Goal: Task Accomplishment & Management: Manage account settings

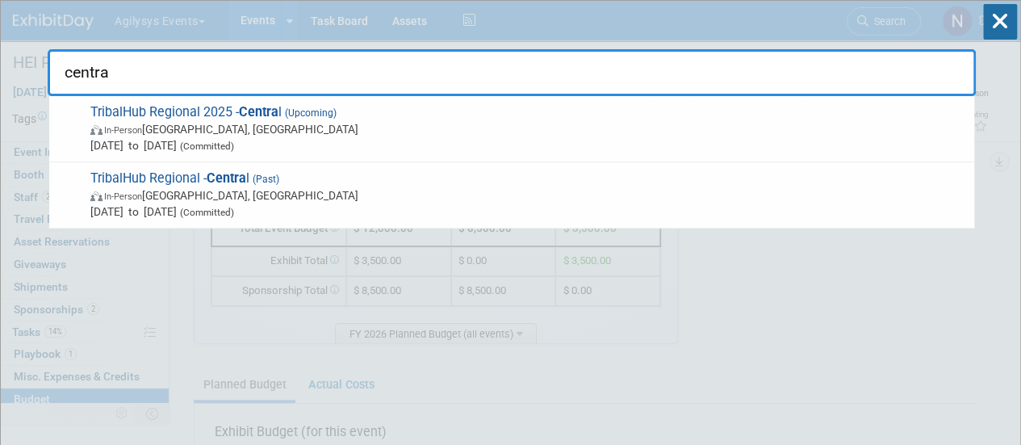
click at [709, 75] on input "centra" at bounding box center [512, 72] width 928 height 47
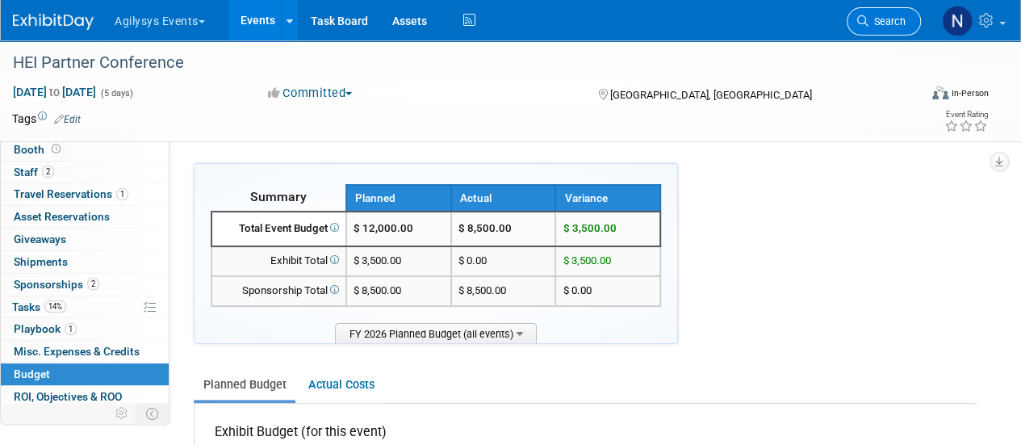
click at [886, 22] on span "Search" at bounding box center [886, 21] width 37 height 12
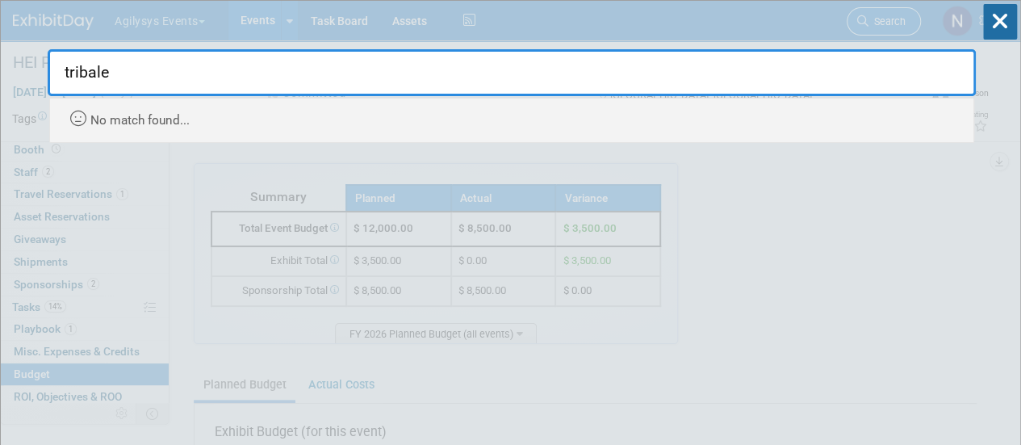
type input "tribal"
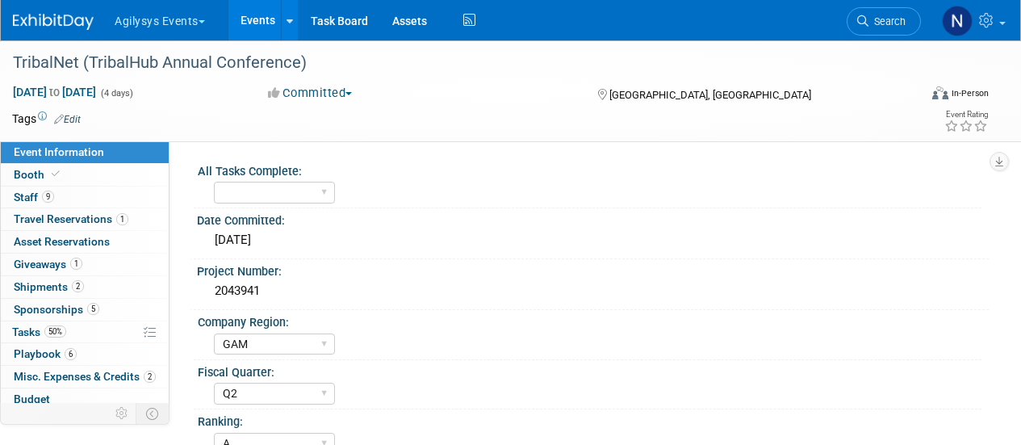
select select "GAM"
select select "Q2"
select select "A"
select select "Yes"
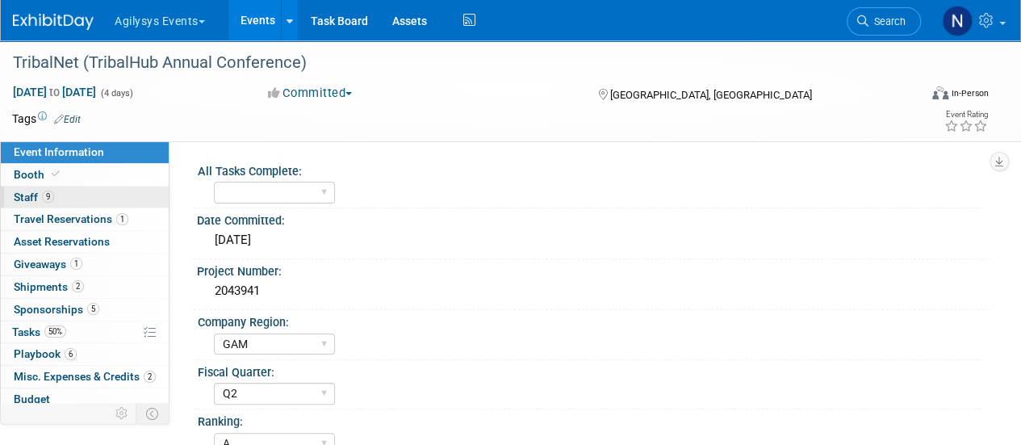
click at [82, 196] on link "9 Staff 9" at bounding box center [85, 197] width 168 height 22
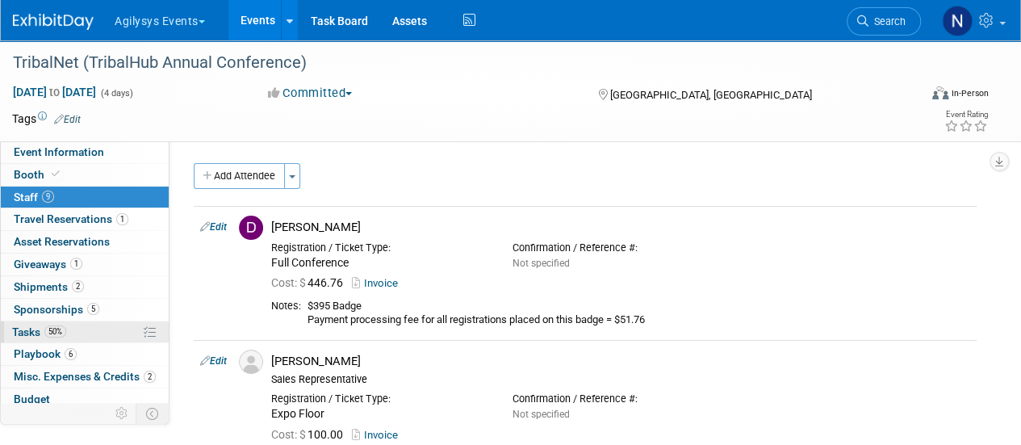
scroll to position [71, 0]
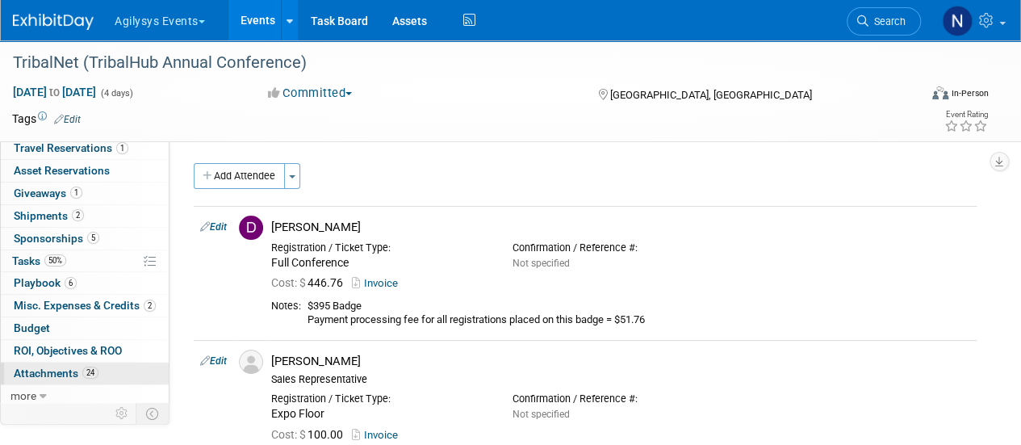
click at [69, 367] on span "Attachments 24" at bounding box center [56, 372] width 85 height 13
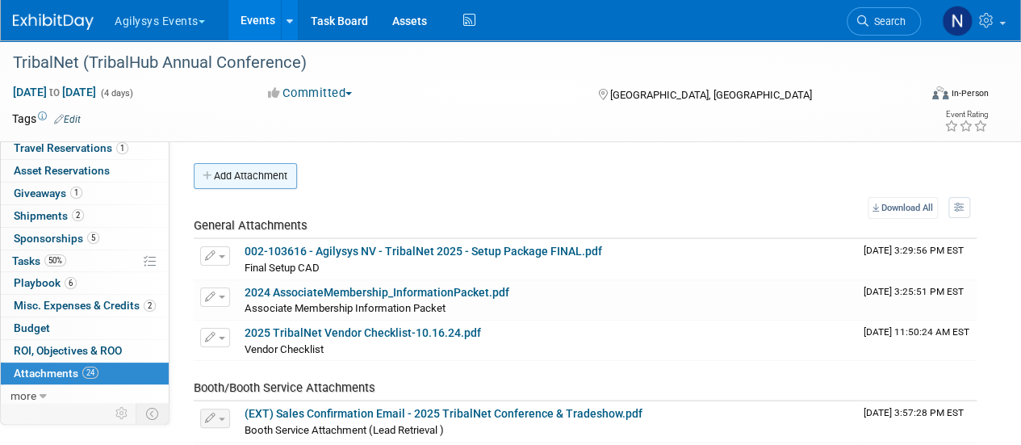
click at [230, 183] on button "Add Attachment" at bounding box center [245, 176] width 103 height 26
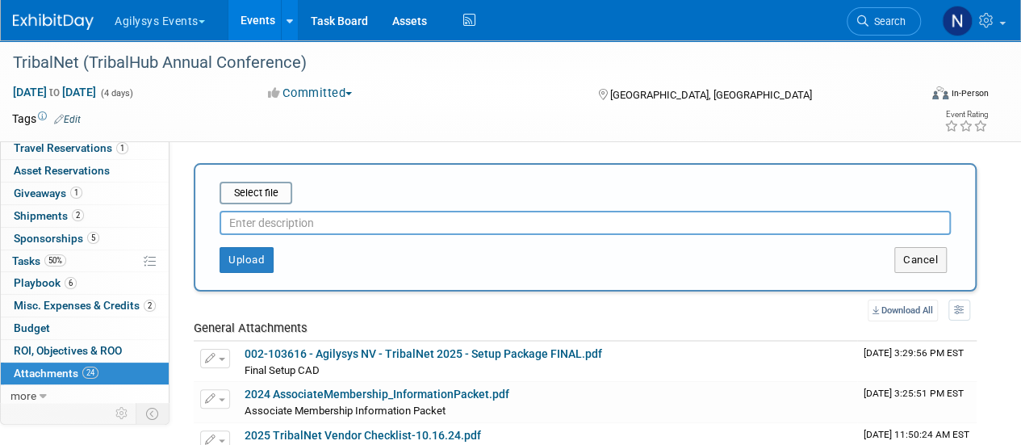
click at [251, 214] on input "text" at bounding box center [585, 223] width 731 height 24
type input "Pre-Show Attendee List"
click at [250, 195] on input "file" at bounding box center [194, 192] width 192 height 19
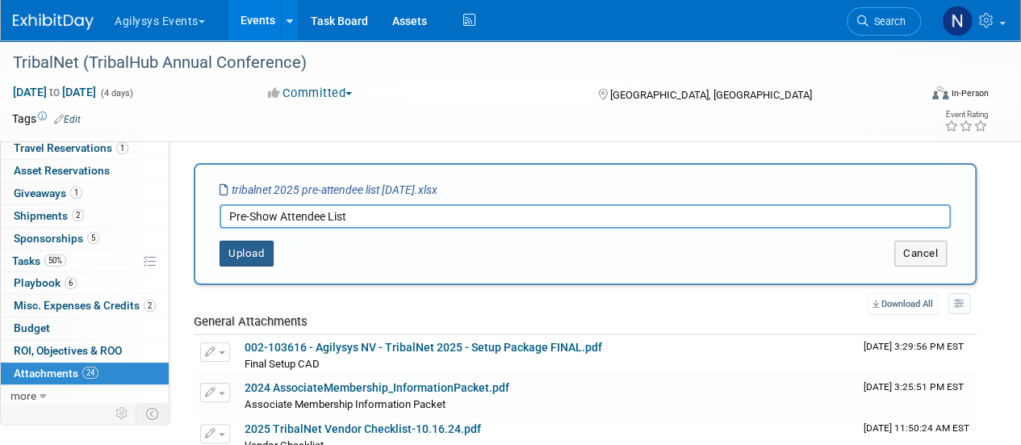
click at [243, 249] on button "Upload" at bounding box center [247, 253] width 54 height 26
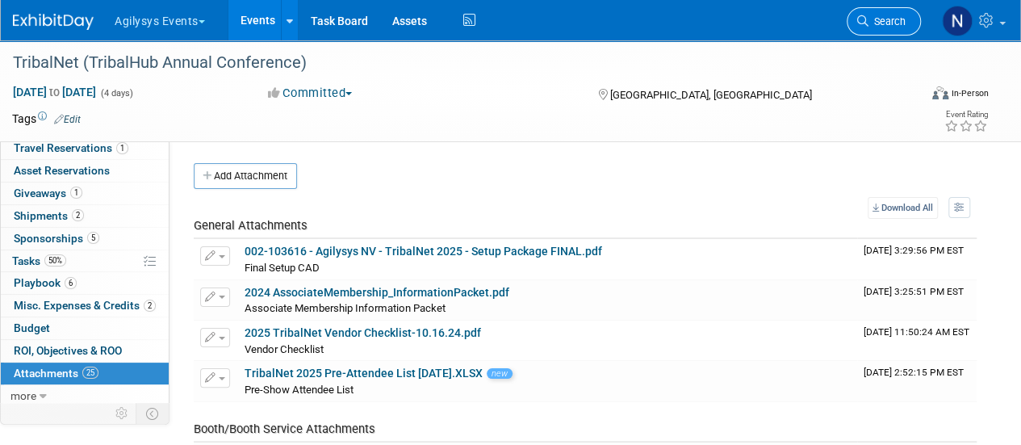
click at [873, 31] on link "Search" at bounding box center [884, 21] width 74 height 28
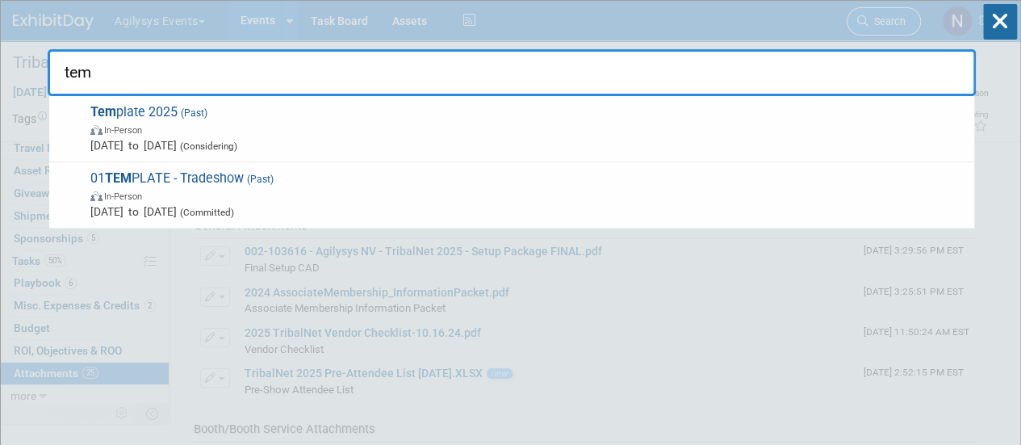
type input "temp"
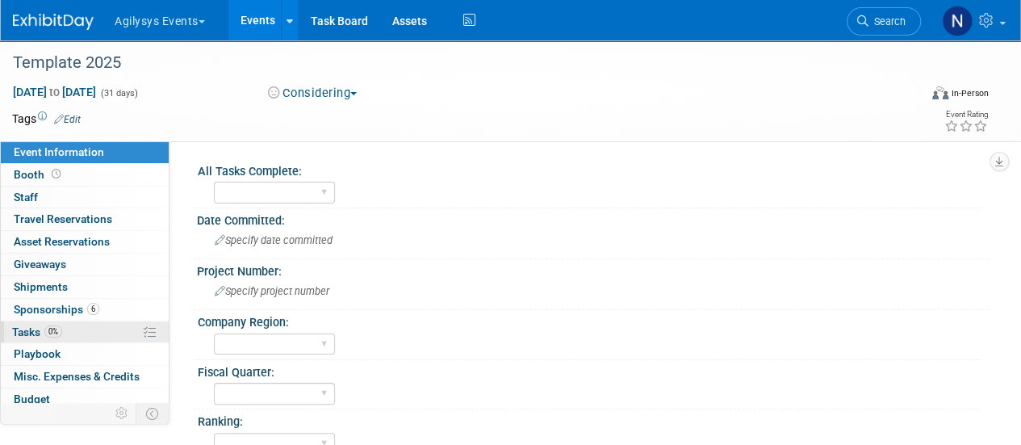
scroll to position [71, 0]
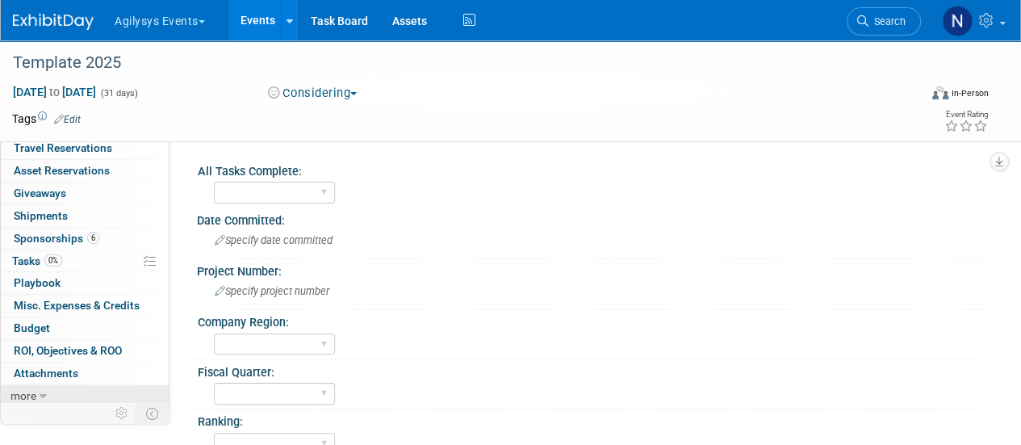
click at [48, 394] on link "more" at bounding box center [85, 396] width 168 height 22
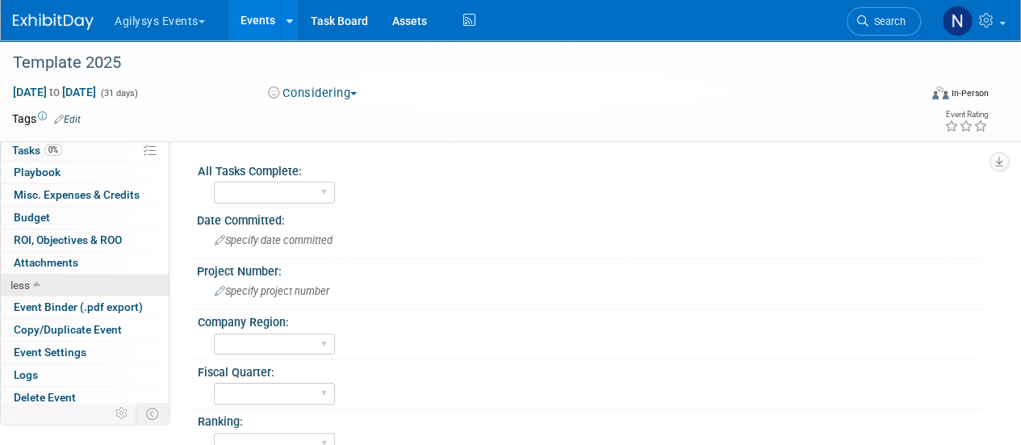
scroll to position [182, 0]
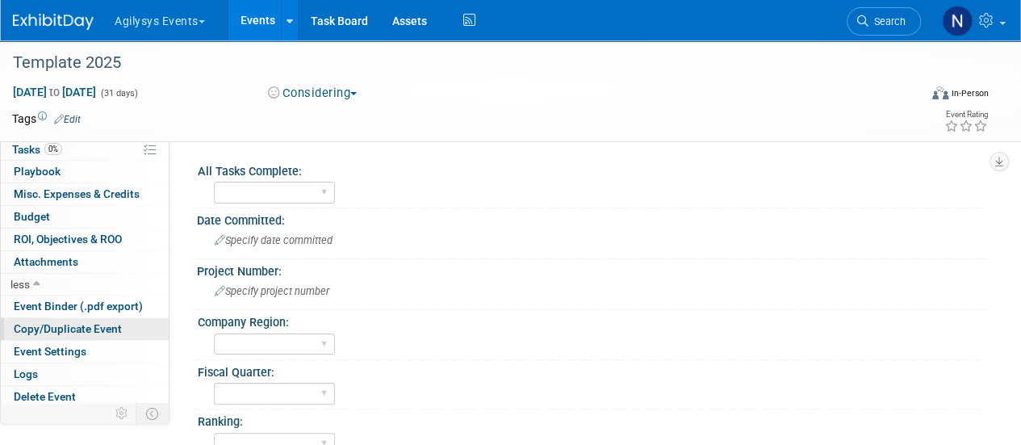
click at [58, 327] on span "Copy/Duplicate Event" at bounding box center [68, 328] width 108 height 13
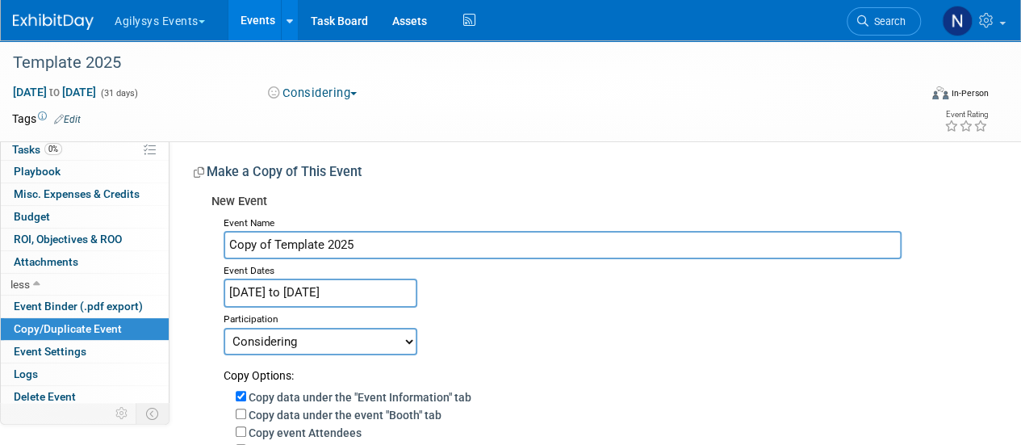
drag, startPoint x: 391, startPoint y: 243, endPoint x: 195, endPoint y: 232, distance: 196.4
click at [195, 232] on div "New Event Event Name Copy of Template 2025 Event Dates Jan 1, 2025 to Jan 31, 2…" at bounding box center [585, 447] width 783 height 523
type input "TribalHub Regional 2026 - Central"
click at [349, 298] on input "Jan 1, 2025 to Jan 31, 2025" at bounding box center [321, 292] width 194 height 28
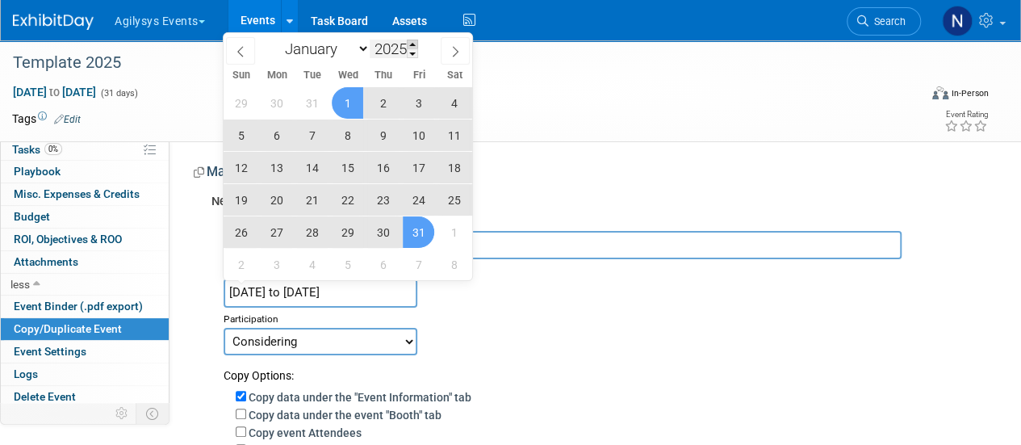
click at [417, 41] on span at bounding box center [412, 45] width 11 height 10
type input "2026"
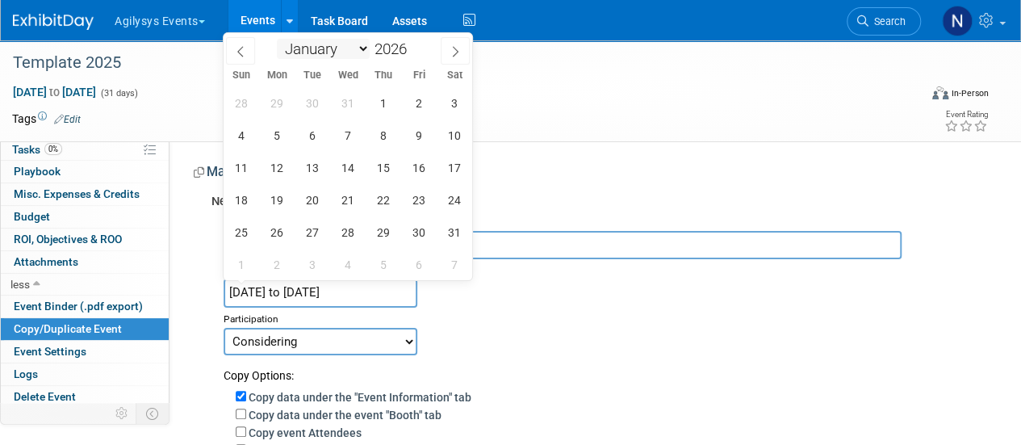
click at [365, 46] on select "January February March April May June July August September October November De…" at bounding box center [323, 49] width 93 height 20
select select "10"
click at [277, 39] on select "January February March April May June July August September October November De…" at bounding box center [323, 49] width 93 height 20
click at [245, 103] on span "1" at bounding box center [240, 102] width 31 height 31
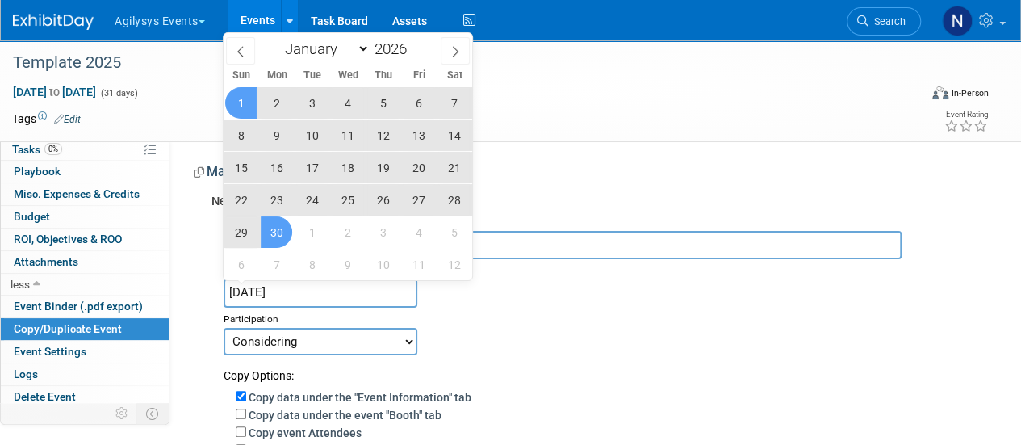
click at [278, 236] on span "30" at bounding box center [276, 231] width 31 height 31
type input "Nov 1, 2026 to Nov 30, 2026"
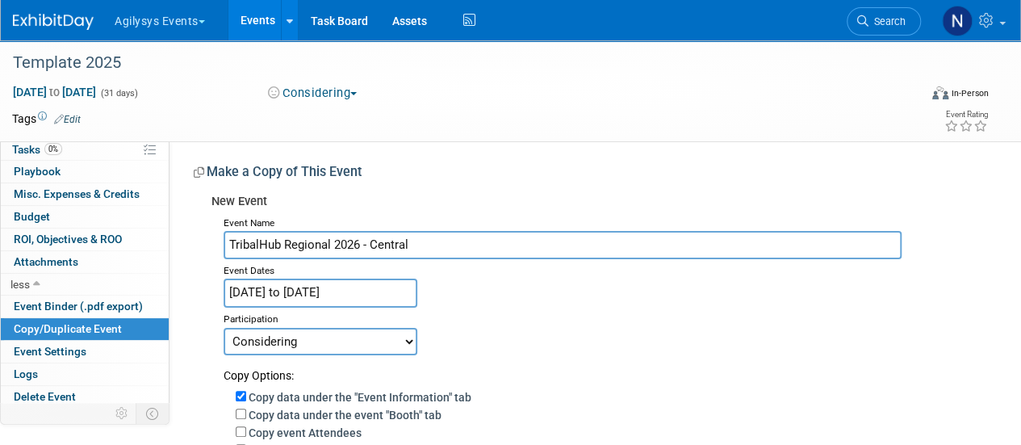
click at [406, 339] on select "Committed Considering Not Going Walk or Attend Only Waiting for Invite Sponsors…" at bounding box center [321, 341] width 194 height 27
select select "1"
click at [224, 328] on select "Committed Considering Not Going Walk or Attend Only Waiting for Invite Sponsors…" at bounding box center [321, 341] width 194 height 27
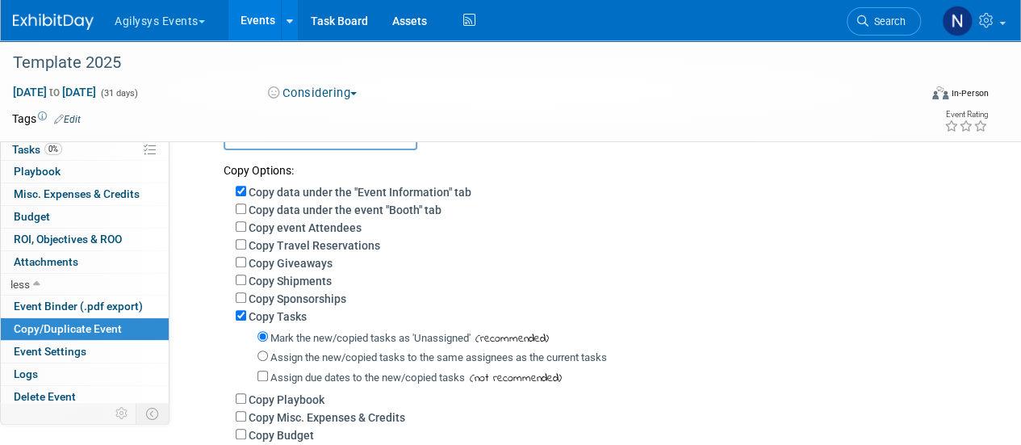
scroll to position [206, 0]
click at [299, 299] on label "Copy Sponsorships" at bounding box center [298, 297] width 98 height 13
click at [246, 299] on input "Copy Sponsorships" at bounding box center [241, 296] width 10 height 10
checkbox input "true"
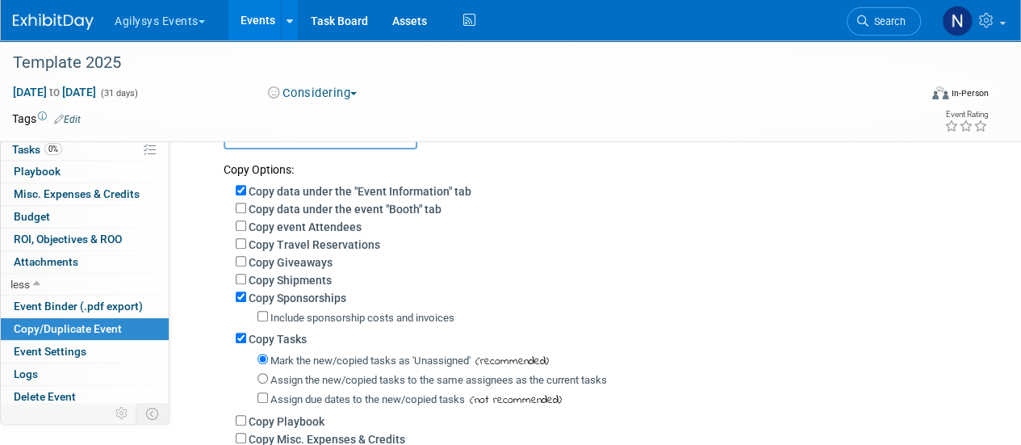
click at [293, 286] on label "Copy Shipments" at bounding box center [290, 280] width 83 height 13
click at [246, 284] on input "Copy Shipments" at bounding box center [241, 279] width 10 height 10
checkbox input "true"
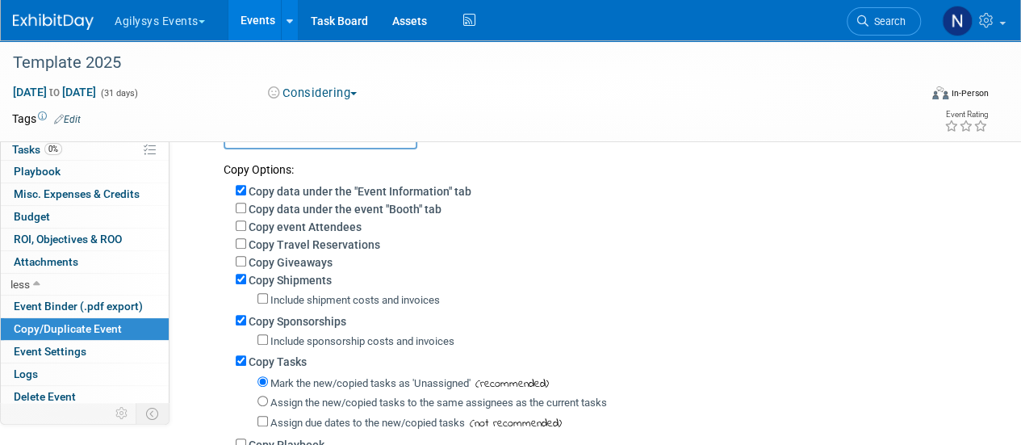
click at [286, 264] on label "Copy Giveaways" at bounding box center [291, 262] width 84 height 13
click at [246, 264] on input "Copy Giveaways" at bounding box center [241, 261] width 10 height 10
checkbox input "true"
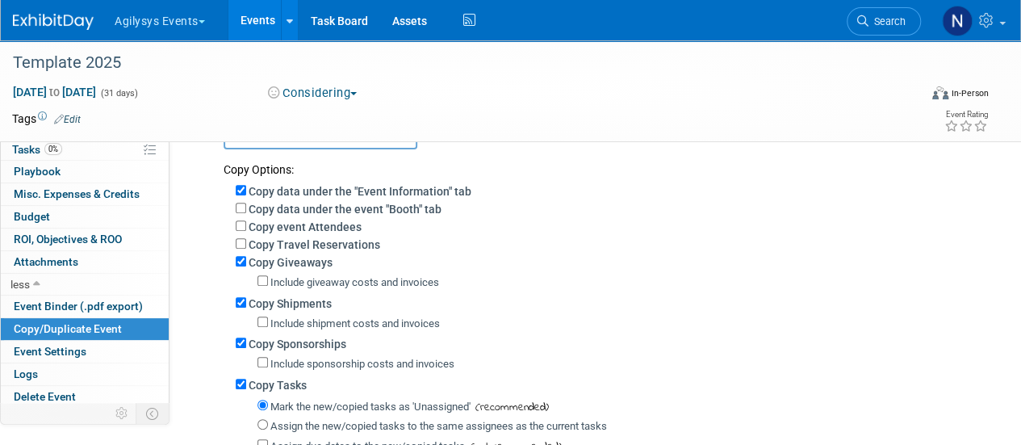
click at [278, 238] on label "Copy Travel Reservations" at bounding box center [315, 244] width 132 height 13
click at [246, 238] on input "Copy Travel Reservations" at bounding box center [241, 243] width 10 height 10
checkbox input "true"
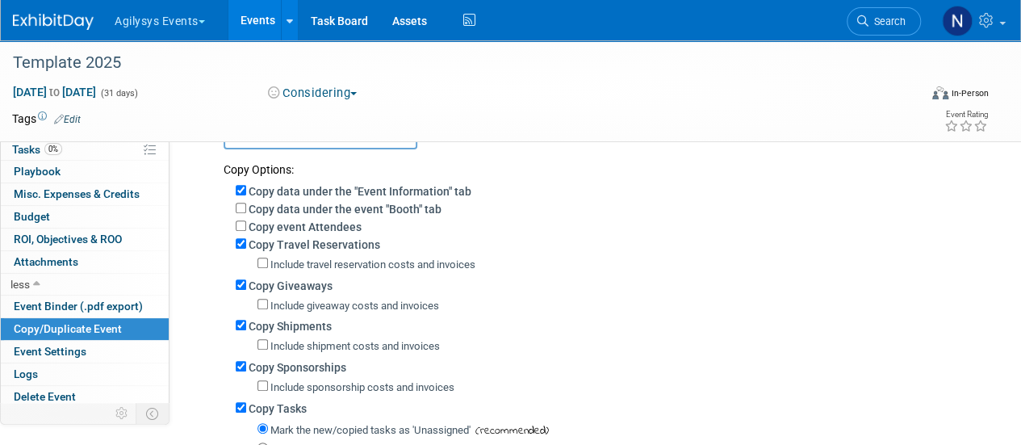
click at [275, 224] on label "Copy event Attendees" at bounding box center [305, 226] width 113 height 13
click at [246, 224] on input "Copy event Attendees" at bounding box center [241, 225] width 10 height 10
checkbox input "true"
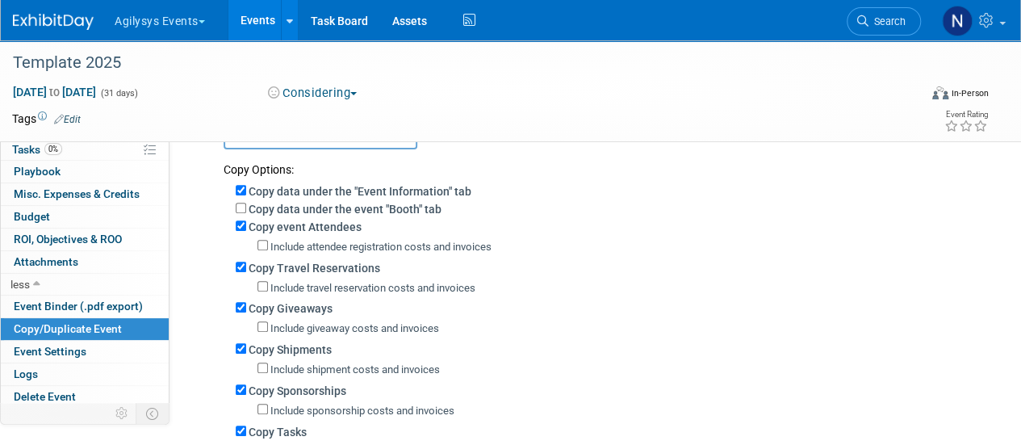
click at [272, 207] on label "Copy data under the event "Booth" tab" at bounding box center [345, 209] width 193 height 13
click at [246, 207] on input "Copy data under the event "Booth" tab" at bounding box center [241, 208] width 10 height 10
checkbox input "true"
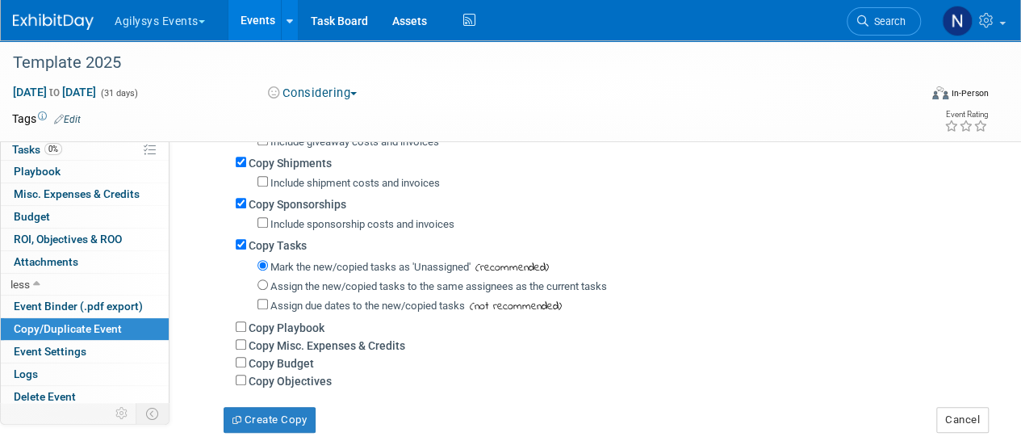
scroll to position [416, 0]
click at [250, 327] on label "Copy Playbook" at bounding box center [287, 326] width 76 height 13
click at [246, 327] on input "Copy Playbook" at bounding box center [241, 325] width 10 height 10
checkbox input "true"
click at [250, 340] on label "Copy Misc. Expenses & Credits" at bounding box center [327, 344] width 157 height 13
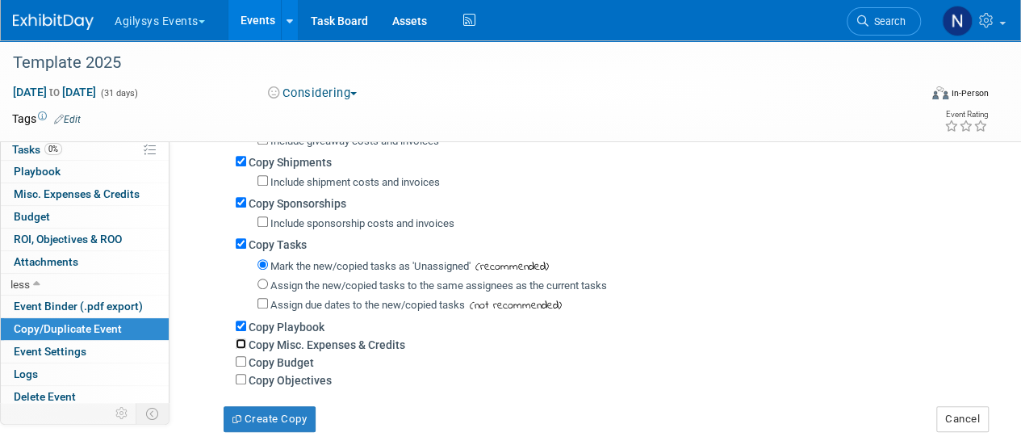
click at [246, 340] on input "Copy Misc. Expenses & Credits" at bounding box center [241, 343] width 10 height 10
checkbox input "true"
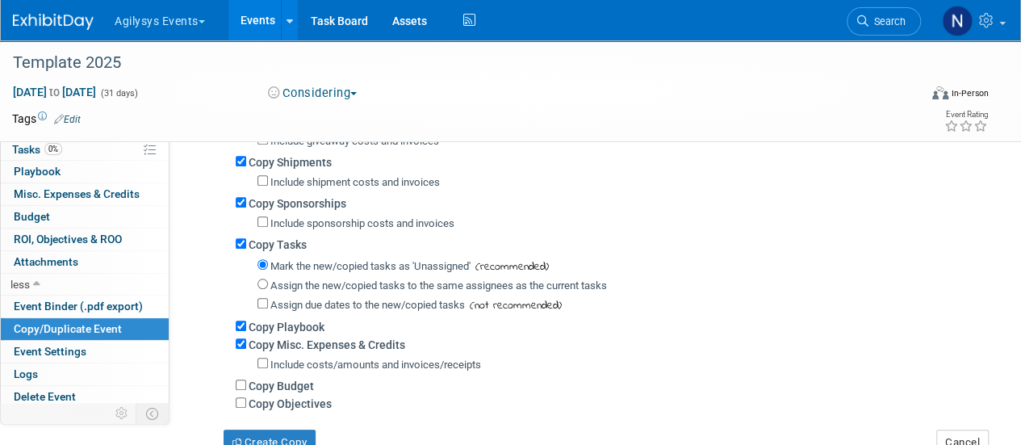
click at [260, 382] on label "Copy Budget" at bounding box center [281, 385] width 65 height 13
click at [246, 382] on input "Copy Budget" at bounding box center [241, 384] width 10 height 10
checkbox input "true"
click at [266, 404] on label "Copy Objectives" at bounding box center [290, 403] width 83 height 13
click at [246, 404] on input "Copy Objectives" at bounding box center [241, 402] width 10 height 10
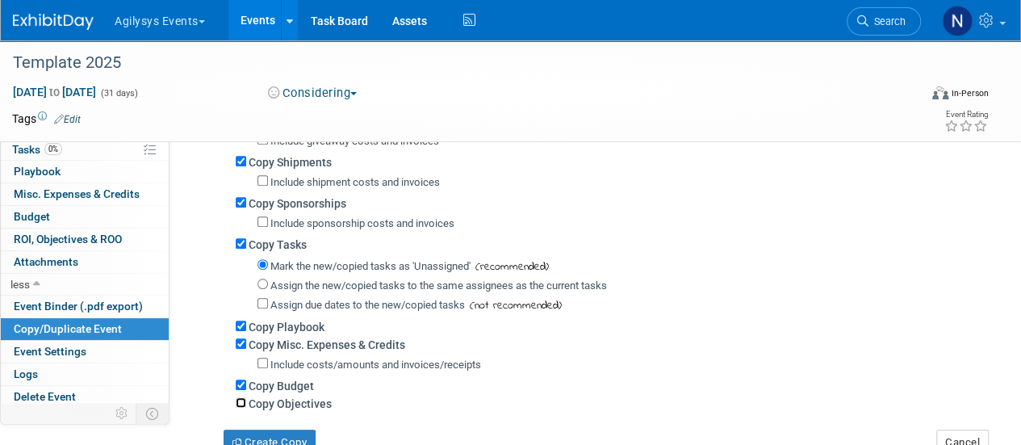
checkbox input "true"
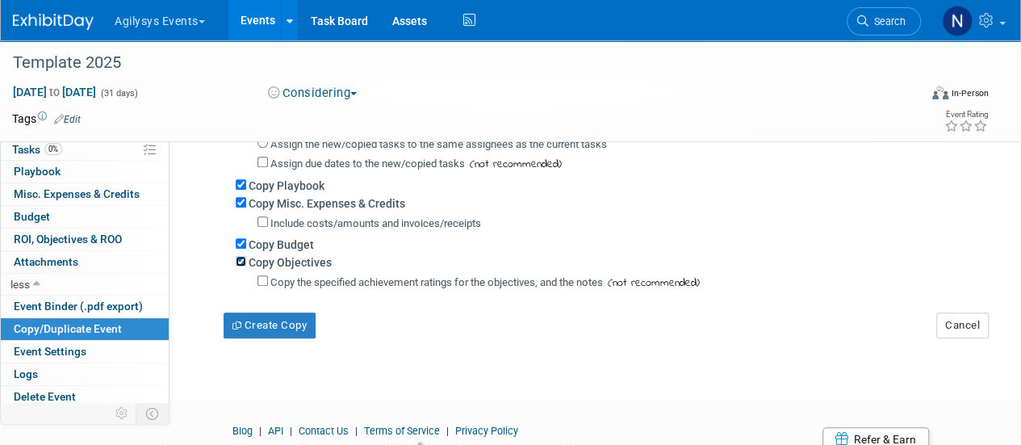
scroll to position [564, 0]
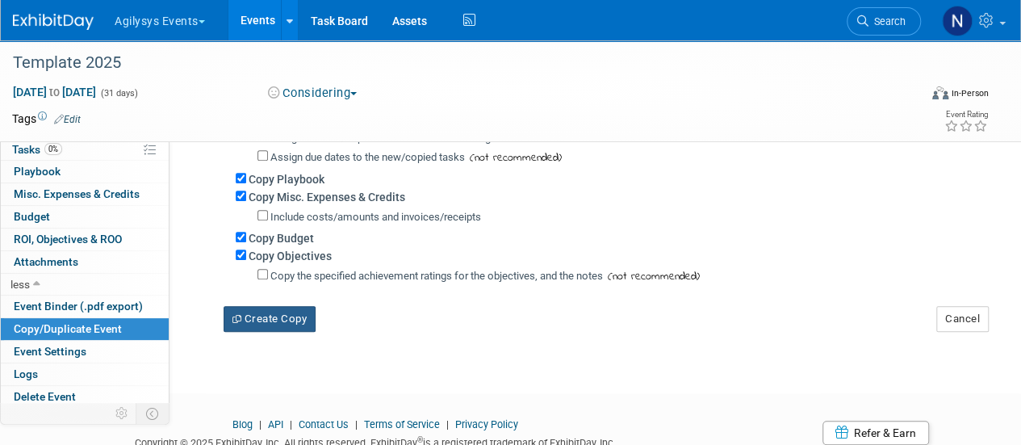
click at [291, 316] on button "Create Copy" at bounding box center [270, 319] width 92 height 26
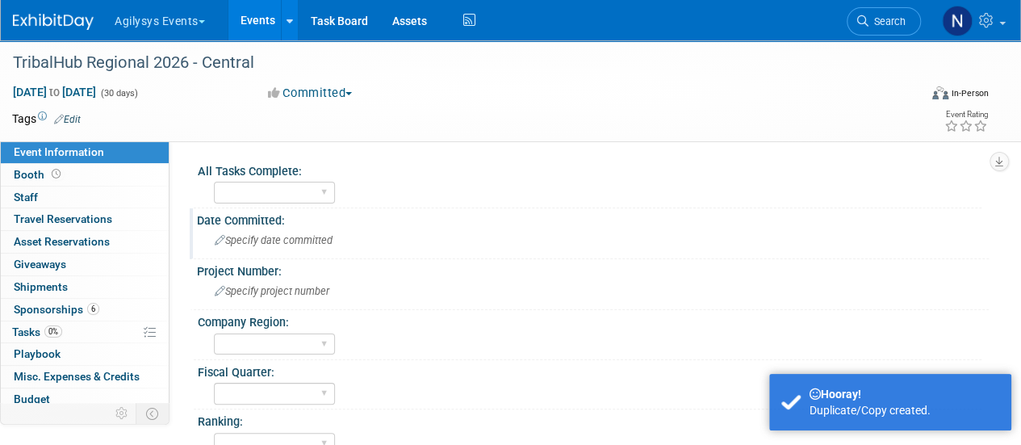
click at [292, 239] on span "Specify date committed" at bounding box center [274, 240] width 118 height 12
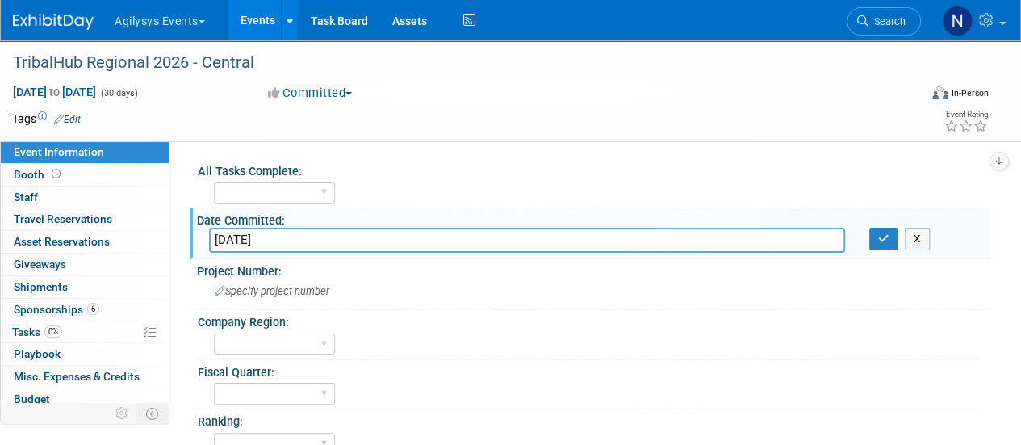
type input "8/29/2025"
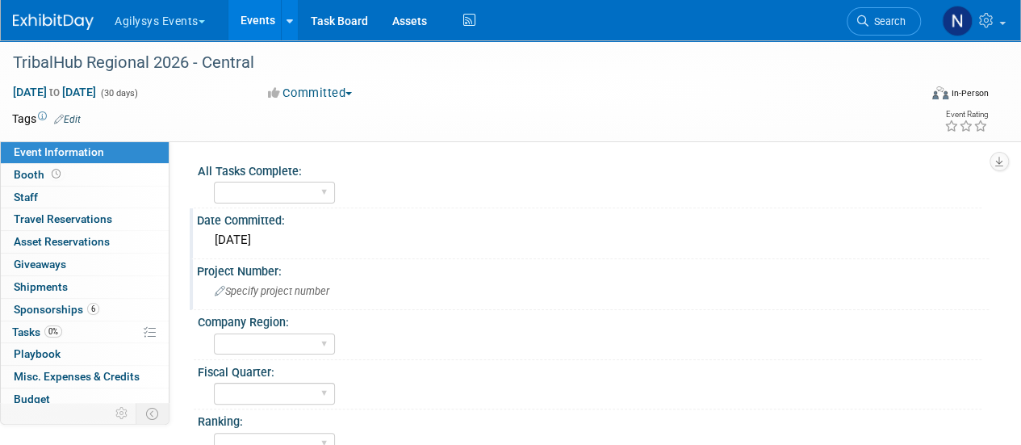
click at [244, 293] on span "Specify project number" at bounding box center [272, 291] width 115 height 12
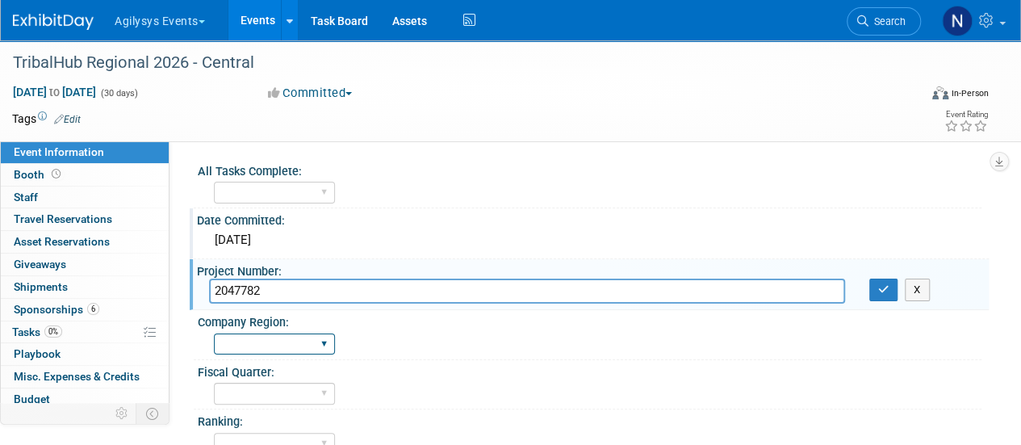
type input "2047782"
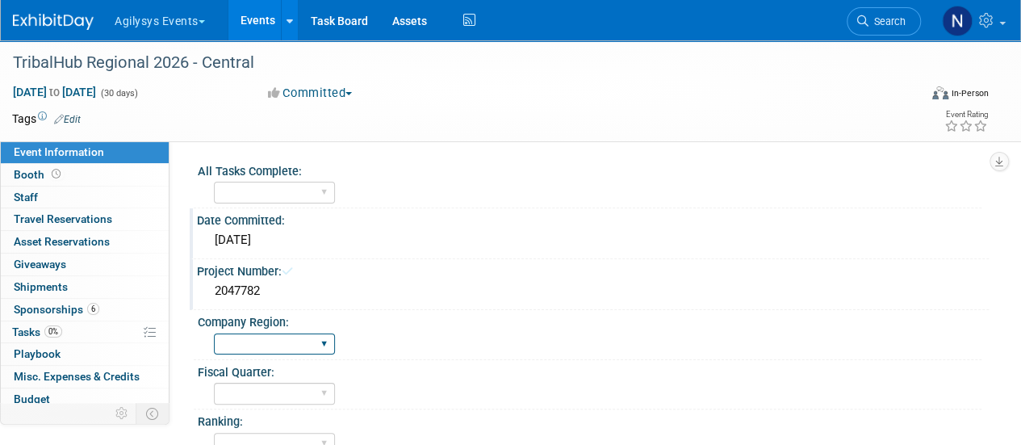
click at [267, 344] on select "FSM GAM HRC APAC EMEA MENA AGY" at bounding box center [274, 344] width 121 height 22
select select "GAM"
click at [214, 333] on select "FSM GAM HRC APAC EMEA MENA AGY" at bounding box center [274, 344] width 121 height 22
click at [277, 396] on select "Q1 Q2 Q3 Q4" at bounding box center [274, 394] width 121 height 22
select select "Q3"
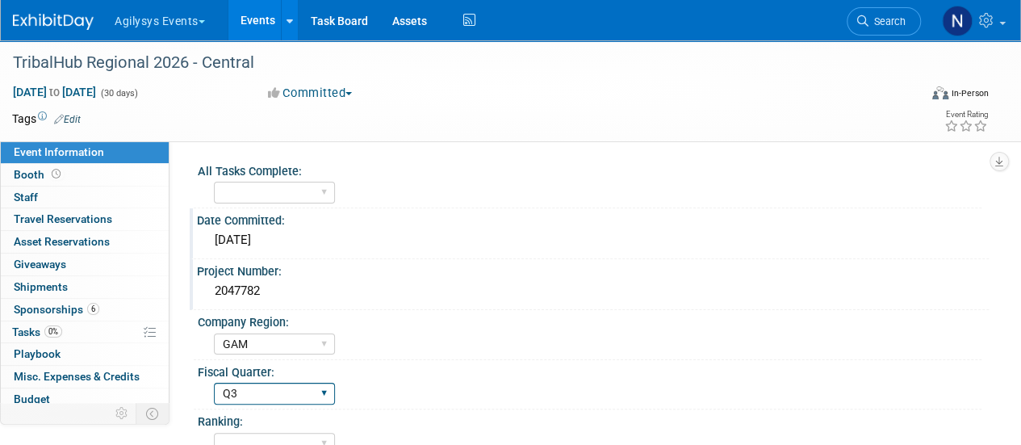
click at [214, 383] on select "Q1 Q2 Q3 Q4" at bounding box center [274, 394] width 121 height 22
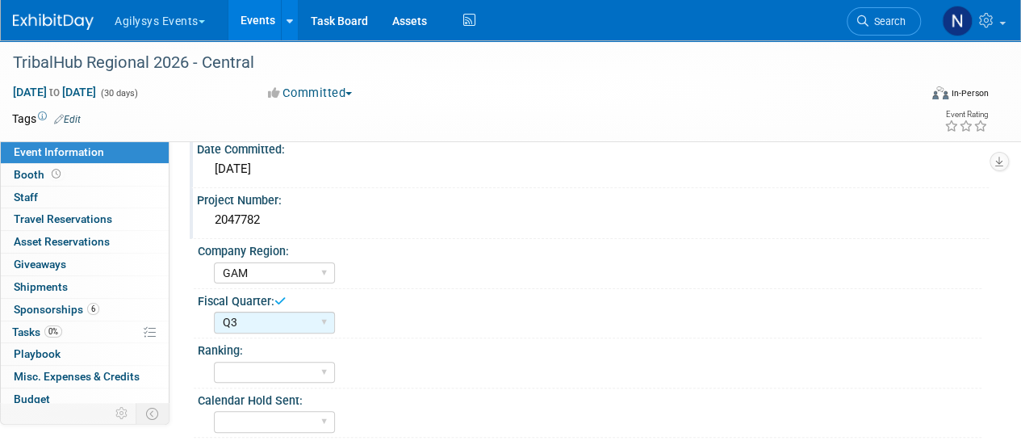
scroll to position [77, 0]
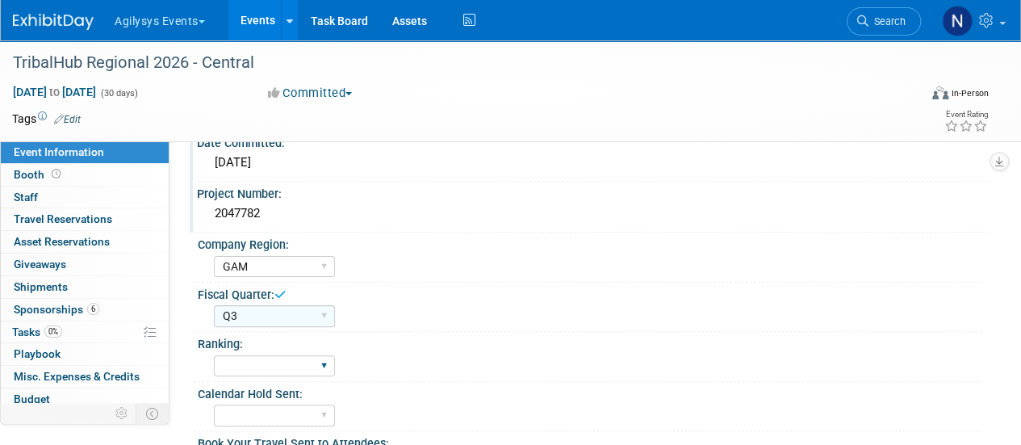
click at [307, 351] on div "A B C" at bounding box center [274, 366] width 121 height 30
click at [302, 366] on select "A B C" at bounding box center [274, 366] width 121 height 22
select select "A"
click at [214, 355] on select "A B C" at bounding box center [274, 366] width 121 height 22
click at [470, 310] on div "Q1 Q2 Q3 Q4" at bounding box center [597, 314] width 767 height 26
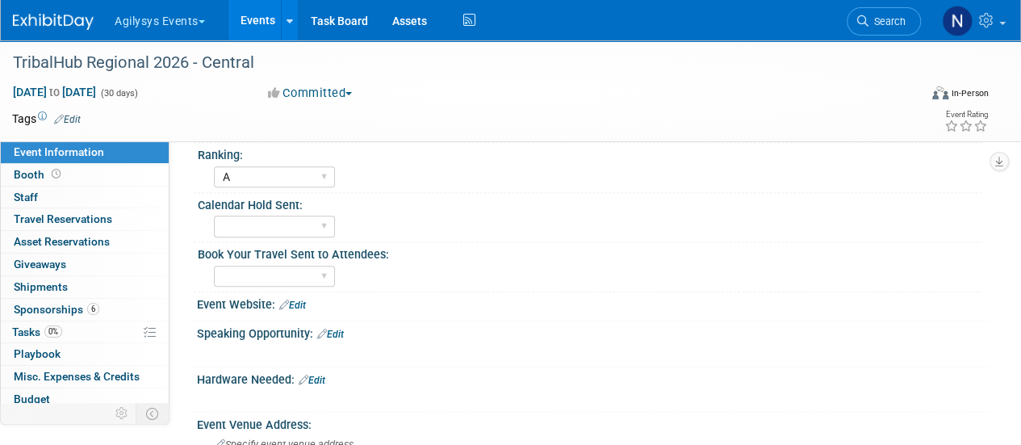
scroll to position [665, 0]
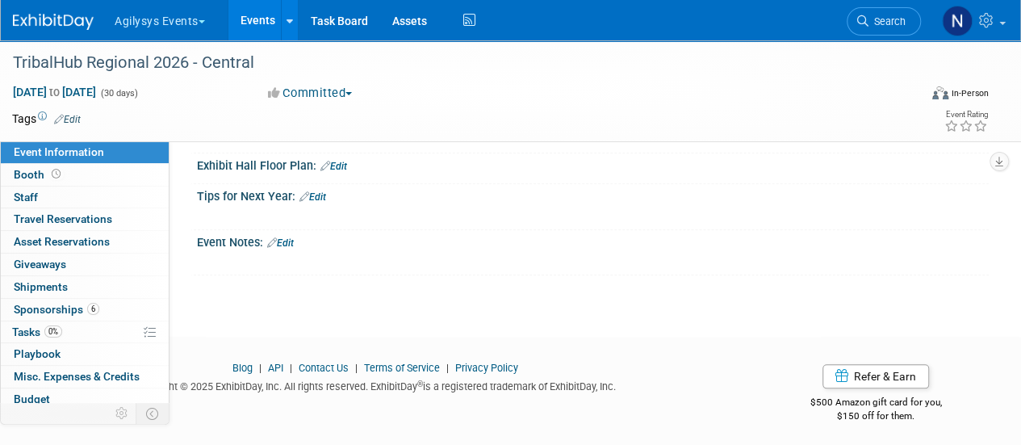
click at [292, 238] on link "Edit" at bounding box center [280, 242] width 27 height 11
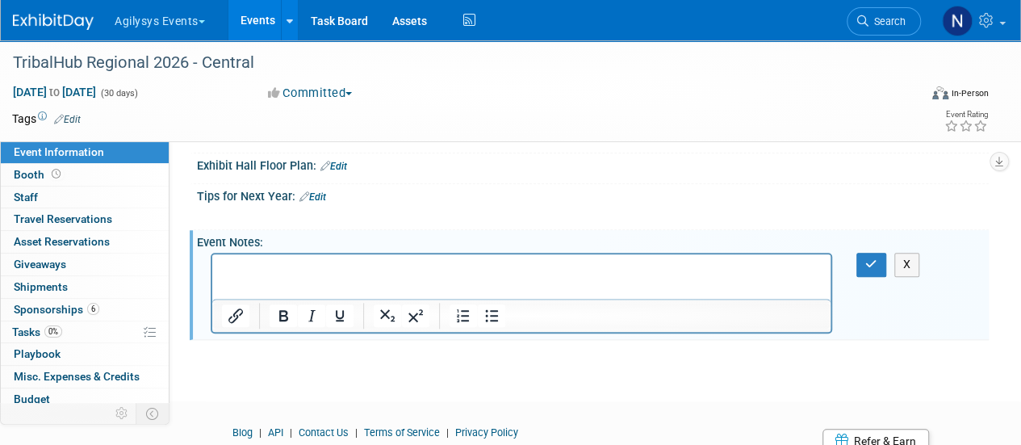
scroll to position [0, 0]
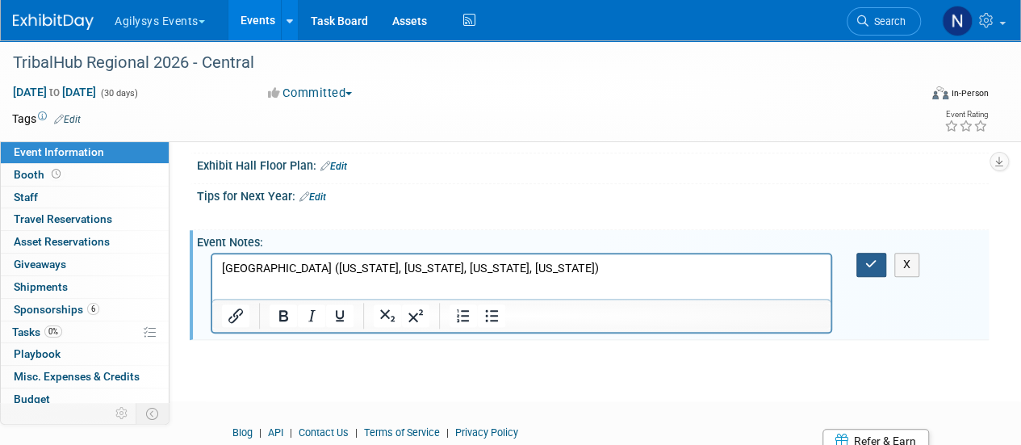
click at [870, 261] on icon "button" at bounding box center [871, 263] width 12 height 11
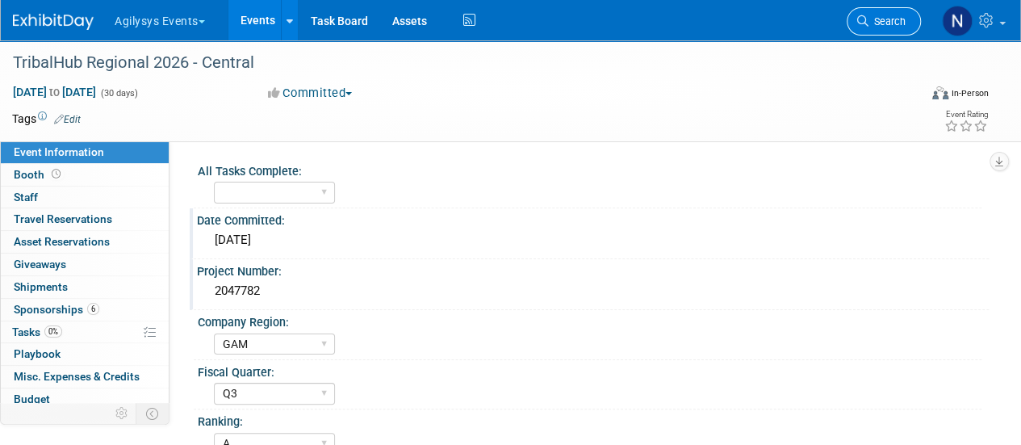
click at [871, 23] on span "Search" at bounding box center [886, 21] width 37 height 12
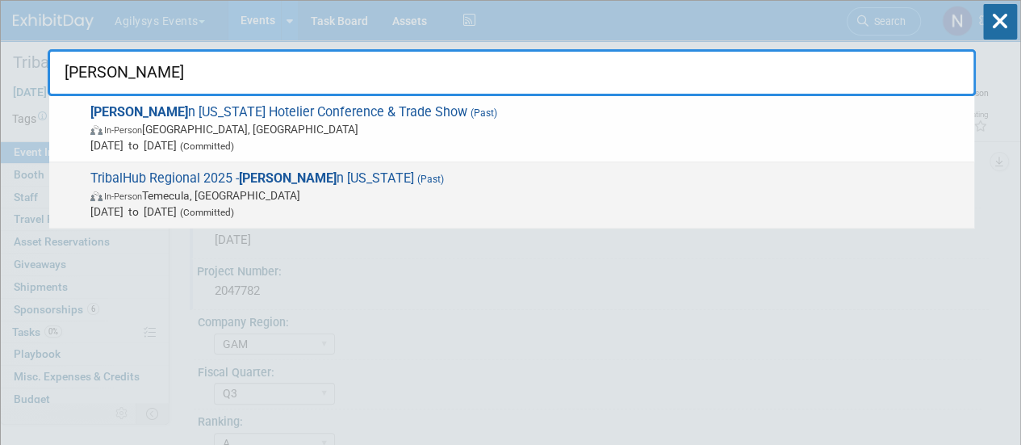
type input "souther"
click at [695, 187] on span "In-Person Temecula, CA" at bounding box center [528, 195] width 876 height 16
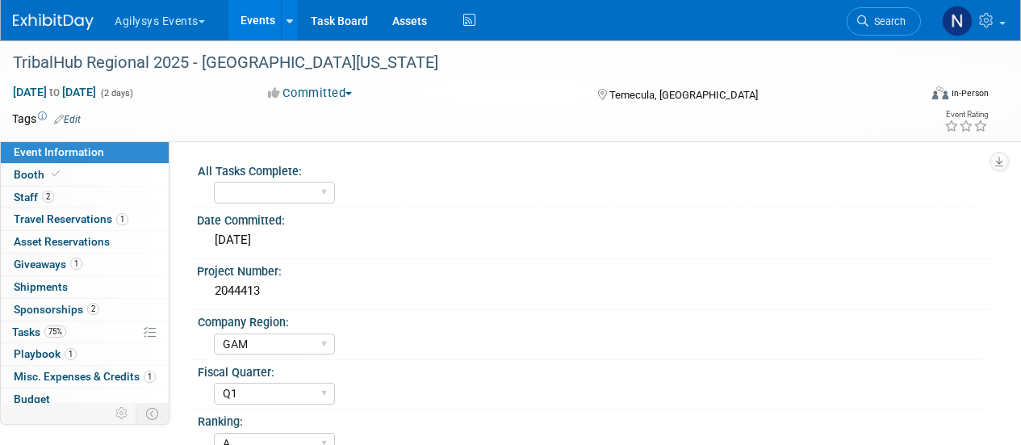
select select "GAM"
select select "Q1"
select select "A"
select select "Yes"
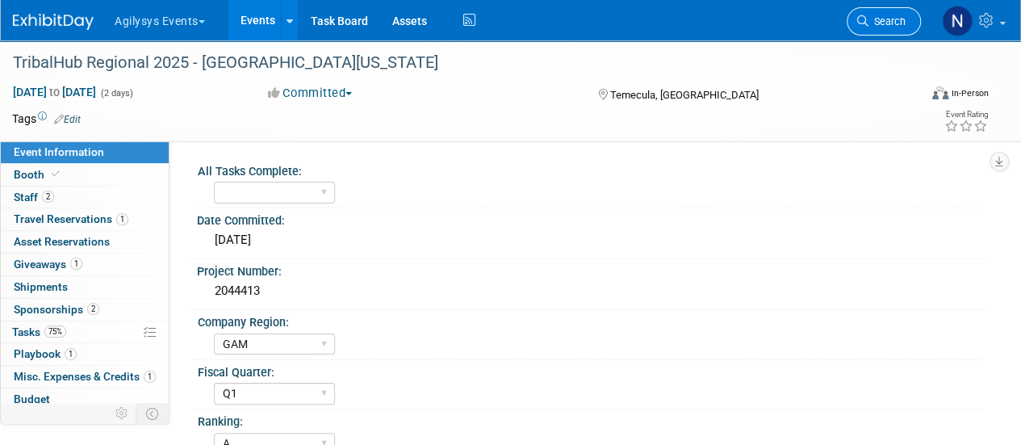
click at [864, 17] on icon at bounding box center [862, 20] width 11 height 11
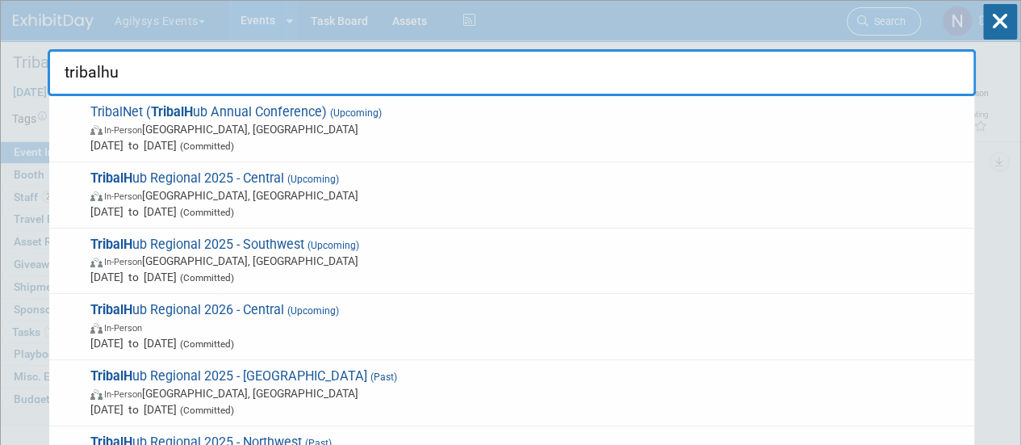
type input "tribalhub"
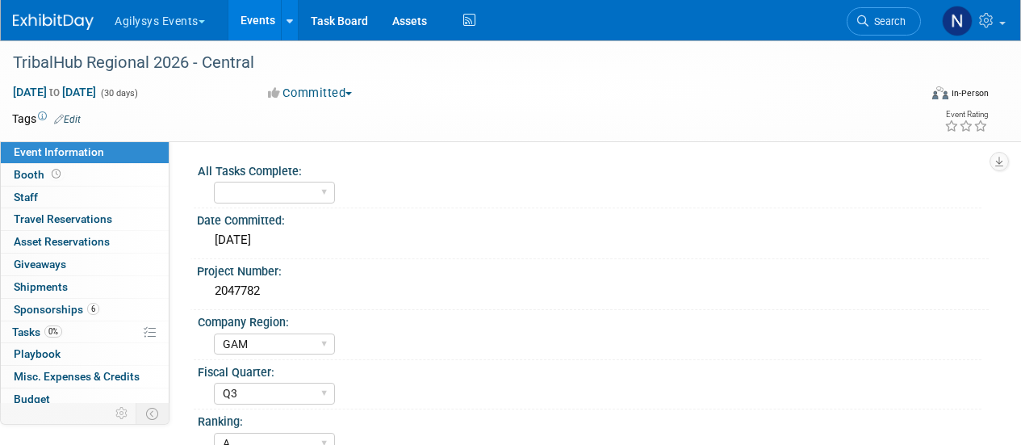
select select "GAM"
select select "Q3"
select select "A"
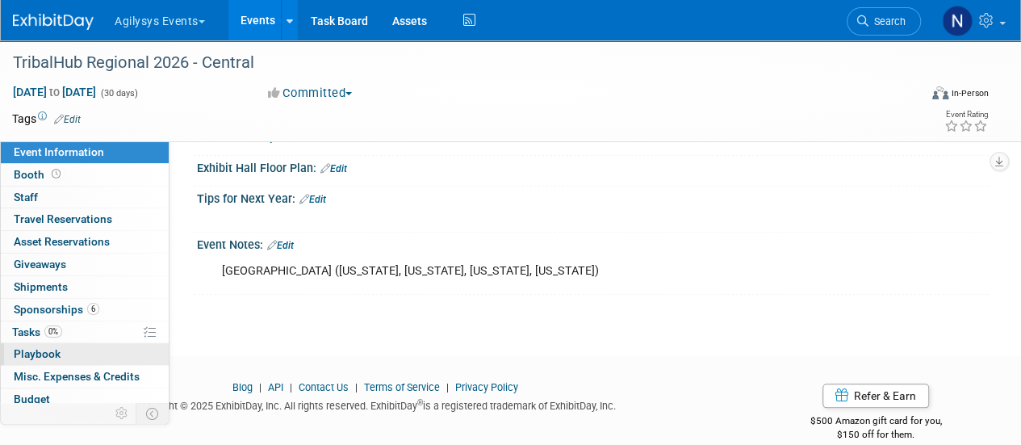
scroll to position [71, 0]
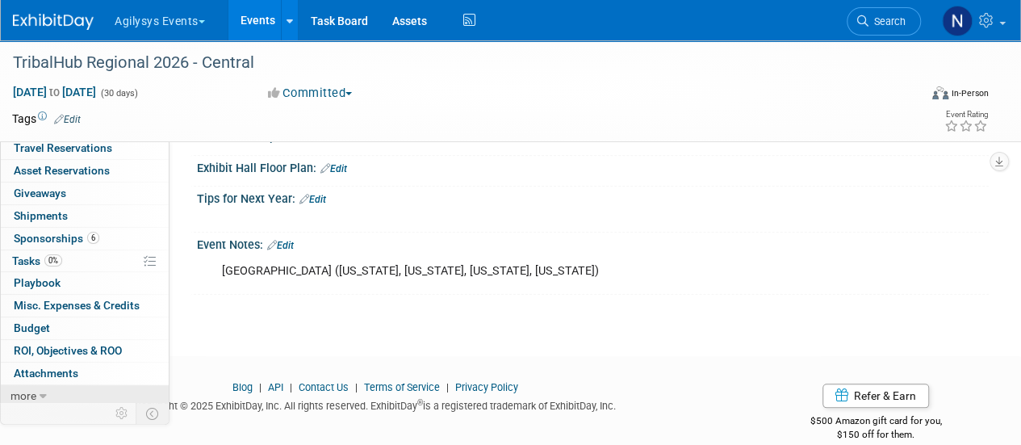
click at [68, 385] on link "more" at bounding box center [85, 396] width 168 height 22
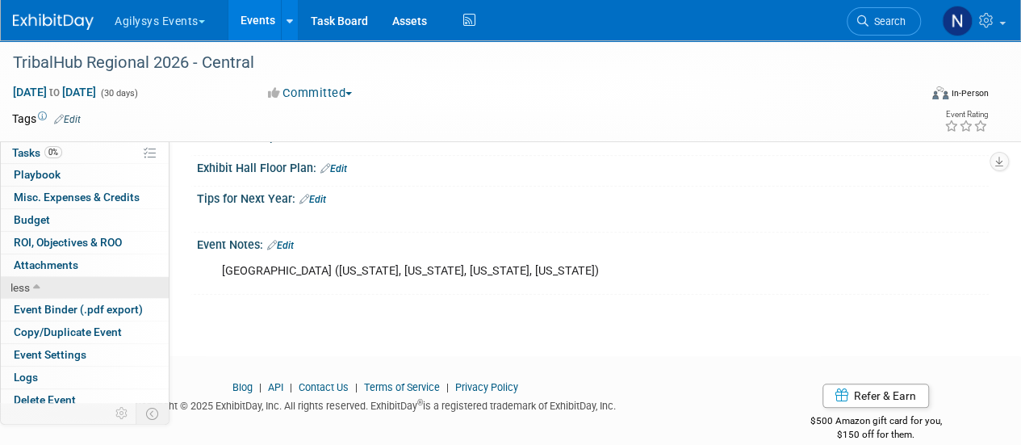
scroll to position [182, 0]
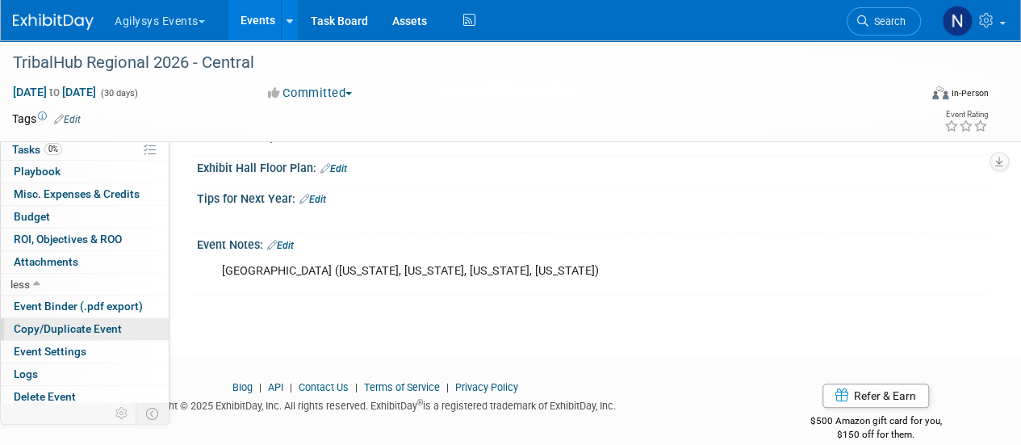
click at [65, 328] on span "Copy/Duplicate Event" at bounding box center [68, 328] width 108 height 13
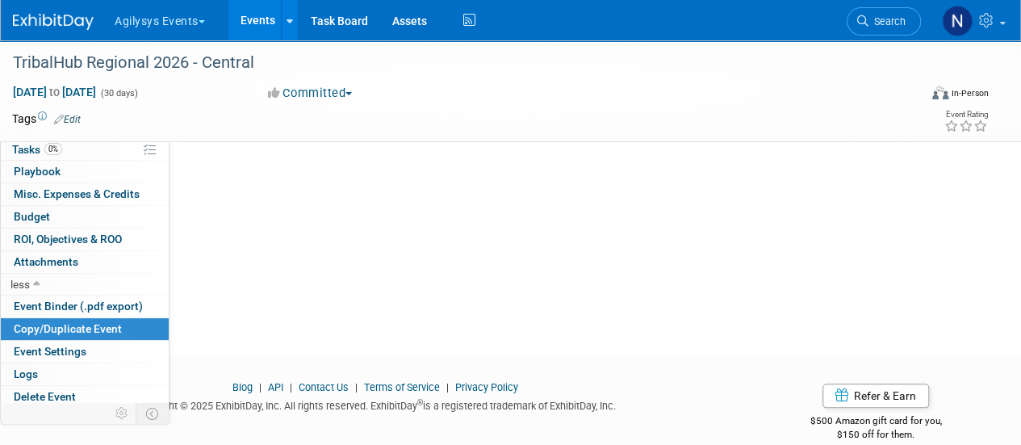
scroll to position [0, 0]
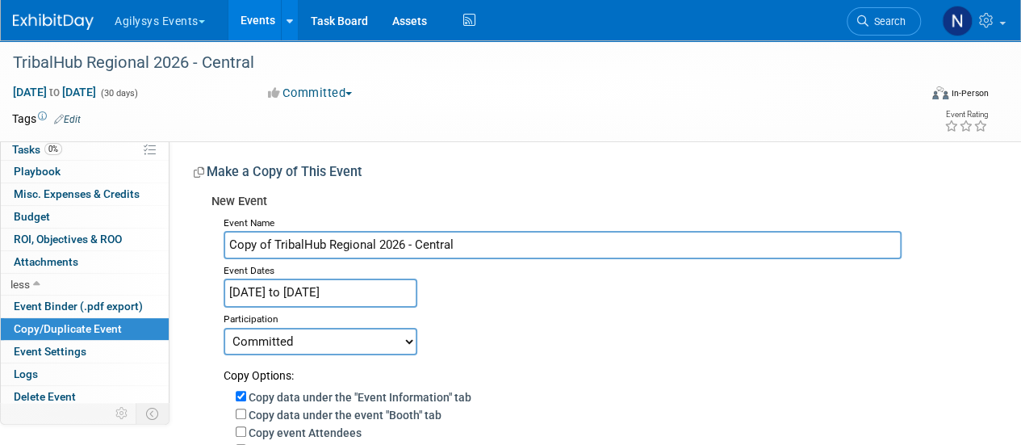
drag, startPoint x: 276, startPoint y: 245, endPoint x: 184, endPoint y: 246, distance: 92.0
click at [184, 246] on div "All Tasks Complete: Yes Date Committed: 8/29/2025 Project Number: 2047782 Compa…" at bounding box center [578, 425] width 819 height 568
click at [479, 245] on input "TribalHub Regional 2026 - Central" at bounding box center [563, 245] width 678 height 28
type input "TribalHub Regional 2026 - [GEOGRAPHIC_DATA][US_STATE]"
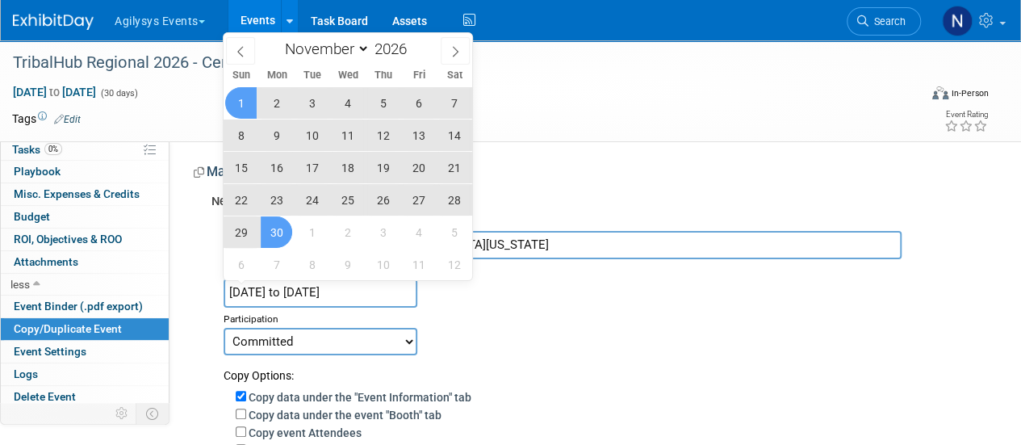
click at [332, 280] on input "Nov 1, 2026 to Nov 30, 2026" at bounding box center [321, 292] width 194 height 28
click at [308, 48] on select "January February March April May June July August September October November De…" at bounding box center [323, 49] width 93 height 20
select select "3"
click at [277, 39] on select "January February March April May June July August September October November De…" at bounding box center [323, 49] width 93 height 20
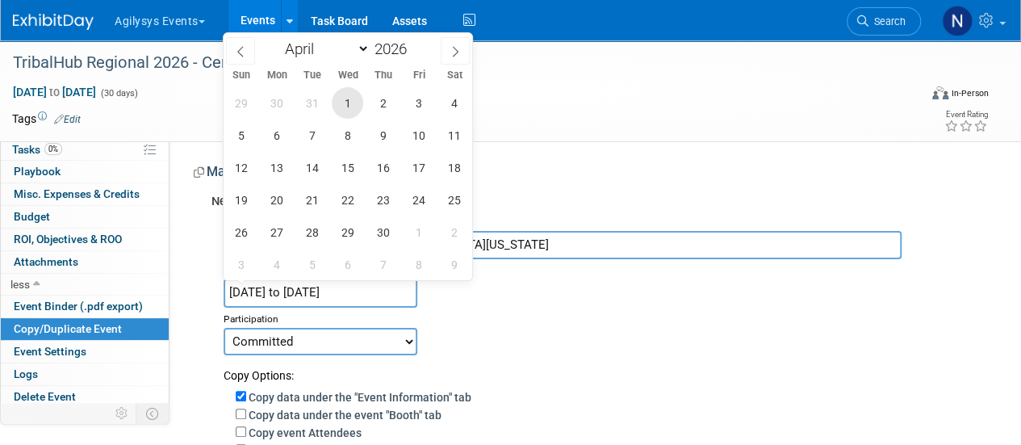
click at [339, 110] on span "1" at bounding box center [347, 102] width 31 height 31
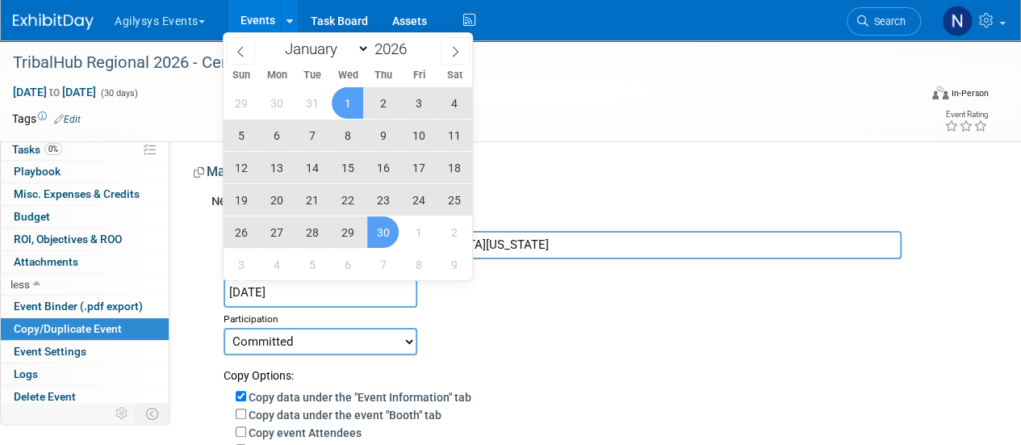
click at [377, 225] on span "30" at bounding box center [382, 231] width 31 height 31
type input "Apr 1, 2026 to Apr 30, 2026"
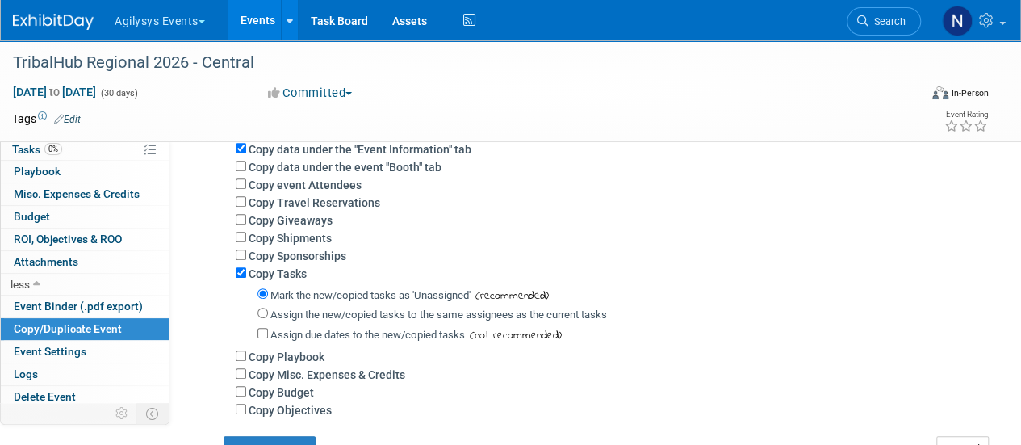
scroll to position [252, 0]
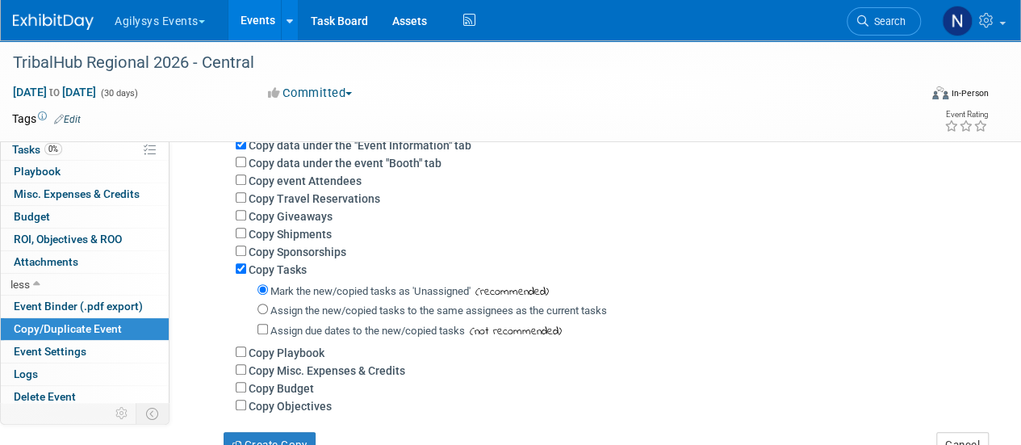
click at [311, 251] on label "Copy Sponsorships" at bounding box center [298, 251] width 98 height 13
click at [246, 251] on input "Copy Sponsorships" at bounding box center [241, 250] width 10 height 10
checkbox input "true"
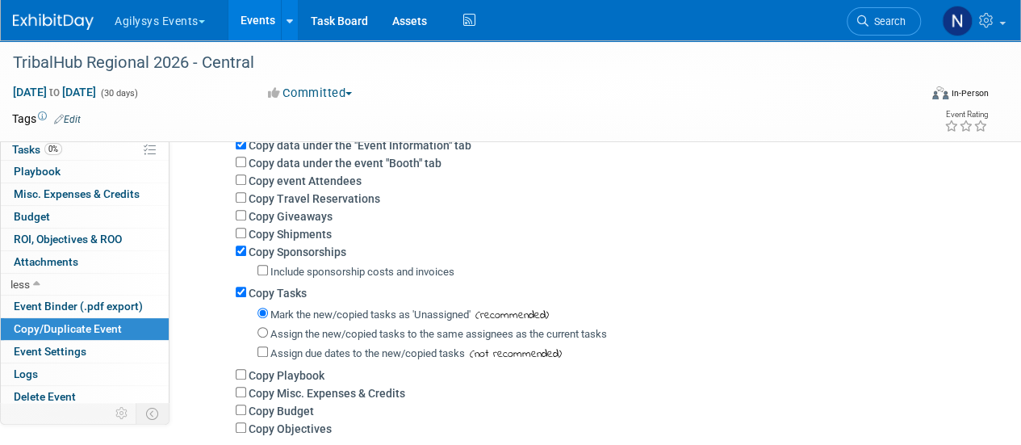
click at [306, 240] on label "Copy Shipments" at bounding box center [290, 234] width 83 height 13
click at [246, 238] on input "Copy Shipments" at bounding box center [241, 233] width 10 height 10
checkbox input "true"
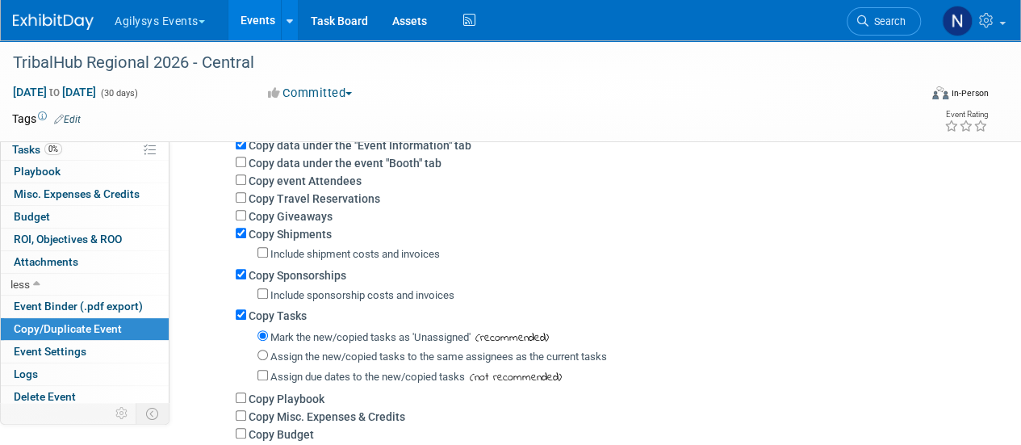
click at [296, 212] on label "Copy Giveaways" at bounding box center [291, 216] width 84 height 13
click at [246, 212] on input "Copy Giveaways" at bounding box center [241, 215] width 10 height 10
checkbox input "true"
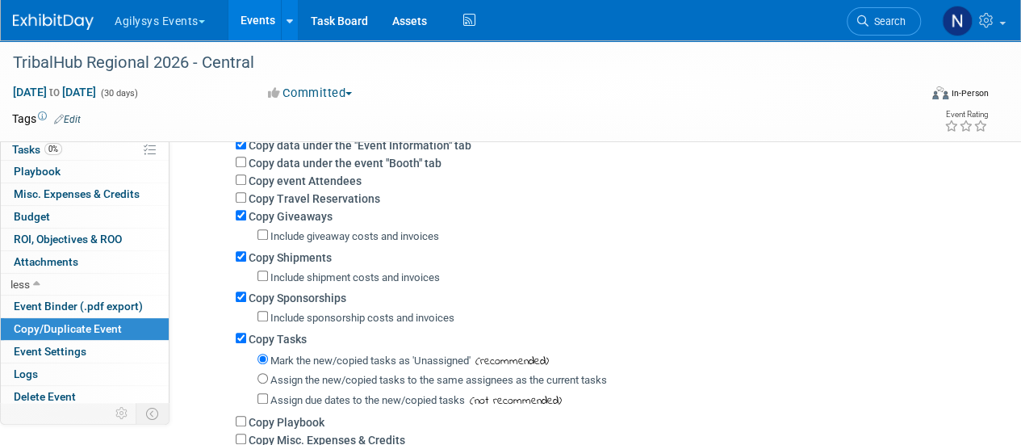
click at [294, 195] on label "Copy Travel Reservations" at bounding box center [315, 198] width 132 height 13
click at [246, 195] on input "Copy Travel Reservations" at bounding box center [241, 197] width 10 height 10
checkbox input "true"
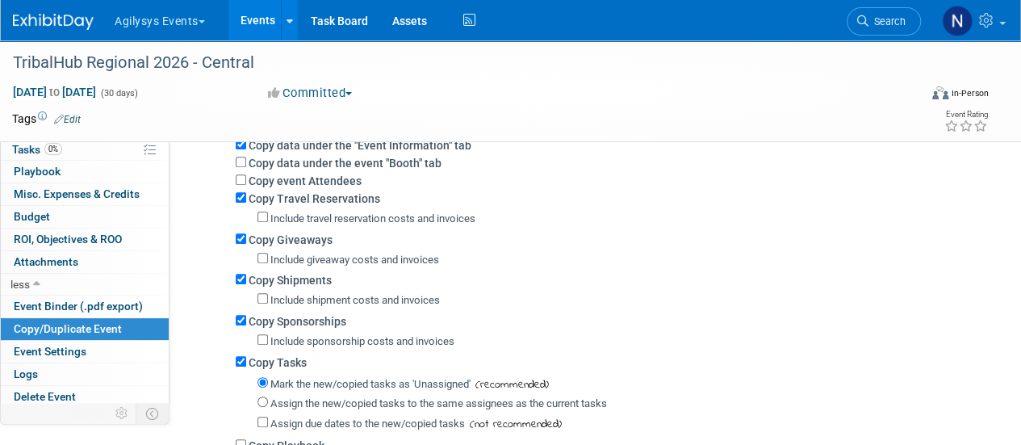
click at [289, 182] on label "Copy event Attendees" at bounding box center [305, 180] width 113 height 13
click at [246, 182] on input "Copy event Attendees" at bounding box center [241, 179] width 10 height 10
checkbox input "true"
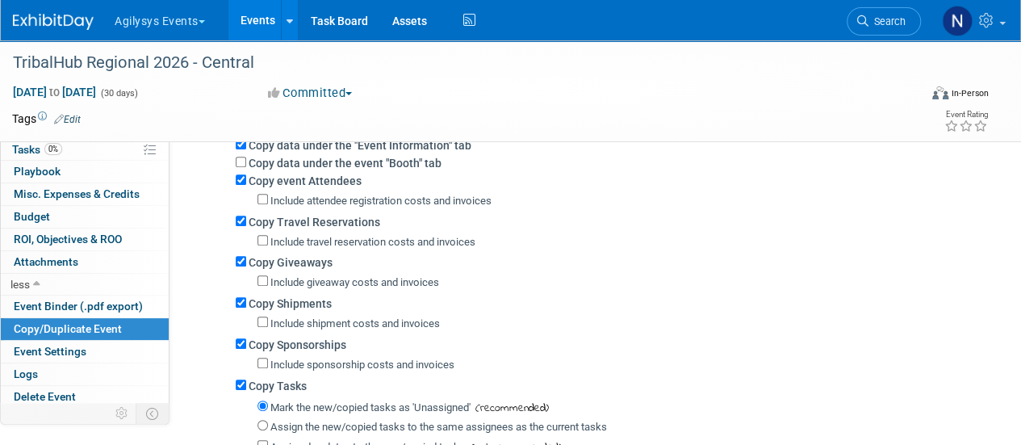
click at [282, 151] on label "Copy data under the "Event Information" tab" at bounding box center [360, 145] width 223 height 13
click at [246, 149] on input "Copy data under the "Event Information" tab" at bounding box center [241, 144] width 10 height 10
checkbox input "false"
click at [282, 162] on label "Copy data under the event "Booth" tab" at bounding box center [345, 163] width 193 height 13
click at [246, 162] on input "Copy data under the event "Booth" tab" at bounding box center [241, 162] width 10 height 10
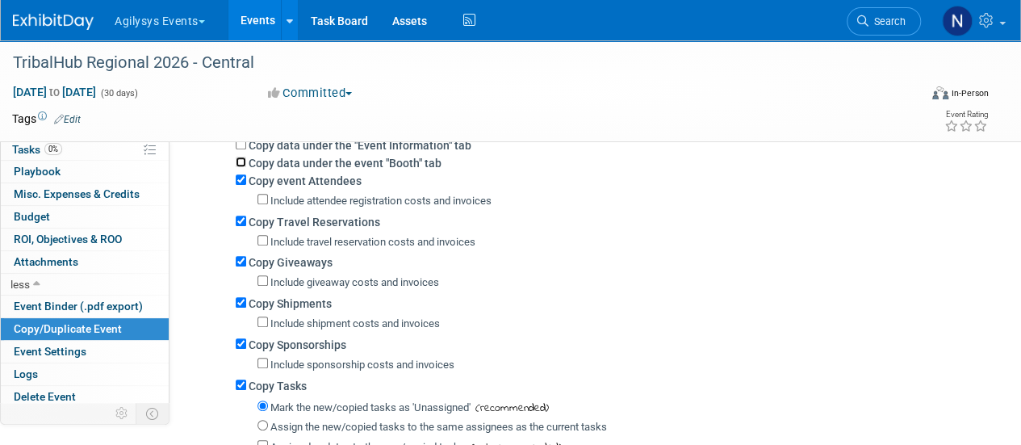
checkbox input "true"
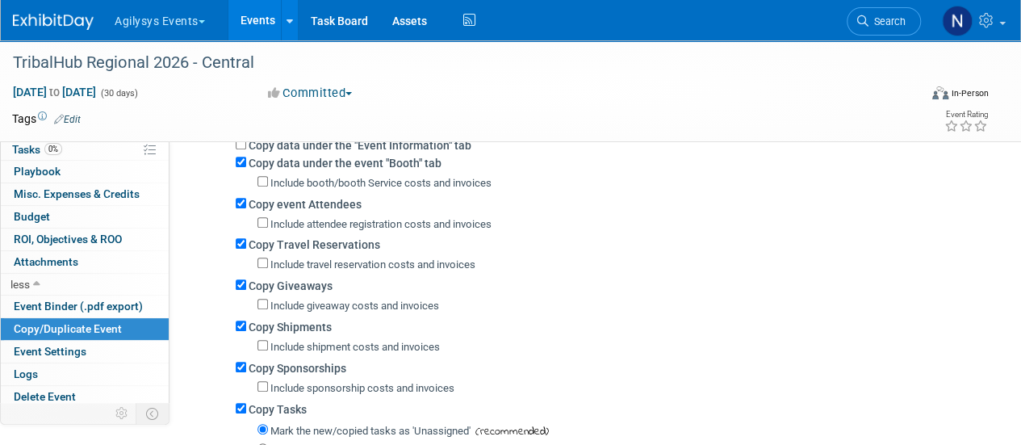
click at [277, 144] on label "Copy data under the "Event Information" tab" at bounding box center [360, 145] width 223 height 13
click at [246, 144] on input "Copy data under the "Event Information" tab" at bounding box center [241, 144] width 10 height 10
checkbox input "true"
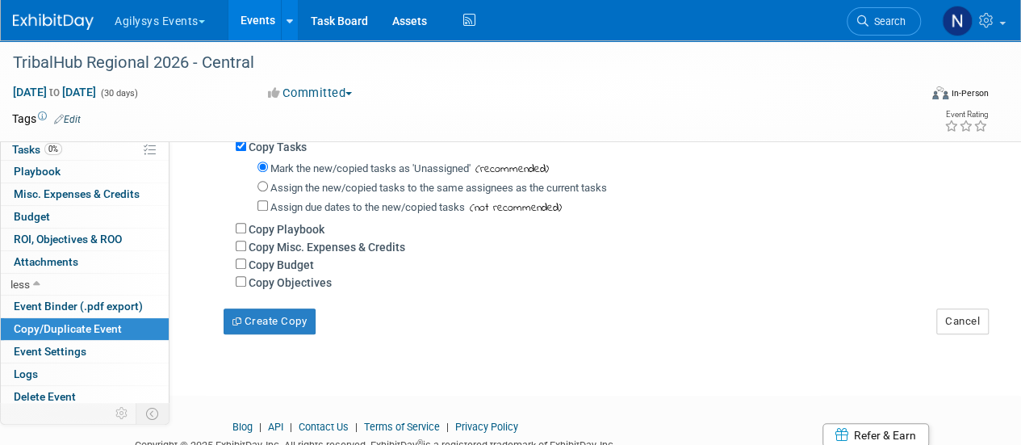
scroll to position [515, 0]
click at [236, 277] on input "Copy Objectives" at bounding box center [241, 280] width 10 height 10
checkbox input "true"
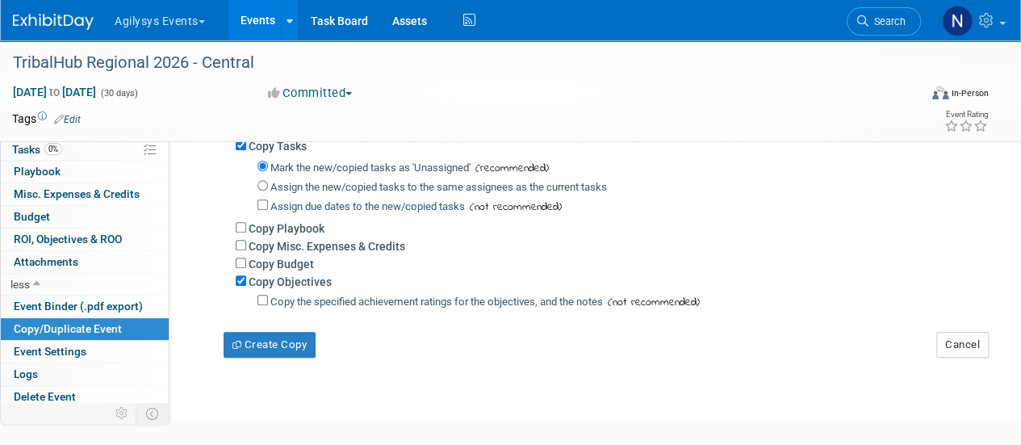
click at [241, 255] on div "Copy Budget" at bounding box center [606, 263] width 741 height 18
click at [241, 261] on input "Copy Budget" at bounding box center [241, 262] width 10 height 10
checkbox input "true"
click at [242, 244] on input "Copy Misc. Expenses & Credits" at bounding box center [241, 245] width 10 height 10
checkbox input "true"
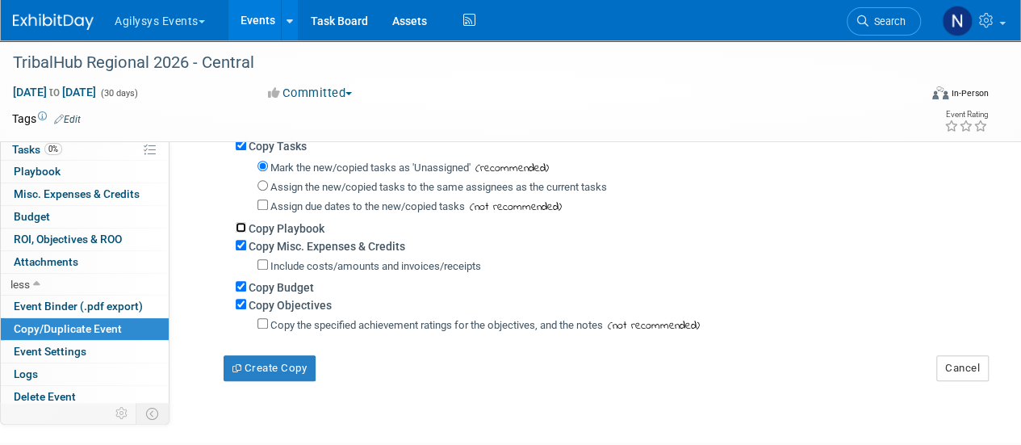
click at [240, 228] on input "Copy Playbook" at bounding box center [241, 227] width 10 height 10
checkbox input "true"
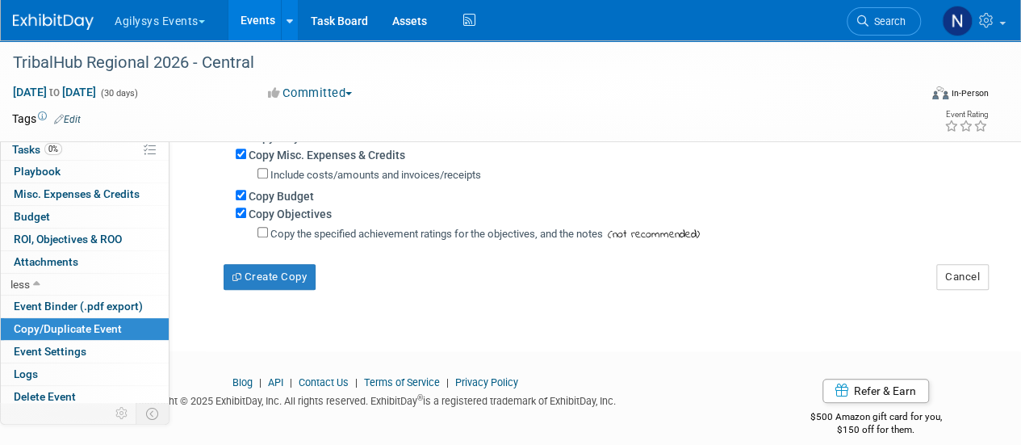
scroll to position [612, 0]
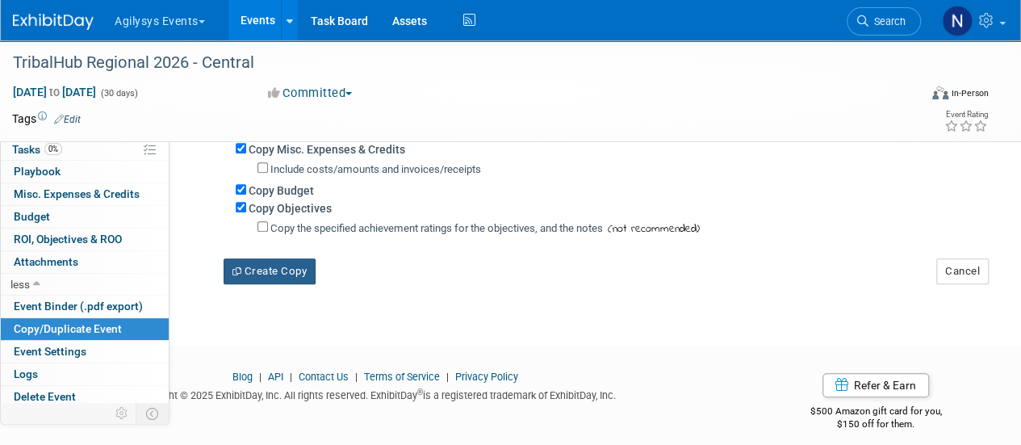
click at [289, 262] on button "Create Copy" at bounding box center [270, 271] width 92 height 26
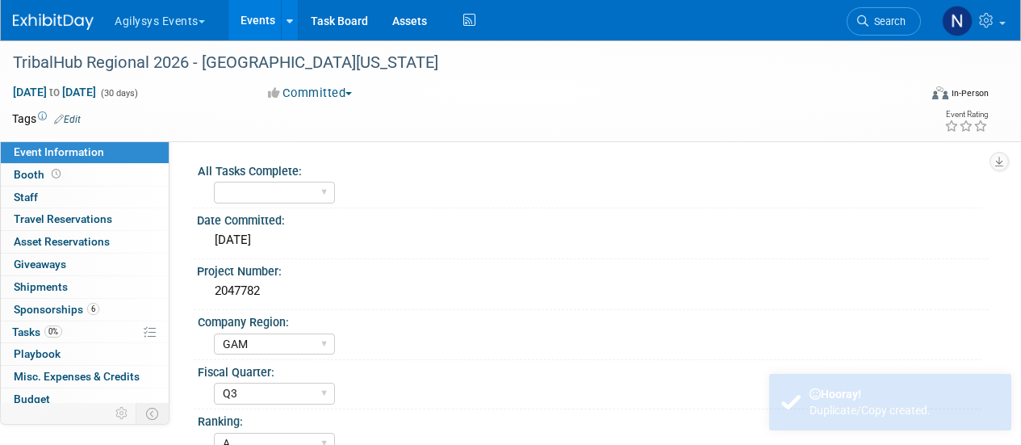
select select "GAM"
select select "Q3"
select select "A"
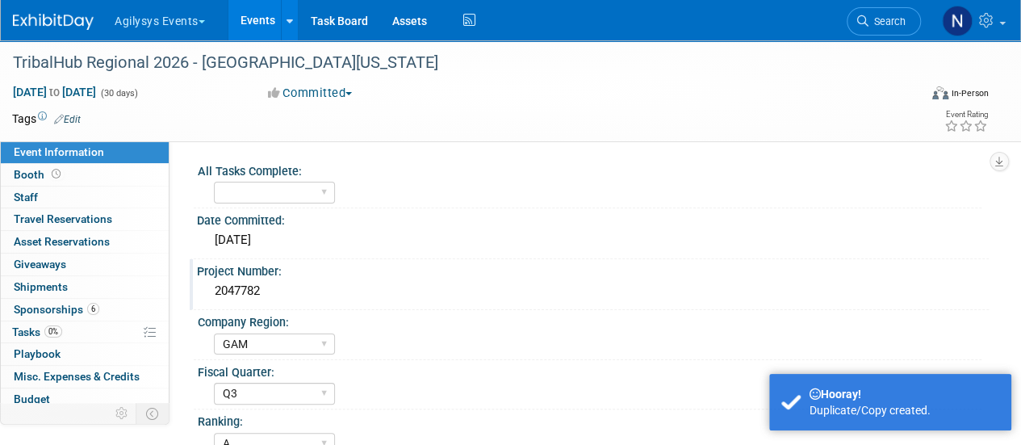
click at [258, 295] on div "2047782" at bounding box center [592, 290] width 767 height 25
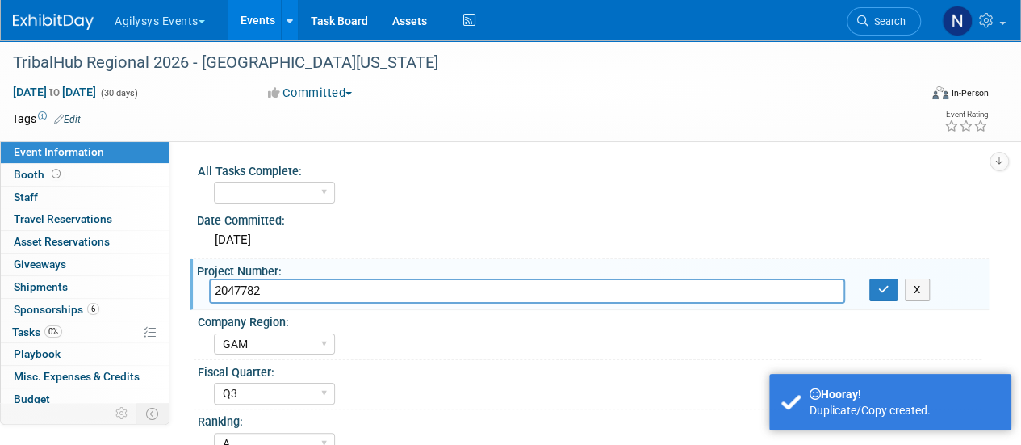
click at [258, 295] on input "2047782" at bounding box center [527, 290] width 636 height 25
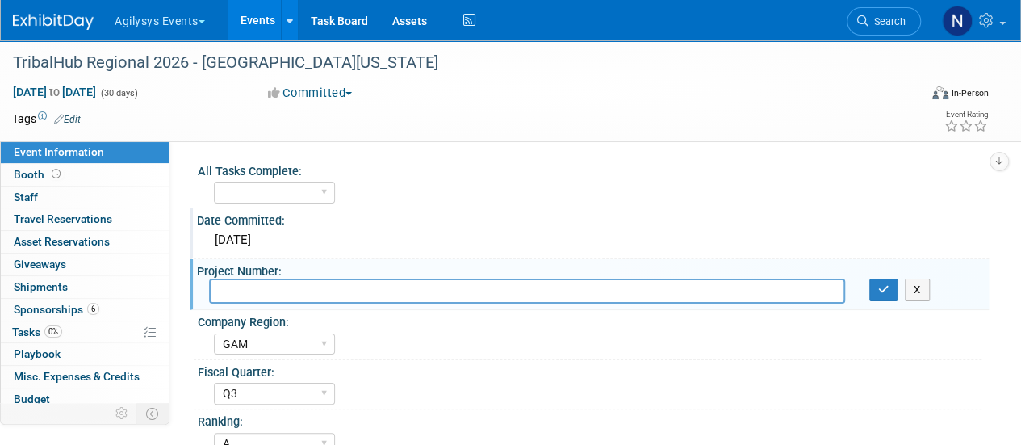
paste input "2047791"
type input "2047791"
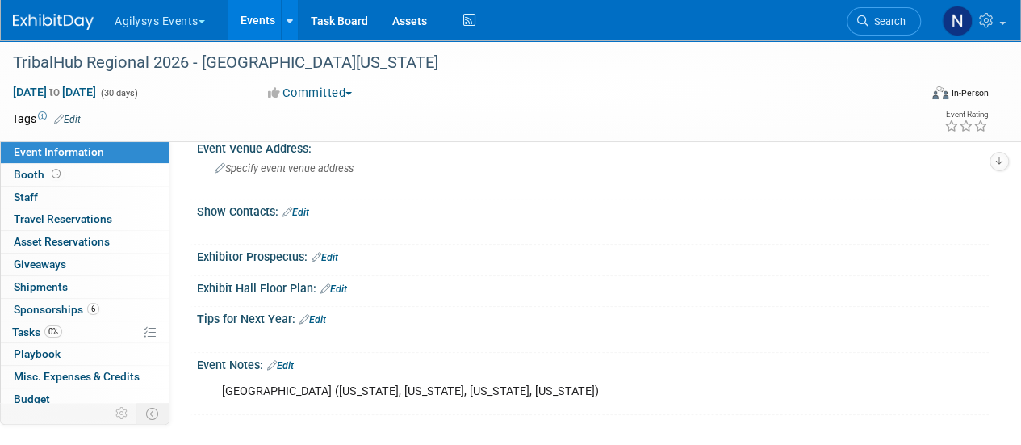
scroll to position [561, 0]
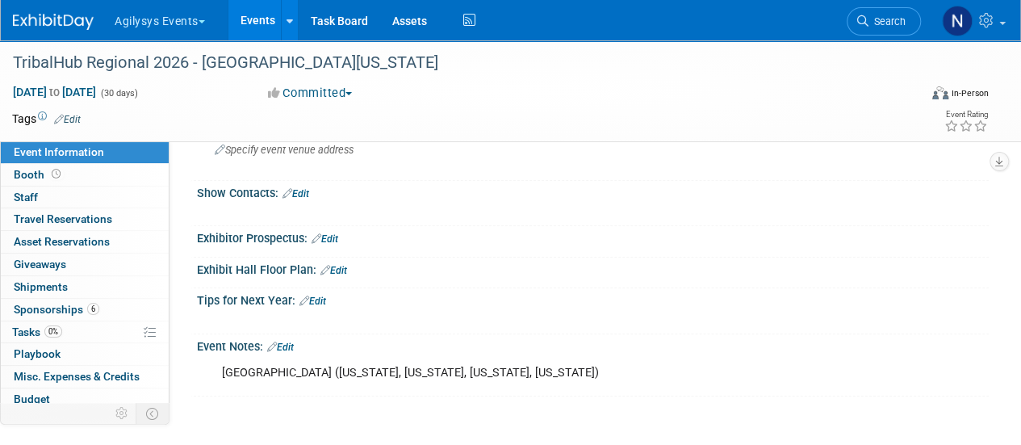
click at [459, 372] on div "Central (Texas, Nebraska, Kansas, Oklahoma)" at bounding box center [521, 373] width 621 height 32
click at [418, 374] on div "Central (Texas, Nebraska, Kansas, Oklahoma)" at bounding box center [521, 373] width 621 height 32
click at [441, 371] on div "Central (Texas, Nebraska, Kansas, Oklahoma)" at bounding box center [521, 373] width 621 height 32
click at [288, 341] on link "Edit" at bounding box center [280, 346] width 27 height 11
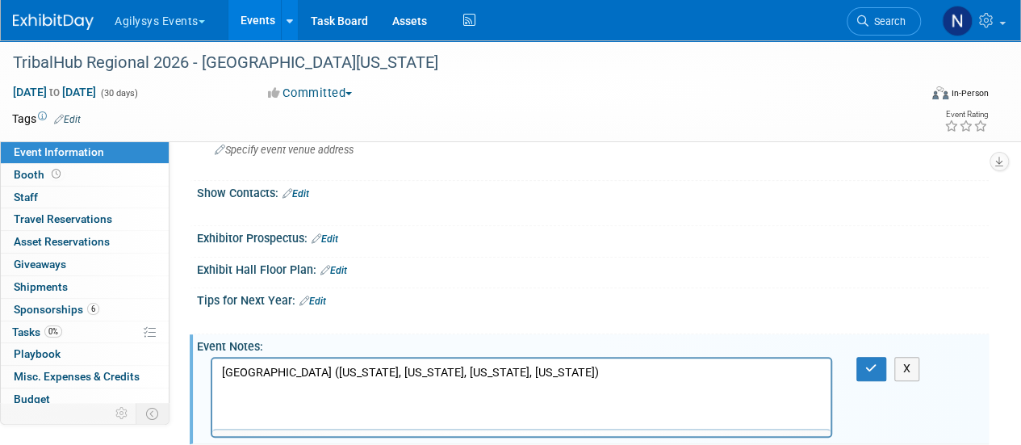
scroll to position [0, 0]
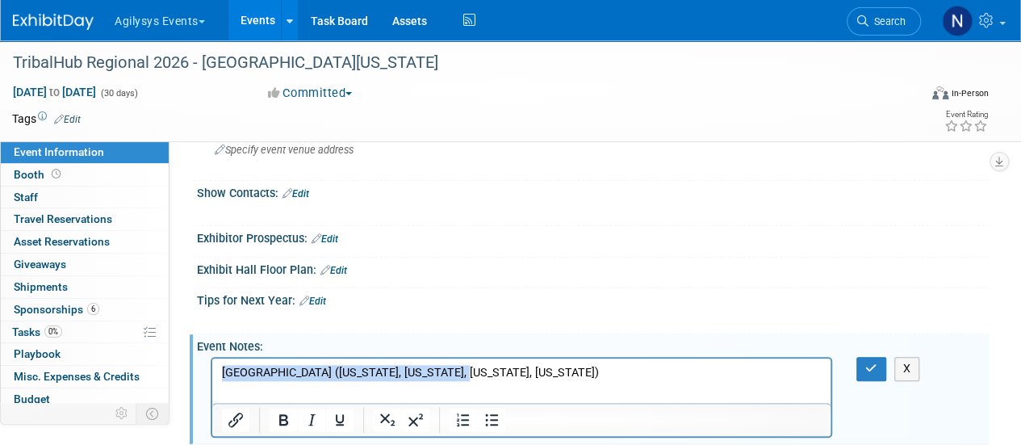
drag, startPoint x: 491, startPoint y: 367, endPoint x: 31, endPoint y: 341, distance: 460.8
click at [212, 358] on html "Central (Texas, Nebraska, Kansas, Oklahoma)" at bounding box center [521, 369] width 618 height 23
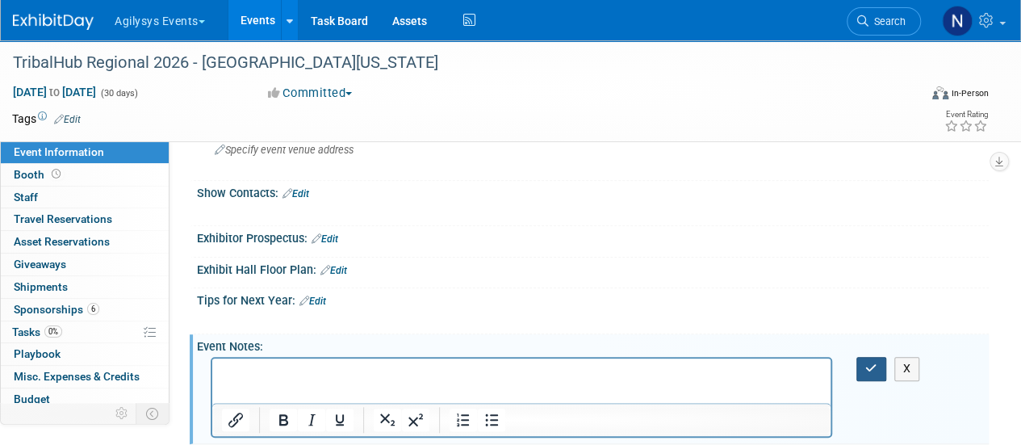
click at [868, 365] on icon "button" at bounding box center [871, 367] width 12 height 11
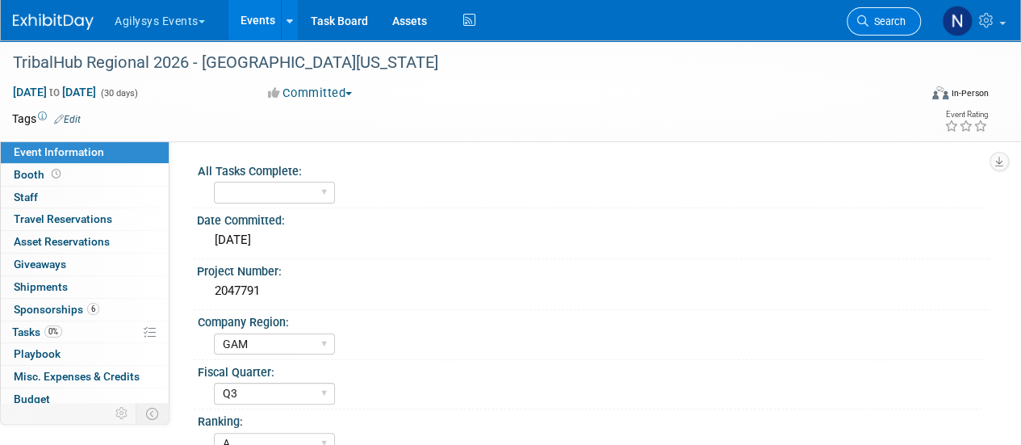
click at [865, 17] on icon at bounding box center [862, 20] width 11 height 11
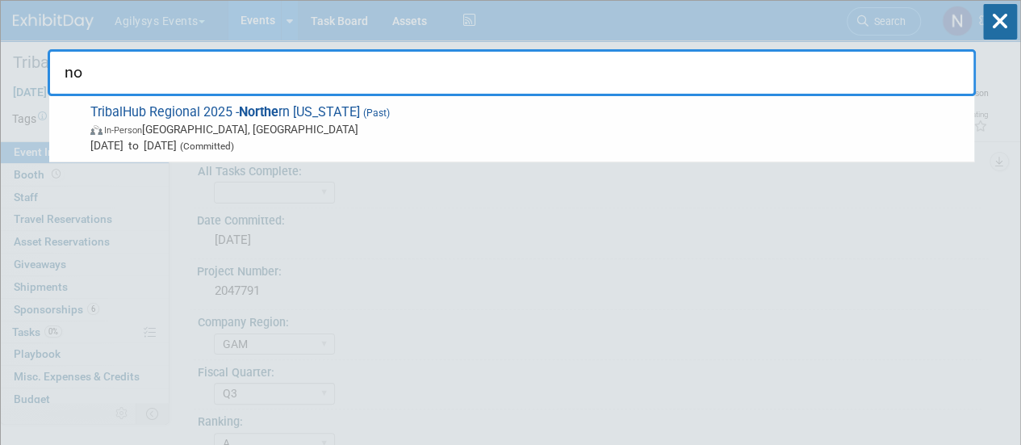
type input "n"
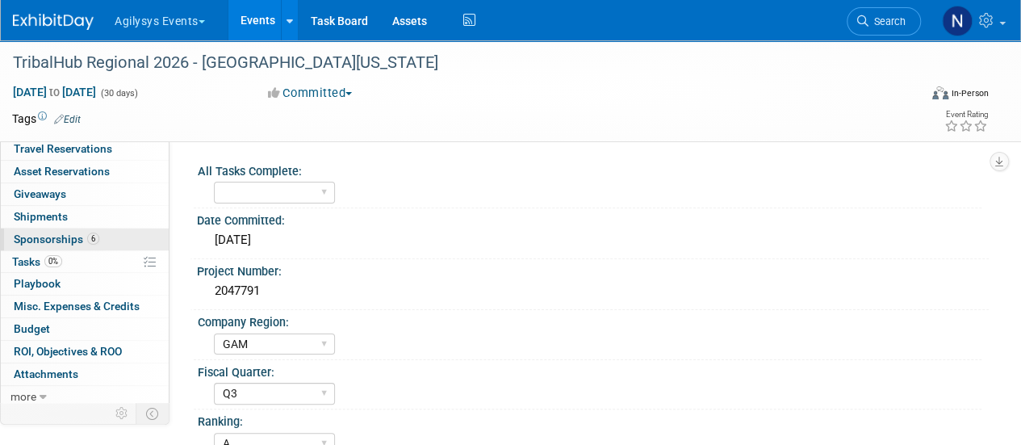
scroll to position [71, 0]
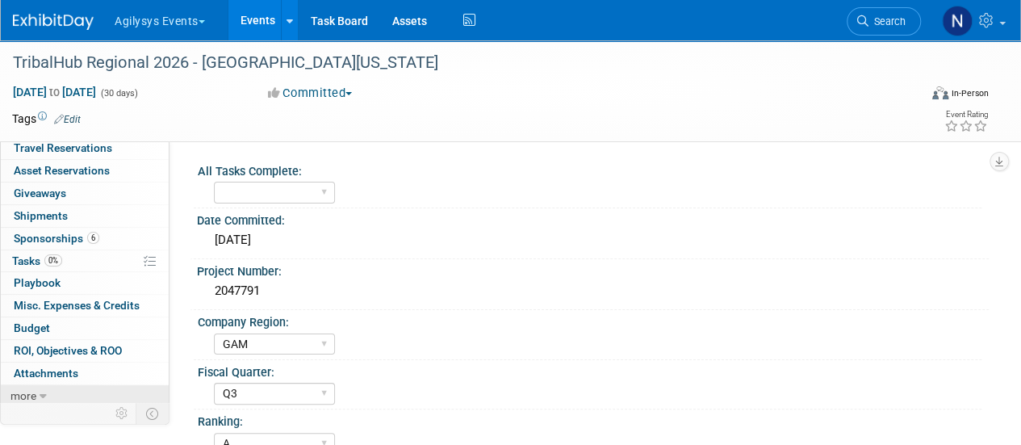
click at [92, 388] on link "more" at bounding box center [85, 396] width 168 height 22
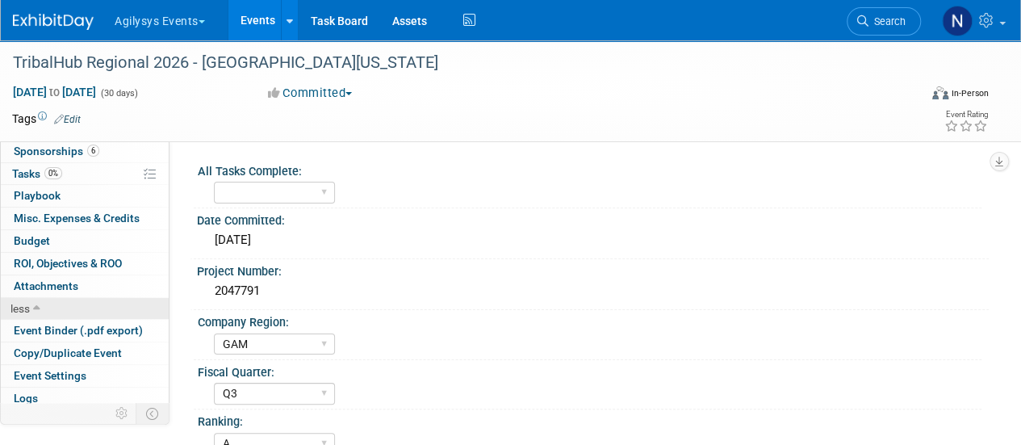
scroll to position [182, 0]
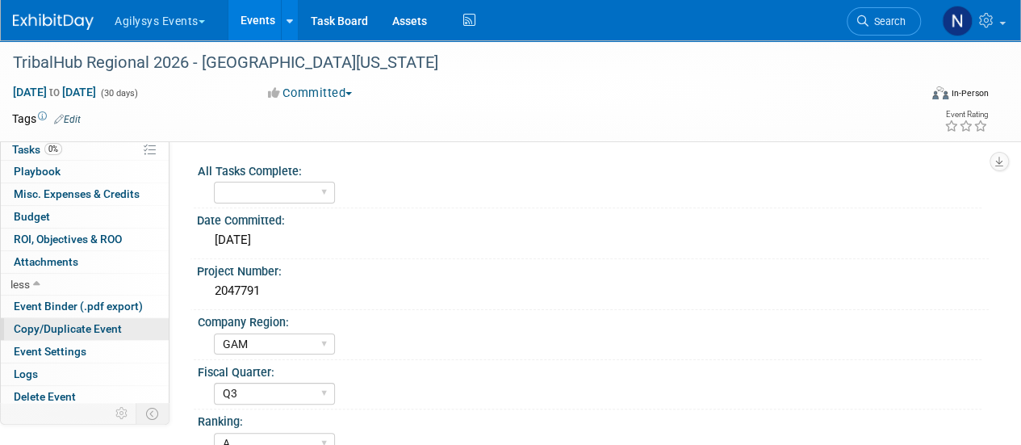
click at [81, 328] on span "Copy/Duplicate Event" at bounding box center [68, 328] width 108 height 13
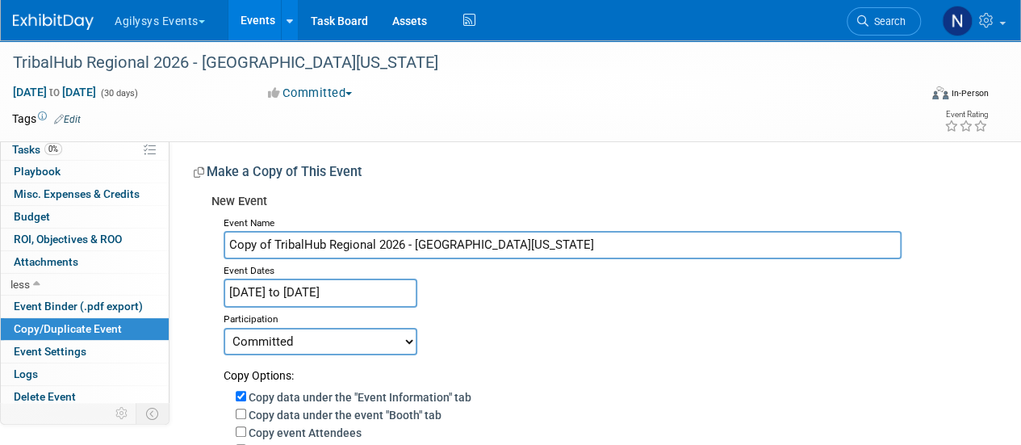
drag, startPoint x: 278, startPoint y: 241, endPoint x: 171, endPoint y: 245, distance: 106.6
click at [171, 245] on div "All Tasks Complete: Yes Date Committed: 8/29/2025 Project Number: 2047791 Compa…" at bounding box center [578, 425] width 819 height 568
click at [391, 245] on input "TribalHub Regional 2026 - [GEOGRAPHIC_DATA][US_STATE]" at bounding box center [563, 245] width 678 height 28
type input "TribalHub Regional 2026 - [GEOGRAPHIC_DATA][US_STATE]"
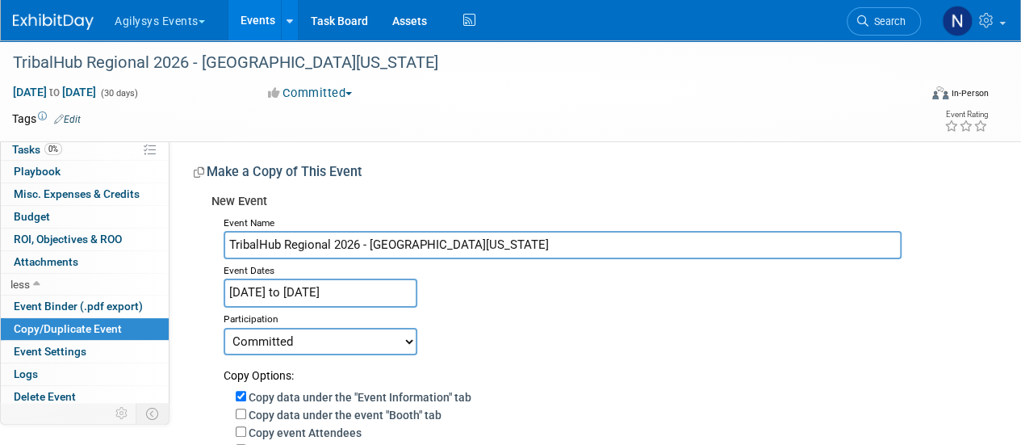
click at [384, 291] on input "Apr 1, 2026 to Apr 30, 2026" at bounding box center [321, 292] width 194 height 28
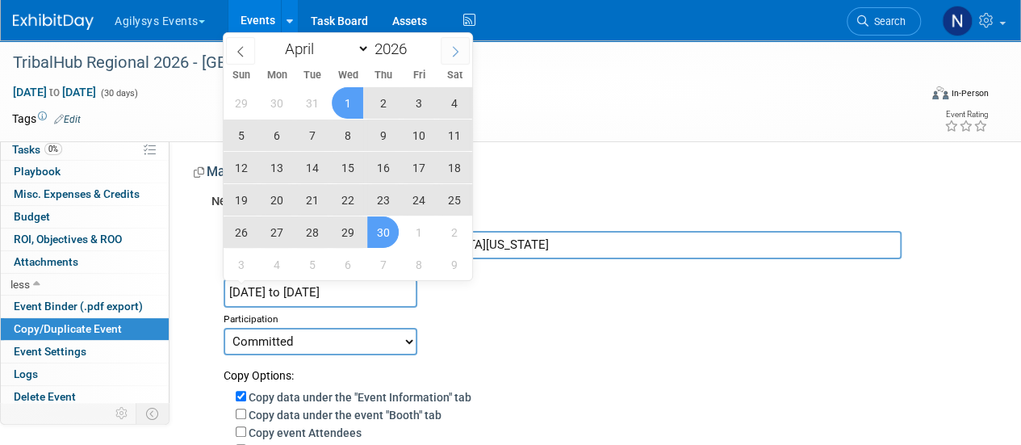
click at [462, 53] on span at bounding box center [455, 50] width 29 height 27
select select "4"
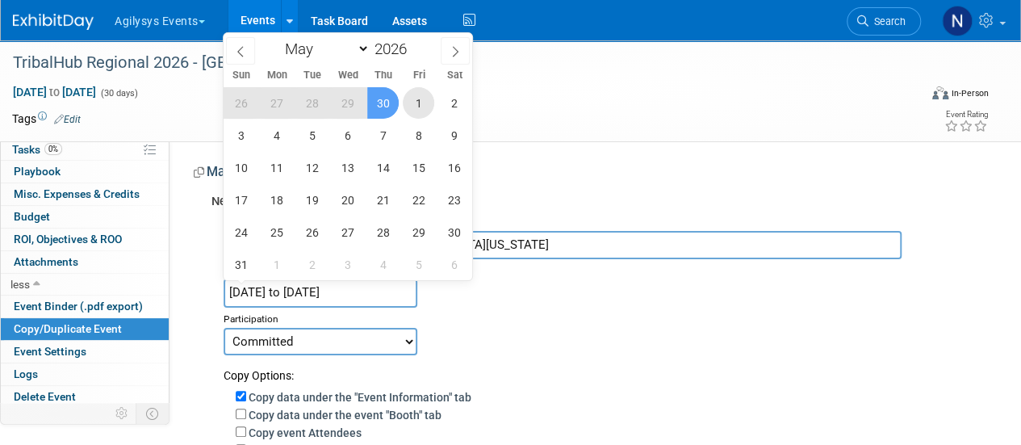
click at [421, 101] on span "1" at bounding box center [418, 102] width 31 height 31
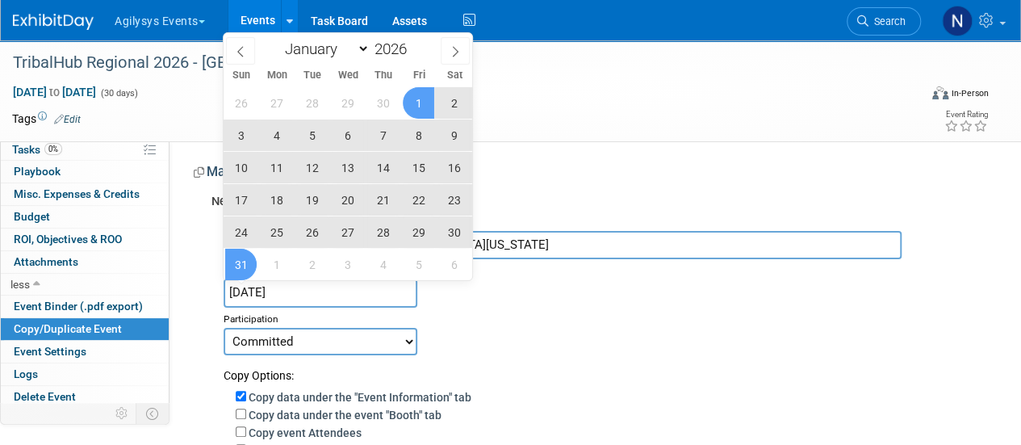
click at [242, 263] on span "31" at bounding box center [240, 264] width 31 height 31
type input "[DATE] to [DATE]"
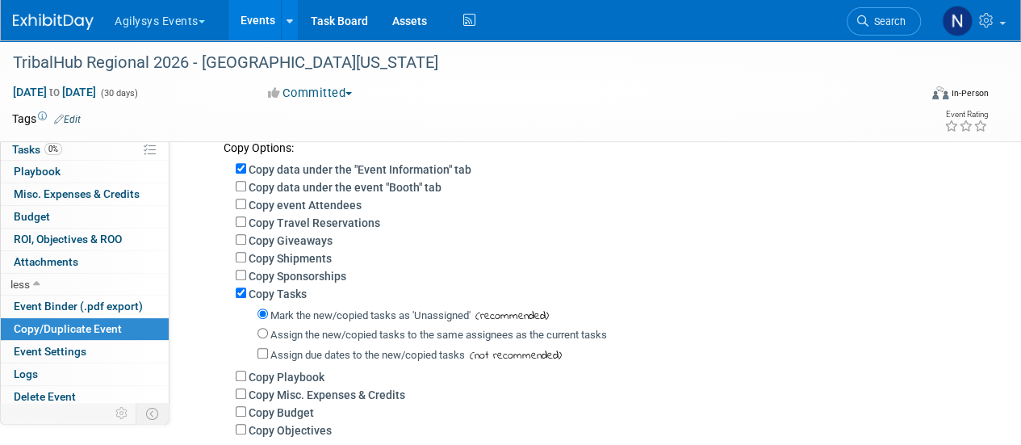
scroll to position [439, 0]
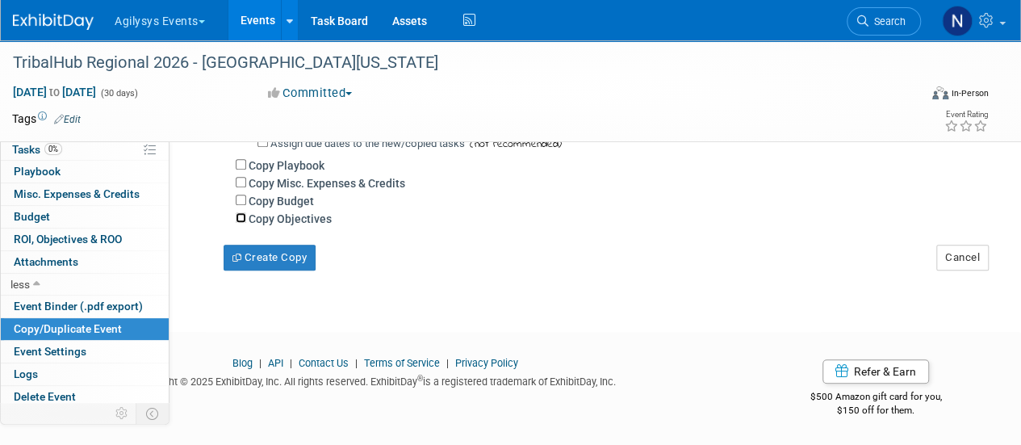
click at [242, 217] on input "Copy Objectives" at bounding box center [241, 217] width 10 height 10
checkbox input "true"
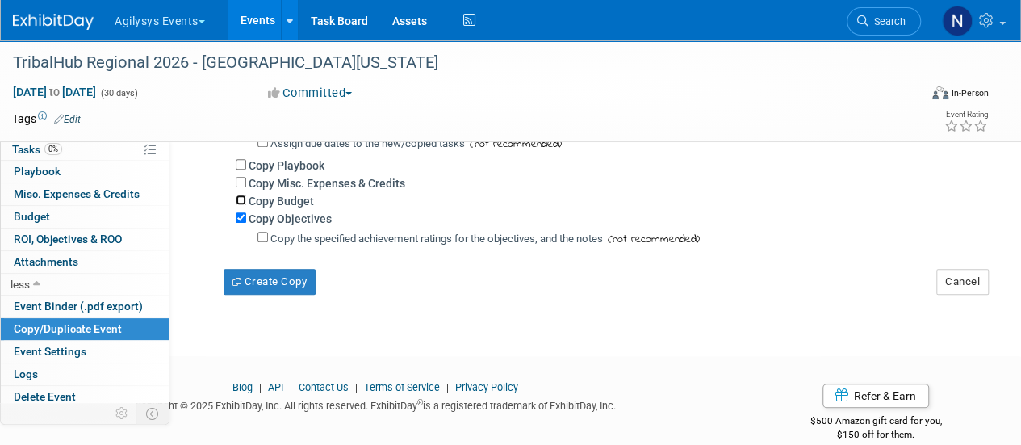
click at [239, 199] on input "Copy Budget" at bounding box center [241, 199] width 10 height 10
checkbox input "true"
click at [238, 182] on input "Copy Misc. Expenses & Credits" at bounding box center [241, 182] width 10 height 10
checkbox input "true"
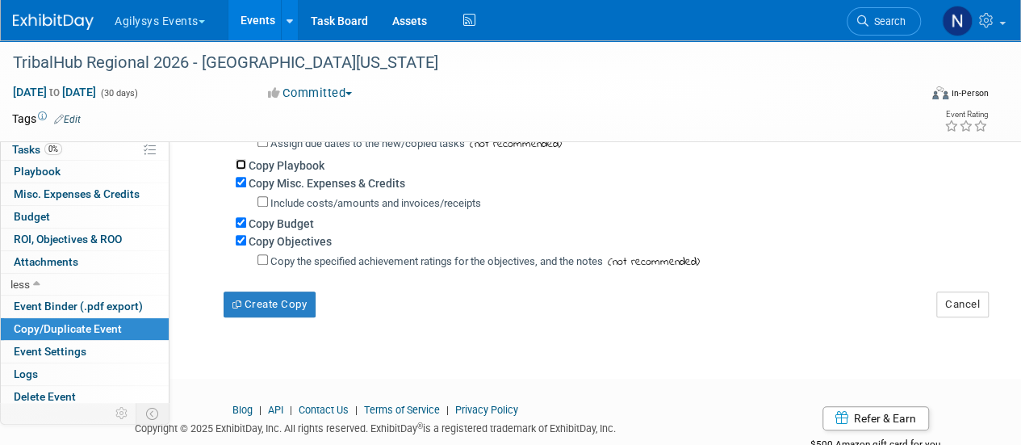
click at [237, 162] on input "Copy Playbook" at bounding box center [241, 164] width 10 height 10
checkbox input "true"
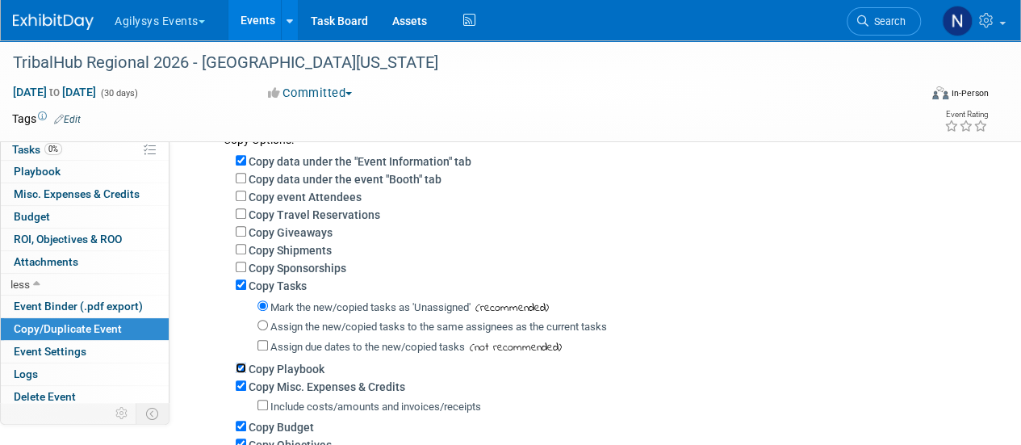
scroll to position [229, 0]
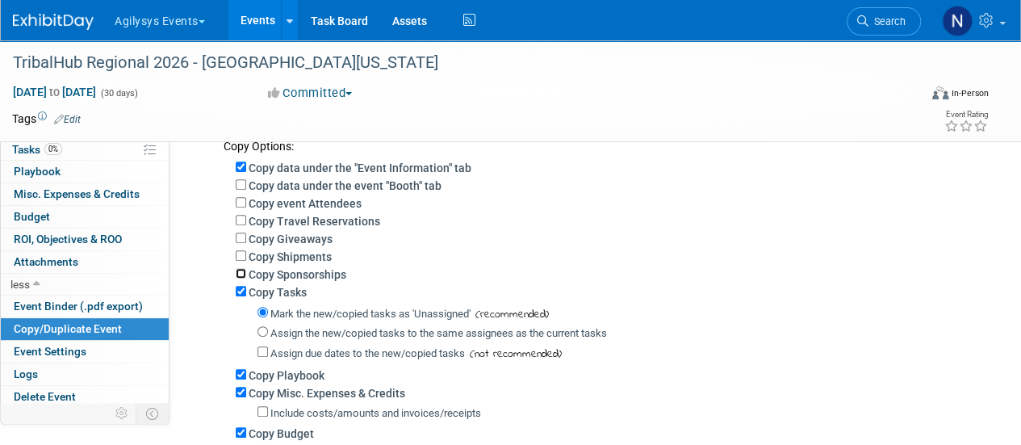
click at [242, 273] on input "Copy Sponsorships" at bounding box center [241, 273] width 10 height 10
checkbox input "true"
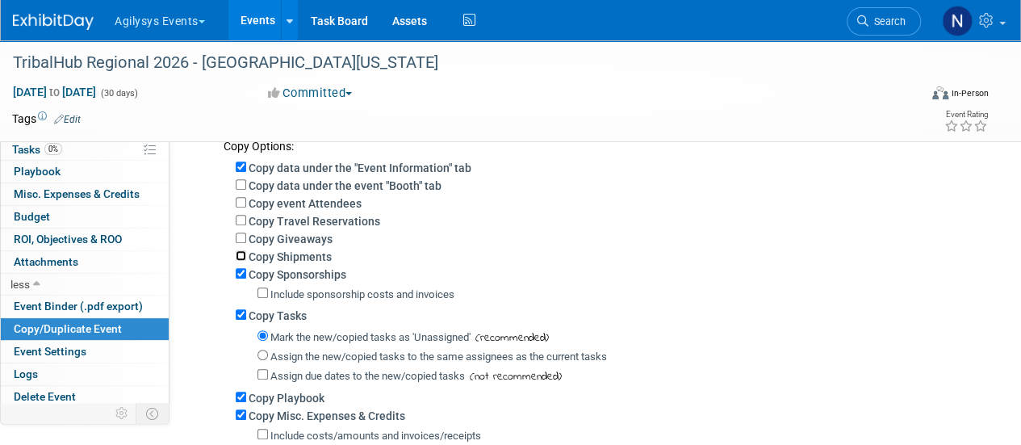
click at [238, 254] on input "Copy Shipments" at bounding box center [241, 255] width 10 height 10
checkbox input "true"
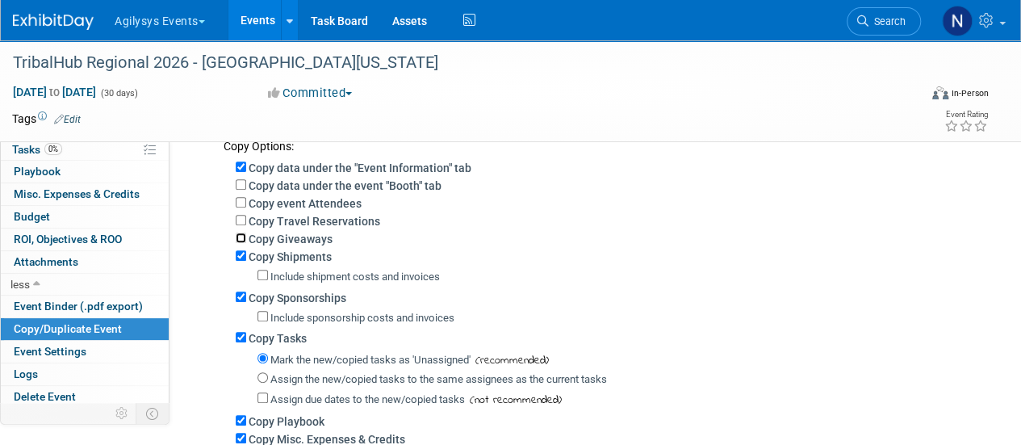
click at [240, 240] on input "Copy Giveaways" at bounding box center [241, 237] width 10 height 10
checkbox input "true"
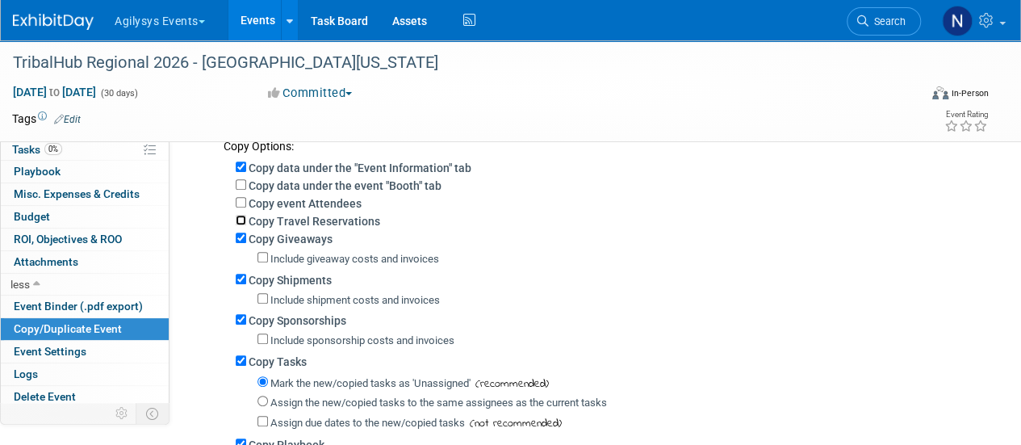
click at [243, 215] on input "Copy Travel Reservations" at bounding box center [241, 220] width 10 height 10
checkbox input "true"
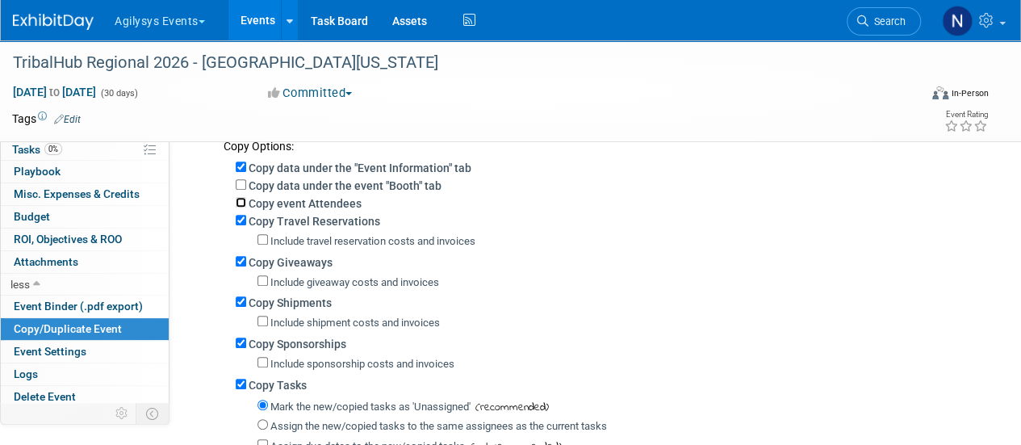
click at [242, 204] on input "Copy event Attendees" at bounding box center [241, 202] width 10 height 10
checkbox input "true"
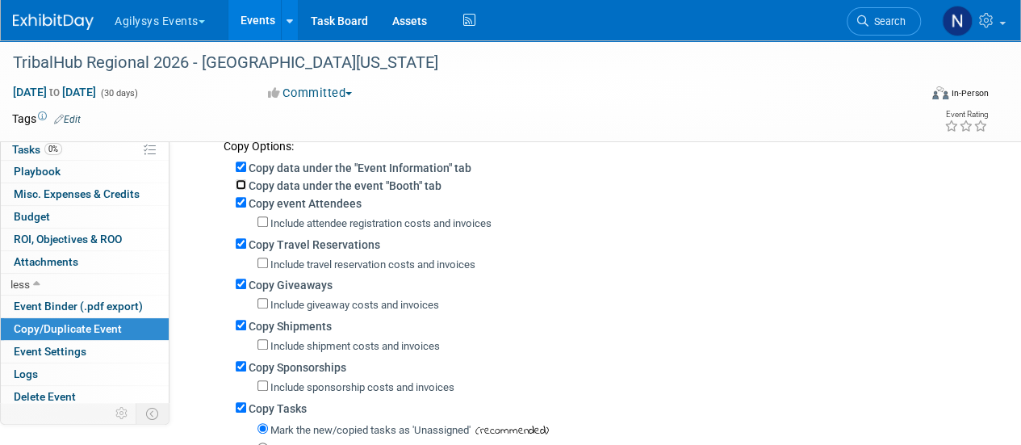
click at [241, 188] on input "Copy data under the event "Booth" tab" at bounding box center [241, 184] width 10 height 10
checkbox input "true"
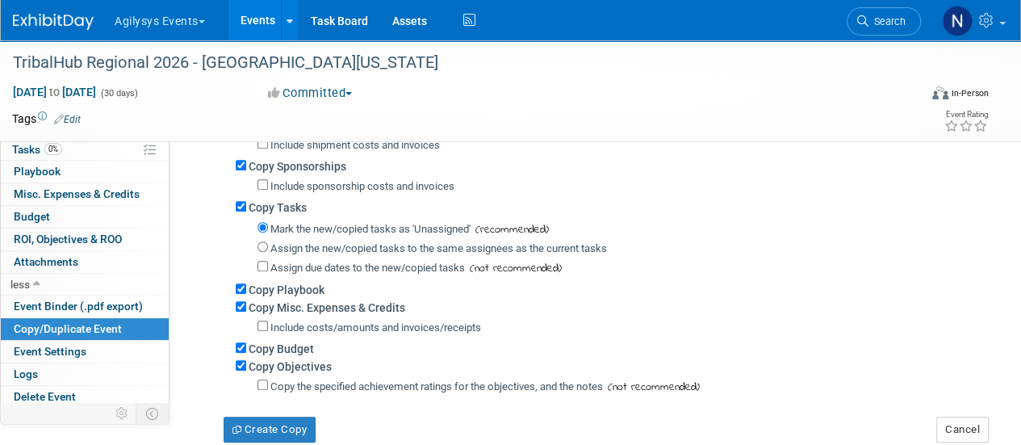
scroll to position [454, 0]
click at [271, 425] on button "Create Copy" at bounding box center [270, 429] width 92 height 26
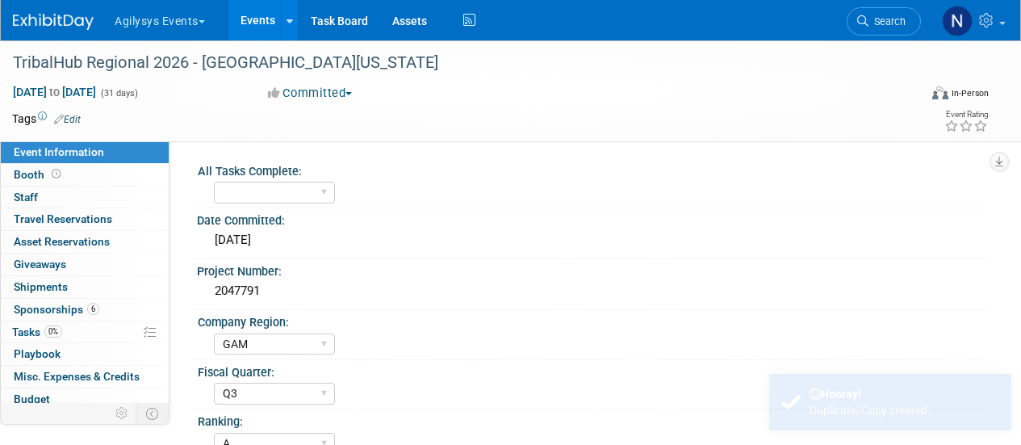
select select "GAM"
select select "Q3"
select select "A"
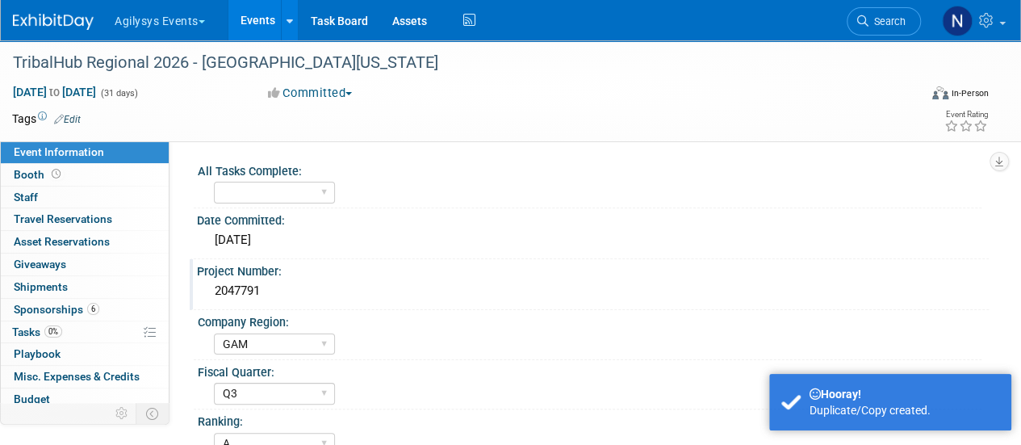
click at [262, 286] on div "2047791" at bounding box center [592, 290] width 767 height 25
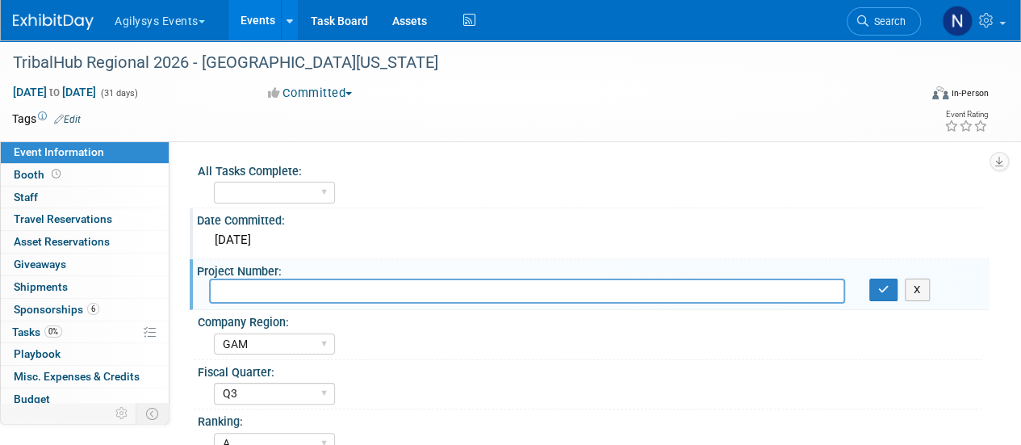
paste input "2047793"
type input "2047793"
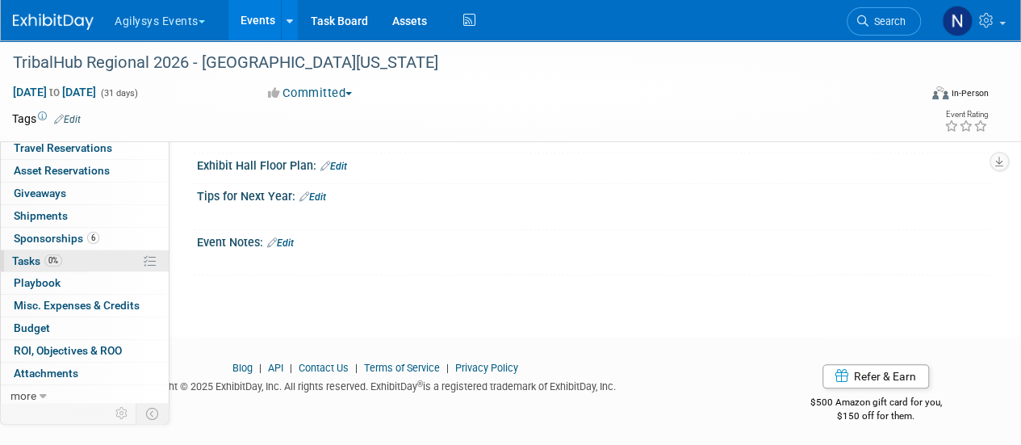
scroll to position [70, 0]
click at [869, 12] on link "Search" at bounding box center [884, 21] width 74 height 28
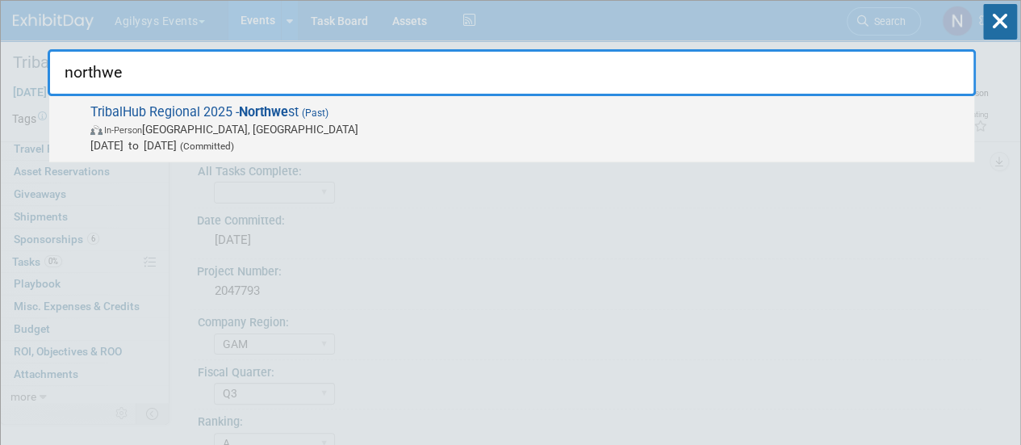
type input "northwe"
click at [835, 154] on div "TribalHub Regional [STREET_ADDRESS] (Past) In-Person [GEOGRAPHIC_DATA], [GEOGRA…" at bounding box center [511, 129] width 925 height 66
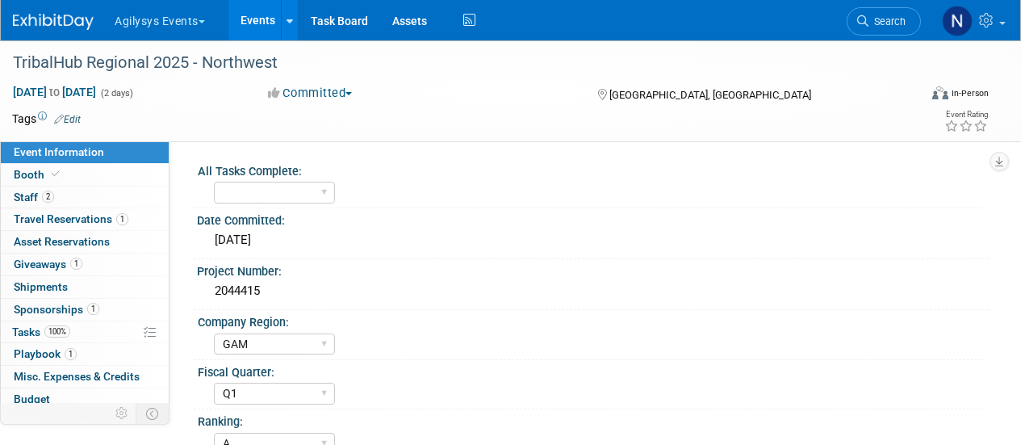
select select "GAM"
select select "Q1"
select select "A"
select select "Yes"
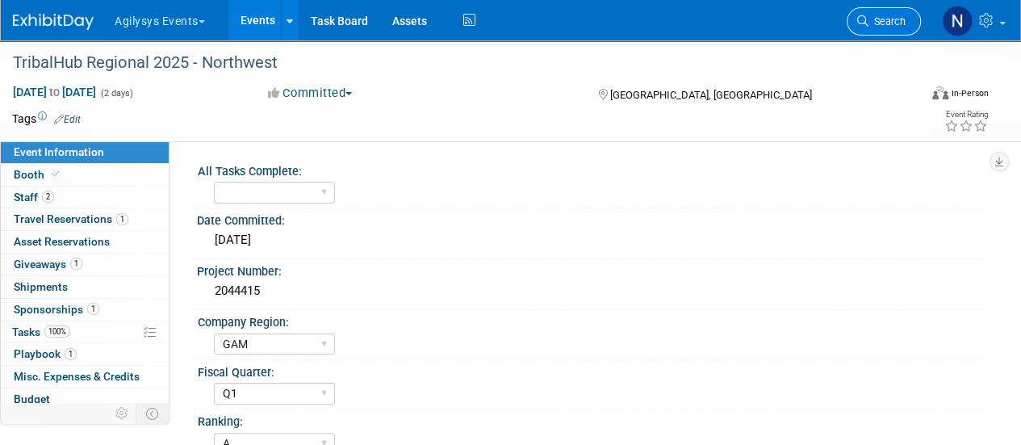
click at [899, 18] on span "Search" at bounding box center [886, 21] width 37 height 12
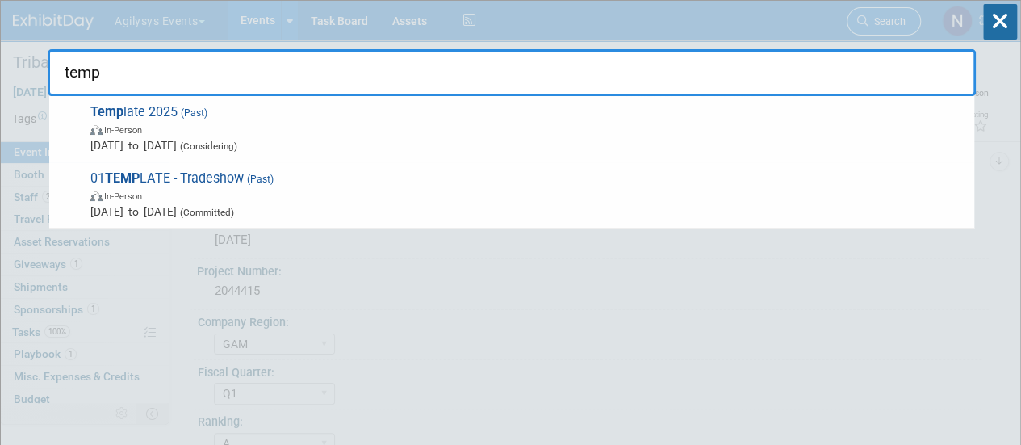
type input "templ"
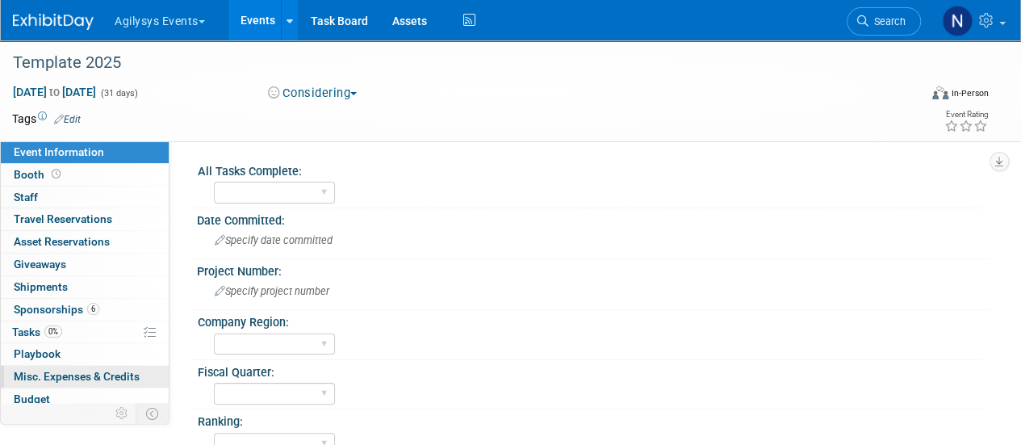
scroll to position [71, 0]
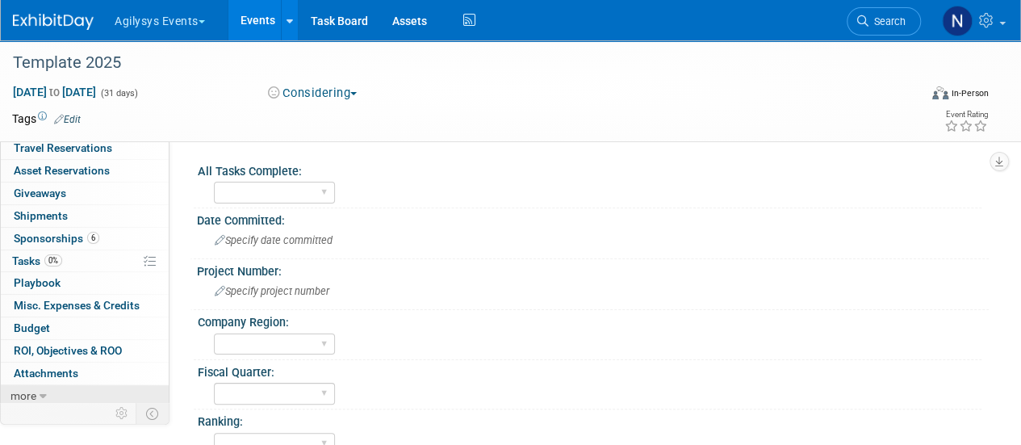
click at [48, 401] on link "more" at bounding box center [85, 396] width 168 height 22
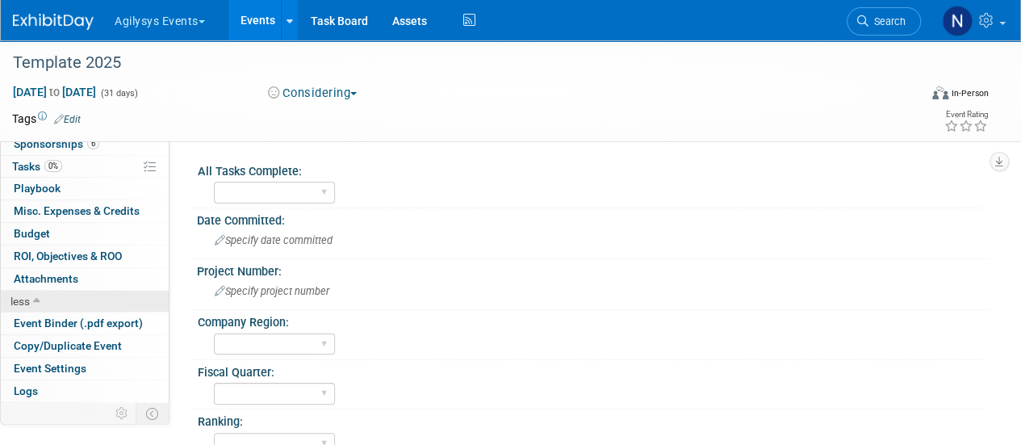
scroll to position [182, 0]
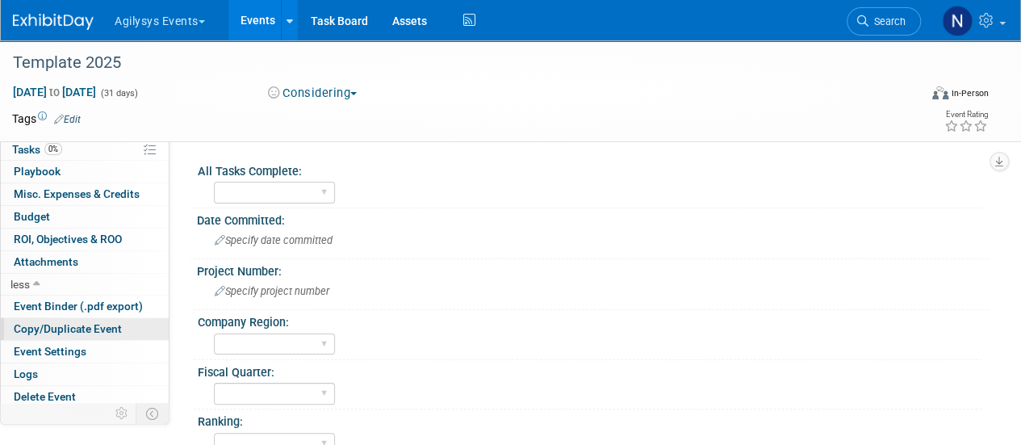
click at [58, 322] on span "Copy/Duplicate Event" at bounding box center [68, 328] width 108 height 13
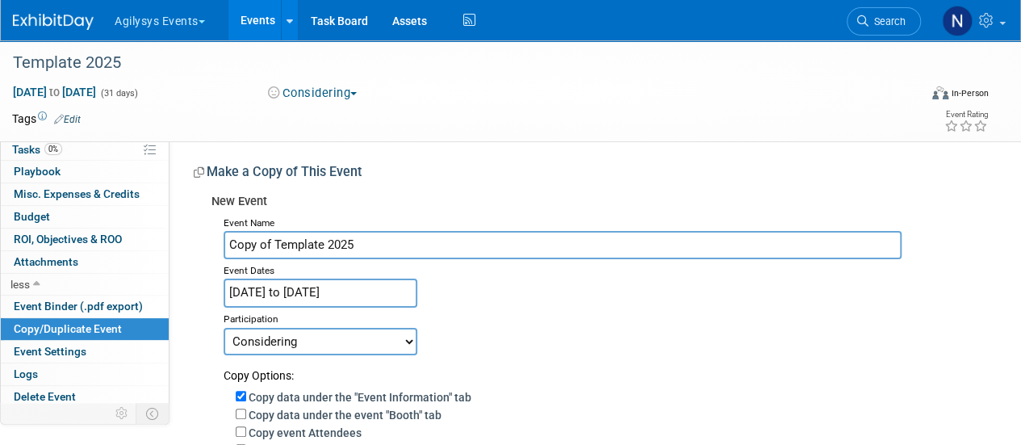
click at [378, 284] on input "[DATE] to [DATE]" at bounding box center [321, 292] width 194 height 28
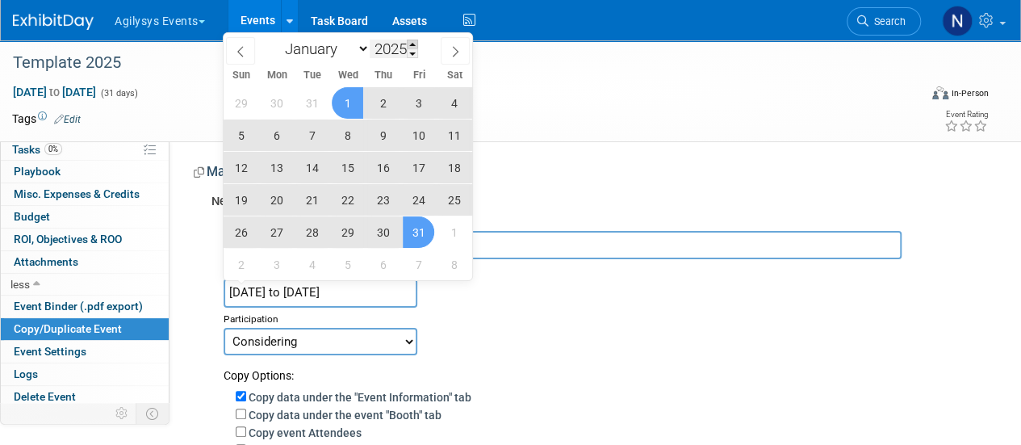
click at [418, 40] on span at bounding box center [412, 45] width 11 height 10
type input "2026"
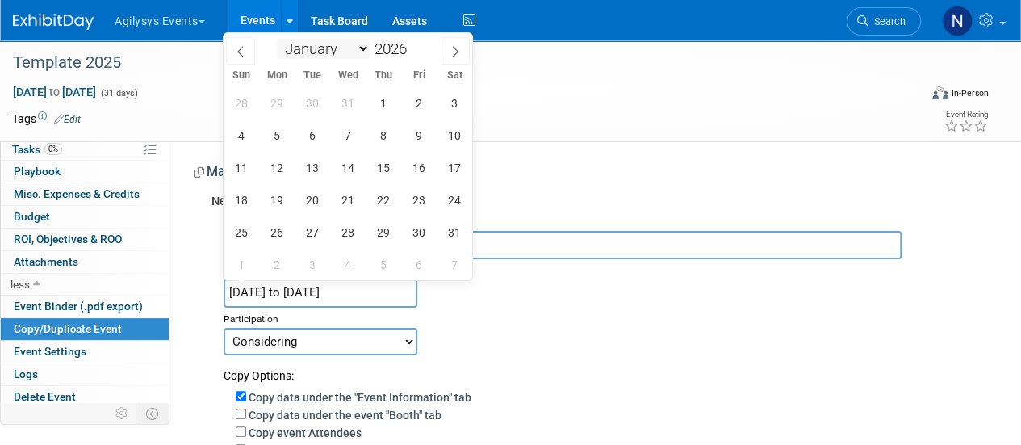
click at [363, 48] on select "January February March April May June July August September October November De…" at bounding box center [323, 49] width 93 height 20
select select "4"
click at [277, 39] on select "January February March April May June July August September October November De…" at bounding box center [323, 49] width 93 height 20
click at [420, 102] on span "1" at bounding box center [418, 102] width 31 height 31
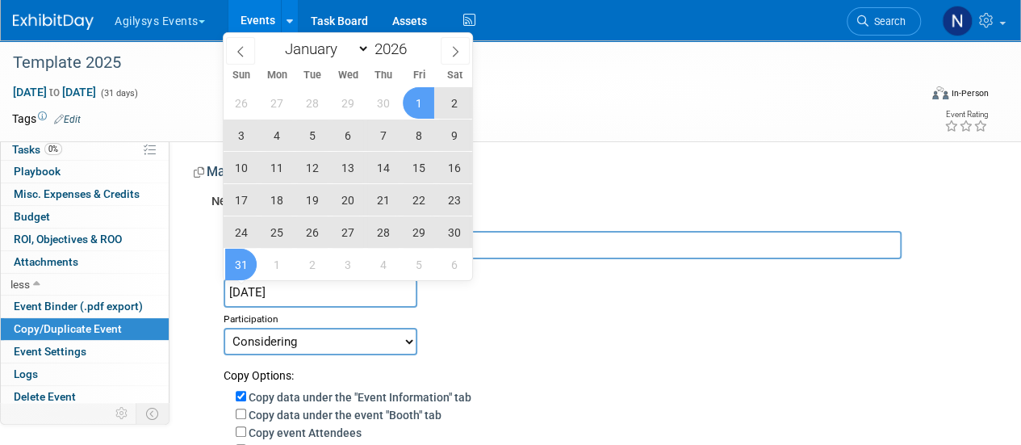
click at [250, 265] on span "31" at bounding box center [240, 264] width 31 height 31
type input "[DATE] to [DATE]"
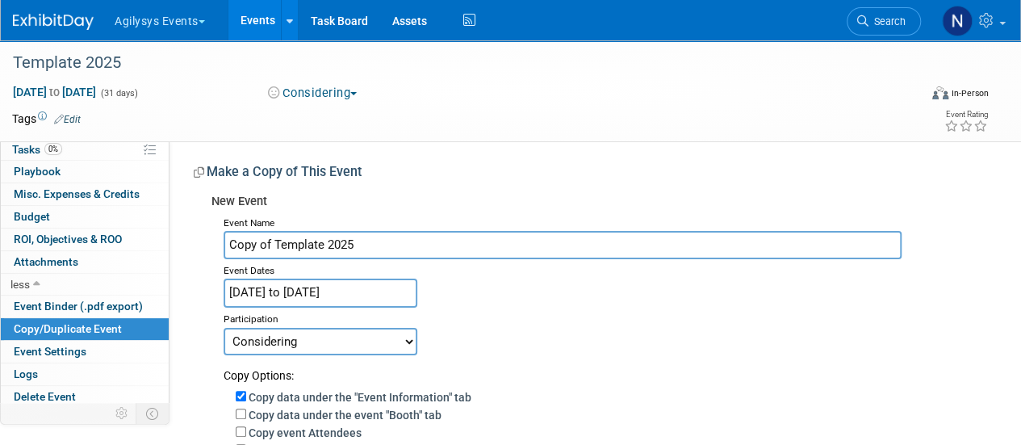
click at [284, 337] on select "Committed Considering Not Going Walk or Attend Only Waiting for Invite Sponsors…" at bounding box center [321, 341] width 194 height 27
select select "1"
click at [224, 328] on select "Committed Considering Not Going Walk or Attend Only Waiting for Invite Sponsors…" at bounding box center [321, 341] width 194 height 27
click at [281, 248] on input "Copy of Template 2025" at bounding box center [563, 245] width 678 height 28
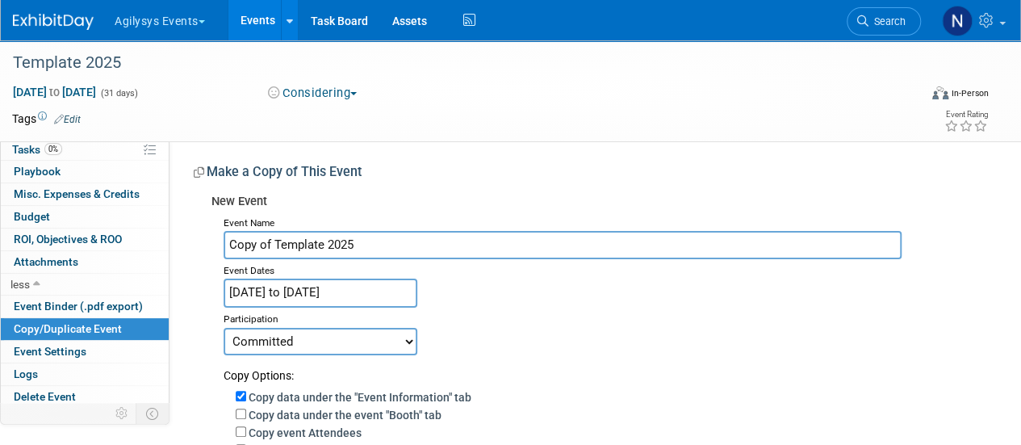
click at [281, 248] on input "Copy of Template 2025" at bounding box center [563, 245] width 678 height 28
click at [360, 244] on input "TribalHub Regional 2025 - Northwest" at bounding box center [563, 245] width 678 height 28
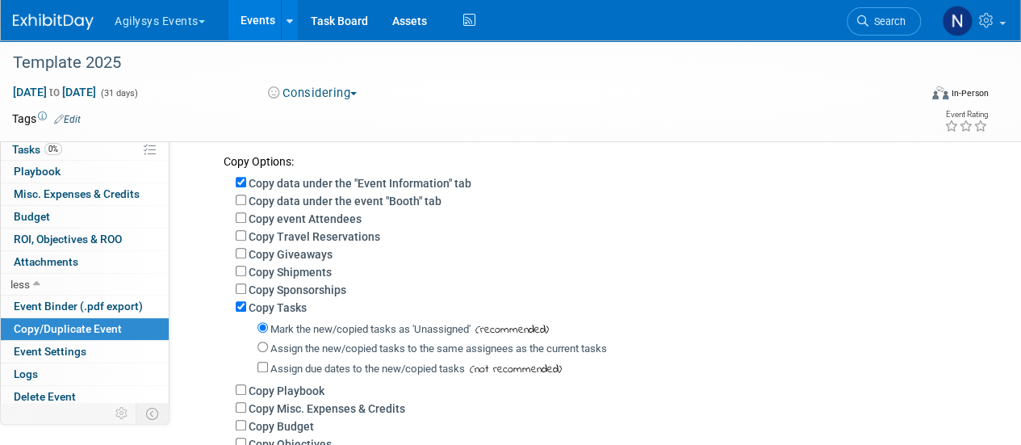
scroll to position [215, 0]
type input "TribalHub Regional 2026 - Northwest"
click at [237, 190] on div "Copy data under the event "Booth" tab" at bounding box center [606, 199] width 741 height 18
click at [241, 198] on input "Copy data under the event "Booth" tab" at bounding box center [241, 199] width 10 height 10
checkbox input "true"
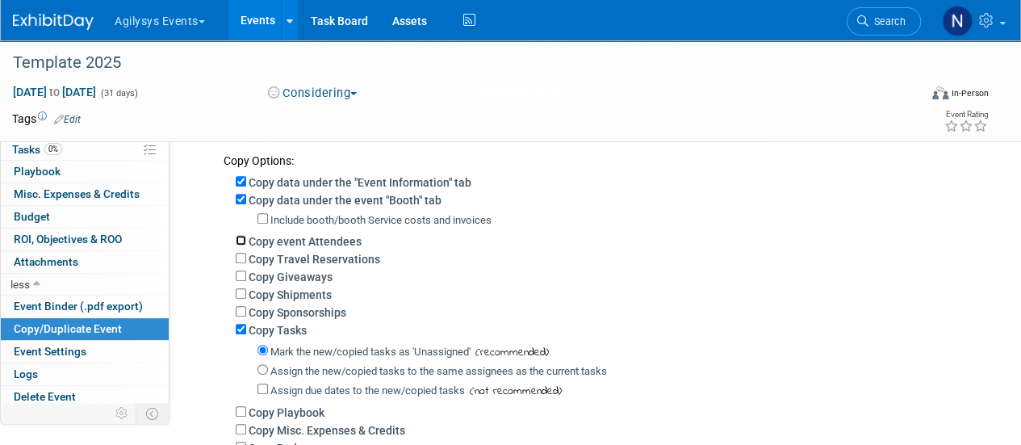
click at [241, 235] on input "Copy event Attendees" at bounding box center [241, 240] width 10 height 10
checkbox input "true"
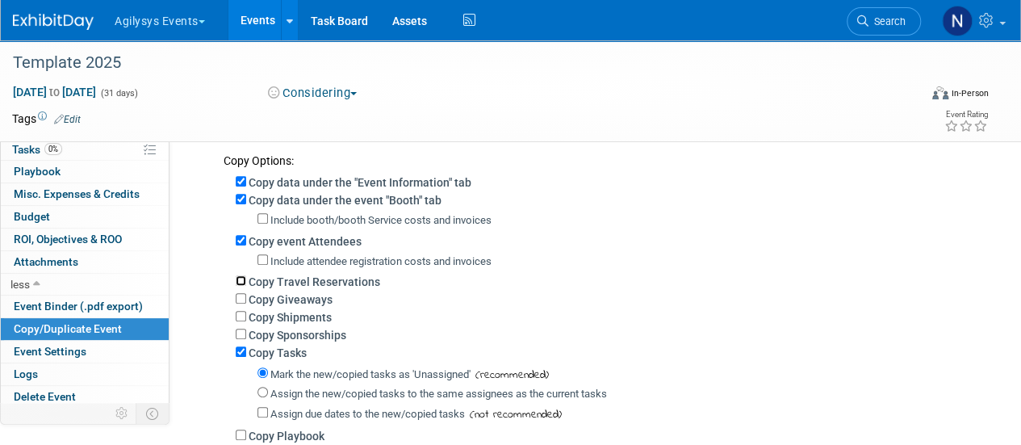
click at [242, 281] on input "Copy Travel Reservations" at bounding box center [241, 280] width 10 height 10
checkbox input "true"
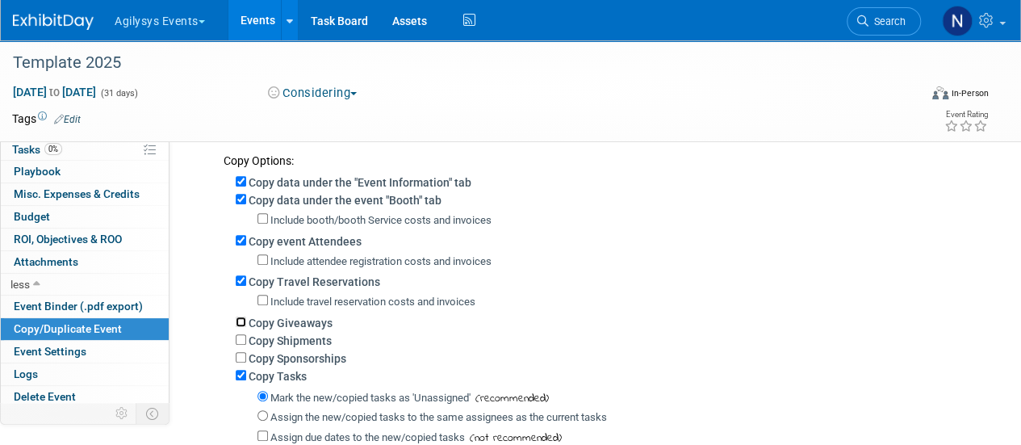
click at [243, 320] on input "Copy Giveaways" at bounding box center [241, 321] width 10 height 10
checkbox input "true"
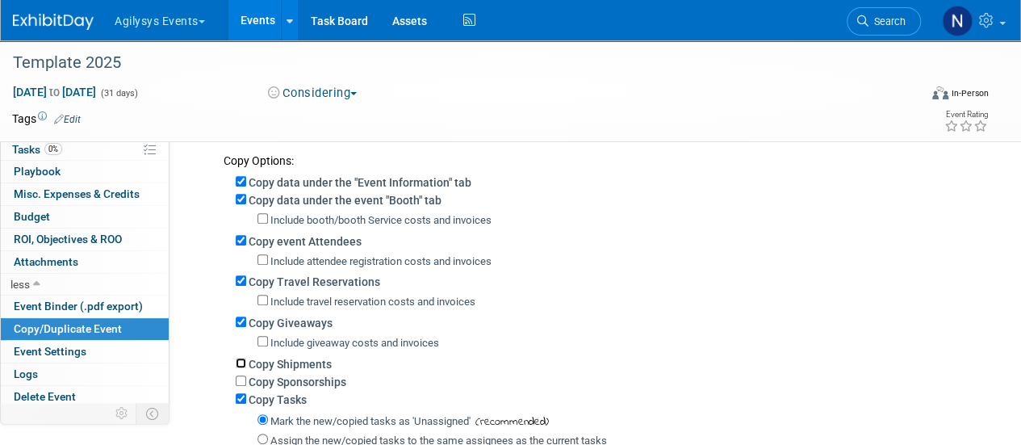
click at [240, 361] on input "Copy Shipments" at bounding box center [241, 363] width 10 height 10
checkbox input "true"
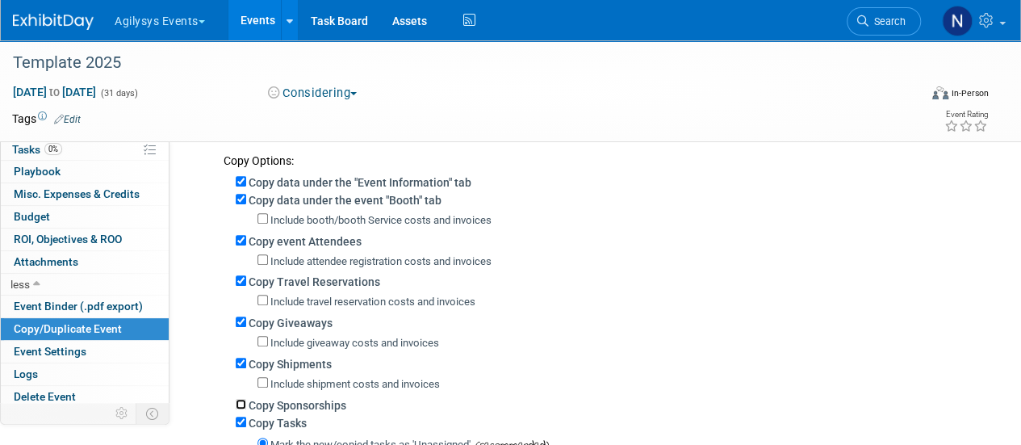
click at [240, 403] on input "Copy Sponsorships" at bounding box center [241, 404] width 10 height 10
checkbox input "true"
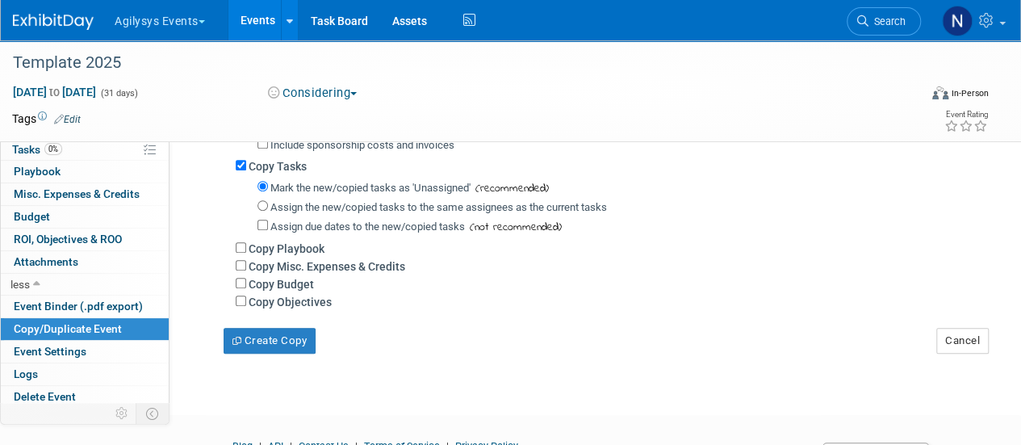
scroll to position [496, 0]
click at [244, 301] on input "Copy Objectives" at bounding box center [241, 300] width 10 height 10
checkbox input "true"
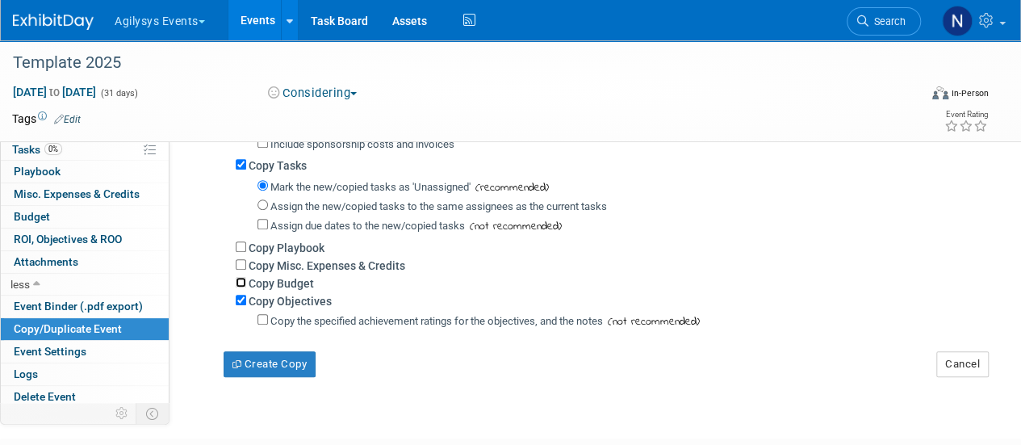
click at [243, 283] on input "Copy Budget" at bounding box center [241, 282] width 10 height 10
checkbox input "true"
click at [243, 263] on input "Copy Misc. Expenses & Credits" at bounding box center [241, 264] width 10 height 10
checkbox input "true"
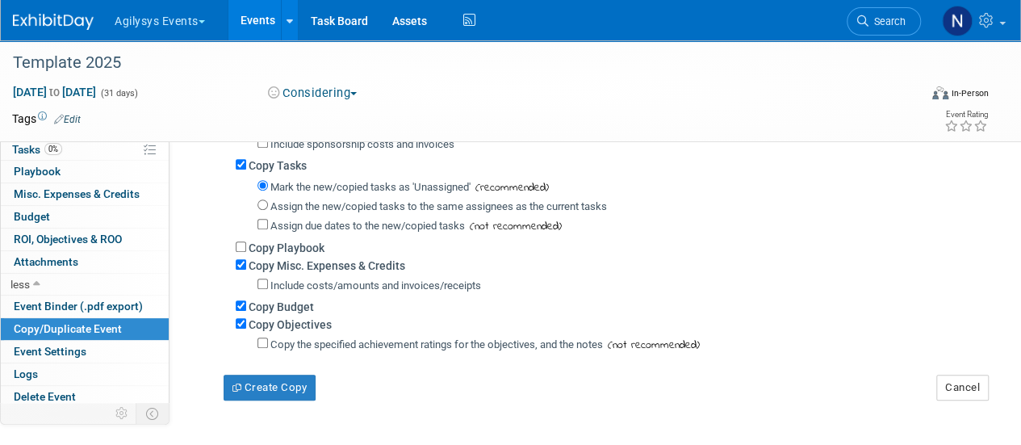
click at [243, 251] on div "Copy Playbook" at bounding box center [606, 247] width 741 height 18
click at [237, 241] on input "Copy Playbook" at bounding box center [241, 246] width 10 height 10
checkbox input "true"
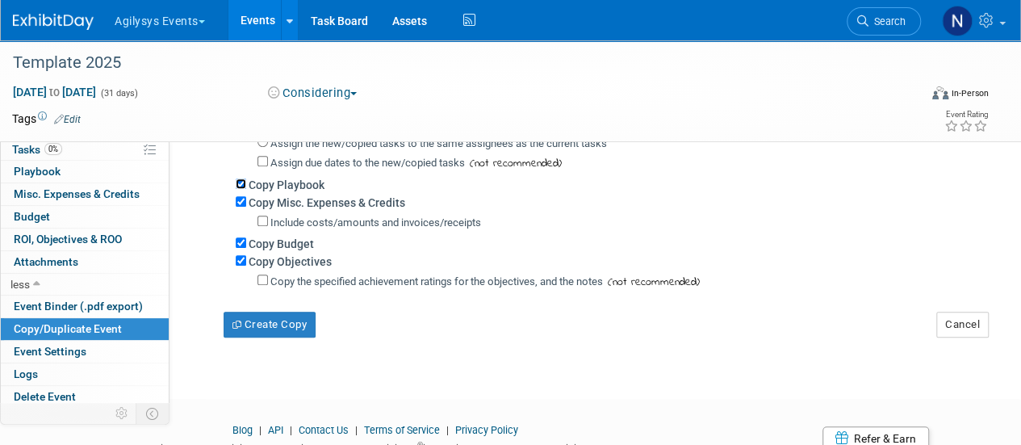
scroll to position [559, 0]
click at [282, 328] on button "Create Copy" at bounding box center [270, 324] width 92 height 26
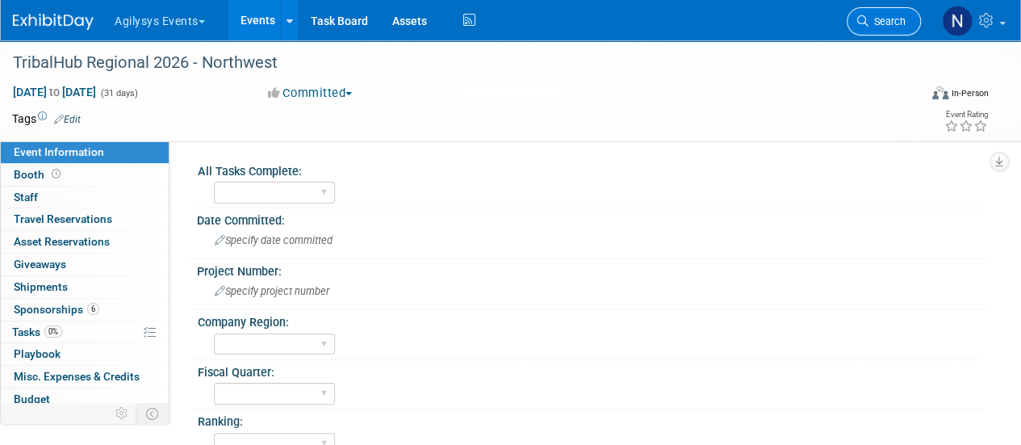
click at [862, 22] on icon at bounding box center [862, 20] width 11 height 11
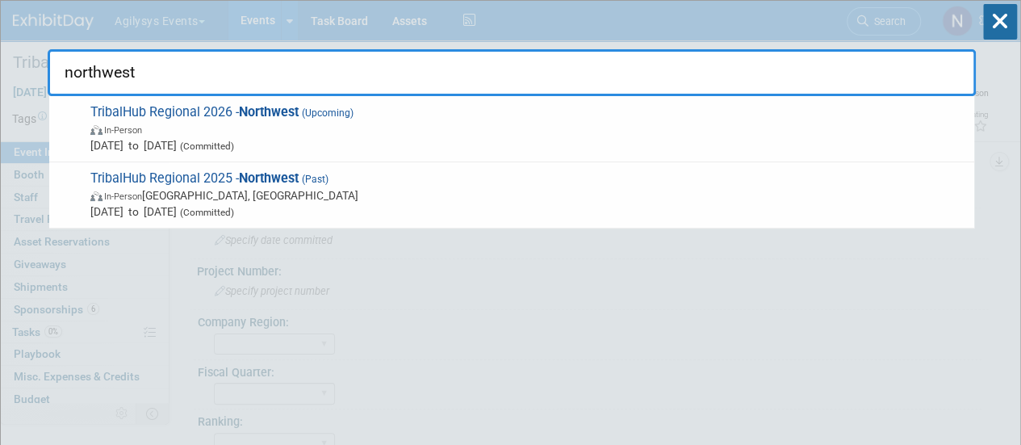
type input "northwest"
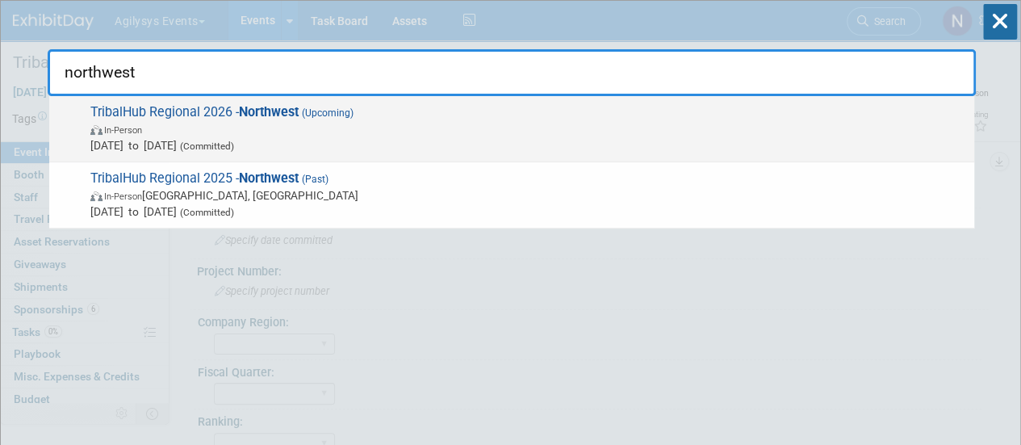
click at [315, 130] on span "In-Person" at bounding box center [528, 129] width 876 height 16
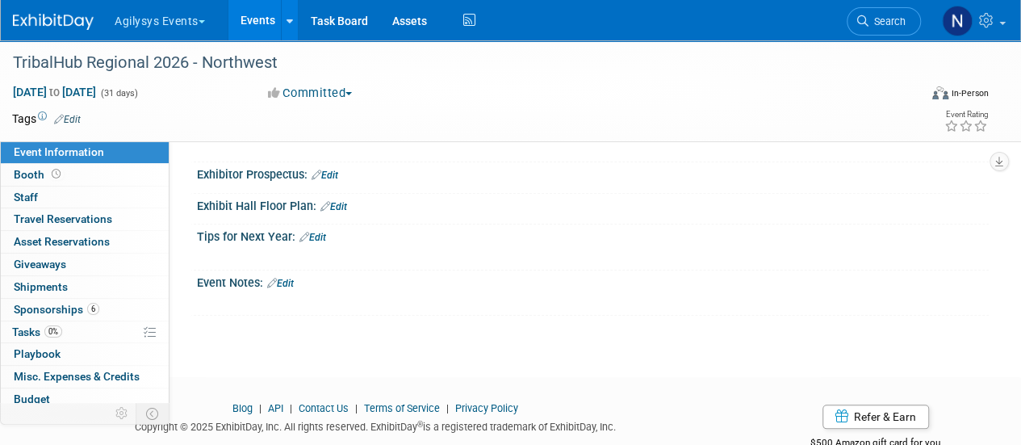
scroll to position [665, 0]
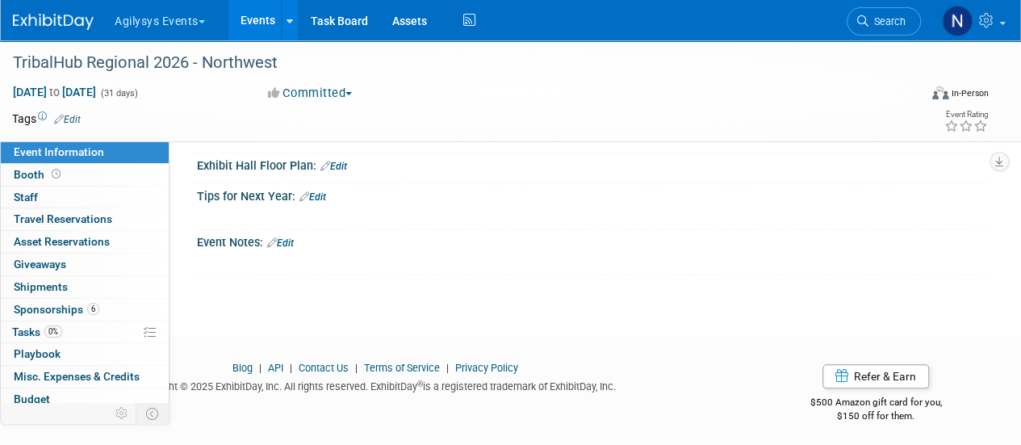
click at [288, 241] on link "Edit" at bounding box center [280, 242] width 27 height 11
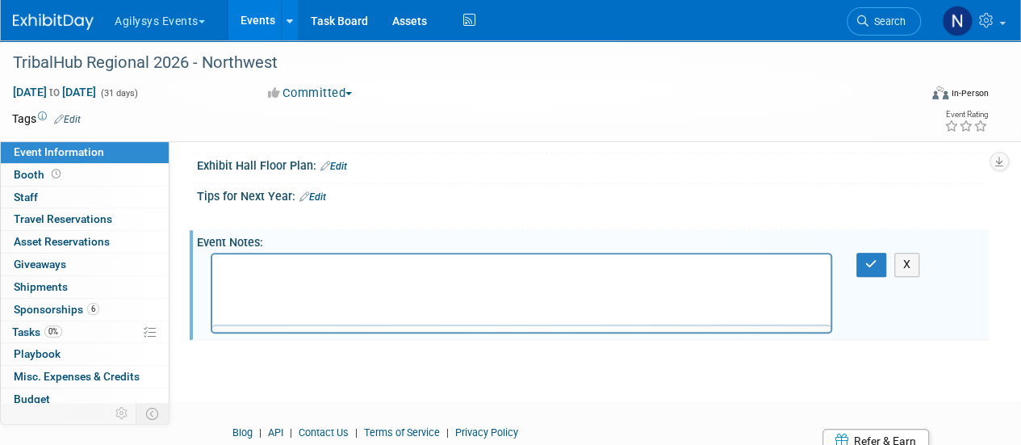
scroll to position [0, 0]
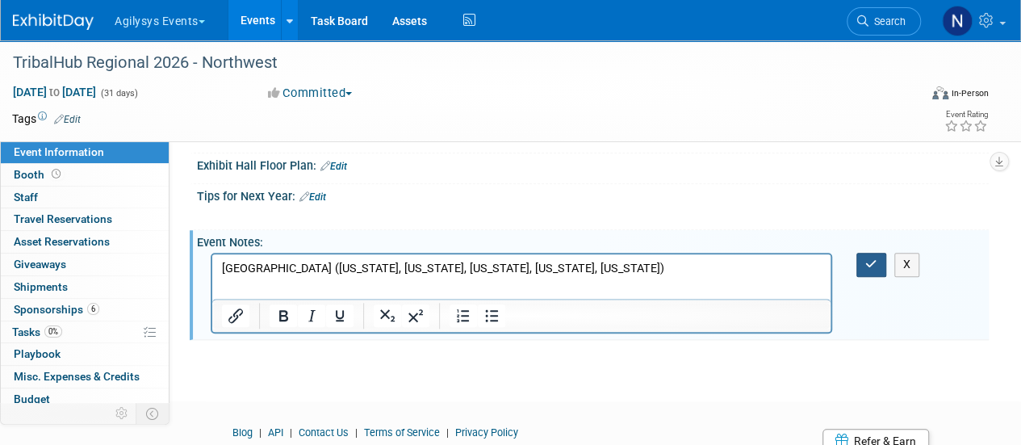
click at [868, 253] on button "button" at bounding box center [871, 264] width 30 height 23
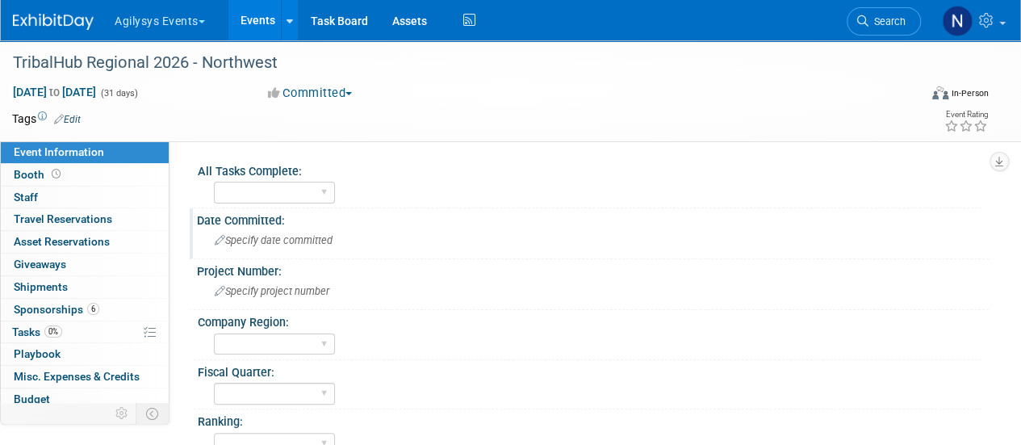
click at [327, 226] on div "Date Committed:" at bounding box center [593, 218] width 792 height 20
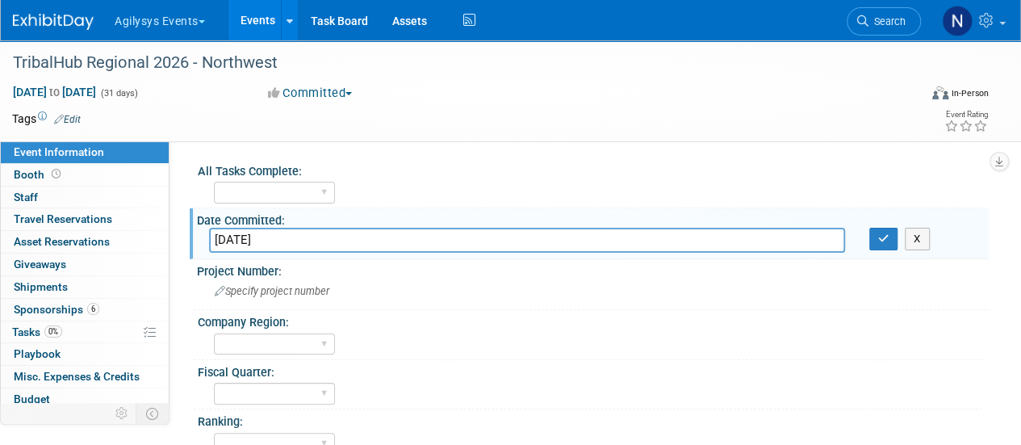
type input "[DATE]"
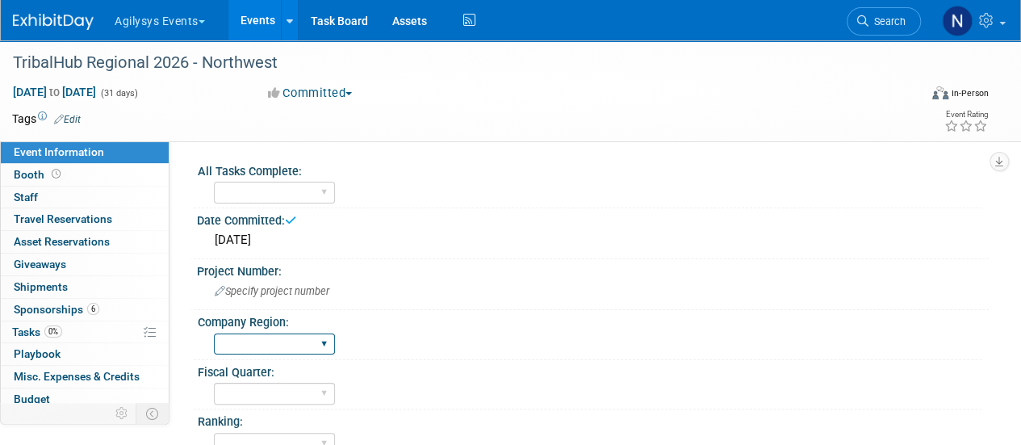
click at [316, 350] on select "FSM GAM HRC APAC EMEA [PERSON_NAME]" at bounding box center [274, 344] width 121 height 22
select select "GAM"
click at [214, 333] on select "FSM GAM HRC APAC EMEA MENA AGY" at bounding box center [274, 344] width 121 height 22
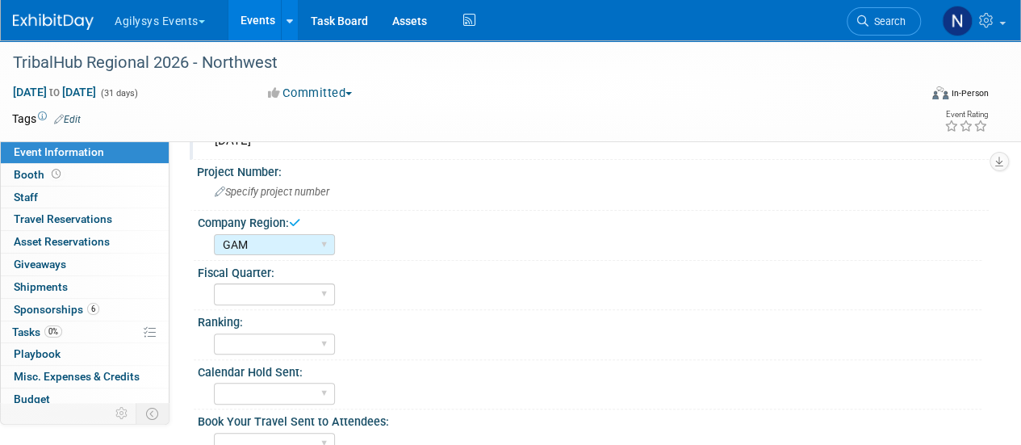
scroll to position [100, 0]
click at [276, 283] on select "Q1 Q2 Q3 Q4" at bounding box center [274, 293] width 121 height 22
select select "Q1"
click at [214, 282] on select "Q1 Q2 Q3 Q4" at bounding box center [274, 293] width 121 height 22
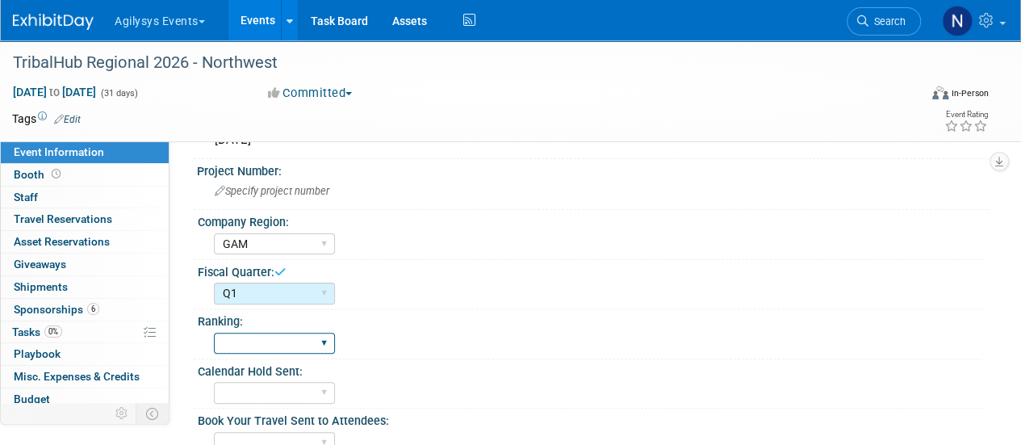
click at [270, 341] on select "A B C" at bounding box center [274, 343] width 121 height 22
select select "A"
click at [214, 332] on select "A B C" at bounding box center [274, 343] width 121 height 22
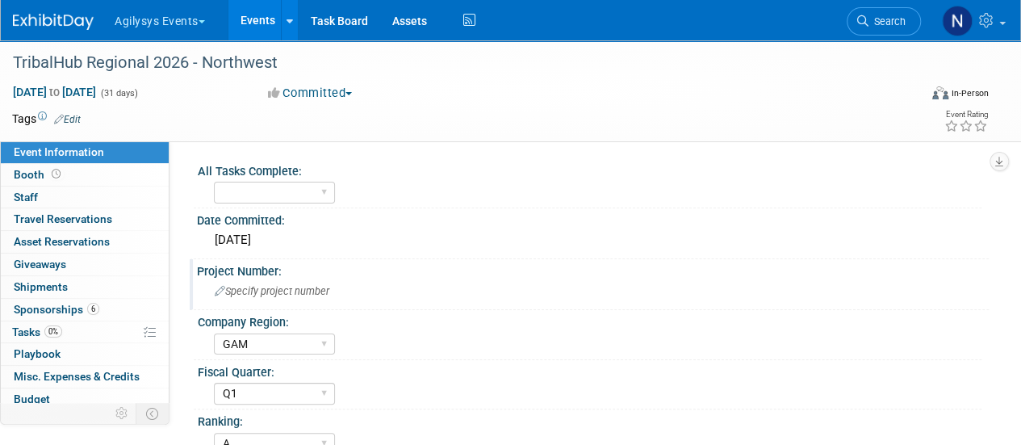
click at [240, 290] on span "Specify project number" at bounding box center [272, 291] width 115 height 12
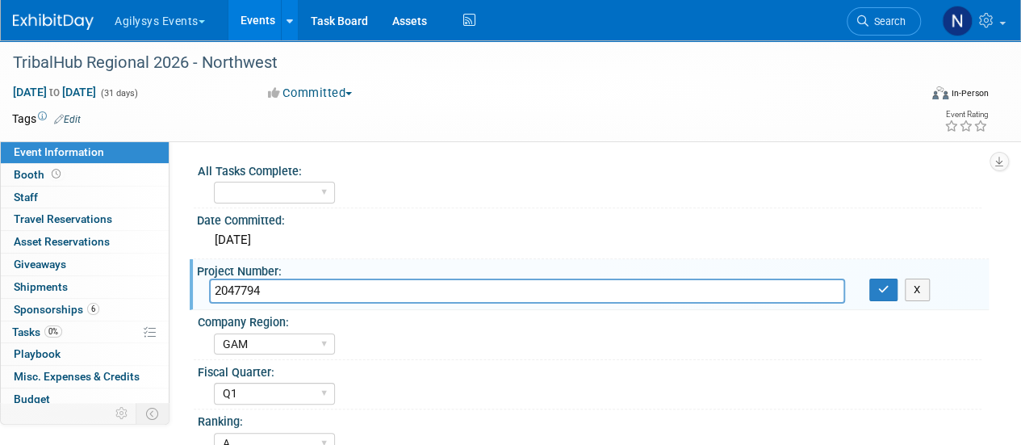
type input "2047794"
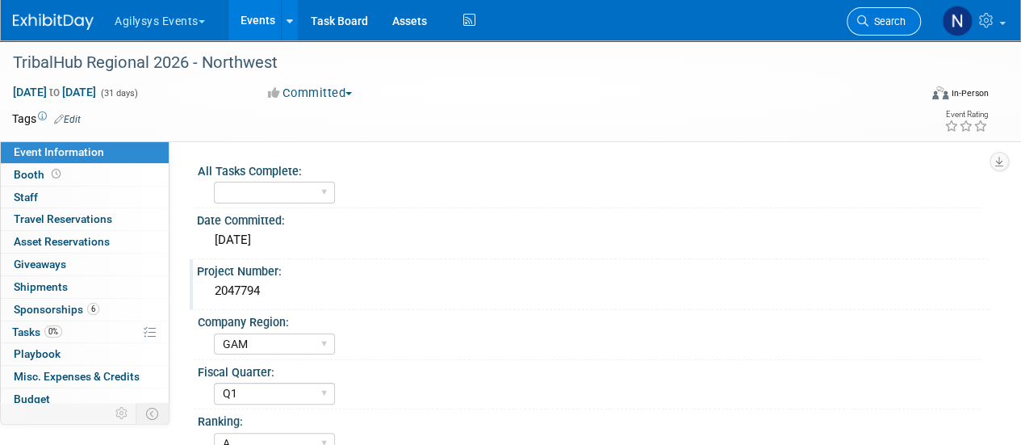
click at [896, 29] on link "Search" at bounding box center [884, 21] width 74 height 28
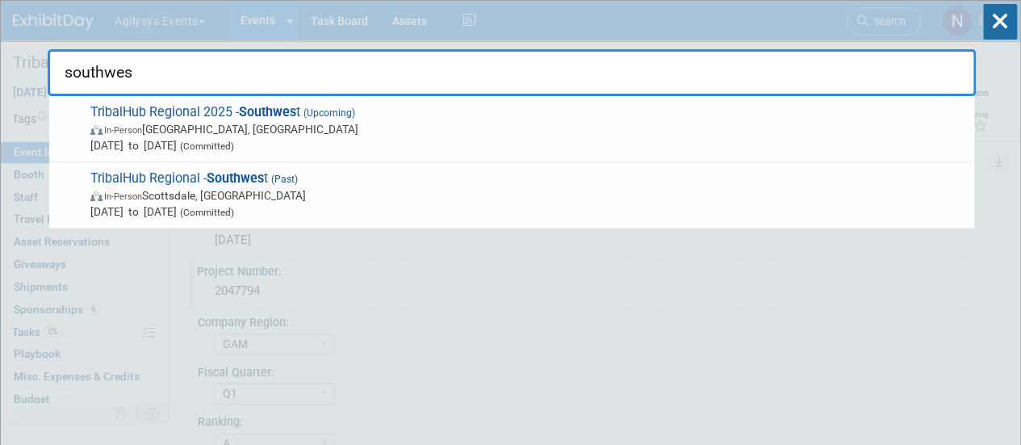
type input "southwes"
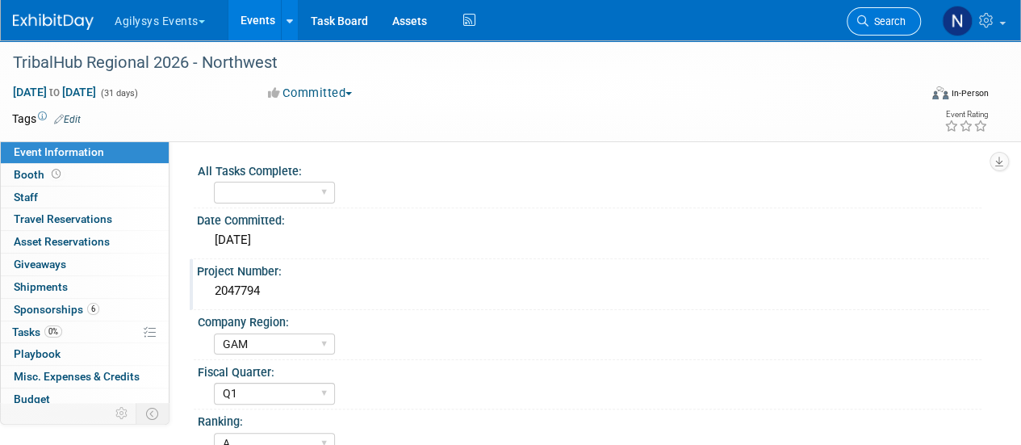
click at [892, 28] on link "Search" at bounding box center [884, 21] width 74 height 28
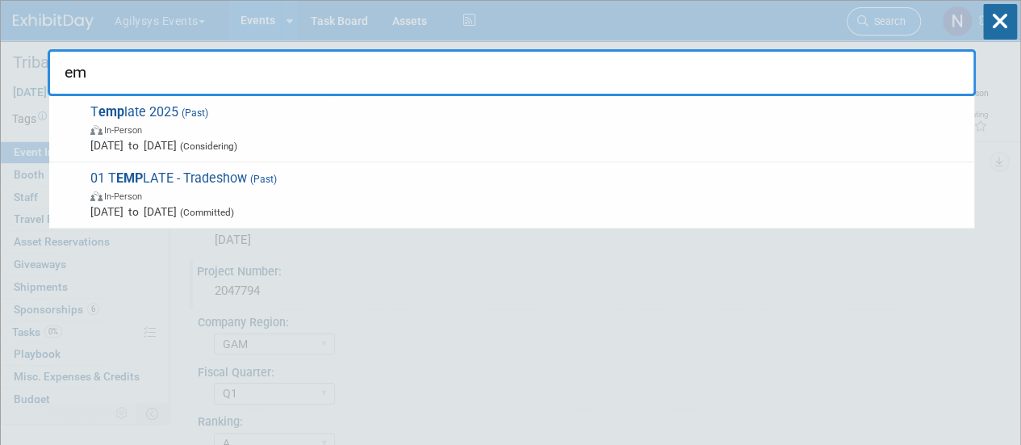
type input "e"
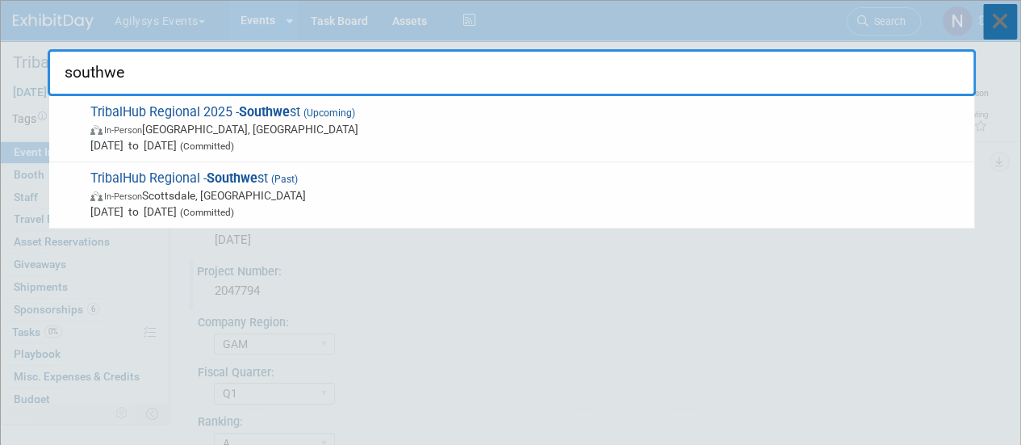
type input "southwe"
click at [1002, 19] on icon at bounding box center [1000, 22] width 34 height 36
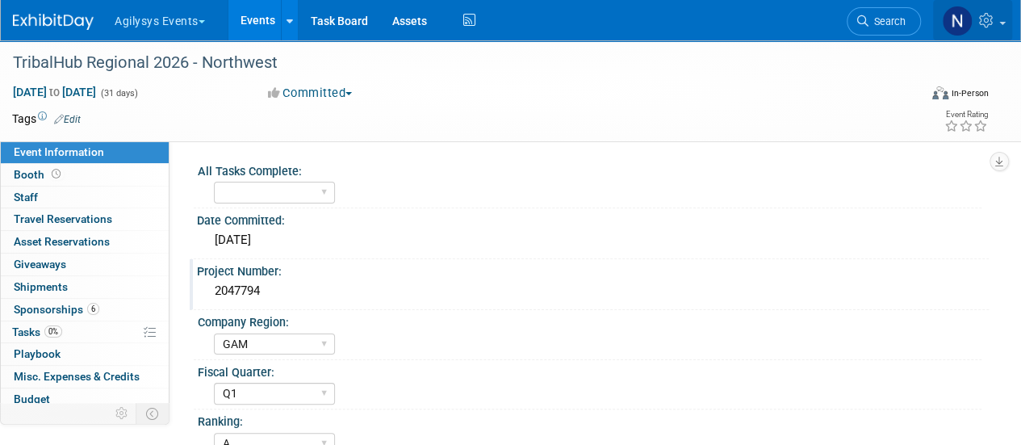
click at [962, 21] on img at bounding box center [957, 21] width 31 height 31
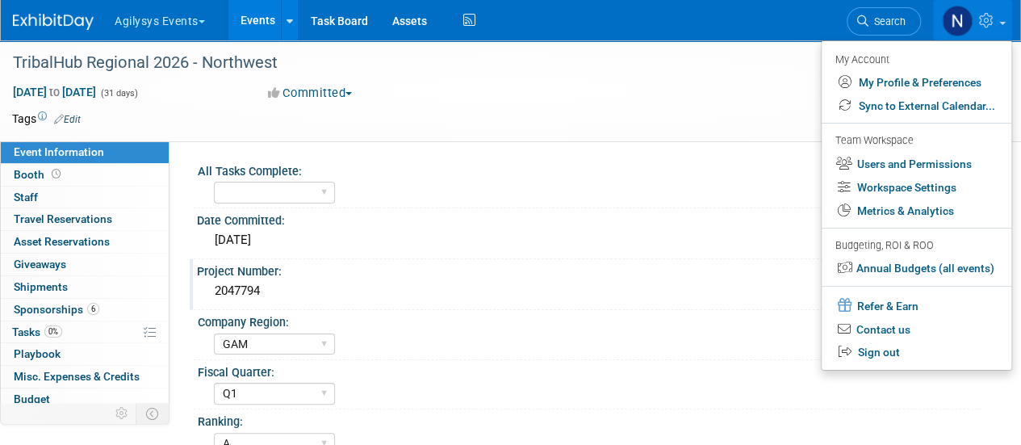
click at [745, 107] on div "May 1, 2026 to May 31, 2026 (31 days) May 1, 2026 to May 31, 2026 Committed Com…" at bounding box center [500, 96] width 1001 height 24
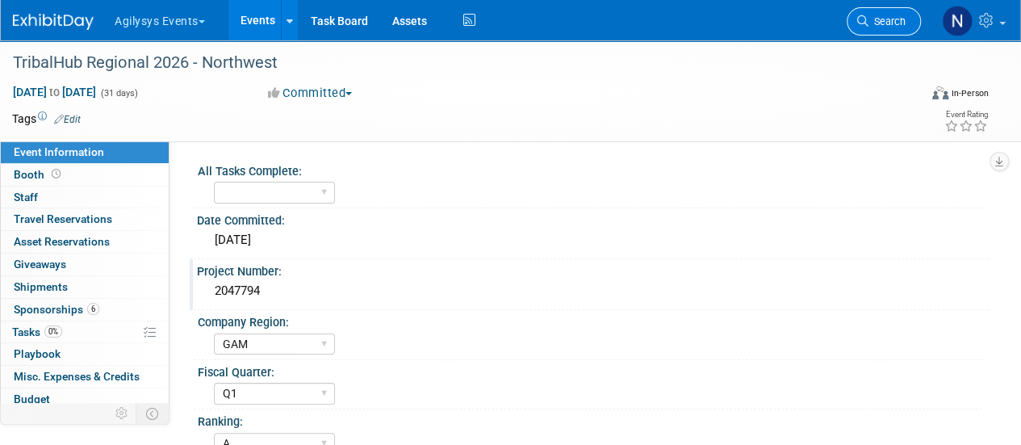
click at [860, 23] on icon at bounding box center [862, 20] width 11 height 11
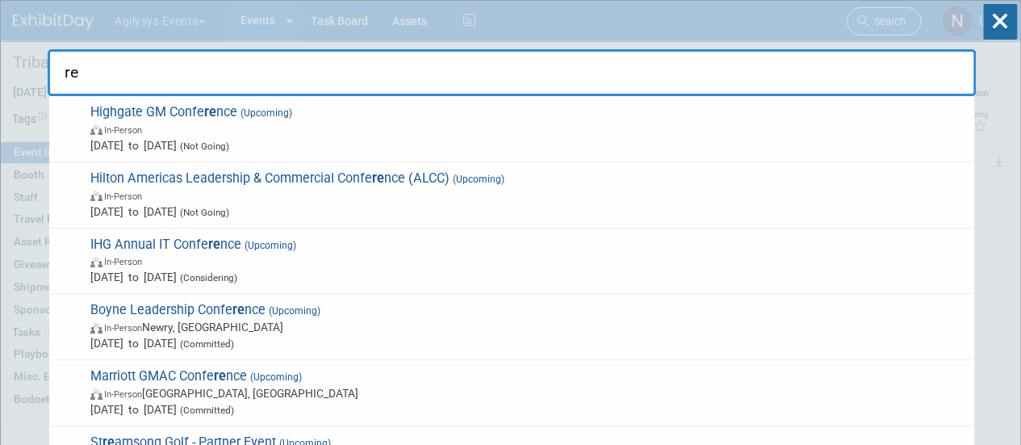
type input "r"
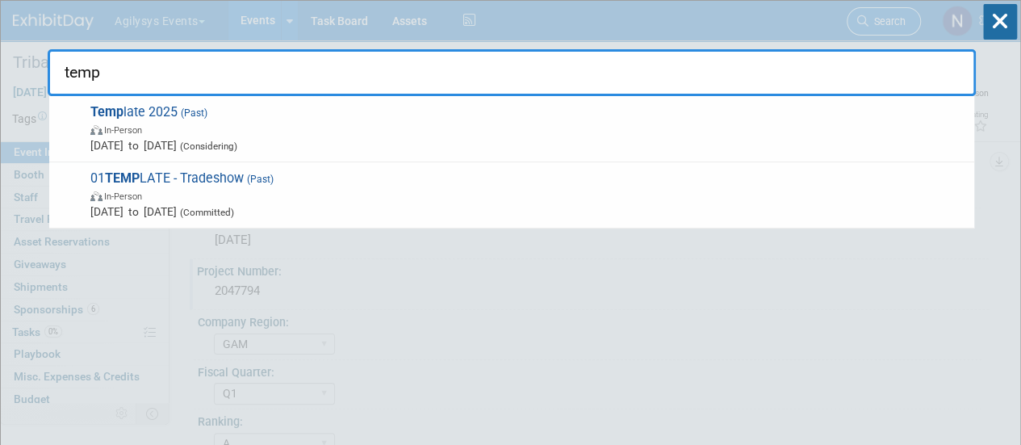
type input "templ"
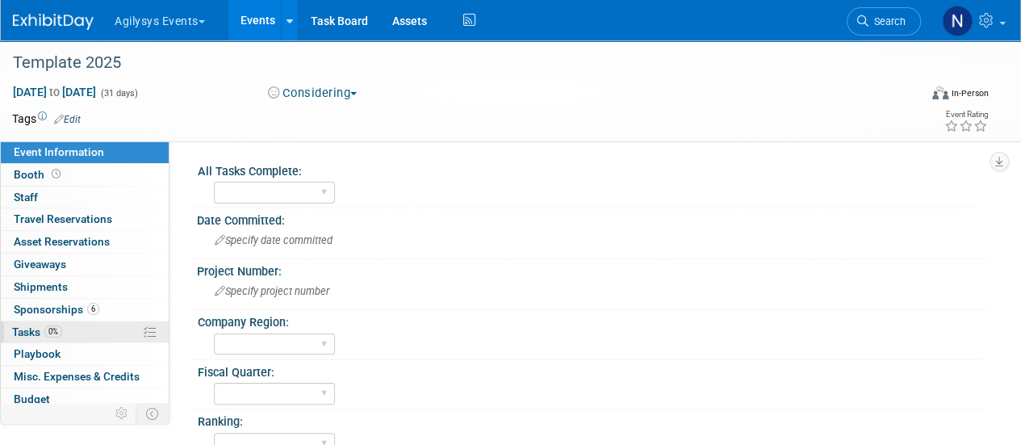
scroll to position [71, 0]
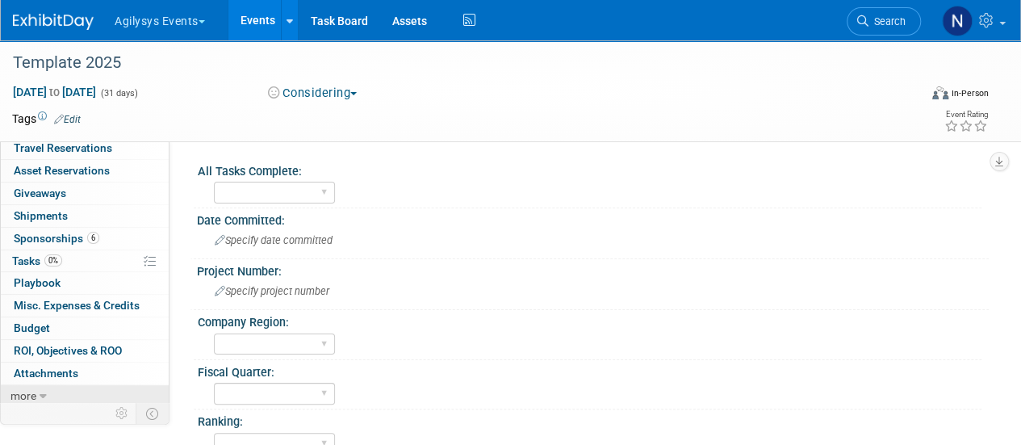
click at [76, 397] on link "more" at bounding box center [85, 396] width 168 height 22
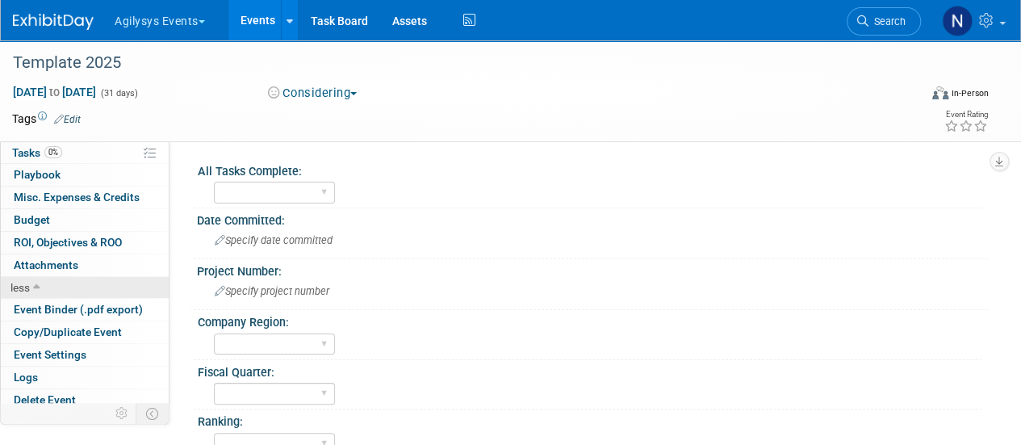
scroll to position [182, 0]
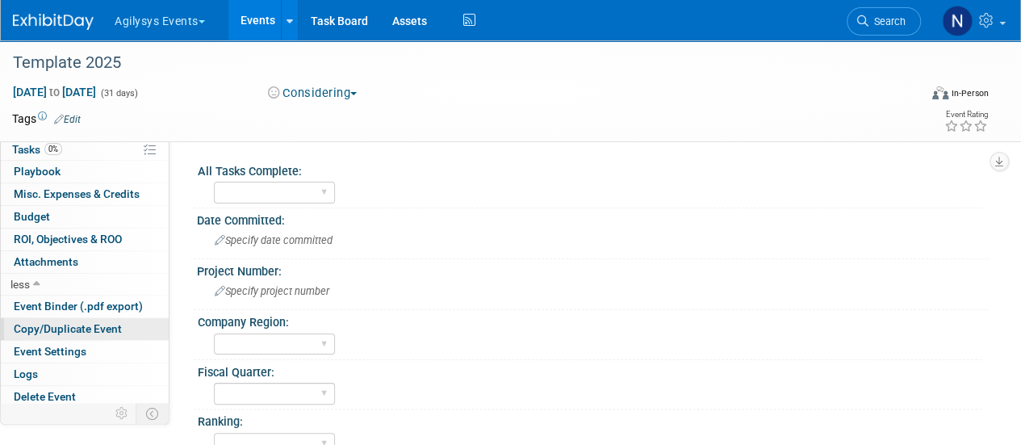
click at [82, 322] on span "Copy/Duplicate Event" at bounding box center [68, 328] width 108 height 13
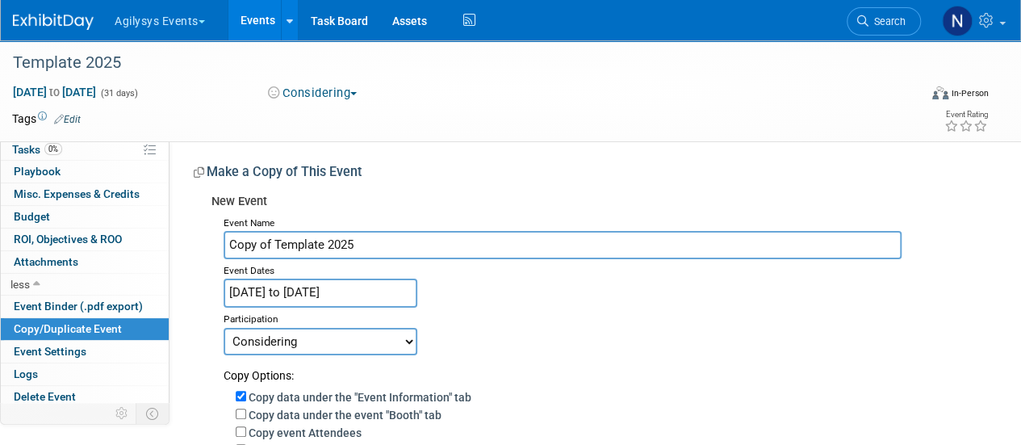
click at [363, 249] on input "Copy of Template 2025" at bounding box center [563, 245] width 678 height 28
click at [360, 248] on input "TribalHub Regional 2025 - Southwest" at bounding box center [563, 245] width 678 height 28
type input "TribalHub Regional 2026 - Southwest"
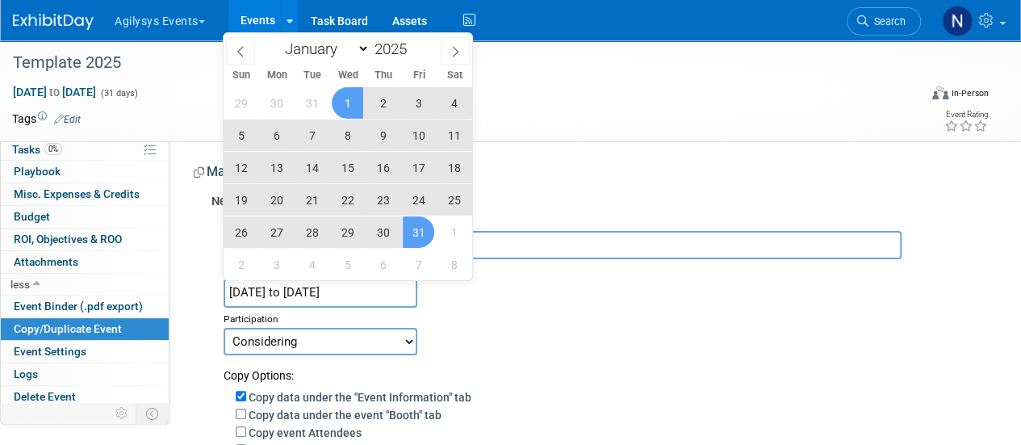
click at [382, 296] on input "Jan 1, 2025 to Jan 31, 2025" at bounding box center [321, 292] width 194 height 28
click at [415, 43] on span at bounding box center [412, 45] width 11 height 10
type input "2026"
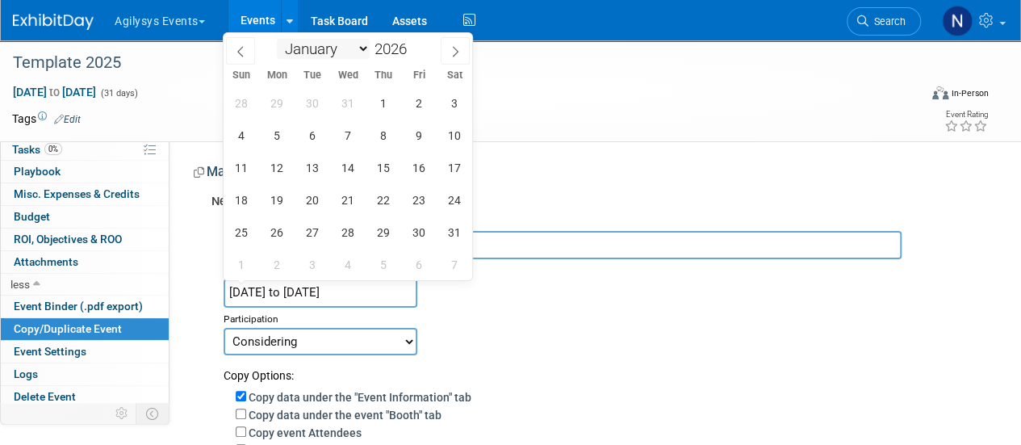
click at [358, 48] on select "January February March April May June July August September October November De…" at bounding box center [323, 49] width 93 height 20
select select "10"
click at [277, 39] on select "January February March April May June July August September October November De…" at bounding box center [323, 49] width 93 height 20
click at [240, 106] on span "1" at bounding box center [240, 102] width 31 height 31
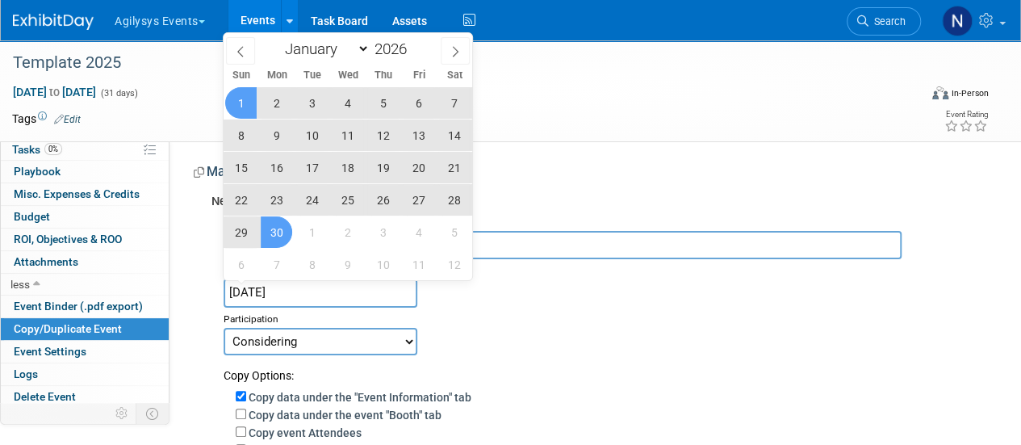
click at [270, 236] on span "30" at bounding box center [276, 231] width 31 height 31
type input "Nov 1, 2026 to Nov 30, 2026"
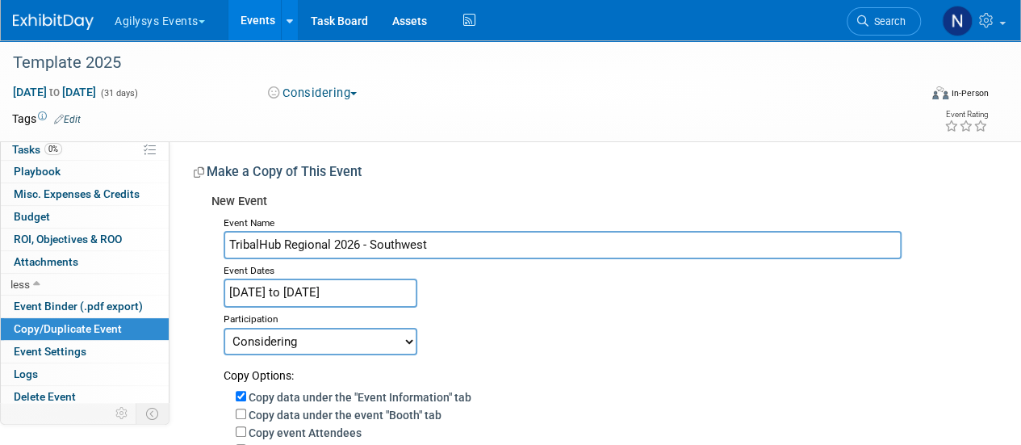
click at [340, 345] on select "Committed Considering Not Going Walk or Attend Only Waiting for Invite Sponsors…" at bounding box center [321, 341] width 194 height 27
select select "1"
click at [224, 328] on select "Committed Considering Not Going Walk or Attend Only Waiting for Invite Sponsors…" at bounding box center [321, 341] width 194 height 27
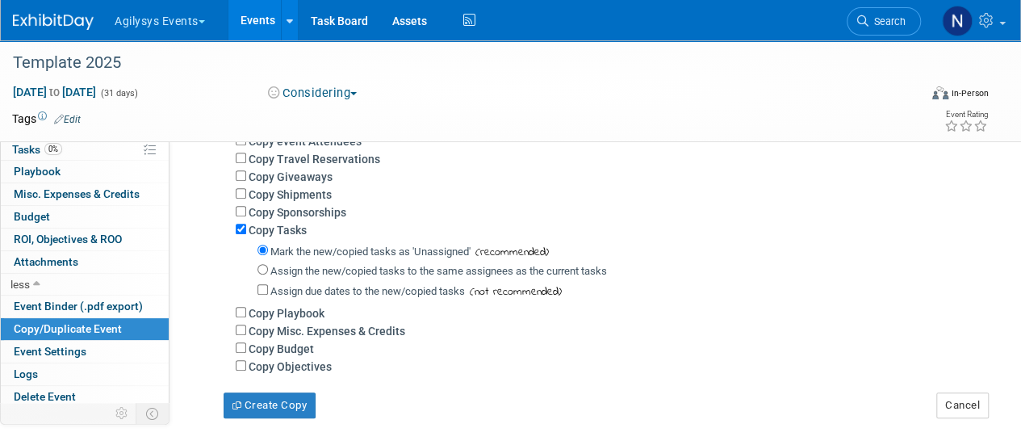
scroll to position [292, 0]
click at [244, 363] on input "Copy Objectives" at bounding box center [241, 364] width 10 height 10
checkbox input "true"
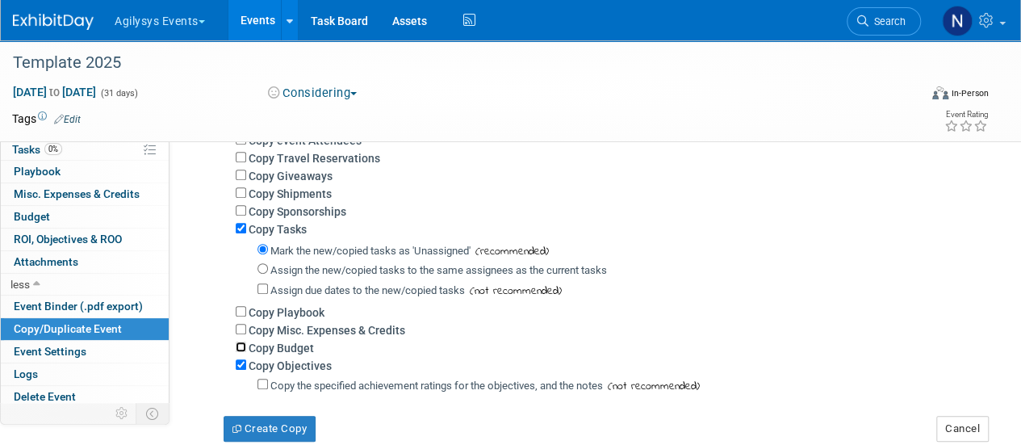
click at [240, 350] on input "Copy Budget" at bounding box center [241, 346] width 10 height 10
checkbox input "true"
click at [239, 328] on input "Copy Misc. Expenses & Credits" at bounding box center [241, 329] width 10 height 10
checkbox input "true"
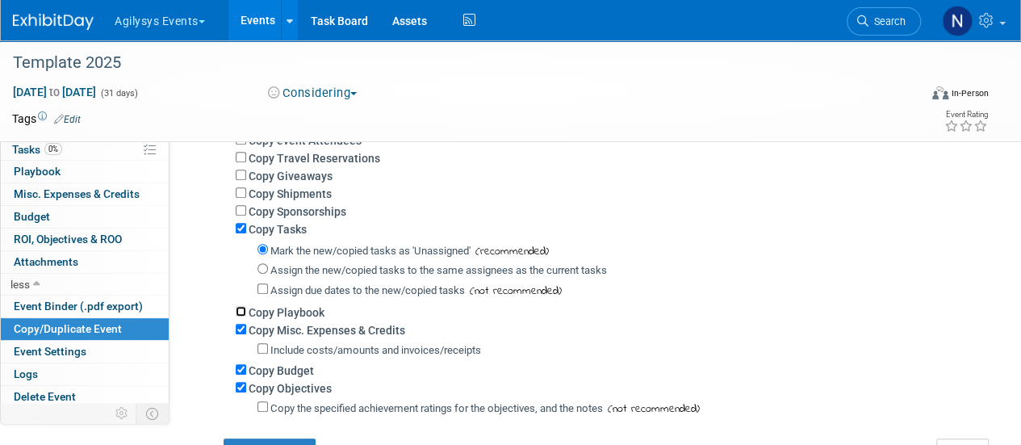
click at [238, 309] on input "Copy Playbook" at bounding box center [241, 311] width 10 height 10
checkbox input "true"
click at [241, 213] on input "Copy Sponsorships" at bounding box center [241, 210] width 10 height 10
checkbox input "true"
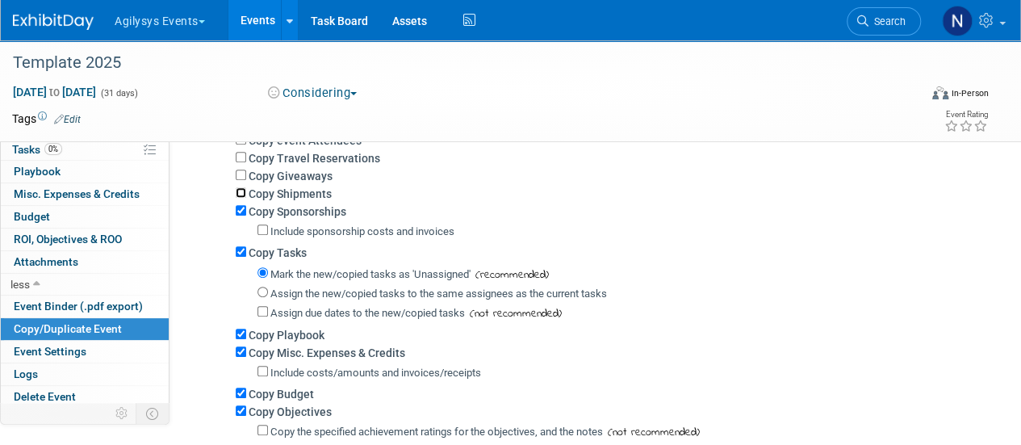
click at [240, 193] on input "Copy Shipments" at bounding box center [241, 192] width 10 height 10
checkbox input "true"
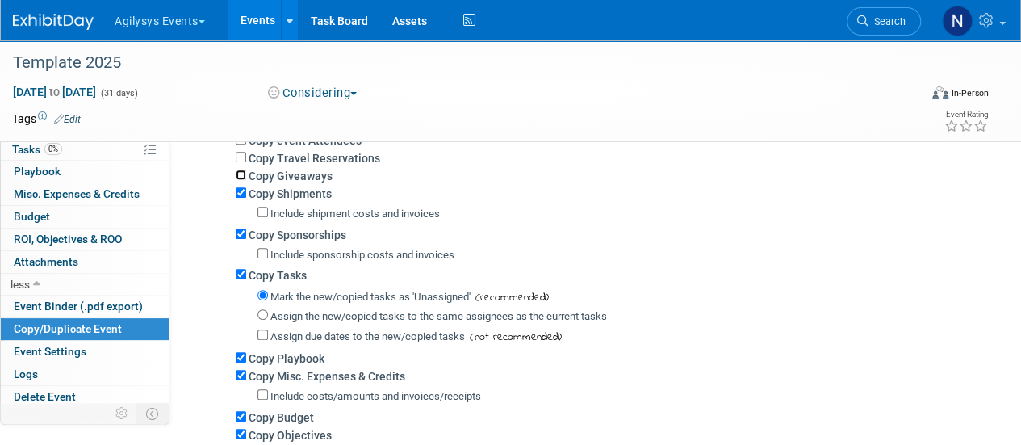
click at [242, 175] on input "Copy Giveaways" at bounding box center [241, 174] width 10 height 10
checkbox input "true"
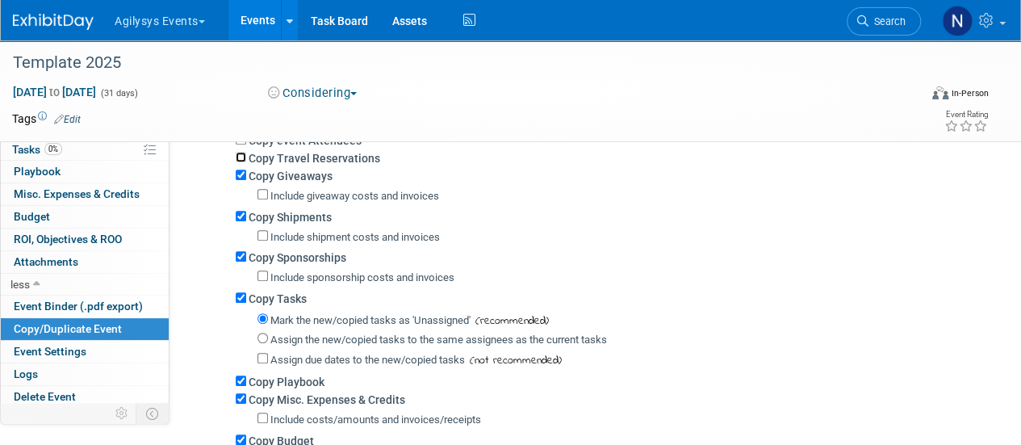
click at [240, 157] on input "Copy Travel Reservations" at bounding box center [241, 157] width 10 height 10
checkbox input "true"
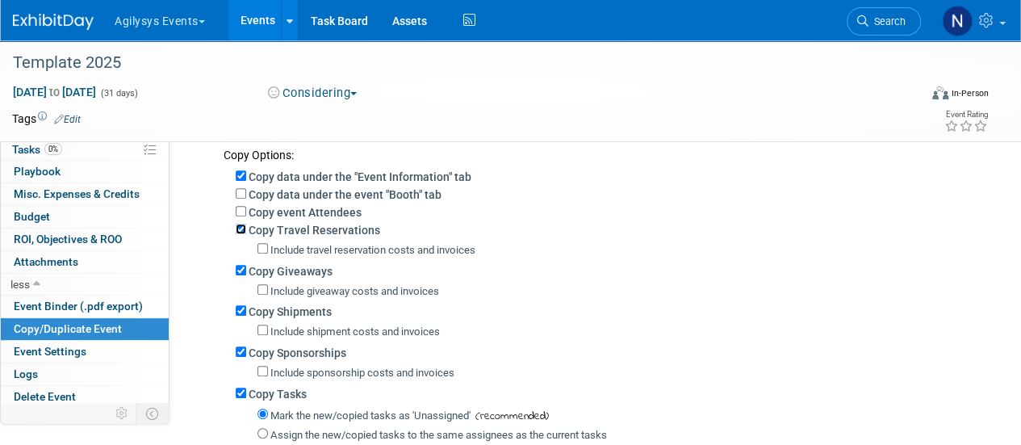
scroll to position [200, 0]
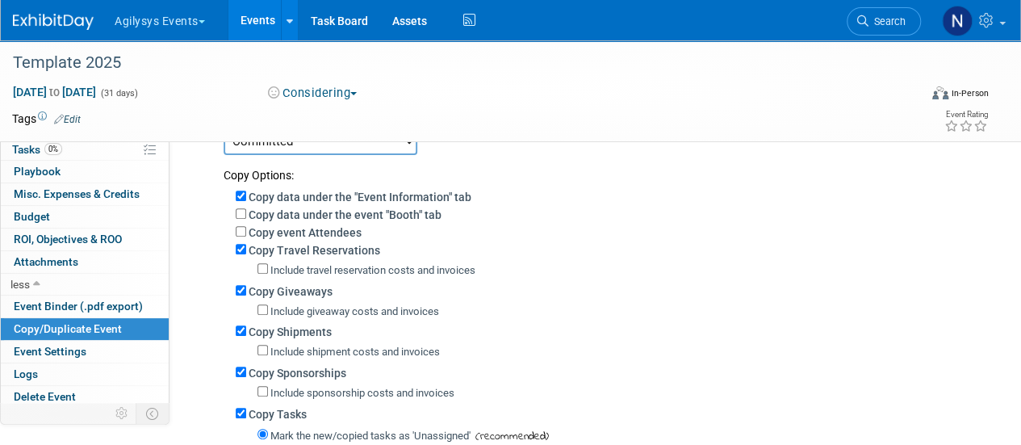
click at [244, 225] on div "Copy event Attendees" at bounding box center [606, 232] width 741 height 18
click at [237, 212] on input "Copy data under the event "Booth" tab" at bounding box center [241, 213] width 10 height 10
checkbox input "true"
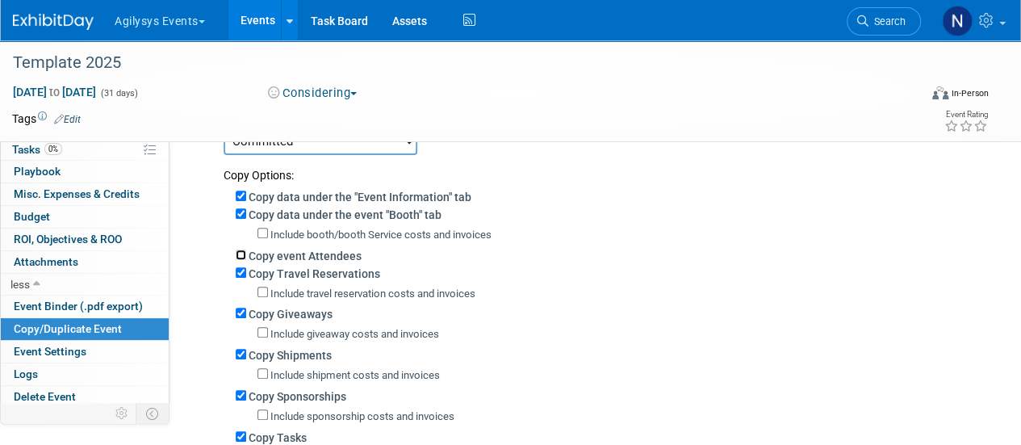
click at [238, 250] on input "Copy event Attendees" at bounding box center [241, 254] width 10 height 10
checkbox input "true"
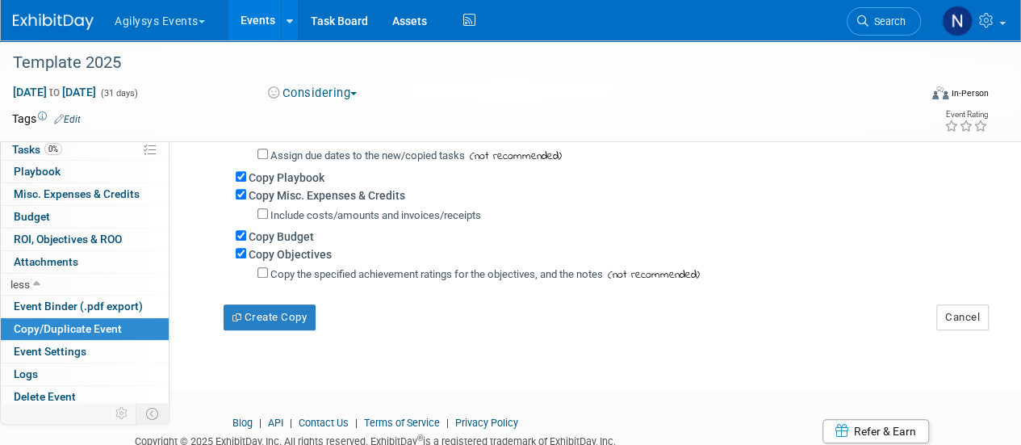
scroll to position [623, 0]
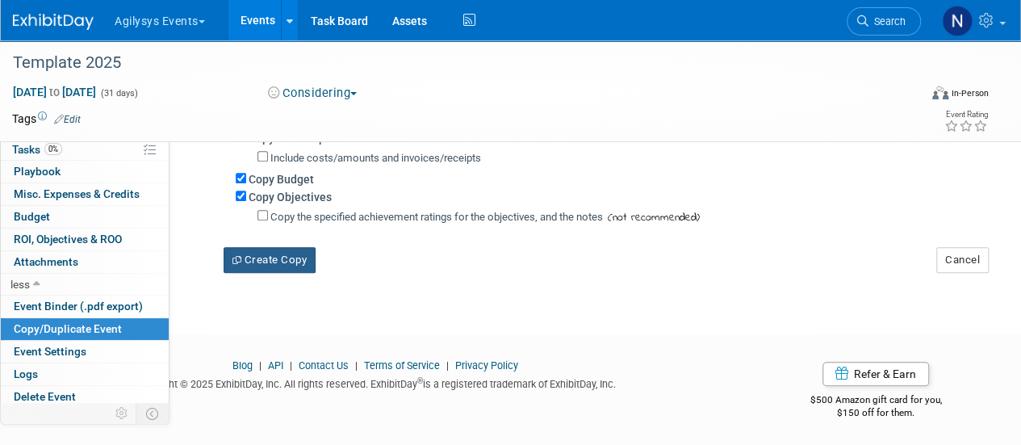
click at [290, 261] on button "Create Copy" at bounding box center [270, 260] width 92 height 26
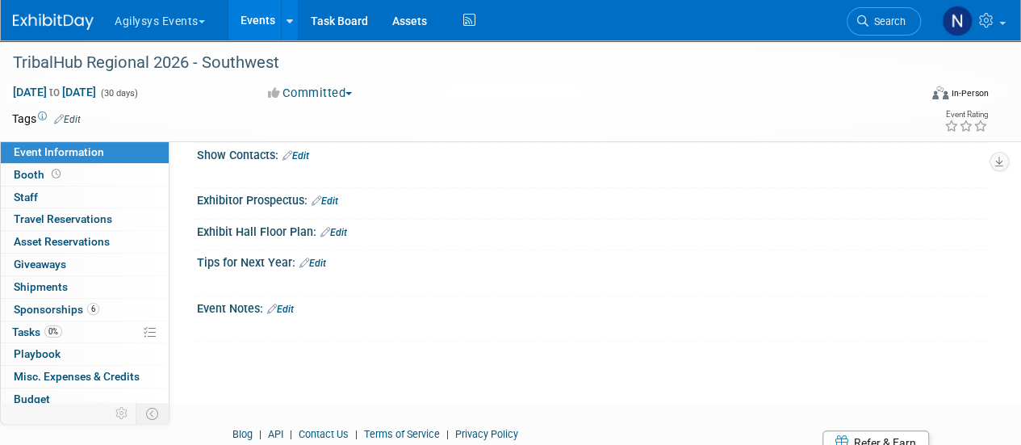
scroll to position [600, 0]
click at [290, 306] on link "Edit" at bounding box center [280, 308] width 27 height 11
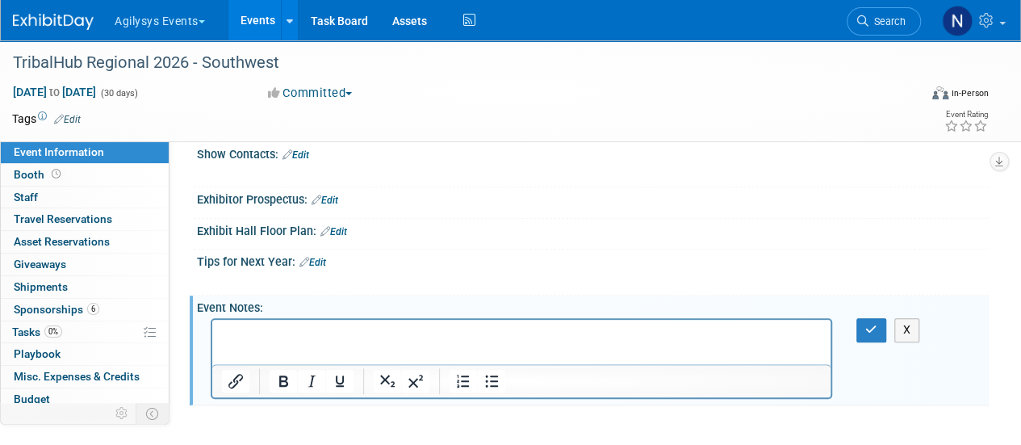
scroll to position [0, 0]
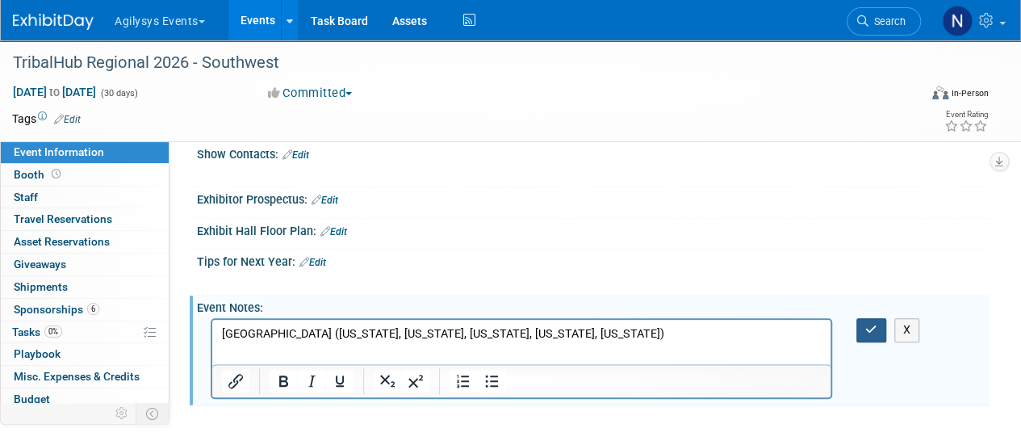
click at [868, 324] on icon "button" at bounding box center [871, 329] width 12 height 11
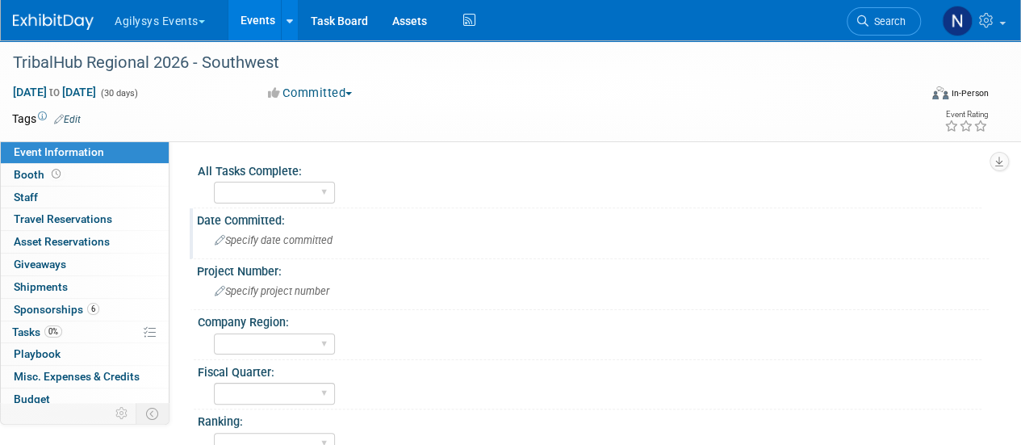
click at [307, 236] on span "Specify date committed" at bounding box center [274, 240] width 118 height 12
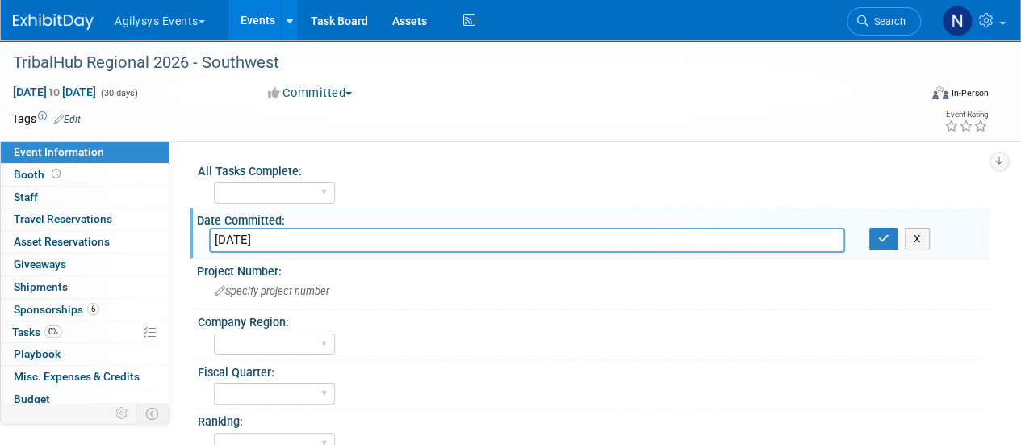
type input "[DATE]"
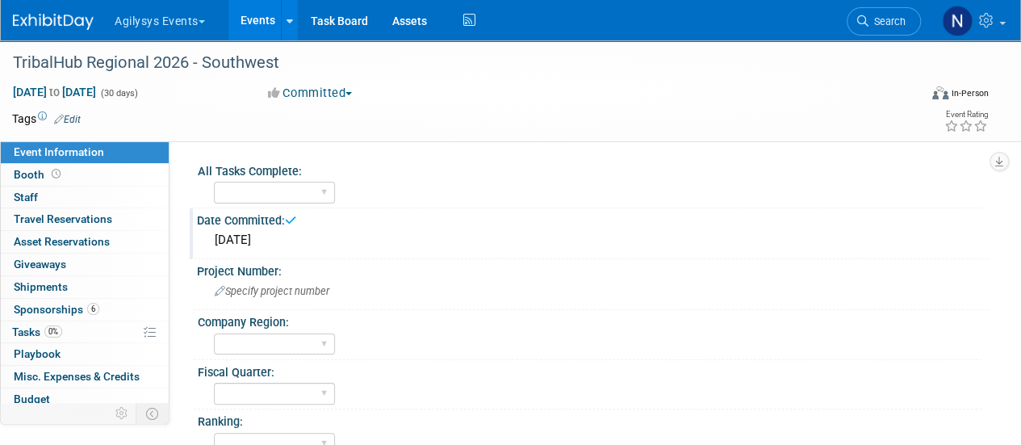
click at [312, 361] on div "Fiscal Quarter:" at bounding box center [590, 370] width 784 height 20
click at [308, 349] on select "FSM GAM HRC APAC EMEA MENA AGY" at bounding box center [274, 344] width 121 height 22
select select "GAM"
click at [214, 333] on select "FSM GAM HRC APAC EMEA MENA AGY" at bounding box center [274, 344] width 121 height 22
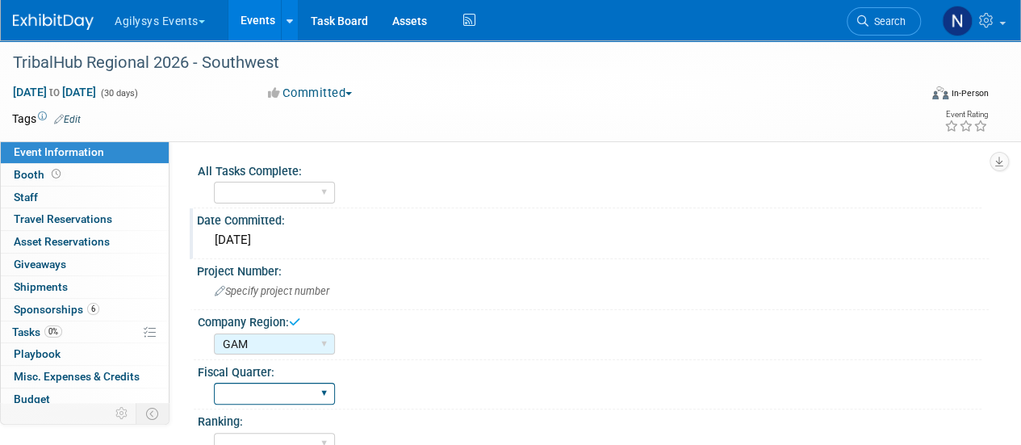
click at [284, 391] on select "Q1 Q2 Q3 Q4" at bounding box center [274, 394] width 121 height 22
select select "Q3"
click at [214, 383] on select "Q1 Q2 Q3 Q4" at bounding box center [274, 394] width 121 height 22
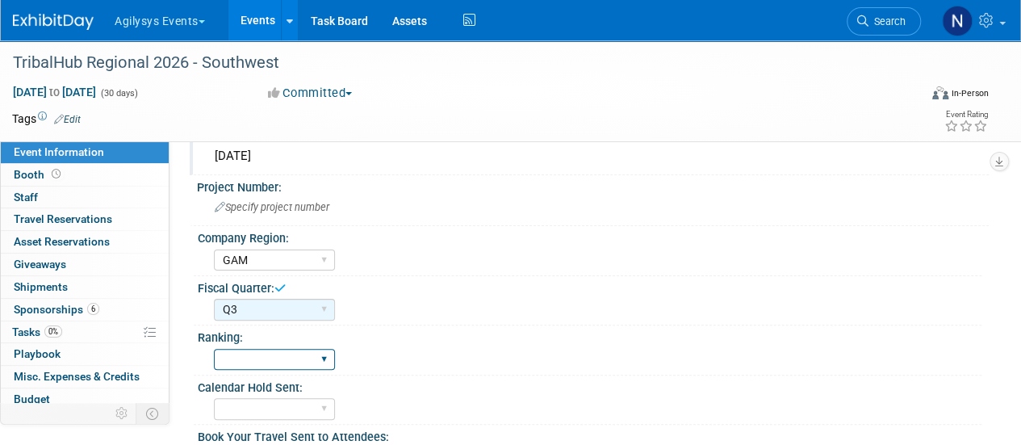
click at [316, 359] on select "A B C" at bounding box center [274, 360] width 121 height 22
select select "A"
click at [214, 349] on select "A B C" at bounding box center [274, 360] width 121 height 22
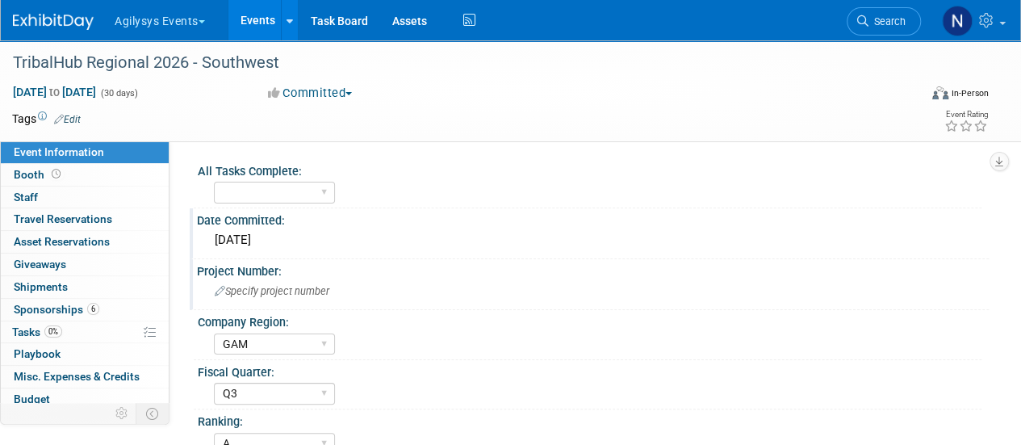
click at [245, 295] on span "Specify project number" at bounding box center [272, 291] width 115 height 12
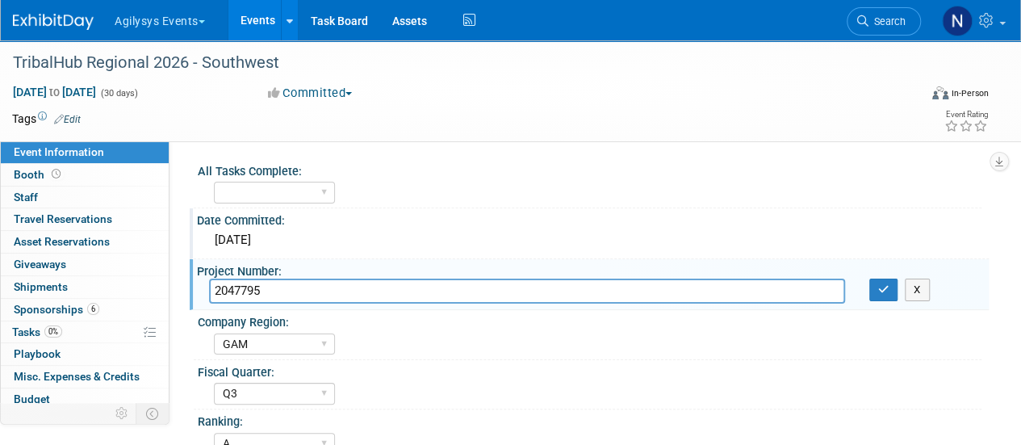
type input "2047795"
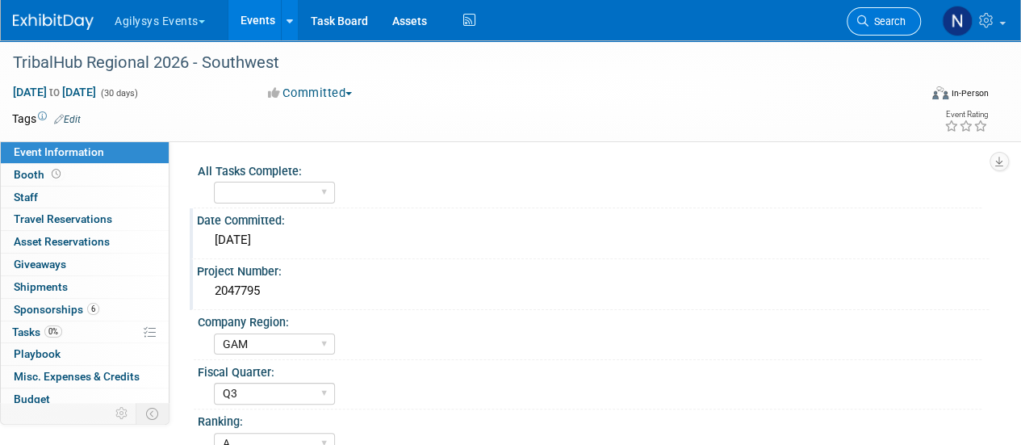
click at [879, 25] on span "Search" at bounding box center [886, 21] width 37 height 12
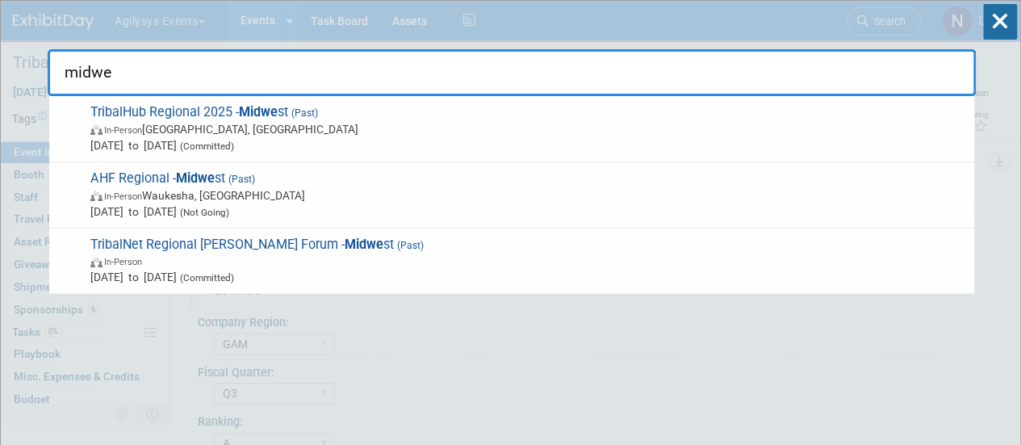
type input "midwe"
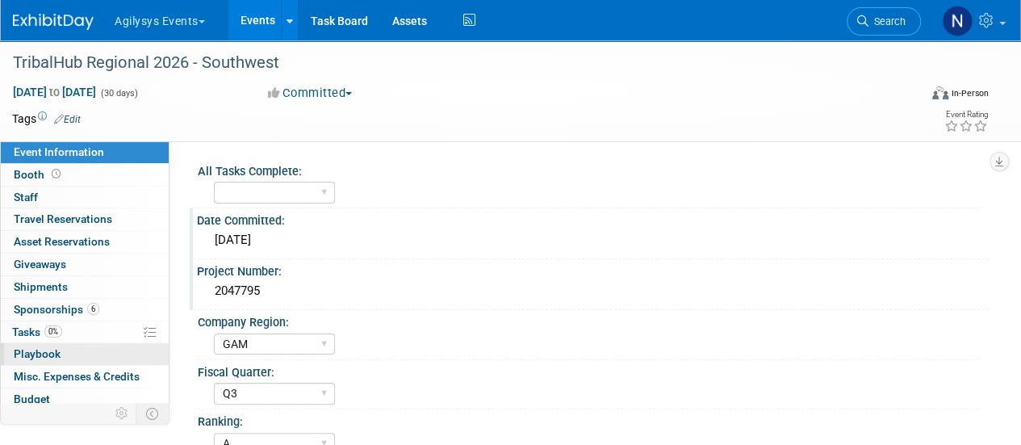
scroll to position [71, 0]
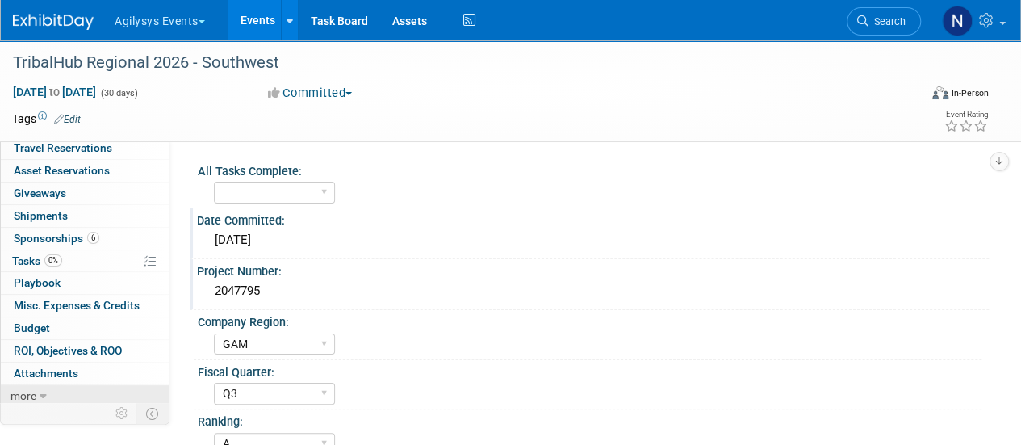
click at [71, 385] on link "more" at bounding box center [85, 396] width 168 height 22
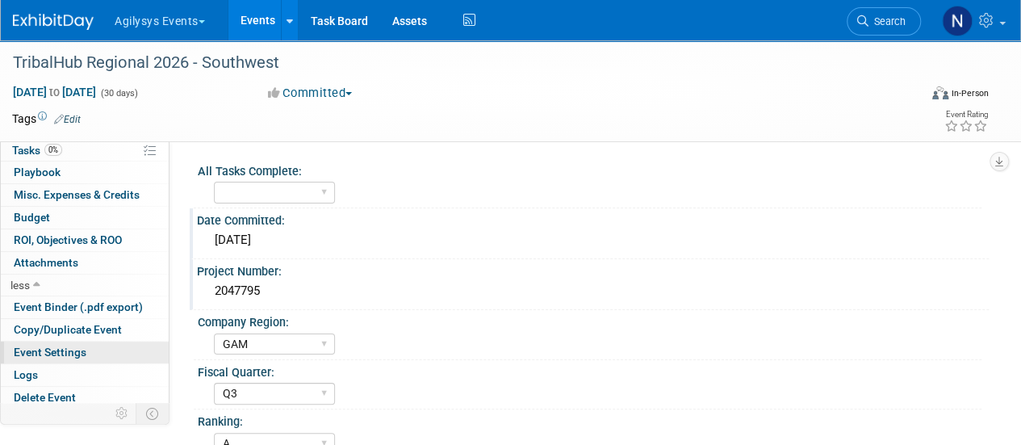
scroll to position [182, 0]
click at [89, 324] on span "Copy/Duplicate Event" at bounding box center [68, 328] width 108 height 13
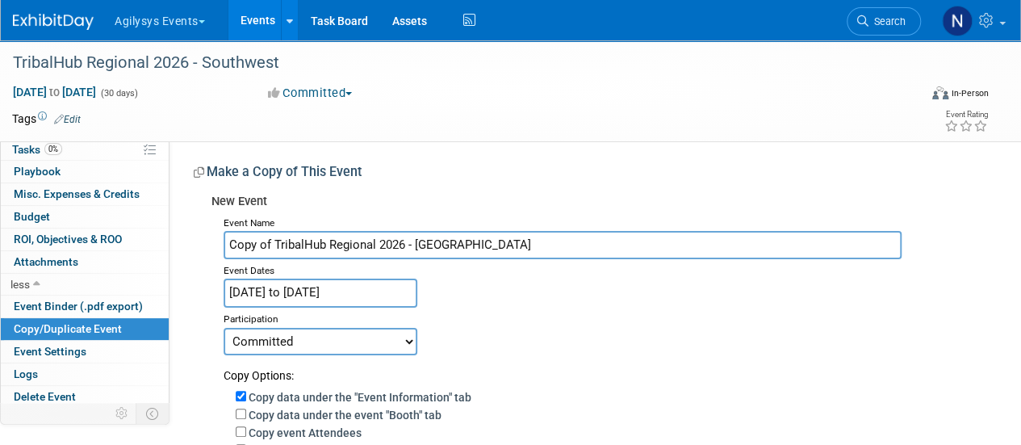
drag, startPoint x: 274, startPoint y: 246, endPoint x: 158, endPoint y: 248, distance: 116.2
click at [158, 248] on div "Event Information Event Info Booth Booth 0 Staff 0 Staff 0 Travel Reservations …" at bounding box center [510, 374] width 1021 height 669
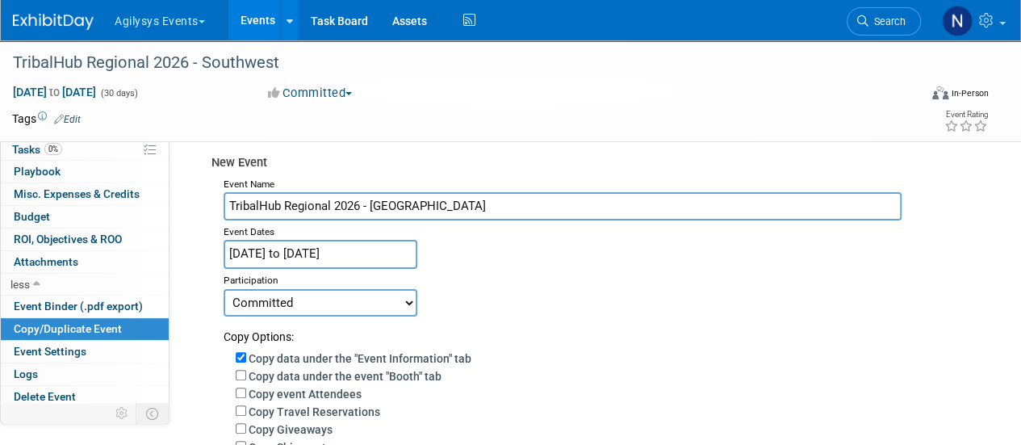
type input "TribalHub Regional 2026 - [GEOGRAPHIC_DATA]"
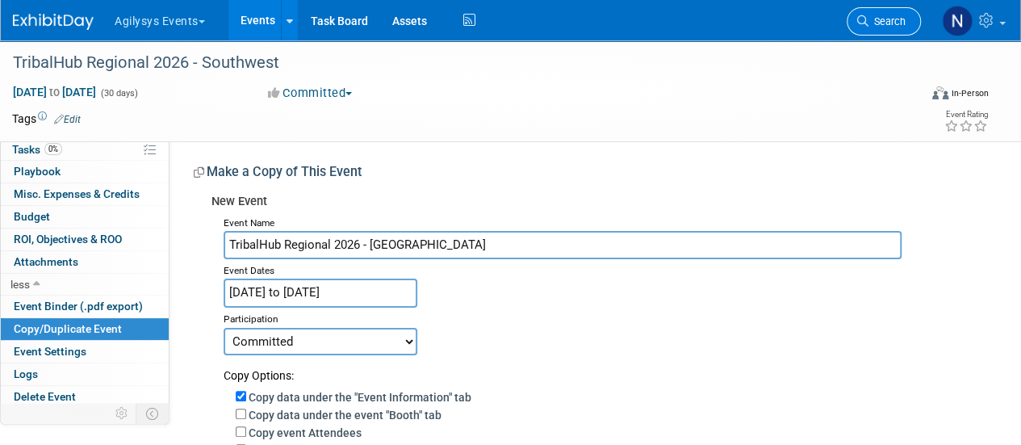
click at [893, 17] on span "Search" at bounding box center [886, 21] width 37 height 12
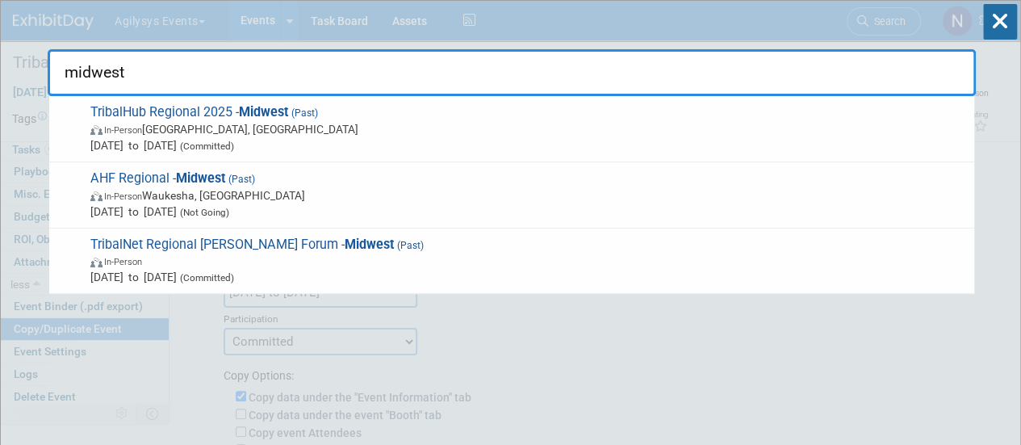
type input "midwest"
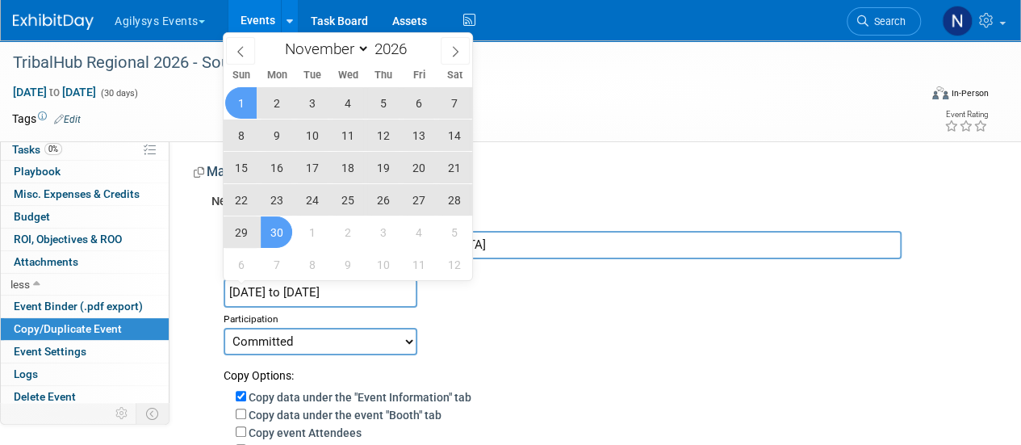
click at [382, 291] on input "Nov 1, 2026 to Nov 30, 2026" at bounding box center [321, 292] width 194 height 28
click at [346, 51] on select "January February March April May June July August September October November De…" at bounding box center [323, 49] width 93 height 20
select select "4"
click at [277, 39] on select "January February March April May June July August September October November De…" at bounding box center [323, 49] width 93 height 20
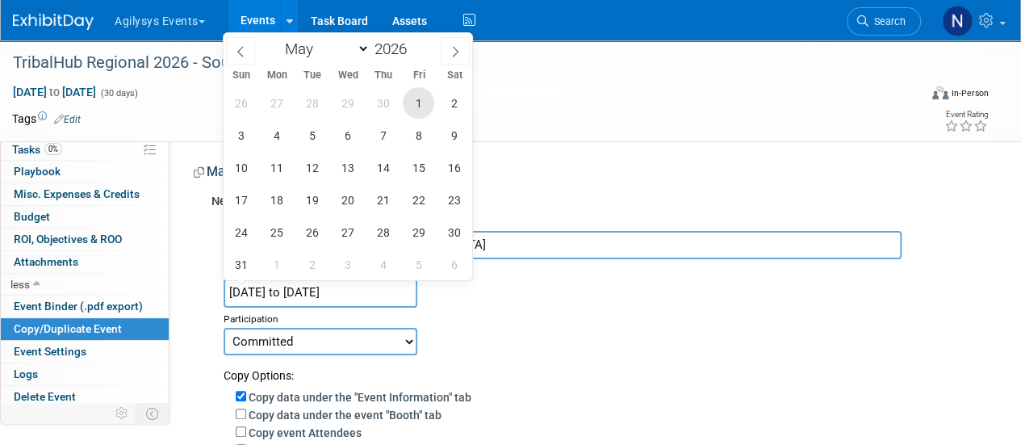
click at [411, 106] on span "1" at bounding box center [418, 102] width 31 height 31
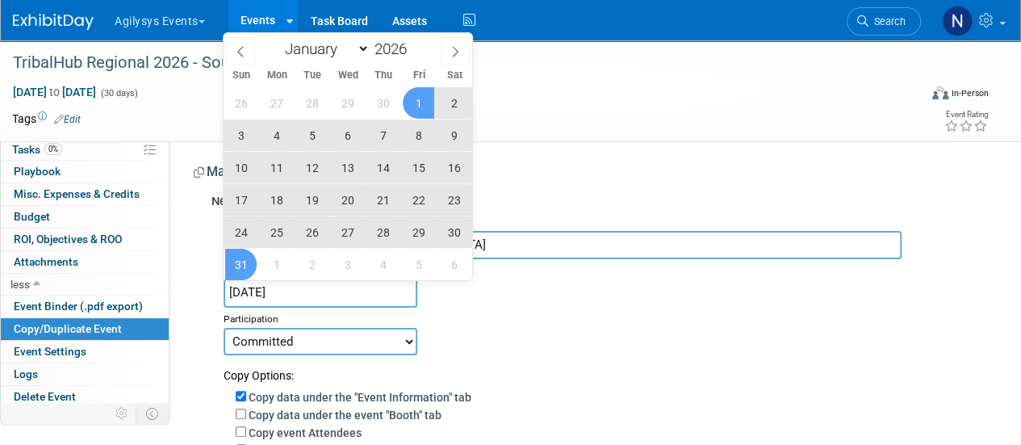
click at [251, 257] on span "31" at bounding box center [240, 264] width 31 height 31
type input "May 1, 2026 to May 31, 2026"
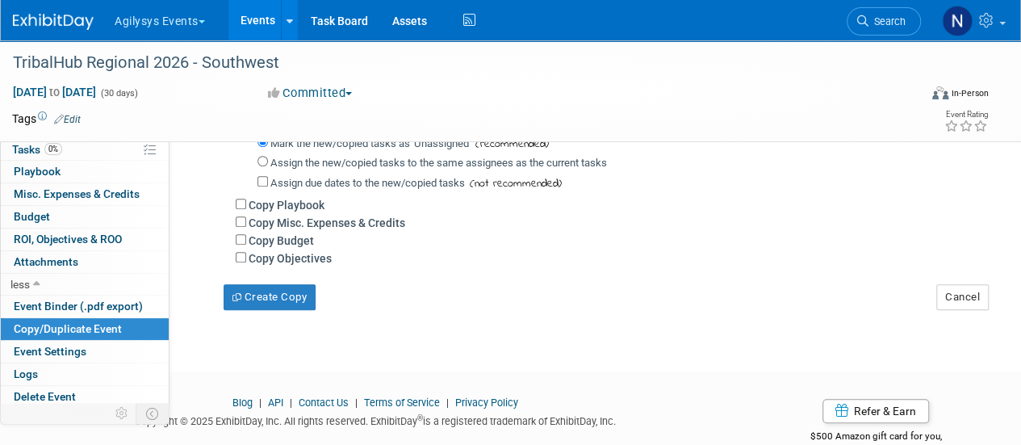
scroll to position [401, 0]
click at [261, 255] on label "Copy Objectives" at bounding box center [290, 256] width 83 height 13
click at [246, 255] on input "Copy Objectives" at bounding box center [241, 255] width 10 height 10
checkbox input "true"
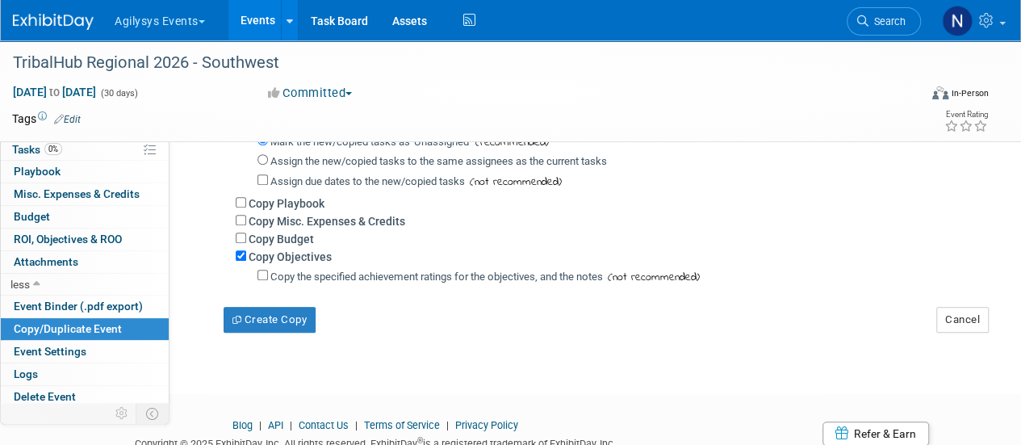
click at [253, 240] on label "Copy Budget" at bounding box center [281, 238] width 65 height 13
click at [246, 240] on input "Copy Budget" at bounding box center [241, 237] width 10 height 10
checkbox input "true"
click at [253, 224] on label "Copy Misc. Expenses & Credits" at bounding box center [327, 221] width 157 height 13
click at [246, 224] on input "Copy Misc. Expenses & Credits" at bounding box center [241, 220] width 10 height 10
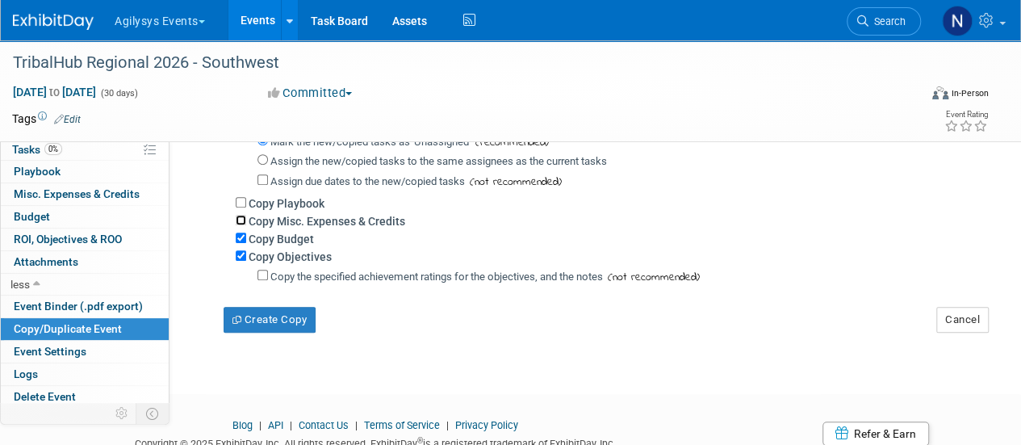
checkbox input "true"
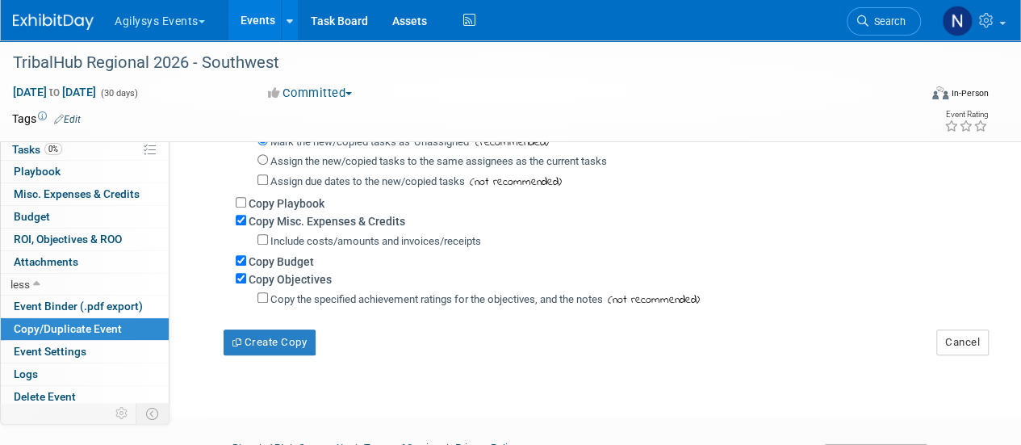
click at [250, 200] on label "Copy Playbook" at bounding box center [287, 203] width 76 height 13
click at [246, 200] on input "Copy Playbook" at bounding box center [241, 202] width 10 height 10
checkbox input "true"
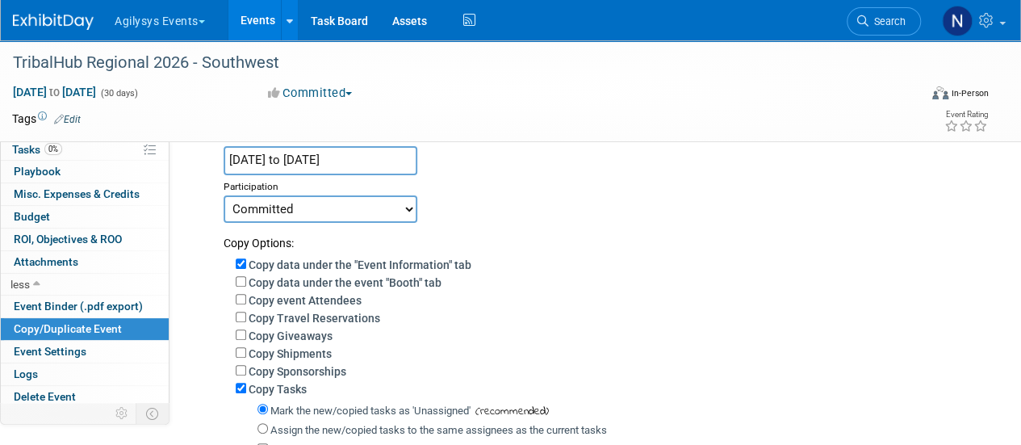
scroll to position [132, 0]
click at [262, 370] on label "Copy Sponsorships" at bounding box center [298, 372] width 98 height 13
click at [246, 370] on input "Copy Sponsorships" at bounding box center [241, 371] width 10 height 10
checkbox input "true"
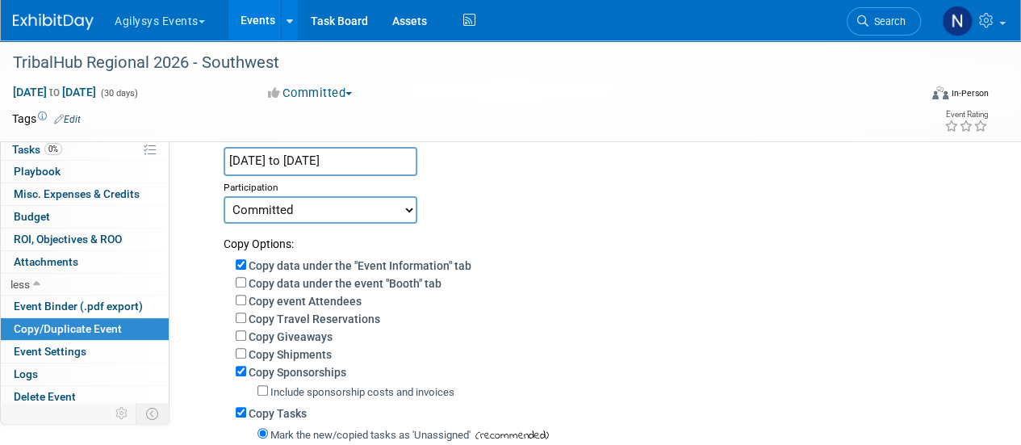
click at [260, 354] on label "Copy Shipments" at bounding box center [290, 354] width 83 height 13
click at [246, 354] on input "Copy Shipments" at bounding box center [241, 353] width 10 height 10
checkbox input "true"
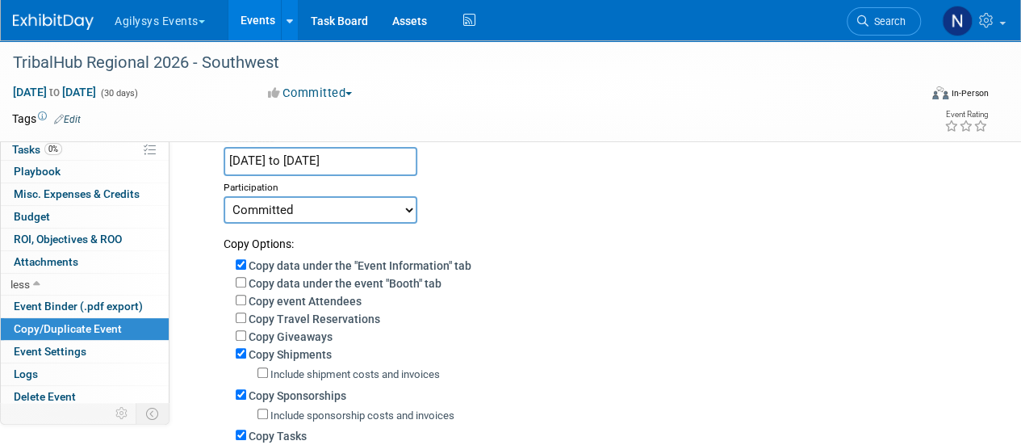
click at [258, 335] on label "Copy Giveaways" at bounding box center [291, 336] width 84 height 13
click at [246, 335] on input "Copy Giveaways" at bounding box center [241, 335] width 10 height 10
checkbox input "true"
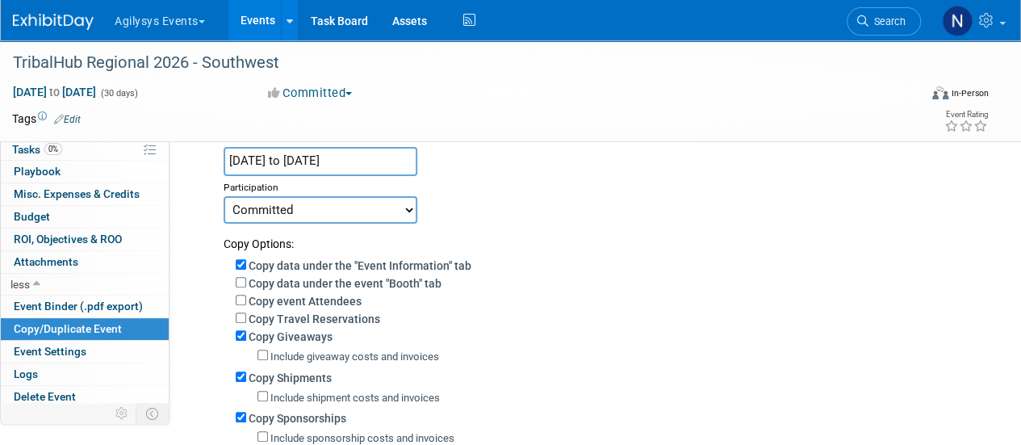
click at [257, 324] on label "Copy Travel Reservations" at bounding box center [315, 318] width 132 height 13
click at [246, 323] on input "Copy Travel Reservations" at bounding box center [241, 317] width 10 height 10
checkbox input "true"
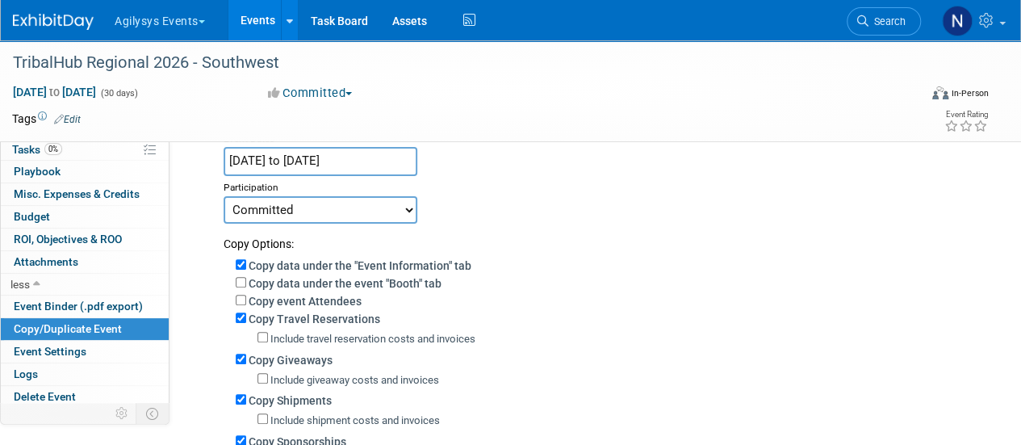
click at [254, 296] on label "Copy event Attendees" at bounding box center [305, 301] width 113 height 13
click at [246, 296] on input "Copy event Attendees" at bounding box center [241, 300] width 10 height 10
checkbox input "true"
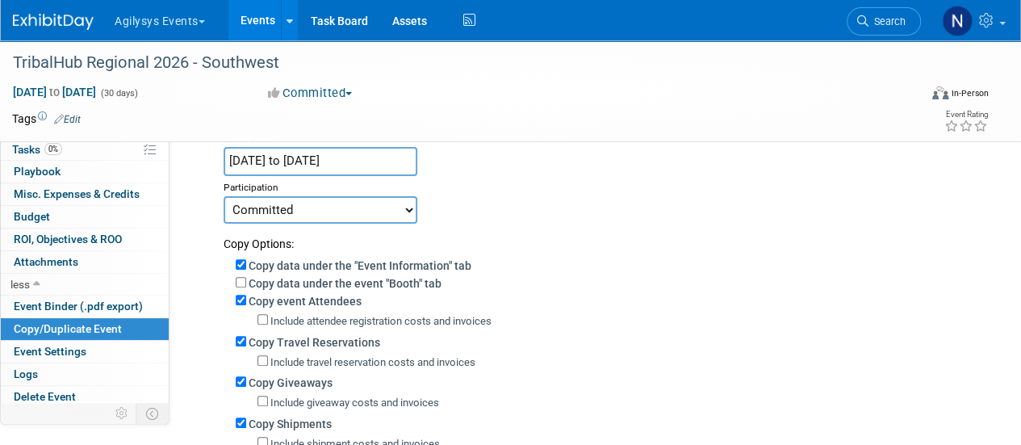
click at [255, 268] on label "Copy data under the "Event Information" tab" at bounding box center [360, 265] width 223 height 13
click at [246, 268] on input "Copy data under the "Event Information" tab" at bounding box center [241, 264] width 10 height 10
checkbox input "false"
click at [258, 278] on label "Copy data under the event "Booth" tab" at bounding box center [345, 283] width 193 height 13
click at [246, 278] on input "Copy data under the event "Booth" tab" at bounding box center [241, 282] width 10 height 10
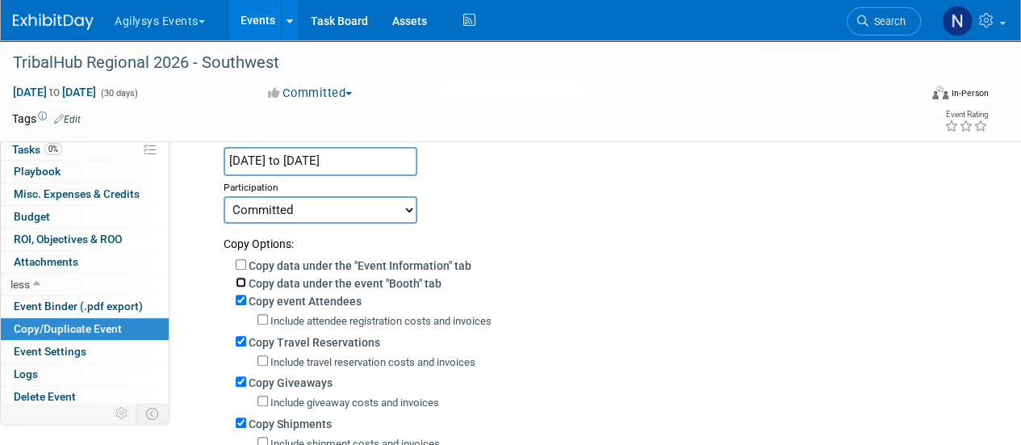
checkbox input "true"
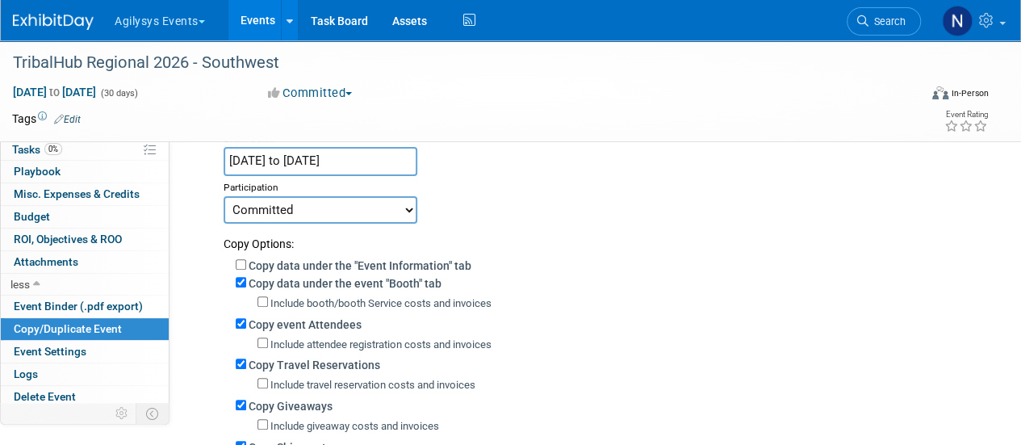
click at [258, 267] on label "Copy data under the "Event Information" tab" at bounding box center [360, 265] width 223 height 13
click at [246, 267] on input "Copy data under the "Event Information" tab" at bounding box center [241, 264] width 10 height 10
checkbox input "true"
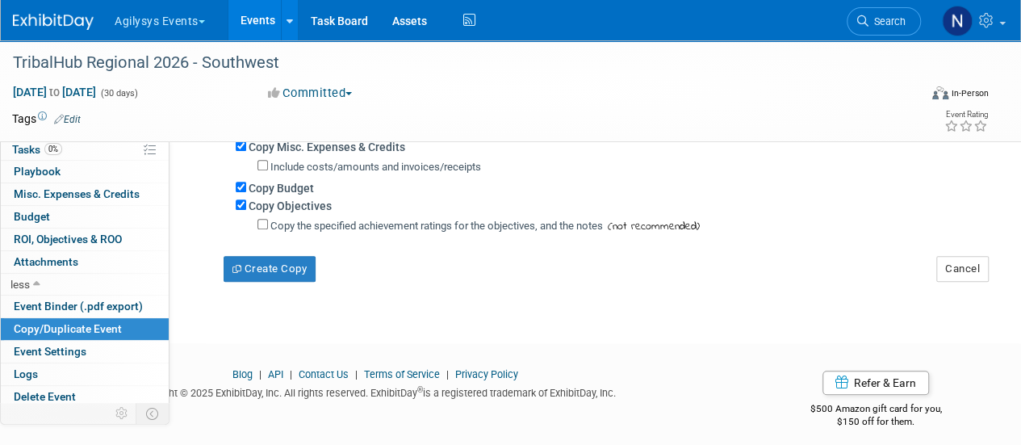
scroll to position [623, 0]
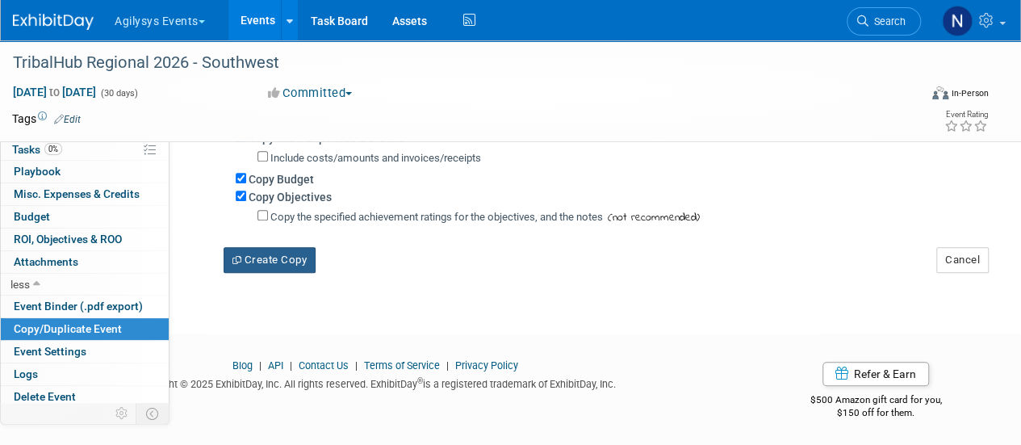
click at [258, 267] on button "Create Copy" at bounding box center [270, 260] width 92 height 26
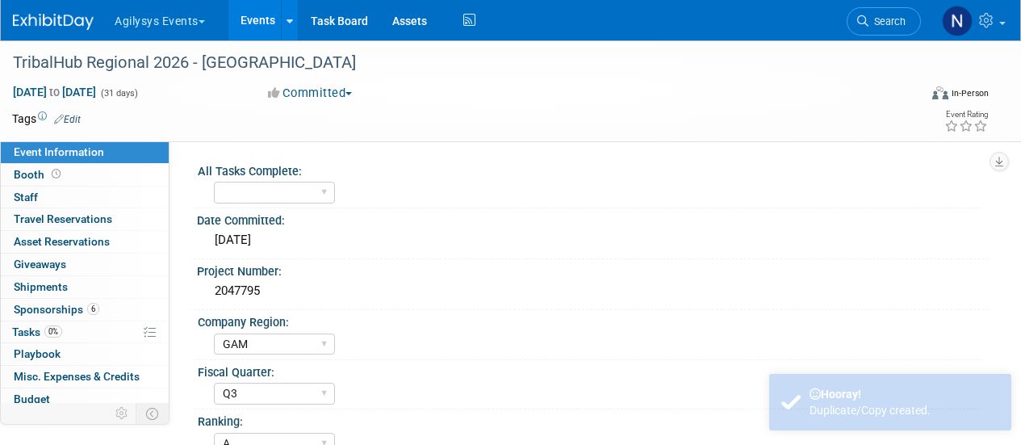
select select "GAM"
select select "Q3"
select select "A"
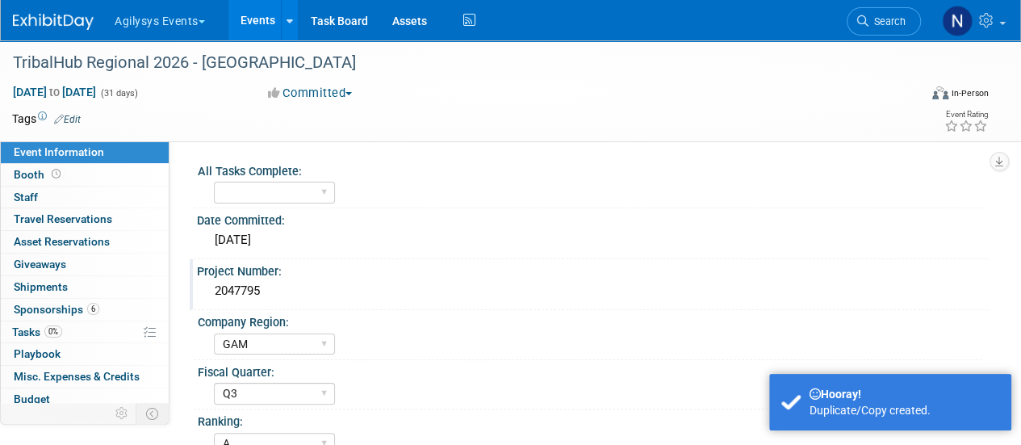
click at [250, 295] on div "2047795" at bounding box center [592, 290] width 767 height 25
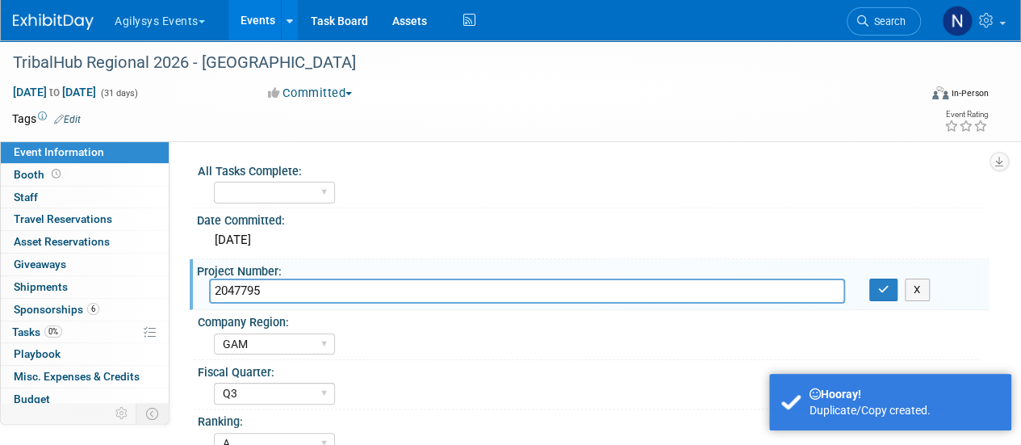
click at [250, 295] on input "2047795" at bounding box center [527, 290] width 636 height 25
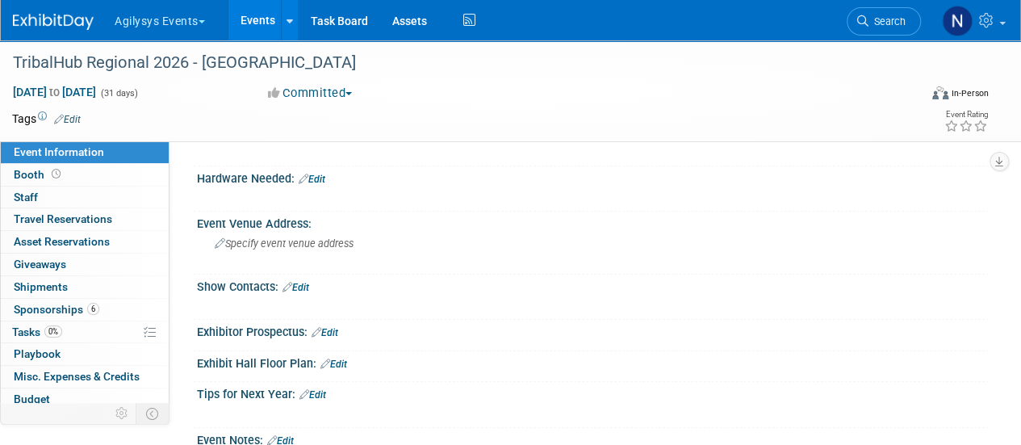
scroll to position [681, 0]
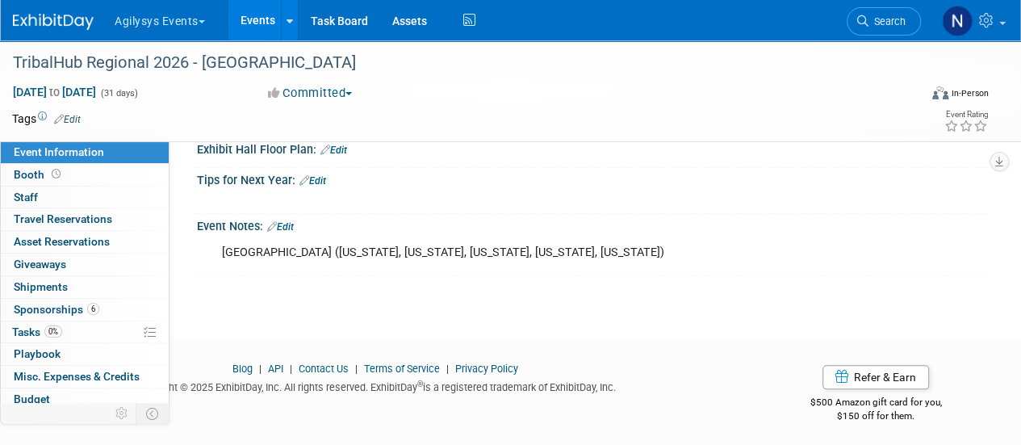
click at [286, 222] on link "Edit" at bounding box center [280, 226] width 27 height 11
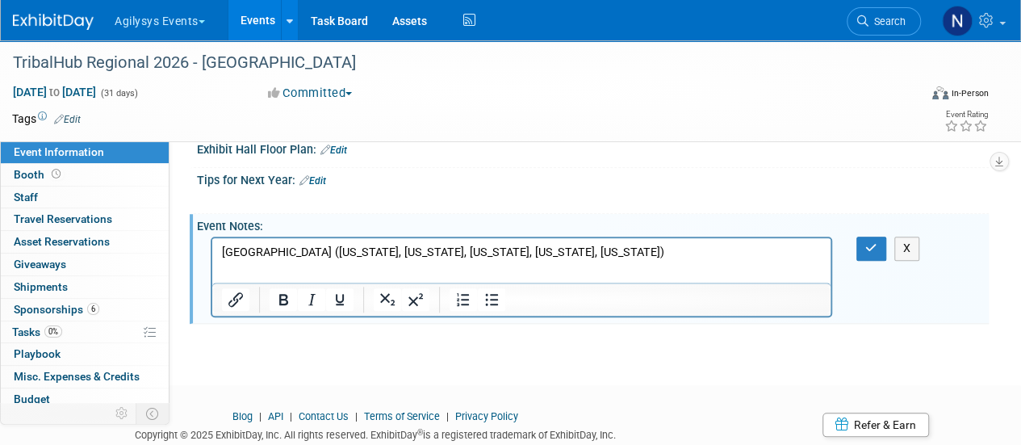
scroll to position [0, 0]
drag, startPoint x: 583, startPoint y: 245, endPoint x: 150, endPoint y: 239, distance: 432.6
click at [212, 239] on html "[GEOGRAPHIC_DATA] ([US_STATE], [US_STATE], [US_STATE], [US_STATE], [US_STATE])" at bounding box center [521, 249] width 618 height 23
click at [865, 242] on icon "button" at bounding box center [871, 247] width 12 height 11
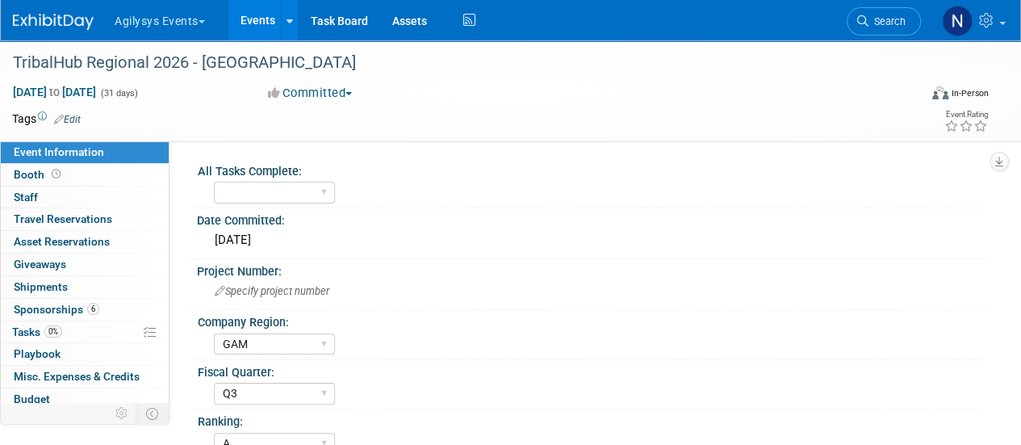
scroll to position [1, 0]
click at [257, 280] on div "Specify project number" at bounding box center [592, 290] width 767 height 25
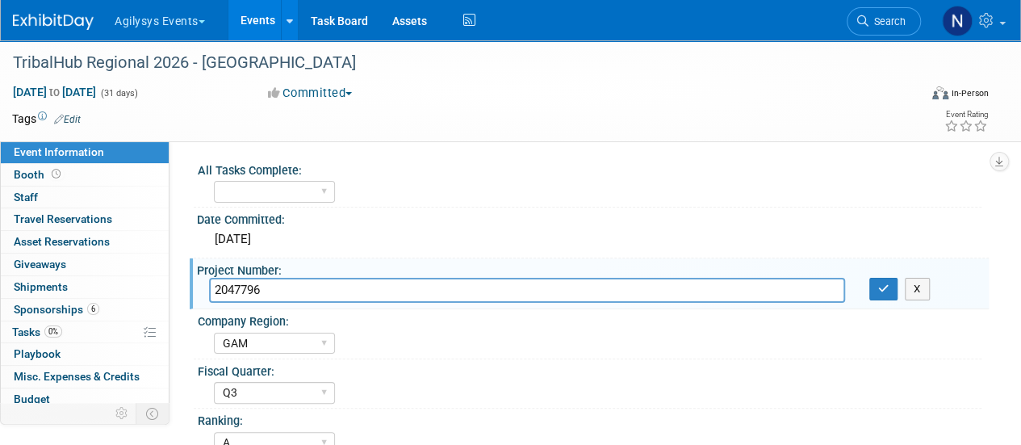
type input "2047796"
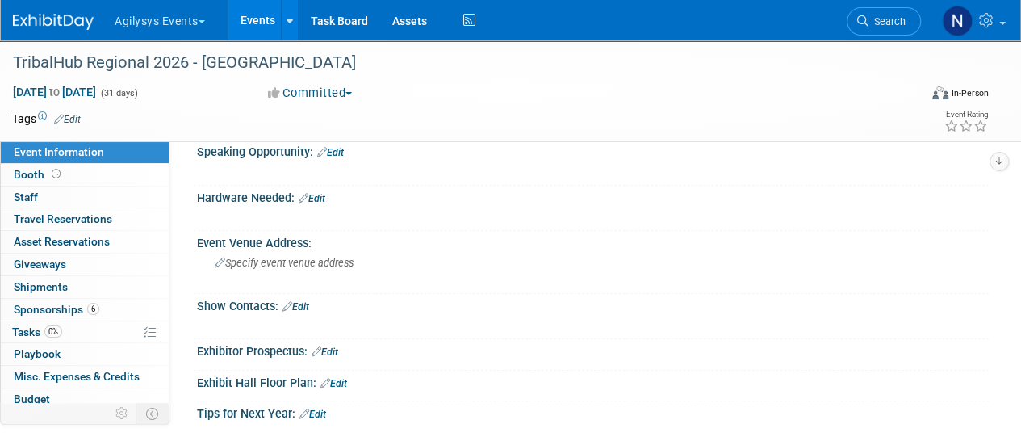
scroll to position [681, 0]
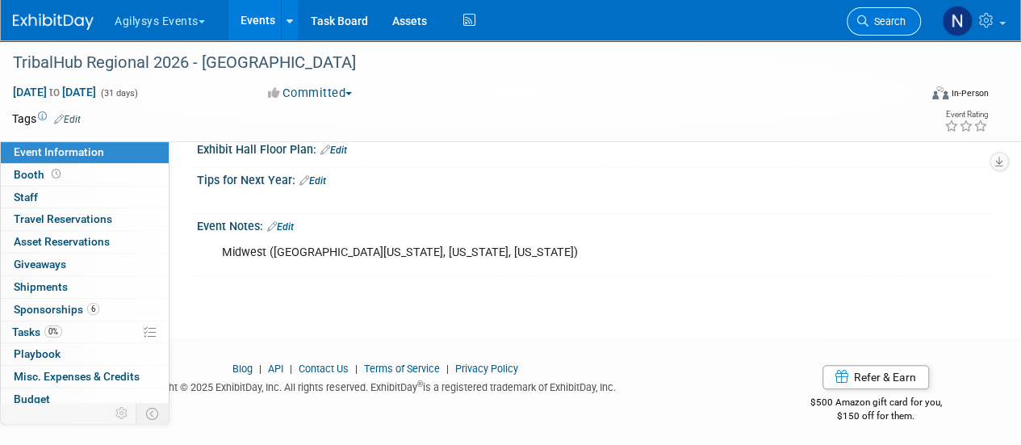
click at [876, 15] on span "Search" at bounding box center [886, 21] width 37 height 12
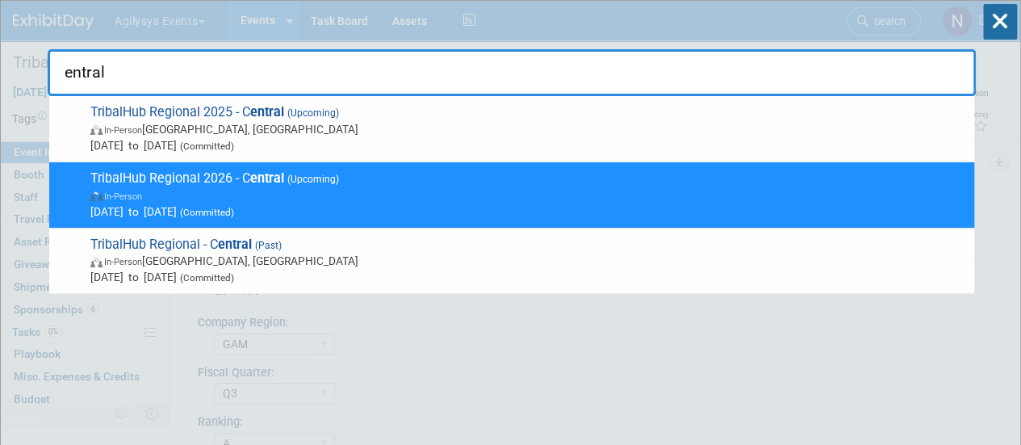
type input "entral"
drag, startPoint x: 788, startPoint y: 76, endPoint x: 0, endPoint y: 102, distance: 788.1
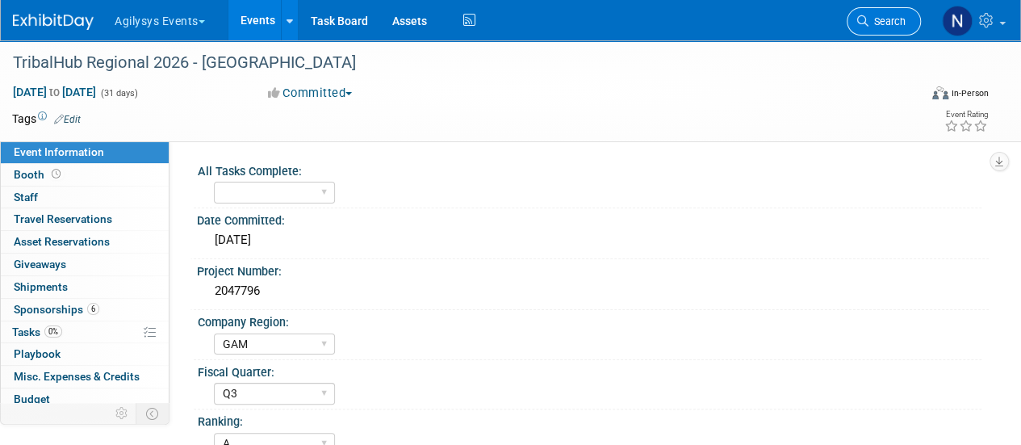
click at [887, 27] on link "Search" at bounding box center [884, 21] width 74 height 28
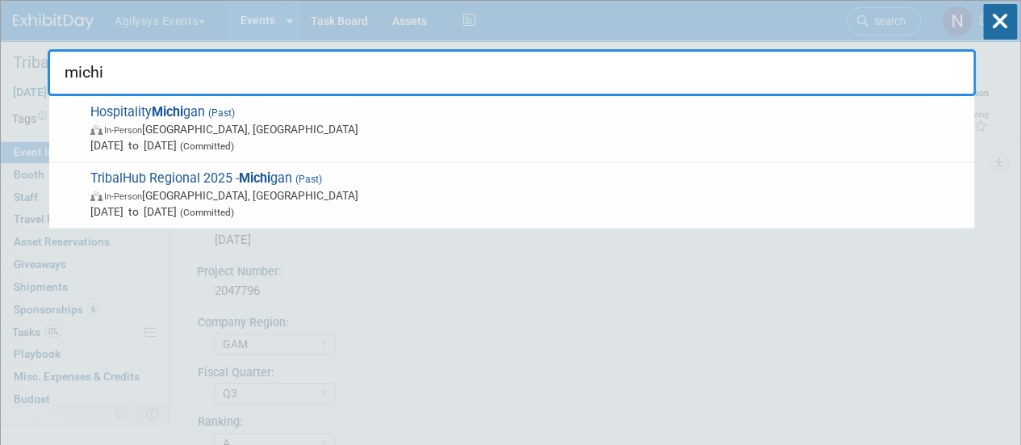
type input "michi"
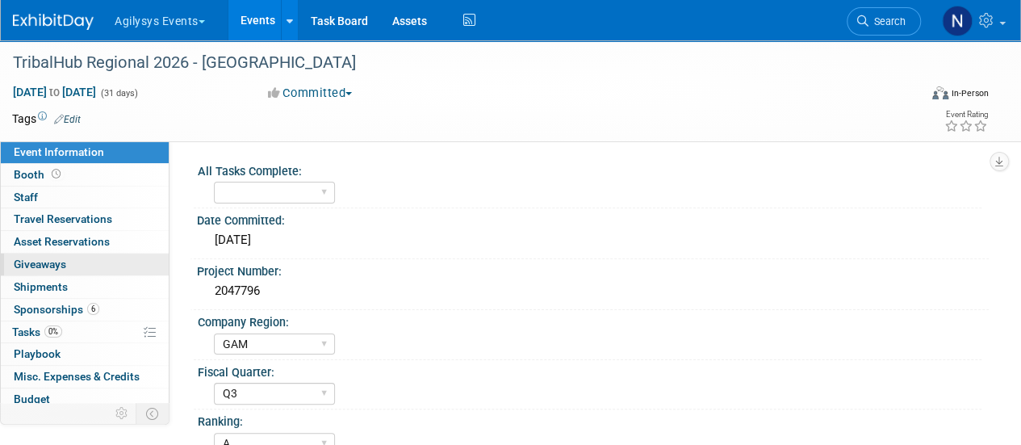
scroll to position [71, 0]
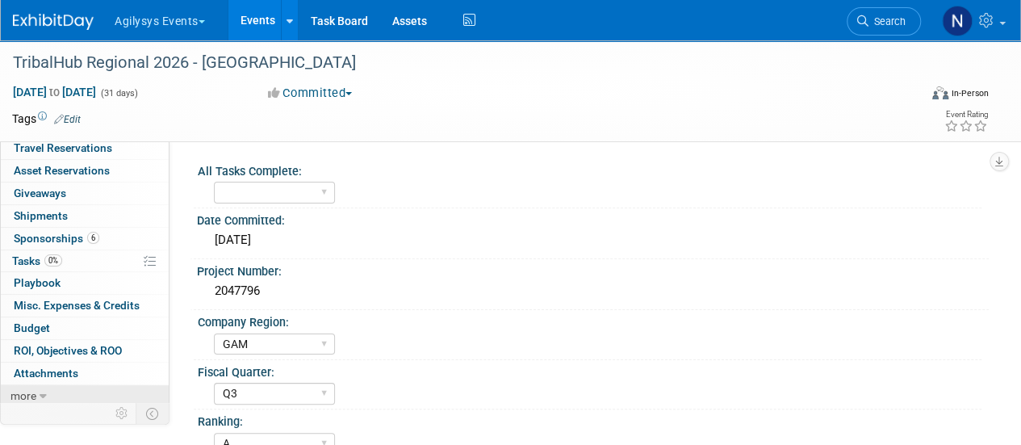
click at [81, 395] on link "more" at bounding box center [85, 396] width 168 height 22
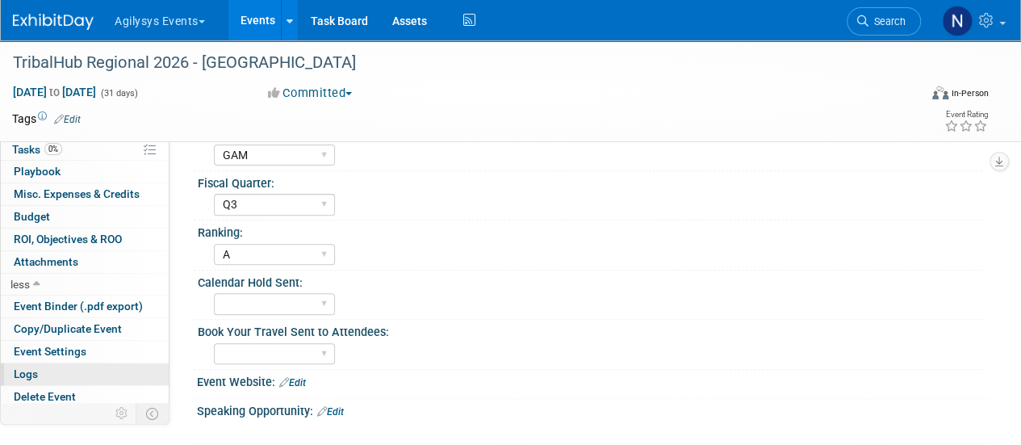
scroll to position [190, 0]
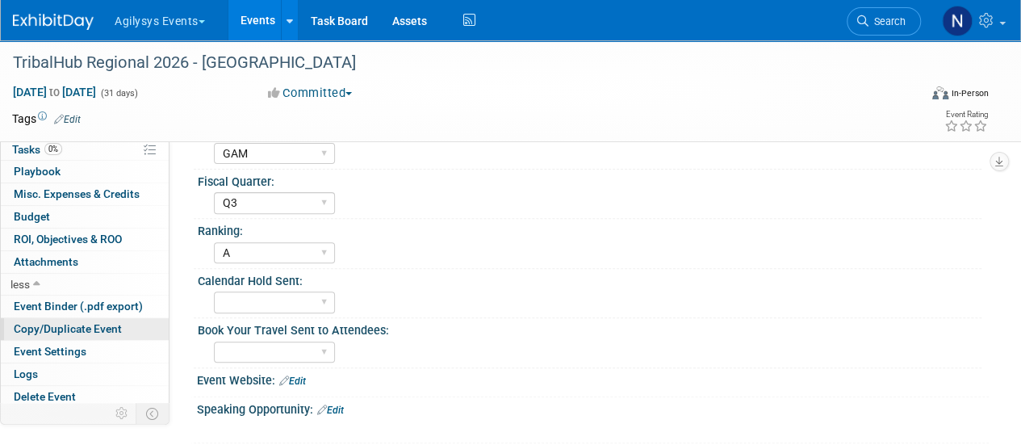
click at [72, 327] on span "Copy/Duplicate Event" at bounding box center [68, 328] width 108 height 13
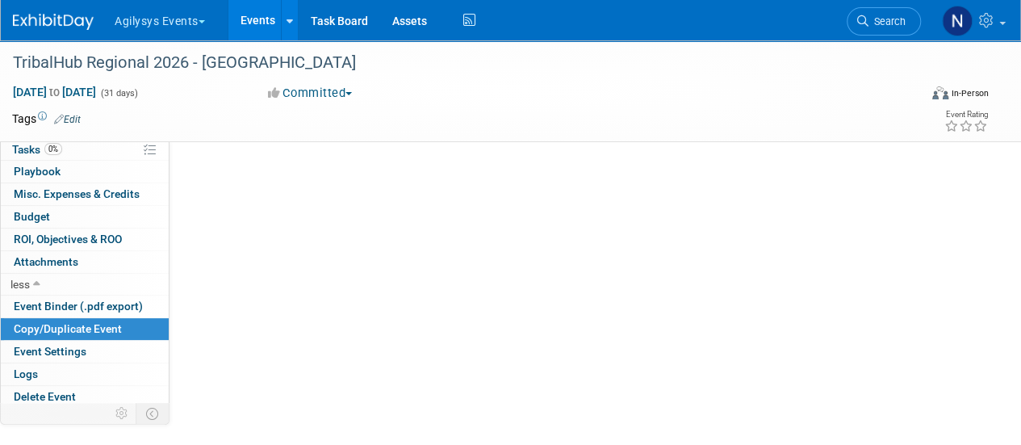
scroll to position [0, 0]
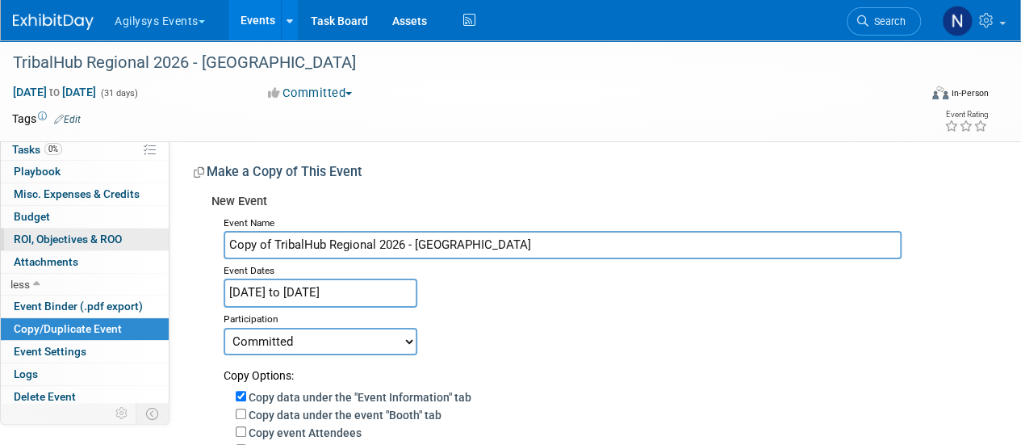
drag, startPoint x: 274, startPoint y: 240, endPoint x: 141, endPoint y: 228, distance: 133.6
click at [141, 228] on div "Event Information Event Info Booth Booth 0 Staff 0 Staff 0 Travel Reservations …" at bounding box center [510, 374] width 1021 height 669
click at [496, 239] on input "TribalHub Regional 2026 - [GEOGRAPHIC_DATA]" at bounding box center [563, 245] width 678 height 28
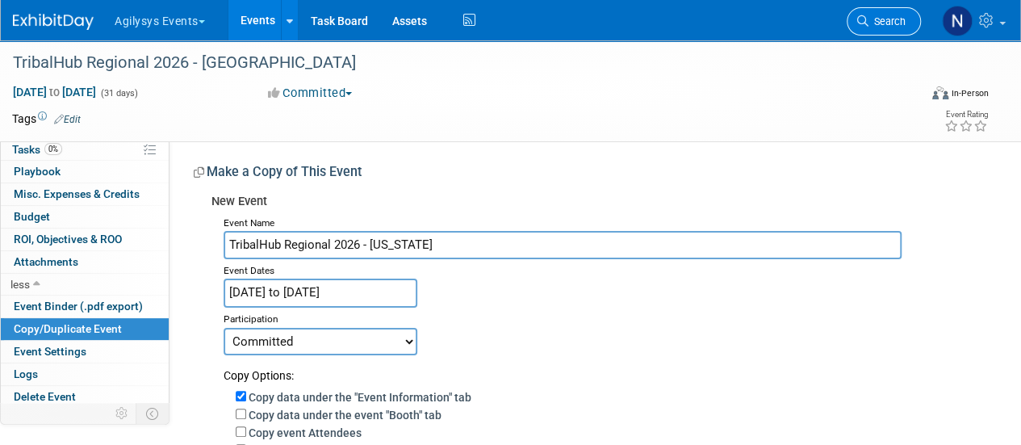
type input "TribalHub Regional 2026 - [US_STATE]"
click at [893, 25] on span "Search" at bounding box center [886, 21] width 37 height 12
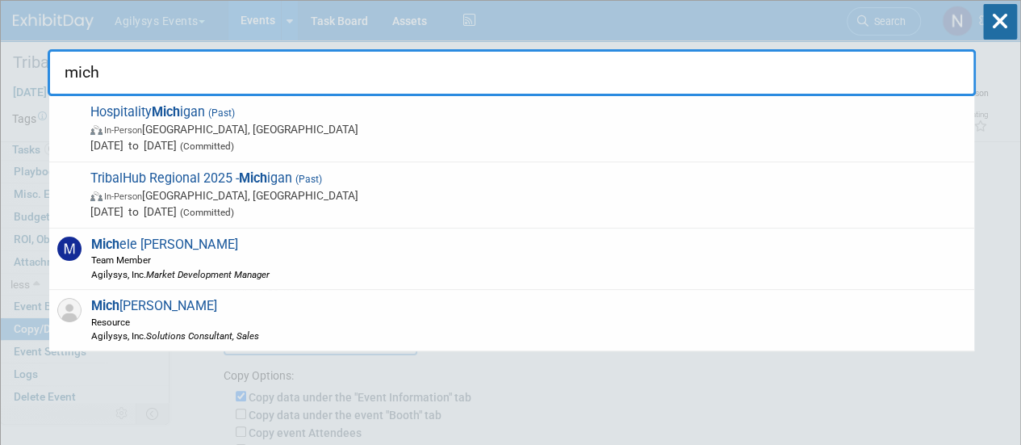
type input "mich"
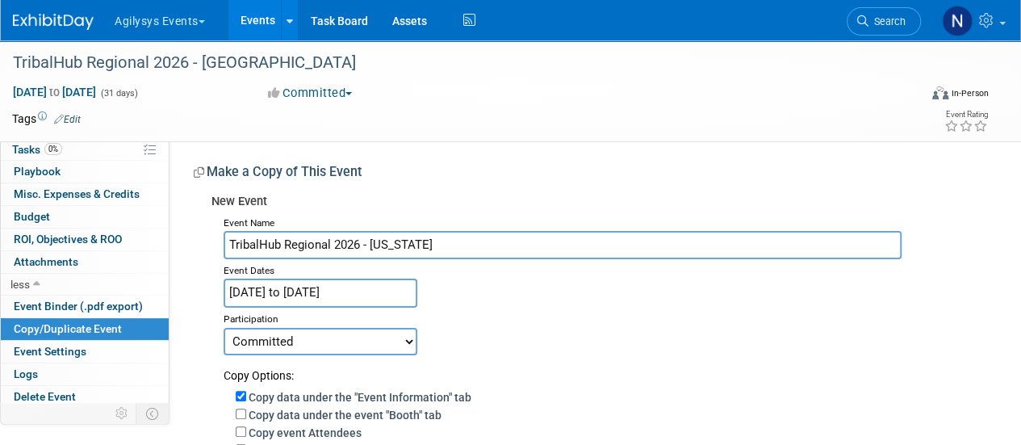
click at [366, 280] on input "May 1, 2026 to May 31, 2026" at bounding box center [321, 292] width 194 height 28
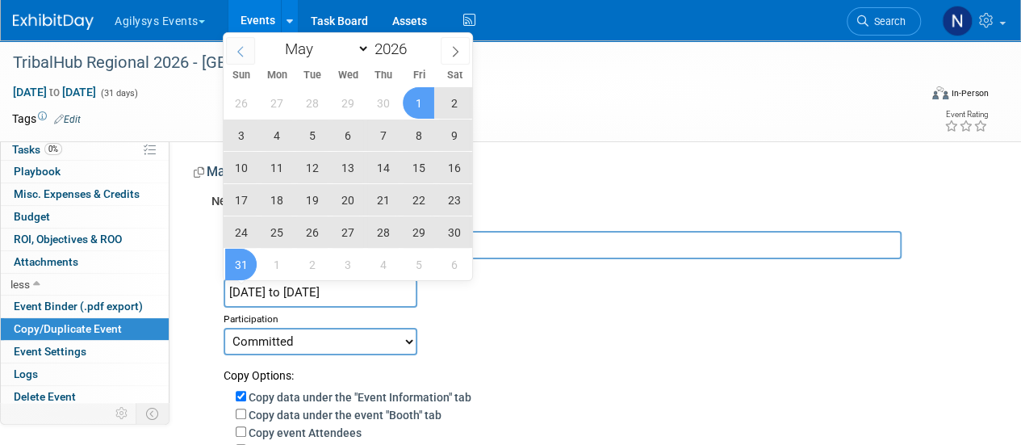
click at [246, 42] on span at bounding box center [240, 50] width 29 height 27
select select "3"
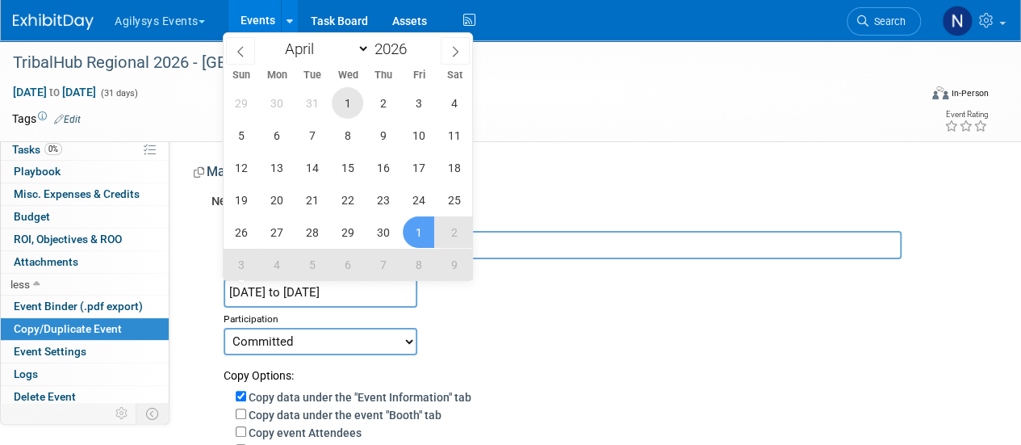
click at [334, 103] on span "1" at bounding box center [347, 102] width 31 height 31
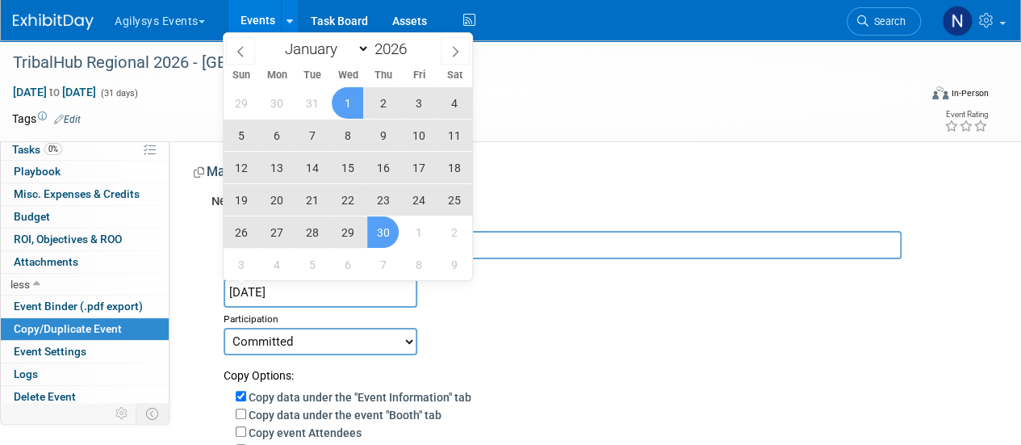
click at [379, 226] on span "30" at bounding box center [382, 231] width 31 height 31
type input "[DATE] to [DATE]"
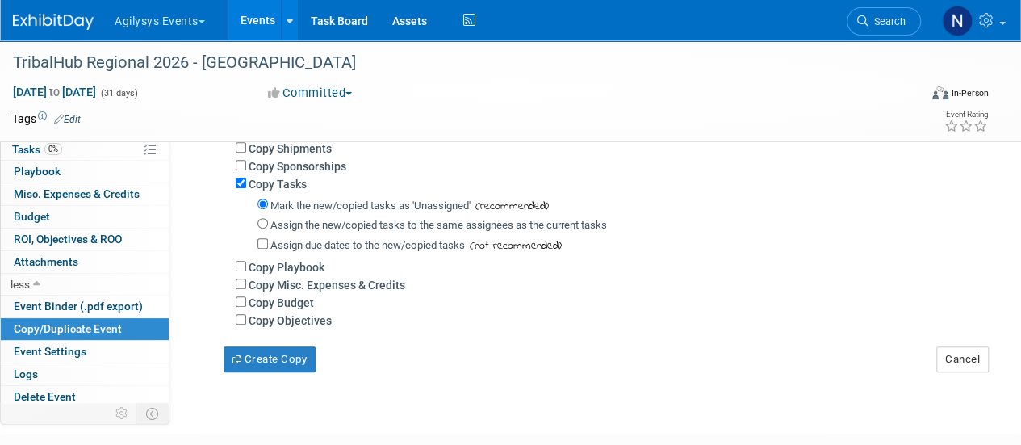
scroll to position [347, 0]
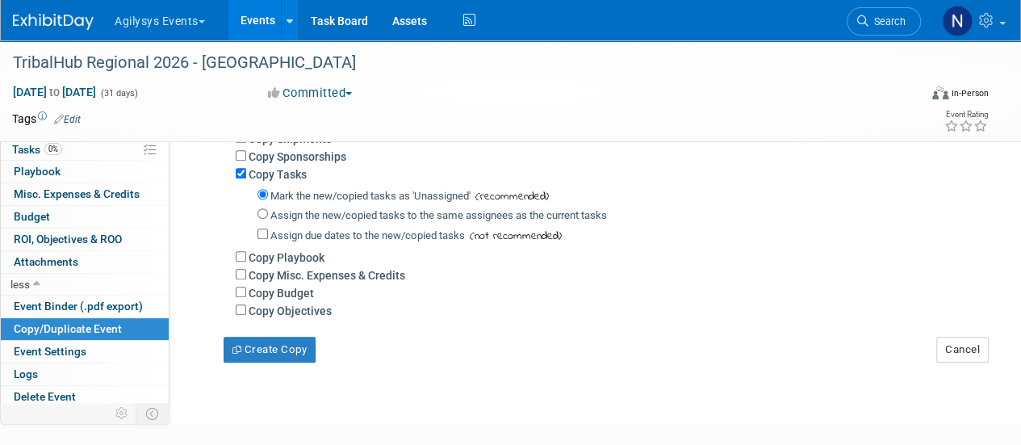
click at [309, 308] on label "Copy Objectives" at bounding box center [290, 310] width 83 height 13
click at [246, 308] on input "Copy Objectives" at bounding box center [241, 309] width 10 height 10
checkbox input "true"
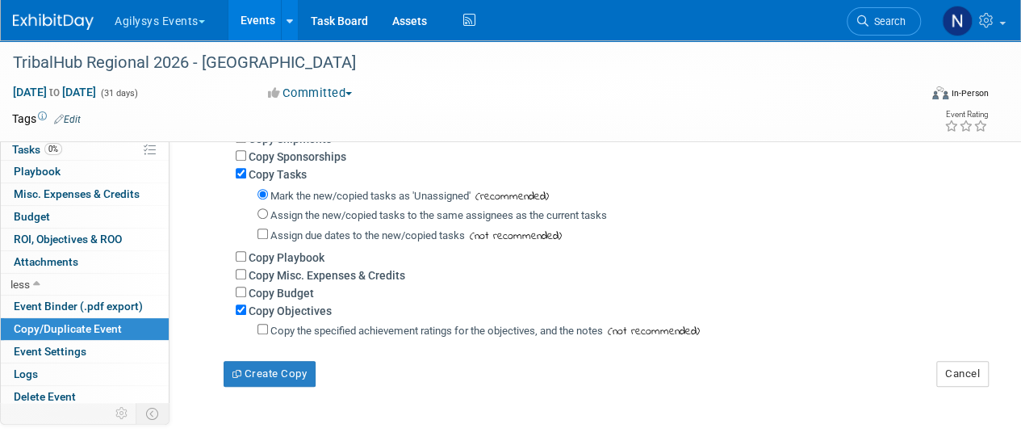
click at [299, 298] on label "Copy Budget" at bounding box center [281, 292] width 65 height 13
click at [246, 297] on input "Copy Budget" at bounding box center [241, 291] width 10 height 10
checkbox input "true"
click at [293, 273] on label "Copy Misc. Expenses & Credits" at bounding box center [327, 275] width 157 height 13
click at [246, 273] on input "Copy Misc. Expenses & Credits" at bounding box center [241, 274] width 10 height 10
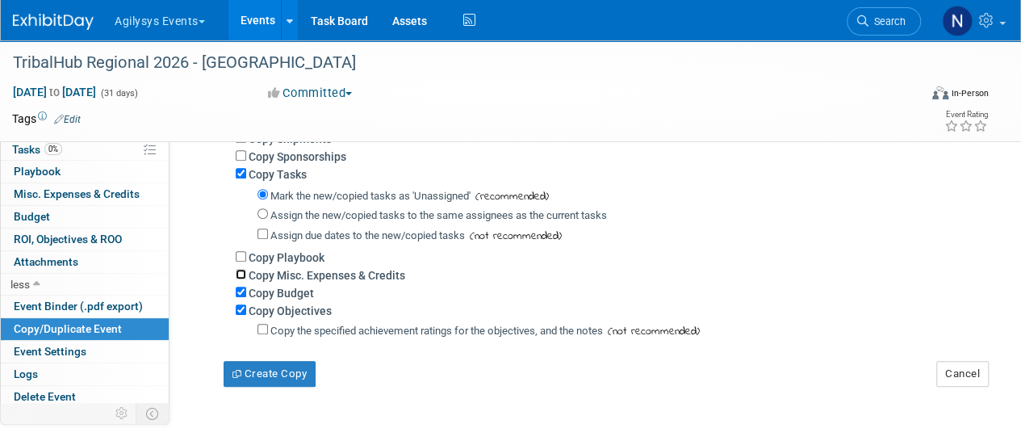
checkbox input "true"
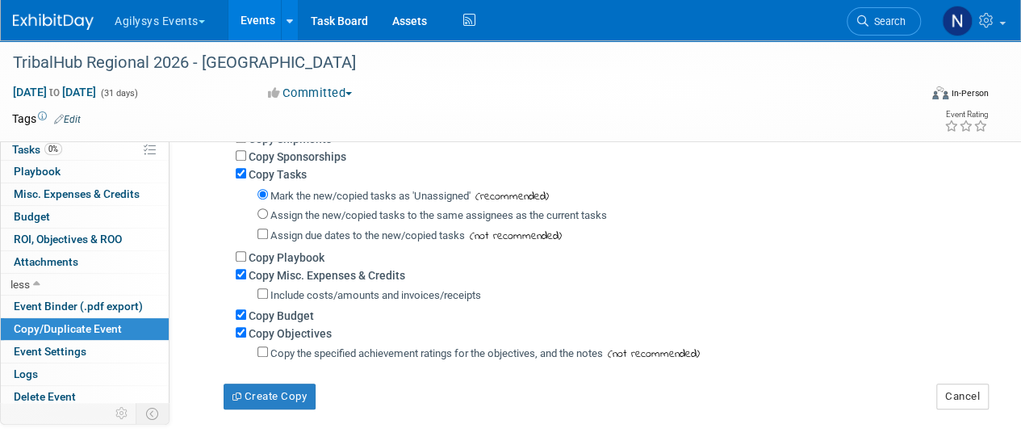
click at [289, 261] on label "Copy Playbook" at bounding box center [287, 257] width 76 height 13
click at [246, 261] on input "Copy Playbook" at bounding box center [241, 256] width 10 height 10
checkbox input "true"
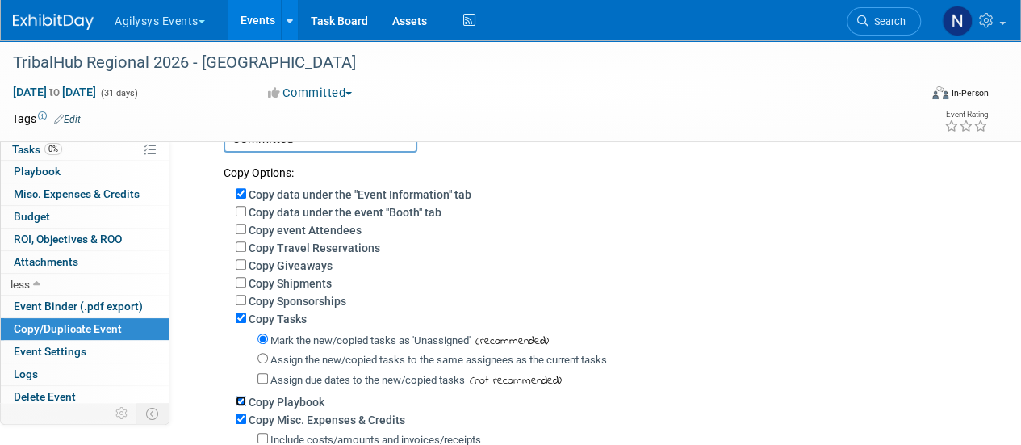
scroll to position [189, 0]
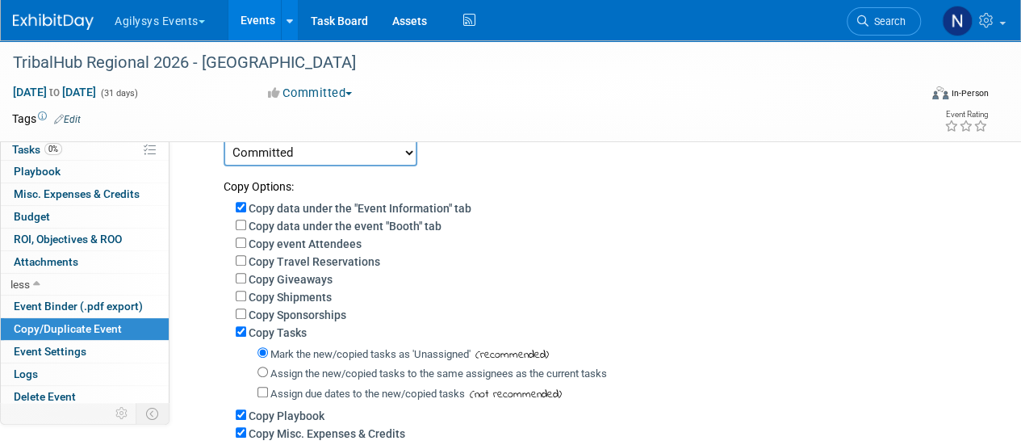
click at [254, 310] on label "Copy Sponsorships" at bounding box center [298, 314] width 98 height 13
click at [246, 310] on input "Copy Sponsorships" at bounding box center [241, 313] width 10 height 10
checkbox input "true"
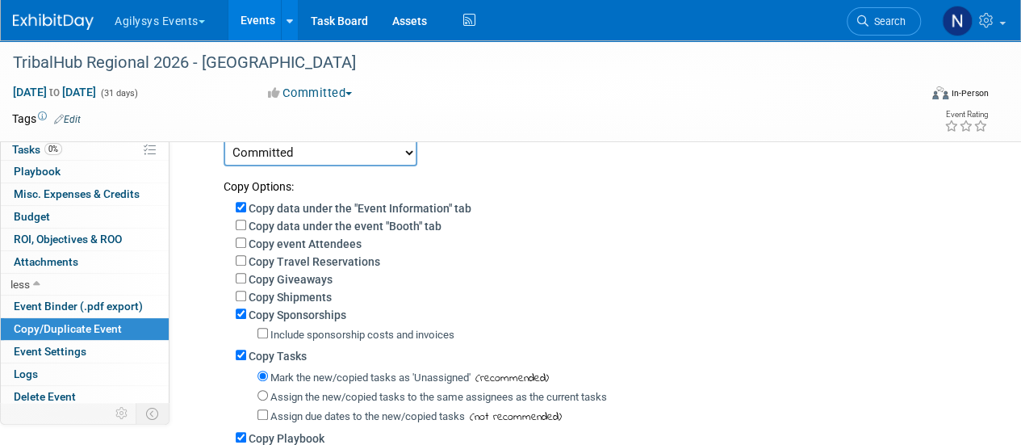
click at [252, 299] on label "Copy Shipments" at bounding box center [290, 297] width 83 height 13
click at [246, 299] on input "Copy Shipments" at bounding box center [241, 296] width 10 height 10
checkbox input "true"
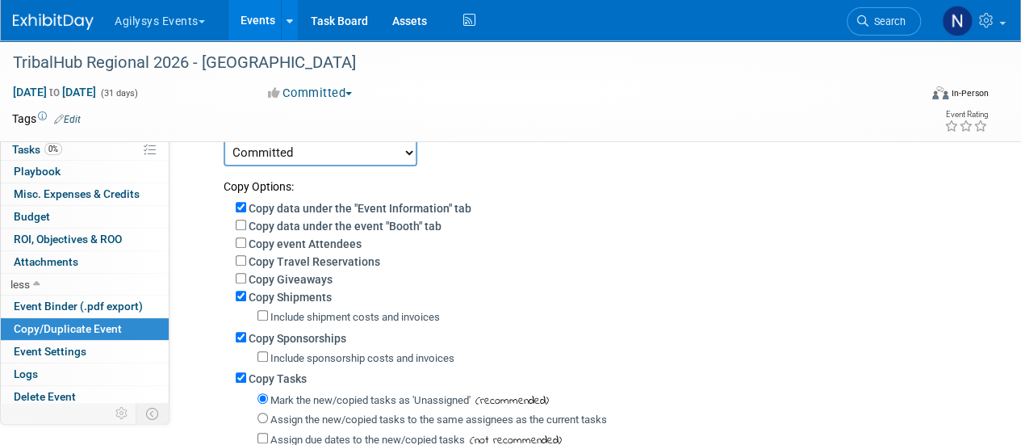
click at [252, 284] on label "Copy Giveaways" at bounding box center [291, 279] width 84 height 13
click at [246, 283] on input "Copy Giveaways" at bounding box center [241, 278] width 10 height 10
checkbox input "true"
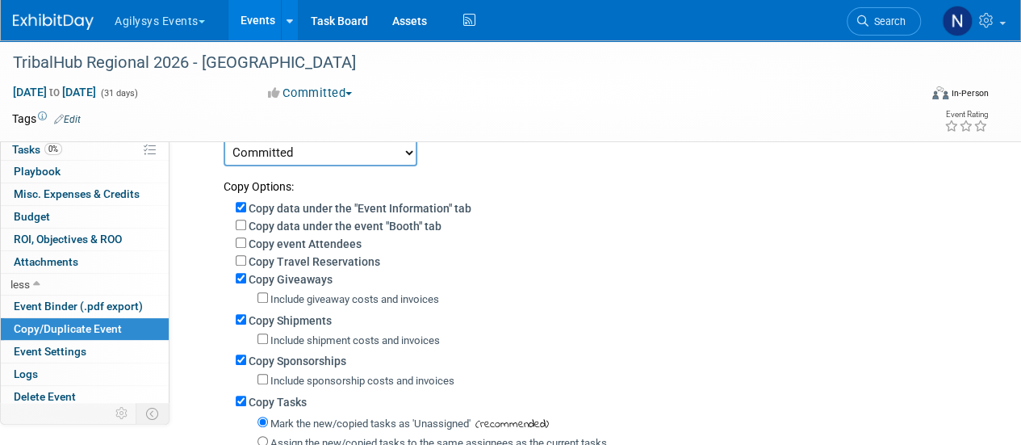
click at [253, 254] on div "Copy Travel Reservations" at bounding box center [606, 261] width 741 height 18
click at [253, 244] on label "Copy event Attendees" at bounding box center [305, 243] width 113 height 13
click at [246, 244] on input "Copy event Attendees" at bounding box center [241, 242] width 10 height 10
checkbox input "true"
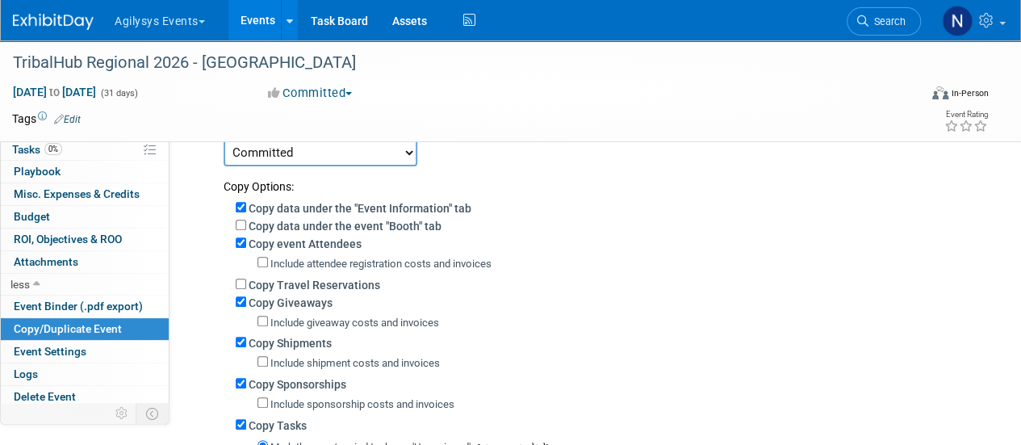
click at [261, 282] on label "Copy Travel Reservations" at bounding box center [315, 284] width 132 height 13
click at [246, 282] on input "Copy Travel Reservations" at bounding box center [241, 283] width 10 height 10
checkbox input "true"
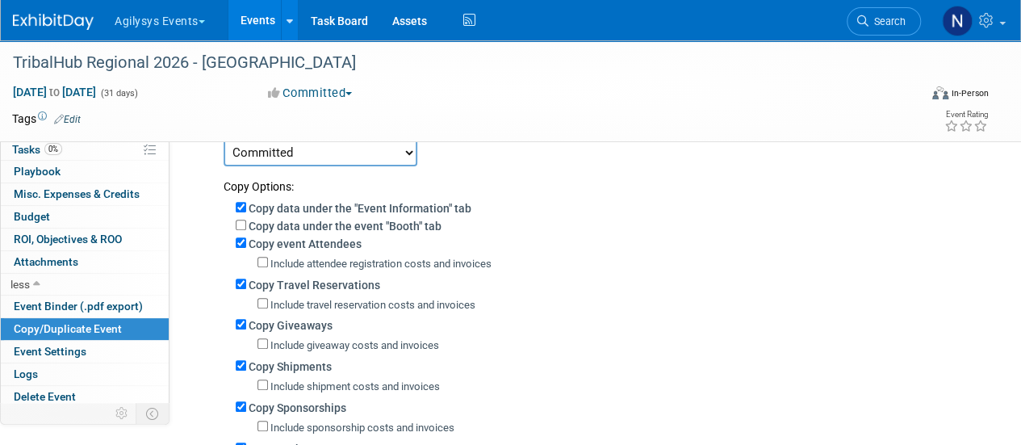
click at [257, 226] on label "Copy data under the event "Booth" tab" at bounding box center [345, 226] width 193 height 13
click at [246, 226] on input "Copy data under the event "Booth" tab" at bounding box center [241, 225] width 10 height 10
checkbox input "true"
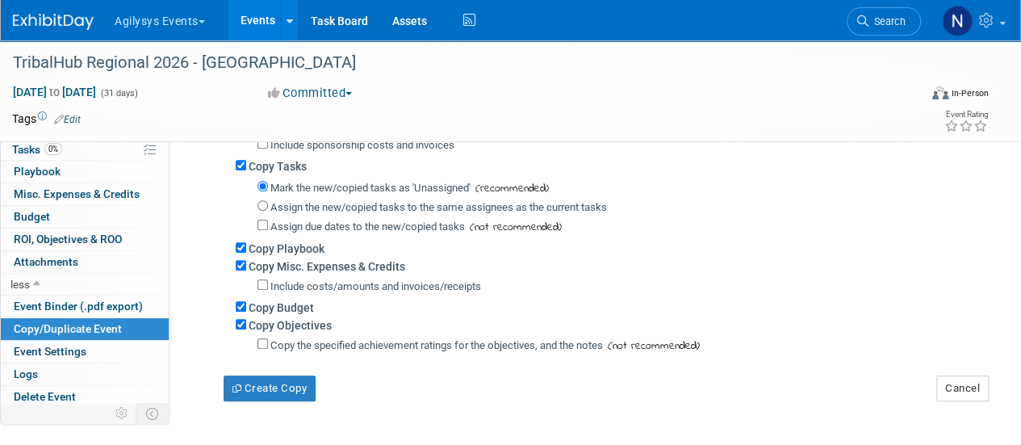
scroll to position [623, 0]
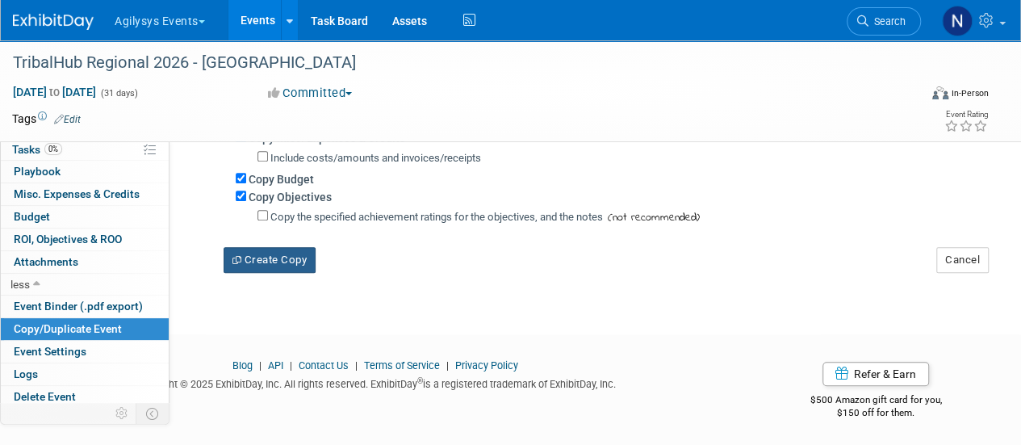
click at [310, 249] on button "Create Copy" at bounding box center [270, 260] width 92 height 26
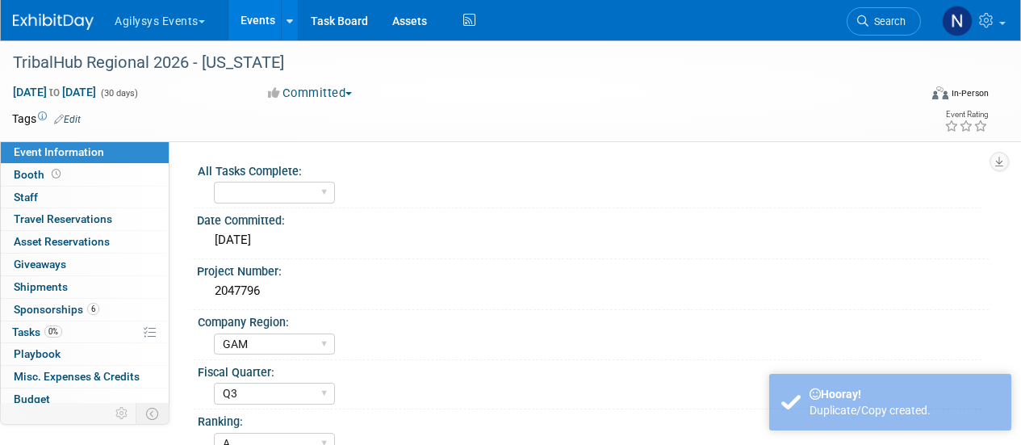
select select "GAM"
select select "Q3"
select select "A"
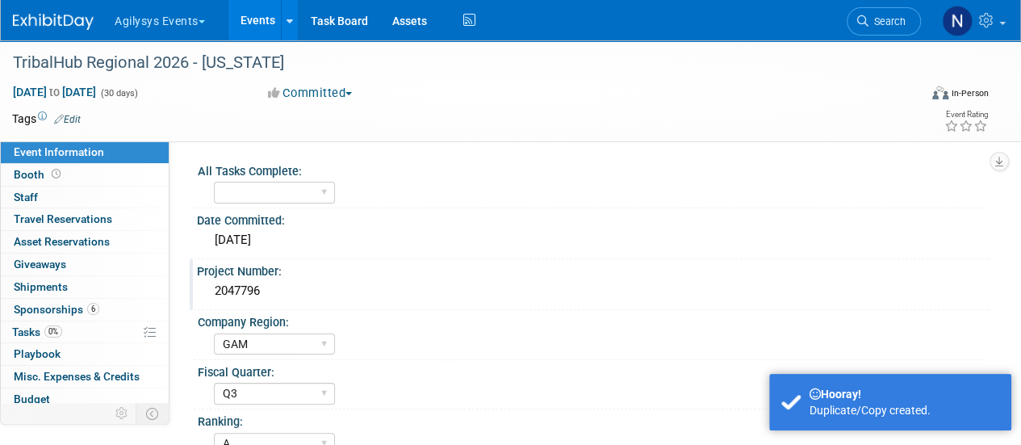
click at [262, 289] on div "2047796" at bounding box center [592, 290] width 767 height 25
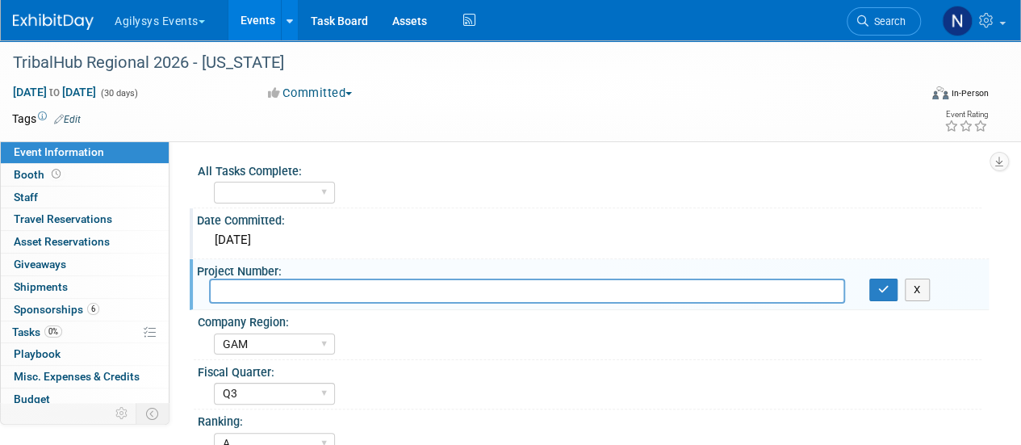
paste input "2047797"
type input "2047797"
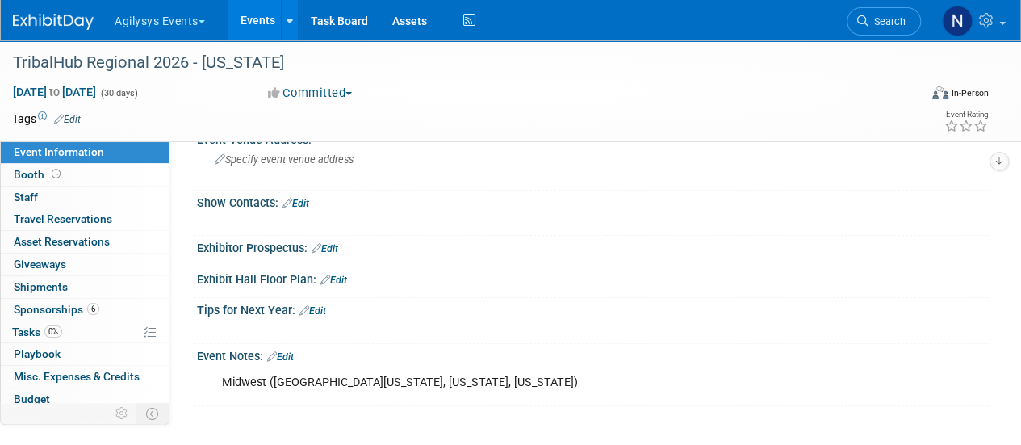
scroll to position [552, 0]
click at [449, 375] on div "Midwest ([GEOGRAPHIC_DATA][US_STATE], [US_STATE], [US_STATE])" at bounding box center [521, 382] width 621 height 32
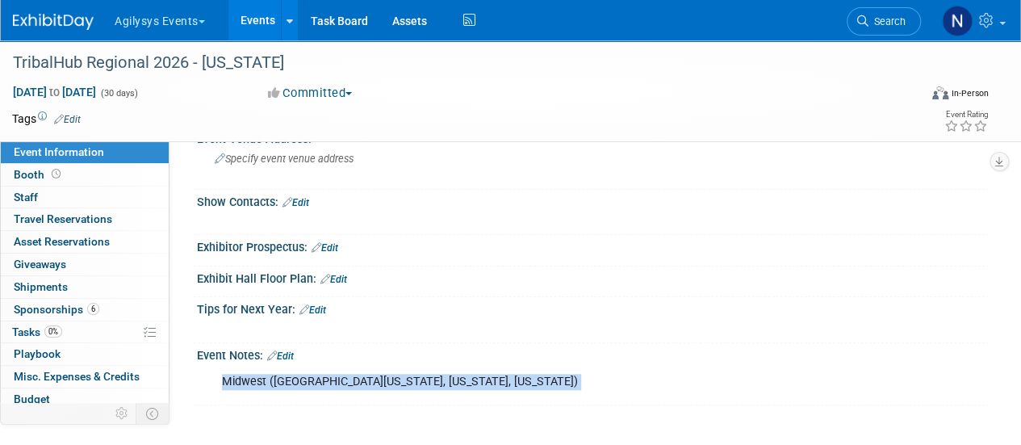
click at [449, 375] on div "Midwest ([GEOGRAPHIC_DATA][US_STATE], [US_STATE], [US_STATE])" at bounding box center [521, 382] width 621 height 32
click at [275, 350] on icon at bounding box center [272, 355] width 10 height 10
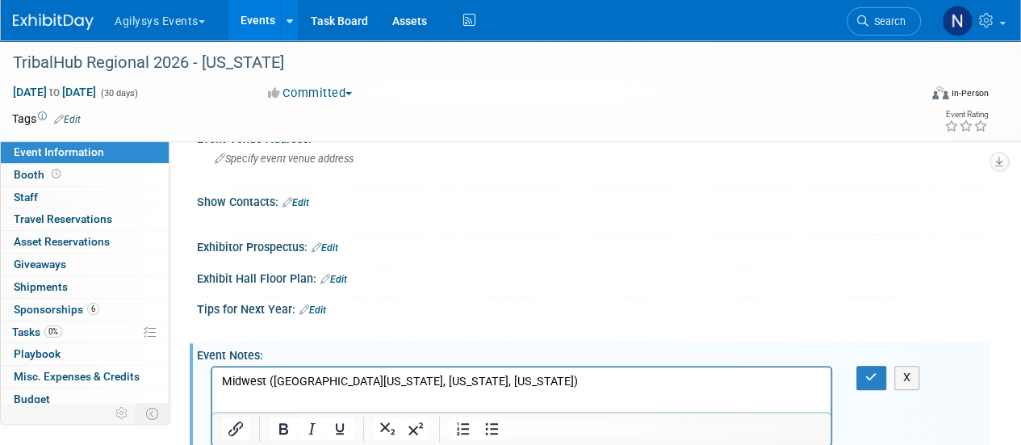
scroll to position [0, 0]
drag, startPoint x: 536, startPoint y: 382, endPoint x: 101, endPoint y: 391, distance: 435.1
click at [212, 390] on html "Midwest ([GEOGRAPHIC_DATA][US_STATE], [US_STATE], [US_STATE])" at bounding box center [521, 378] width 618 height 23
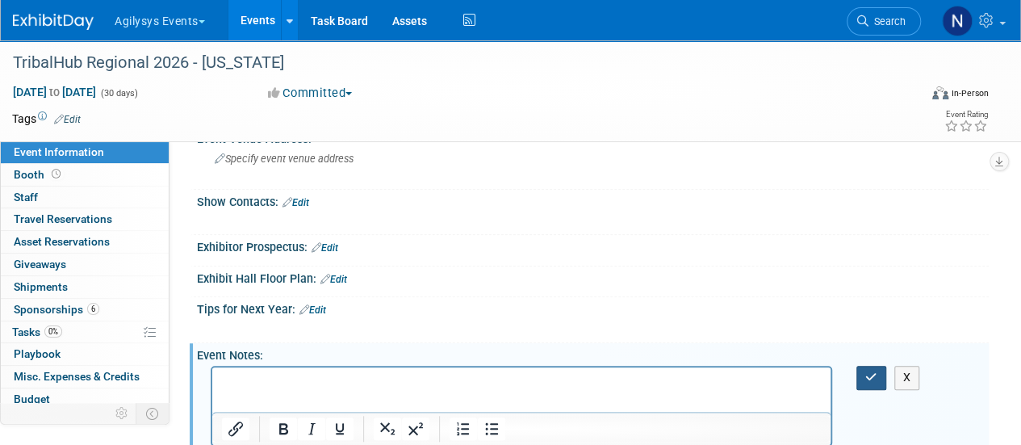
click at [876, 366] on button "button" at bounding box center [871, 377] width 30 height 23
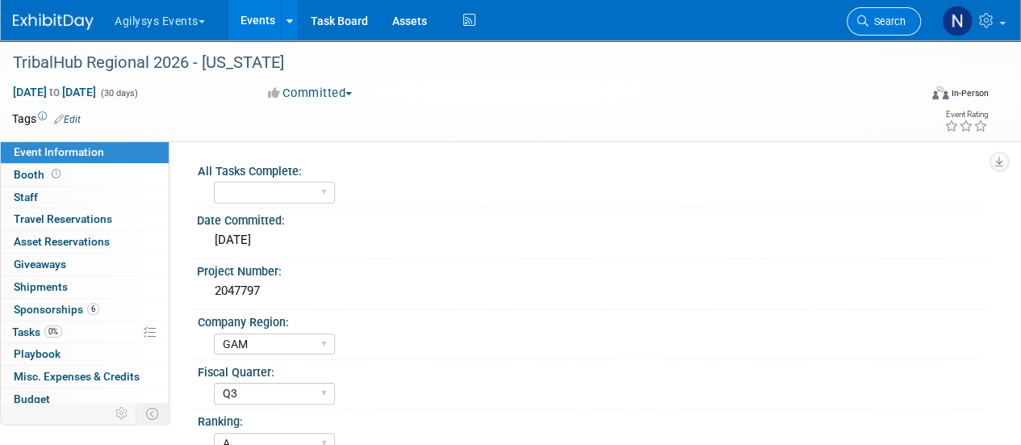
click at [906, 21] on link "Search" at bounding box center [884, 21] width 74 height 28
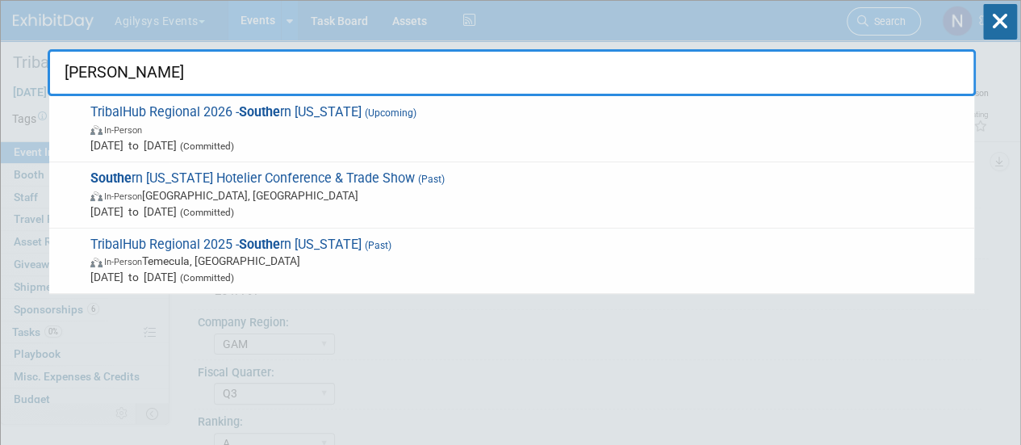
type input "southern"
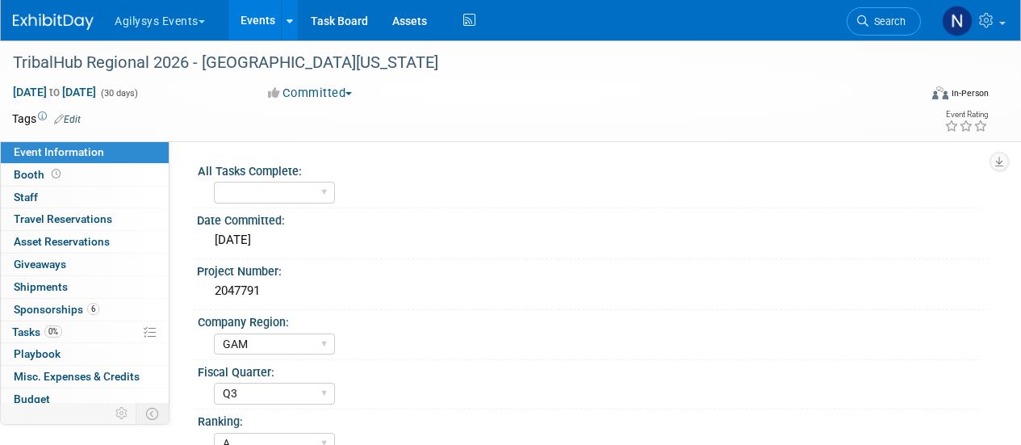
select select "GAM"
select select "Q3"
select select "A"
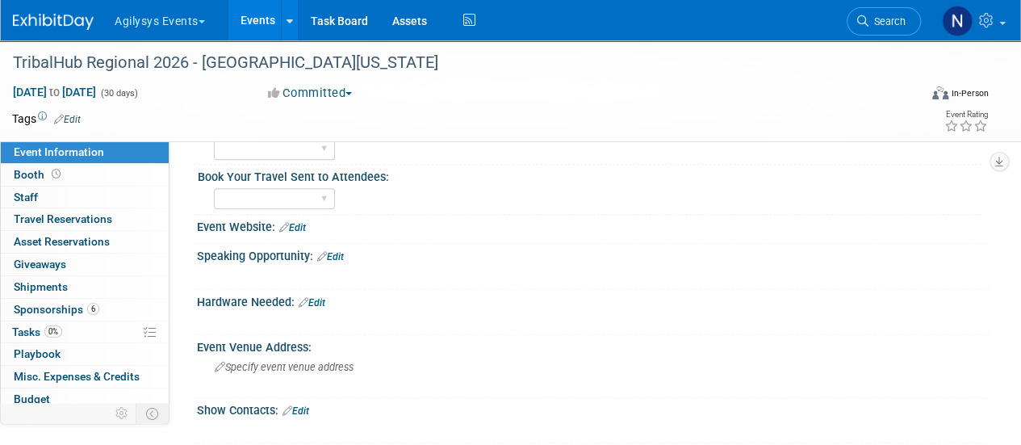
scroll to position [365, 0]
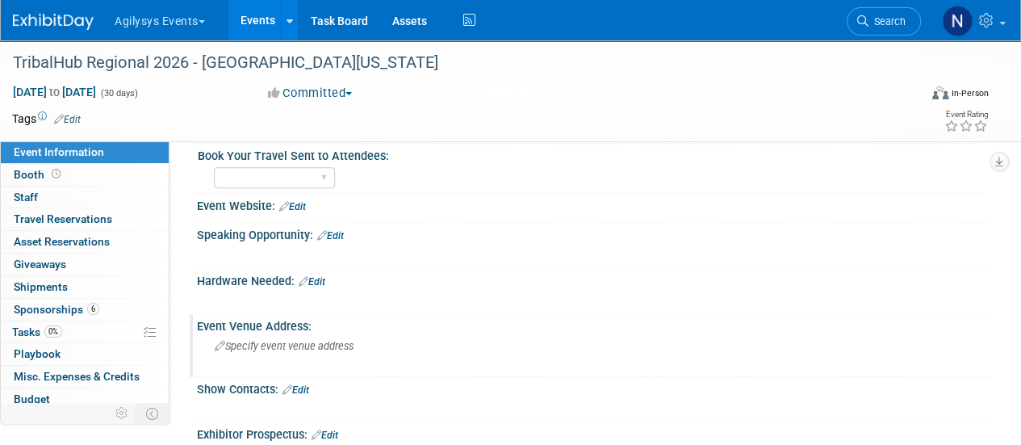
click at [290, 340] on span "Specify event venue address" at bounding box center [284, 346] width 139 height 12
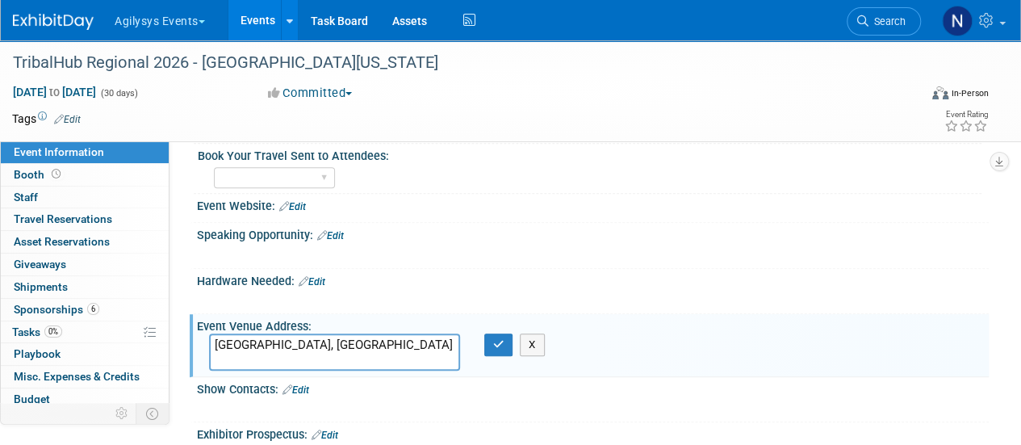
click at [353, 348] on textarea "[GEOGRAPHIC_DATA], [GEOGRAPHIC_DATA]" at bounding box center [334, 351] width 251 height 37
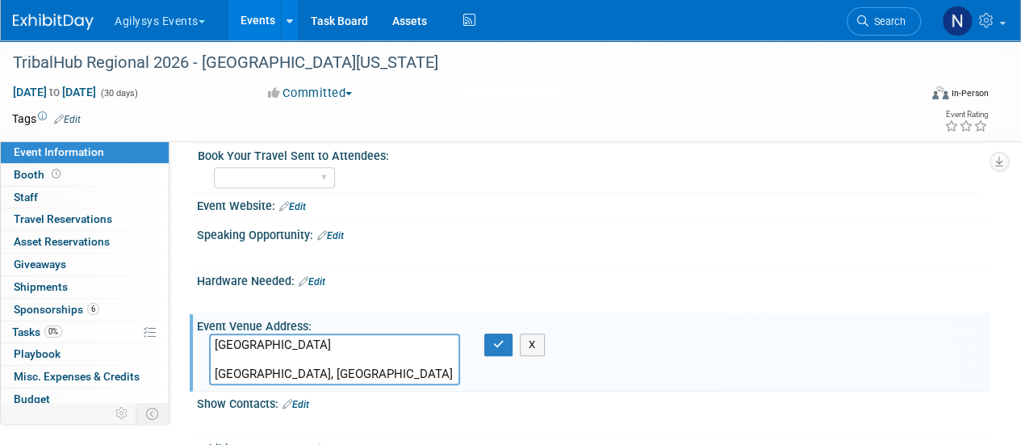
paste textarea "[STREET_ADDRESS]"
drag, startPoint x: 305, startPoint y: 354, endPoint x: 502, endPoint y: 366, distance: 197.2
click at [502, 366] on div "Viejas Casino & Resort 5000 Willows Rd, Alpine, CA 91901 Alpine, CA X" at bounding box center [362, 359] width 330 height 52
click at [412, 345] on textarea "Viejas Casino & Resort 5000 Willows Rd, Alpine, CA 91901 Alpine, CA" at bounding box center [334, 359] width 251 height 52
drag, startPoint x: 286, startPoint y: 377, endPoint x: 167, endPoint y: 382, distance: 118.7
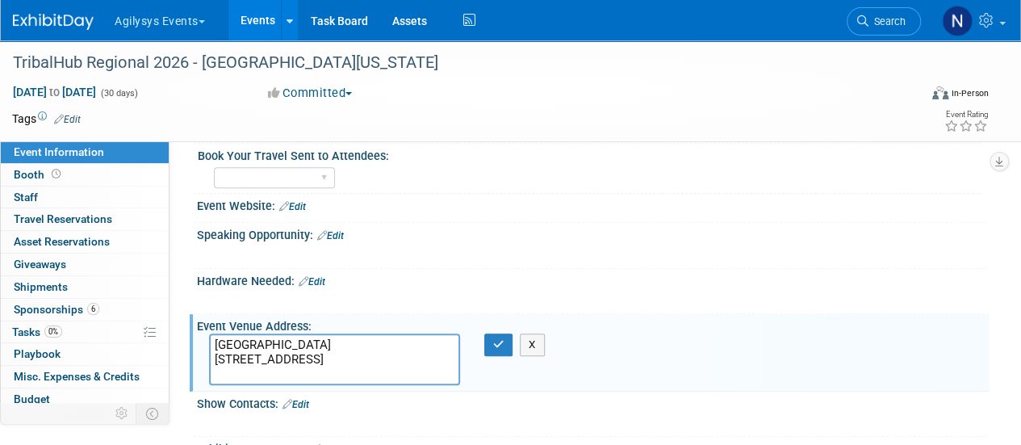
click at [167, 382] on div "Event Information Event Info Booth Booth 0 Staff 0 Staff 0 Travel Reservations …" at bounding box center [510, 133] width 1021 height 914
click at [303, 359] on textarea "Viejas Casino & Resort 5000 Willows Rd, Alpine, CA 91901" at bounding box center [334, 359] width 251 height 52
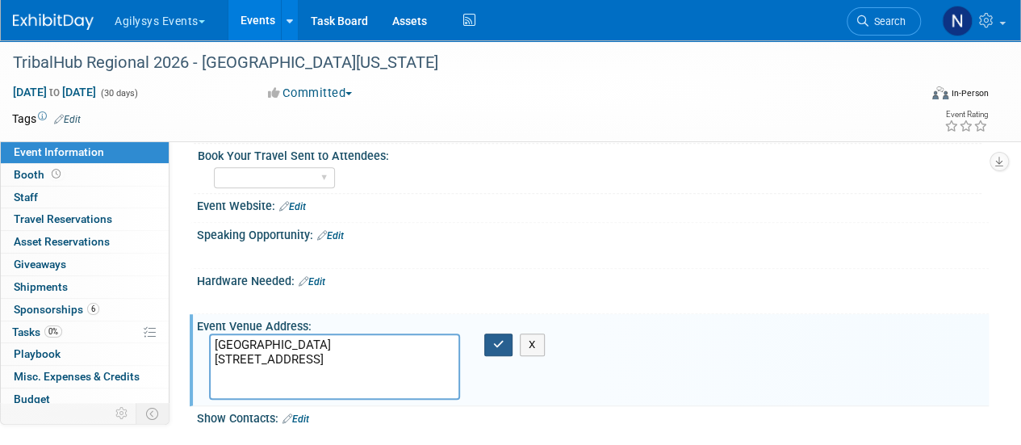
type textarea "Viejas Casino & Resort 5000 Willows Road Alpine, CA 91901"
click at [503, 339] on icon "button" at bounding box center [498, 344] width 11 height 10
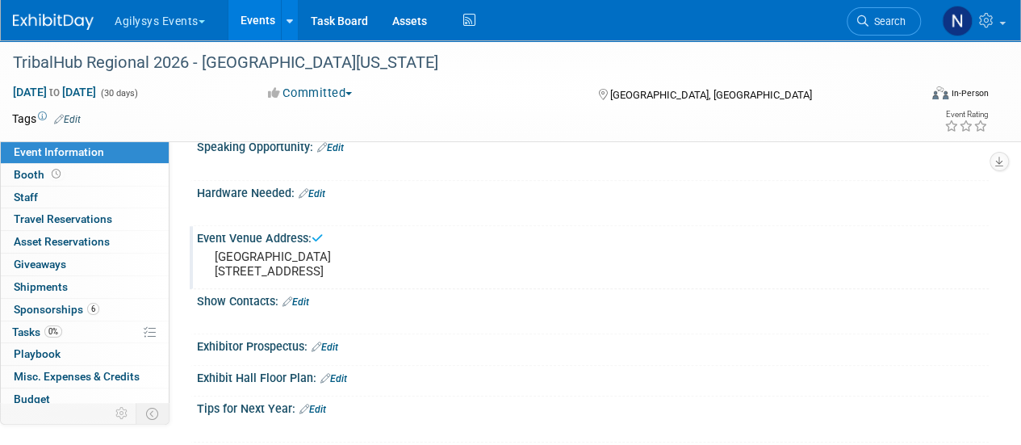
scroll to position [458, 0]
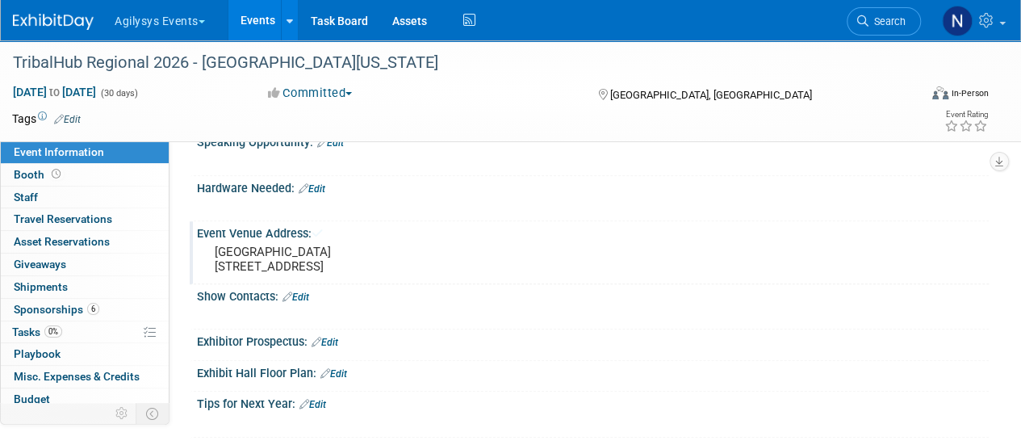
click at [303, 303] on link "Edit" at bounding box center [295, 296] width 27 height 11
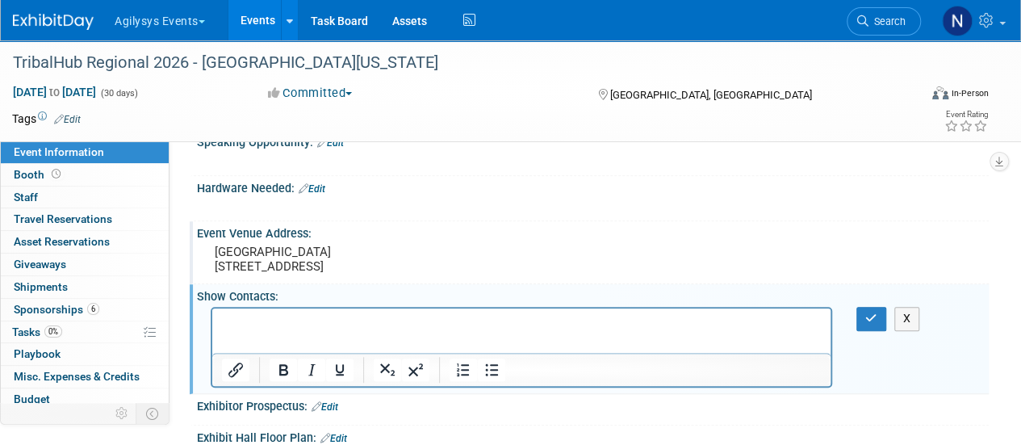
scroll to position [0, 0]
click at [894, 330] on button "X" at bounding box center [907, 318] width 26 height 23
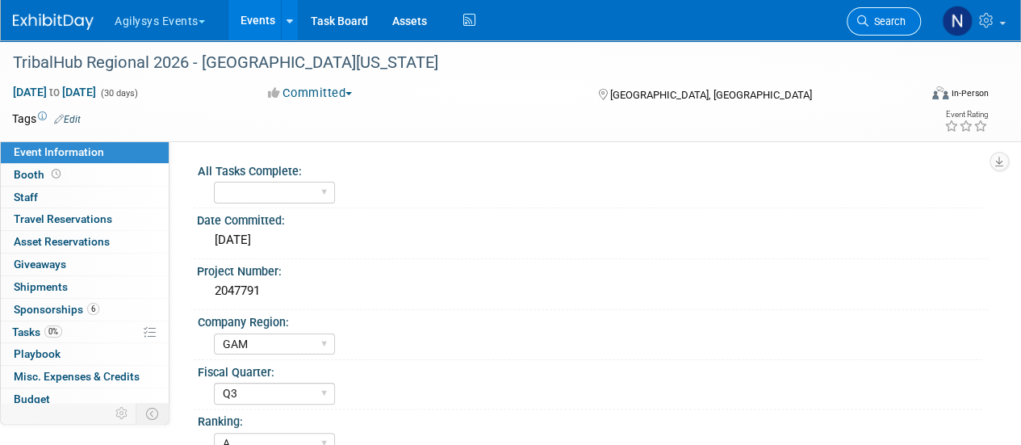
click at [864, 14] on link "Search" at bounding box center [884, 21] width 74 height 28
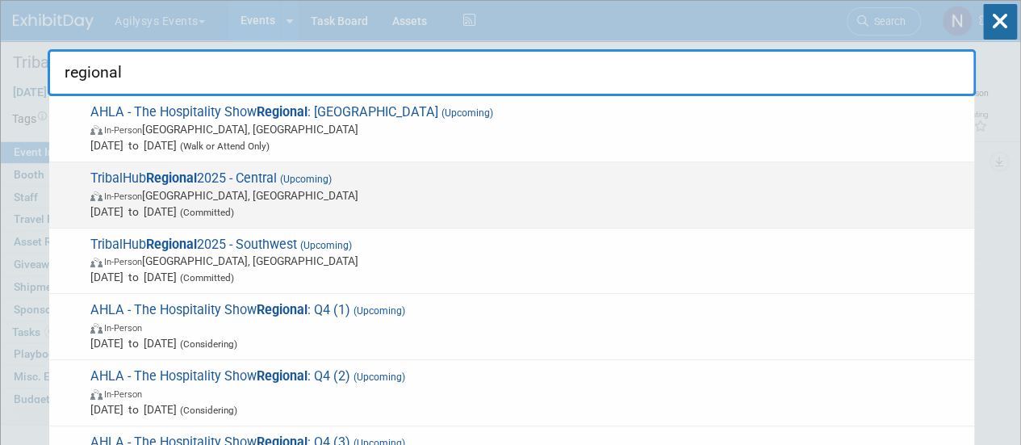
type input "regional"
click at [562, 185] on span "TribalHub Regional 2025 - Central (Upcoming) In-Person Thackerville, OK Nov 10,…" at bounding box center [526, 194] width 880 height 49
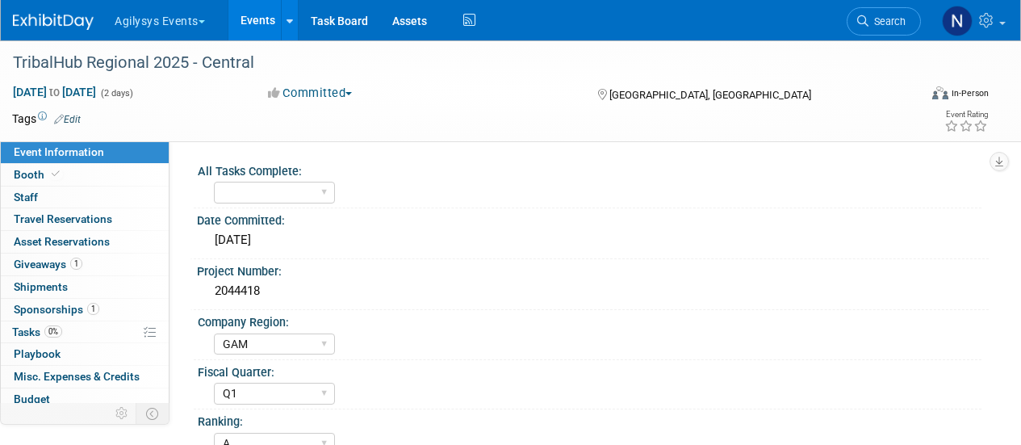
select select "GAM"
select select "Q1"
select select "A"
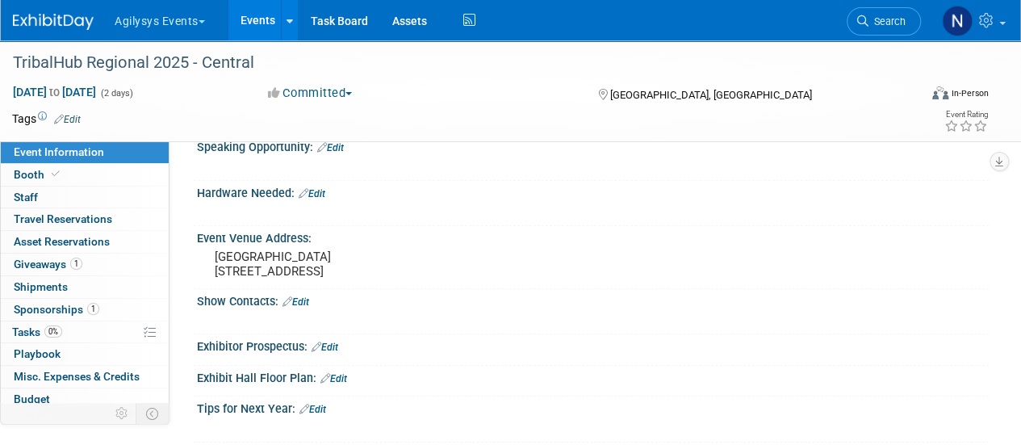
scroll to position [441, 0]
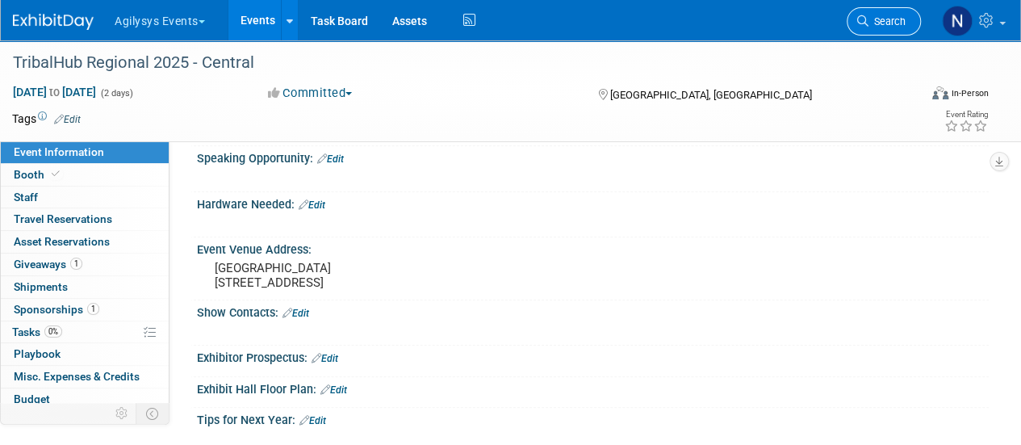
click at [864, 20] on icon at bounding box center [862, 20] width 11 height 11
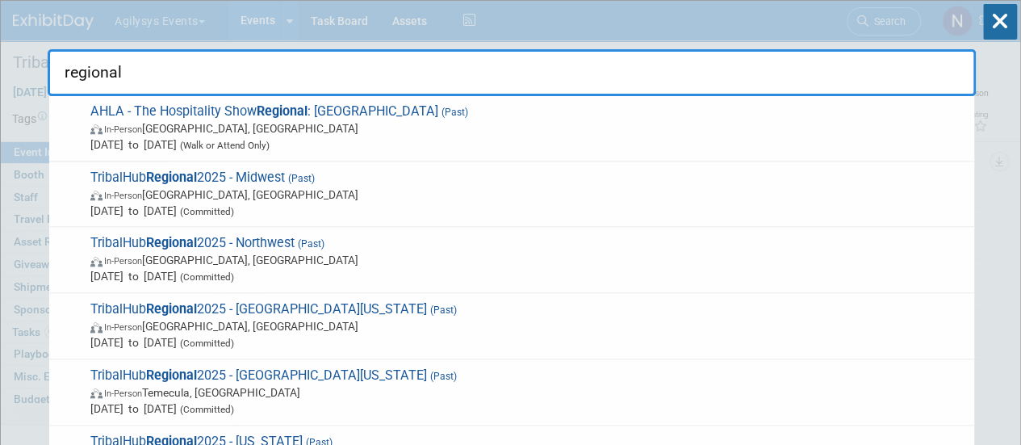
scroll to position [884, 0]
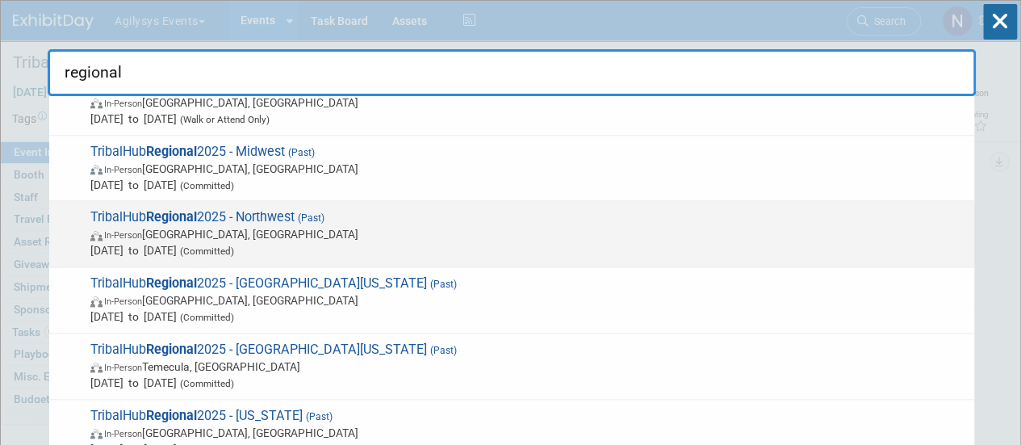
type input "regional"
click at [435, 227] on span "In-Person Ridgefield, WA" at bounding box center [528, 234] width 876 height 16
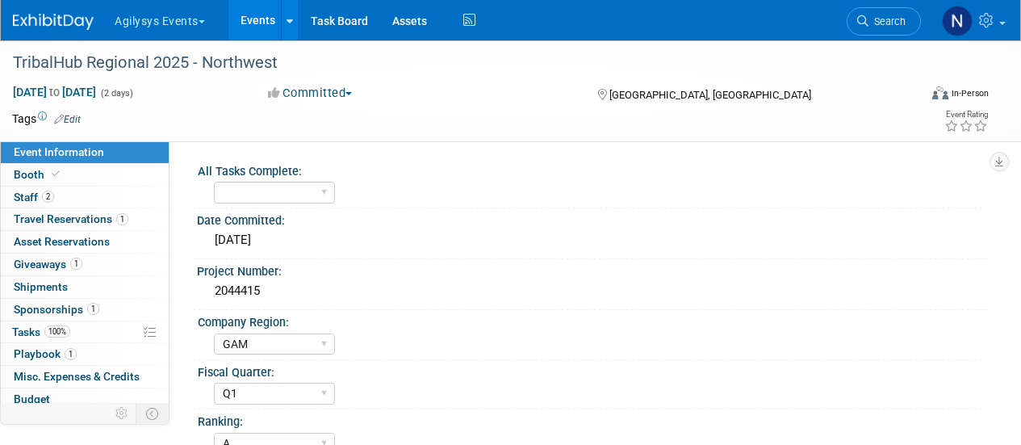
select select "GAM"
select select "Q1"
select select "A"
select select "Yes"
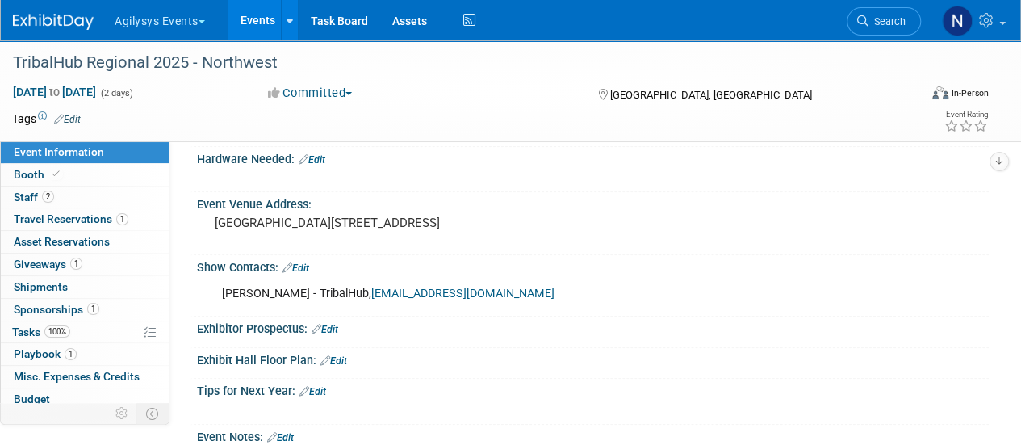
scroll to position [506, 0]
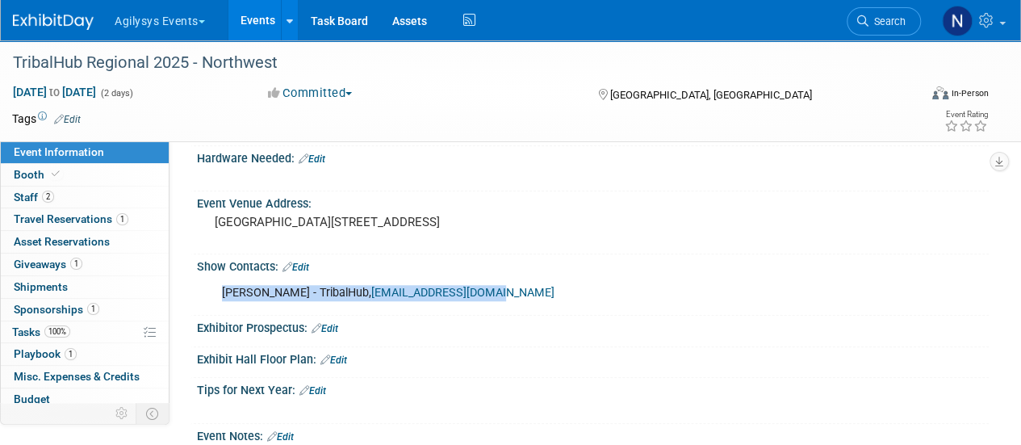
drag, startPoint x: 500, startPoint y: 303, endPoint x: 204, endPoint y: 301, distance: 296.2
click at [204, 301] on div "Heather Mallo - TribalHub, heather@tribalhub.com X" at bounding box center [593, 292] width 792 height 38
copy div "Heather Mallo - TribalHub, heather@tribalhub.com"
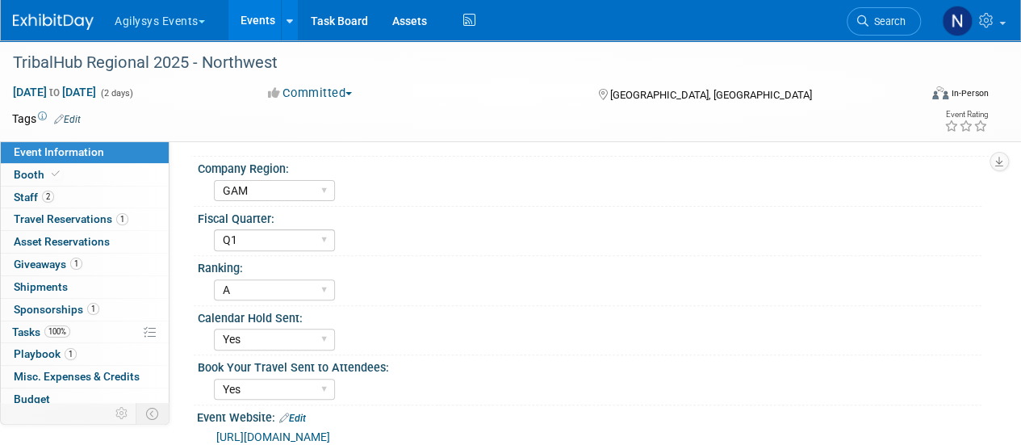
scroll to position [0, 0]
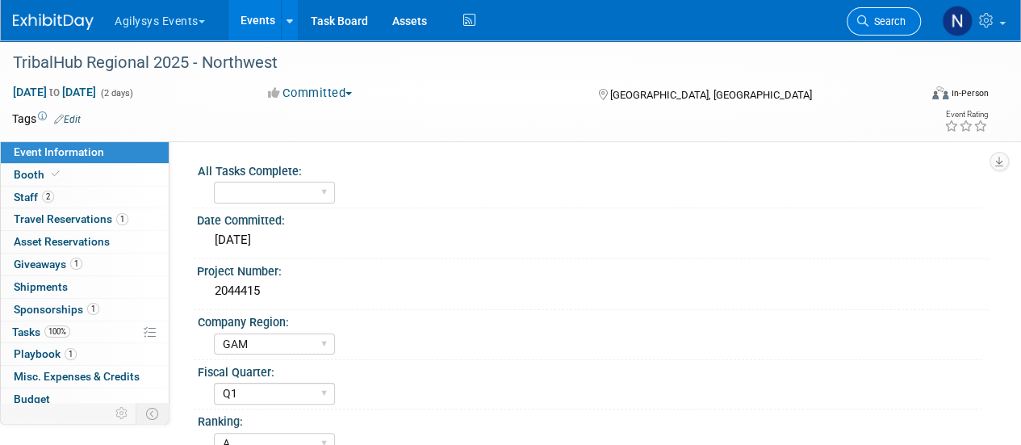
click at [891, 19] on span "Search" at bounding box center [886, 21] width 37 height 12
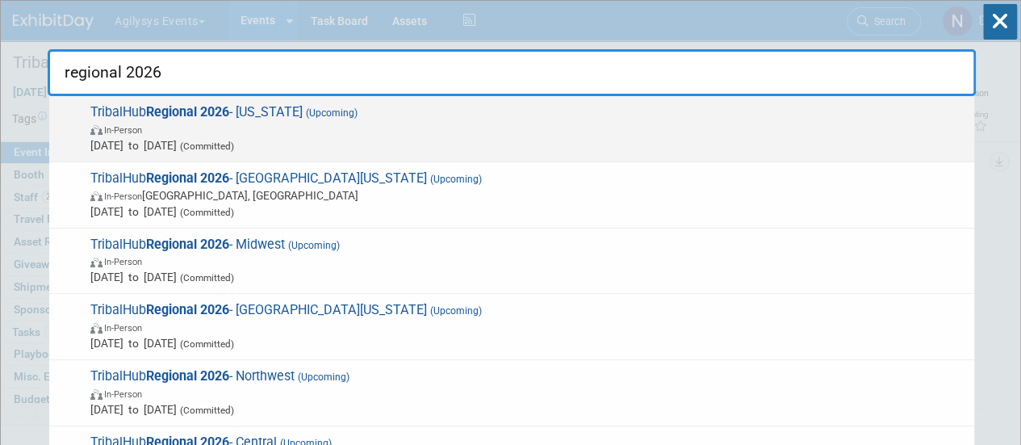
type input "regional 2026"
click at [566, 140] on span "Apr 1, 2026 to Apr 30, 2026 (Committed)" at bounding box center [528, 145] width 876 height 16
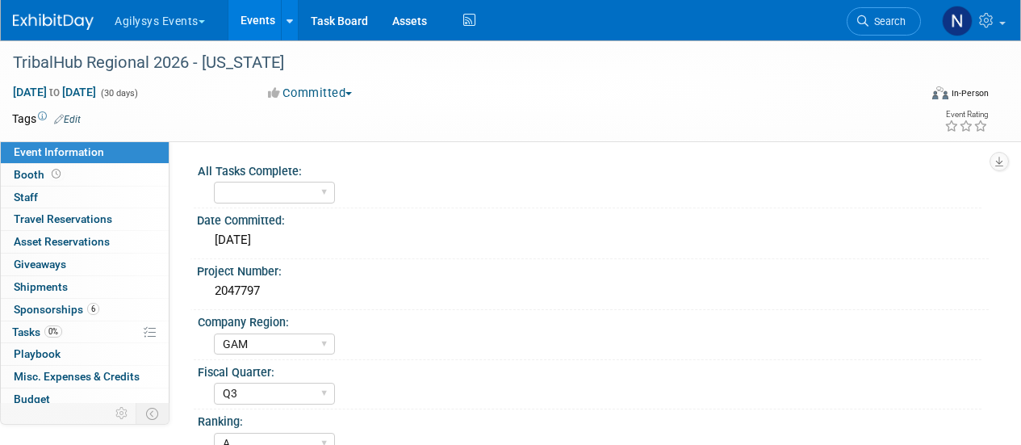
select select "GAM"
select select "Q3"
select select "A"
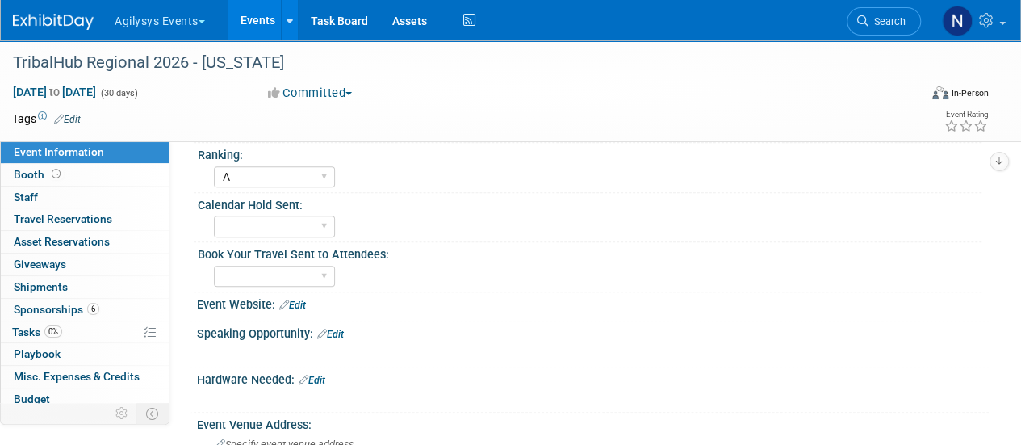
scroll to position [373, 0]
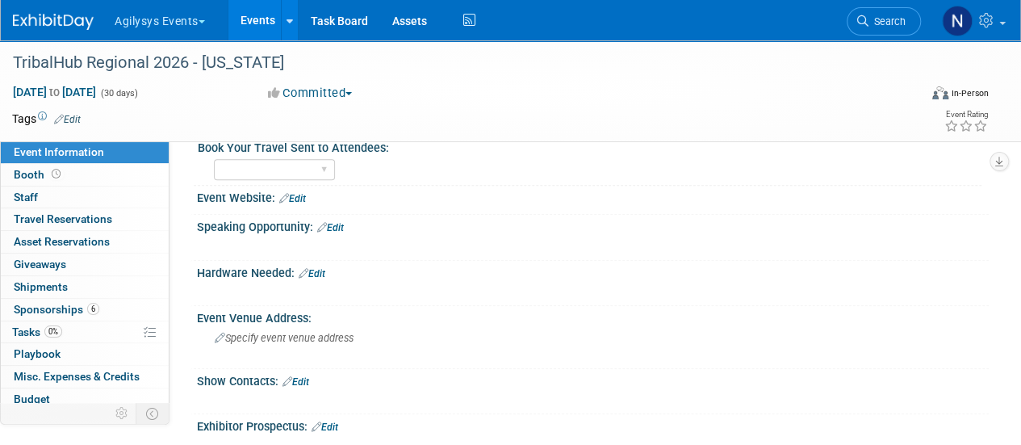
click at [309, 380] on link "Edit" at bounding box center [295, 381] width 27 height 11
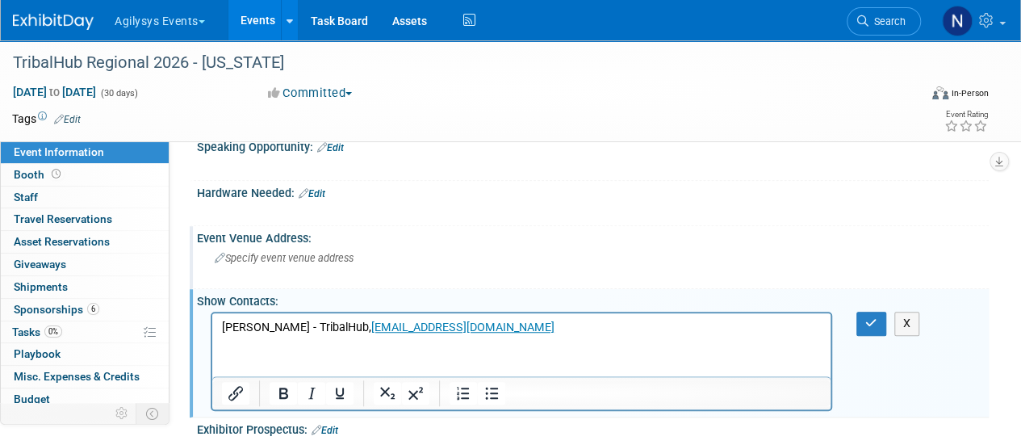
scroll to position [452, 0]
click at [872, 312] on button "button" at bounding box center [871, 323] width 30 height 23
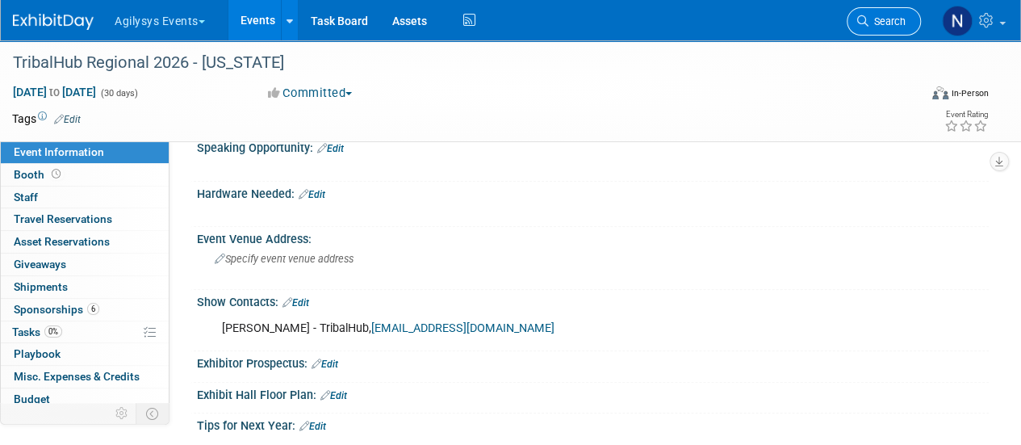
click at [877, 25] on span "Search" at bounding box center [886, 21] width 37 height 12
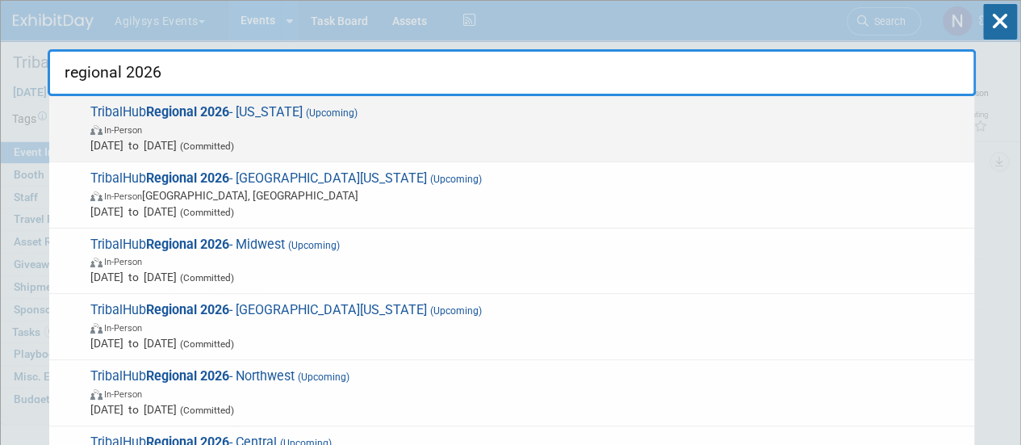
type input "regional 2026"
click at [687, 105] on span "TribalHub Regional 2026 - Michigan (Upcoming) In-Person Apr 1, 2026 to Apr 30, …" at bounding box center [526, 128] width 880 height 49
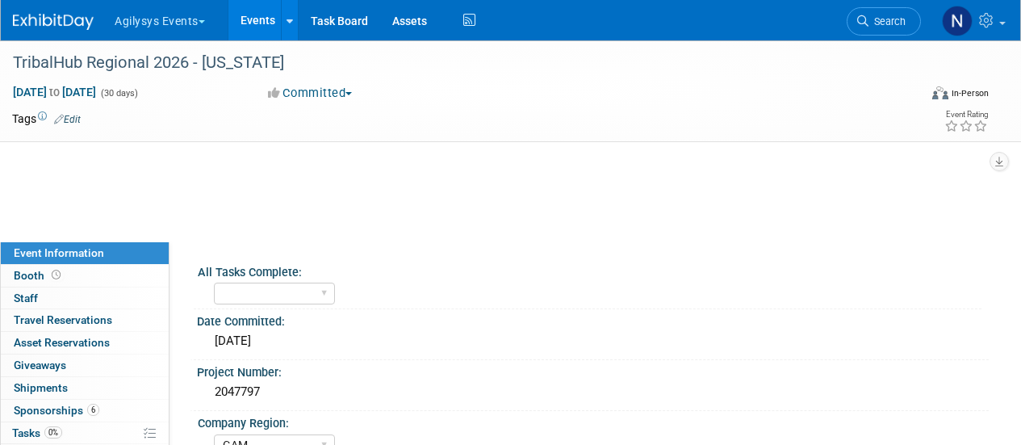
select select "GAM"
select select "Q3"
select select "A"
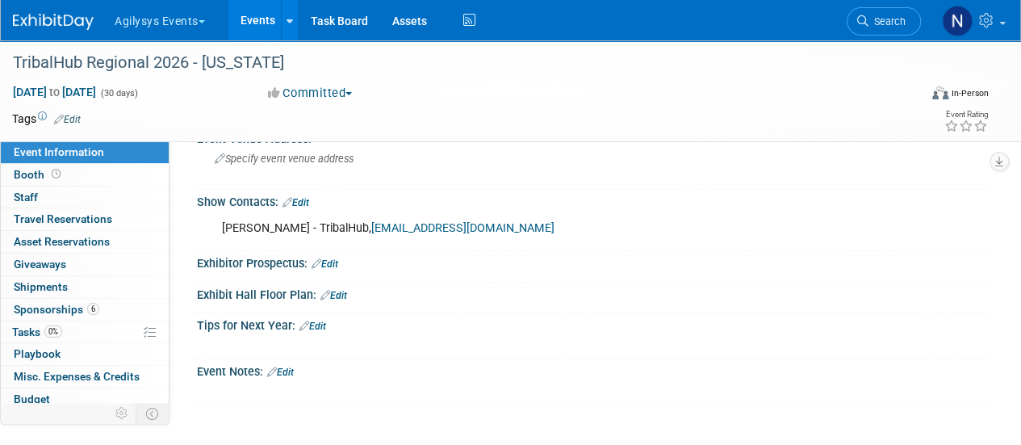
scroll to position [553, 0]
click at [135, 305] on link "6 Sponsorships 6" at bounding box center [85, 310] width 168 height 22
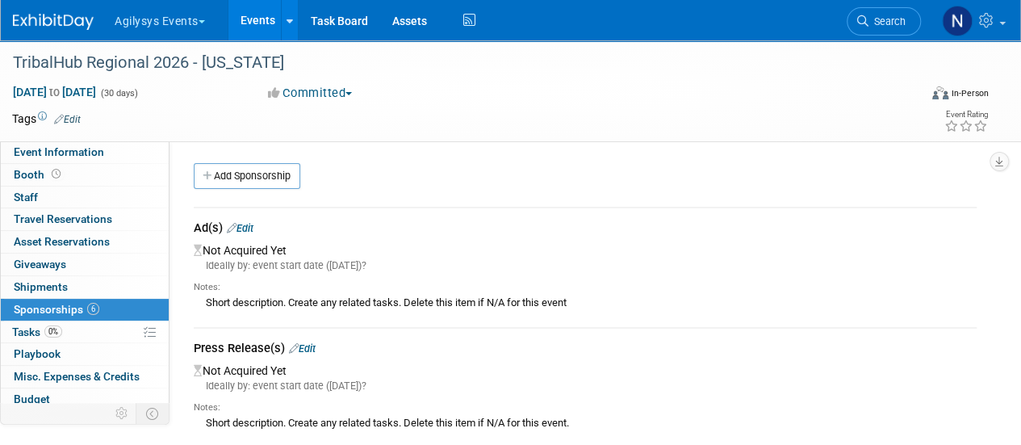
click at [247, 223] on link "Edit" at bounding box center [240, 228] width 27 height 12
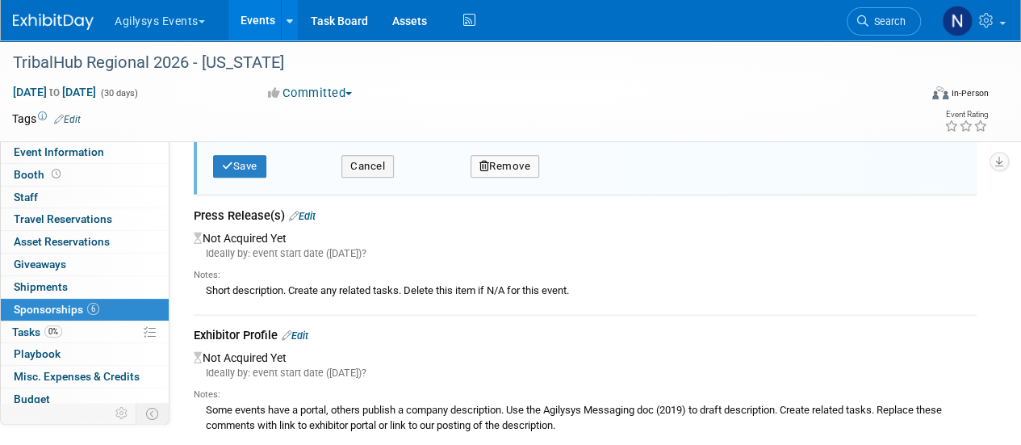
scroll to position [378, 0]
click at [487, 165] on icon "button" at bounding box center [484, 165] width 10 height 10
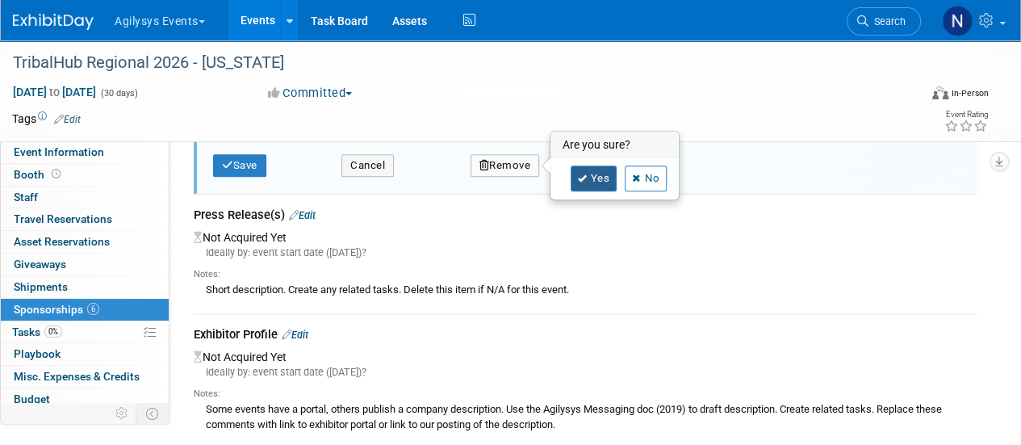
click at [578, 180] on icon at bounding box center [583, 178] width 10 height 9
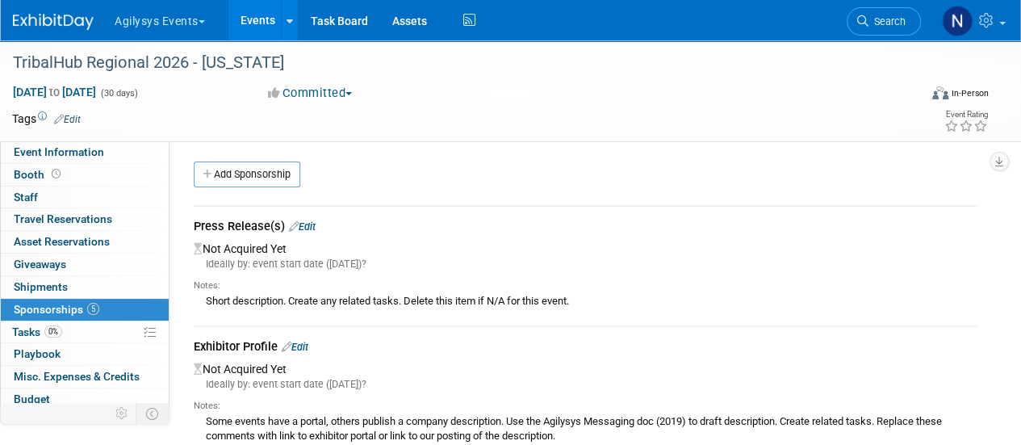
click at [305, 222] on link "Edit" at bounding box center [302, 226] width 27 height 12
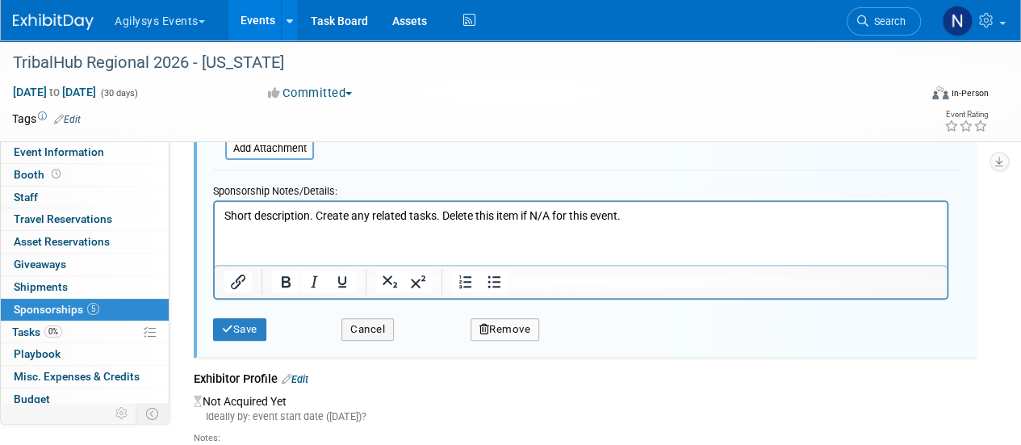
scroll to position [215, 0]
click at [505, 333] on button "Remove" at bounding box center [504, 328] width 69 height 23
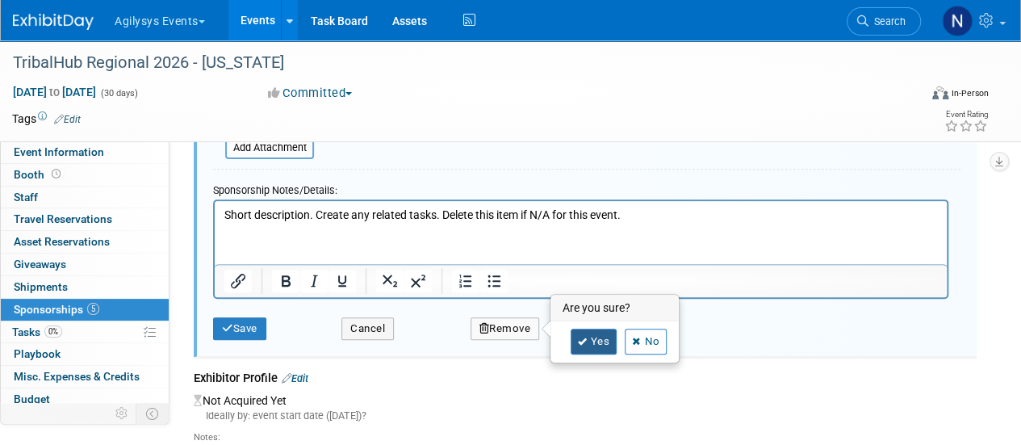
click at [581, 337] on icon at bounding box center [583, 341] width 10 height 9
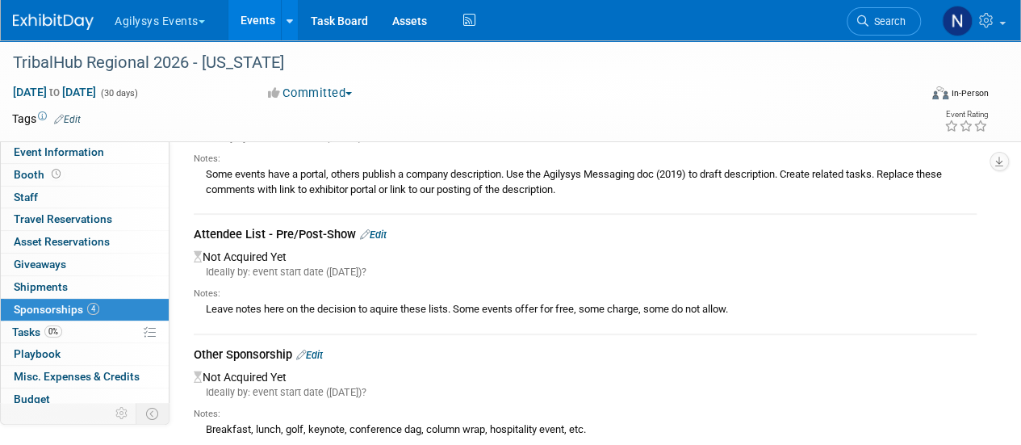
scroll to position [51, 0]
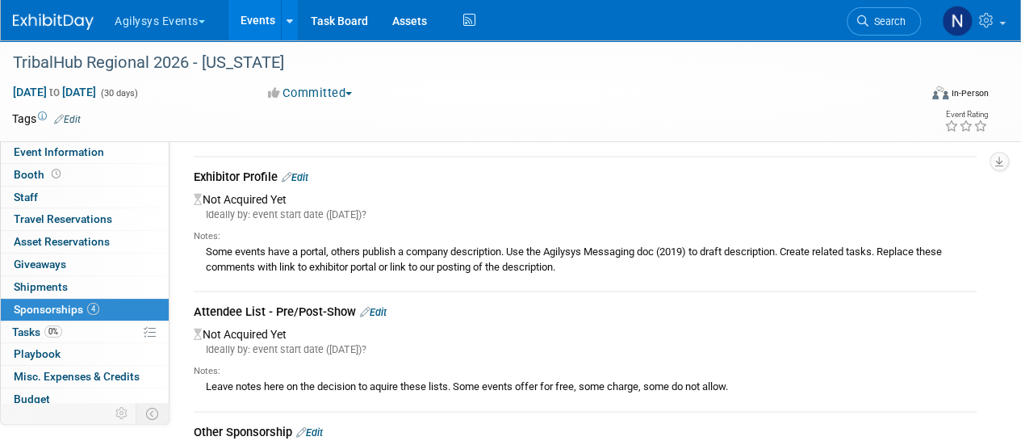
click at [307, 178] on link "Edit" at bounding box center [295, 177] width 27 height 12
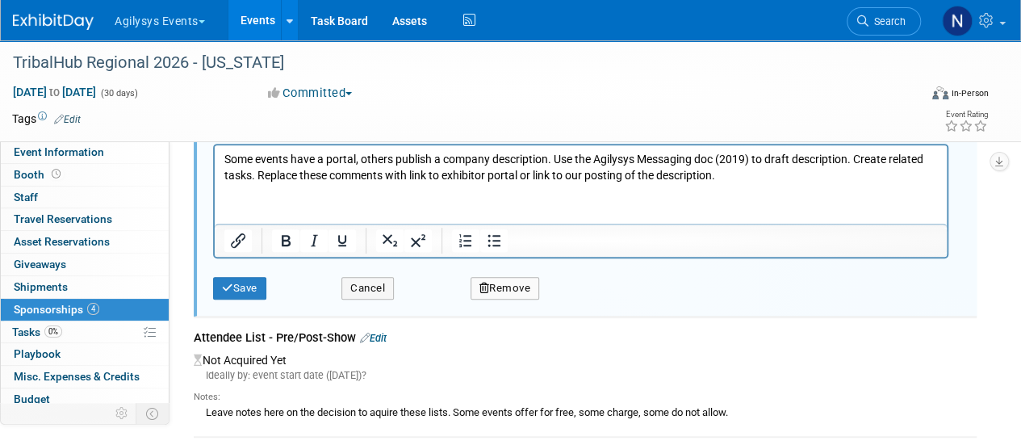
scroll to position [271, 0]
click at [493, 282] on button "Remove" at bounding box center [504, 287] width 69 height 23
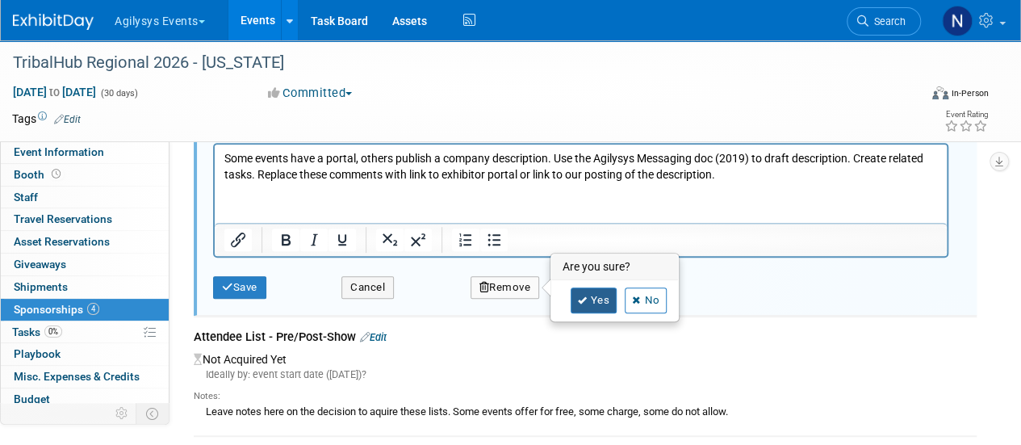
click at [587, 298] on link "Yes" at bounding box center [594, 300] width 47 height 26
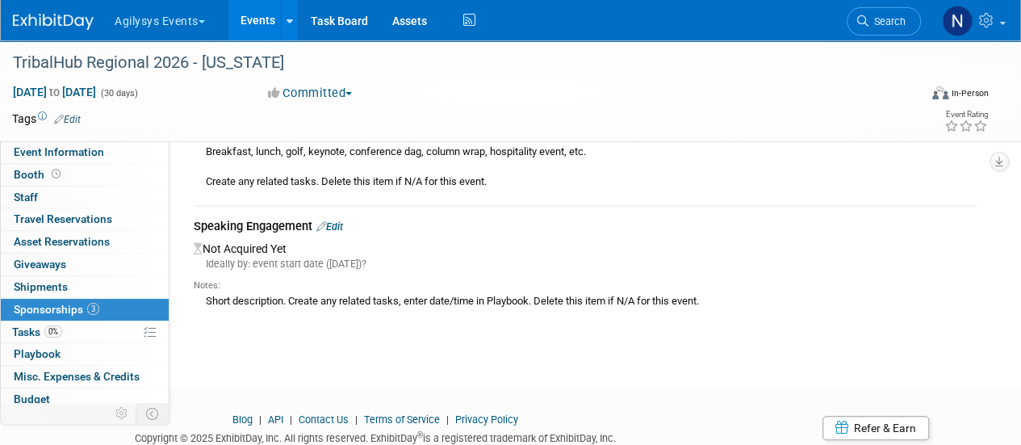
click at [339, 221] on link "Edit" at bounding box center [329, 226] width 27 height 12
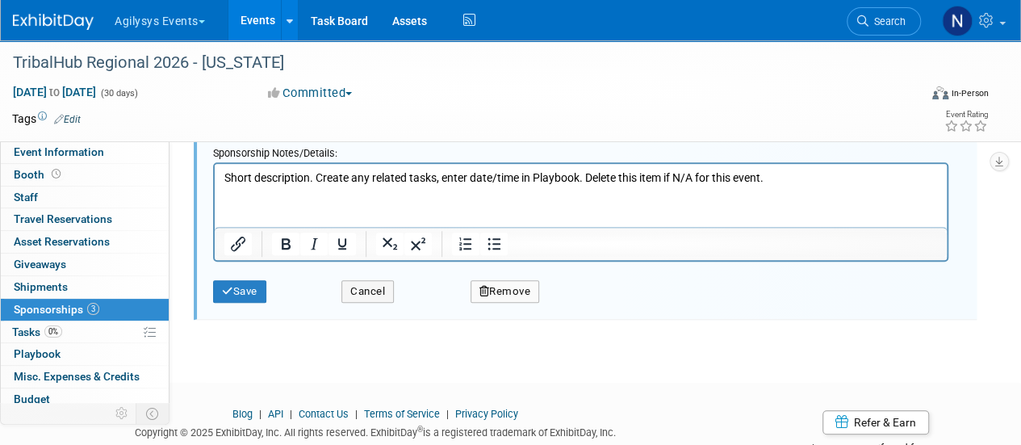
scroll to position [570, 0]
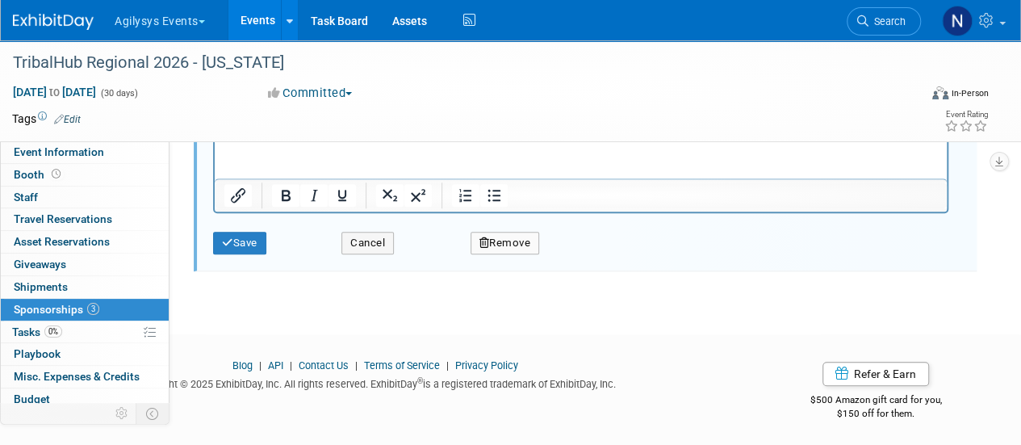
click at [519, 239] on button "Remove" at bounding box center [504, 243] width 69 height 23
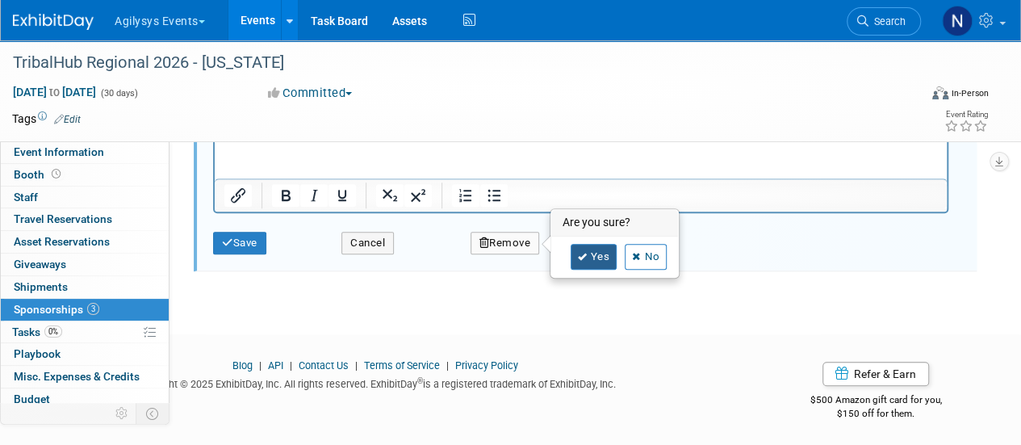
click at [583, 253] on icon at bounding box center [583, 257] width 10 height 9
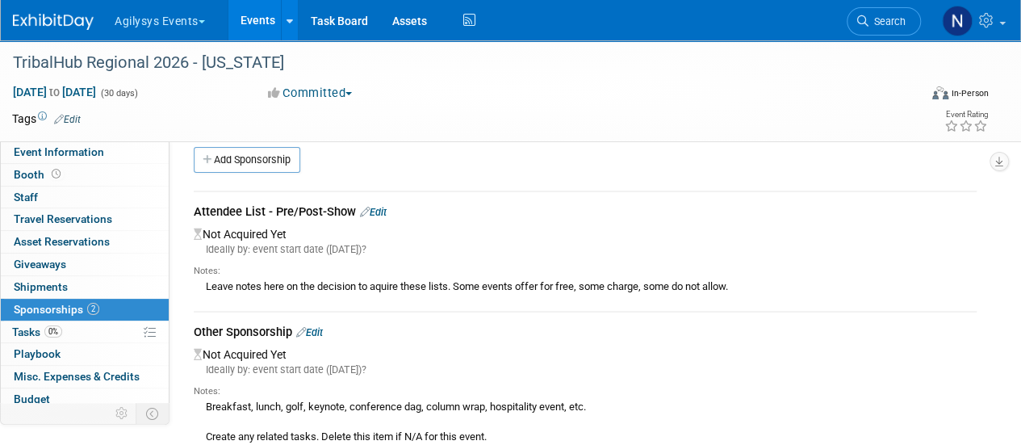
scroll to position [0, 0]
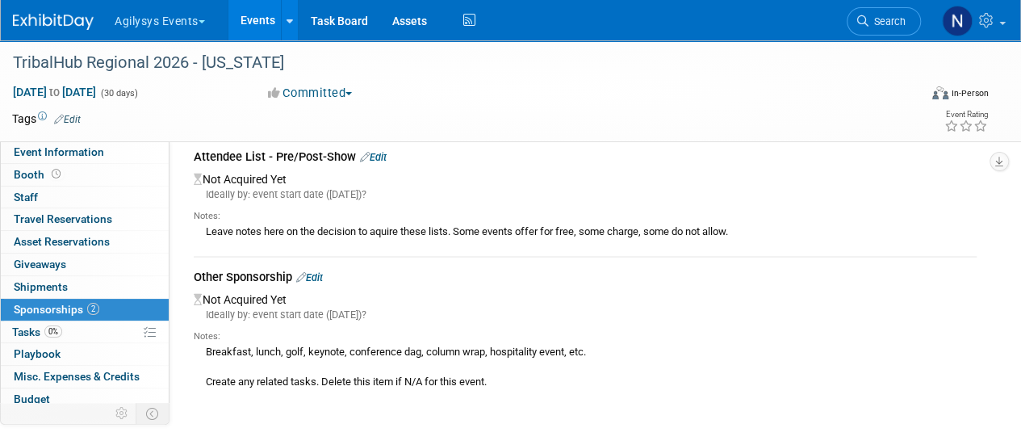
click at [322, 277] on link "Edit" at bounding box center [309, 277] width 27 height 12
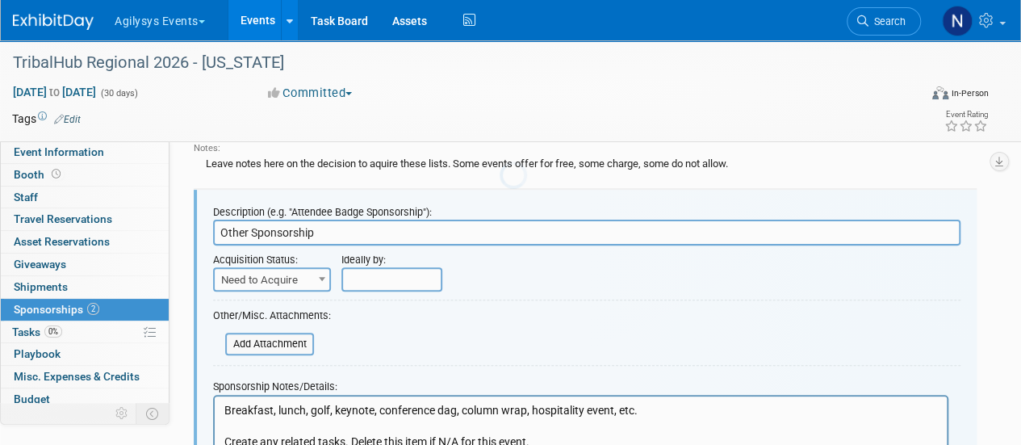
scroll to position [144, 0]
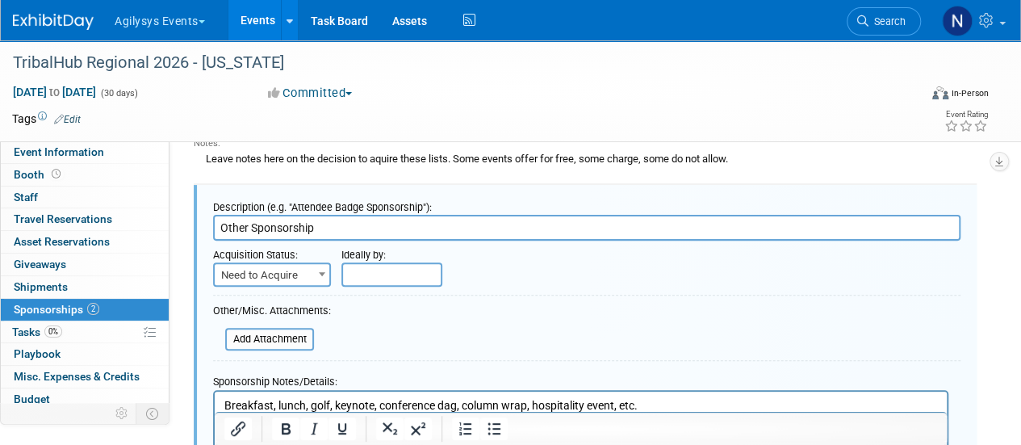
drag, startPoint x: 339, startPoint y: 222, endPoint x: 157, endPoint y: 199, distance: 183.8
click at [157, 199] on div "Event Information Event Info Booth Booth 0 Staff 0 Staff 0 Travel Reservations …" at bounding box center [510, 226] width 1021 height 658
type input "Cocktail Hour Sponsor (Exclusive)"
click at [270, 274] on span "Need to Acquire" at bounding box center [272, 275] width 115 height 23
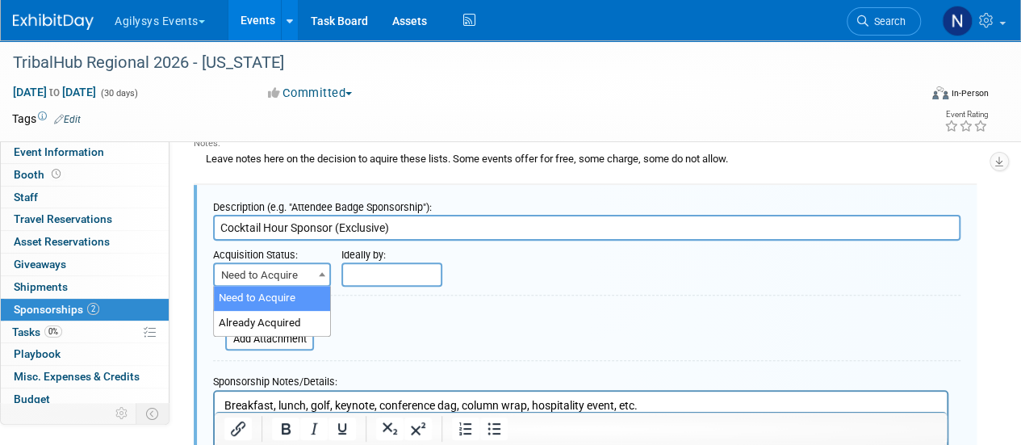
select select "2"
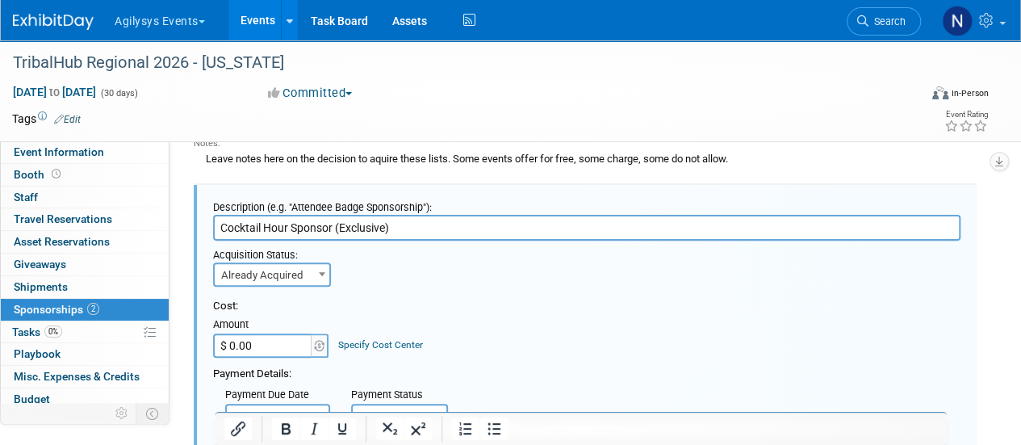
click at [258, 336] on input "$ 0.00" at bounding box center [263, 345] width 101 height 24
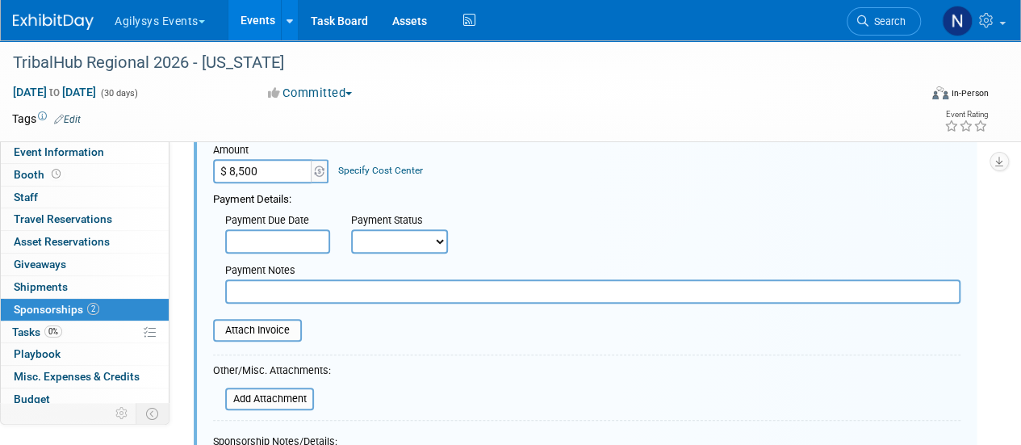
scroll to position [324, 0]
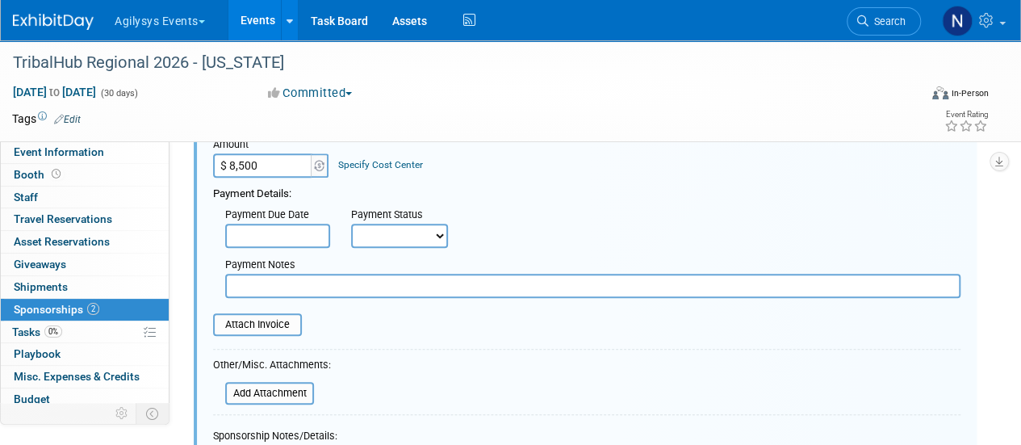
type input "$ 8,500.00"
click at [260, 278] on input "text" at bounding box center [592, 286] width 735 height 24
type input "a"
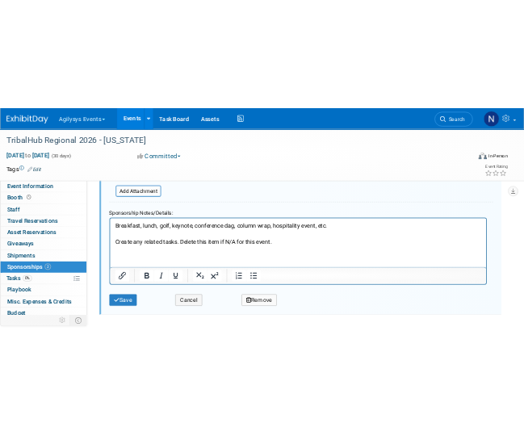
scroll to position [556, 0]
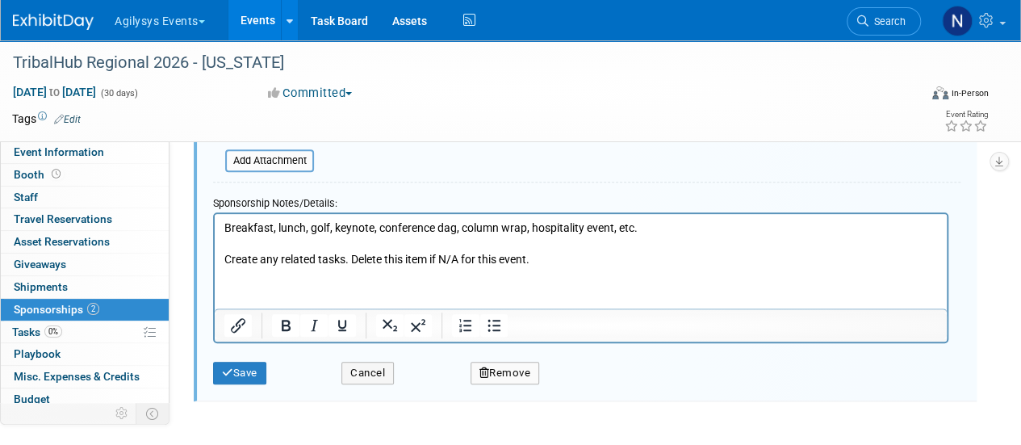
type input "Waiting on Invoice"
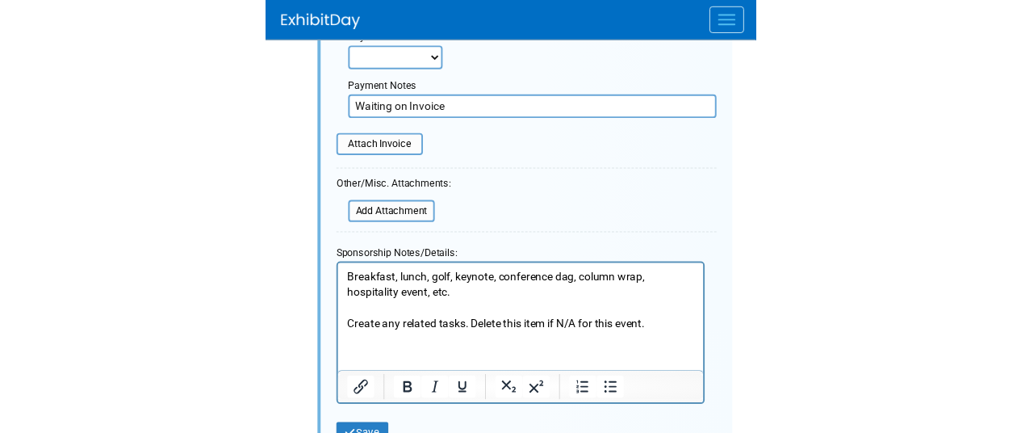
scroll to position [654, 0]
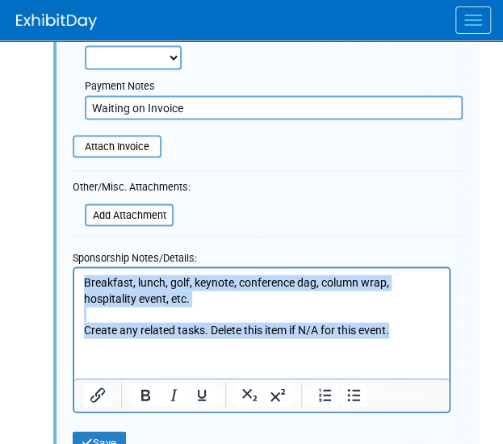
drag, startPoint x: 404, startPoint y: 332, endPoint x: -21, endPoint y: 249, distance: 432.6
click at [74, 267] on html "Breakfast, lunch, golf, keynote, conference dag, column wrap, hospitality event…" at bounding box center [261, 301] width 374 height 69
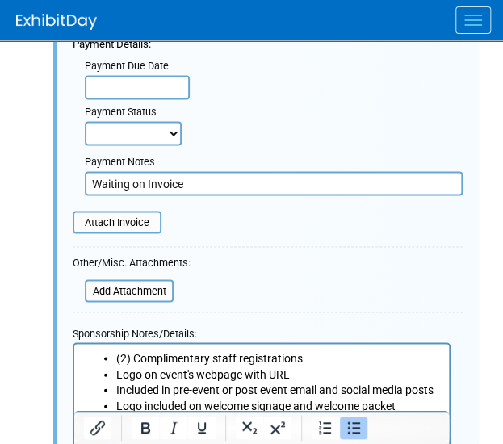
scroll to position [593, 0]
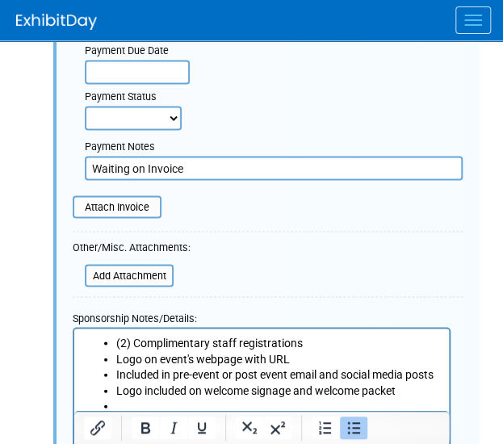
click at [140, 405] on li "Rich Text Area. Press ALT-0 for help." at bounding box center [278, 405] width 324 height 16
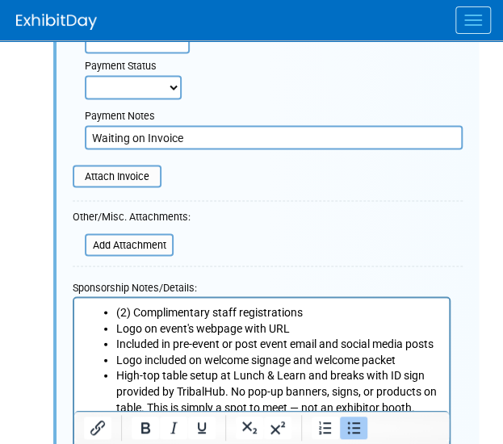
click at [426, 404] on li "High-top table setup at Lunch & Learn and breaks with ID sign provided by Triba…" at bounding box center [278, 390] width 324 height 48
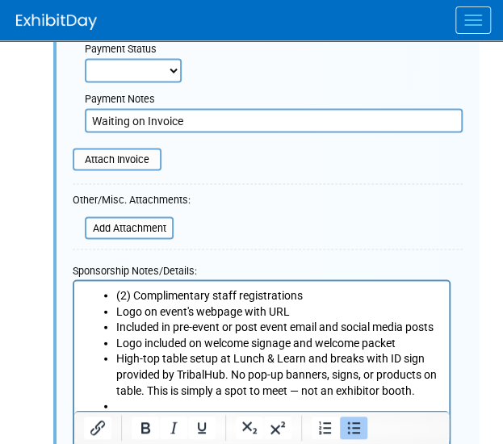
click at [128, 406] on li "Rich Text Area. Press ALT-0 for help." at bounding box center [278, 405] width 324 height 16
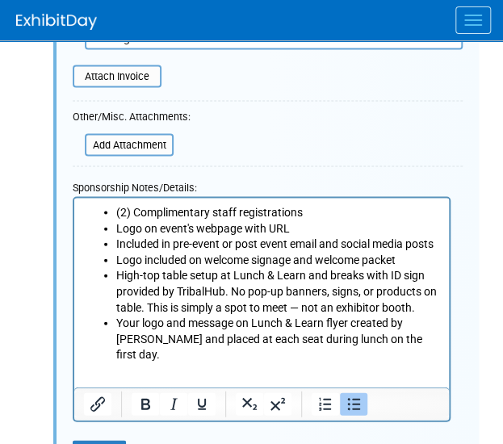
scroll to position [734, 0]
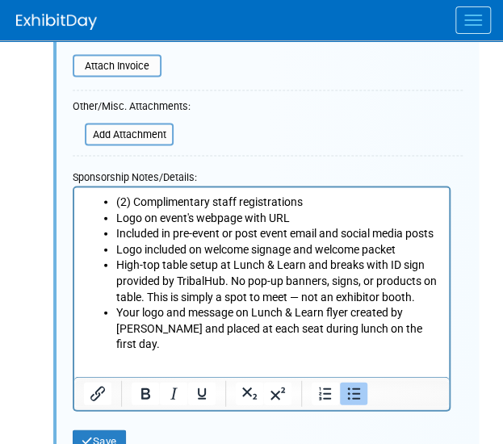
click at [436, 328] on li "Your logo and message on Lunch & Learn flyer created by [PERSON_NAME] and place…" at bounding box center [278, 327] width 324 height 48
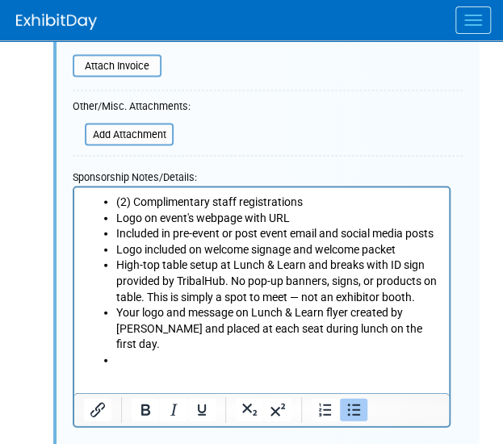
click at [199, 351] on li "Rich Text Area. Press ALT-0 for help." at bounding box center [278, 359] width 324 height 16
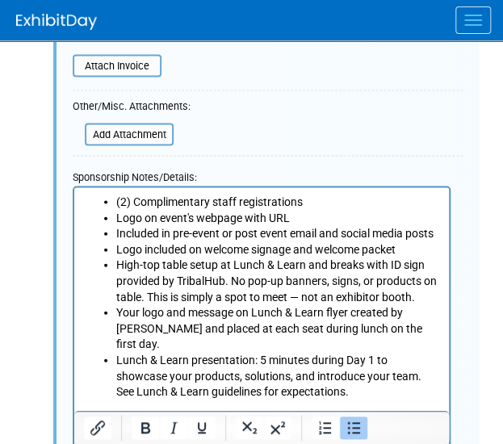
click at [360, 377] on li "Lunch & Learn presentation: 5 minutes during Day 1 to showcase your products, s…" at bounding box center [278, 375] width 324 height 48
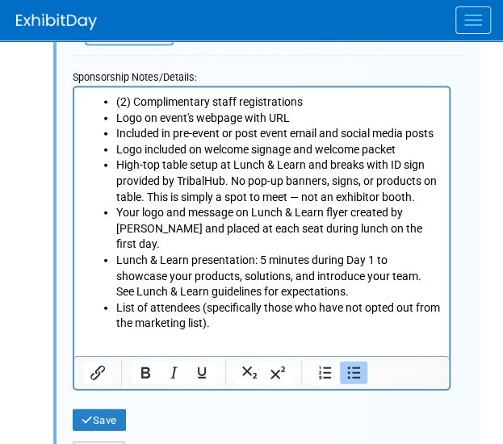
scroll to position [834, 0]
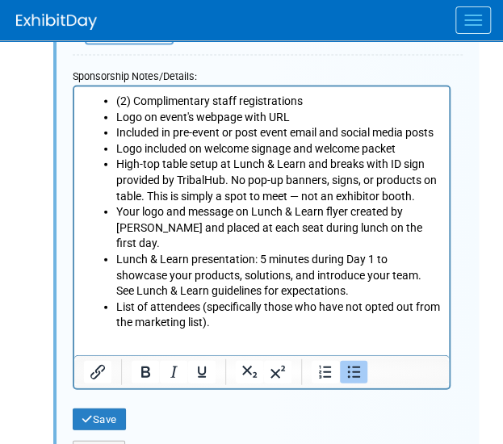
click at [259, 309] on li "List of attendees (specifically those who have not opted out from the marketing…" at bounding box center [278, 314] width 324 height 31
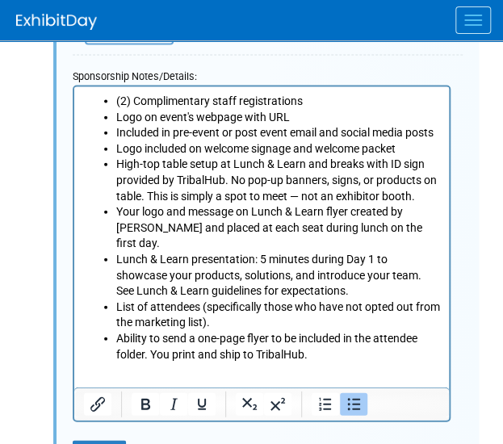
click at [316, 346] on html "(2) Complimentary staff registrations Logo on event's webpage with URL Included…" at bounding box center [261, 223] width 374 height 275
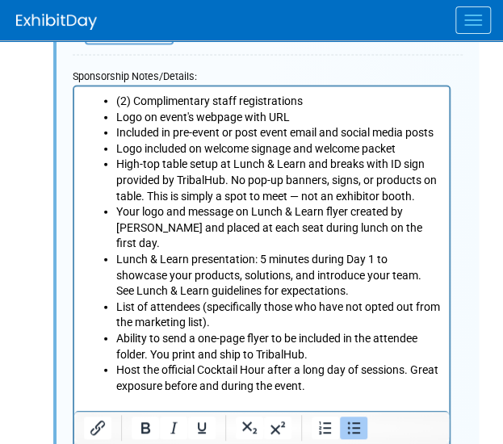
click at [319, 101] on li "(2) Complimentary staff registrations" at bounding box center [278, 101] width 324 height 16
click at [437, 132] on li "Included in pre-event or post event email and social media posts" at bounding box center [278, 132] width 324 height 16
click at [416, 157] on li "Logo included on welcome signage and welcome packet" at bounding box center [278, 148] width 324 height 16
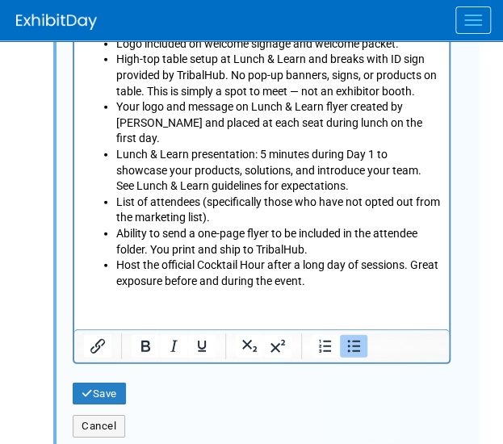
scroll to position [949, 0]
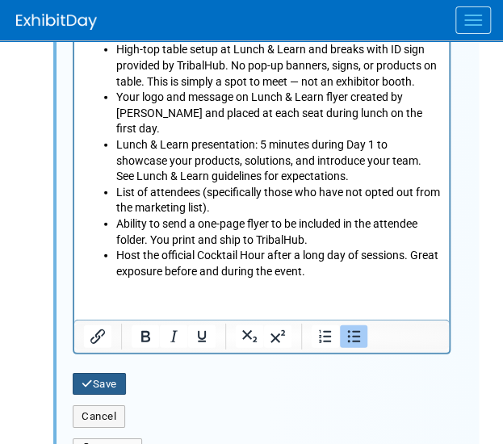
click at [104, 373] on button "Save" at bounding box center [99, 384] width 53 height 23
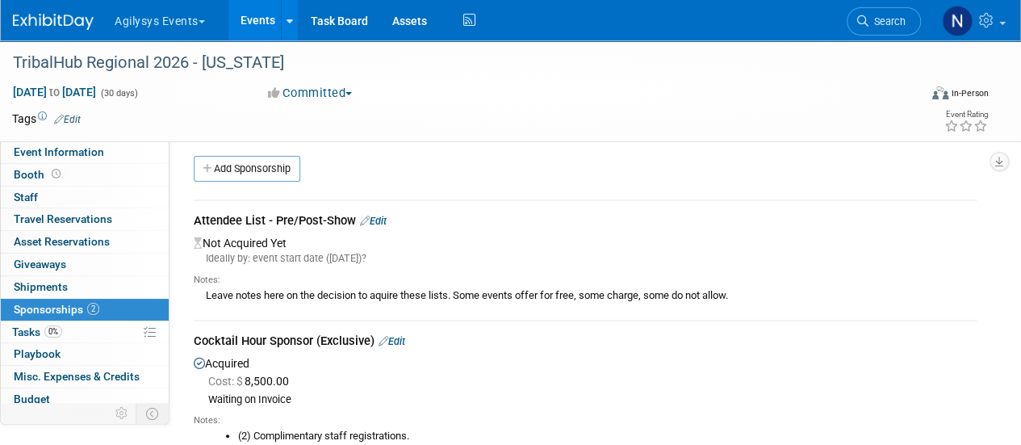
scroll to position [0, 0]
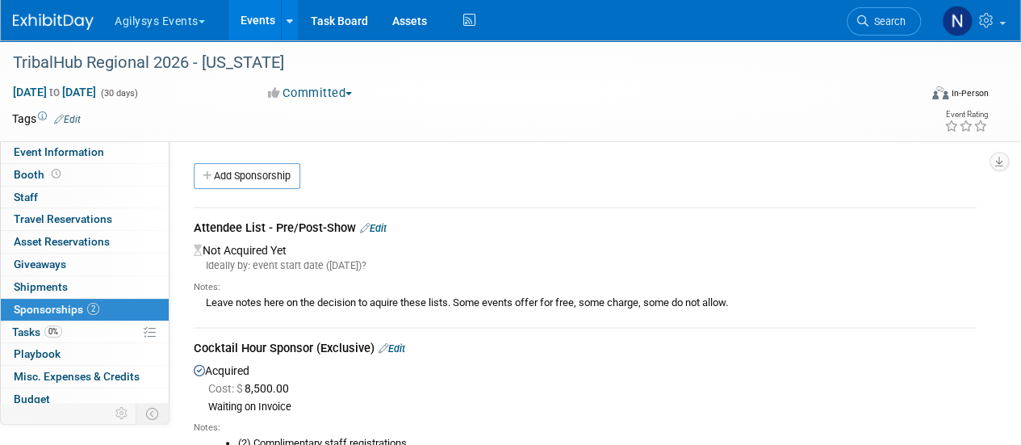
click at [384, 228] on link "Edit" at bounding box center [373, 228] width 27 height 12
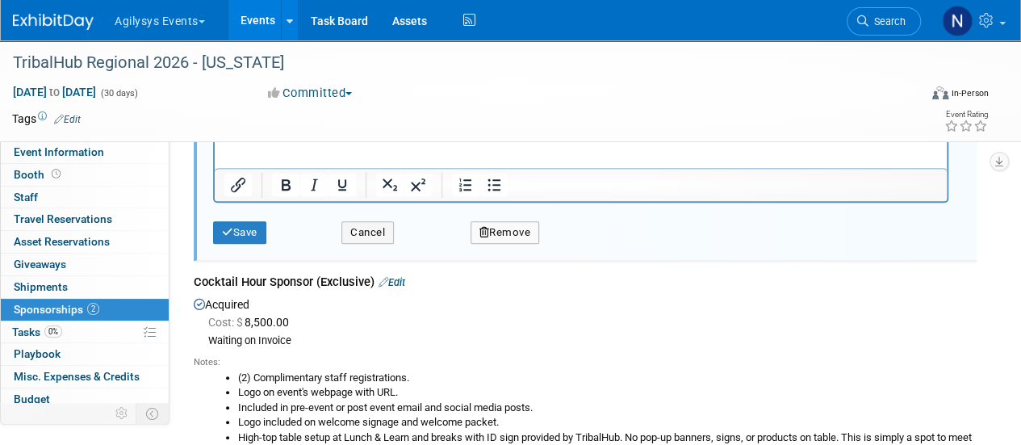
scroll to position [312, 0]
click at [496, 224] on button "Remove" at bounding box center [504, 231] width 69 height 23
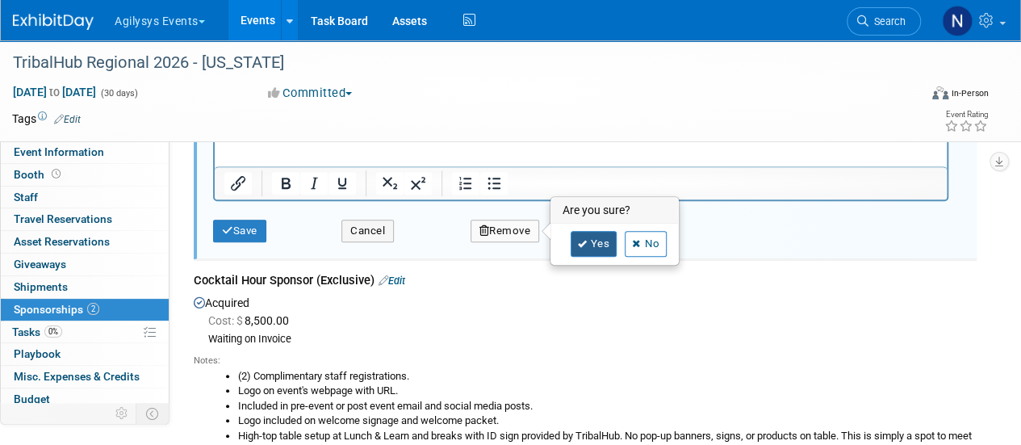
click at [591, 249] on link "Yes" at bounding box center [594, 244] width 47 height 26
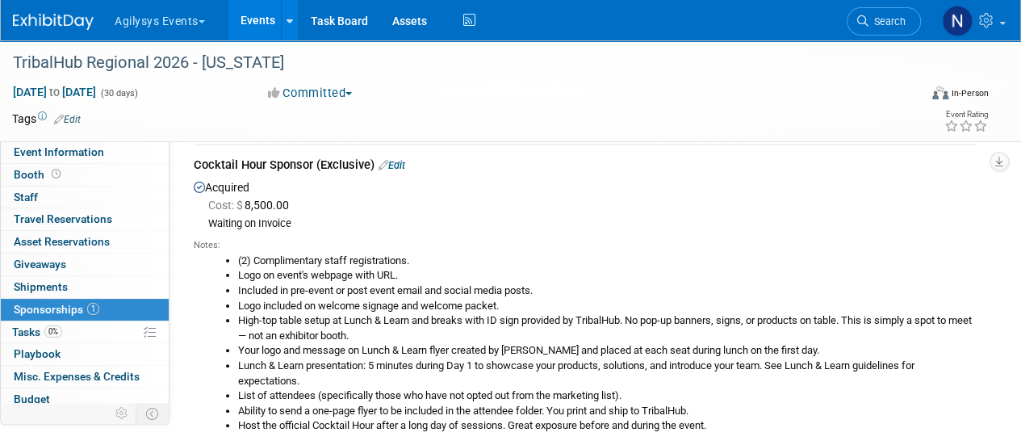
scroll to position [63, 0]
click at [119, 161] on link "Event Information" at bounding box center [85, 152] width 168 height 22
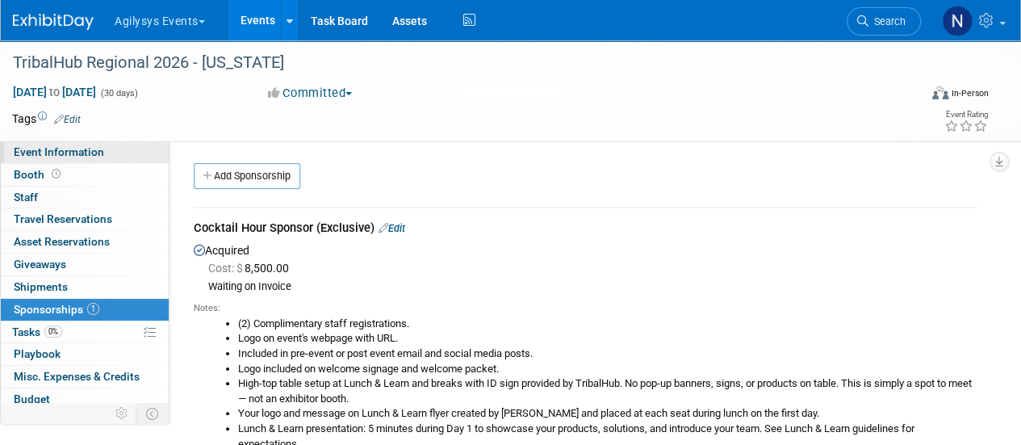
select select "GAM"
select select "Q3"
select select "A"
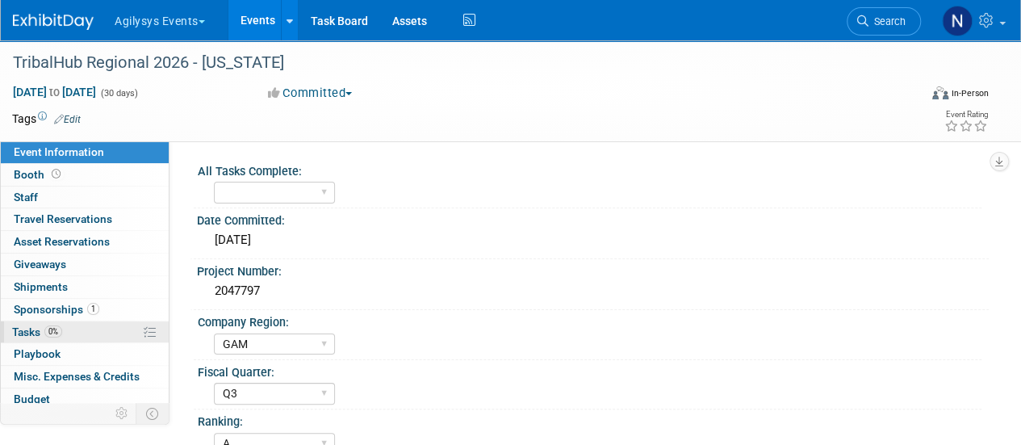
click at [107, 335] on link "0% Tasks 0%" at bounding box center [85, 332] width 168 height 22
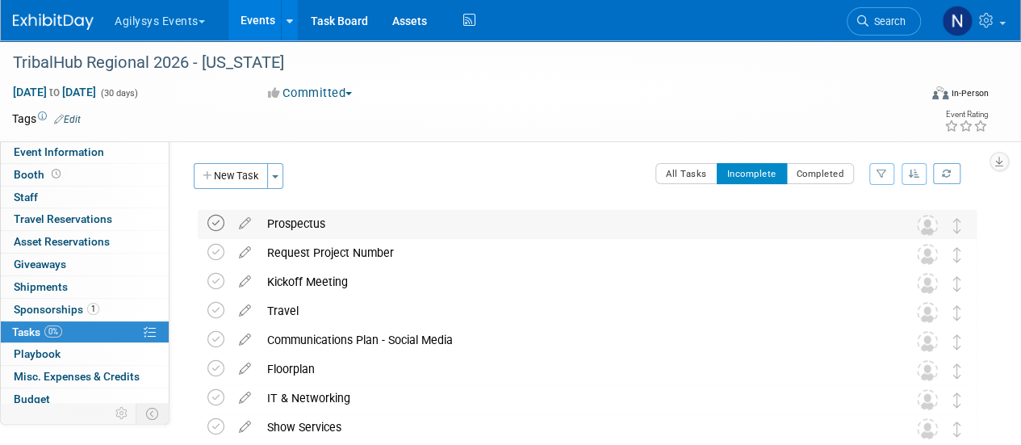
click at [216, 225] on icon at bounding box center [215, 223] width 17 height 17
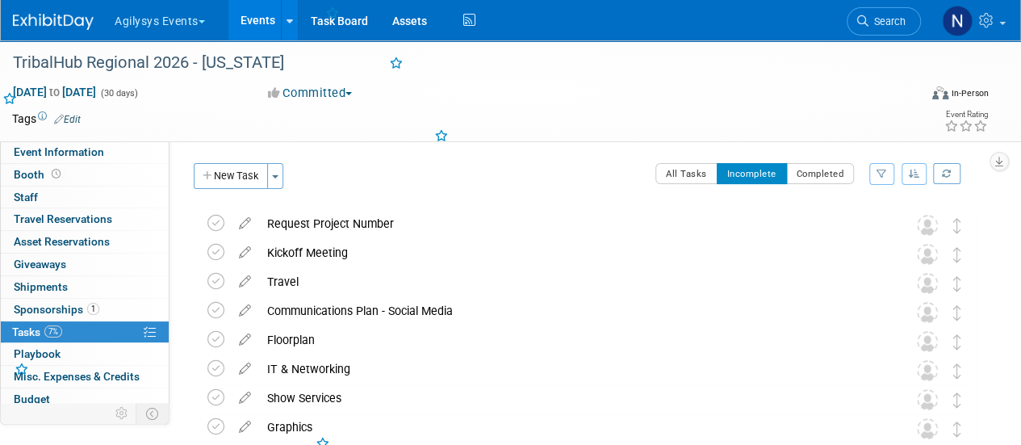
click at [216, 225] on icon at bounding box center [215, 223] width 17 height 17
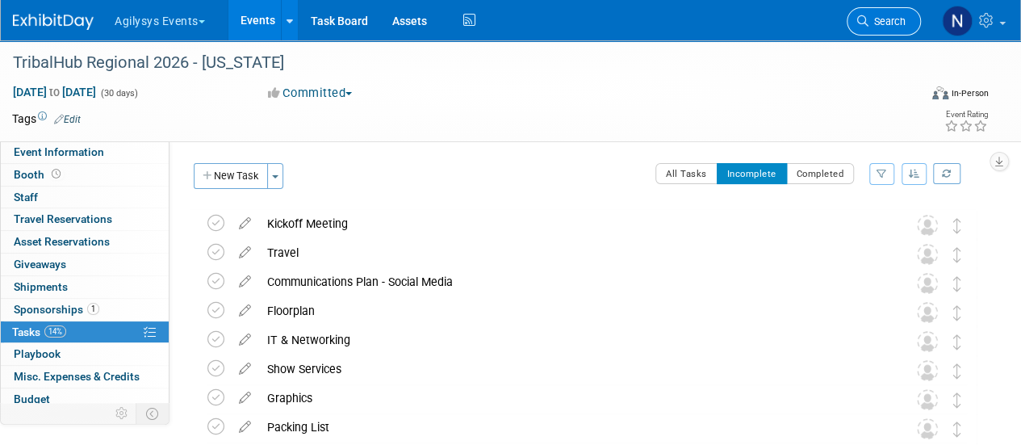
click at [876, 22] on span "Search" at bounding box center [886, 21] width 37 height 12
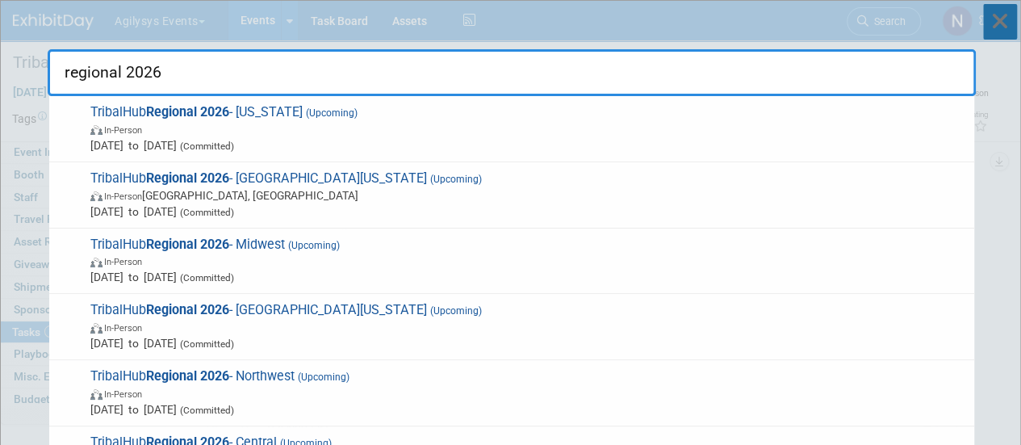
type input "regional 2026"
click at [987, 31] on icon at bounding box center [1000, 22] width 34 height 36
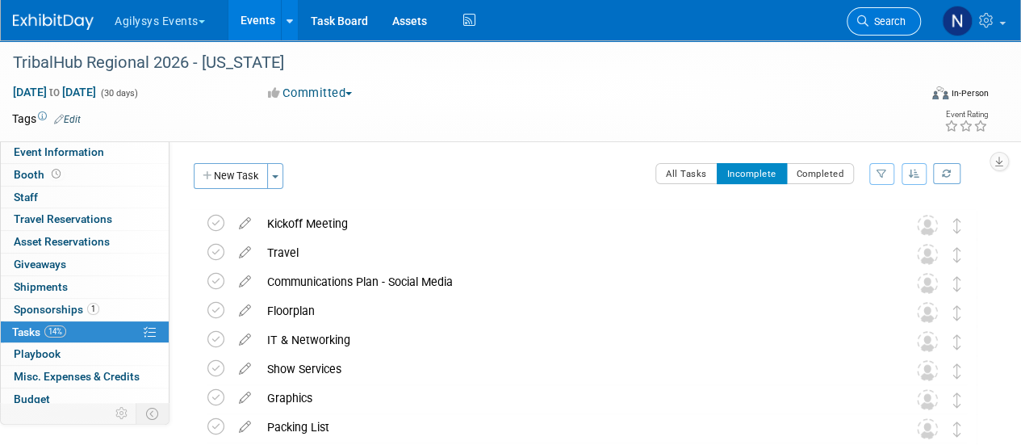
click at [889, 23] on span "Search" at bounding box center [886, 21] width 37 height 12
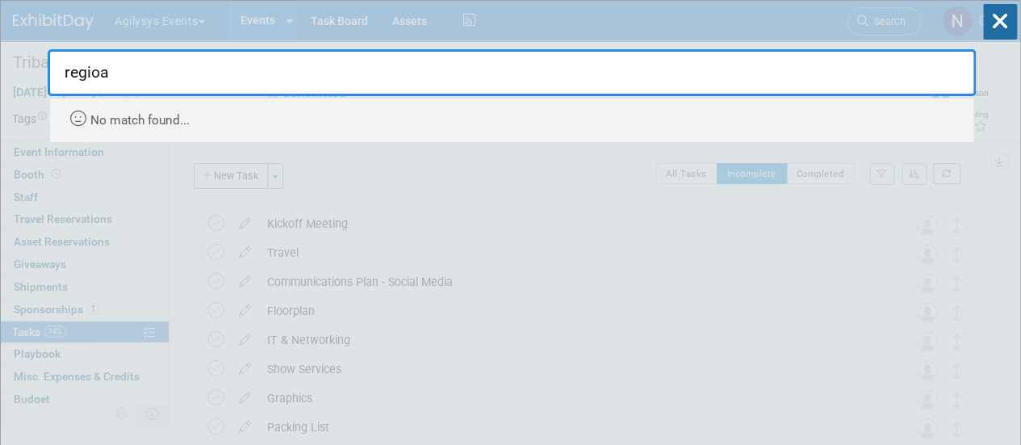
type input "regioa"
drag, startPoint x: 575, startPoint y: 73, endPoint x: 511, endPoint y: 72, distance: 63.8
click at [511, 72] on input "regioa" at bounding box center [512, 72] width 928 height 47
drag, startPoint x: 511, startPoint y: 72, endPoint x: 23, endPoint y: 65, distance: 488.3
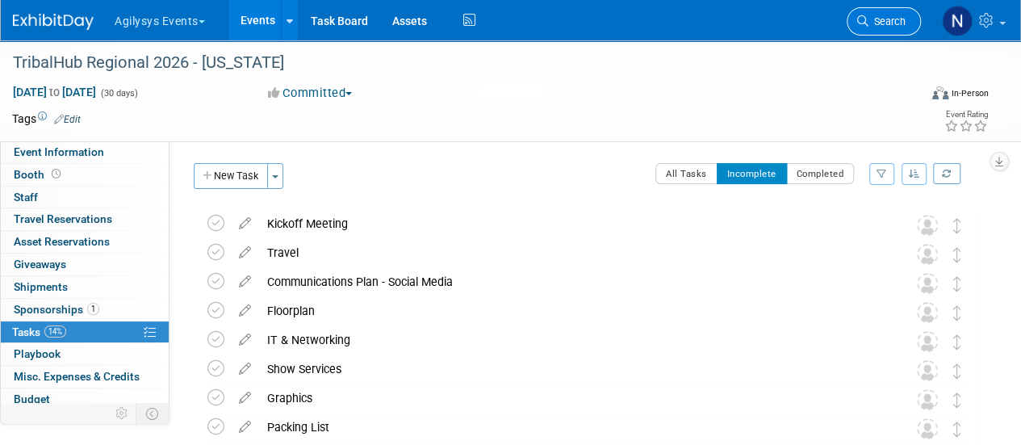
click at [910, 19] on link "Search" at bounding box center [884, 21] width 74 height 28
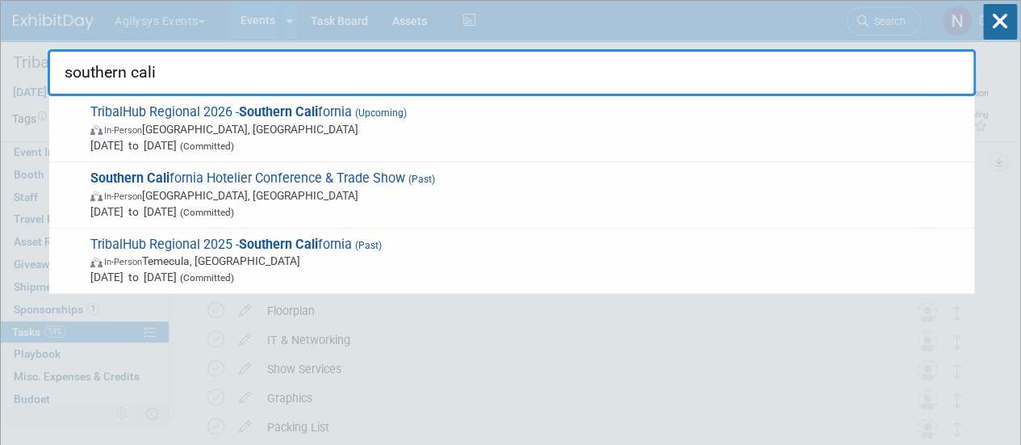
type input "southern cali"
click at [652, 123] on span "In-Person Alpine, CA" at bounding box center [528, 129] width 876 height 16
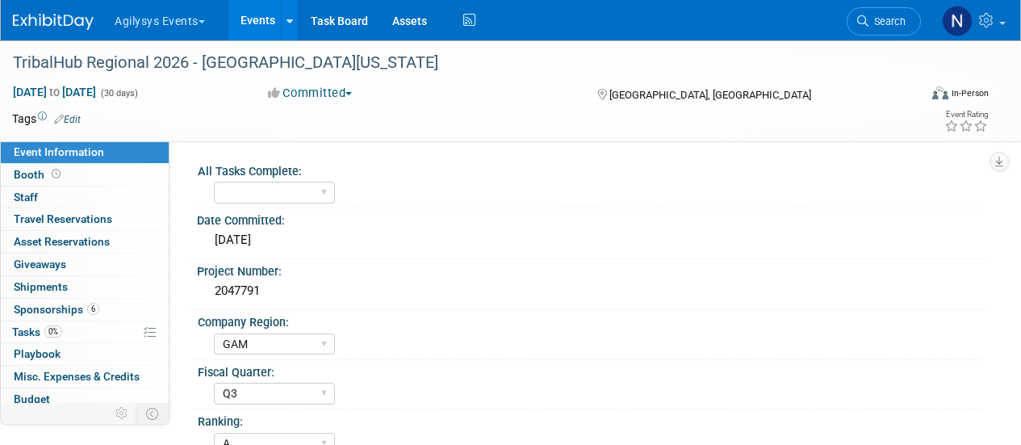
select select "GAM"
select select "Q3"
select select "A"
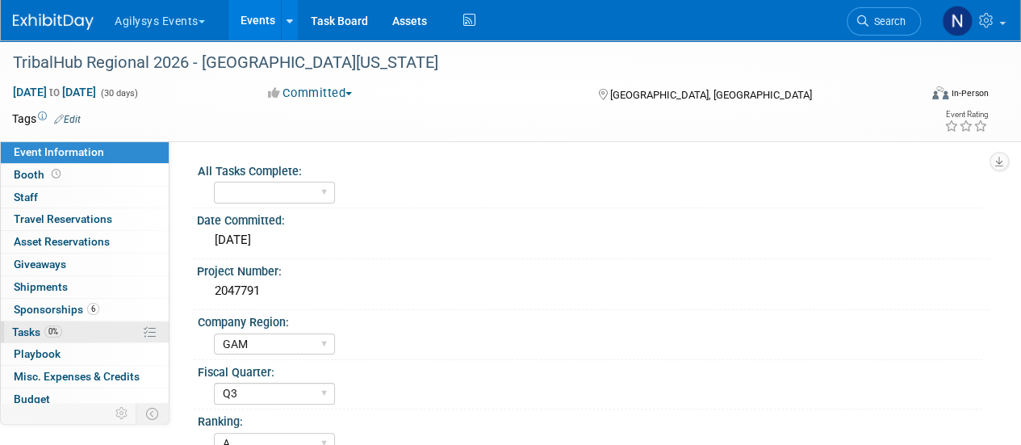
click at [100, 326] on link "0% Tasks 0%" at bounding box center [85, 332] width 168 height 22
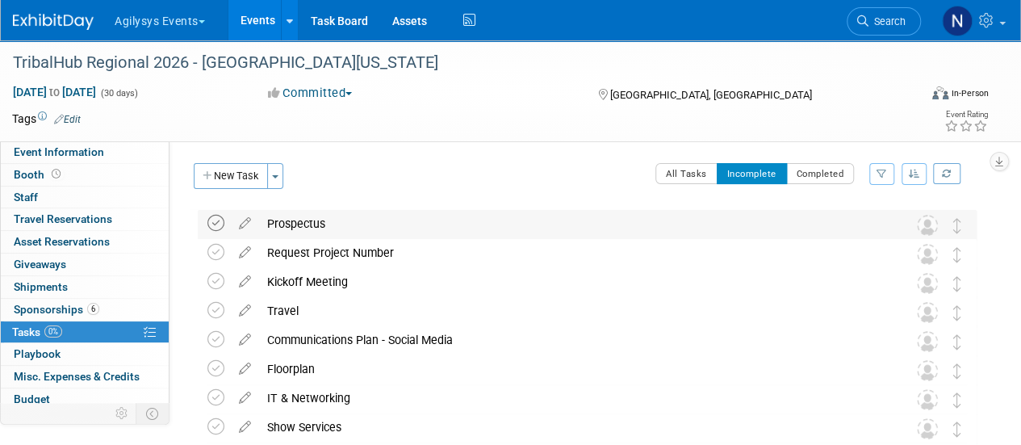
click at [215, 225] on icon at bounding box center [215, 223] width 17 height 17
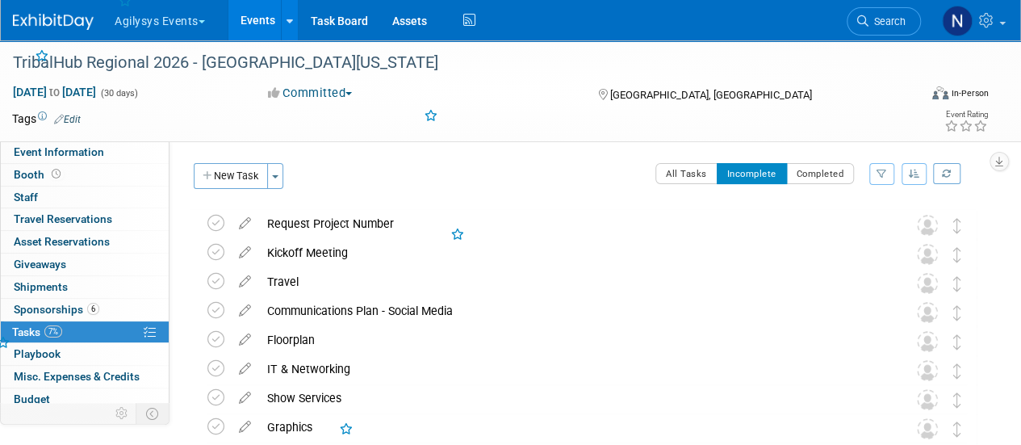
click at [215, 225] on icon at bounding box center [215, 223] width 17 height 17
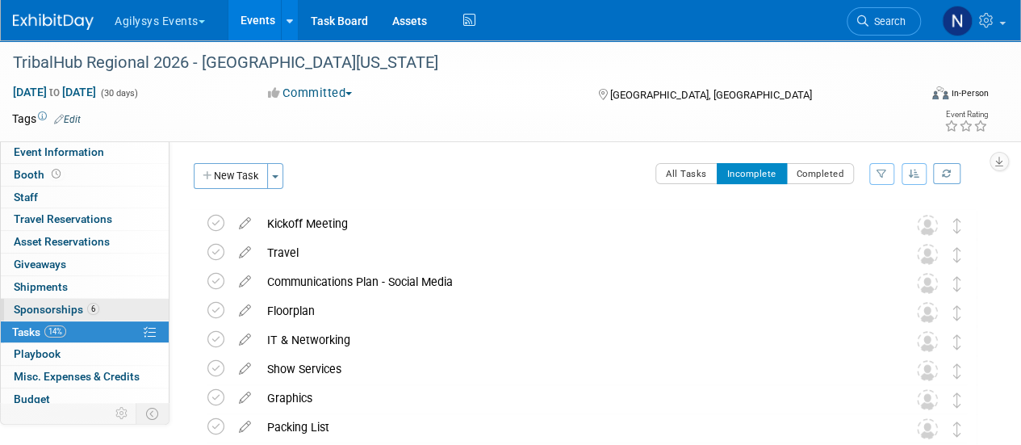
click at [123, 303] on link "6 Sponsorships 6" at bounding box center [85, 310] width 168 height 22
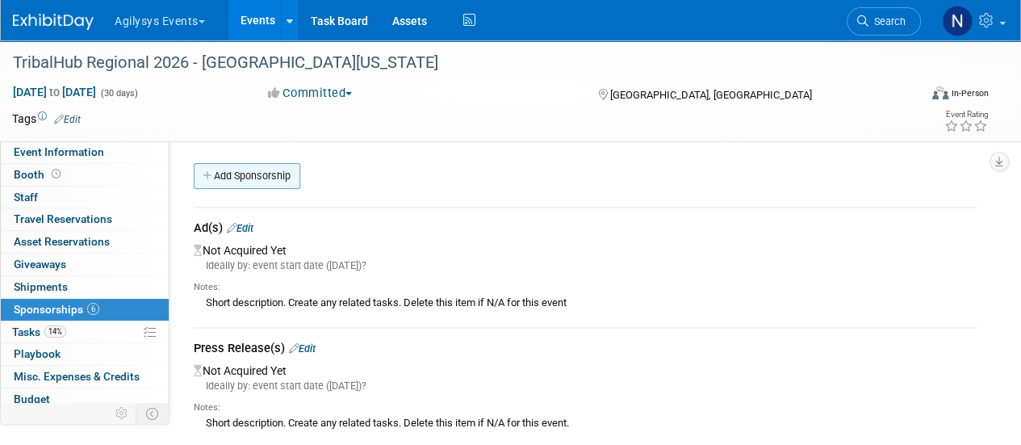
click at [278, 181] on link "Add Sponsorship" at bounding box center [247, 176] width 107 height 26
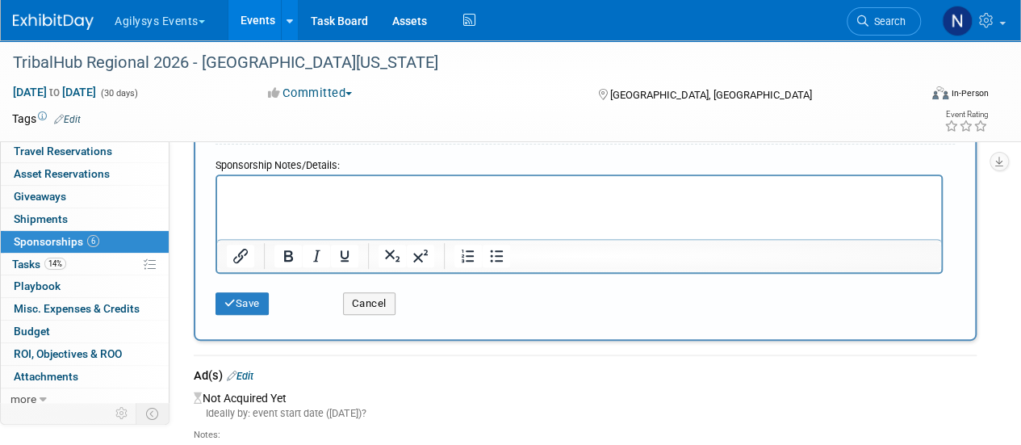
scroll to position [71, 0]
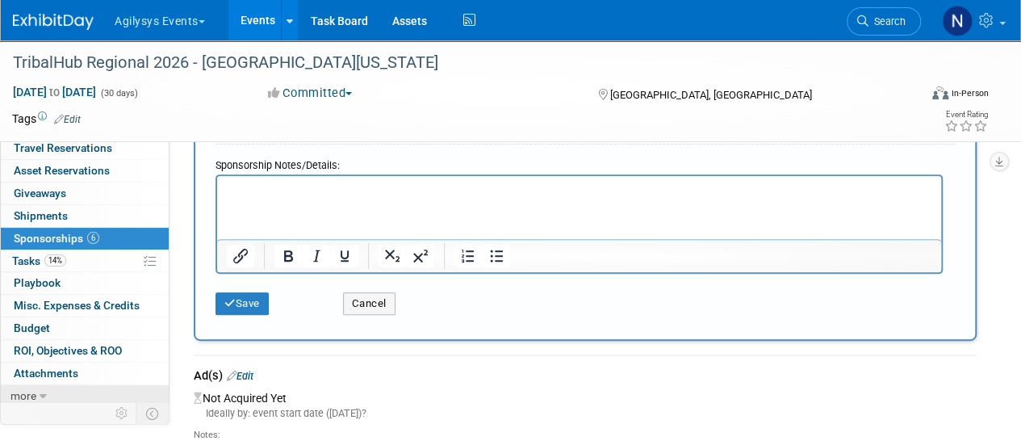
click at [136, 395] on link "more" at bounding box center [85, 396] width 168 height 22
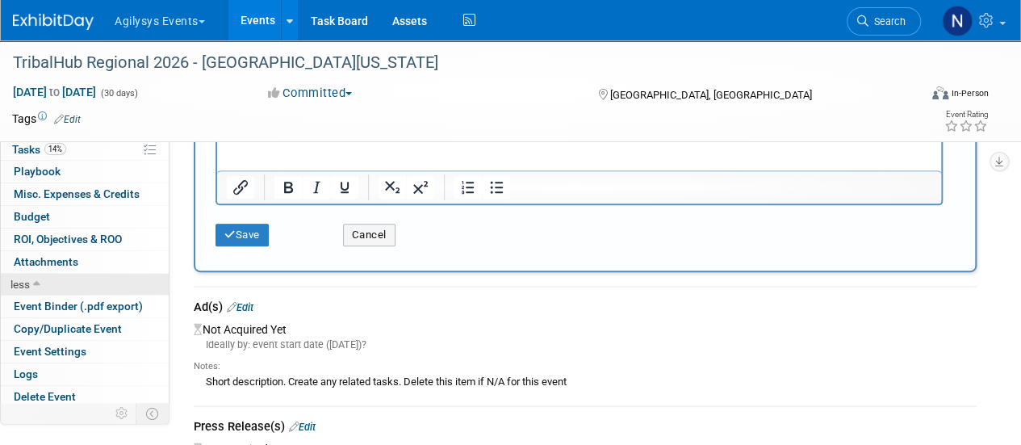
scroll to position [295, 0]
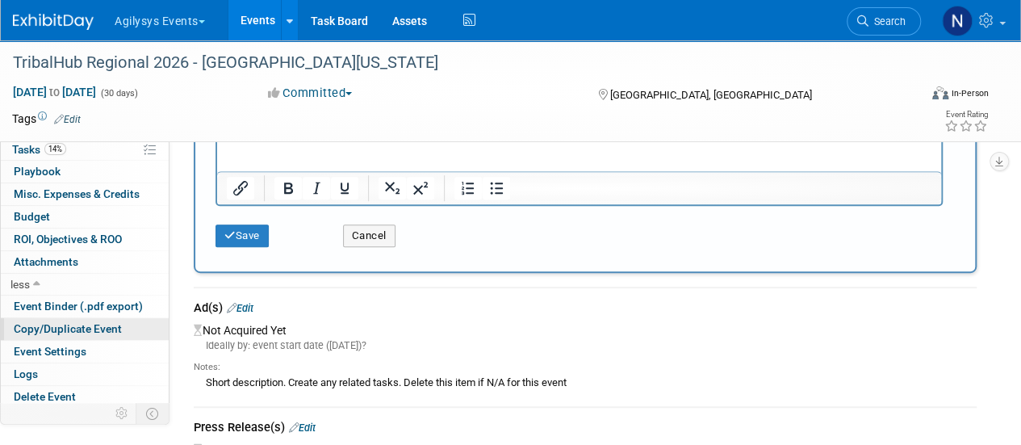
click at [96, 322] on span "Copy/Duplicate Event" at bounding box center [68, 328] width 108 height 13
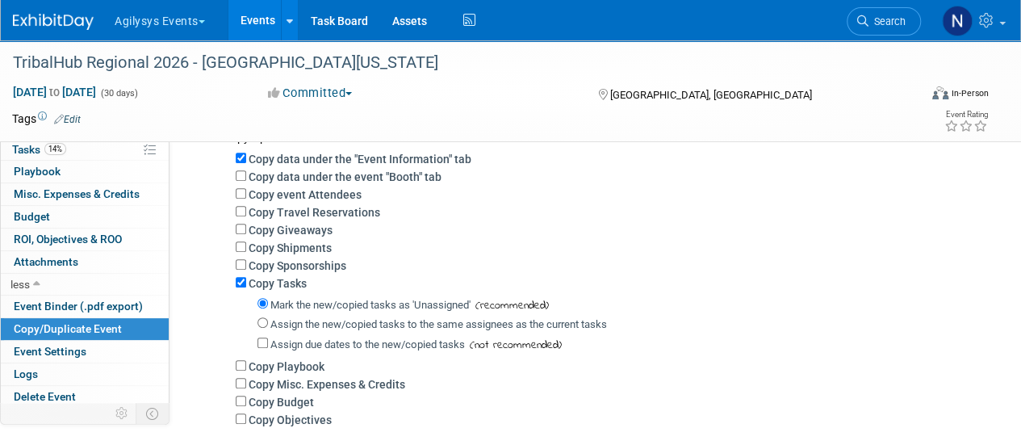
scroll to position [239, 0]
click at [311, 261] on label "Copy Sponsorships" at bounding box center [298, 264] width 98 height 13
click at [246, 261] on input "Copy Sponsorships" at bounding box center [241, 263] width 10 height 10
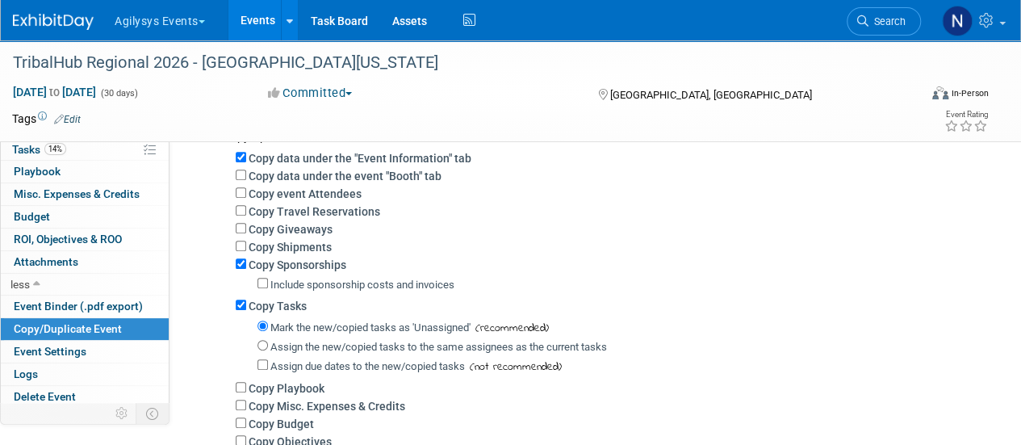
click at [311, 261] on label "Copy Sponsorships" at bounding box center [298, 264] width 98 height 13
click at [246, 261] on input "Copy Sponsorships" at bounding box center [241, 263] width 10 height 10
checkbox input "false"
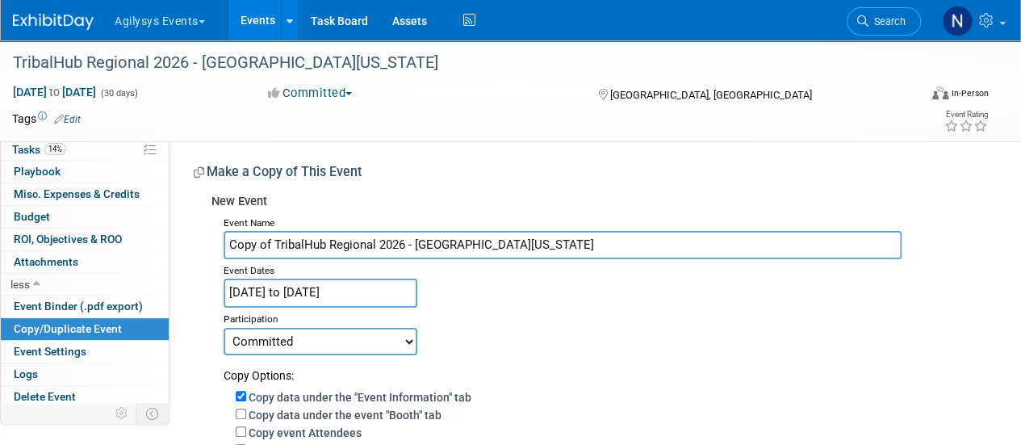
scroll to position [439, 0]
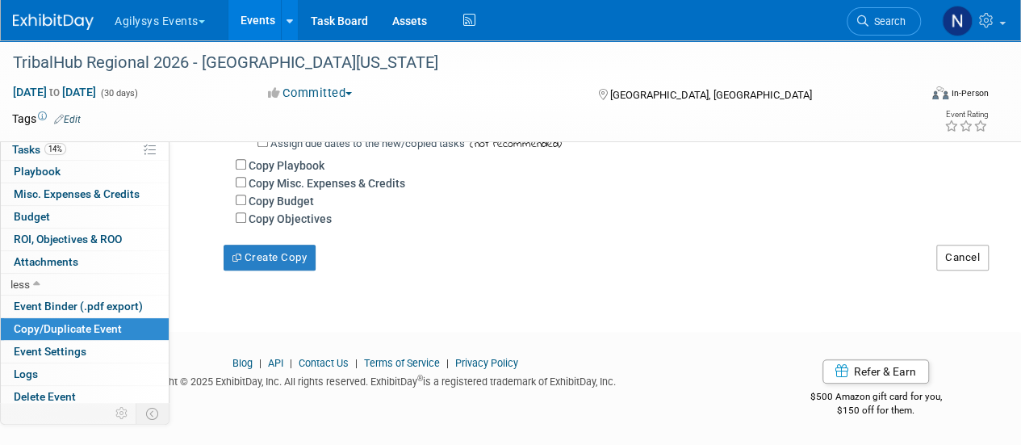
click at [974, 261] on button "Cancel" at bounding box center [962, 258] width 52 height 26
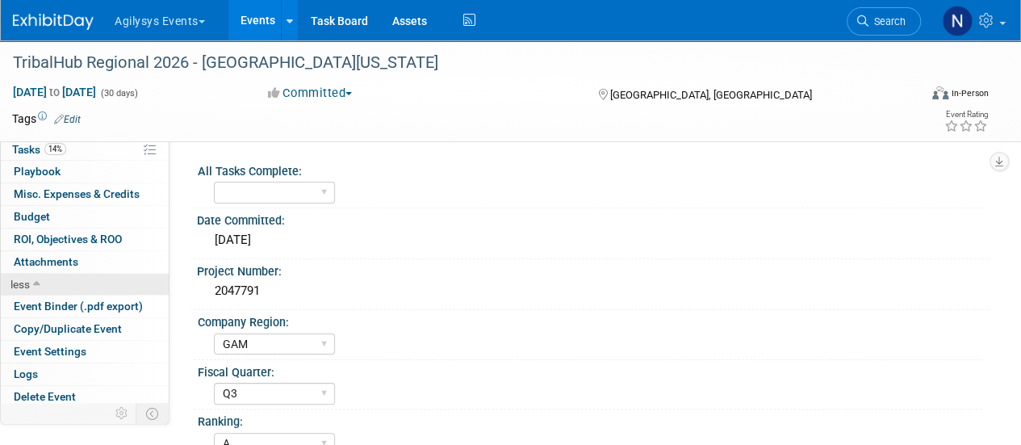
scroll to position [0, 0]
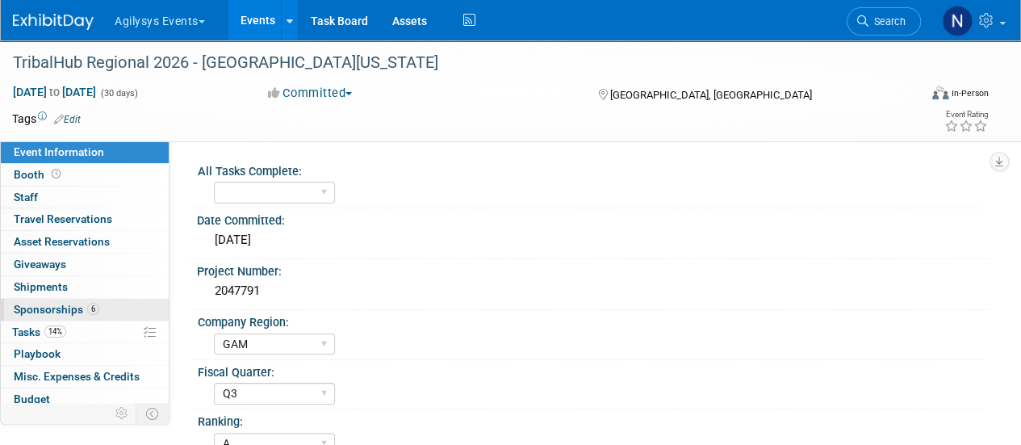
click at [61, 311] on span "Sponsorships 6" at bounding box center [57, 309] width 86 height 13
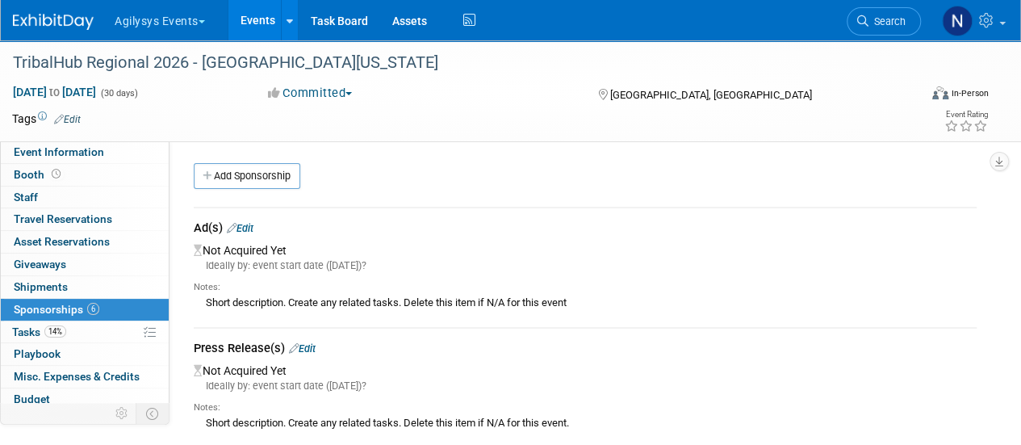
click at [253, 232] on link "Edit" at bounding box center [240, 228] width 27 height 12
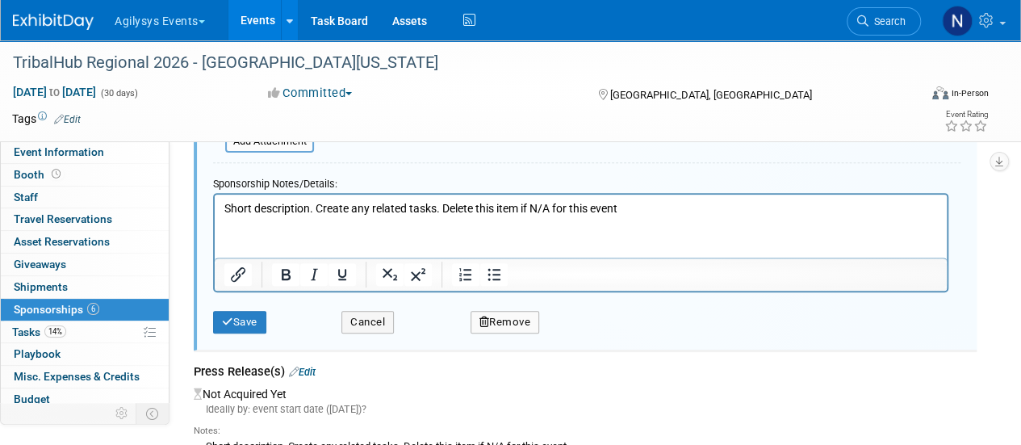
scroll to position [245, 0]
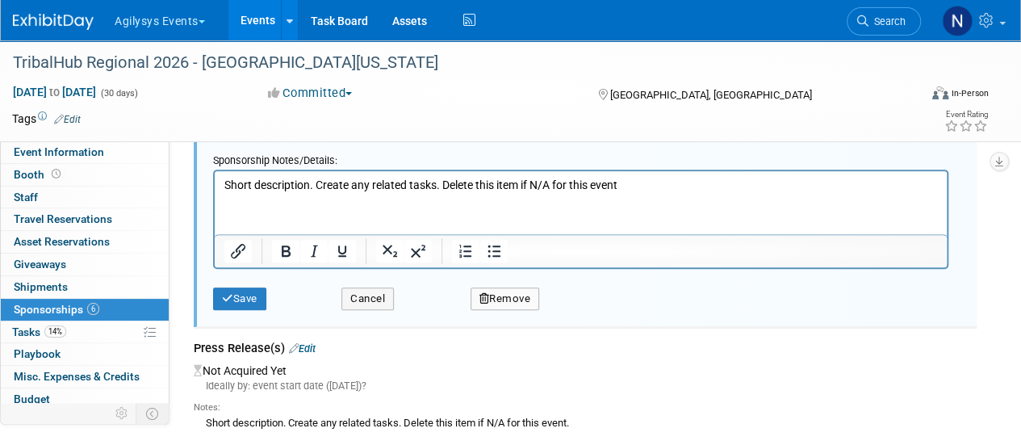
click at [518, 307] on button "Remove" at bounding box center [504, 298] width 69 height 23
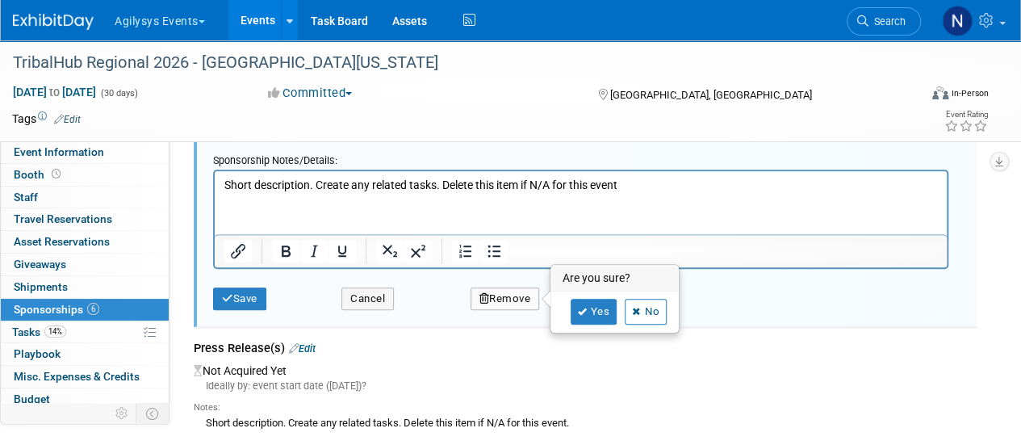
click at [516, 303] on button "Remove" at bounding box center [504, 298] width 69 height 23
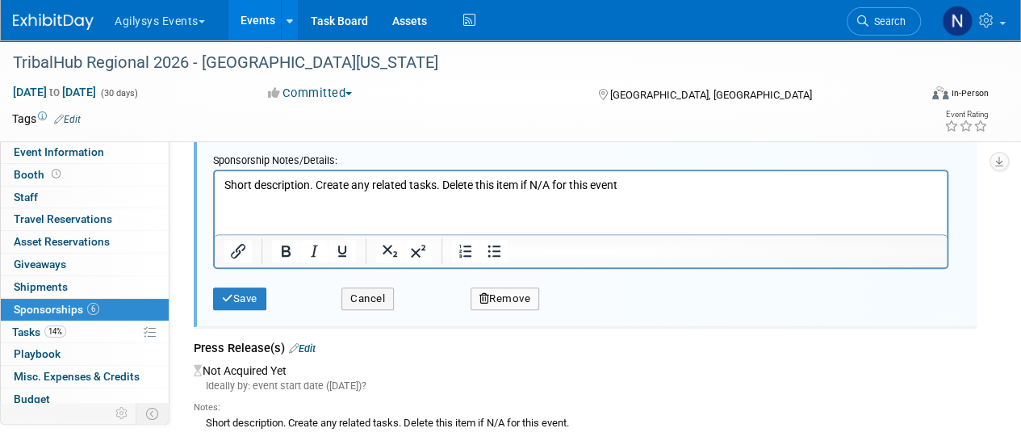
click at [529, 298] on button "Remove" at bounding box center [504, 298] width 69 height 23
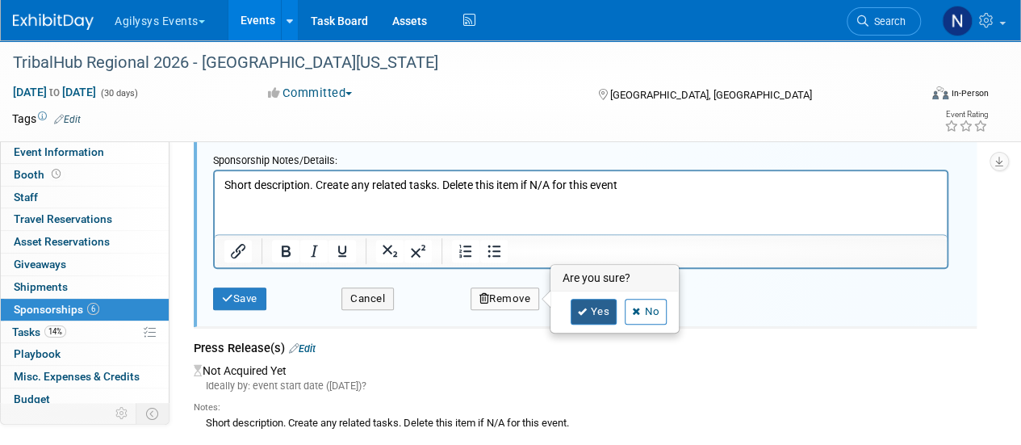
click at [586, 301] on link "Yes" at bounding box center [594, 312] width 47 height 26
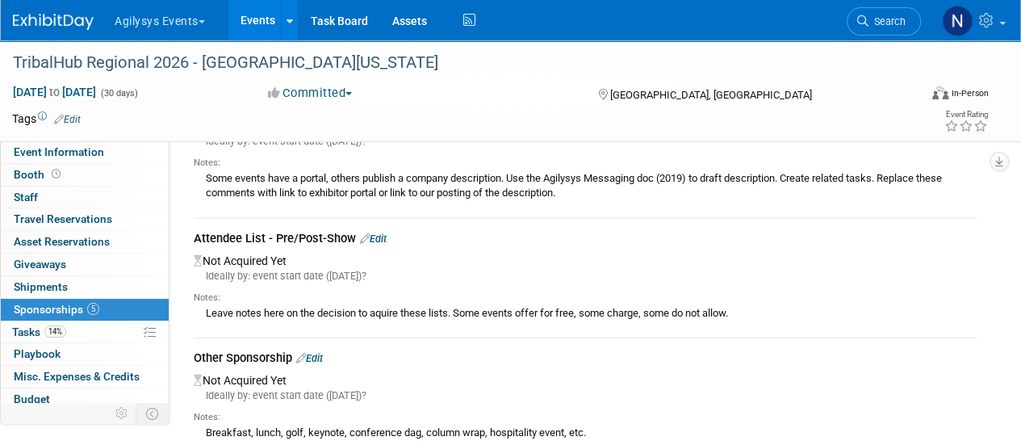
click at [378, 235] on link "Edit" at bounding box center [373, 238] width 27 height 12
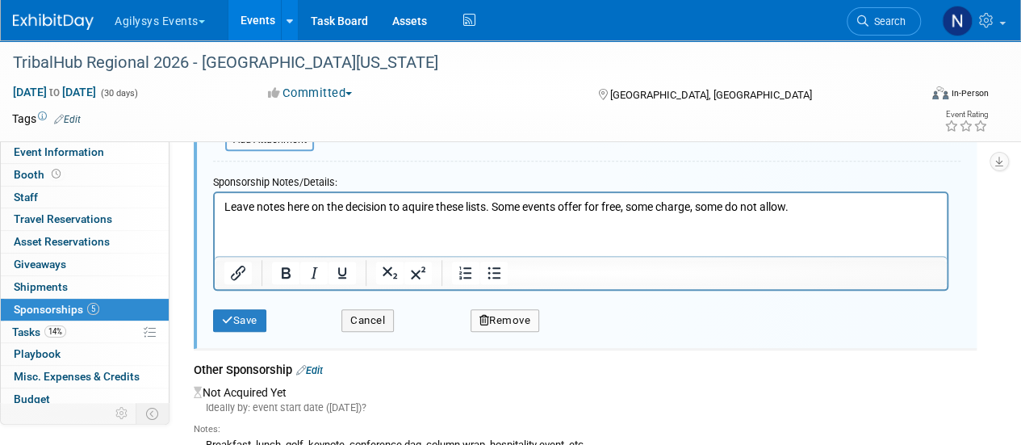
scroll to position [484, 0]
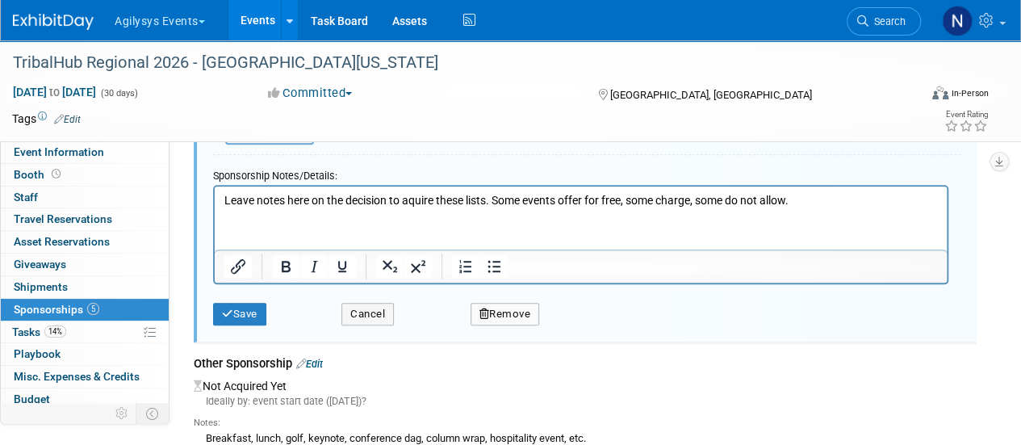
click at [504, 306] on button "Remove" at bounding box center [504, 314] width 69 height 23
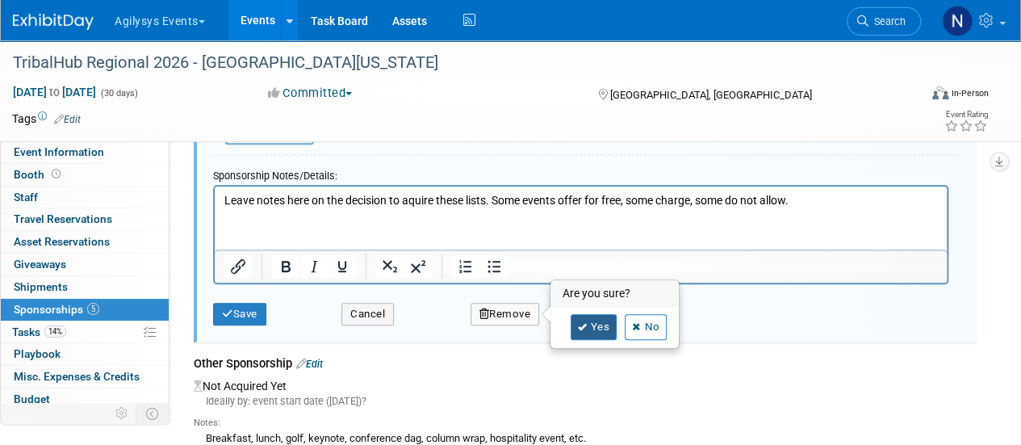
click at [575, 318] on link "Yes" at bounding box center [594, 327] width 47 height 26
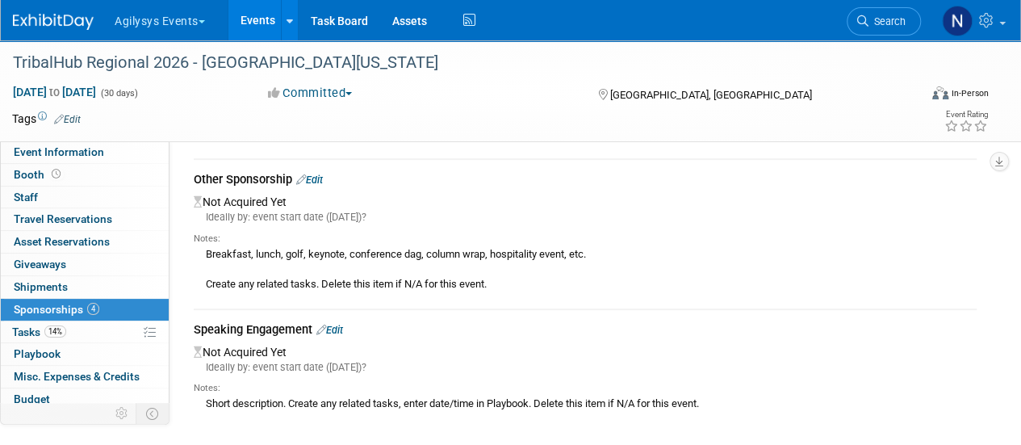
scroll to position [302, 0]
click at [342, 325] on link "Edit" at bounding box center [329, 331] width 27 height 12
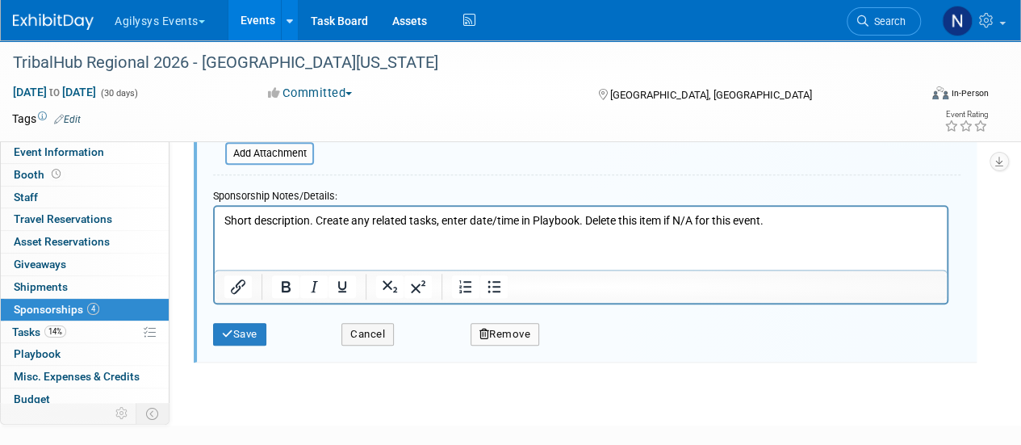
scroll to position [613, 0]
click at [489, 324] on button "Remove" at bounding box center [504, 334] width 69 height 23
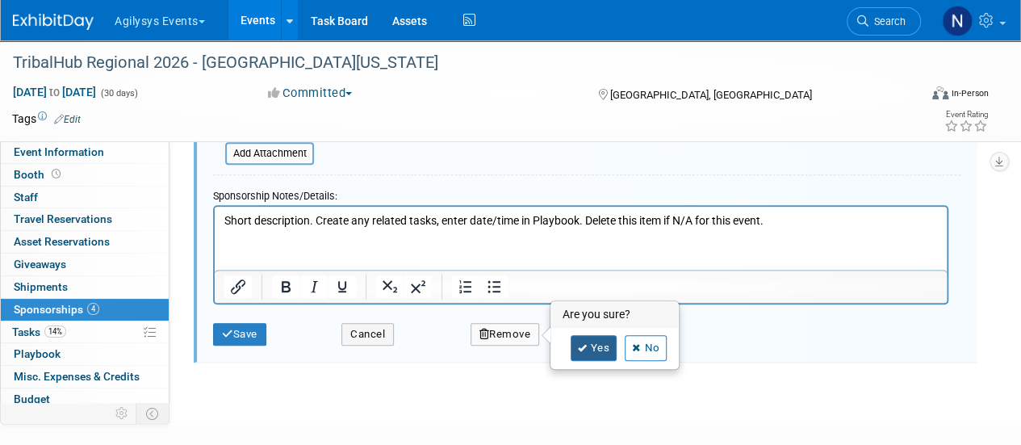
click at [575, 339] on link "Yes" at bounding box center [594, 348] width 47 height 26
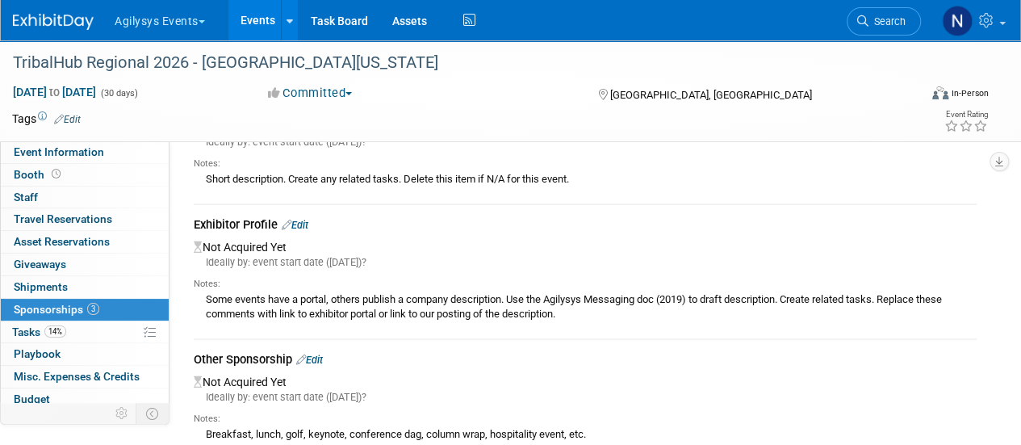
scroll to position [111, 0]
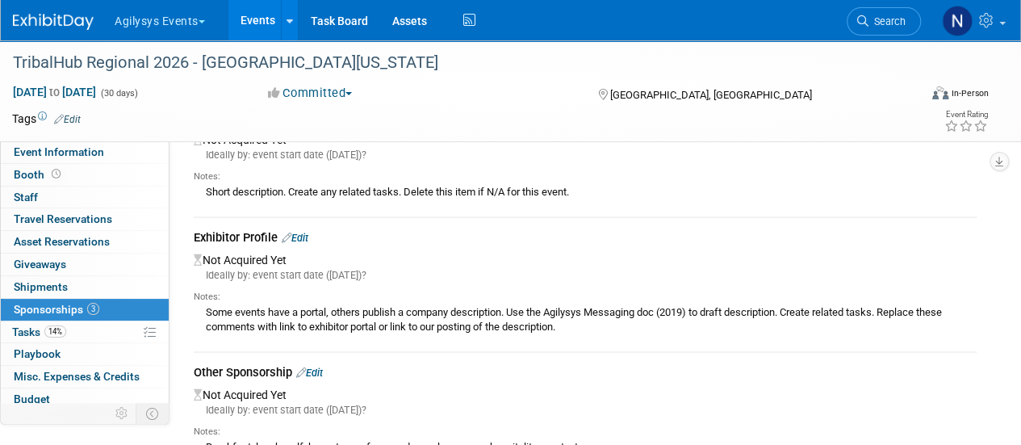
click at [300, 232] on link "Edit" at bounding box center [295, 238] width 27 height 12
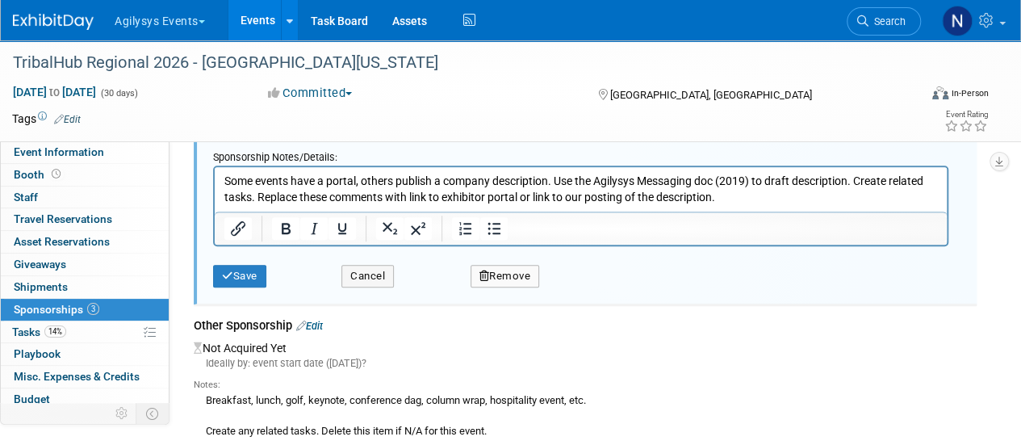
scroll to position [428, 0]
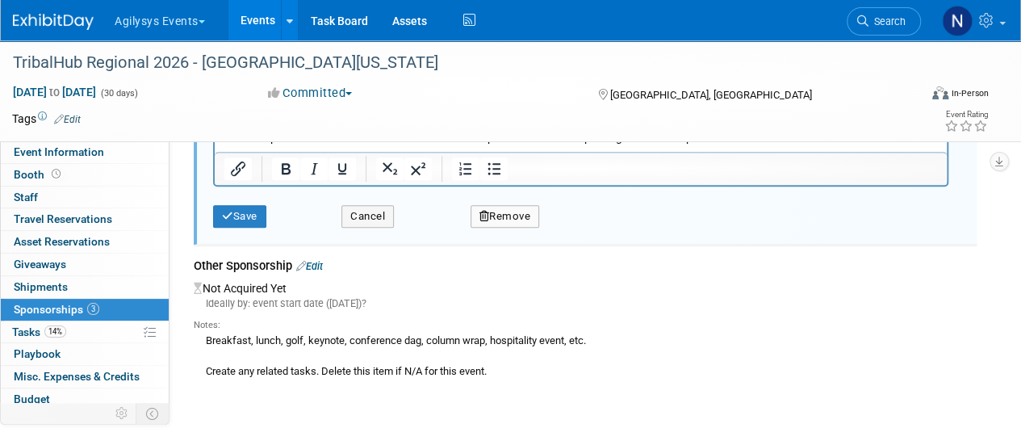
click at [521, 218] on button "Remove" at bounding box center [504, 216] width 69 height 23
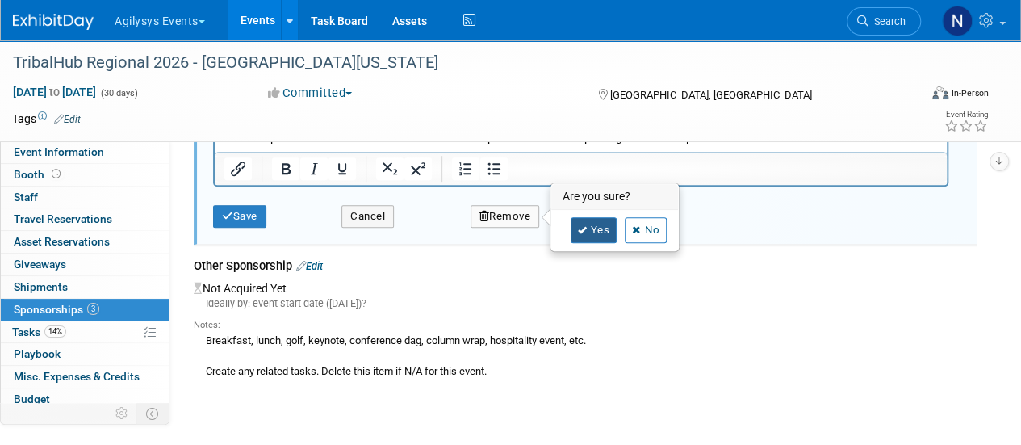
click at [576, 237] on link "Yes" at bounding box center [594, 230] width 47 height 26
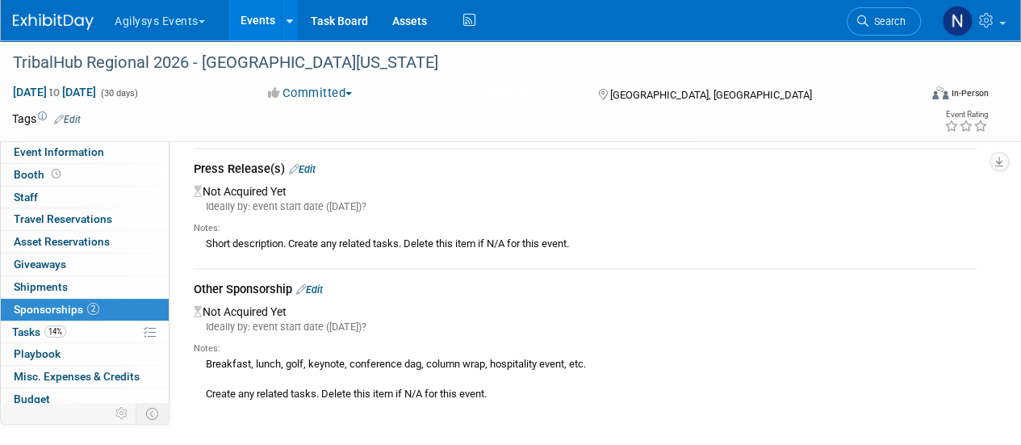
scroll to position [54, 0]
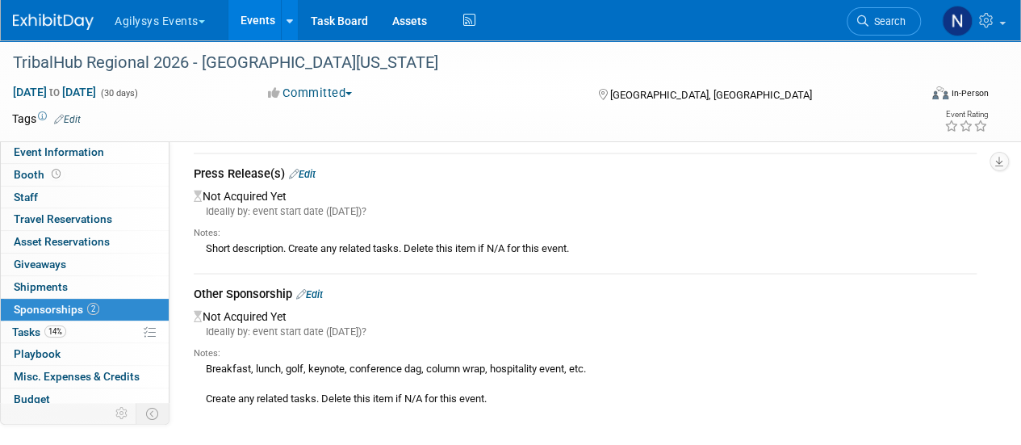
click at [302, 166] on div "Press Release(s) Edit" at bounding box center [585, 175] width 783 height 20
click at [311, 169] on link "Edit" at bounding box center [302, 174] width 27 height 12
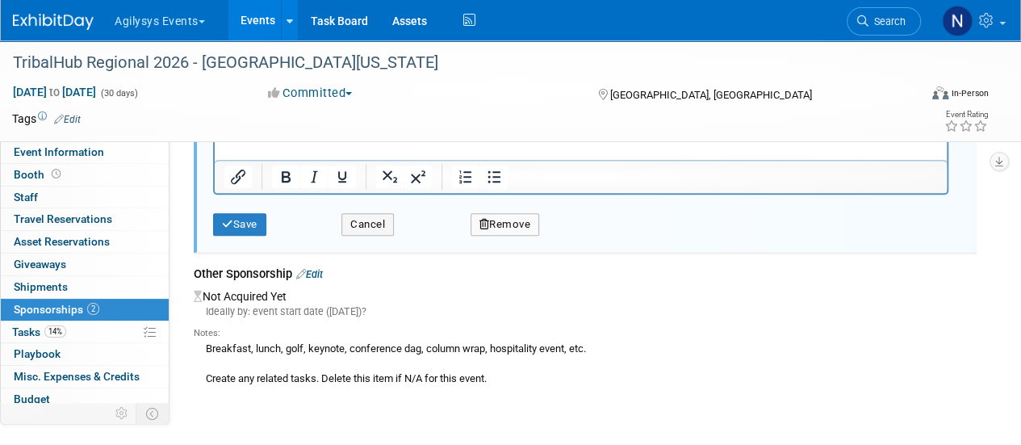
scroll to position [367, 0]
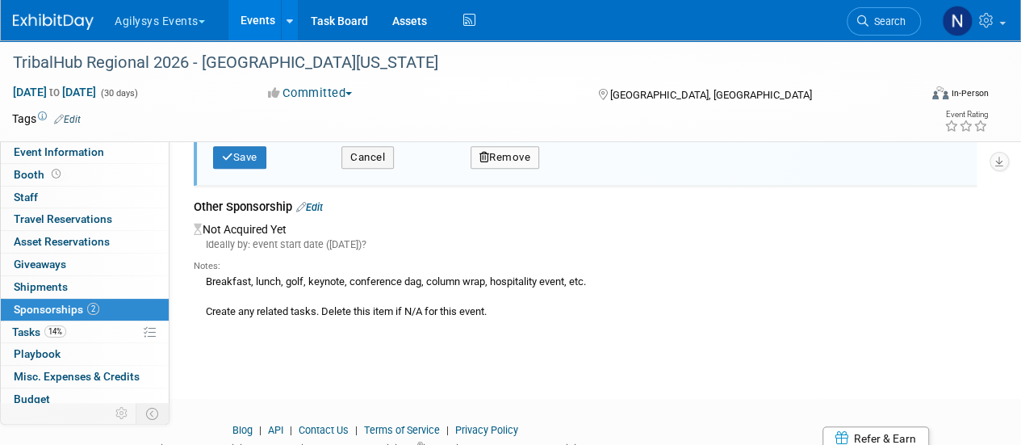
click at [516, 167] on div "Save Cancel Remove" at bounding box center [586, 152] width 747 height 49
click at [519, 162] on button "Remove" at bounding box center [504, 157] width 69 height 23
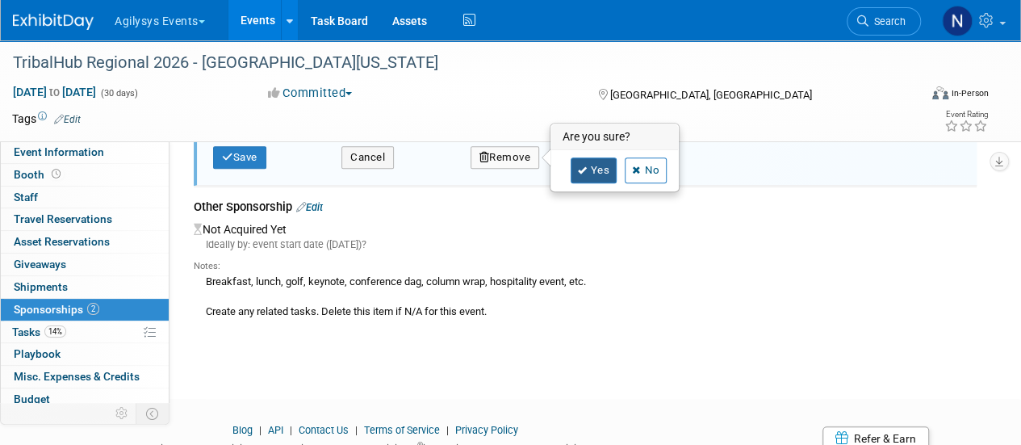
click at [573, 172] on link "Yes" at bounding box center [594, 170] width 47 height 26
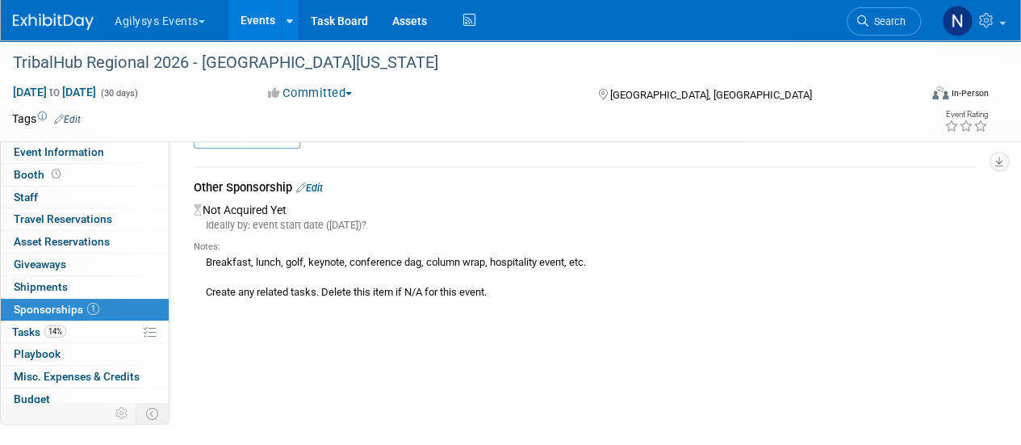
scroll to position [0, 0]
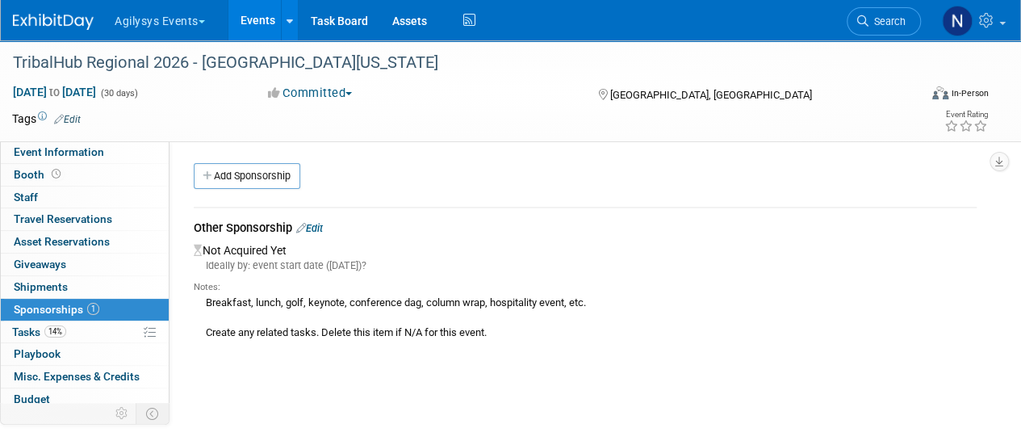
click at [299, 229] on icon at bounding box center [301, 228] width 10 height 10
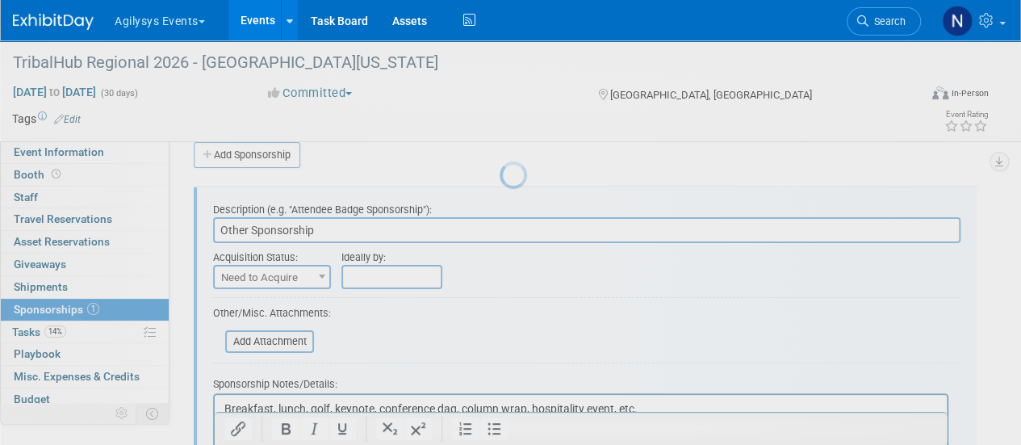
scroll to position [23, 0]
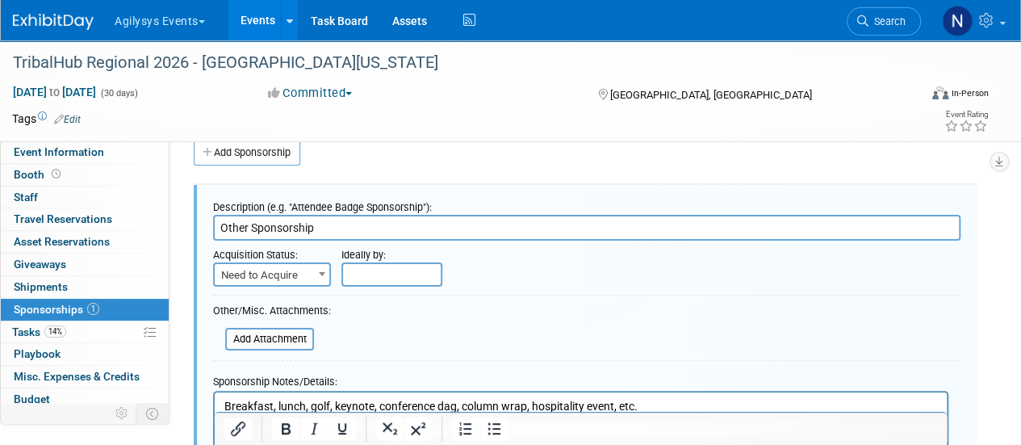
drag, startPoint x: 376, startPoint y: 225, endPoint x: 157, endPoint y: 224, distance: 219.5
click at [157, 224] on div "Event Information Event Info Booth Booth 0 Staff 0 Staff 0 Travel Reservations …" at bounding box center [510, 289] width 1021 height 545
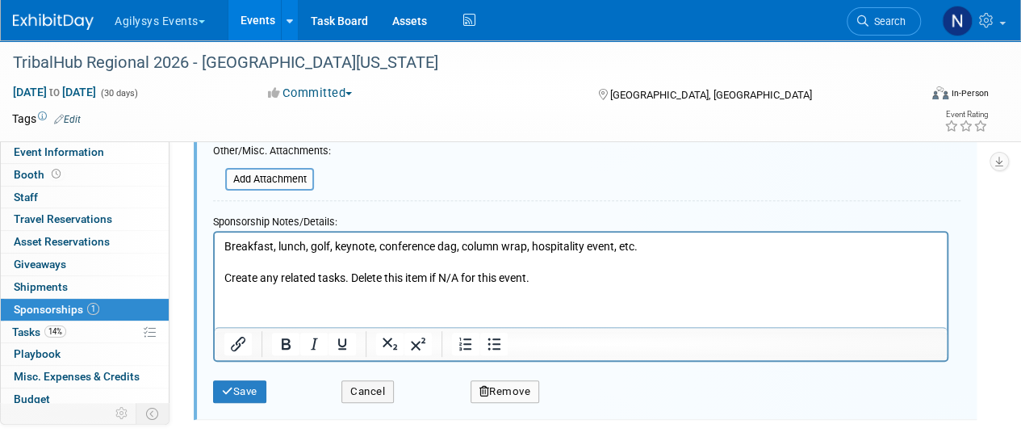
scroll to position [189, 0]
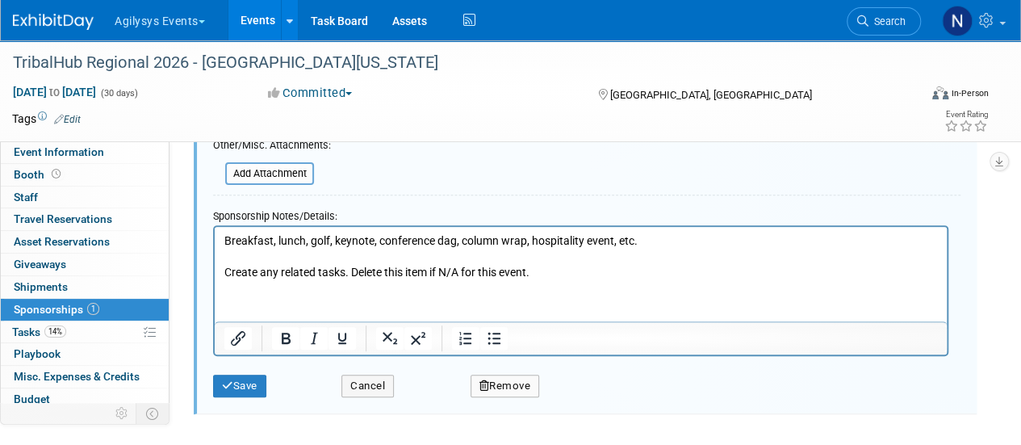
click at [338, 280] on html "Breakfast, lunch, golf, keynote, conference dag, column wrap, hospitality event…" at bounding box center [581, 253] width 732 height 54
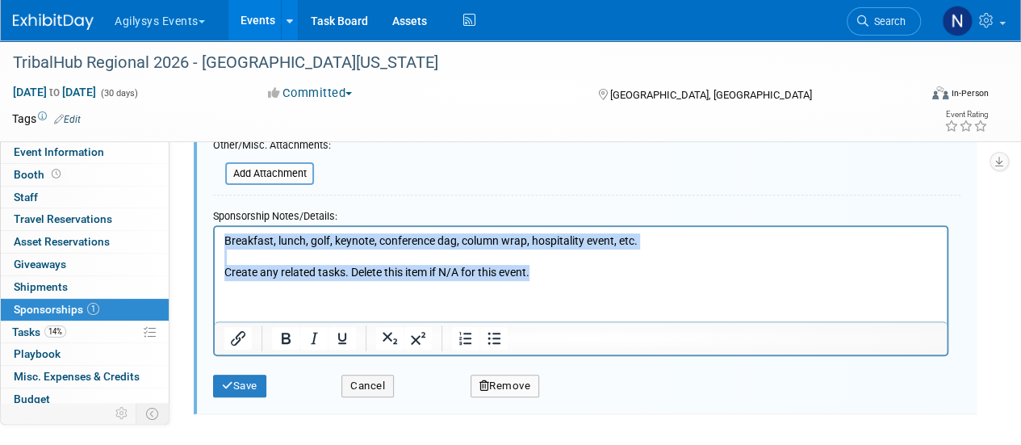
drag, startPoint x: 539, startPoint y: 278, endPoint x: 115, endPoint y: 200, distance: 431.5
click at [215, 226] on html "Breakfast, lunch, golf, keynote, conference dag, column wrap, hospitality event…" at bounding box center [581, 253] width 732 height 54
paste body "Rich Text Area. Press ALT-0 for help."
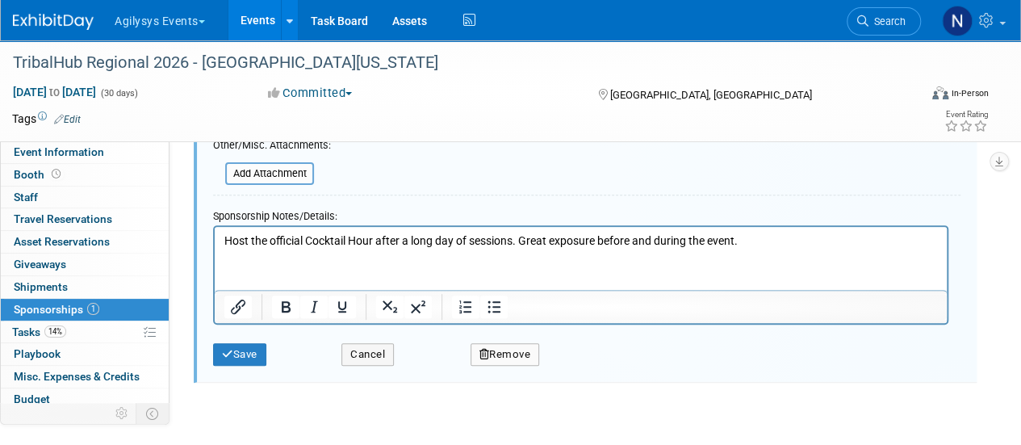
click at [303, 249] on html "Host the official Cocktail Hour after a long day of sessions. Great exposure be…" at bounding box center [581, 237] width 732 height 23
click at [294, 234] on p "Host the official Cocktail Hour after a long day of sessions. Great exposure be…" at bounding box center [580, 240] width 713 height 16
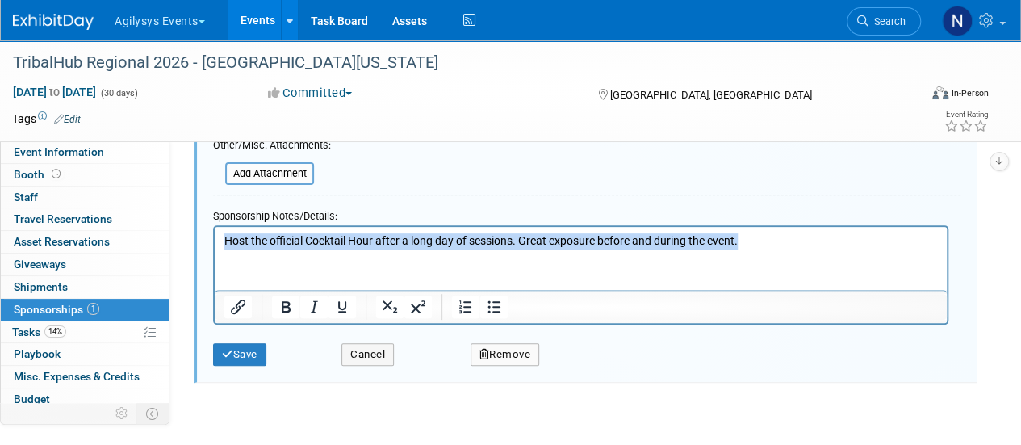
click at [294, 234] on p "Host the official Cocktail Hour after a long day of sessions. Great exposure be…" at bounding box center [580, 240] width 713 height 16
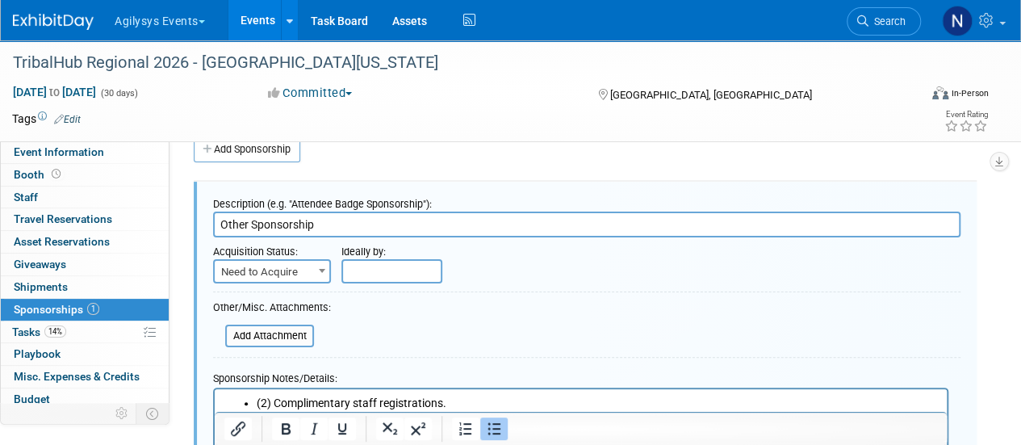
scroll to position [0, 0]
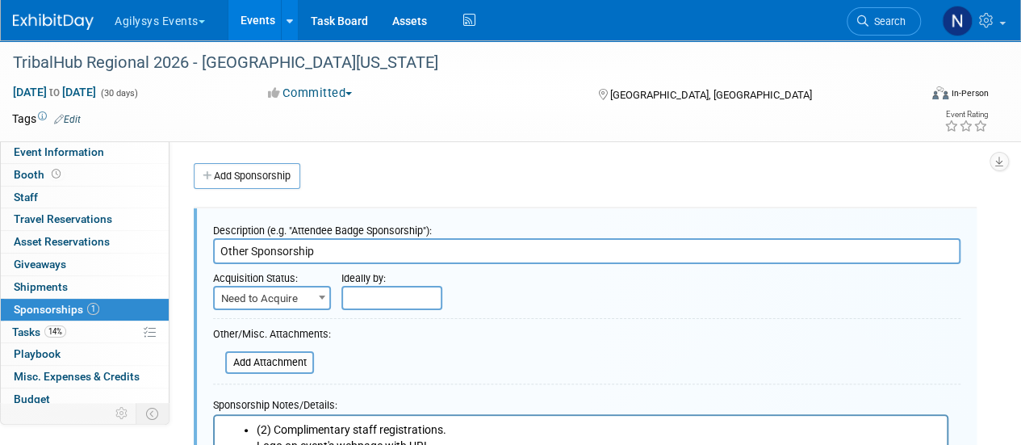
click at [289, 245] on input "Other Sponsorship" at bounding box center [586, 251] width 747 height 26
click at [289, 245] on input "Other Cocktail Hour Sponsor (Exclusive)" at bounding box center [586, 251] width 747 height 26
drag, startPoint x: 466, startPoint y: 248, endPoint x: 124, endPoint y: 240, distance: 341.4
click at [124, 240] on div "Event Information Event Info Booth Booth 0 Staff 0 Staff 0 Travel Reservations …" at bounding box center [510, 393] width 1021 height 706
type input "Cocktail Hour Sponsor (Exclusive)"
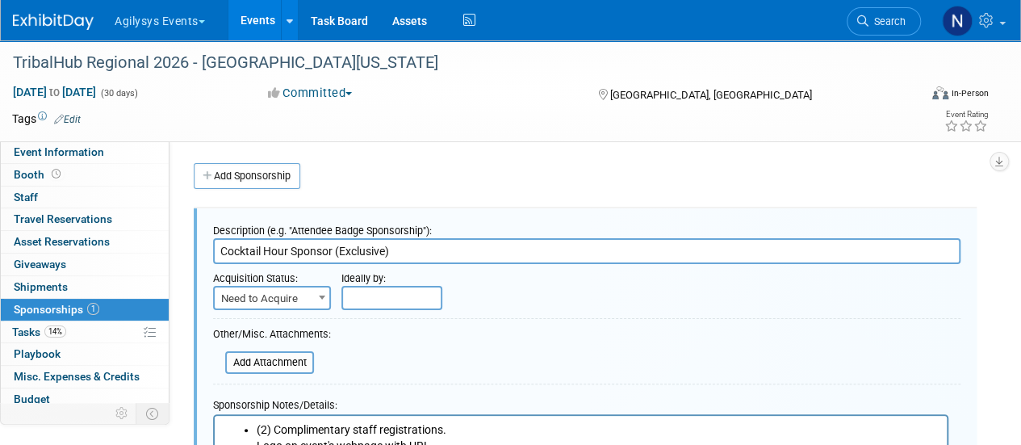
click at [282, 304] on span "Need to Acquire" at bounding box center [272, 298] width 115 height 23
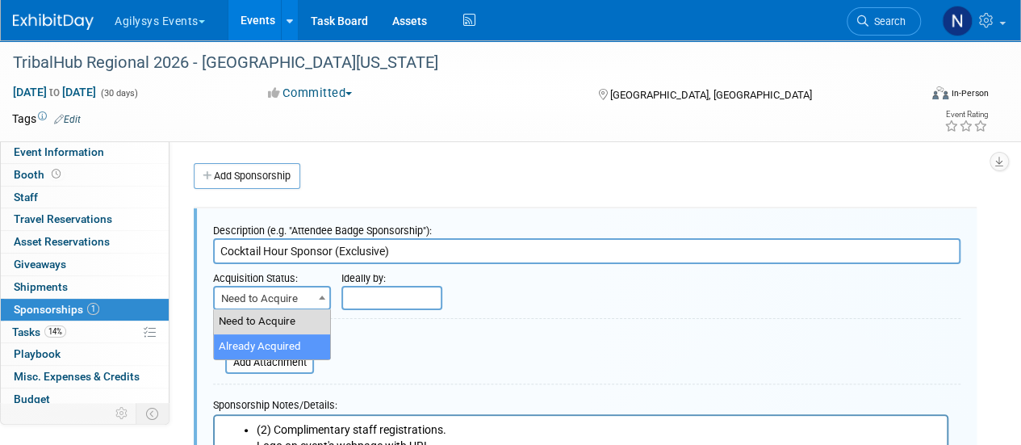
select select "2"
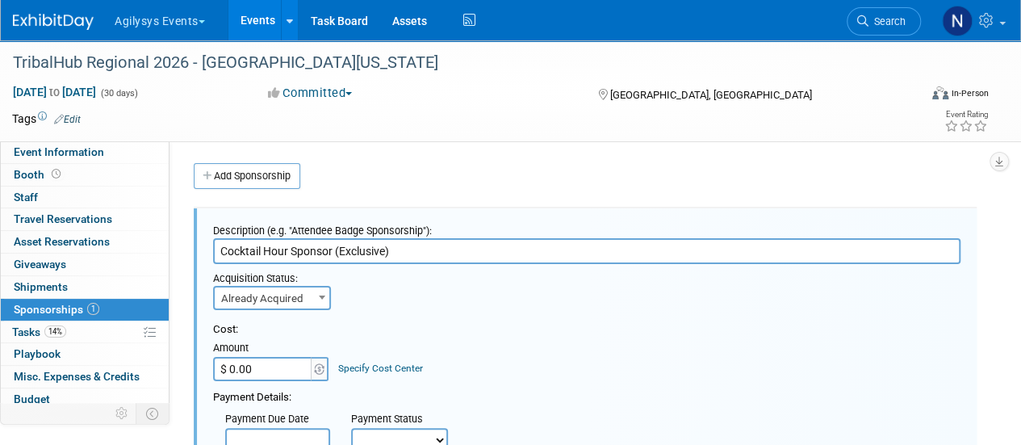
click at [257, 362] on input "$ 0.00" at bounding box center [263, 369] width 101 height 24
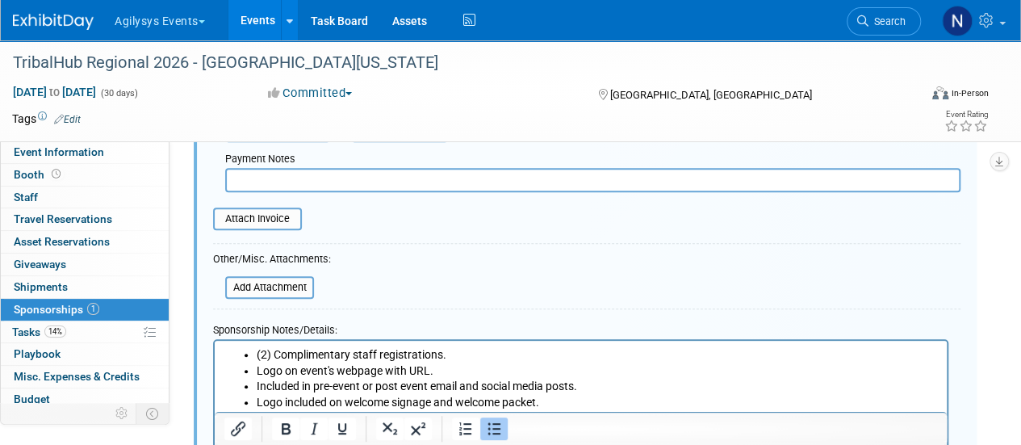
scroll to position [324, 0]
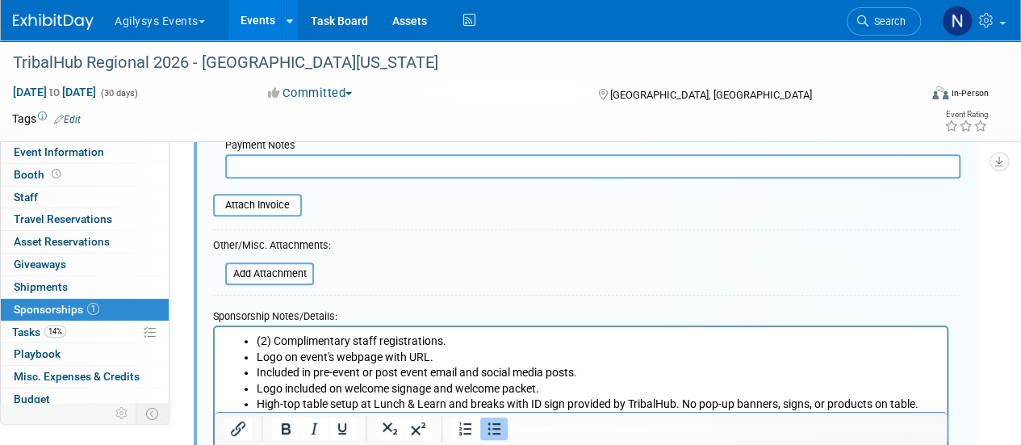
type input "$ 8,500.00"
click at [268, 174] on input "text" at bounding box center [592, 166] width 735 height 24
type input "a"
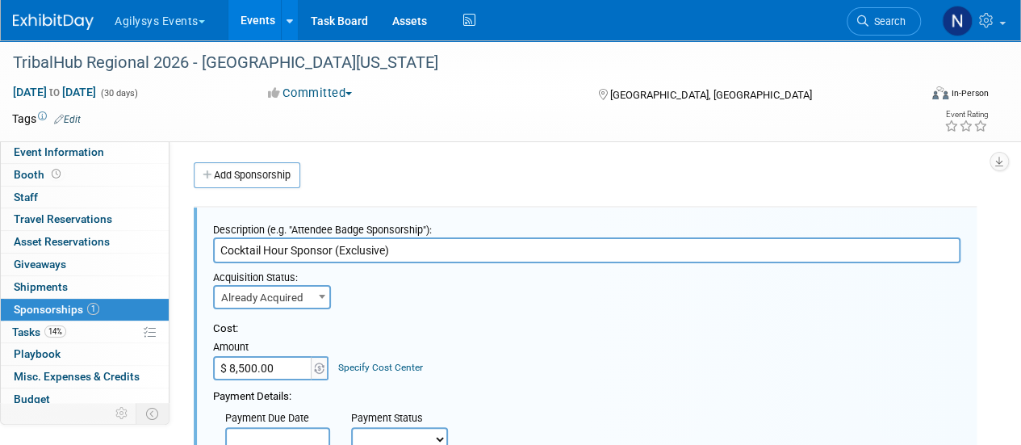
scroll to position [0, 0]
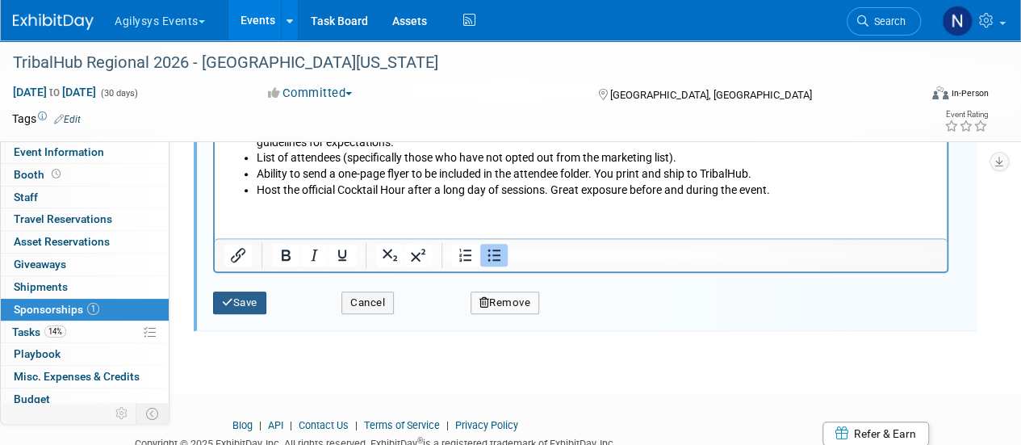
type input "Waiting on Invoice"
click at [228, 291] on button "Save" at bounding box center [239, 302] width 53 height 23
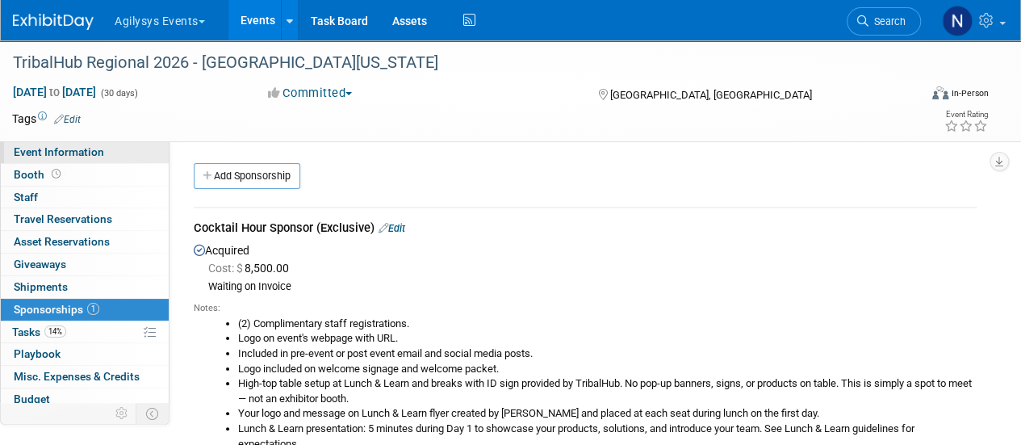
click at [81, 144] on link "Event Information" at bounding box center [85, 152] width 168 height 22
select select "GAM"
select select "Q3"
select select "A"
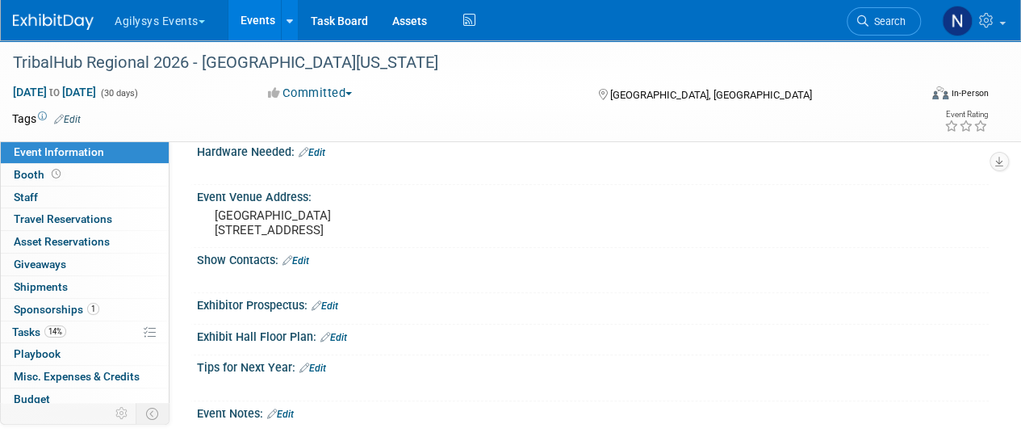
scroll to position [489, 0]
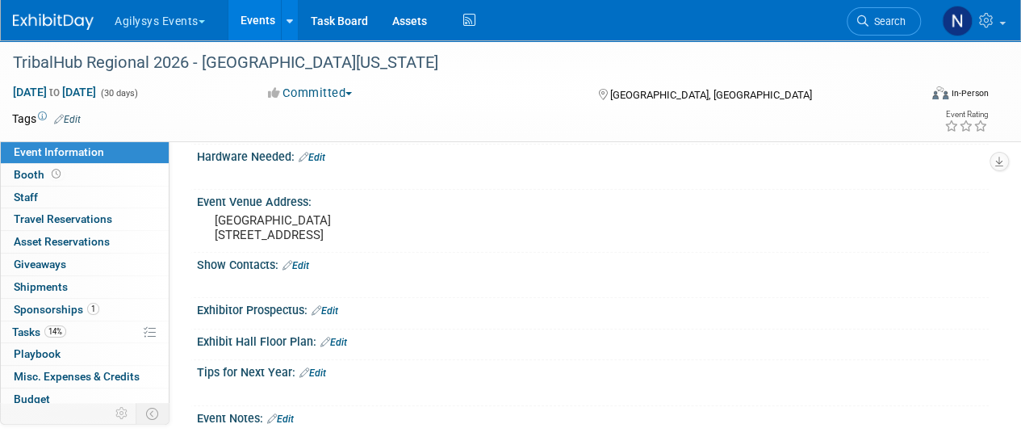
click at [297, 271] on link "Edit" at bounding box center [295, 265] width 27 height 11
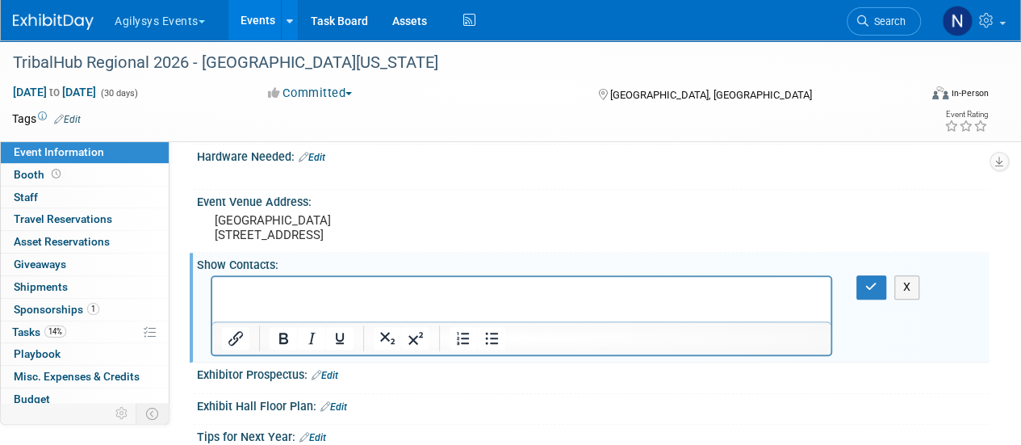
scroll to position [0, 0]
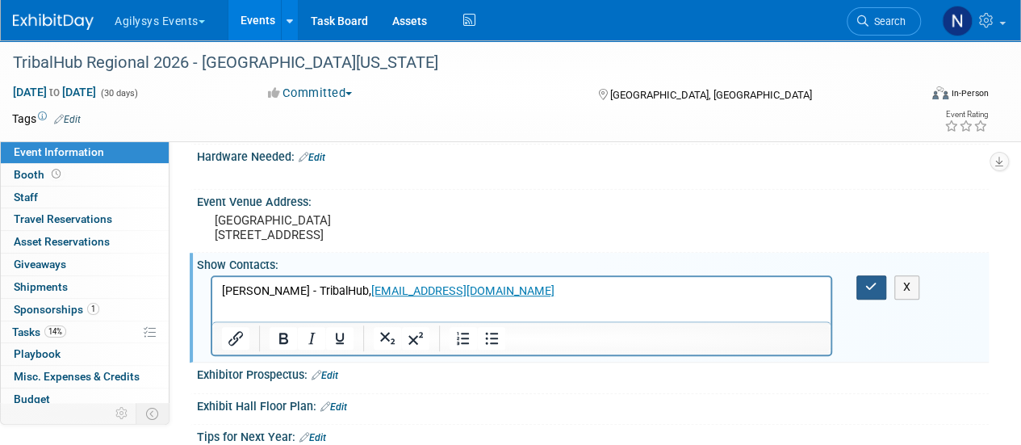
click at [866, 292] on icon "button" at bounding box center [871, 286] width 12 height 11
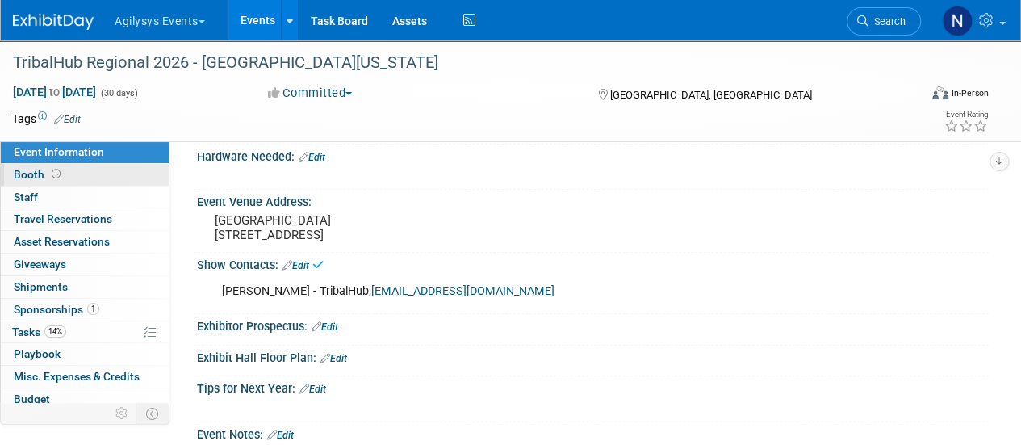
click at [138, 178] on link "Booth" at bounding box center [85, 175] width 168 height 22
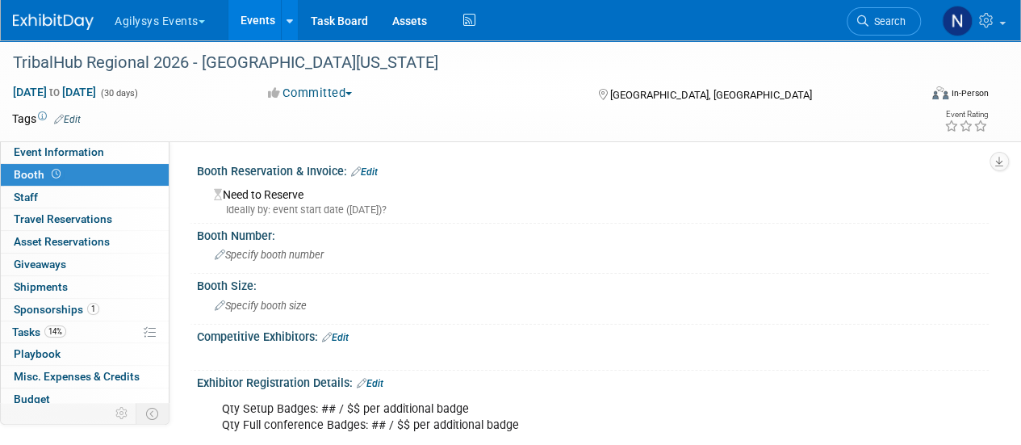
click at [377, 166] on link "Edit" at bounding box center [364, 171] width 27 height 11
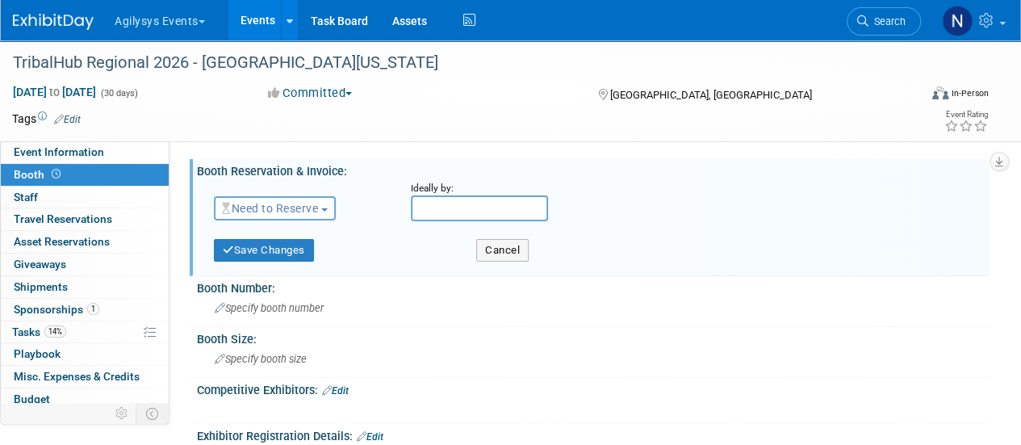
click at [312, 206] on span "Need to Reserve" at bounding box center [270, 208] width 96 height 13
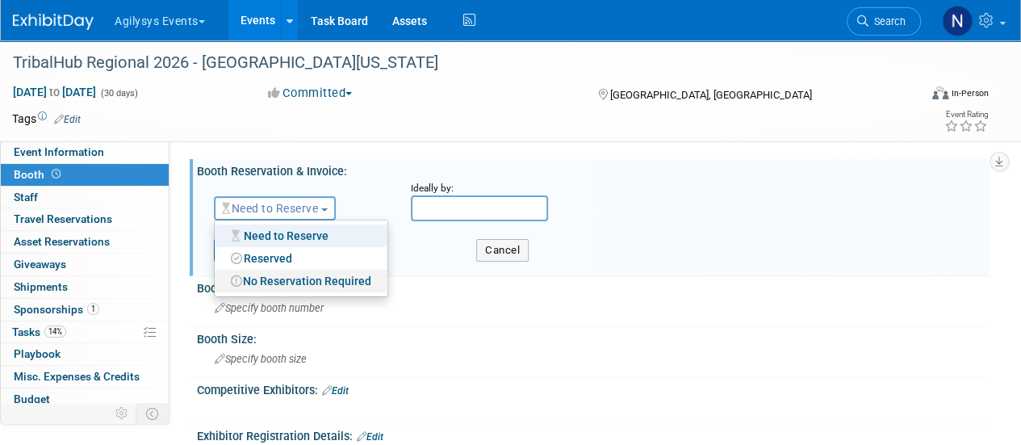
click at [303, 274] on link "No Reservation Required" at bounding box center [301, 281] width 173 height 23
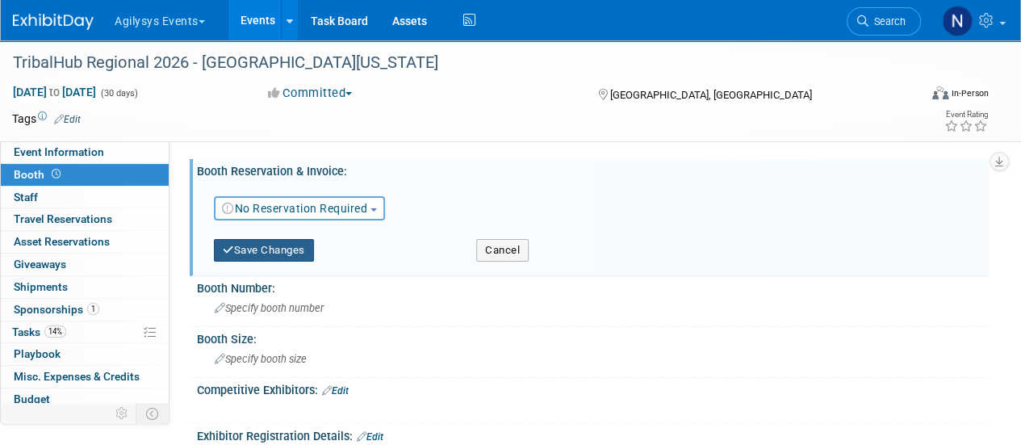
click at [290, 256] on button "Save Changes" at bounding box center [264, 250] width 100 height 23
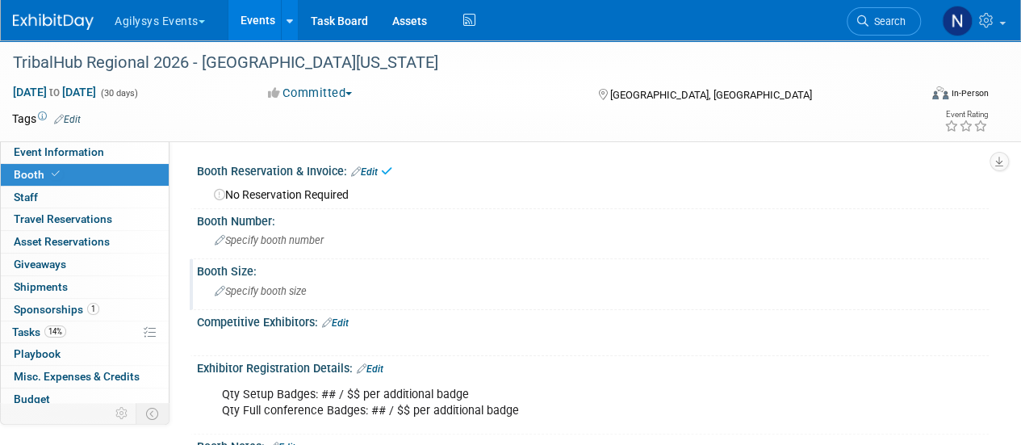
click at [253, 293] on span "Specify booth size" at bounding box center [261, 291] width 92 height 12
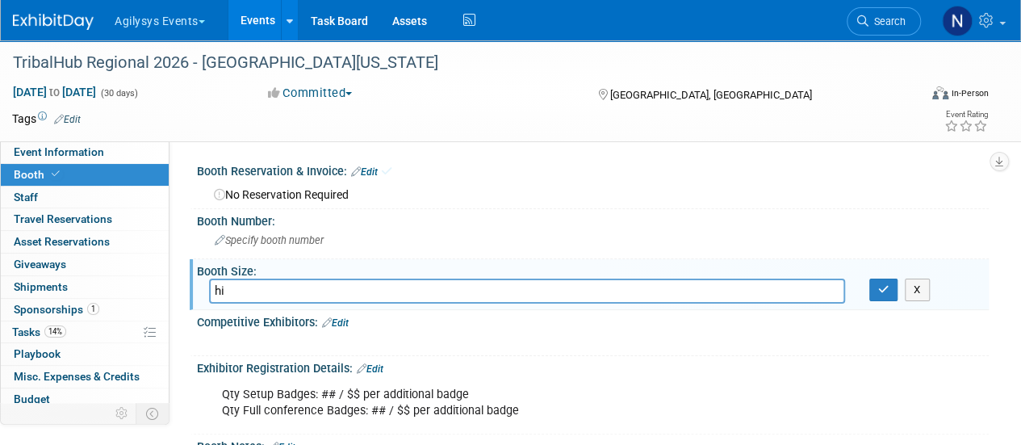
type input "h"
type input "High-Top Table"
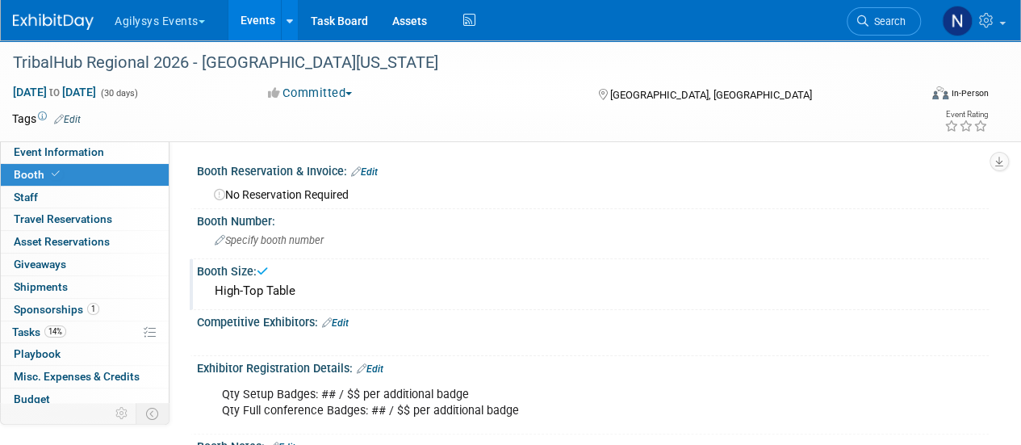
click at [368, 359] on div "Exhibitor Registration Details: Edit" at bounding box center [593, 366] width 792 height 21
click at [376, 363] on link "Edit" at bounding box center [370, 368] width 27 height 11
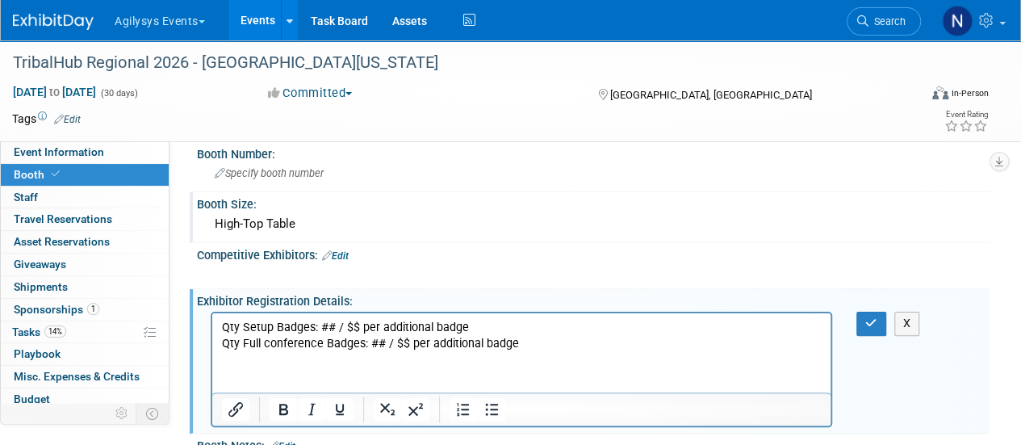
scroll to position [68, 0]
drag, startPoint x: 534, startPoint y: 343, endPoint x: 367, endPoint y: 339, distance: 167.1
click at [367, 339] on p "Qty Setup Badges: ## / $$ per additional badge Qty Full conference Badges: ## /…" at bounding box center [522, 335] width 600 height 32
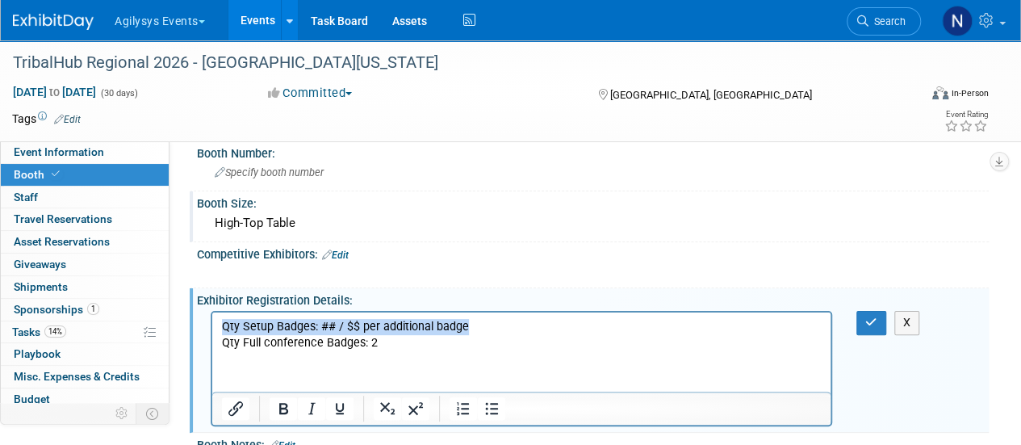
drag, startPoint x: 492, startPoint y: 321, endPoint x: 181, endPoint y: 304, distance: 312.0
click at [212, 312] on html "Qty Setup Badges: ## / $$ per additional badge Qty Full conference Badges: 2" at bounding box center [521, 331] width 618 height 39
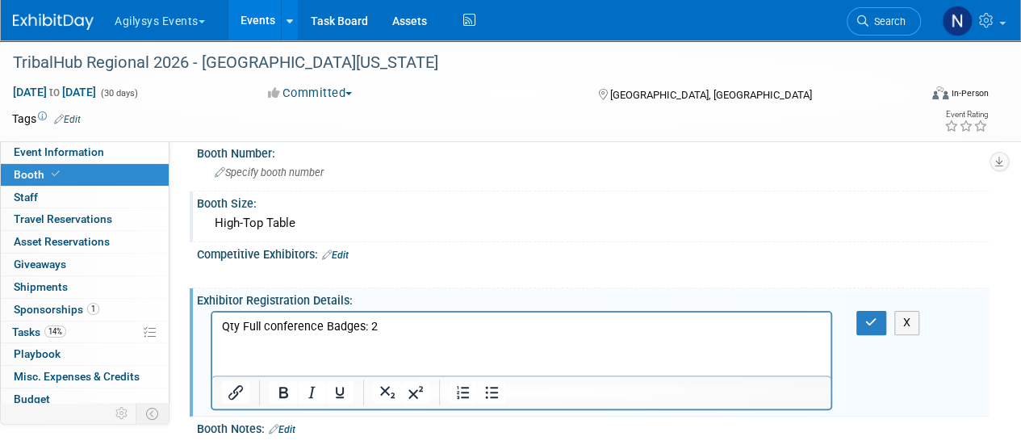
click at [437, 324] on p "Qty Full conference Badges: 2" at bounding box center [522, 327] width 600 height 16
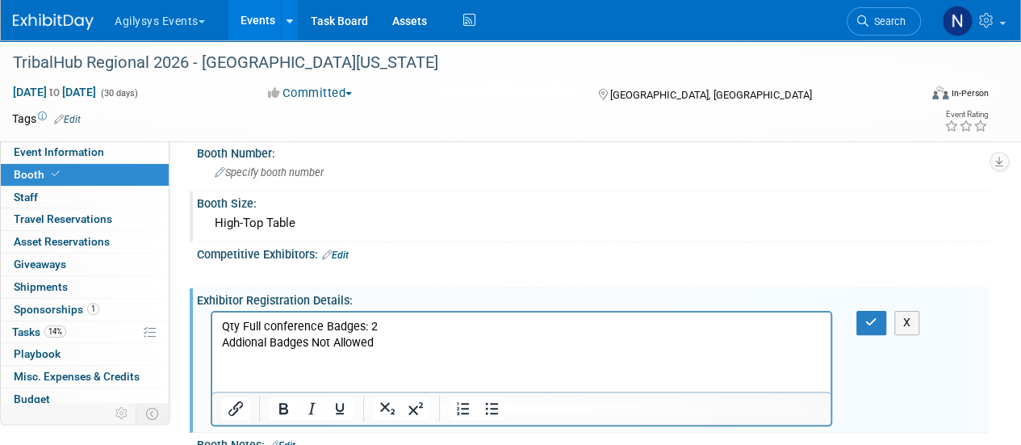
click at [246, 341] on p "Addional Badges Not Allowed" at bounding box center [522, 343] width 600 height 16
click at [860, 327] on button "button" at bounding box center [871, 322] width 30 height 23
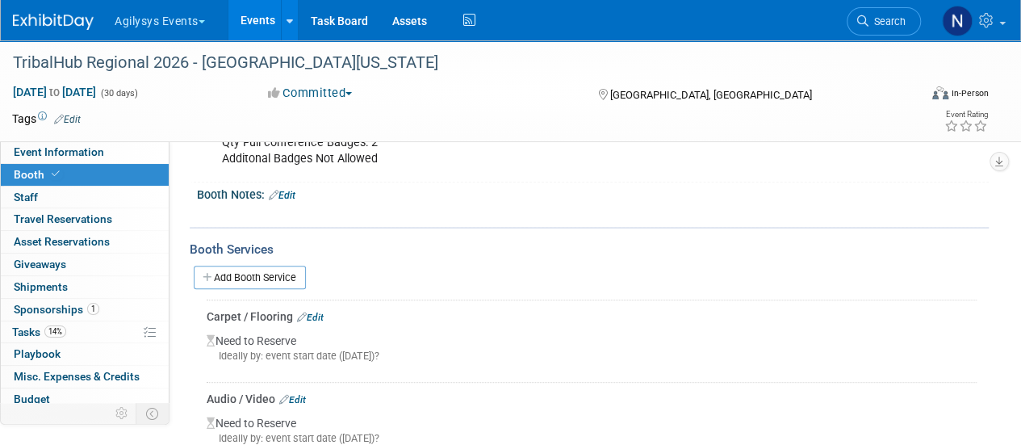
scroll to position [254, 0]
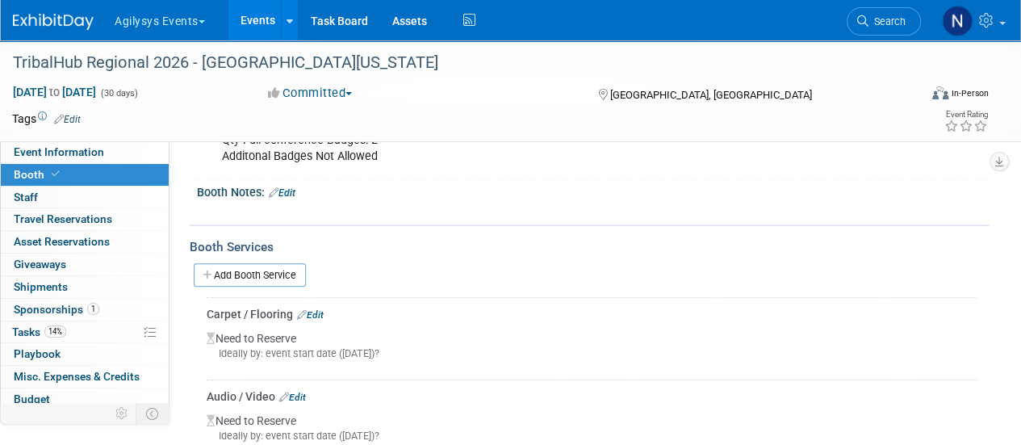
click at [313, 316] on link "Edit" at bounding box center [310, 314] width 27 height 11
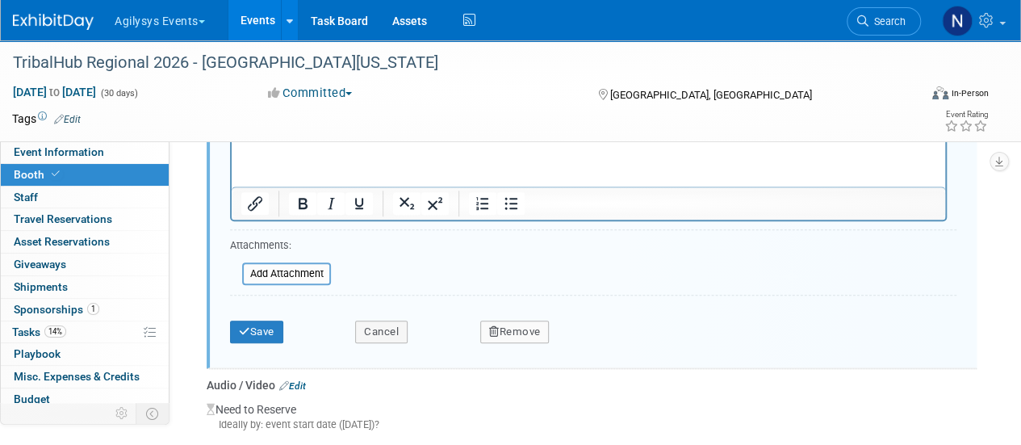
scroll to position [688, 0]
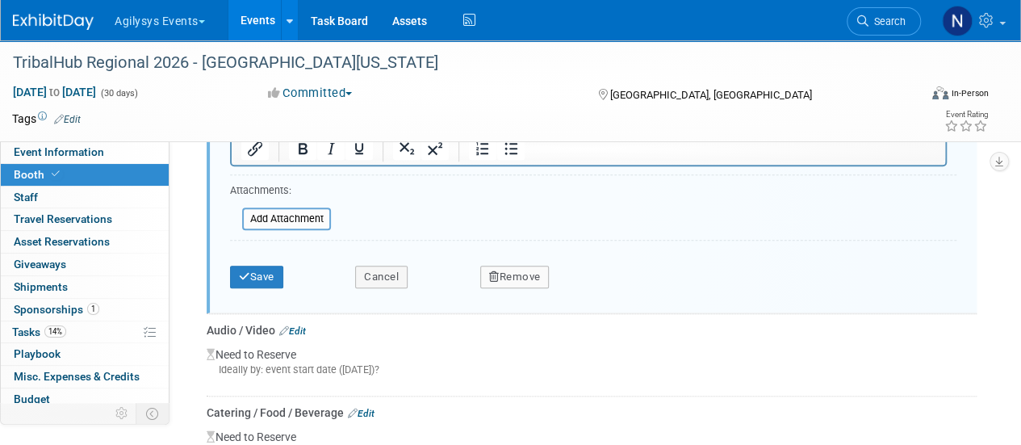
click at [535, 277] on button "Remove" at bounding box center [514, 277] width 69 height 23
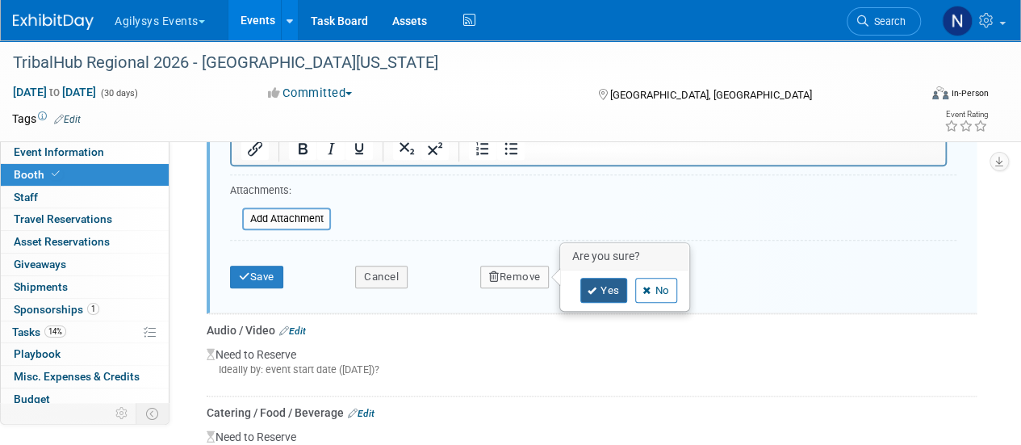
click at [596, 288] on link "Yes" at bounding box center [603, 291] width 47 height 26
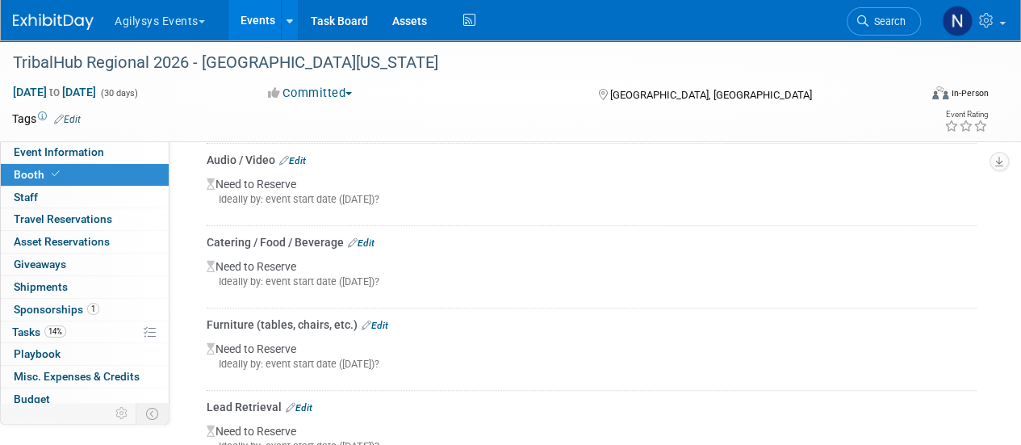
scroll to position [366, 0]
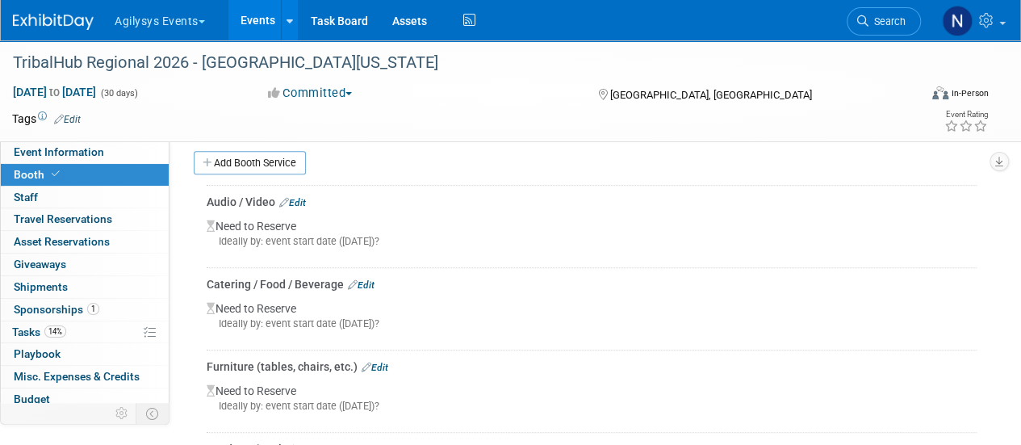
click at [304, 198] on link "Edit" at bounding box center [292, 202] width 27 height 11
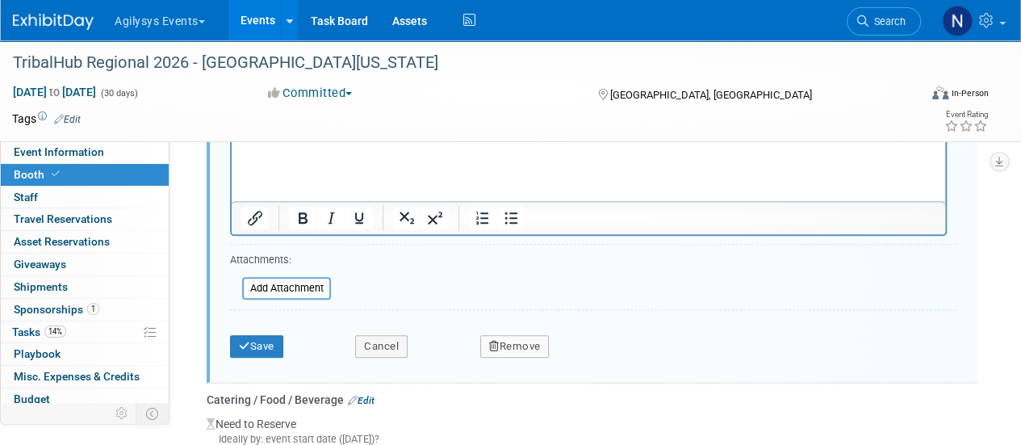
scroll to position [620, 0]
click at [537, 350] on button "Remove" at bounding box center [514, 344] width 69 height 23
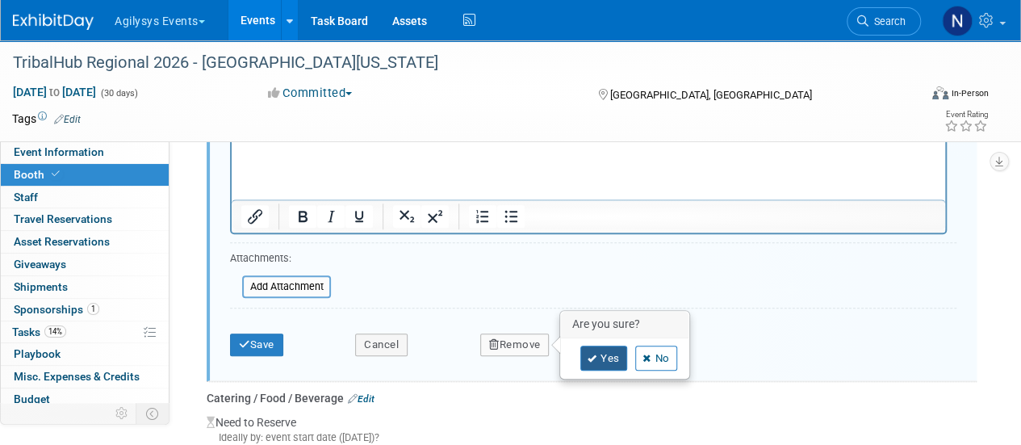
click at [610, 354] on link "Yes" at bounding box center [603, 358] width 47 height 26
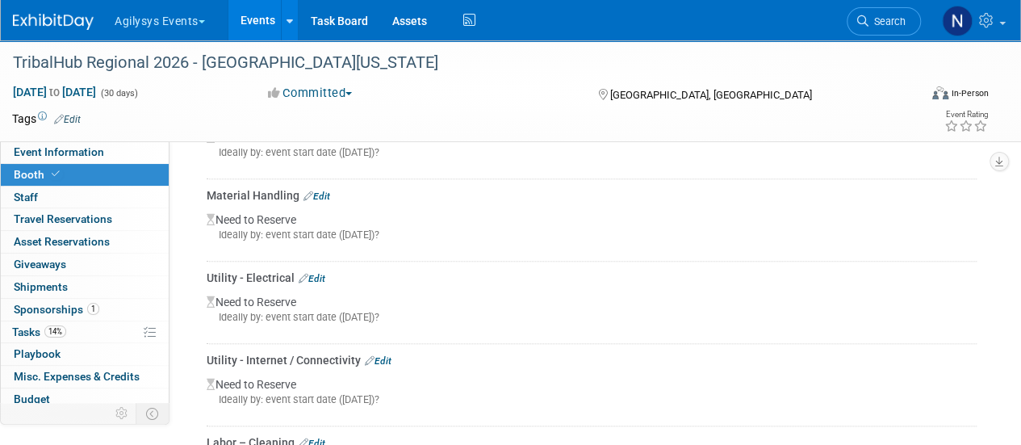
click at [318, 190] on link "Edit" at bounding box center [316, 195] width 27 height 11
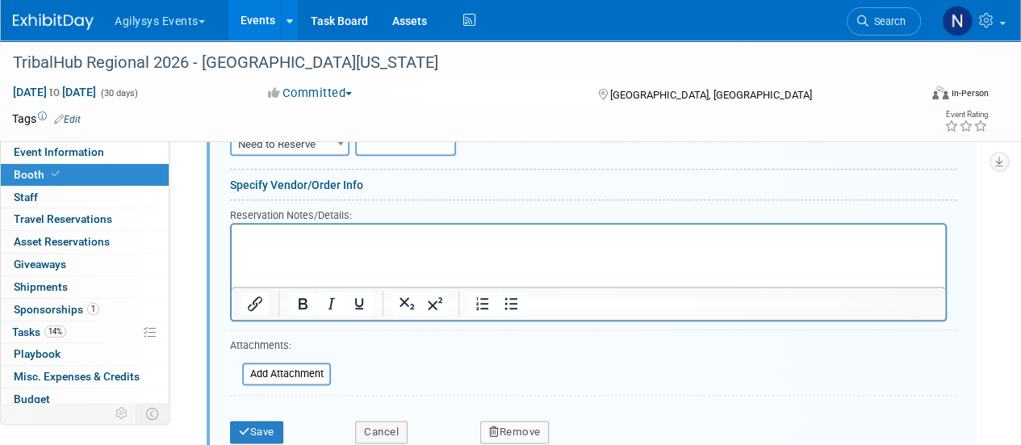
scroll to position [780, 0]
click at [509, 427] on button "Remove" at bounding box center [514, 431] width 69 height 23
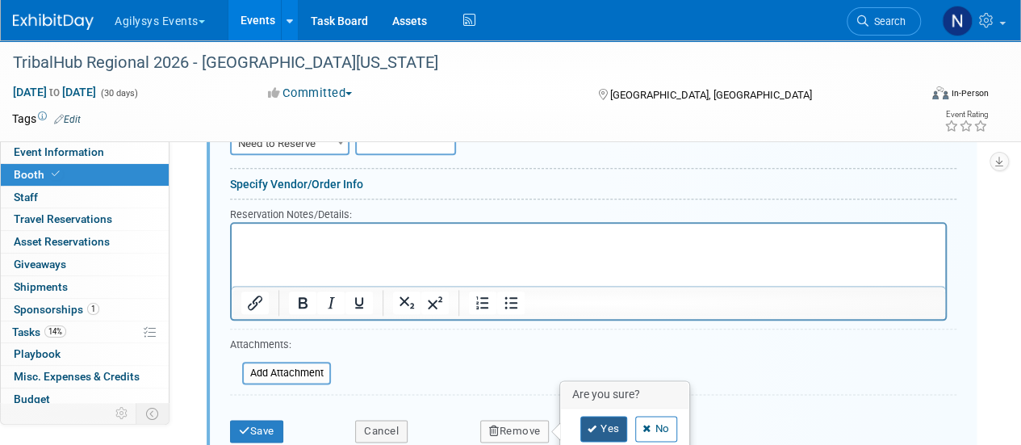
click at [594, 416] on link "Yes" at bounding box center [603, 429] width 47 height 26
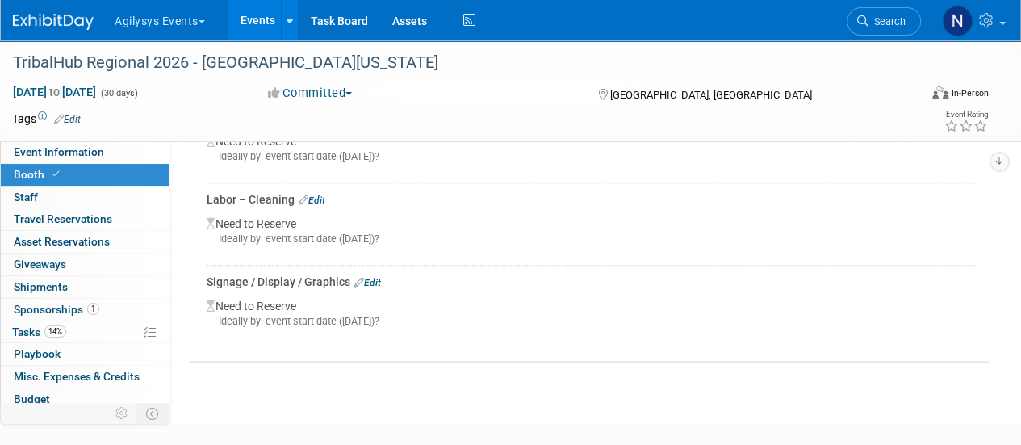
click at [323, 195] on link "Edit" at bounding box center [312, 199] width 27 height 11
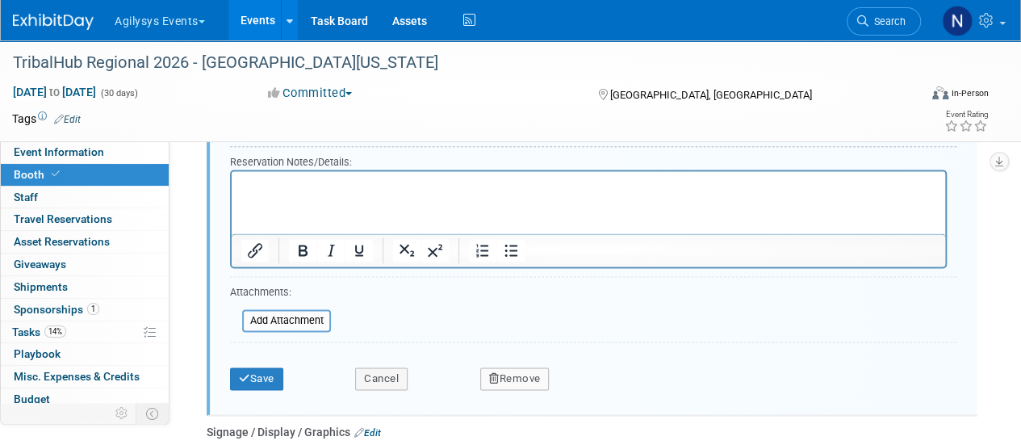
scroll to position [1002, 0]
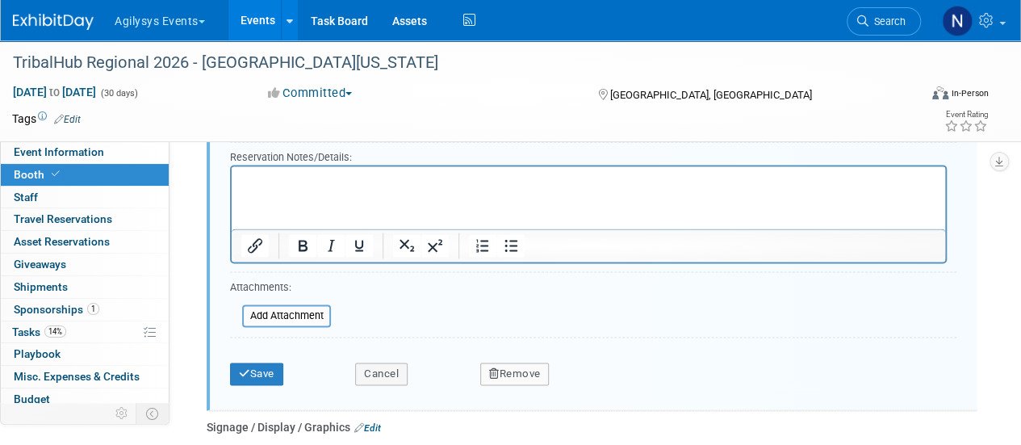
click at [504, 352] on div "Remove" at bounding box center [624, 368] width 313 height 33
click at [506, 363] on button "Remove" at bounding box center [514, 373] width 69 height 23
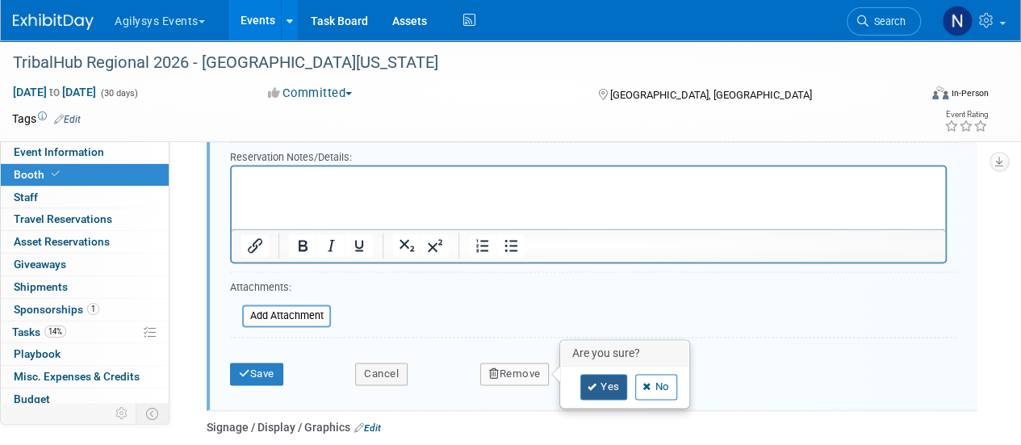
click at [586, 375] on link "Yes" at bounding box center [603, 387] width 47 height 26
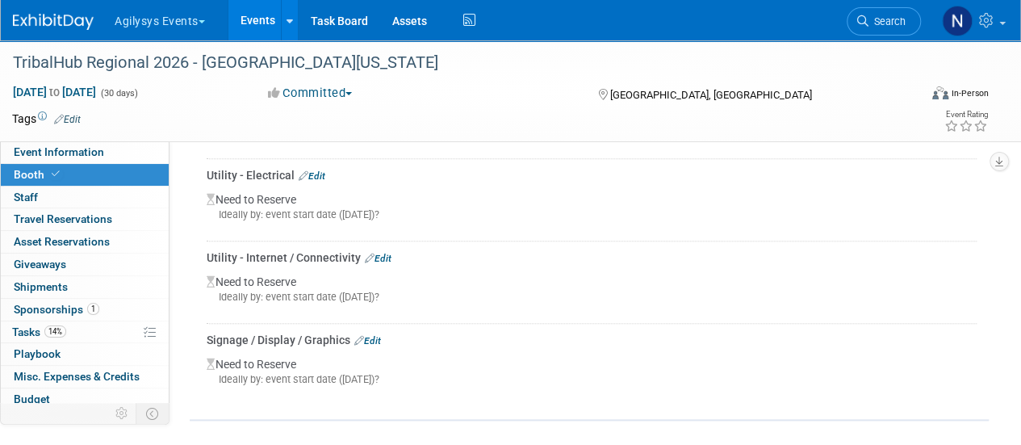
scroll to position [638, 0]
click at [384, 254] on link "Edit" at bounding box center [378, 259] width 27 height 11
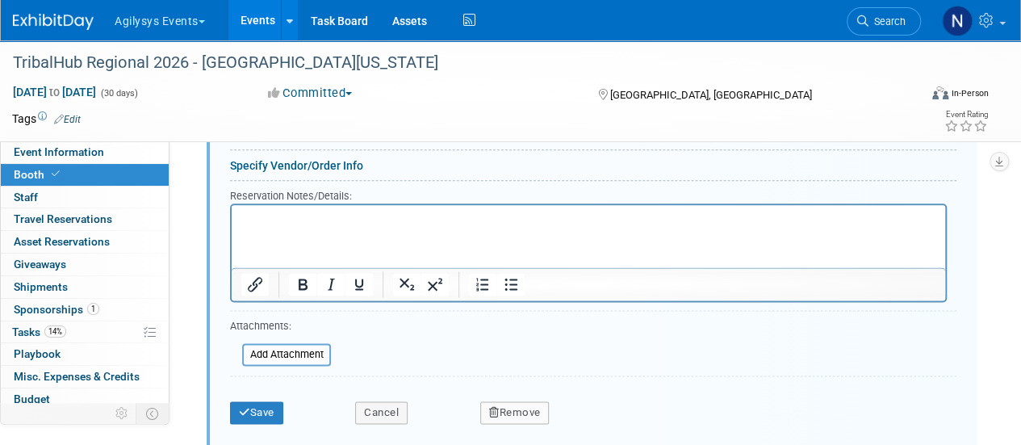
scroll to position [897, 0]
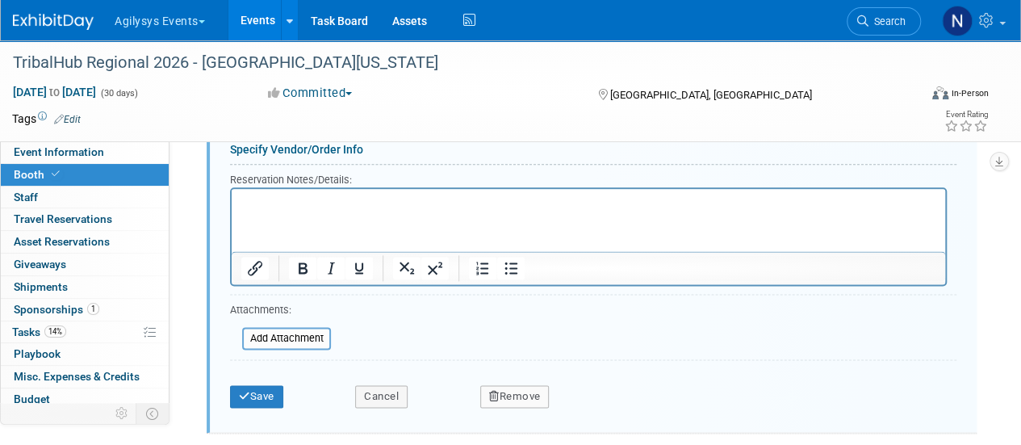
click at [512, 400] on button "Remove" at bounding box center [514, 396] width 69 height 23
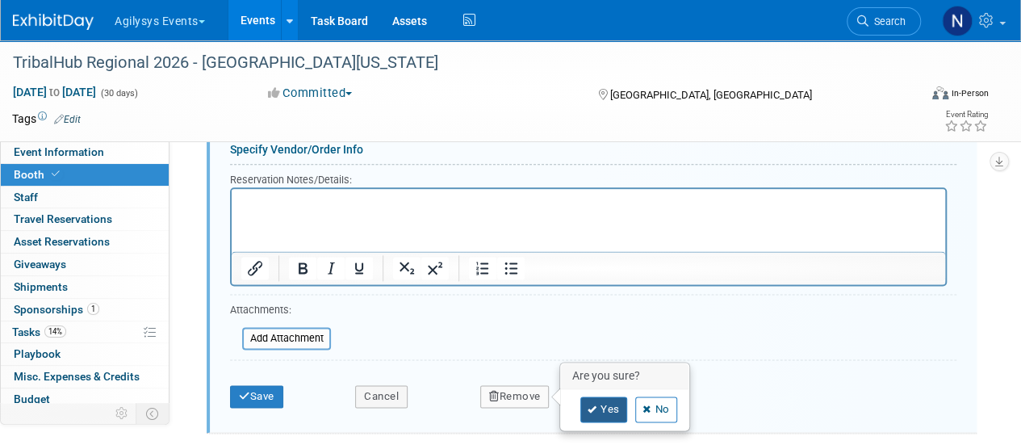
click at [588, 396] on link "Yes" at bounding box center [603, 409] width 47 height 26
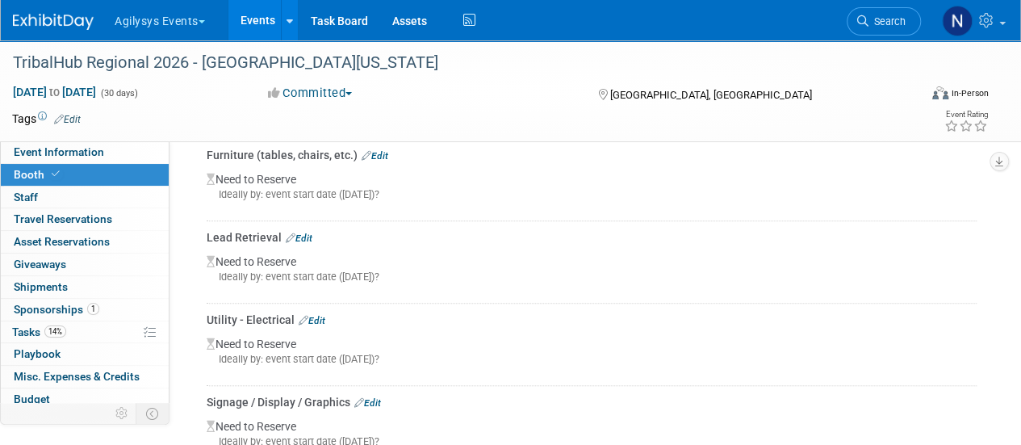
click at [310, 315] on link "Edit" at bounding box center [312, 320] width 27 height 11
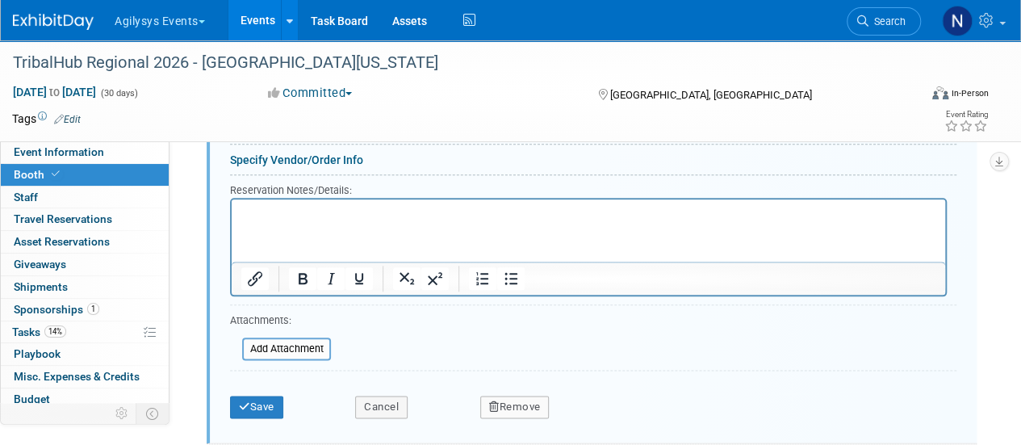
scroll to position [808, 0]
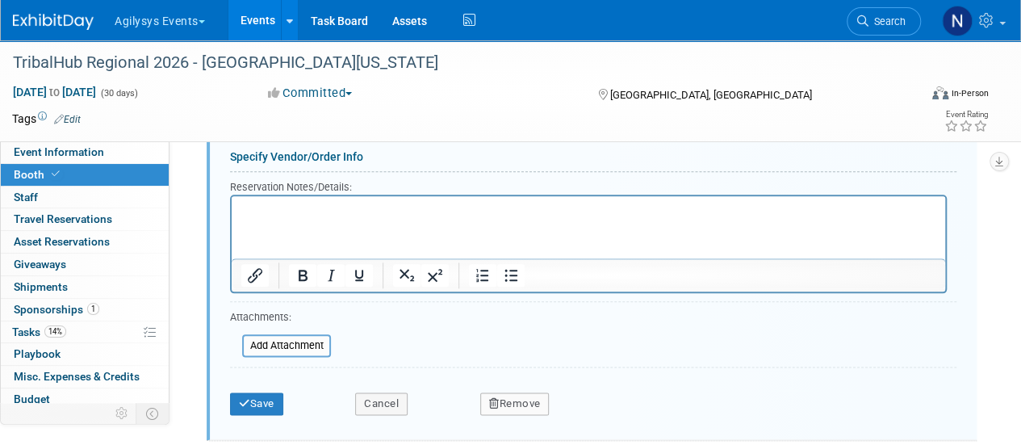
click at [512, 403] on button "Remove" at bounding box center [514, 403] width 69 height 23
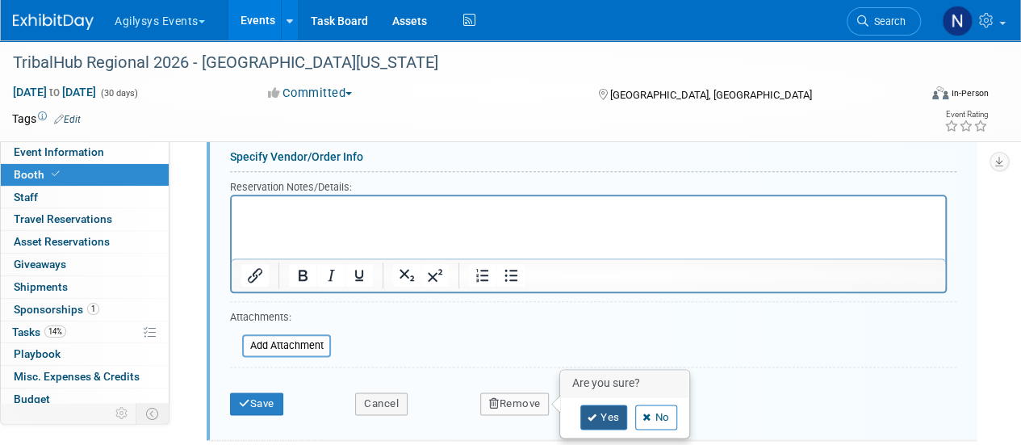
click at [604, 406] on link "Yes" at bounding box center [603, 417] width 47 height 26
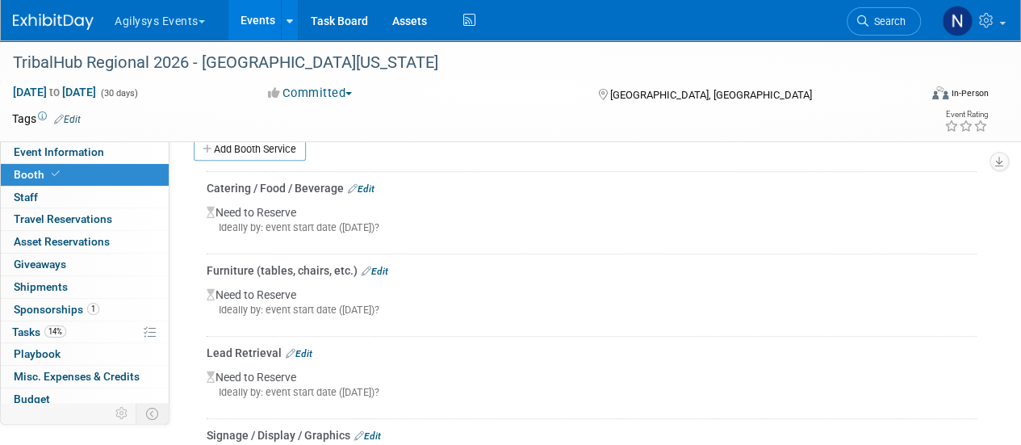
click at [380, 266] on link "Edit" at bounding box center [375, 271] width 27 height 11
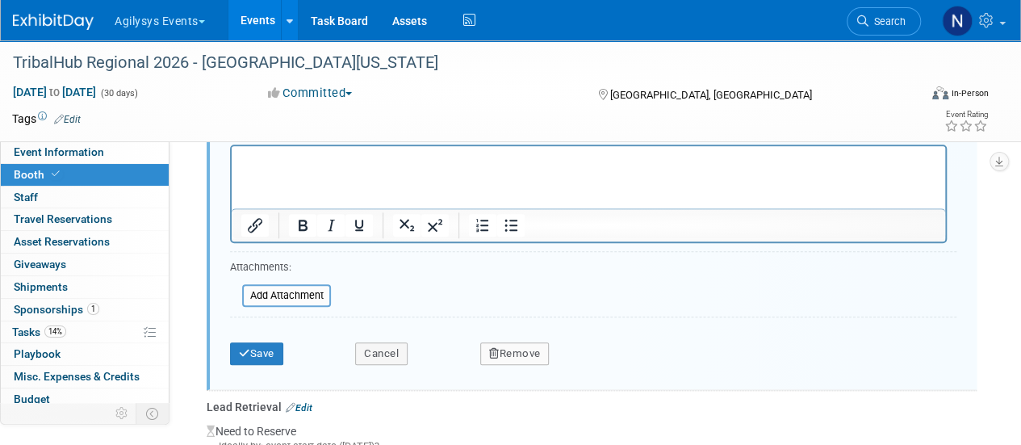
scroll to position [694, 0]
click at [511, 341] on button "Remove" at bounding box center [514, 352] width 69 height 23
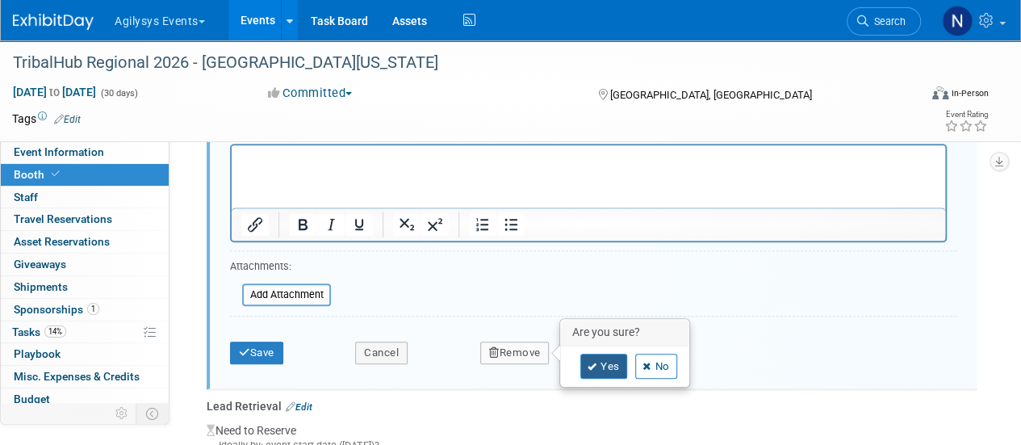
click at [588, 366] on icon at bounding box center [593, 366] width 10 height 9
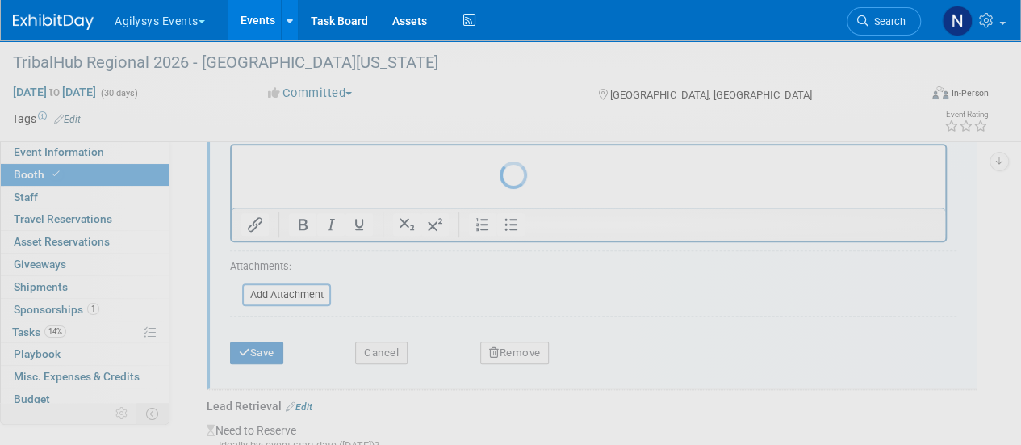
scroll to position [540, 0]
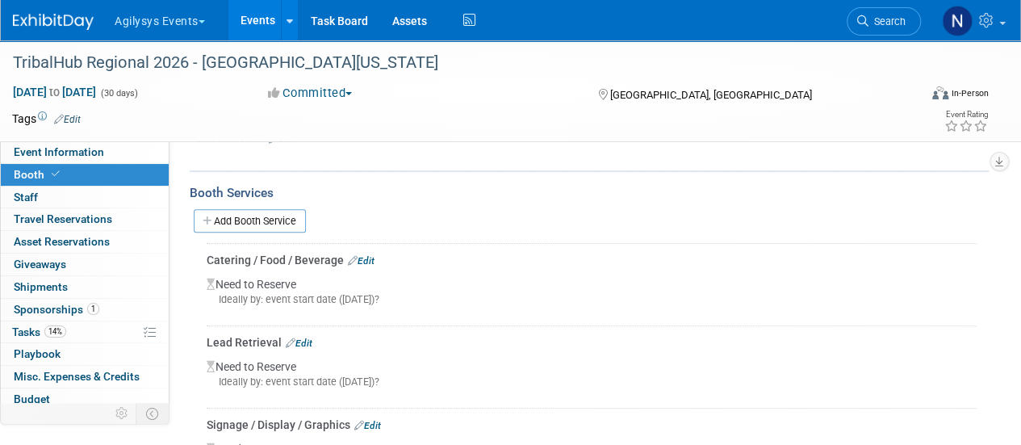
click at [371, 255] on link "Edit" at bounding box center [361, 260] width 27 height 11
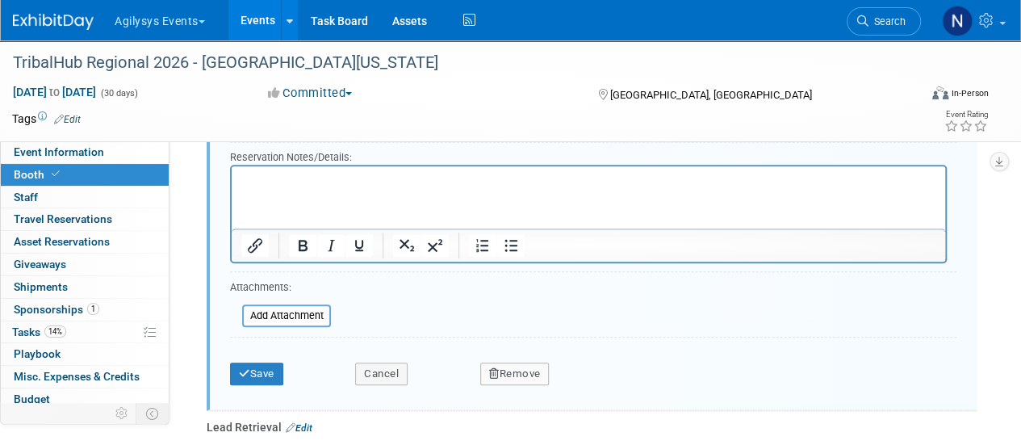
scroll to position [592, 0]
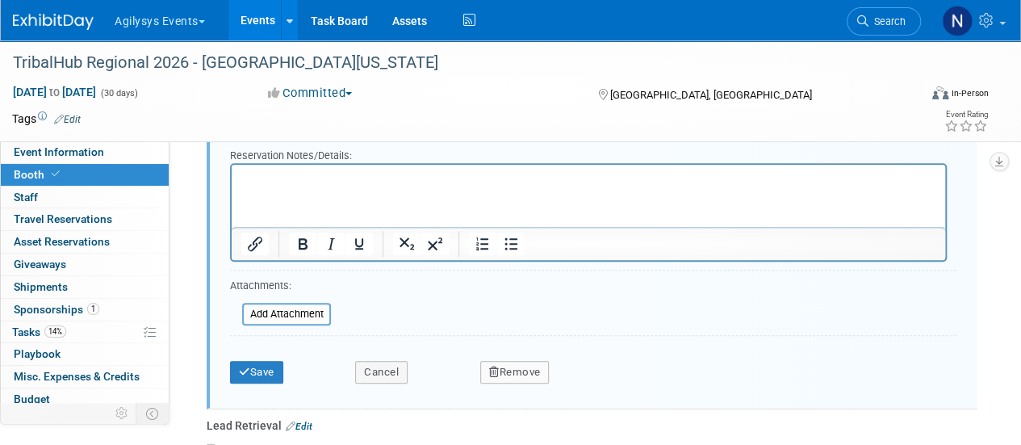
click at [503, 372] on button "Remove" at bounding box center [514, 372] width 69 height 23
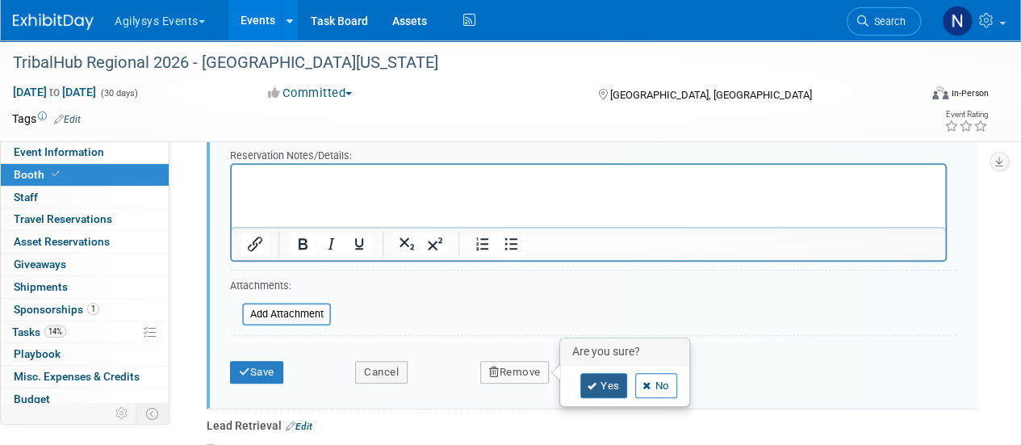
click at [589, 382] on icon at bounding box center [593, 386] width 10 height 9
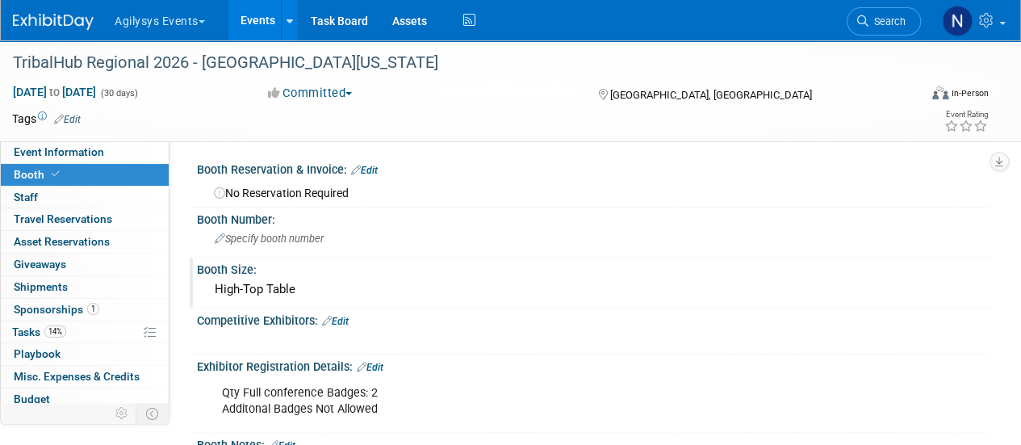
scroll to position [0, 0]
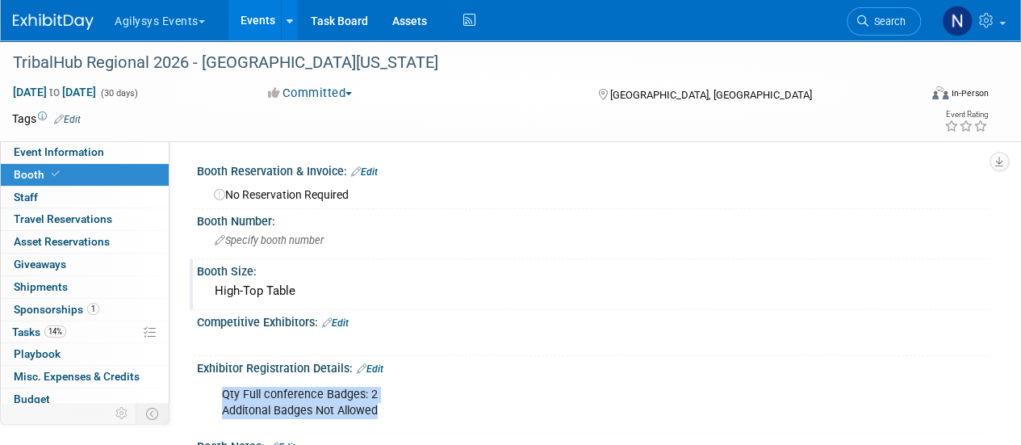
drag, startPoint x: 381, startPoint y: 409, endPoint x: 224, endPoint y: 393, distance: 158.2
click at [224, 393] on div "Qty Full conference Badges: 2 Additonal Badges Not Allowed" at bounding box center [521, 402] width 621 height 48
copy div "Qty Full conference Badges: 2 Additonal Badges Not Allowed"
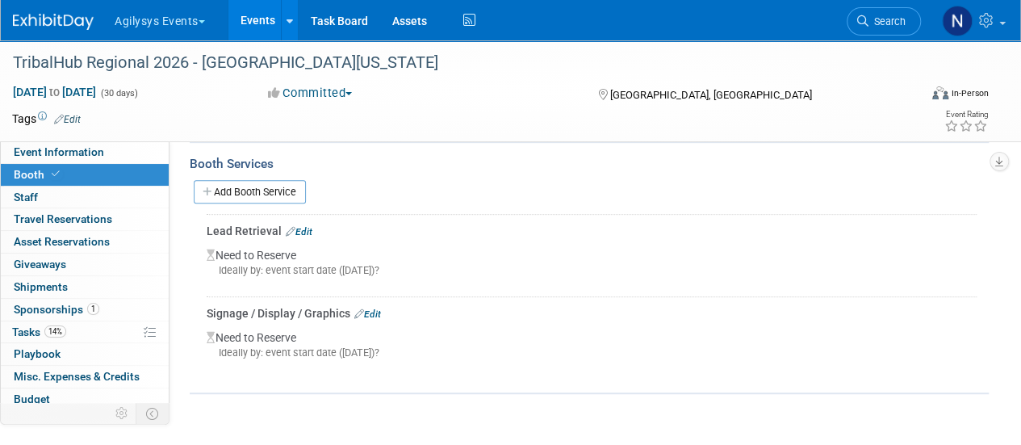
scroll to position [338, 0]
click at [77, 153] on span "Event Information" at bounding box center [59, 151] width 90 height 13
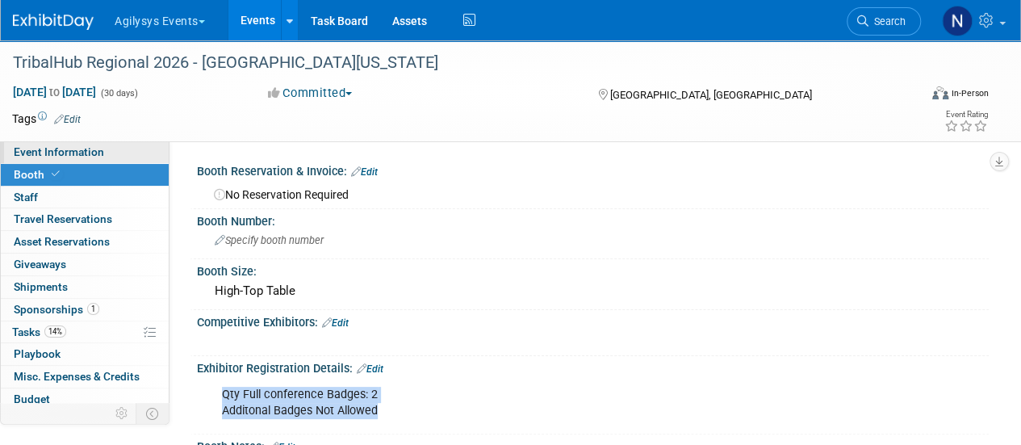
select select "GAM"
select select "Q3"
select select "A"
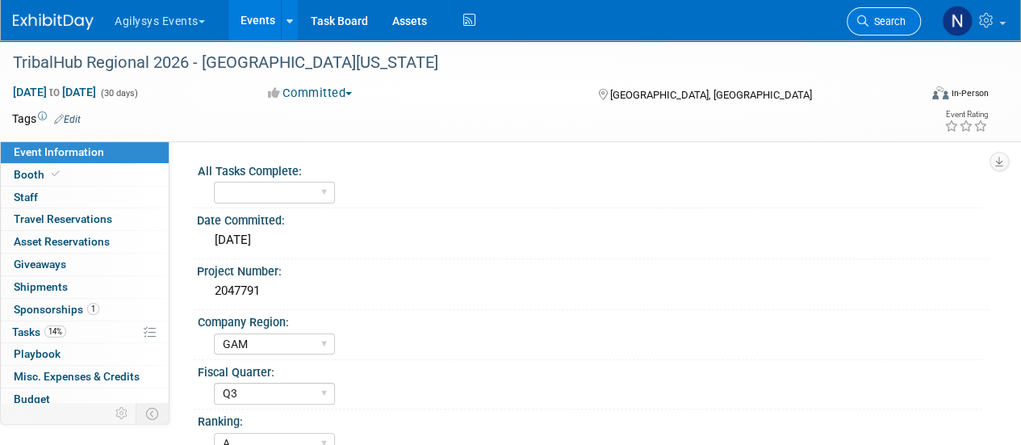
click at [876, 21] on span "Search" at bounding box center [886, 21] width 37 height 12
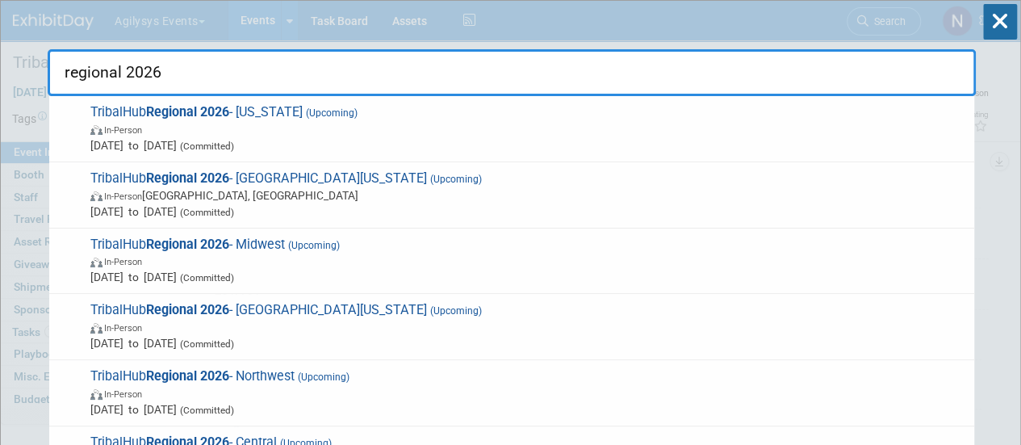
drag, startPoint x: 204, startPoint y: 74, endPoint x: 14, endPoint y: 85, distance: 190.7
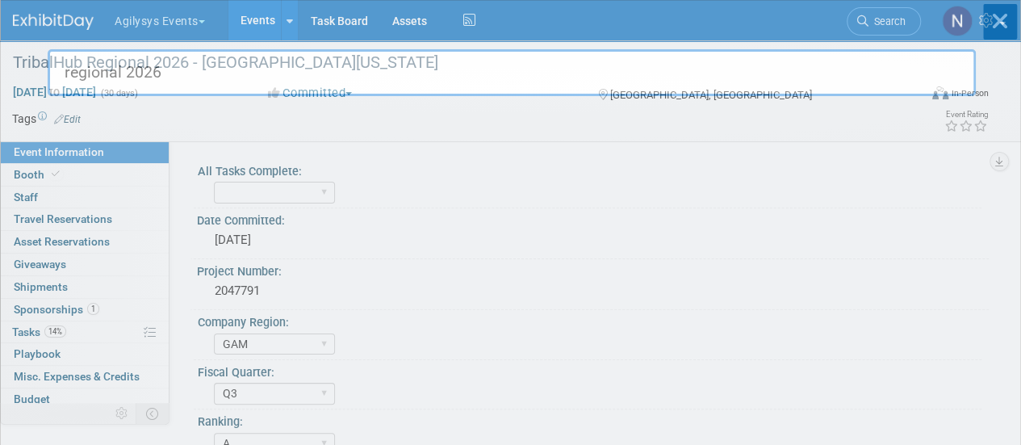
type input "n"
type input "o"
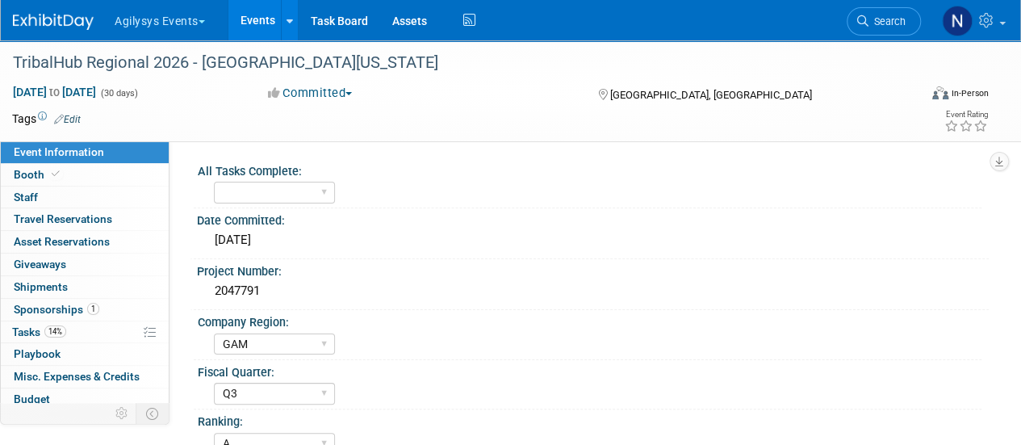
click at [875, 36] on li "Search" at bounding box center [884, 20] width 74 height 40
click at [875, 22] on span "Search" at bounding box center [886, 21] width 37 height 12
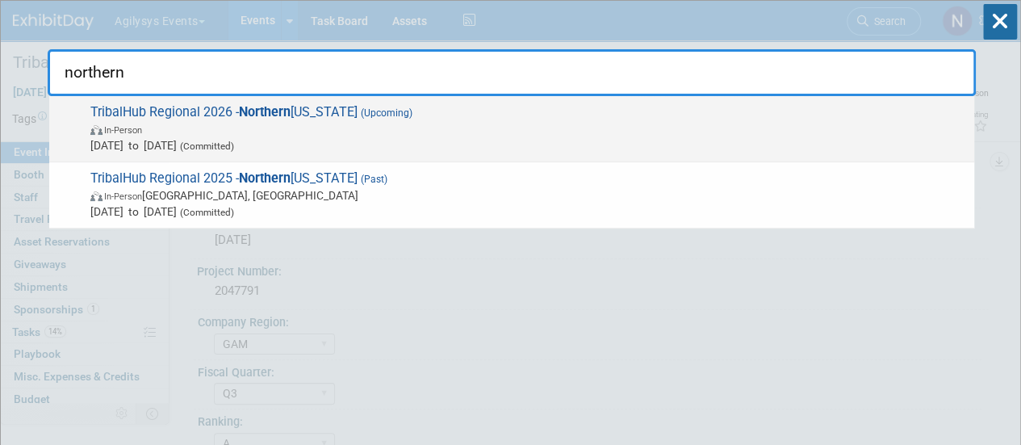
type input "northern"
click at [510, 119] on span "TribalHub Regional 2026 - Northern California (Upcoming) In-Person May 1, 2026 …" at bounding box center [526, 128] width 880 height 49
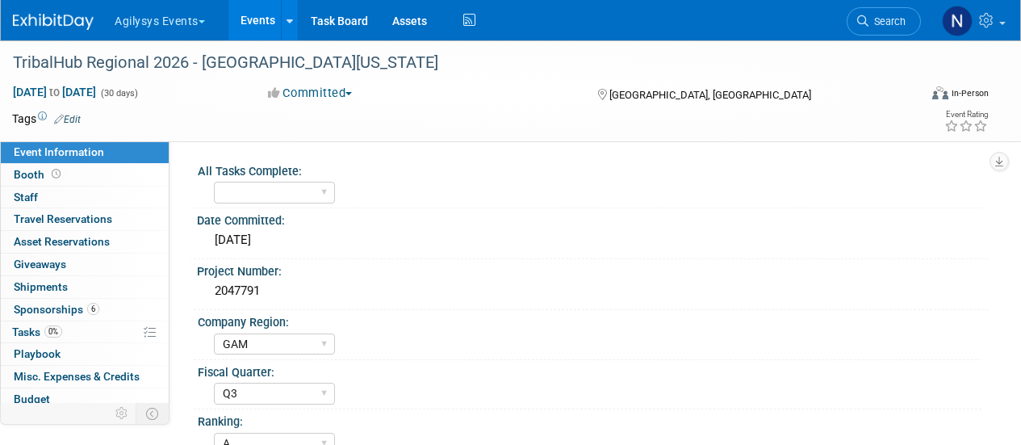
select select "GAM"
select select "Q3"
select select "A"
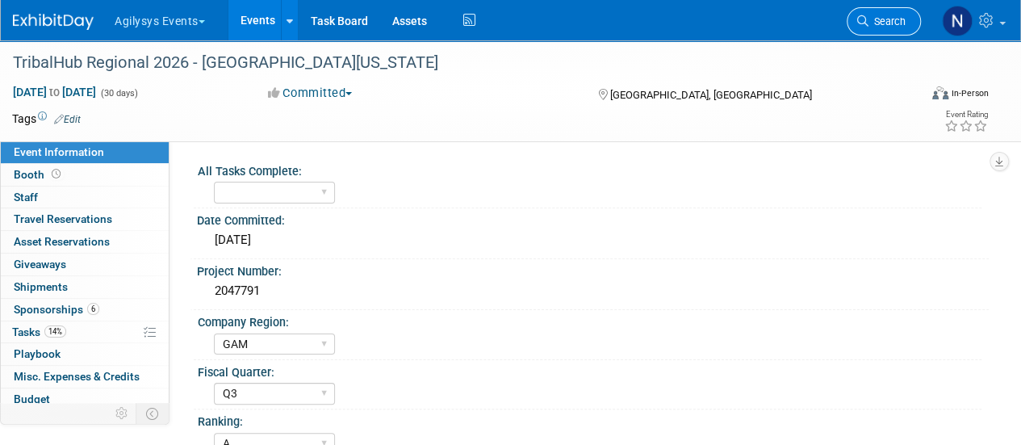
click at [889, 22] on span "Search" at bounding box center [886, 21] width 37 height 12
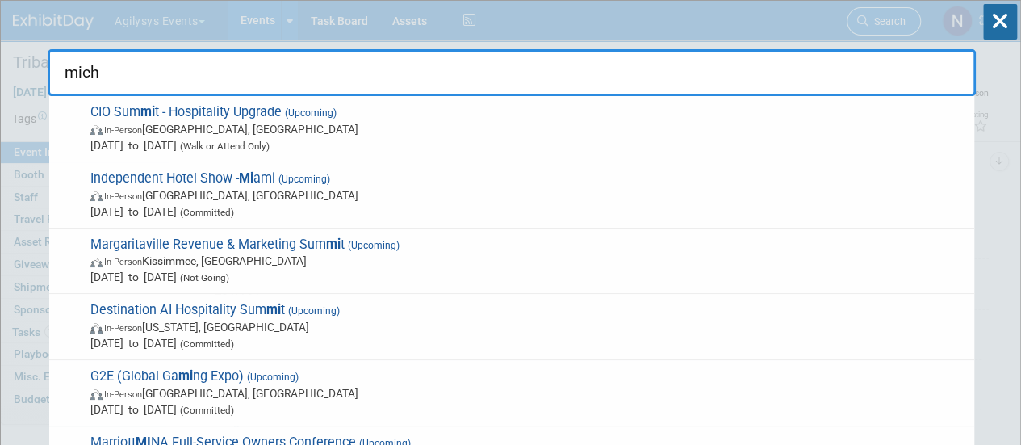
type input "michi"
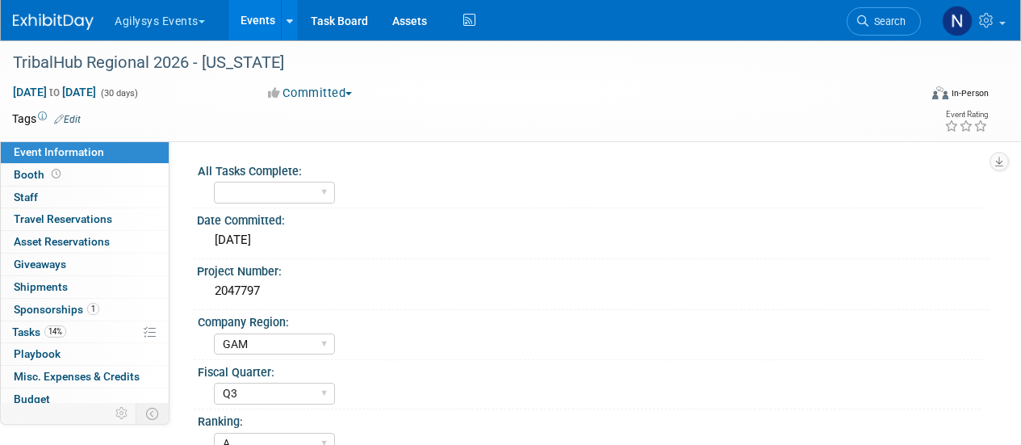
select select "GAM"
select select "Q3"
select select "A"
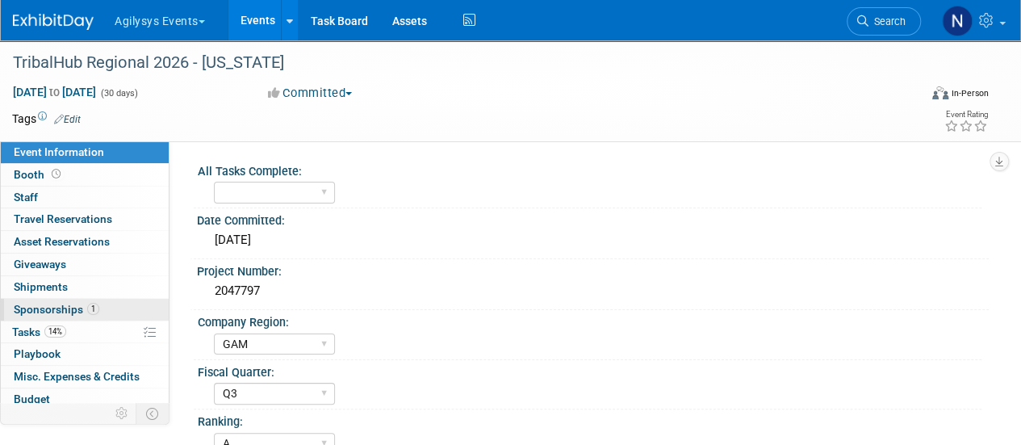
click at [74, 303] on span "Sponsorships 1" at bounding box center [57, 309] width 86 height 13
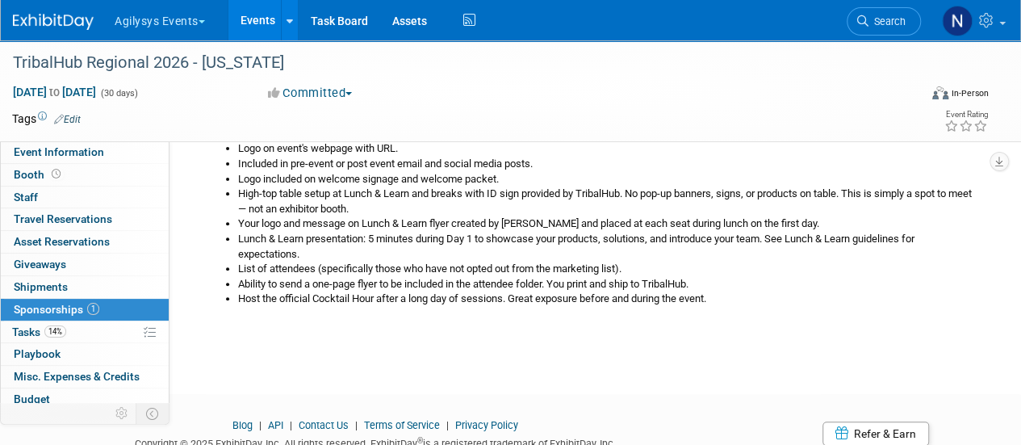
scroll to position [216, 0]
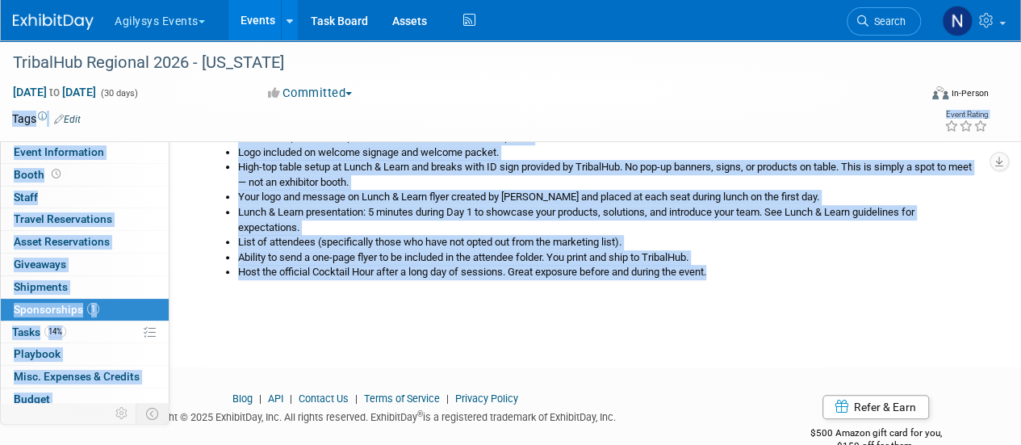
drag, startPoint x: 723, startPoint y: 273, endPoint x: 215, endPoint y: 125, distance: 528.7
click at [215, 125] on div "TribalHub Regional 2026 - Michigan Apr 1, 2026 to Apr 30, 2026 (30 days) Apr 1,…" at bounding box center [510, 81] width 1021 height 514
click at [434, 228] on html "Agilysys Events Choose Workspace: Agilysys Agilysys Events Events Add Event Bul…" at bounding box center [510, 6] width 1021 height 445
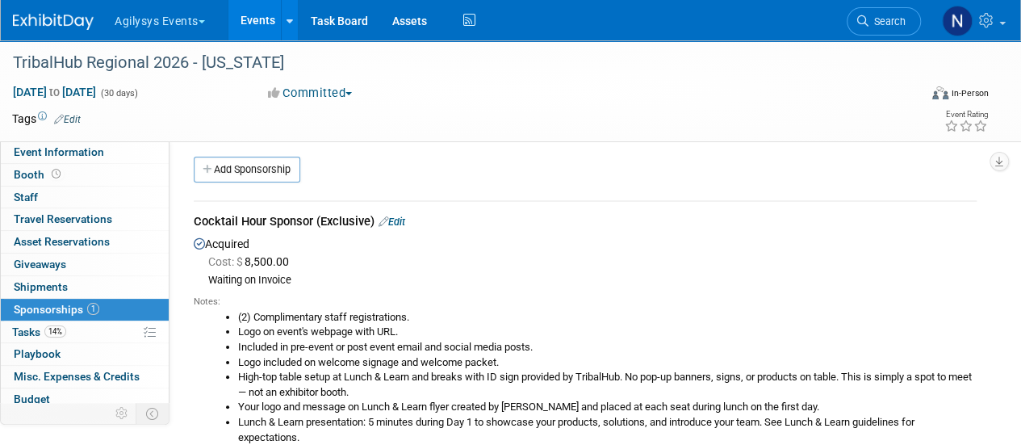
scroll to position [6, 0]
click at [403, 219] on link "Edit" at bounding box center [391, 221] width 27 height 12
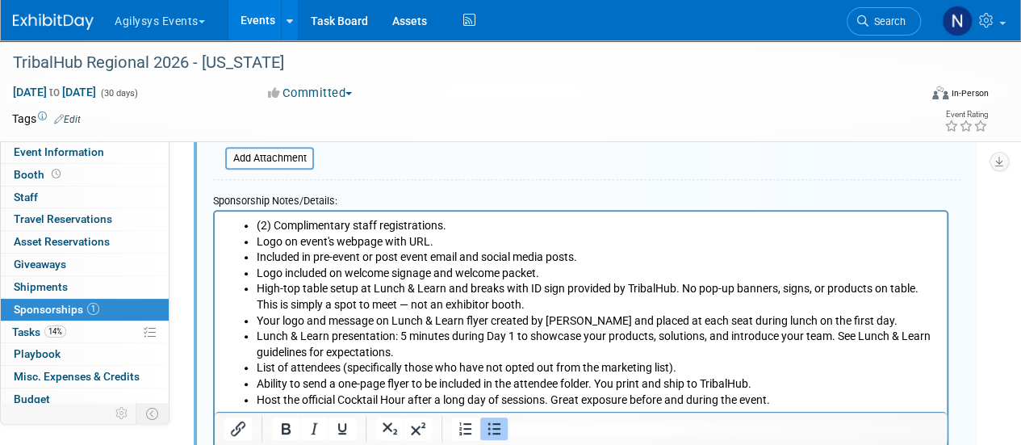
scroll to position [709, 0]
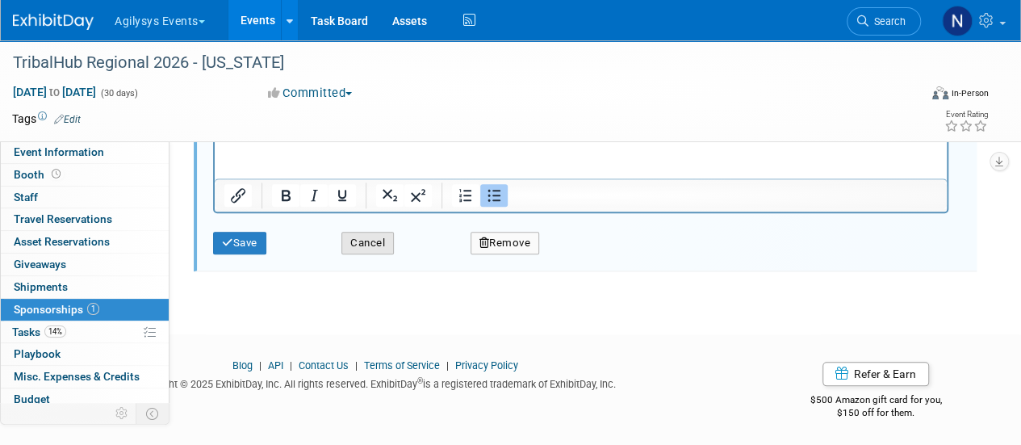
click at [363, 244] on button "Cancel" at bounding box center [367, 243] width 52 height 23
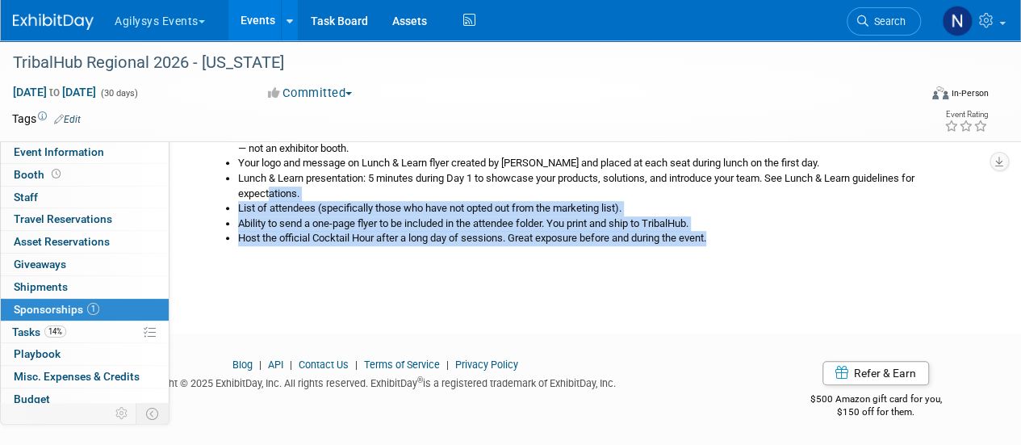
drag, startPoint x: 718, startPoint y: 238, endPoint x: 270, endPoint y: 191, distance: 450.3
click at [270, 191] on ul "(2) Complimentary staff registrations. Logo on event's webpage with URL. Includ…" at bounding box center [591, 156] width 771 height 180
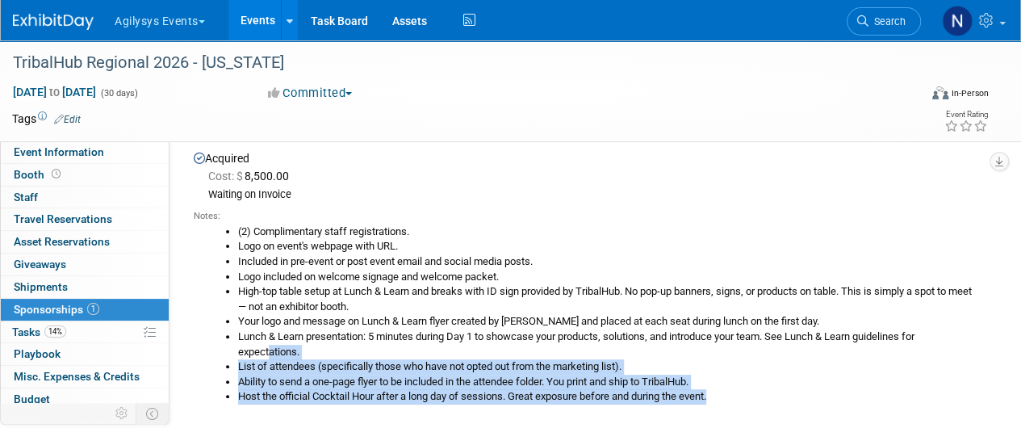
scroll to position [92, 0]
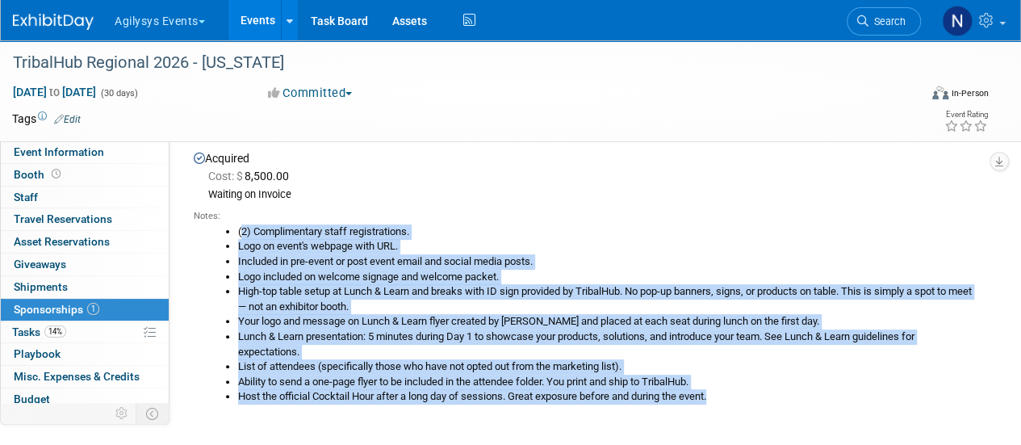
click at [240, 225] on li "(2) Complimentary staff registrations." at bounding box center [607, 231] width 738 height 15
copy ul "(2) Complimentary staff registrations. Logo on event's webpage with URL. Includ…"
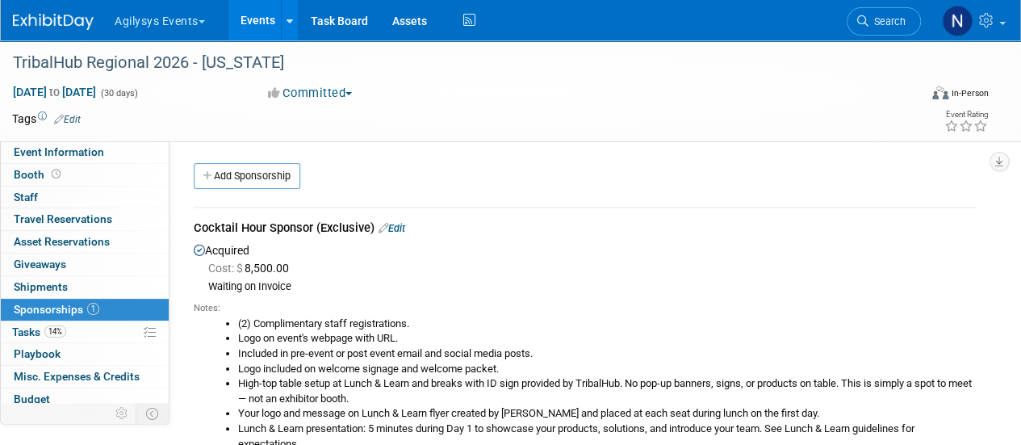
click at [297, 228] on div "Cocktail Hour Sponsor (Exclusive) Edit" at bounding box center [585, 230] width 783 height 20
copy div "Cocktail Hour Sponsor (Exclusive)"
click at [147, 149] on link "Event Information" at bounding box center [85, 152] width 168 height 22
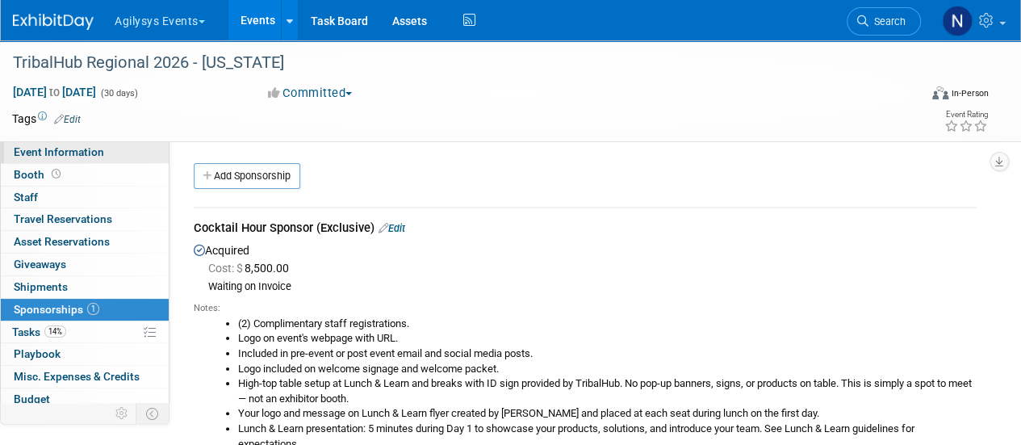
select select "GAM"
select select "Q3"
select select "A"
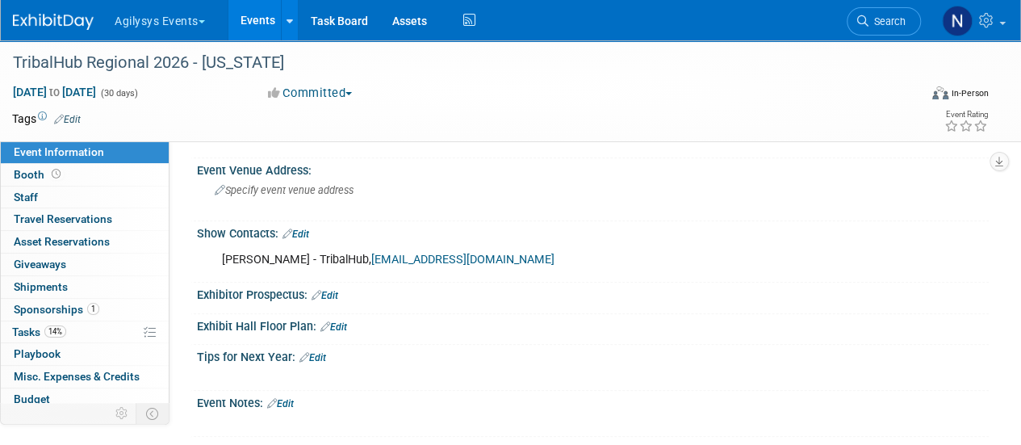
scroll to position [526, 0]
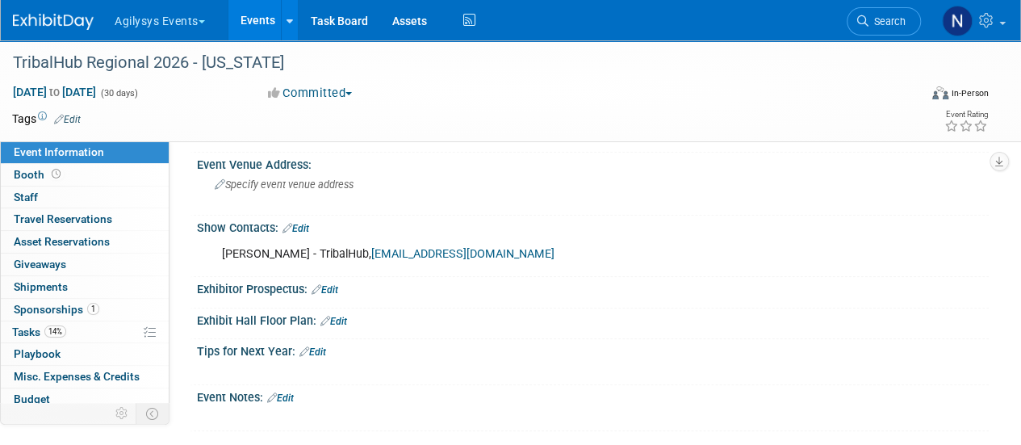
drag, startPoint x: 219, startPoint y: 249, endPoint x: 505, endPoint y: 267, distance: 287.1
click at [505, 267] on div "Heather Mallo - TribalHub, heather@tribalhub.com X" at bounding box center [593, 253] width 792 height 38
drag, startPoint x: 215, startPoint y: 245, endPoint x: 520, endPoint y: 251, distance: 305.1
click at [520, 251] on div "Heather Mallo - TribalHub, heather@tribalhub.com" at bounding box center [521, 254] width 621 height 32
copy div "Heather Mallo - TribalHub, heather@tribalhub.com"
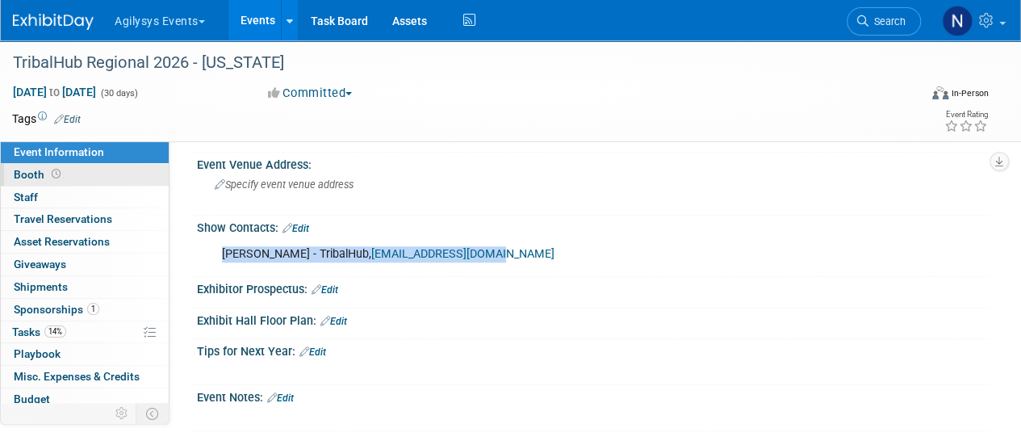
click at [69, 174] on link "Booth" at bounding box center [85, 175] width 168 height 22
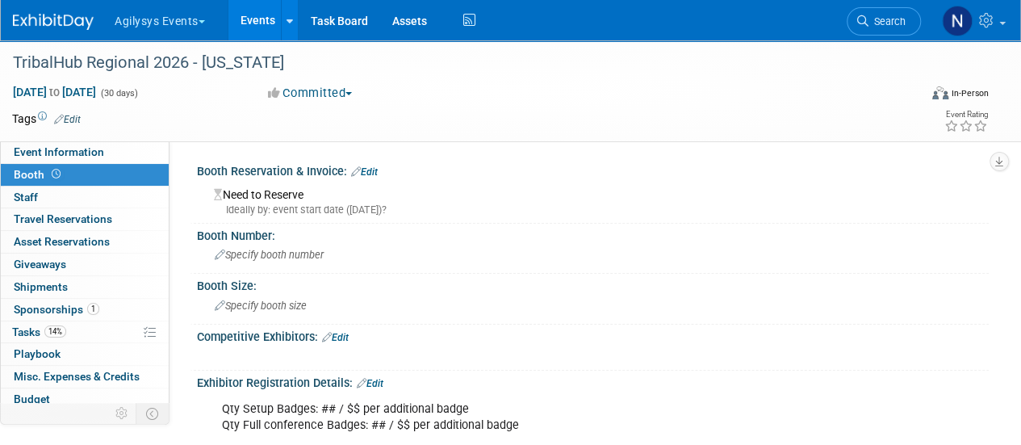
click at [383, 174] on div "Booth Reservation & Invoice: Edit" at bounding box center [593, 169] width 792 height 21
click at [378, 174] on link "Edit" at bounding box center [364, 171] width 27 height 11
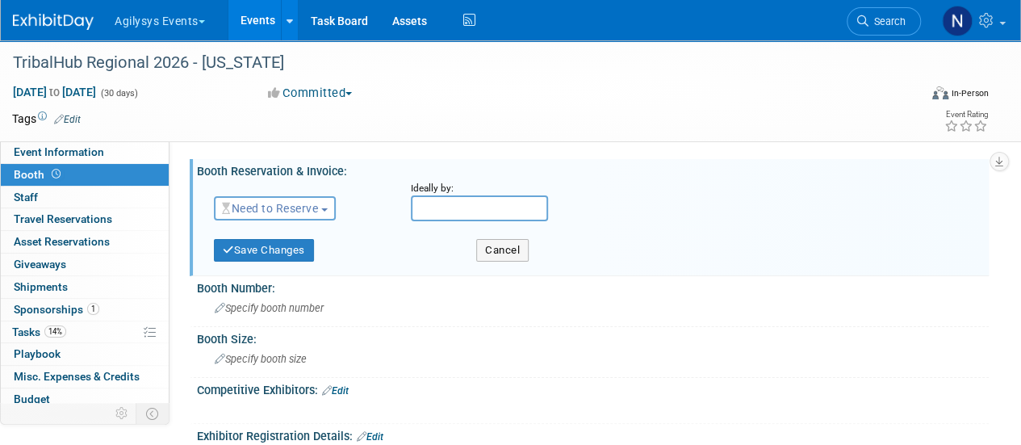
click at [290, 205] on span "Need to Reserve" at bounding box center [270, 208] width 96 height 13
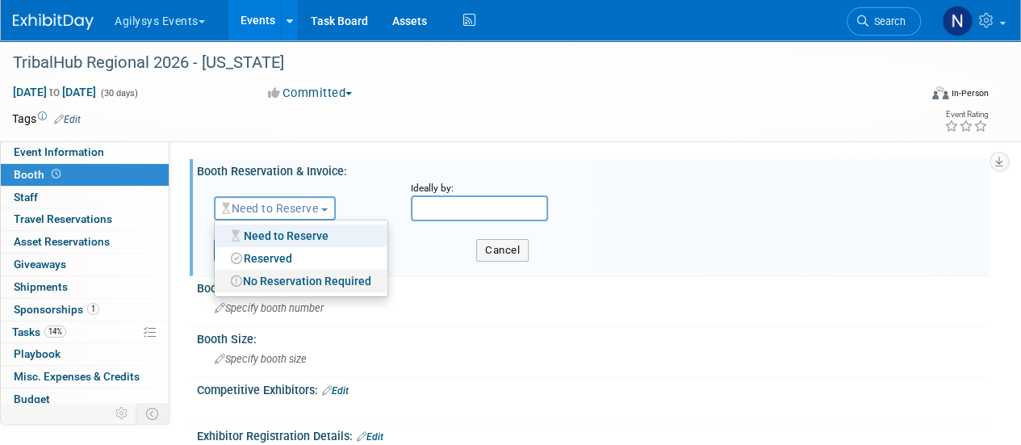
click at [279, 279] on link "No Reservation Required" at bounding box center [301, 281] width 173 height 23
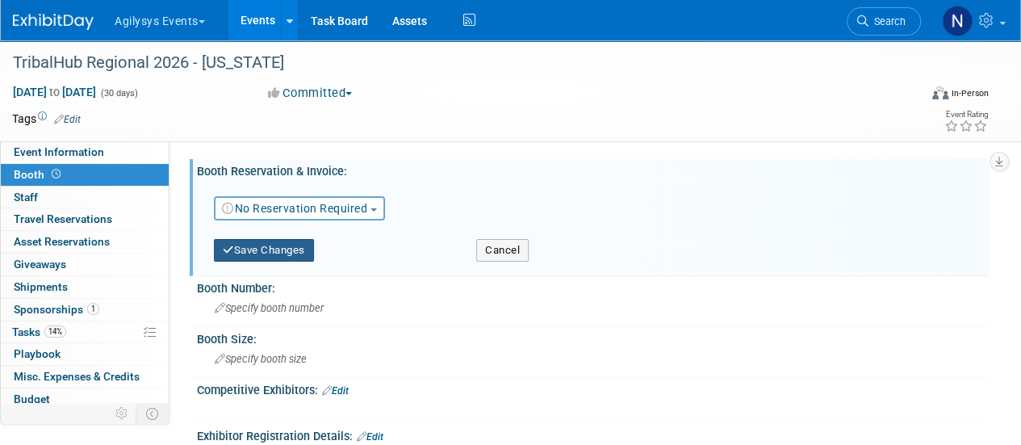
click at [273, 250] on button "Save Changes" at bounding box center [264, 250] width 100 height 23
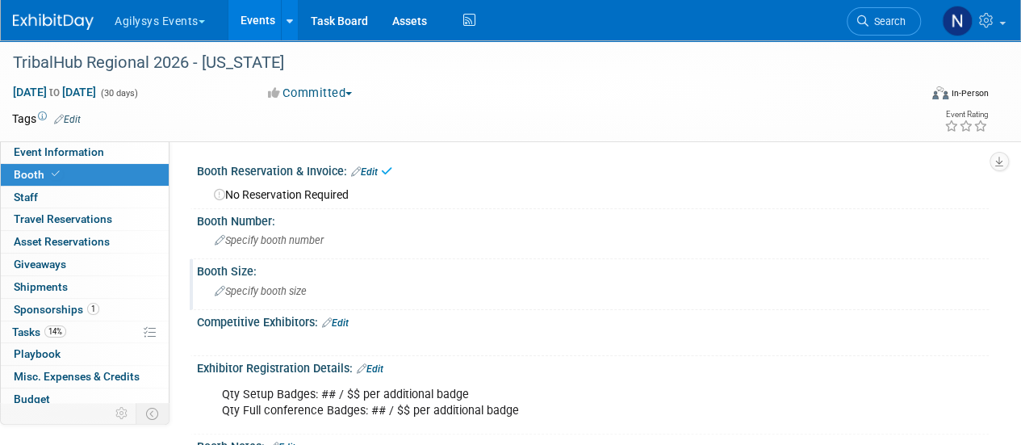
click at [273, 281] on div "Specify booth size" at bounding box center [592, 290] width 767 height 25
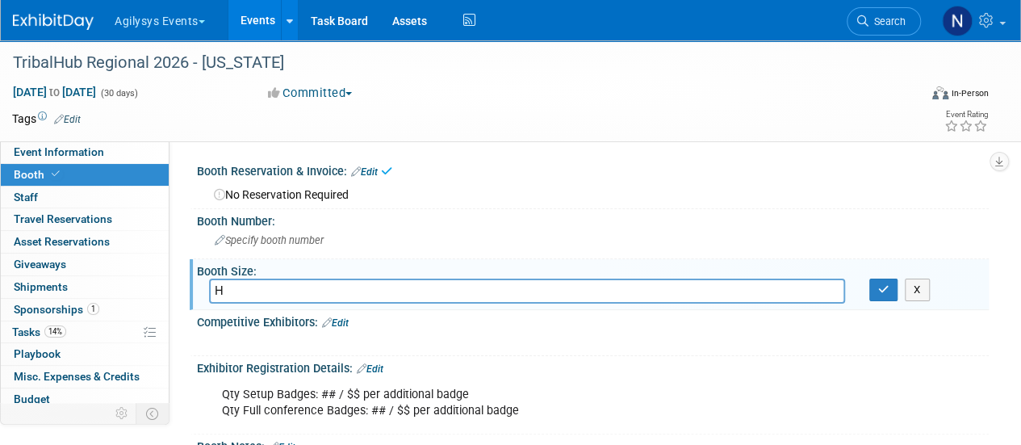
click at [273, 281] on input "H" at bounding box center [527, 290] width 636 height 25
type input "High-Top Table"
click at [882, 295] on button "button" at bounding box center [883, 289] width 29 height 23
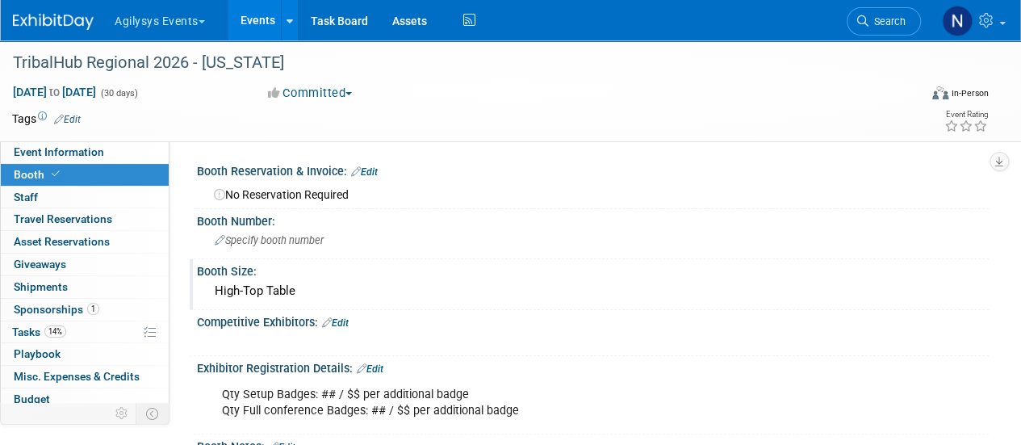
click at [376, 370] on link "Edit" at bounding box center [370, 368] width 27 height 11
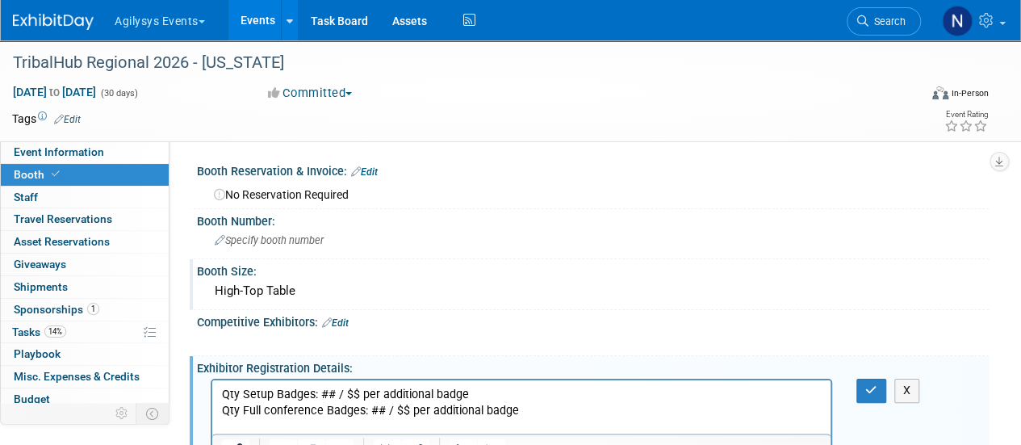
scroll to position [83, 0]
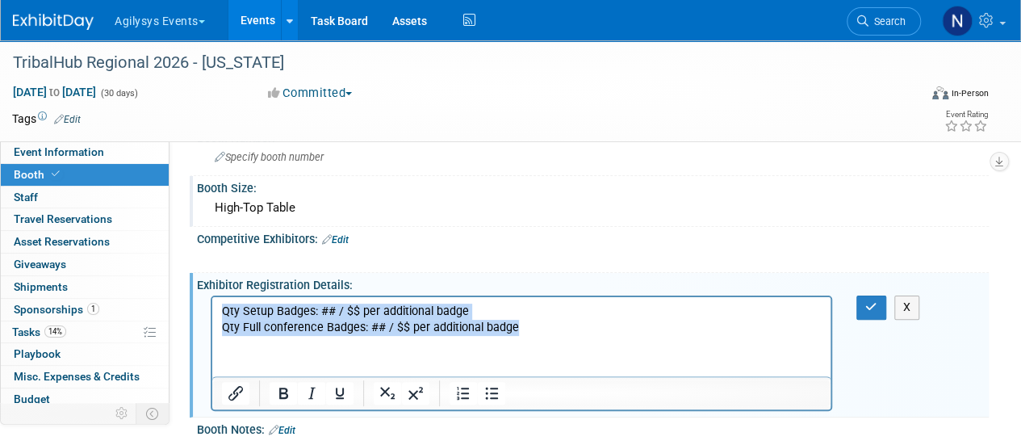
drag, startPoint x: 526, startPoint y: 330, endPoint x: 221, endPoint y: 267, distance: 311.5
click at [221, 297] on html "Qty Setup Badges: ## / $$ per additional badge Qty Full conference Badges: ## /…" at bounding box center [521, 316] width 618 height 39
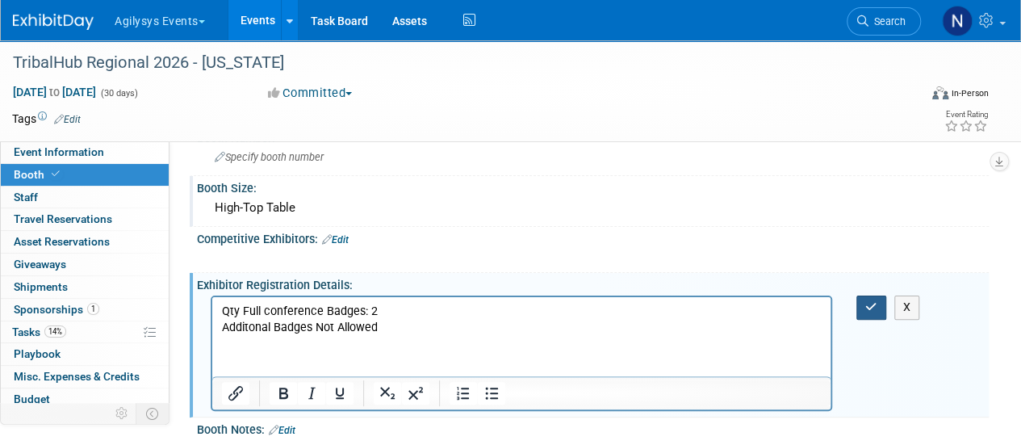
click at [870, 303] on icon "button" at bounding box center [871, 306] width 12 height 11
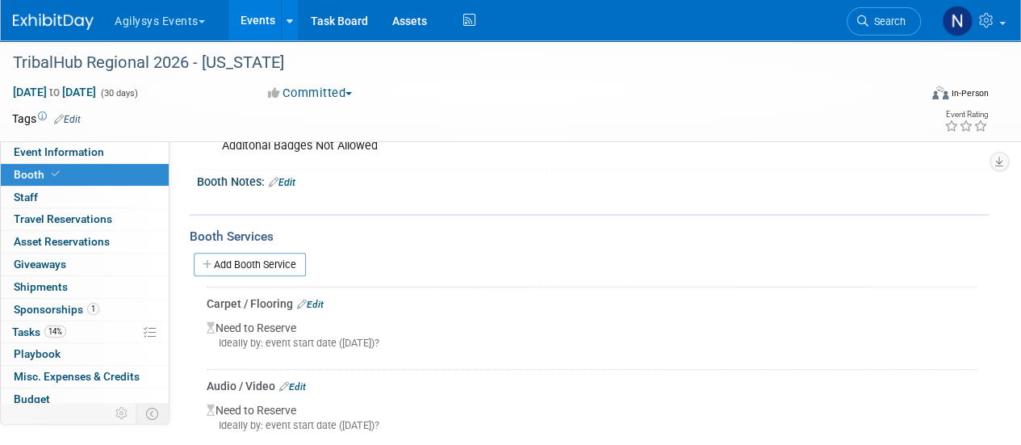
scroll to position [338, 0]
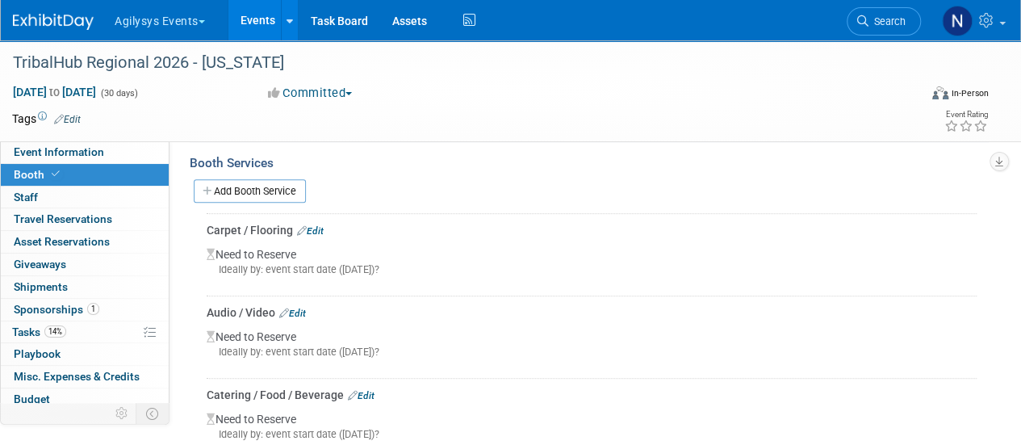
click at [318, 227] on link "Edit" at bounding box center [310, 230] width 27 height 11
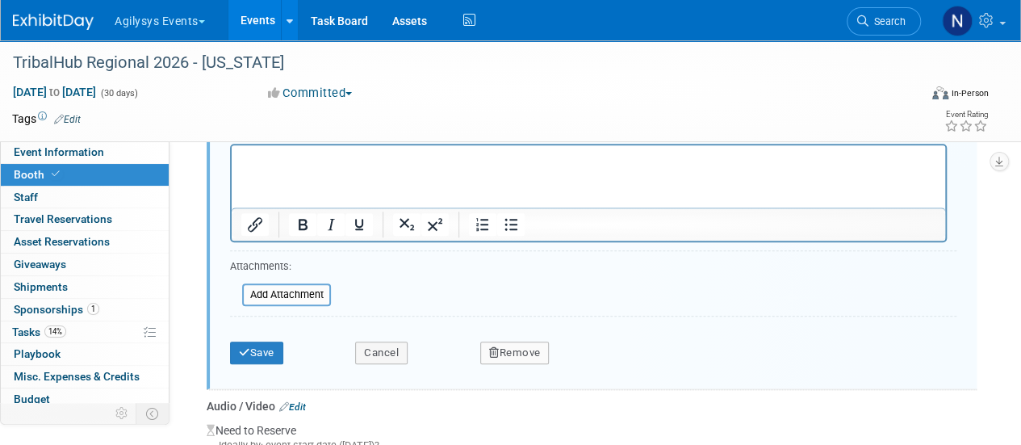
scroll to position [615, 0]
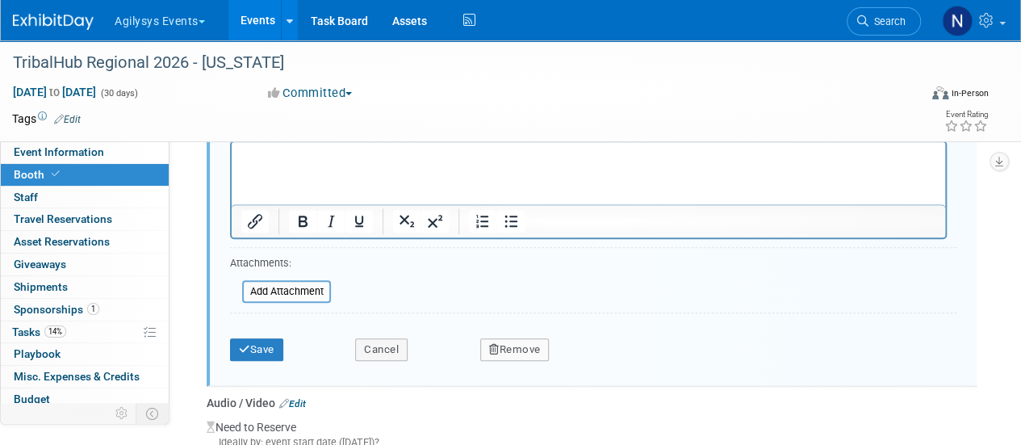
click at [537, 353] on button "Remove" at bounding box center [514, 349] width 69 height 23
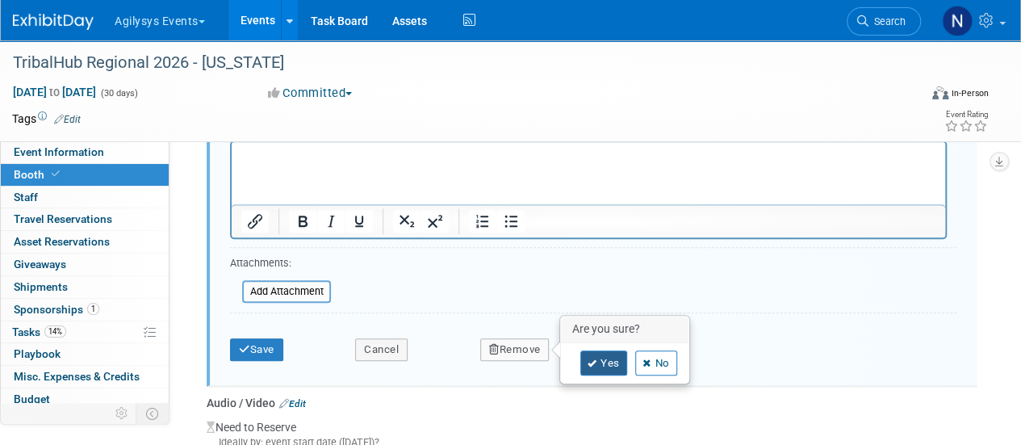
click at [602, 369] on link "Yes" at bounding box center [603, 363] width 47 height 26
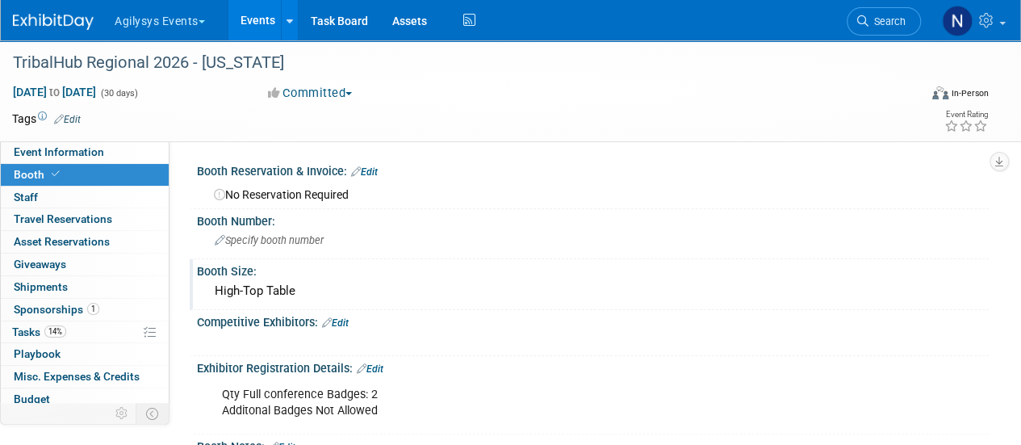
scroll to position [1, 0]
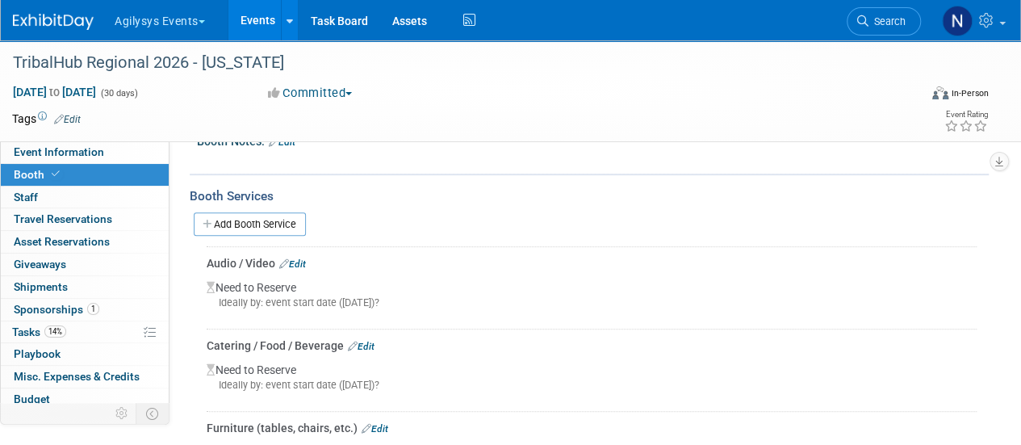
click at [306, 259] on link "Edit" at bounding box center [292, 263] width 27 height 11
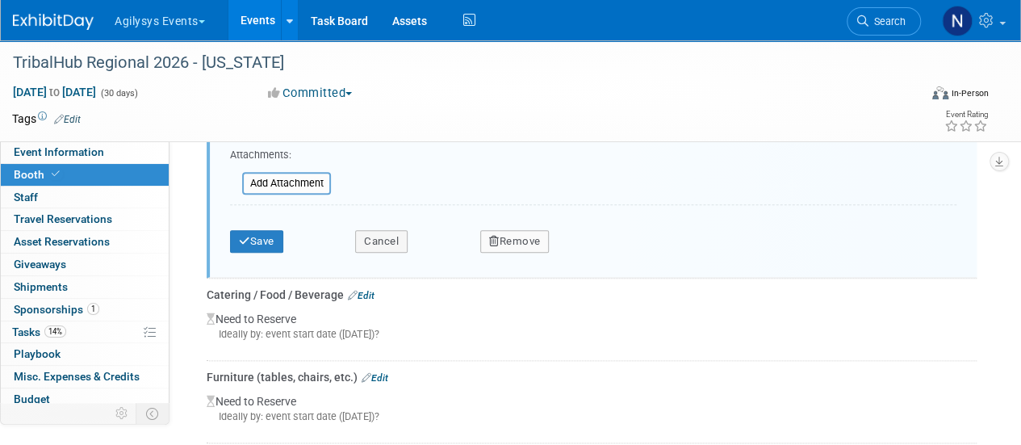
scroll to position [724, 0]
click at [527, 234] on button "Remove" at bounding box center [514, 240] width 69 height 23
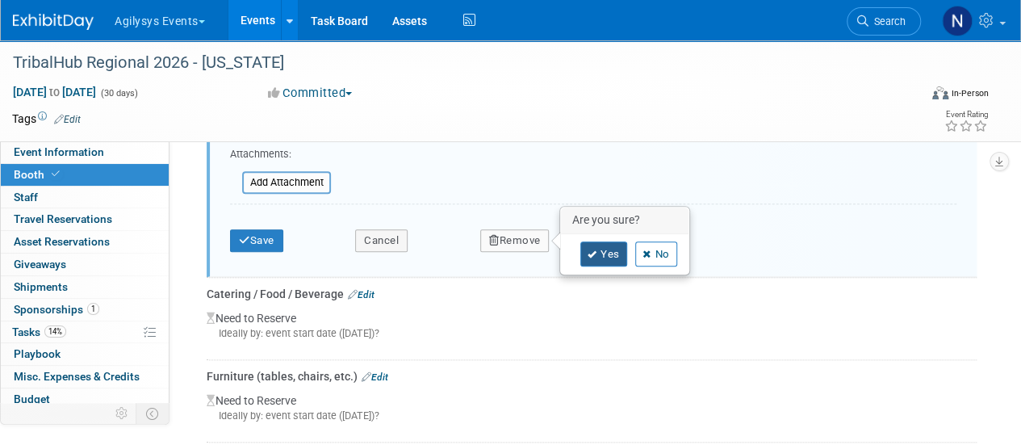
click at [583, 248] on link "Yes" at bounding box center [603, 254] width 47 height 26
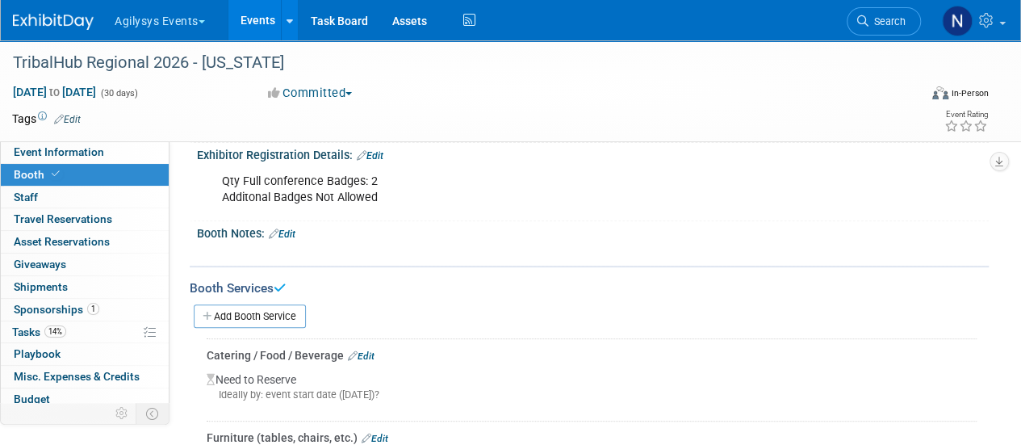
scroll to position [211, 0]
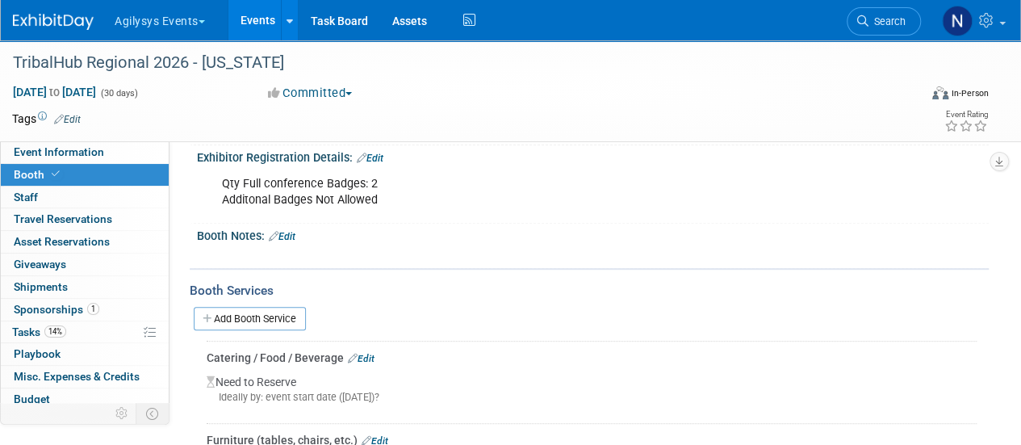
click at [370, 353] on link "Edit" at bounding box center [361, 358] width 27 height 11
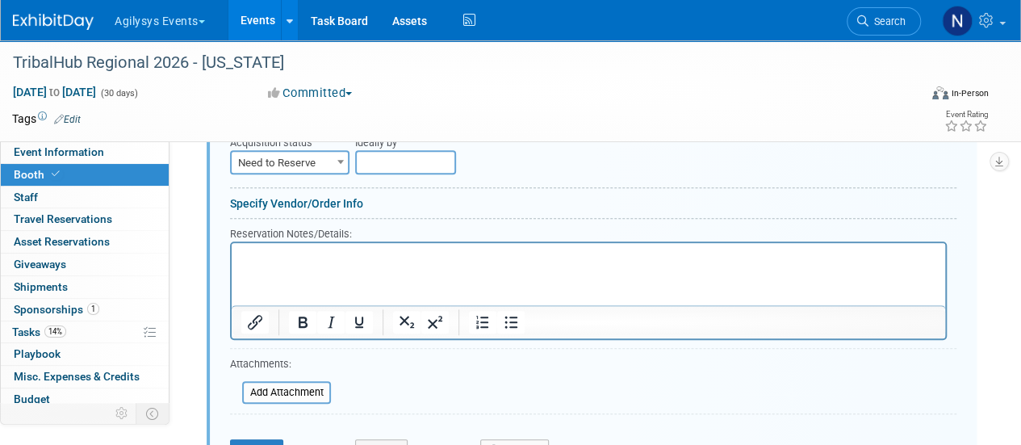
scroll to position [549, 0]
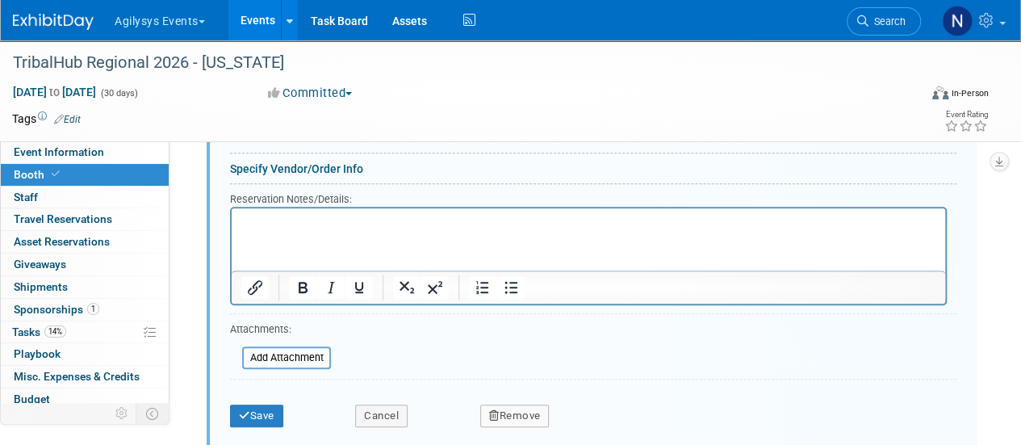
click at [500, 404] on button "Remove" at bounding box center [514, 415] width 69 height 23
click at [599, 416] on link "Yes" at bounding box center [603, 427] width 47 height 26
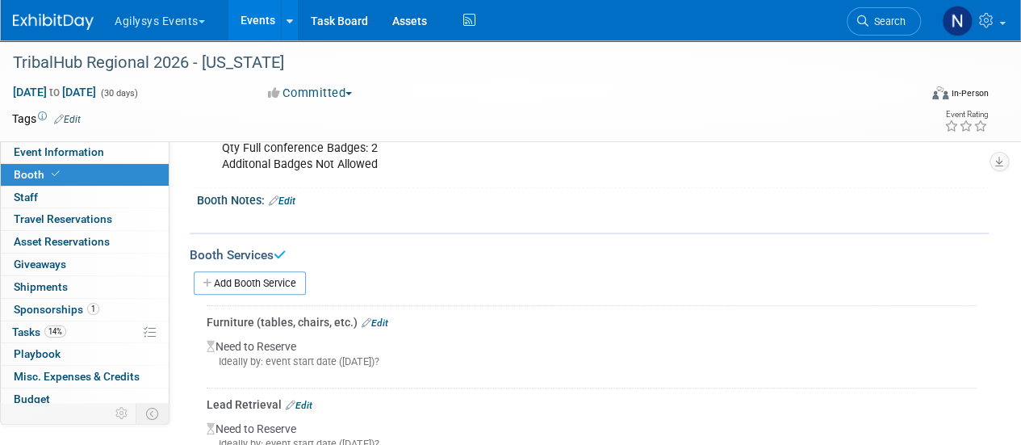
scroll to position [244, 0]
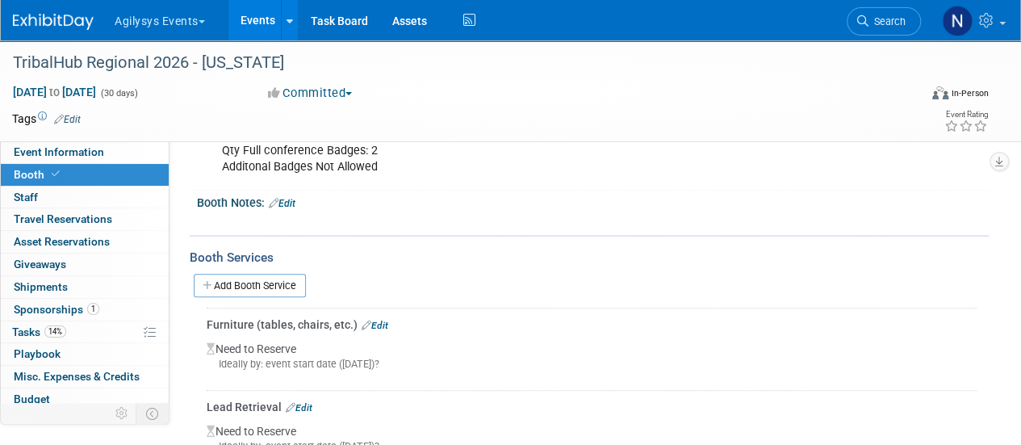
click at [386, 324] on link "Edit" at bounding box center [375, 325] width 27 height 11
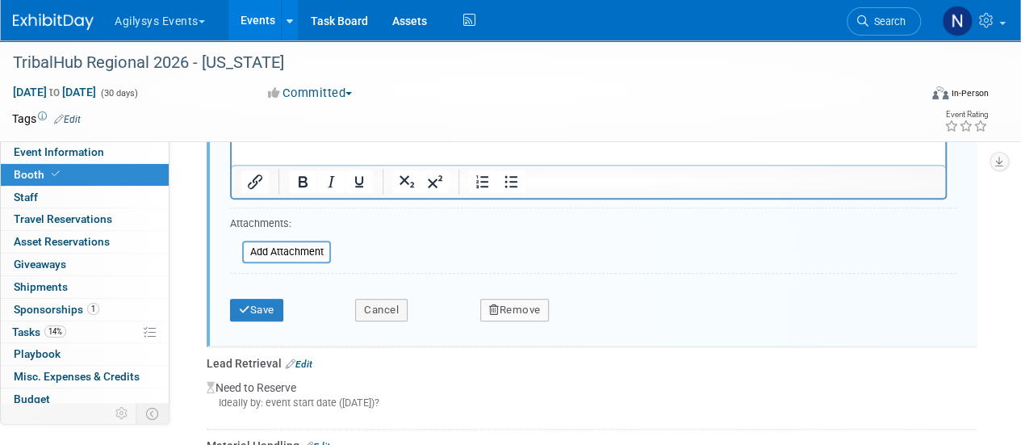
scroll to position [655, 0]
click at [489, 317] on div "Save Cancel Remove" at bounding box center [593, 303] width 726 height 49
click at [494, 311] on button "Remove" at bounding box center [514, 309] width 69 height 23
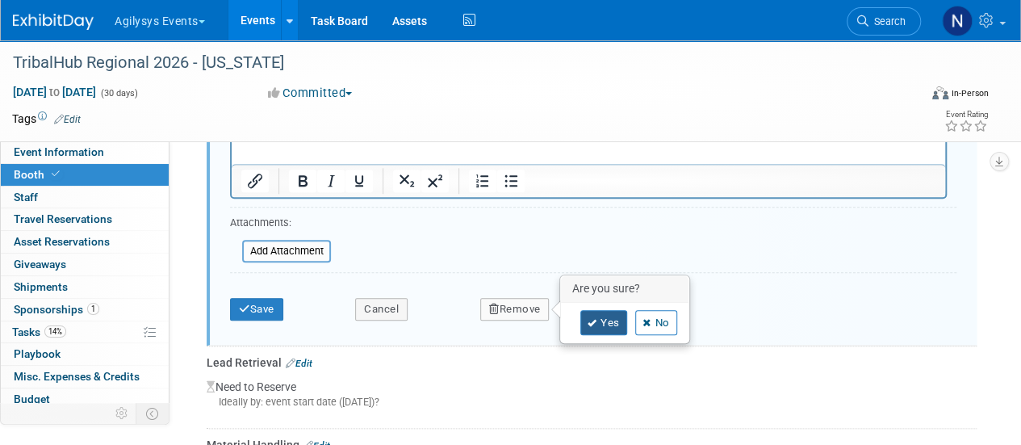
click at [610, 325] on link "Yes" at bounding box center [603, 323] width 47 height 26
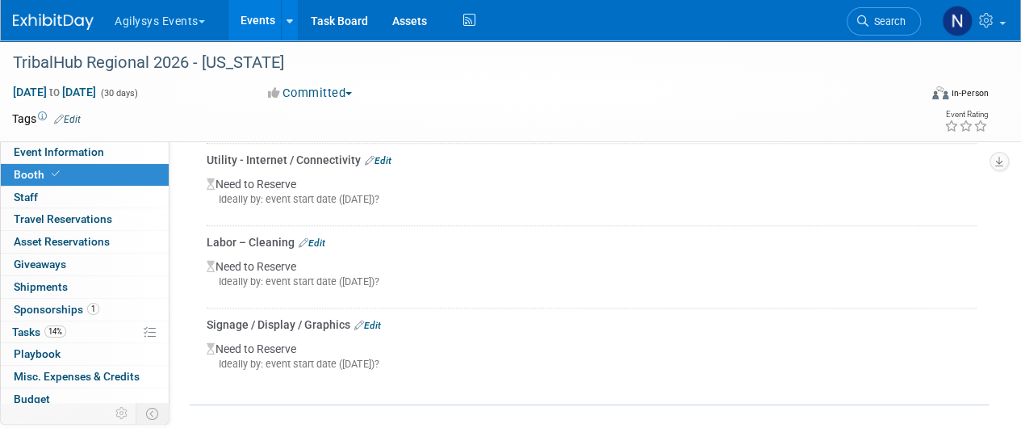
click at [320, 243] on link "Edit" at bounding box center [312, 242] width 27 height 11
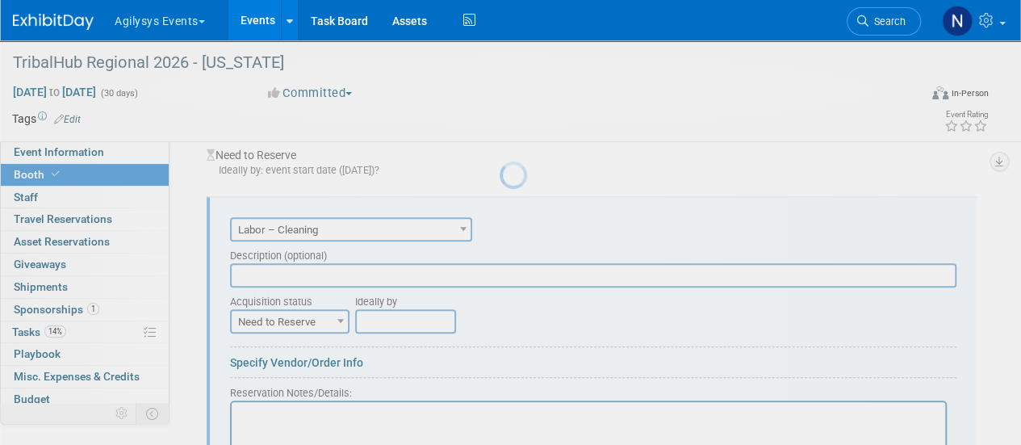
scroll to position [0, 0]
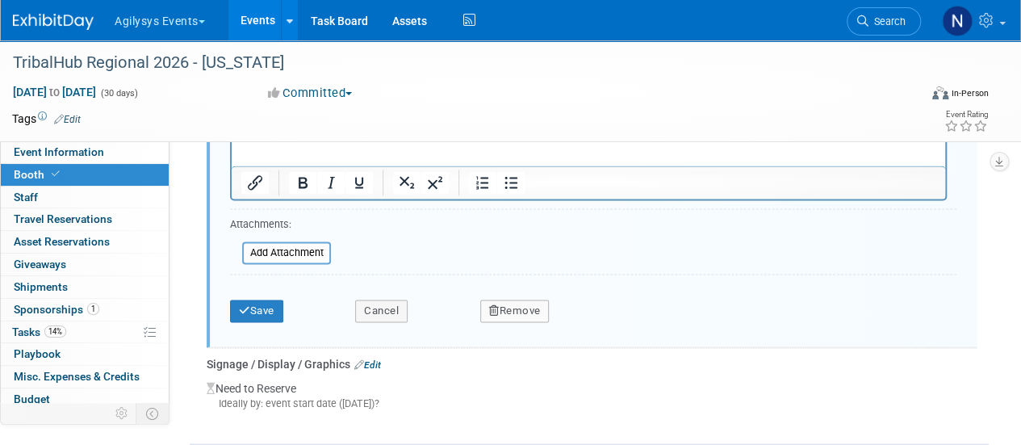
click at [505, 300] on button "Remove" at bounding box center [514, 310] width 69 height 23
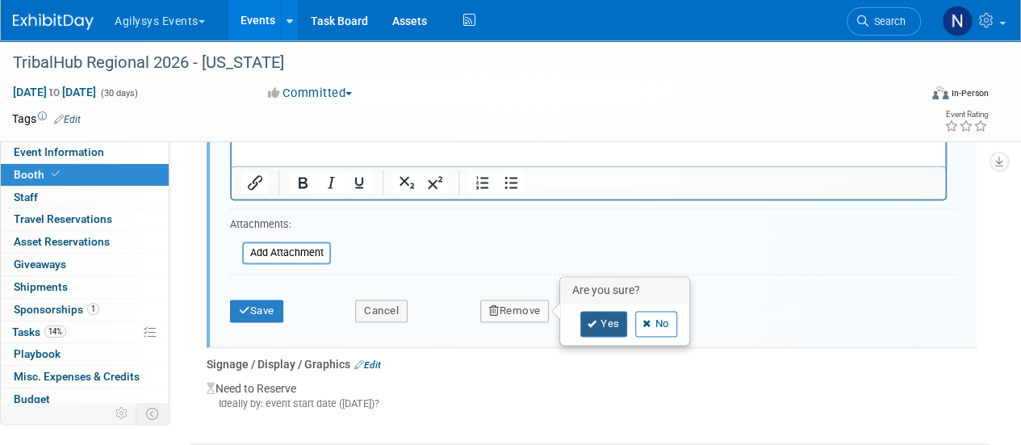
click at [600, 317] on link "Yes" at bounding box center [603, 324] width 47 height 26
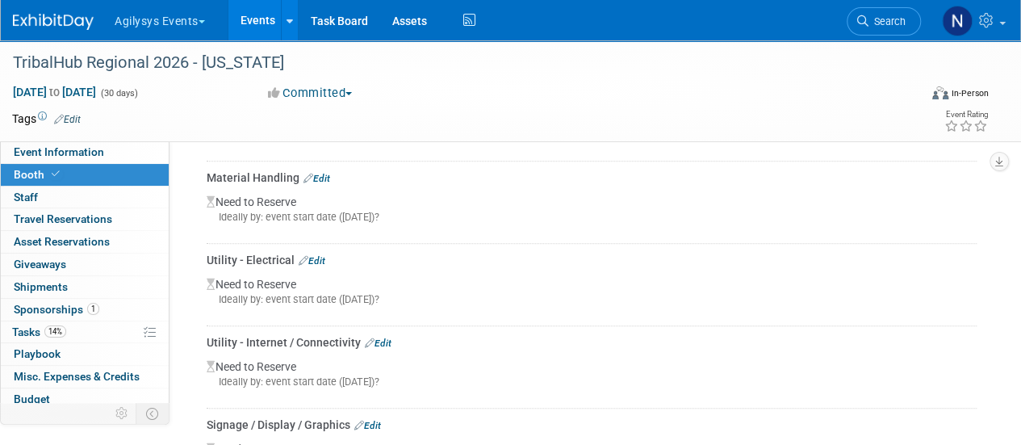
click at [321, 258] on link "Edit" at bounding box center [312, 260] width 27 height 11
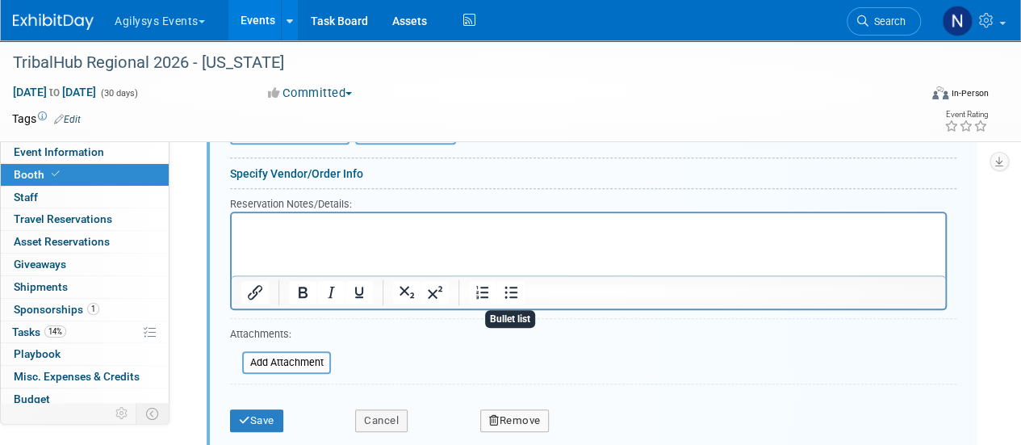
scroll to position [709, 0]
click at [505, 410] on button "Remove" at bounding box center [514, 419] width 69 height 23
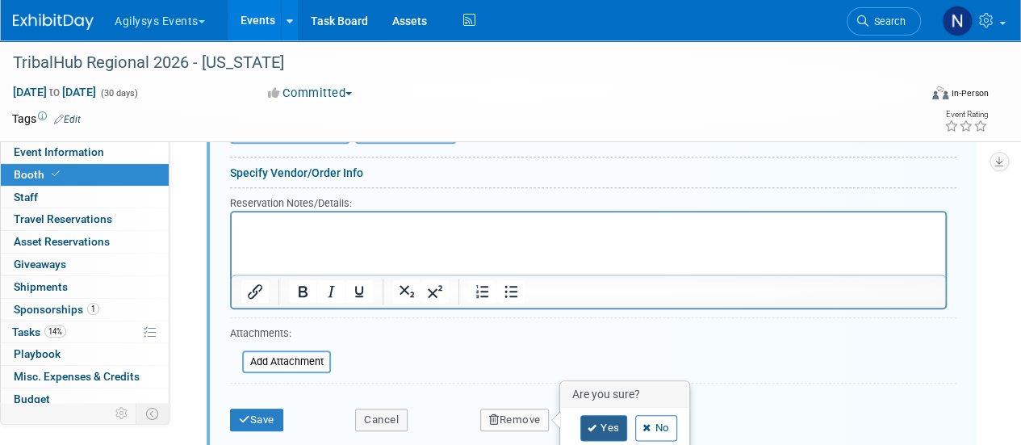
click at [604, 415] on link "Yes" at bounding box center [603, 428] width 47 height 26
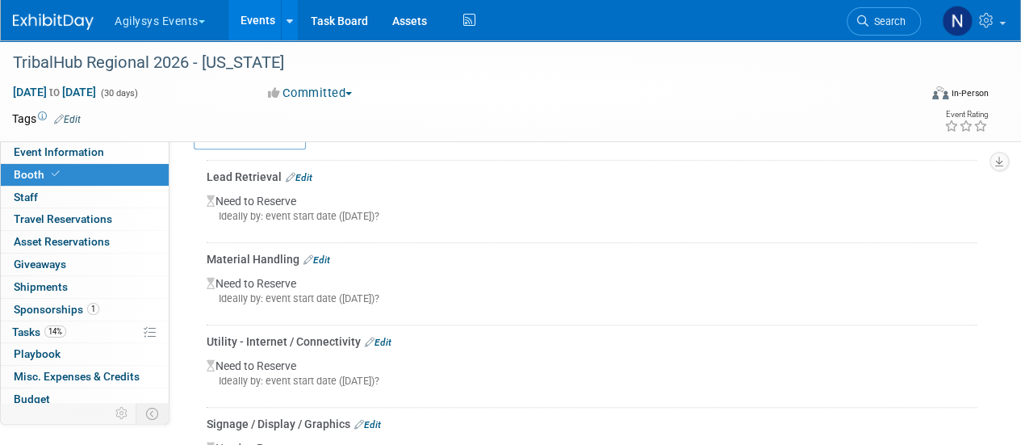
click at [326, 257] on link "Edit" at bounding box center [316, 259] width 27 height 11
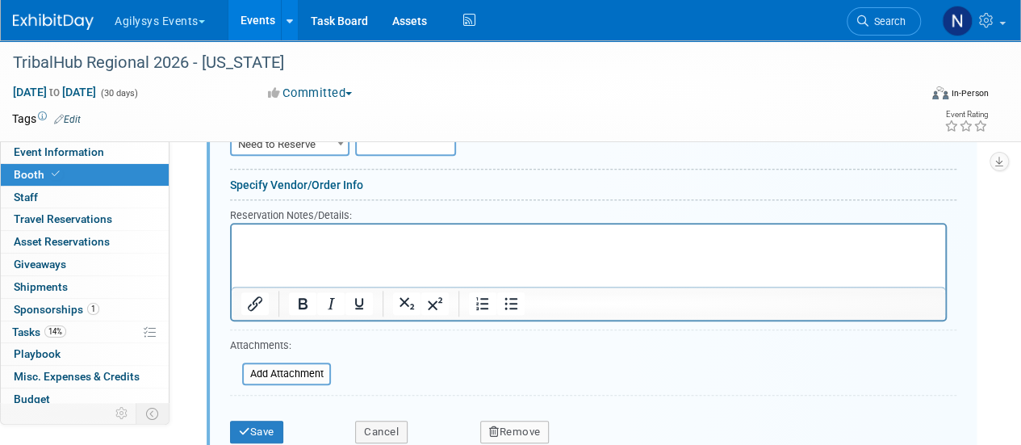
scroll to position [617, 0]
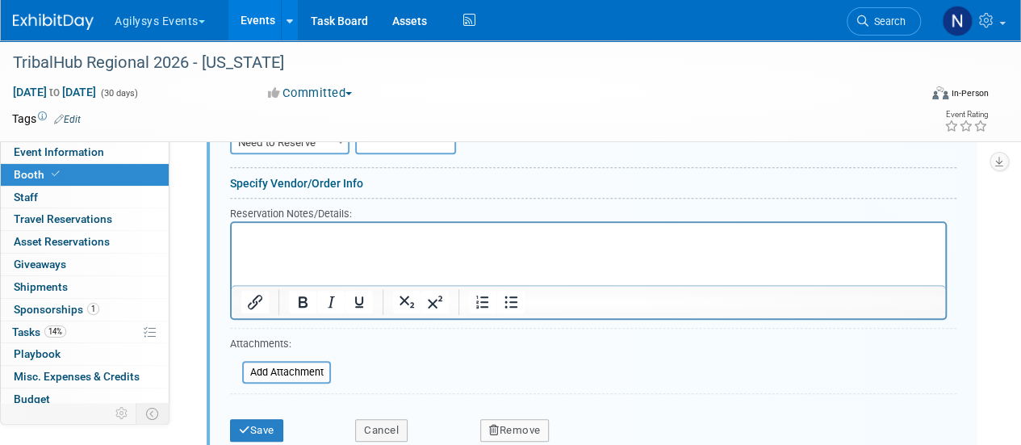
click at [503, 422] on button "Remove" at bounding box center [514, 430] width 69 height 23
click at [594, 424] on icon at bounding box center [593, 428] width 10 height 9
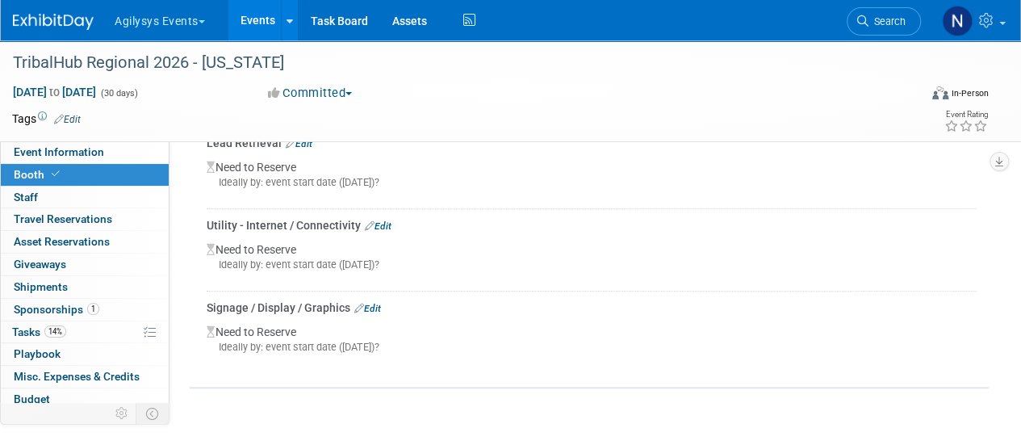
scroll to position [344, 0]
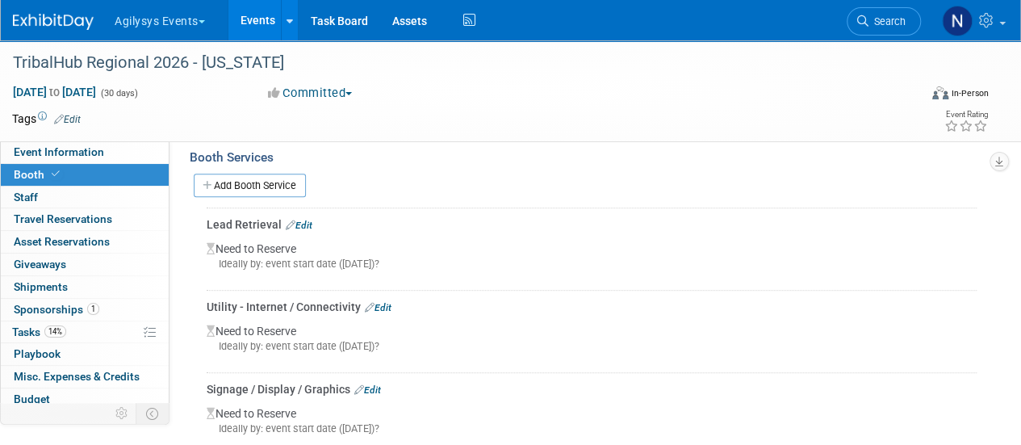
click at [389, 307] on link "Edit" at bounding box center [378, 307] width 27 height 11
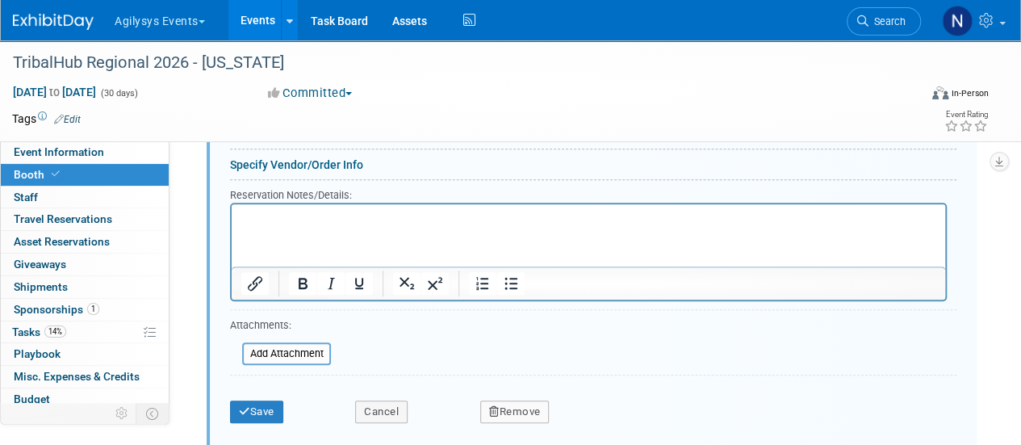
scroll to position [650, 0]
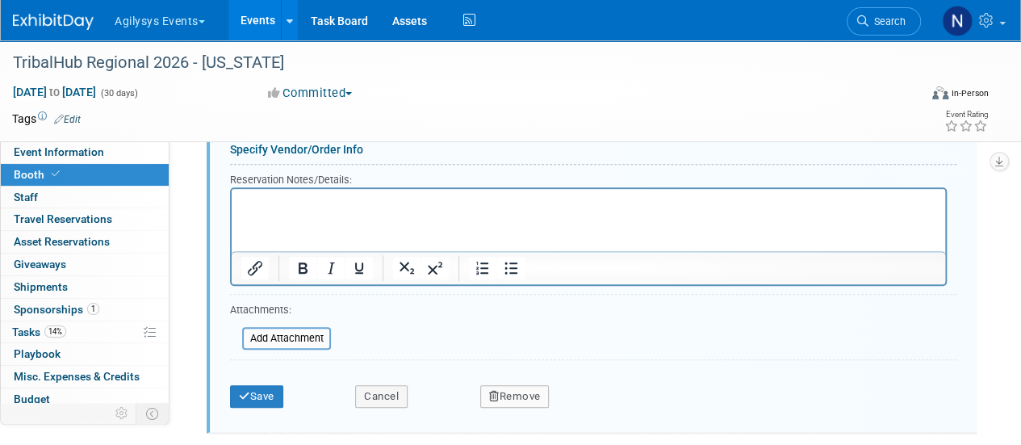
click at [500, 401] on button "Remove" at bounding box center [514, 396] width 69 height 23
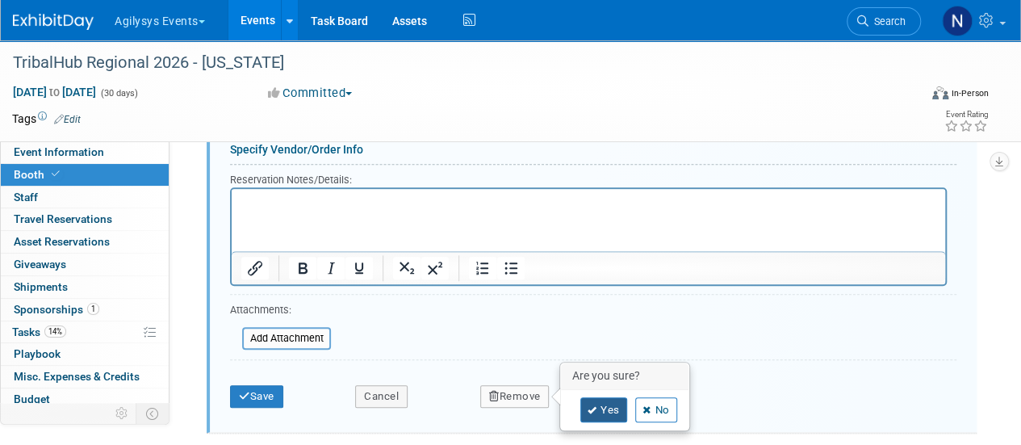
click at [603, 405] on link "Yes" at bounding box center [603, 410] width 47 height 26
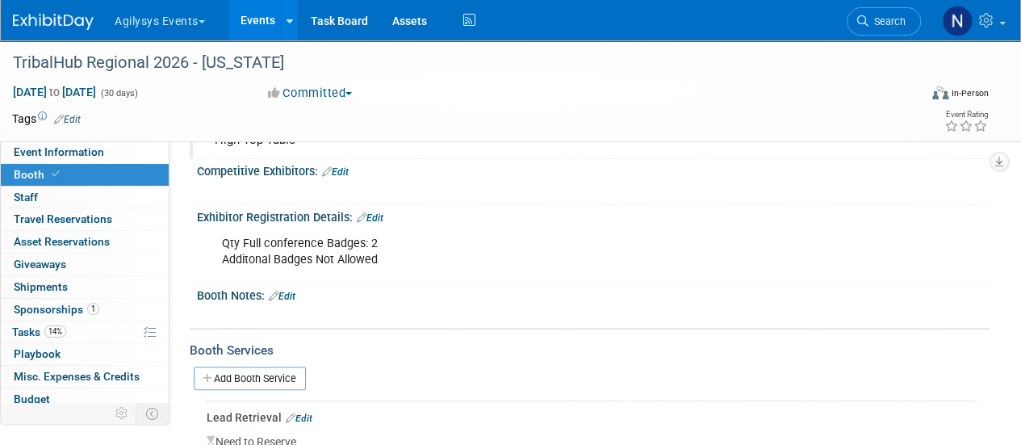
scroll to position [129, 0]
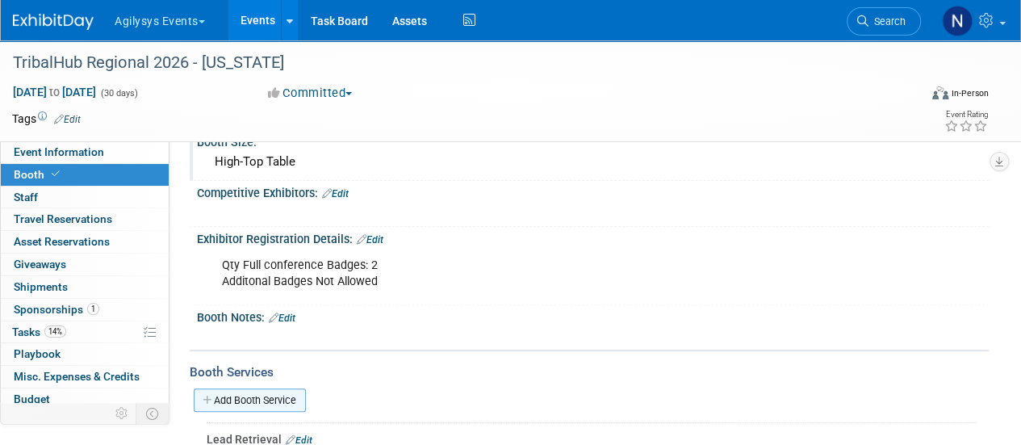
click at [267, 404] on link "Add Booth Service" at bounding box center [250, 399] width 112 height 23
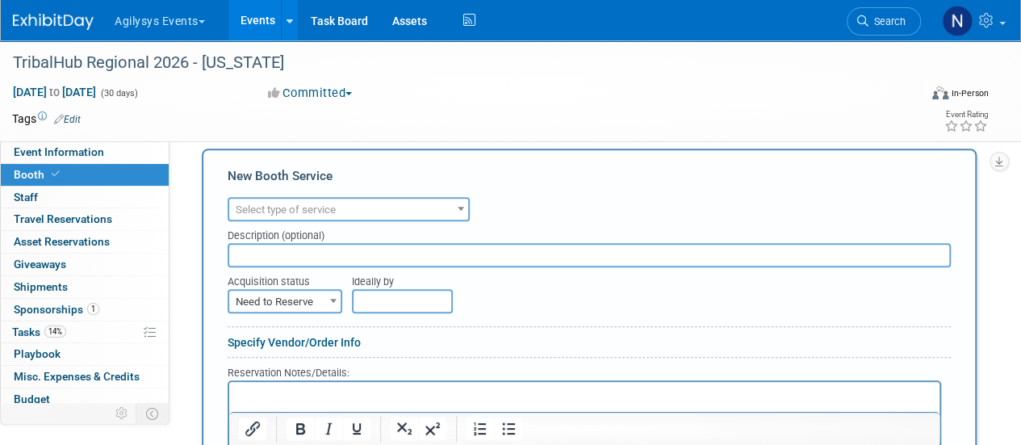
scroll to position [0, 0]
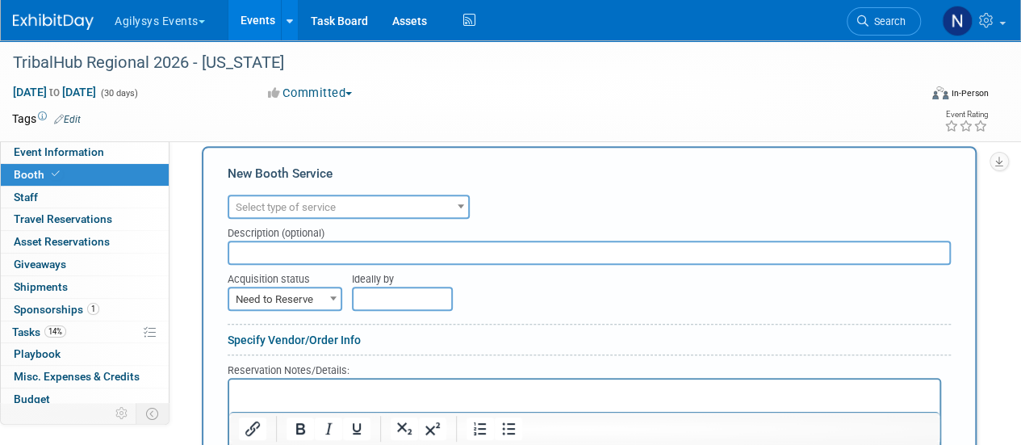
click at [324, 198] on span "Select type of service" at bounding box center [348, 207] width 239 height 23
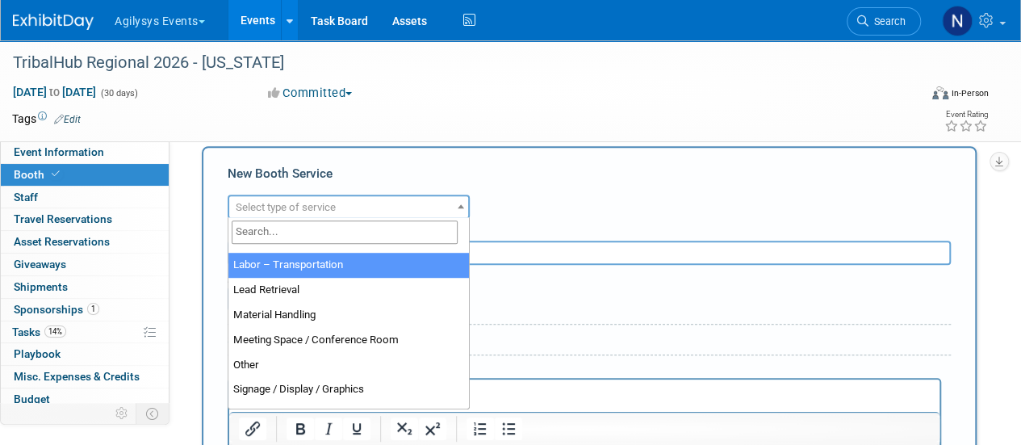
click at [527, 174] on div "New Booth Service" at bounding box center [589, 178] width 723 height 26
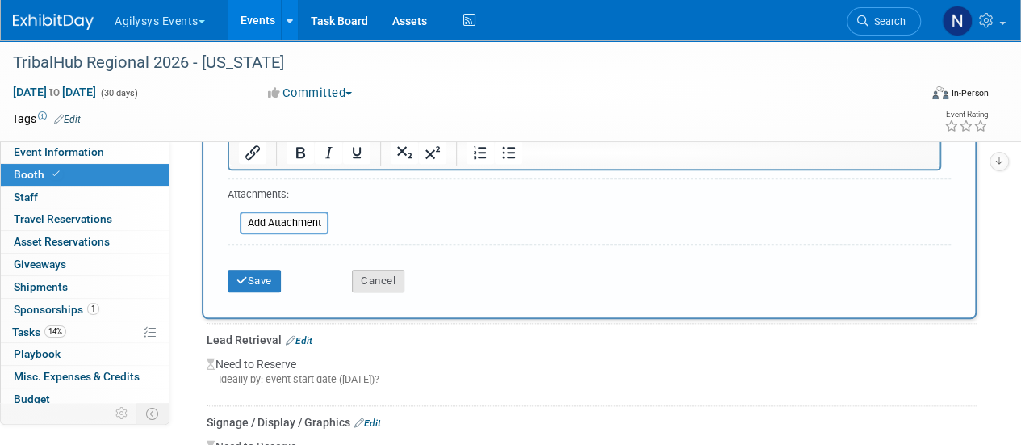
click at [373, 277] on button "Cancel" at bounding box center [378, 281] width 52 height 23
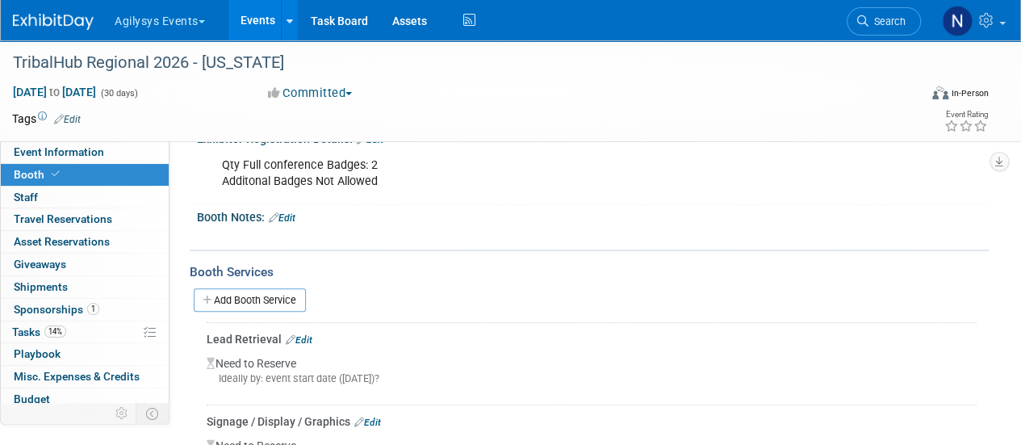
click at [143, 140] on div "TribalHub Regional 2026 - Michigan Apr 1, 2026 to Apr 30, 2026 (30 days) Apr 1,…" at bounding box center [510, 90] width 1021 height 101
click at [143, 145] on link "Event Information" at bounding box center [85, 152] width 168 height 22
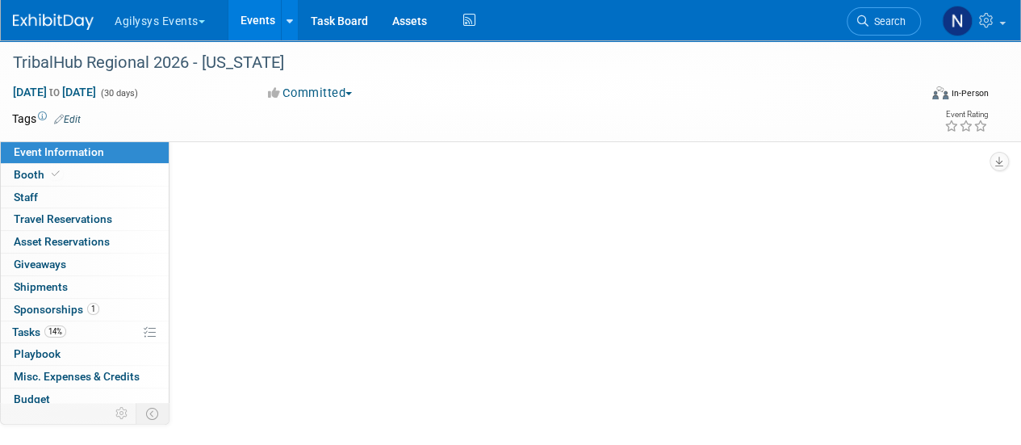
select select "GAM"
select select "Q3"
select select "A"
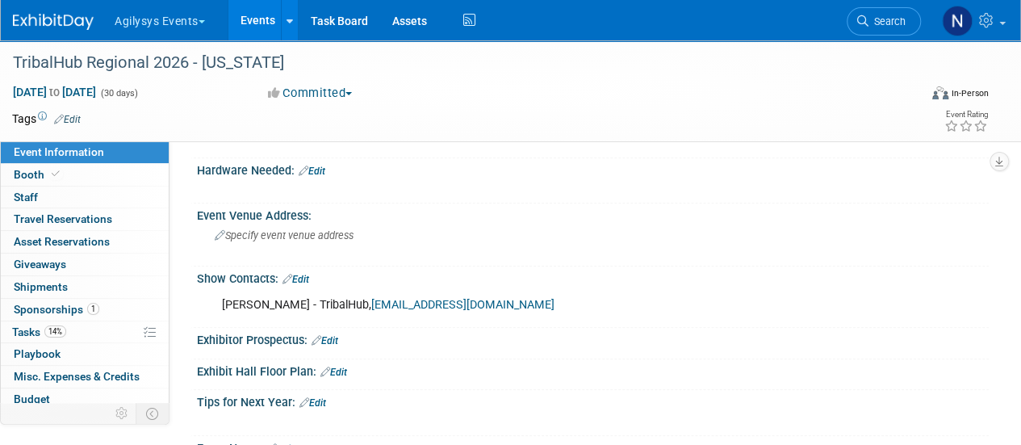
scroll to position [476, 0]
click at [516, 309] on div "Heather Mallo - TribalHub, heather@tribalhub.com" at bounding box center [521, 304] width 621 height 32
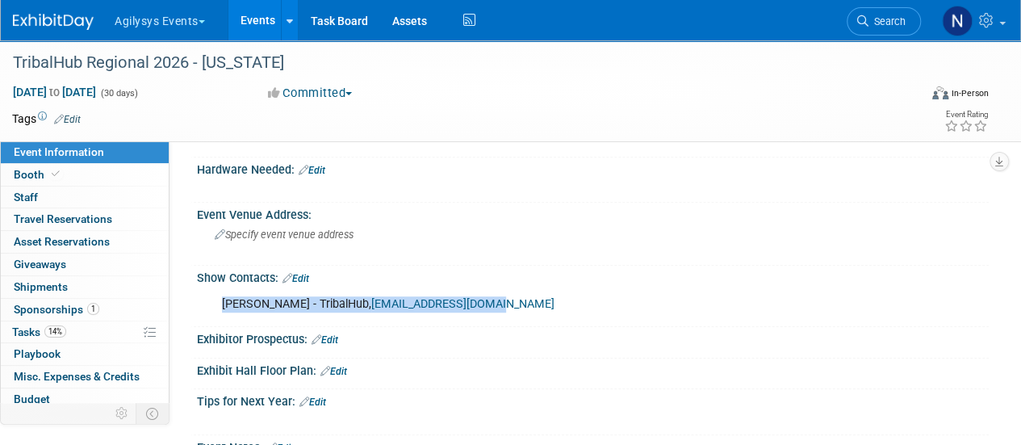
drag, startPoint x: 537, startPoint y: 304, endPoint x: 215, endPoint y: 304, distance: 322.8
click at [215, 304] on div "Heather Mallo - TribalHub, heather@tribalhub.com" at bounding box center [521, 304] width 621 height 32
copy div "Heather Mallo - TribalHub, heather@tribalhub.com"
click at [113, 174] on link "Booth" at bounding box center [85, 175] width 168 height 22
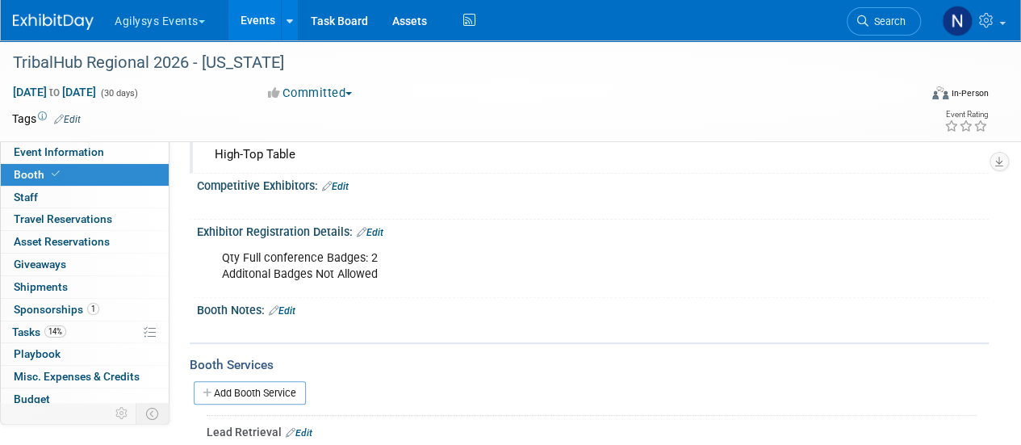
scroll to position [141, 0]
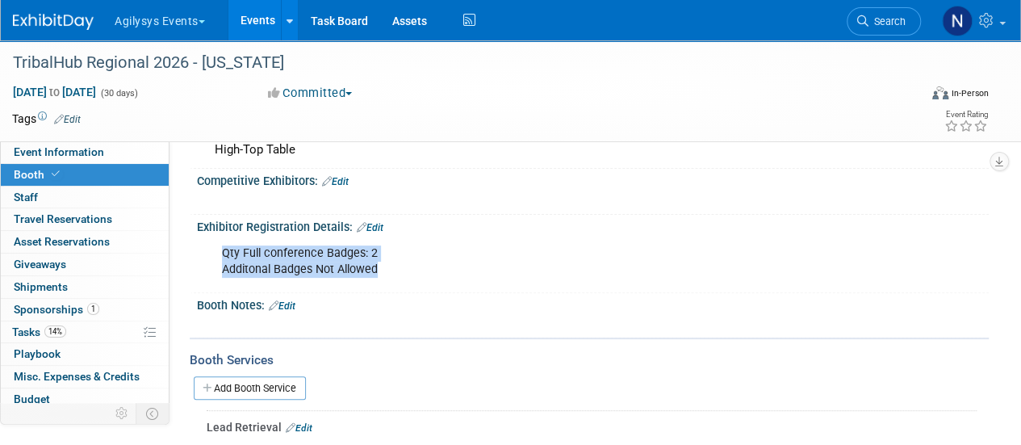
drag, startPoint x: 383, startPoint y: 264, endPoint x: 215, endPoint y: 256, distance: 167.2
click at [215, 256] on div "Qty Full conference Badges: 2 Additonal Badges Not Allowed" at bounding box center [521, 261] width 621 height 48
copy div "Qty Full conference Badges: 2 Additonal Badges Not Allowed"
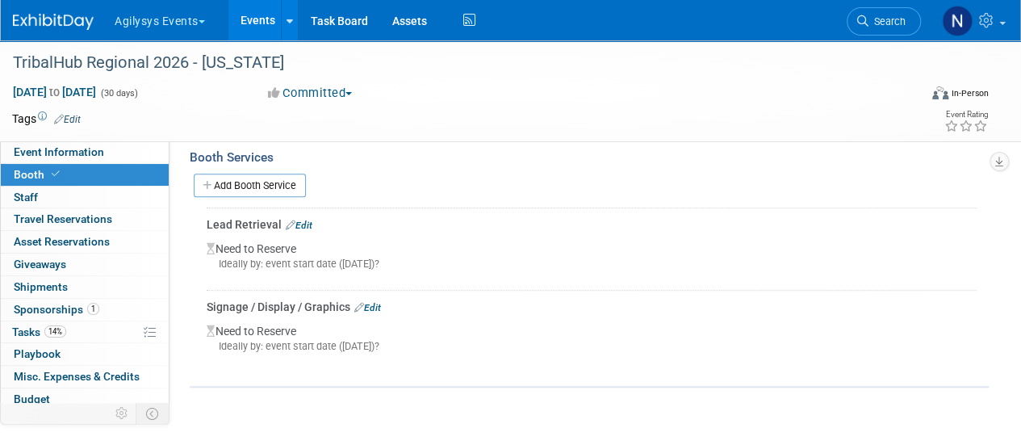
scroll to position [349, 0]
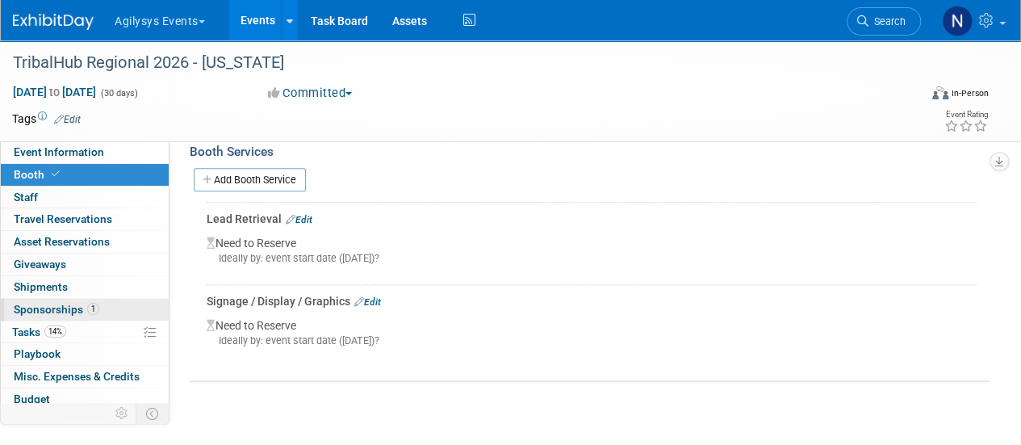
click at [94, 303] on span "1" at bounding box center [93, 309] width 12 height 12
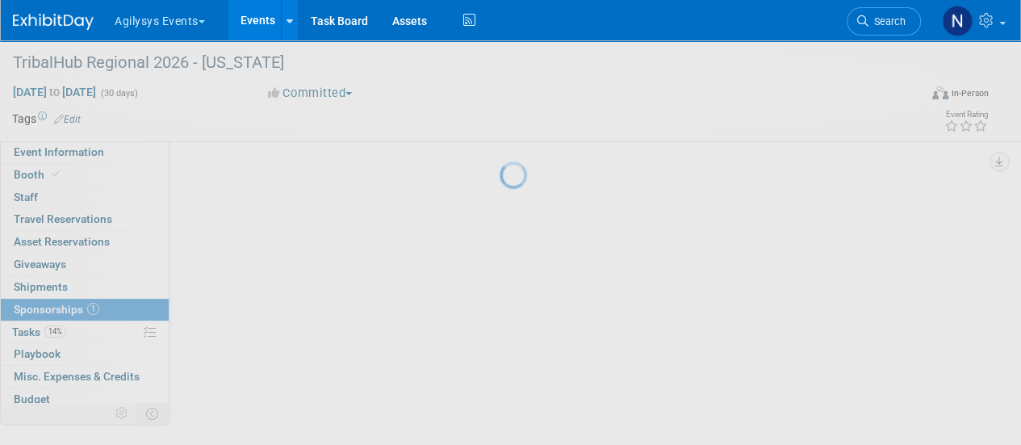
scroll to position [0, 0]
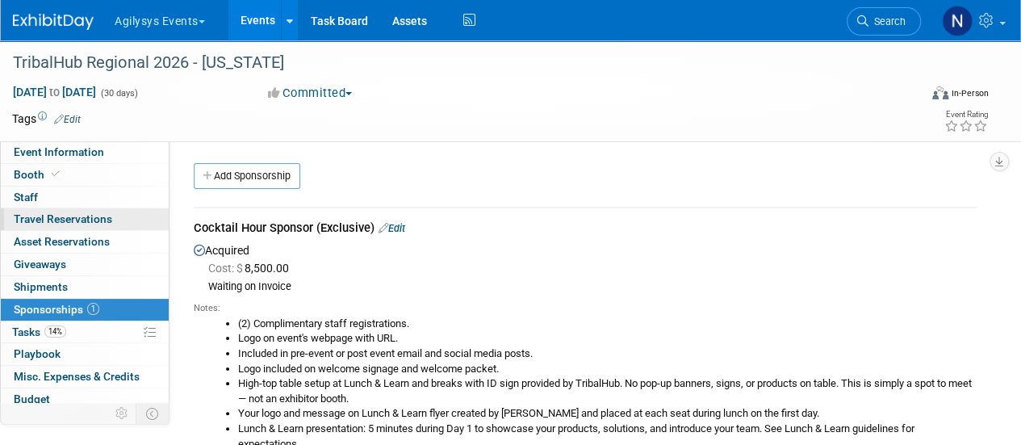
drag, startPoint x: 374, startPoint y: 228, endPoint x: 137, endPoint y: 228, distance: 237.3
click at [137, 228] on div "Event Information Event Info Booth Booth 0 Staff 0 Staff 0 Travel Reservations …" at bounding box center [510, 281] width 1021 height 482
click at [394, 256] on div "Acquired Cost: $ 8,500.00 Waiting on Invoice Notes:" at bounding box center [585, 375] width 783 height 270
drag, startPoint x: 192, startPoint y: 224, endPoint x: 374, endPoint y: 235, distance: 182.7
click at [374, 235] on div "Cocktail Hour Sponsor (Exclusive) Edit Acquired Cost: $ 8,500.00 Notes:" at bounding box center [585, 357] width 807 height 329
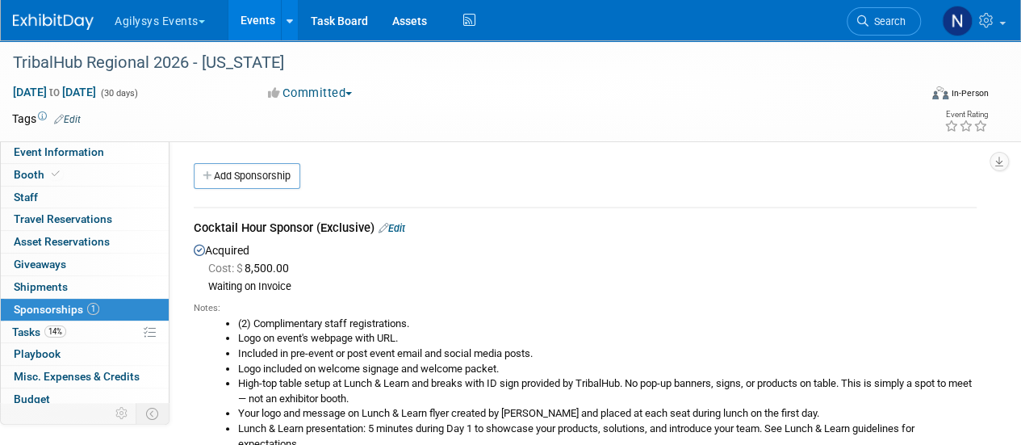
copy div "Cocktail Hour Sponsor (Exclusive)"
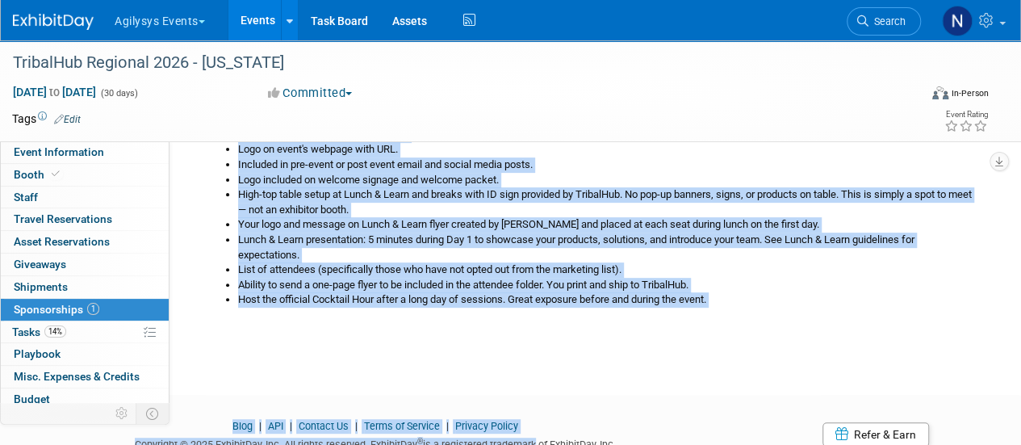
scroll to position [250, 0]
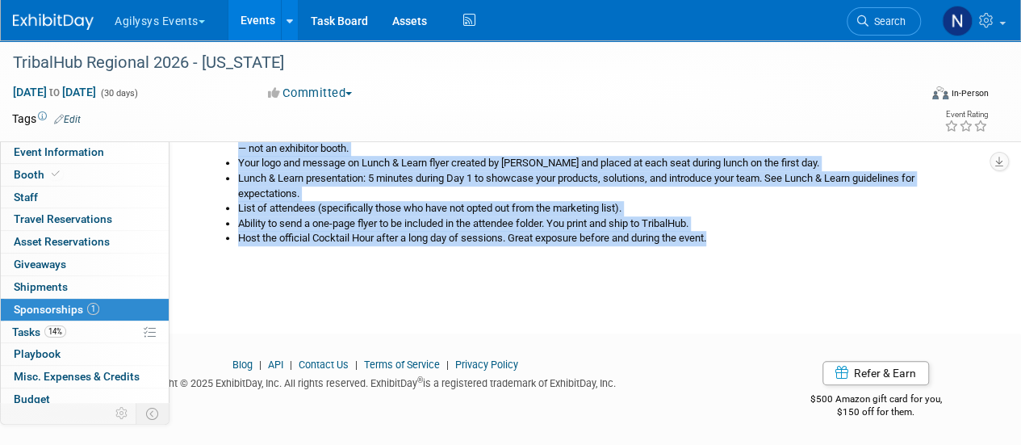
drag, startPoint x: 228, startPoint y: 322, endPoint x: 724, endPoint y: 241, distance: 502.0
click at [724, 241] on ul "(2) Complimentary staff registrations. Logo on event's webpage with URL. Includ…" at bounding box center [591, 156] width 771 height 180
copy ul "(2) Complimentary staff registrations. Logo on event's webpage with URL. Includ…"
click at [116, 146] on link "Event Information" at bounding box center [85, 152] width 168 height 22
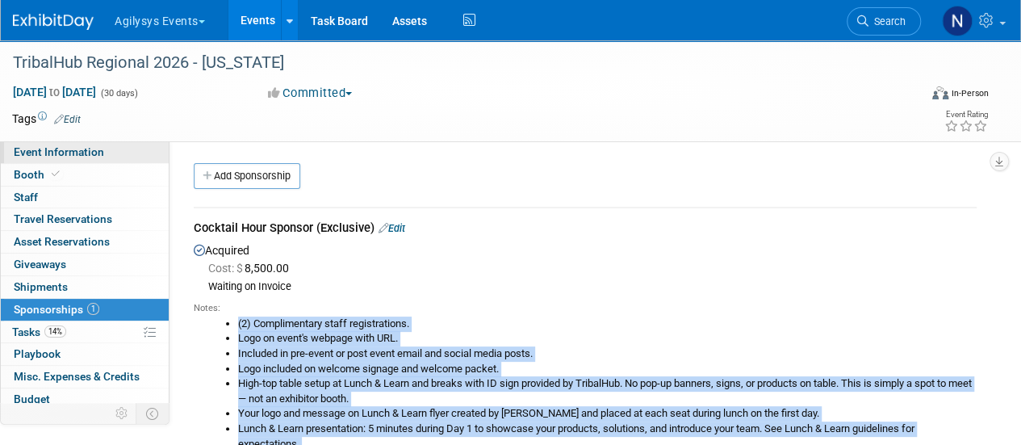
select select "GAM"
select select "Q3"
select select "A"
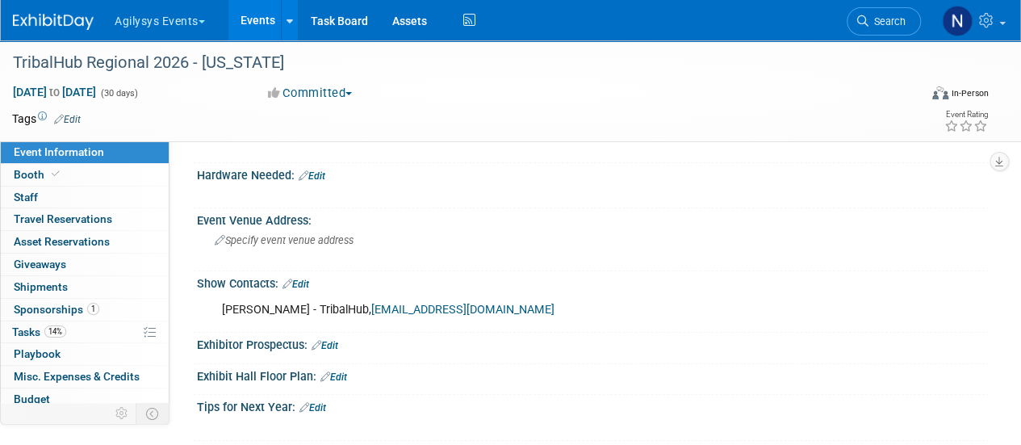
scroll to position [474, 0]
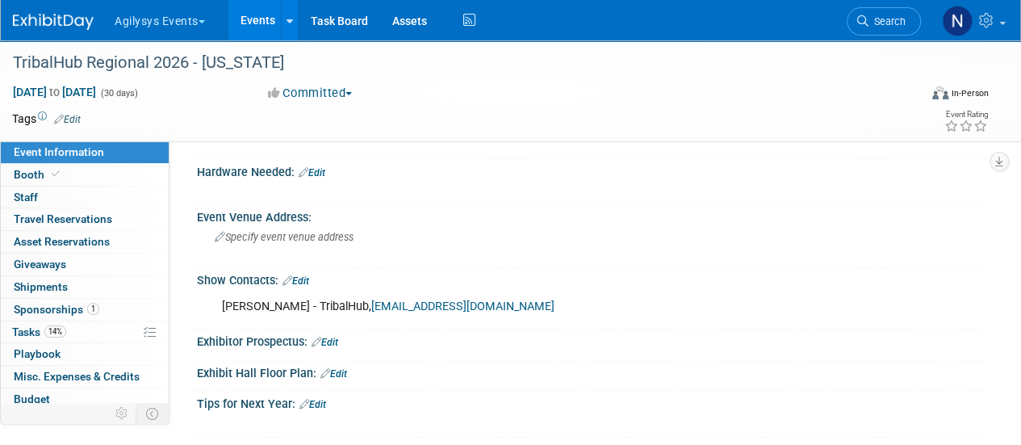
drag, startPoint x: 515, startPoint y: 299, endPoint x: 195, endPoint y: 296, distance: 319.6
click at [195, 296] on div "Show Contacts: Edit Heather Mallo - TribalHub, heather@tribalhub.com X" at bounding box center [589, 299] width 799 height 62
click at [505, 207] on div "Event Venue Address:" at bounding box center [593, 215] width 792 height 20
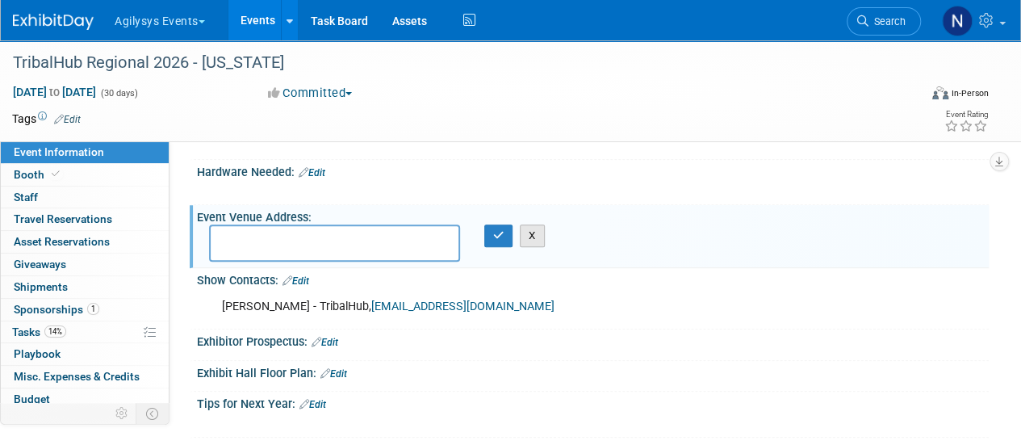
click at [529, 224] on button "X" at bounding box center [532, 235] width 25 height 23
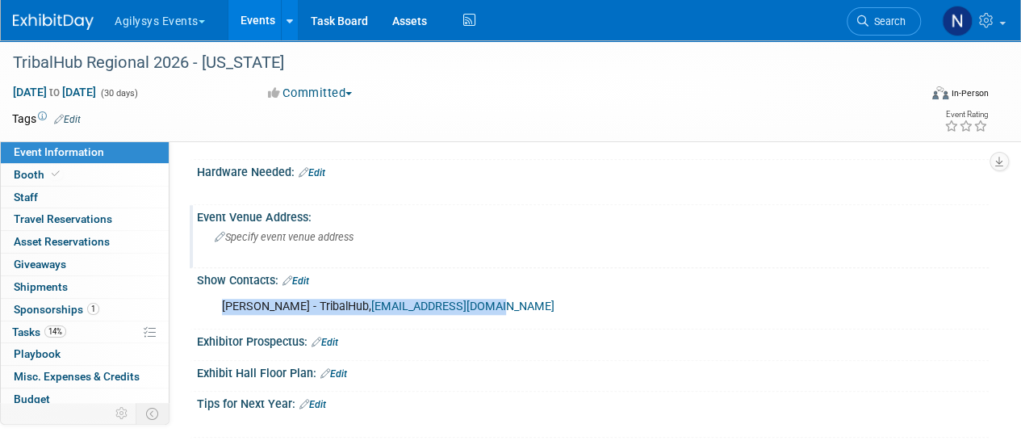
drag, startPoint x: 499, startPoint y: 303, endPoint x: 216, endPoint y: 301, distance: 282.5
click at [216, 301] on div "Heather Mallo - TribalHub, heather@tribalhub.com" at bounding box center [521, 307] width 621 height 32
copy div "Heather Mallo - TribalHub, heather@tribalhub.com"
click at [115, 173] on link "Booth" at bounding box center [85, 175] width 168 height 22
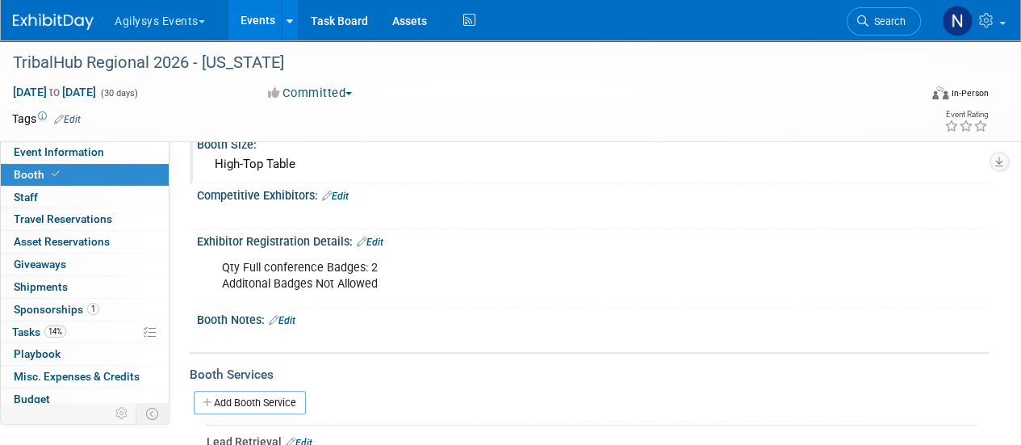
scroll to position [128, 0]
drag, startPoint x: 392, startPoint y: 286, endPoint x: 195, endPoint y: 269, distance: 197.7
click at [195, 269] on div "Exhibitor Registration Details: Edit Qty Full conference Badges: 2 Additonal Ba…" at bounding box center [589, 267] width 799 height 78
click at [399, 280] on div "Qty Full conference Badges: 2 Additonal Badges Not Allowed" at bounding box center [521, 275] width 621 height 48
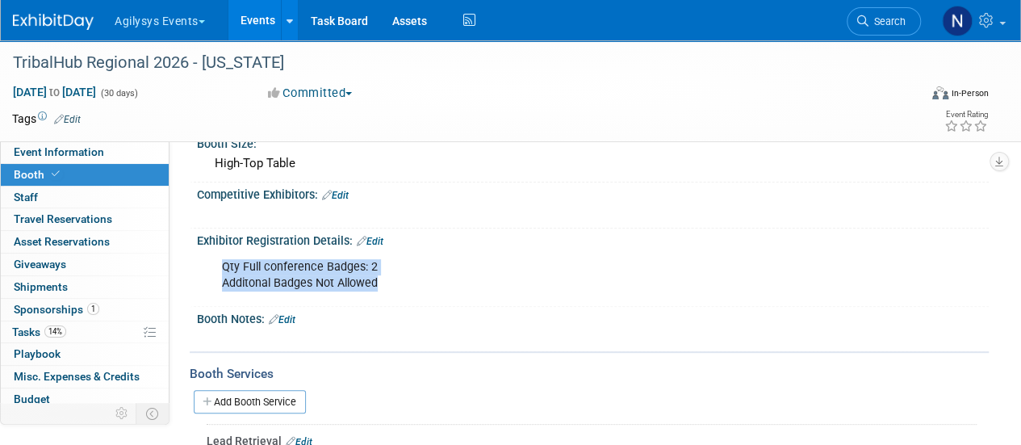
drag, startPoint x: 387, startPoint y: 281, endPoint x: 224, endPoint y: 257, distance: 165.5
click at [224, 257] on div "Qty Full conference Badges: 2 Additonal Badges Not Allowed" at bounding box center [521, 275] width 621 height 48
copy div "Qty Full conference Badges: 2 Additonal Badges Not Allowed"
click at [102, 306] on link "1 Sponsorships 1" at bounding box center [85, 310] width 168 height 22
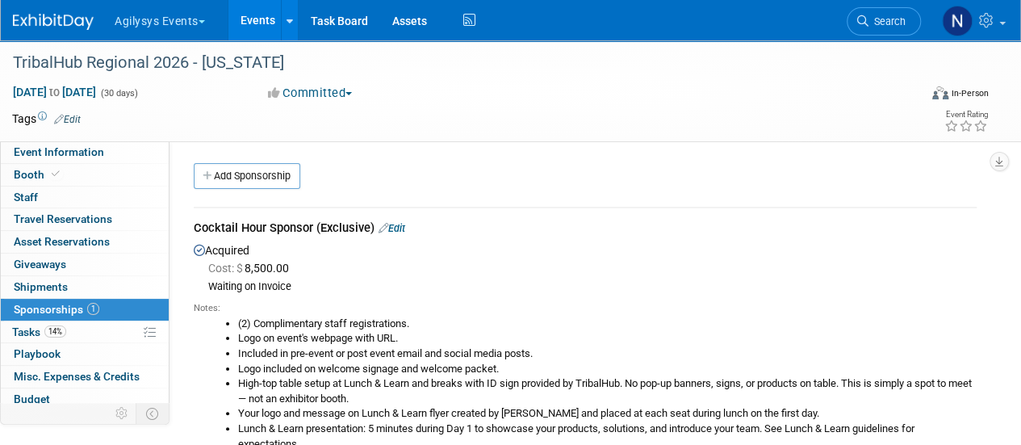
scroll to position [121, 0]
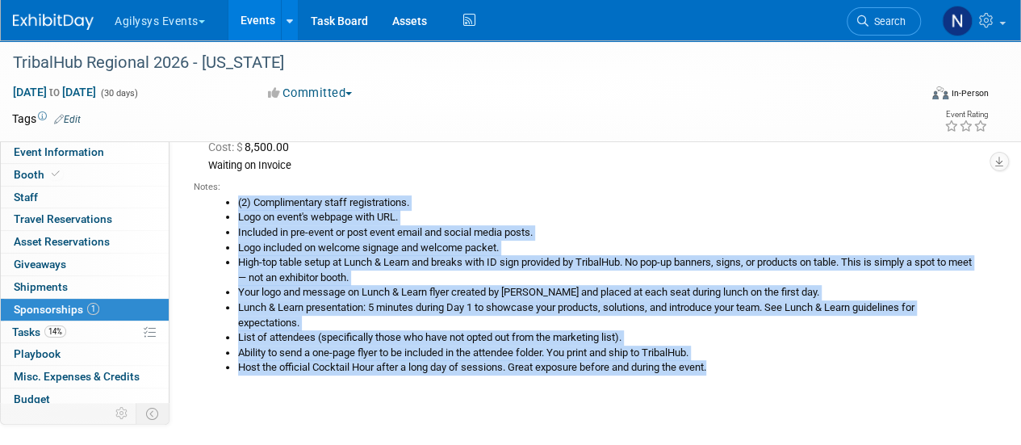
drag, startPoint x: 726, startPoint y: 372, endPoint x: 227, endPoint y: 201, distance: 528.0
click at [227, 201] on ul "(2) Complimentary staff registrations. Logo on event's webpage with URL. Includ…" at bounding box center [591, 285] width 771 height 180
copy ul "(2) Complimentary staff registrations. Logo on event's webpage with URL. Includ…"
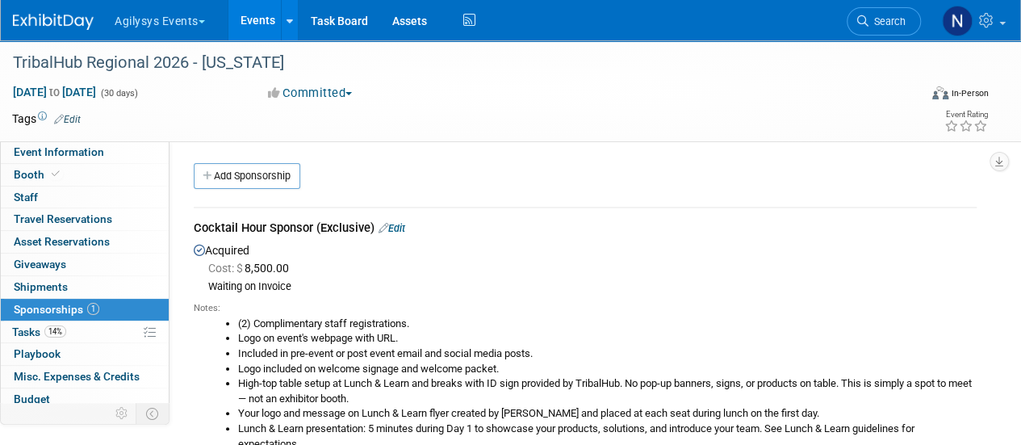
click at [287, 217] on td "Cocktail Hour Sponsor (Exclusive) Edit Acquired Cost: $ 8,500.00 Waiting on Inv…" at bounding box center [585, 363] width 783 height 313
click at [281, 227] on div "Cocktail Hour Sponsor (Exclusive) Edit" at bounding box center [585, 230] width 783 height 20
click at [548, 169] on div "Add Sponsorship" at bounding box center [589, 178] width 799 height 30
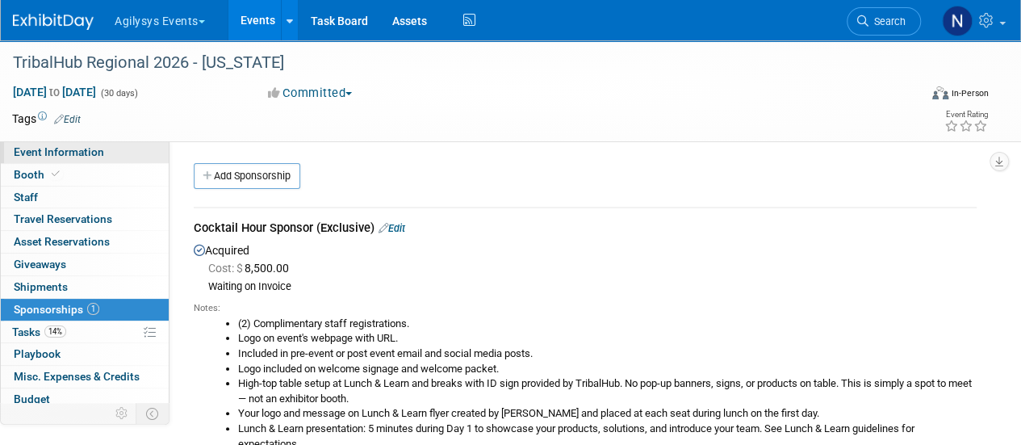
click at [98, 151] on span "Event Information" at bounding box center [59, 151] width 90 height 13
select select "GAM"
select select "Q3"
select select "A"
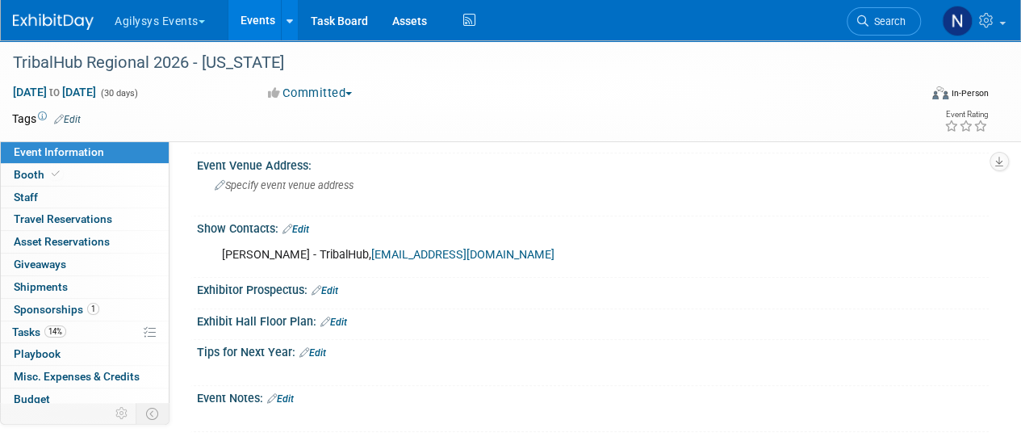
scroll to position [525, 0]
drag, startPoint x: 215, startPoint y: 243, endPoint x: 491, endPoint y: 251, distance: 276.1
click at [491, 251] on div "Heather Mallo - TribalHub, heather@tribalhub.com" at bounding box center [521, 256] width 621 height 32
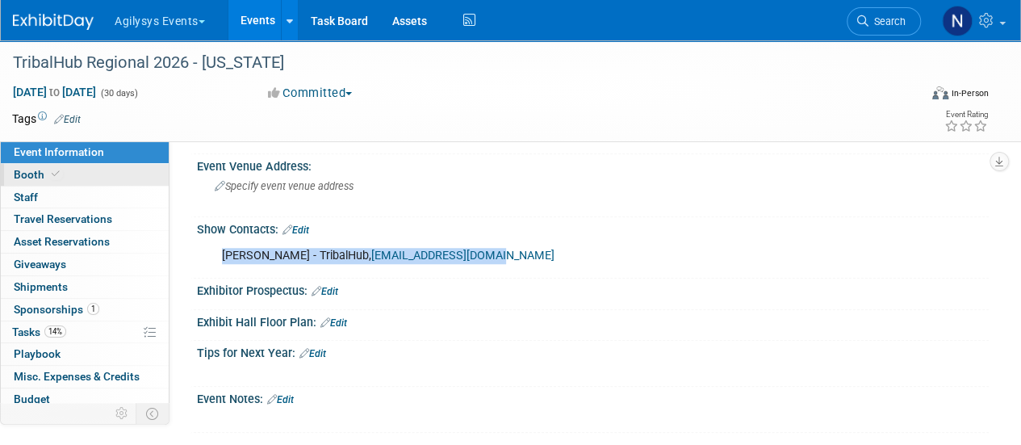
click at [121, 175] on link "Booth" at bounding box center [85, 175] width 168 height 22
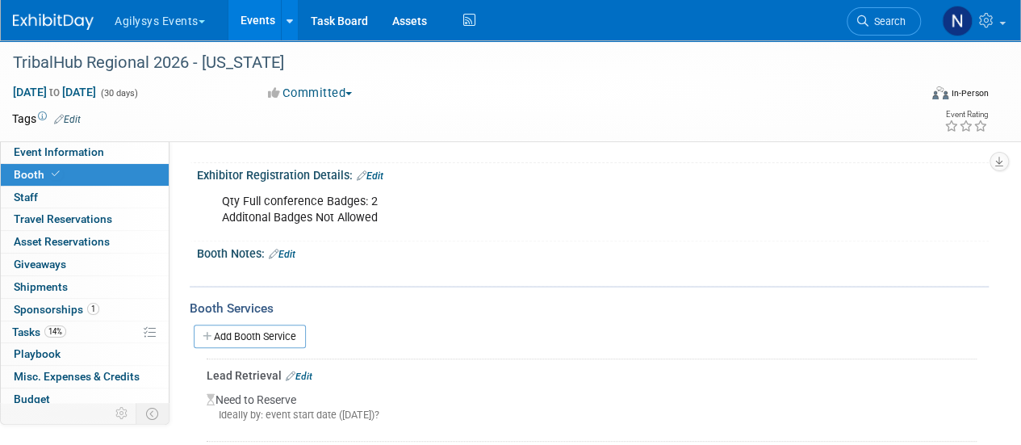
scroll to position [194, 0]
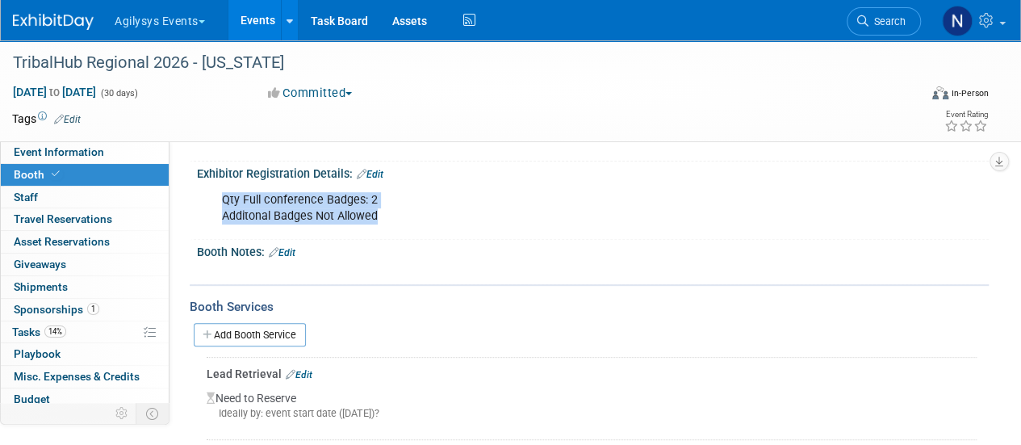
drag, startPoint x: 381, startPoint y: 220, endPoint x: 218, endPoint y: 202, distance: 164.1
click at [218, 202] on div "Qty Full conference Badges: 2 Additonal Badges Not Allowed" at bounding box center [521, 208] width 621 height 48
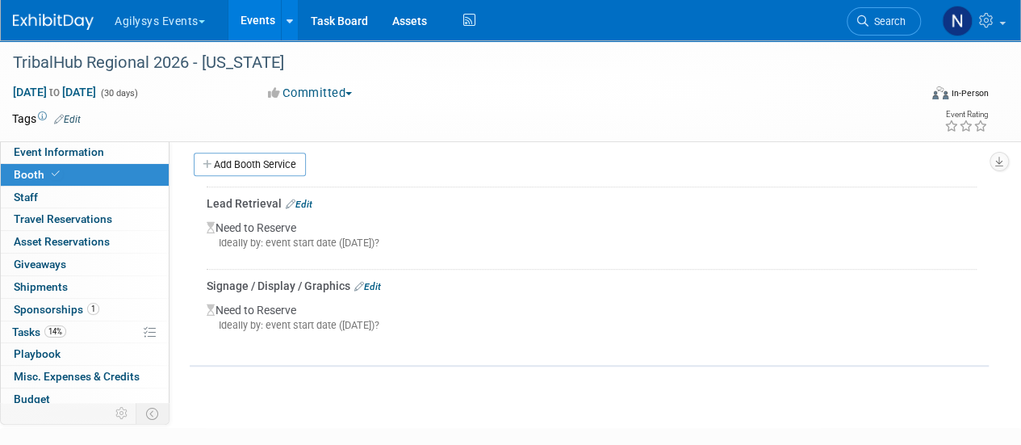
scroll to position [366, 0]
click at [87, 303] on span "1" at bounding box center [93, 309] width 12 height 12
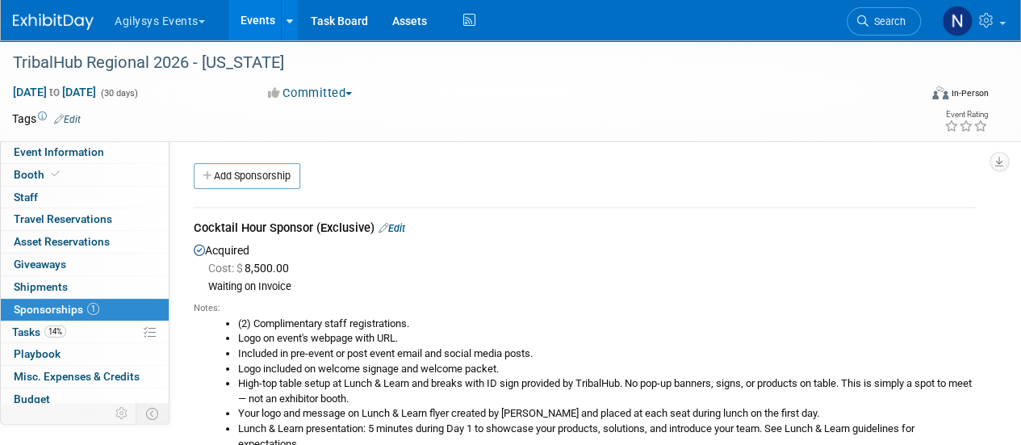
drag, startPoint x: 190, startPoint y: 224, endPoint x: 378, endPoint y: 230, distance: 187.3
click at [378, 230] on div "Cocktail Hour Sponsor (Exclusive) Edit Acquired Cost: $ 8,500.00 Notes:" at bounding box center [585, 357] width 807 height 329
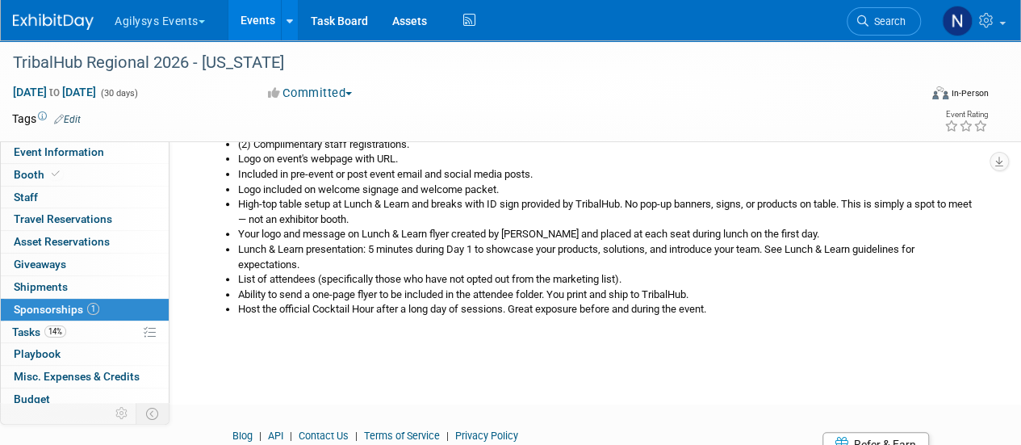
scroll to position [129, 0]
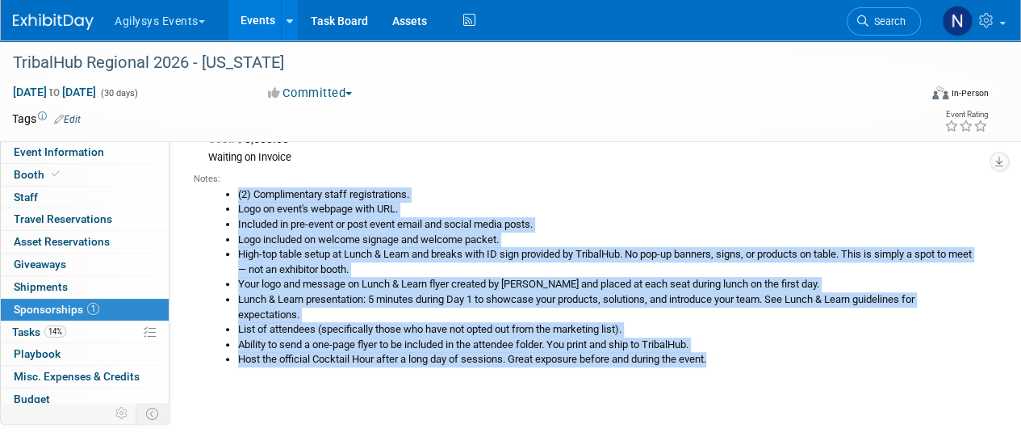
drag, startPoint x: 236, startPoint y: 192, endPoint x: 733, endPoint y: 370, distance: 528.2
click at [733, 370] on div "Notes: (2) Complimentary staff registrations. Logo on event's webpage with URL.…" at bounding box center [585, 272] width 783 height 215
click at [137, 154] on link "Event Information" at bounding box center [85, 152] width 168 height 22
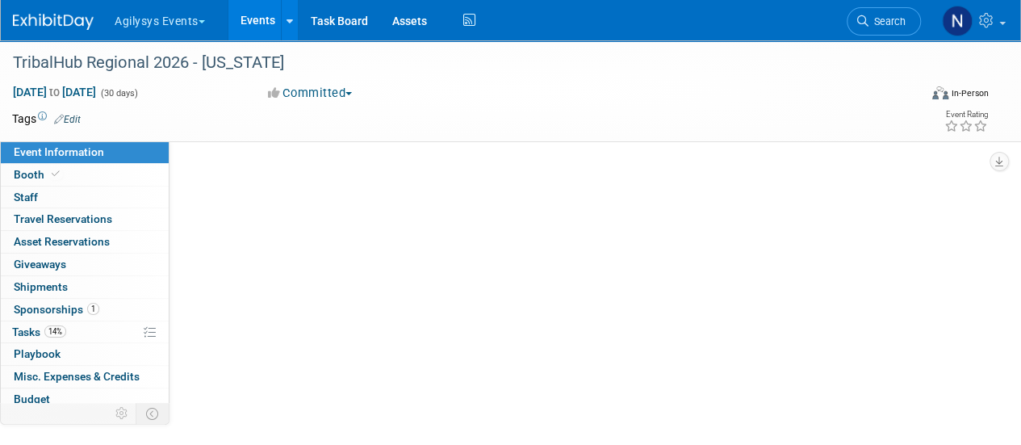
scroll to position [0, 0]
select select "GAM"
select select "Q3"
select select "A"
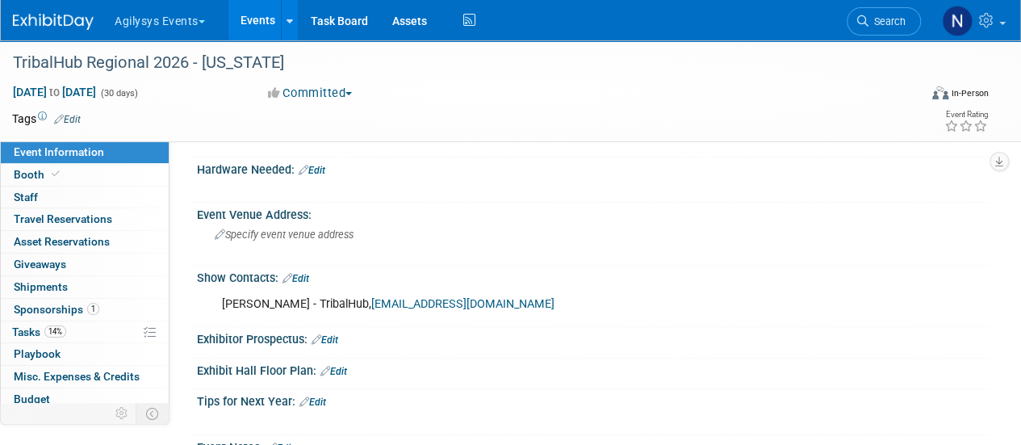
scroll to position [479, 0]
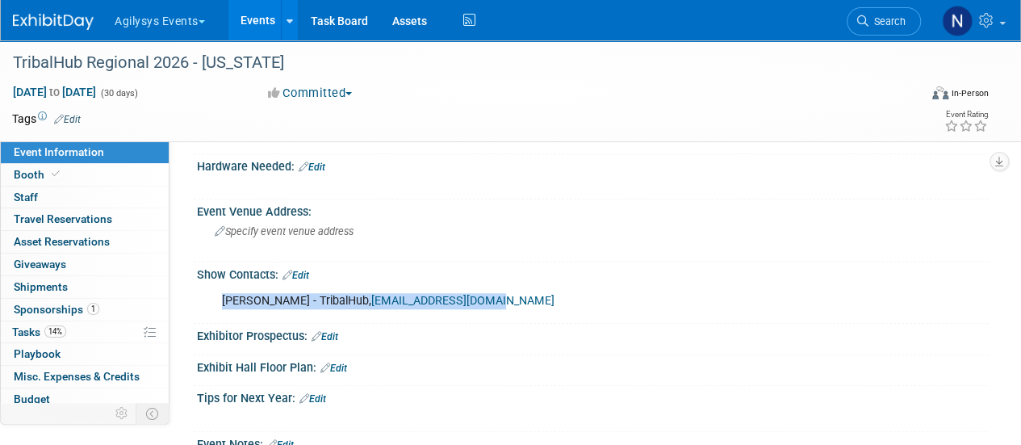
drag, startPoint x: 220, startPoint y: 296, endPoint x: 551, endPoint y: 294, distance: 331.7
click at [551, 294] on div "Heather Mallo - TribalHub, heather@tribalhub.com" at bounding box center [521, 301] width 621 height 32
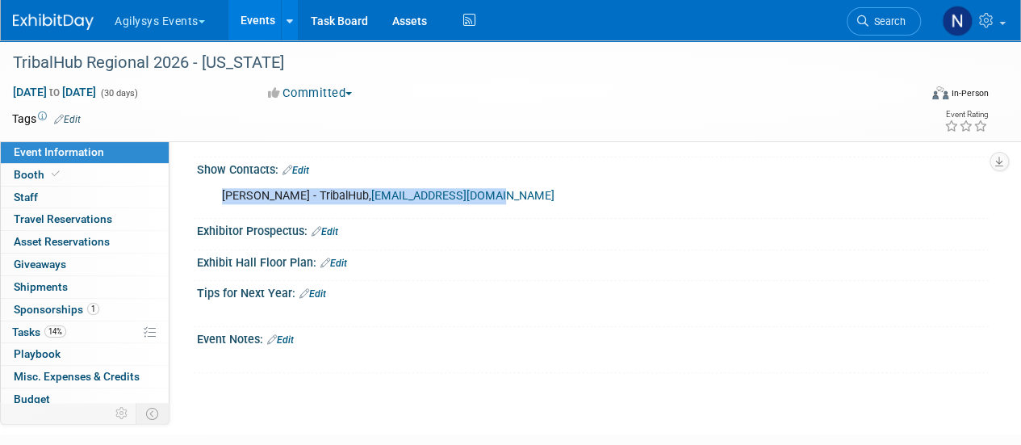
scroll to position [583, 0]
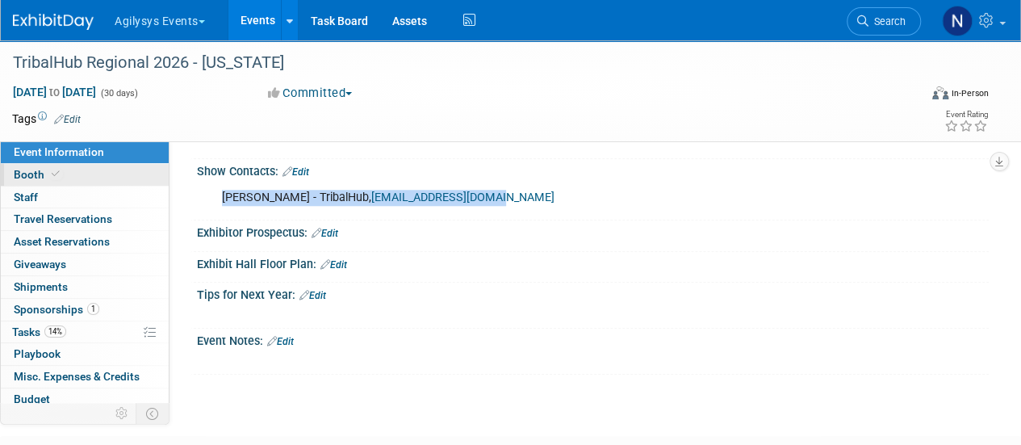
click at [129, 173] on link "Booth" at bounding box center [85, 175] width 168 height 22
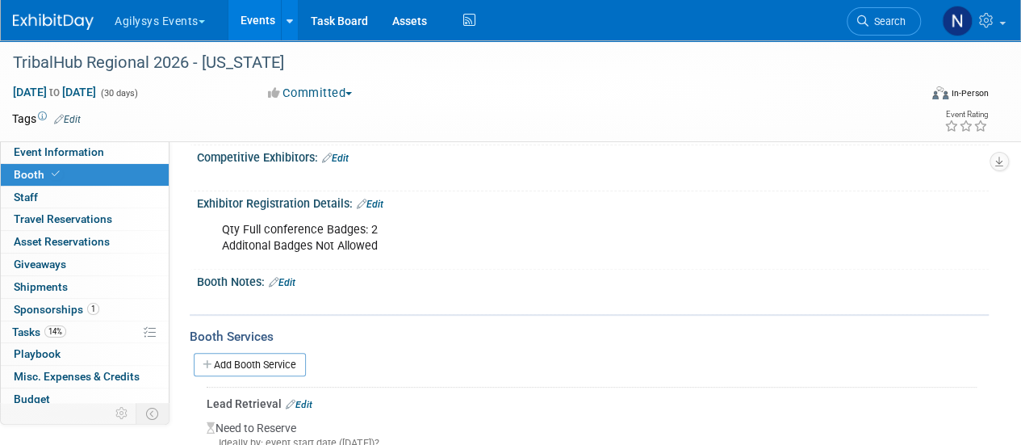
scroll to position [165, 0]
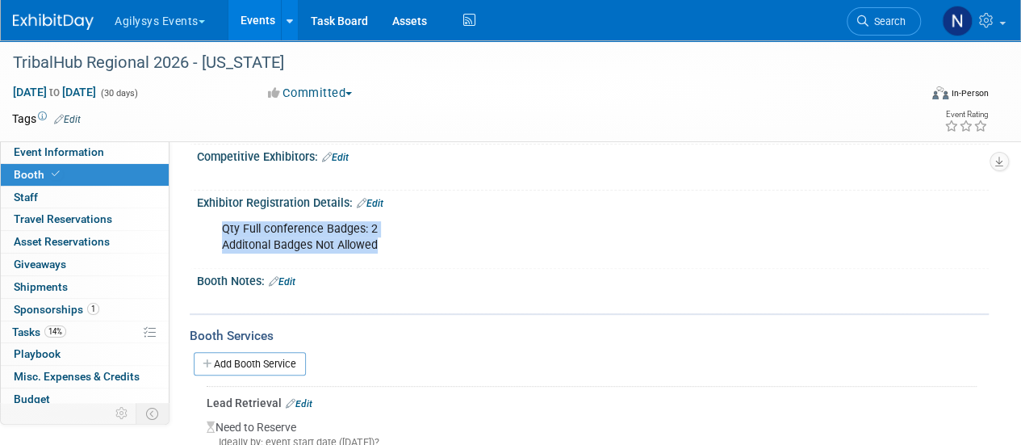
drag, startPoint x: 383, startPoint y: 248, endPoint x: 218, endPoint y: 227, distance: 166.0
click at [218, 227] on div "Qty Full conference Badges: 2 Additonal Badges Not Allowed" at bounding box center [521, 237] width 621 height 48
click at [50, 306] on span "Sponsorships 1" at bounding box center [57, 309] width 86 height 13
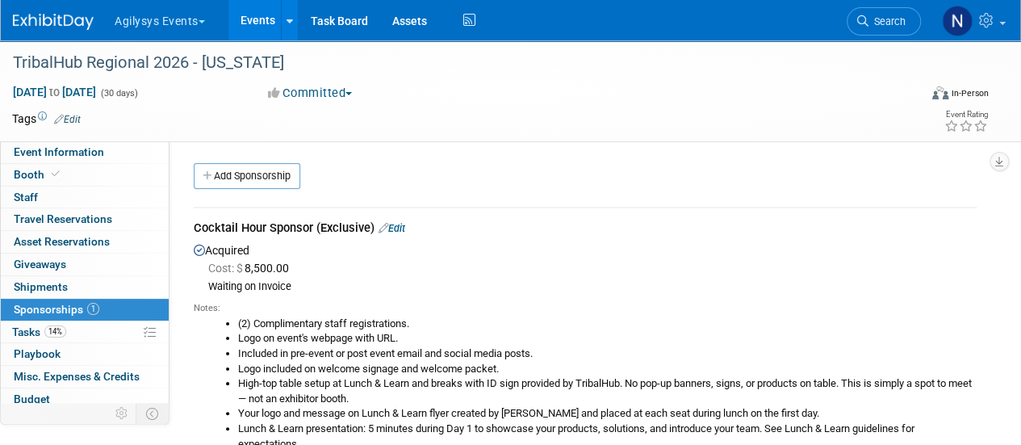
drag, startPoint x: 184, startPoint y: 228, endPoint x: 373, endPoint y: 232, distance: 188.9
click at [373, 232] on div "Cocktail Hour Sponsor (Exclusive) Edit Acquired Cost: $ 8,500.00 Notes:" at bounding box center [585, 357] width 807 height 329
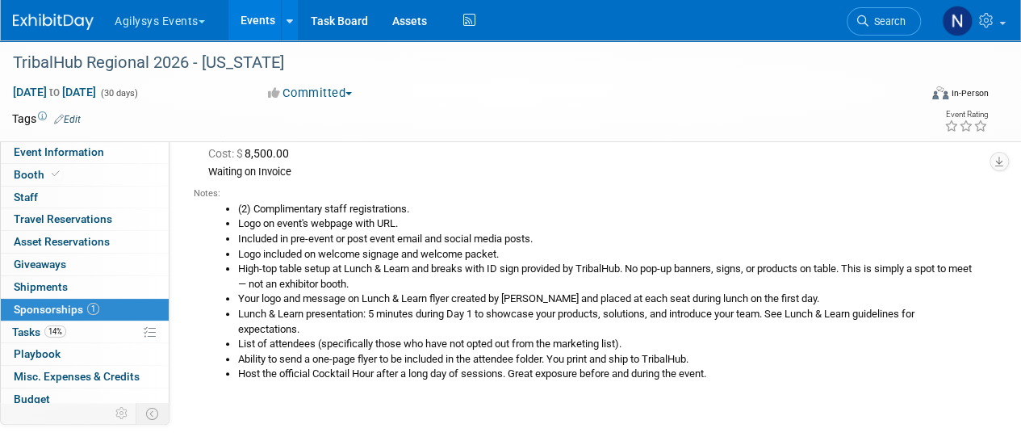
scroll to position [118, 0]
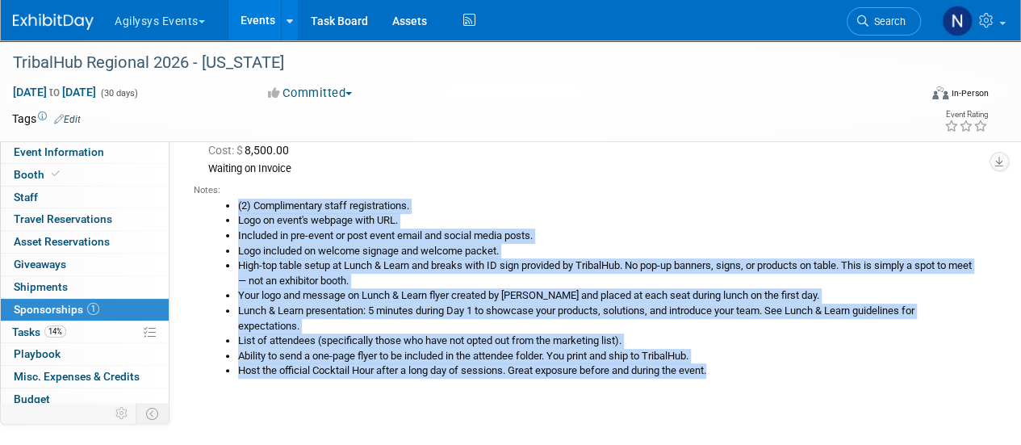
drag, startPoint x: 221, startPoint y: 203, endPoint x: 726, endPoint y: 367, distance: 530.3
click at [726, 367] on ul "(2) Complimentary staff registrations. Logo on event's webpage with URL. Includ…" at bounding box center [591, 289] width 771 height 180
click at [90, 181] on link "Booth" at bounding box center [85, 175] width 168 height 22
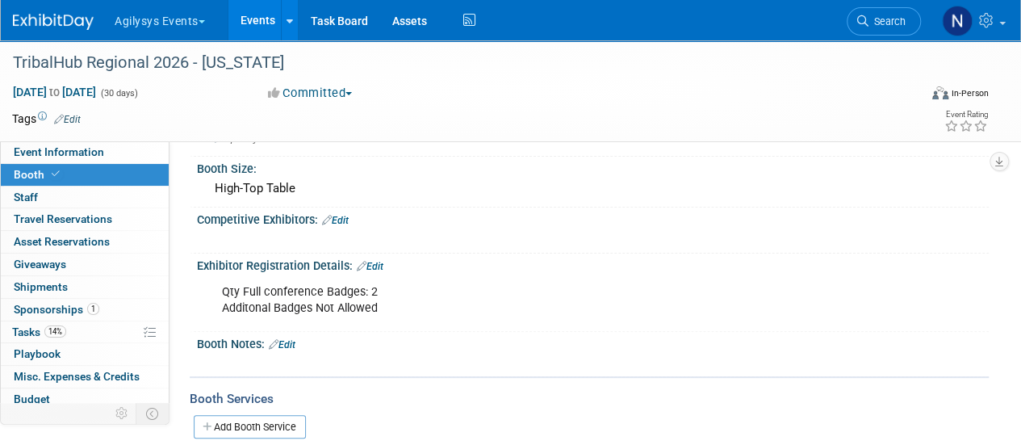
scroll to position [108, 0]
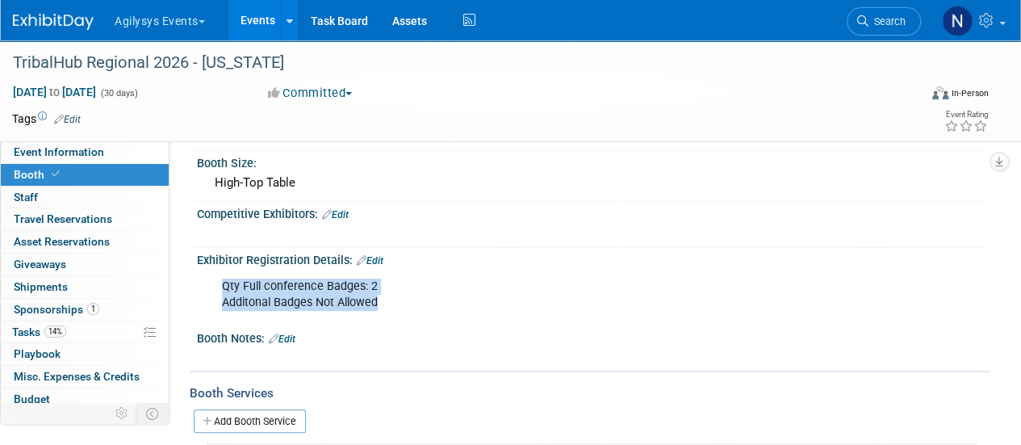
drag, startPoint x: 380, startPoint y: 300, endPoint x: 223, endPoint y: 289, distance: 157.8
click at [223, 289] on div "Qty Full conference Badges: 2 Additonal Badges Not Allowed" at bounding box center [521, 294] width 621 height 48
click at [111, 307] on link "1 Sponsorships 1" at bounding box center [85, 310] width 168 height 22
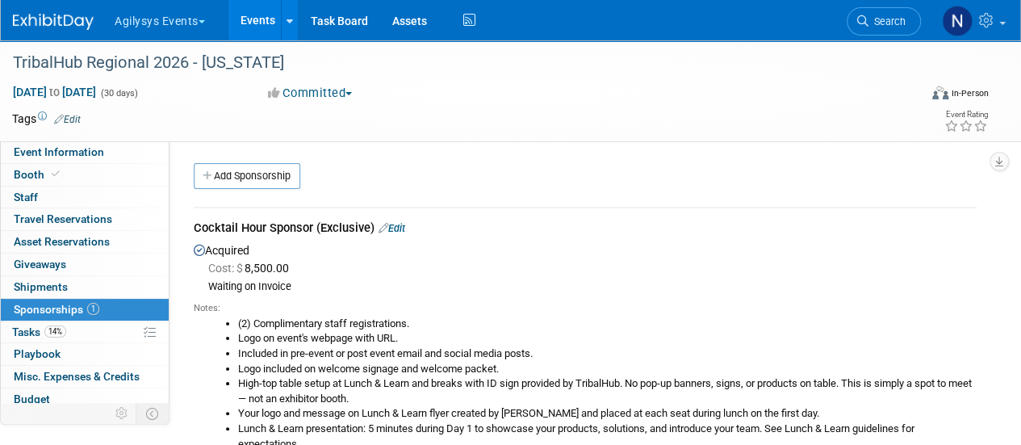
click at [311, 225] on div "Cocktail Hour Sponsor (Exclusive) Edit" at bounding box center [585, 230] width 783 height 20
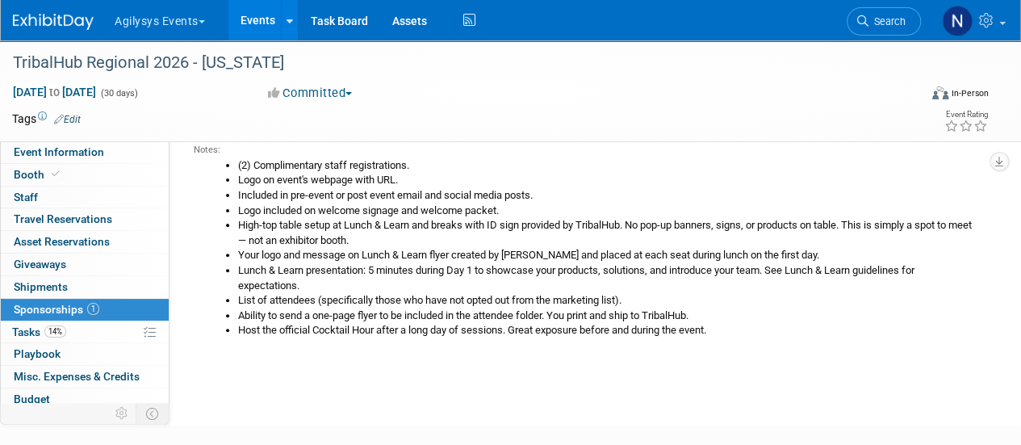
scroll to position [121, 0]
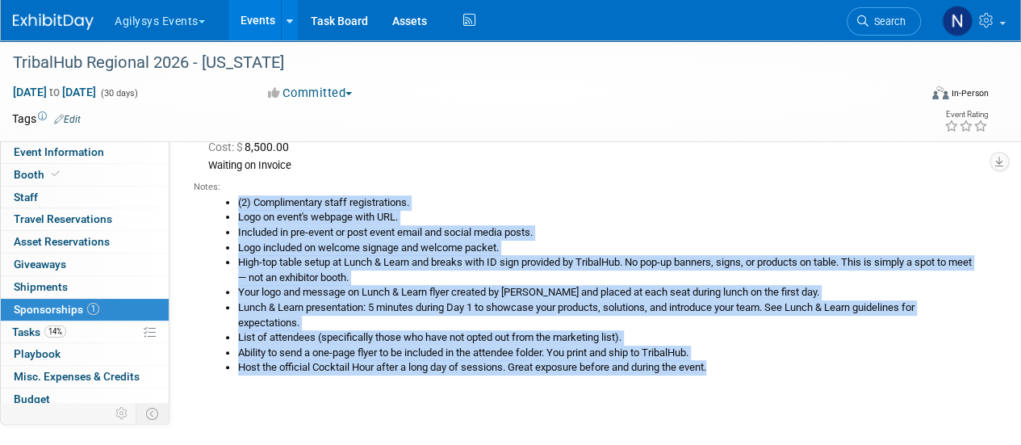
drag, startPoint x: 728, startPoint y: 369, endPoint x: 221, endPoint y: 201, distance: 533.9
click at [221, 201] on ul "(2) Complimentary staff registrations. Logo on event's webpage with URL. Includ…" at bounding box center [591, 285] width 771 height 180
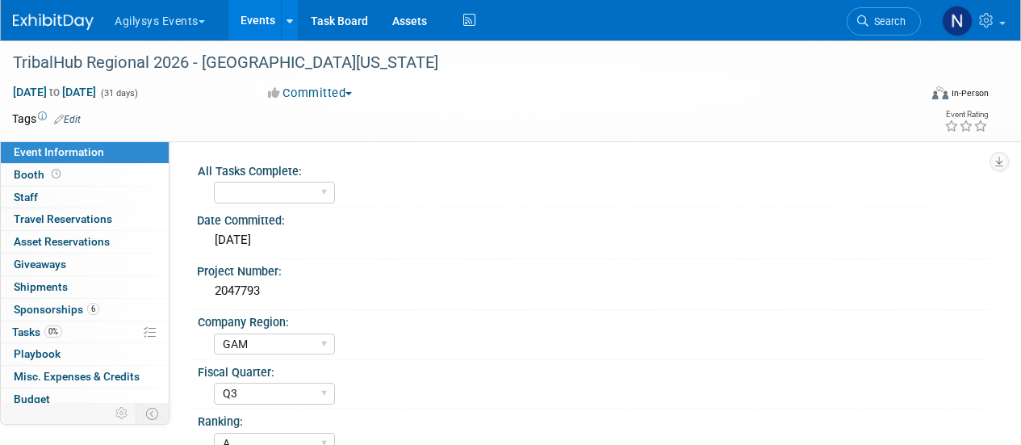
select select "GAM"
select select "Q3"
select select "A"
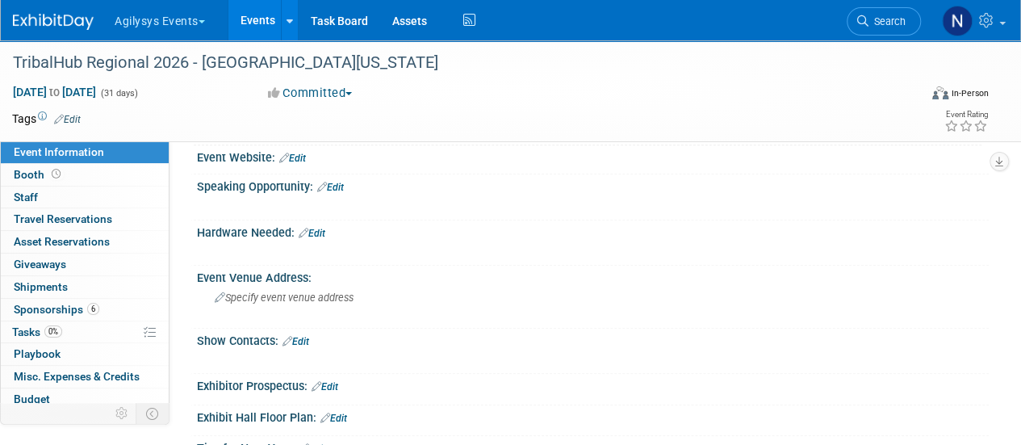
scroll to position [478, 0]
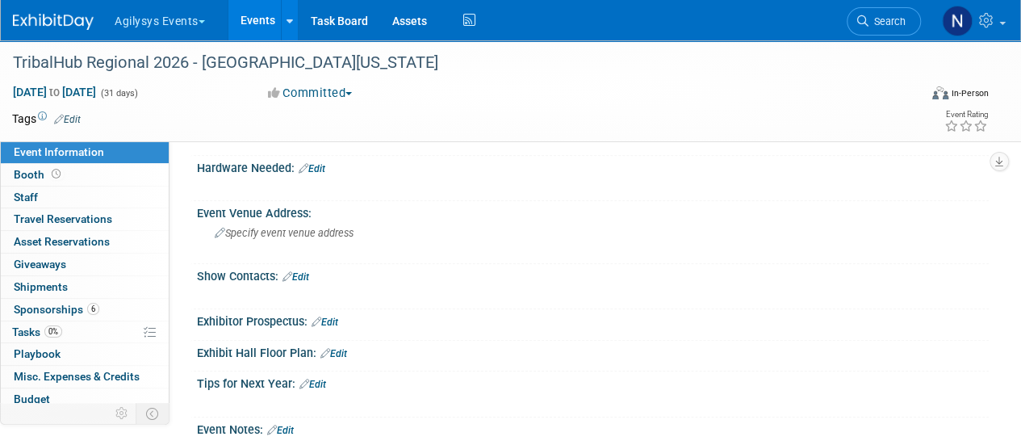
click at [299, 274] on link "Edit" at bounding box center [295, 276] width 27 height 11
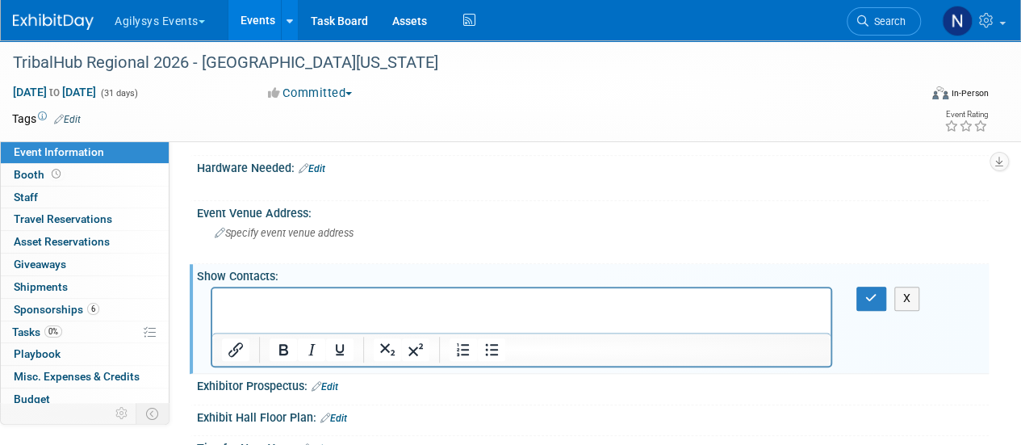
scroll to position [0, 0]
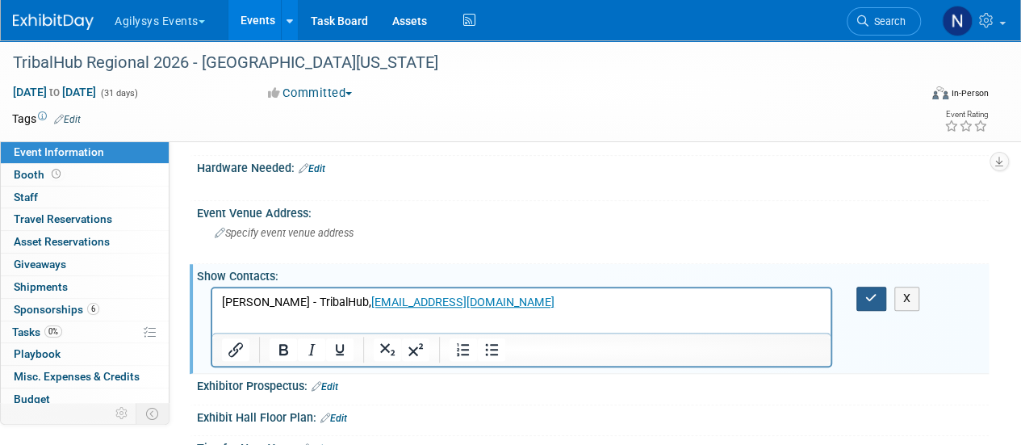
click at [872, 286] on button "button" at bounding box center [871, 297] width 30 height 23
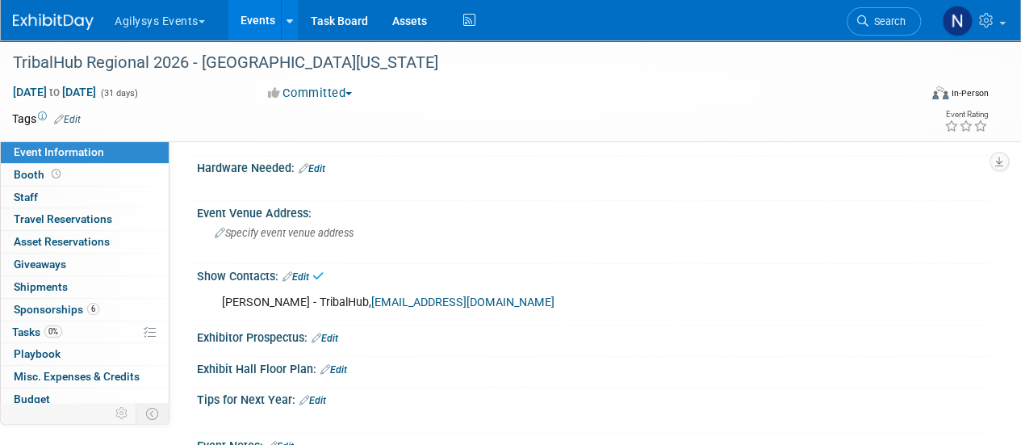
click at [333, 337] on link "Edit" at bounding box center [325, 337] width 27 height 11
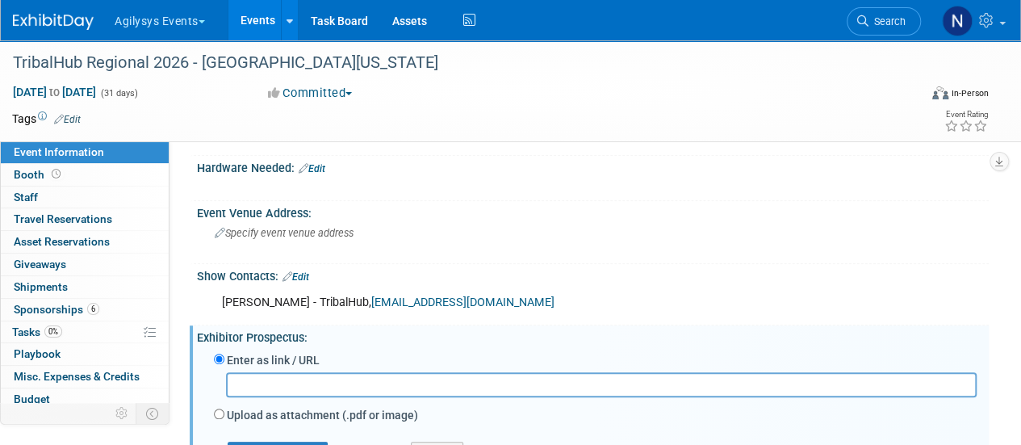
scroll to position [598, 0]
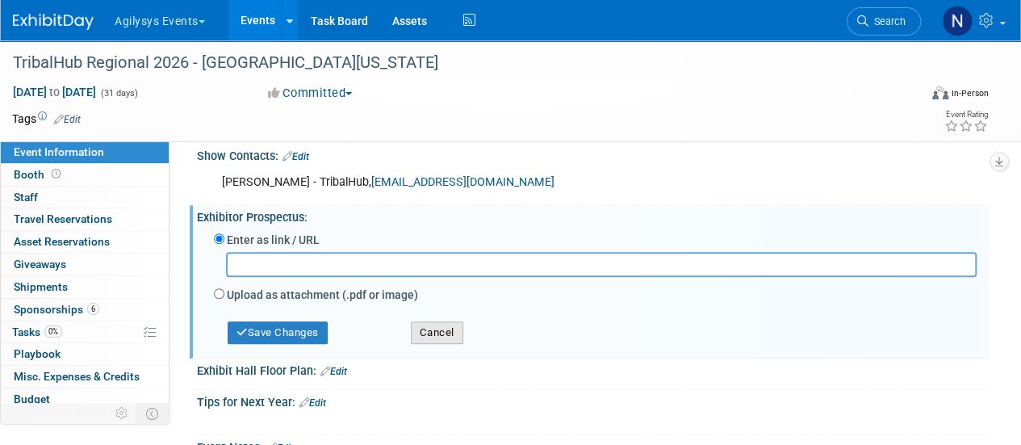
click at [433, 322] on button "Cancel" at bounding box center [437, 332] width 52 height 23
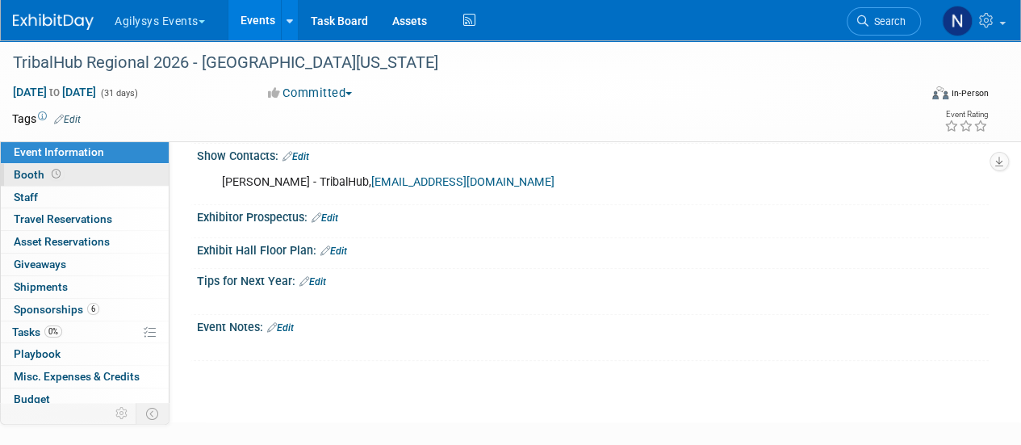
click at [103, 175] on link "Booth" at bounding box center [85, 175] width 168 height 22
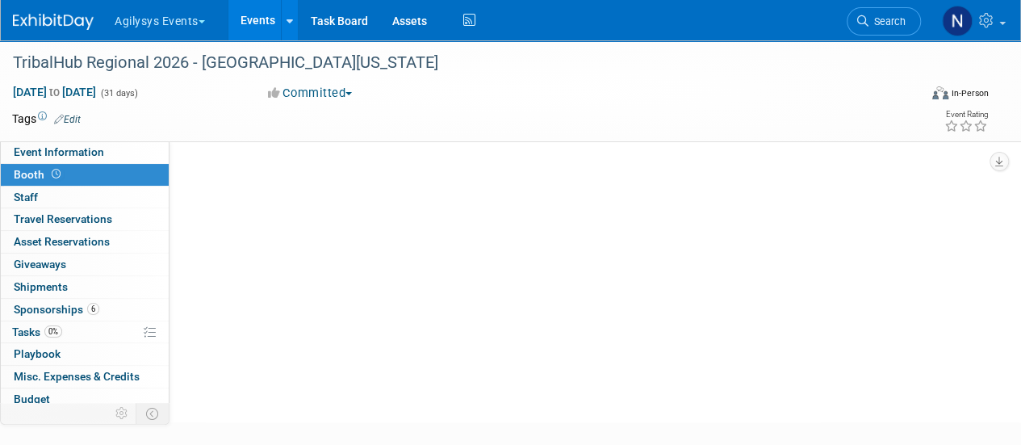
scroll to position [0, 0]
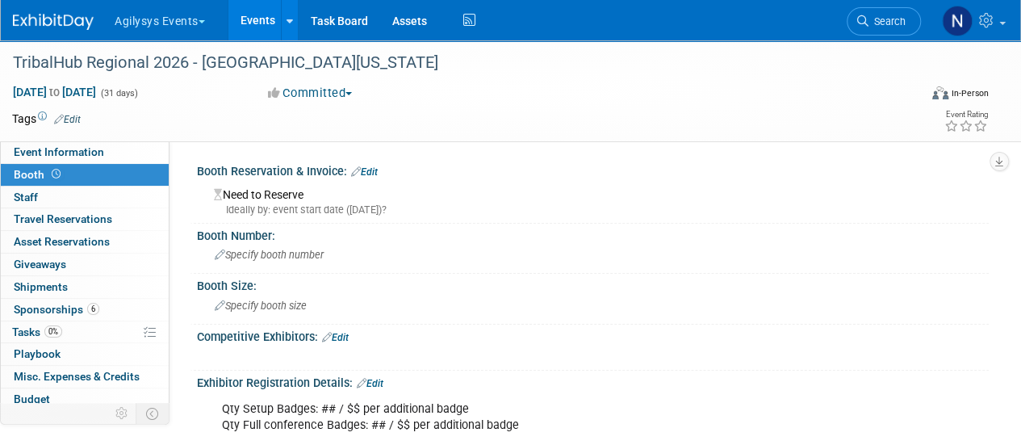
click at [374, 167] on link "Edit" at bounding box center [364, 171] width 27 height 11
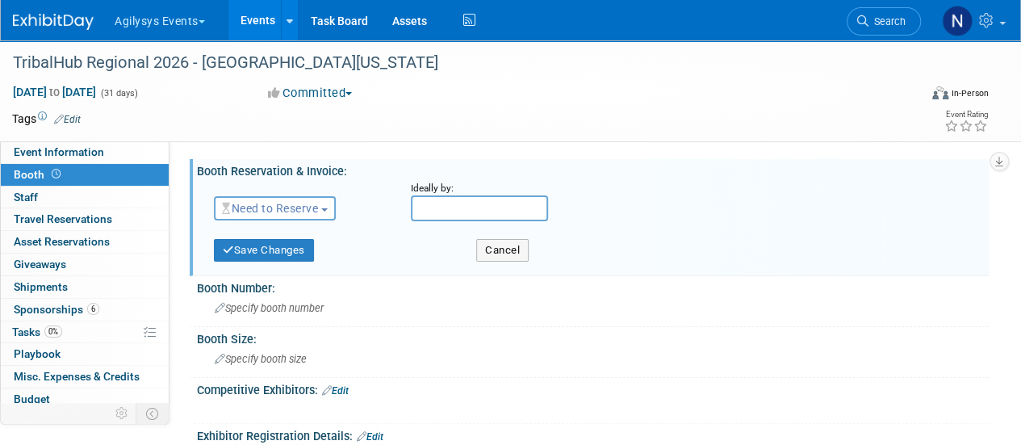
click at [302, 215] on span "Need to Reserve" at bounding box center [270, 208] width 96 height 13
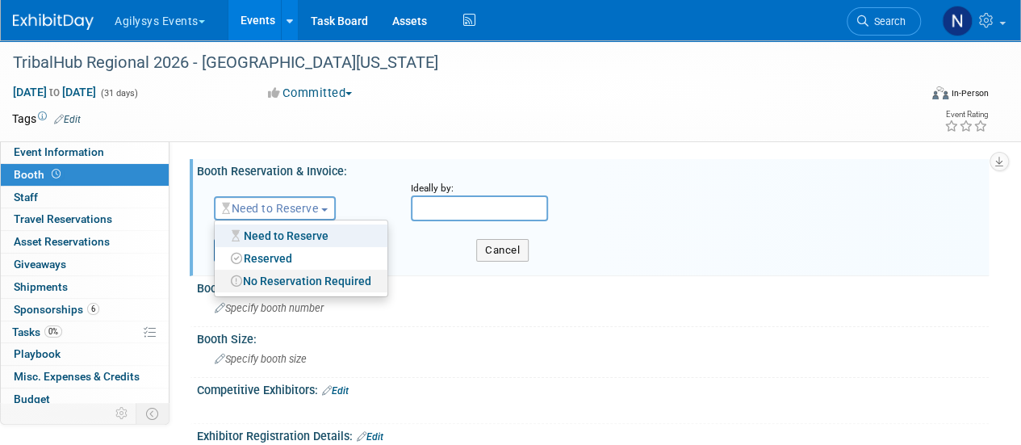
click at [297, 282] on link "No Reservation Required" at bounding box center [301, 281] width 173 height 23
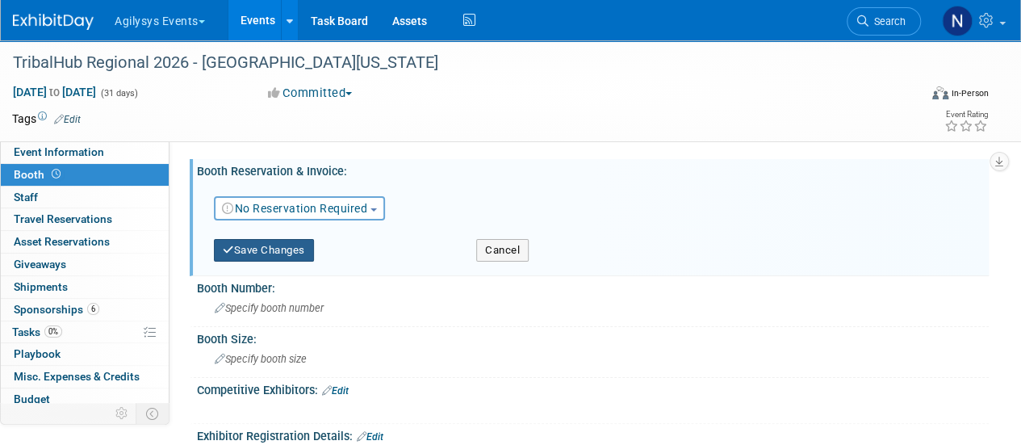
click at [274, 259] on button "Save Changes" at bounding box center [264, 250] width 100 height 23
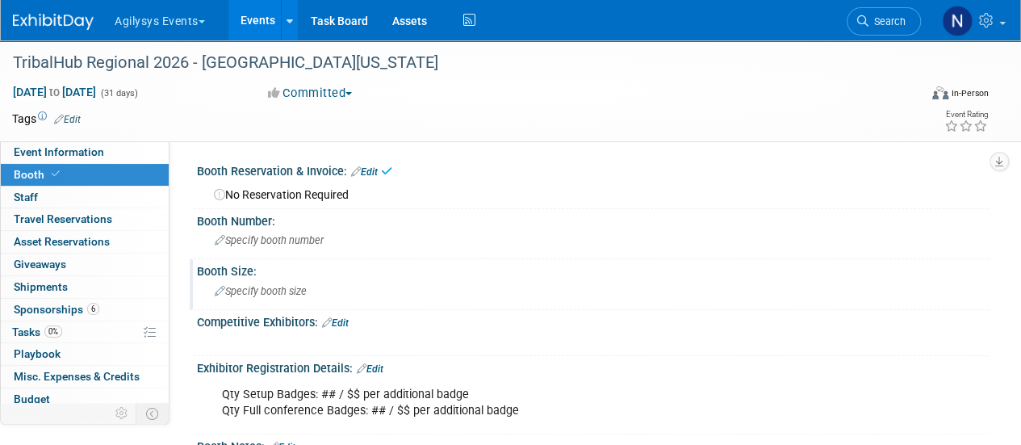
click at [273, 288] on span "Specify booth size" at bounding box center [261, 291] width 92 height 12
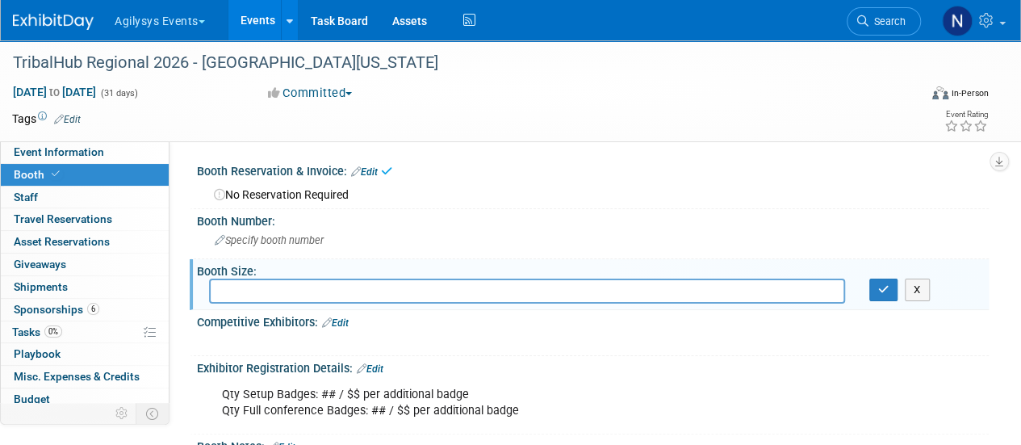
type input "h"
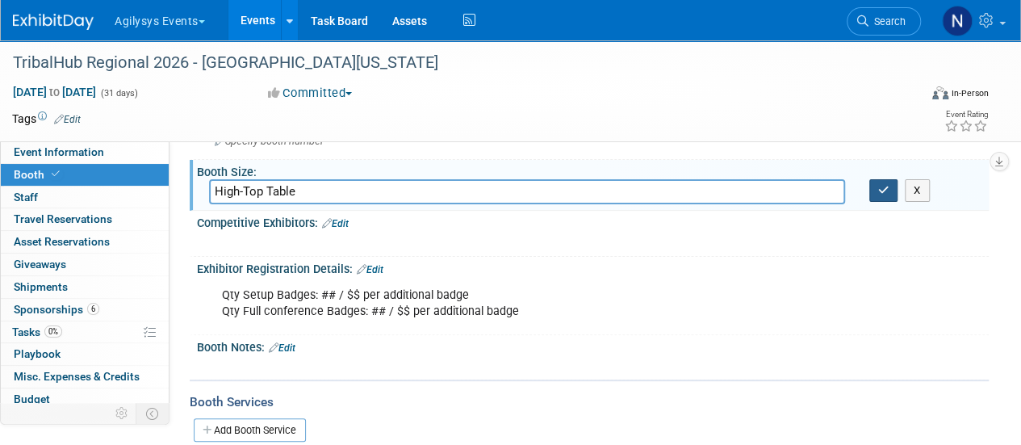
scroll to position [100, 0]
type input "High-Top Table"
click at [883, 189] on icon "button" at bounding box center [883, 189] width 11 height 10
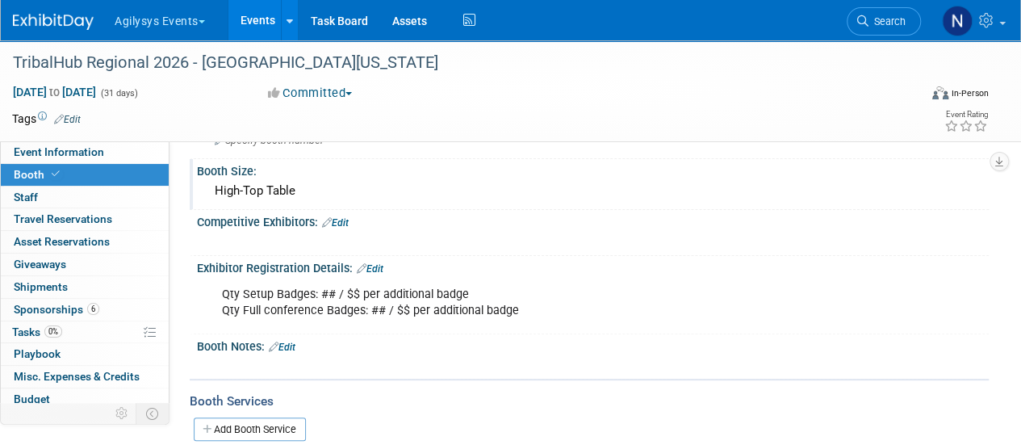
click at [378, 267] on link "Edit" at bounding box center [370, 268] width 27 height 11
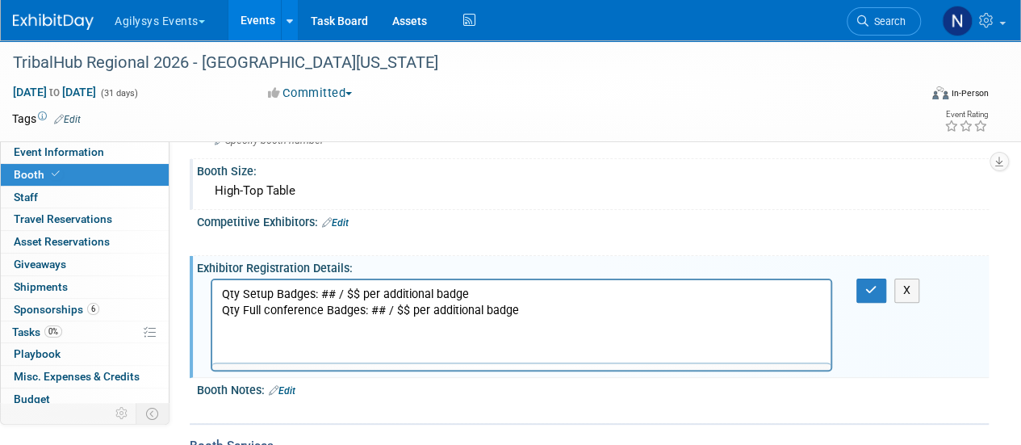
scroll to position [0, 0]
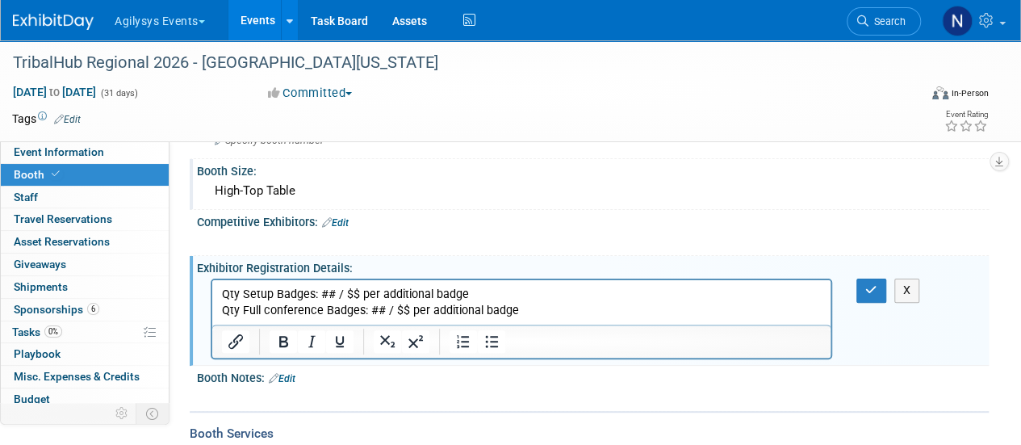
drag, startPoint x: 220, startPoint y: 295, endPoint x: 659, endPoint y: 312, distance: 440.1
click at [659, 312] on html "Qty Setup Badges: ## / $$ per additional badge Qty Full conference Badges: ## /…" at bounding box center [521, 299] width 618 height 39
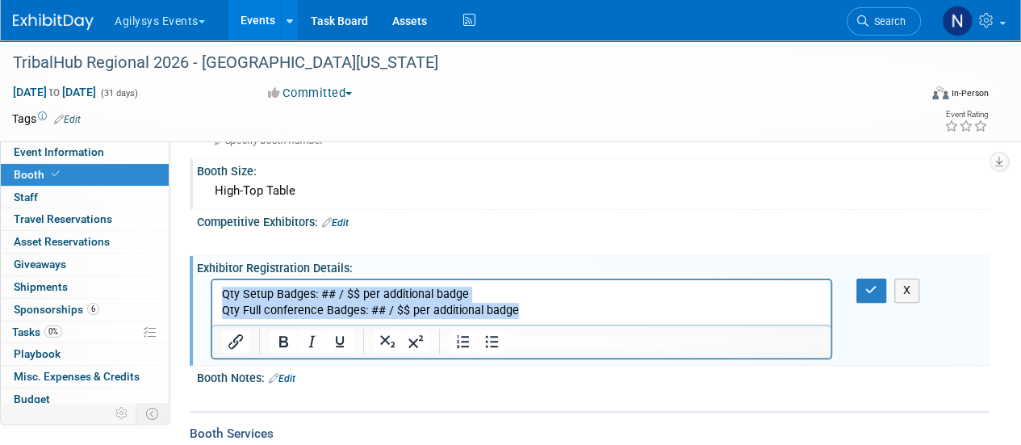
drag, startPoint x: 568, startPoint y: 316, endPoint x: 144, endPoint y: 270, distance: 426.2
click at [212, 280] on html "Qty Setup Badges: ## / $$ per additional badge Qty Full conference Badges: ## /…" at bounding box center [521, 299] width 618 height 39
paste body "Rich Text Area. Press ALT-0 for help."
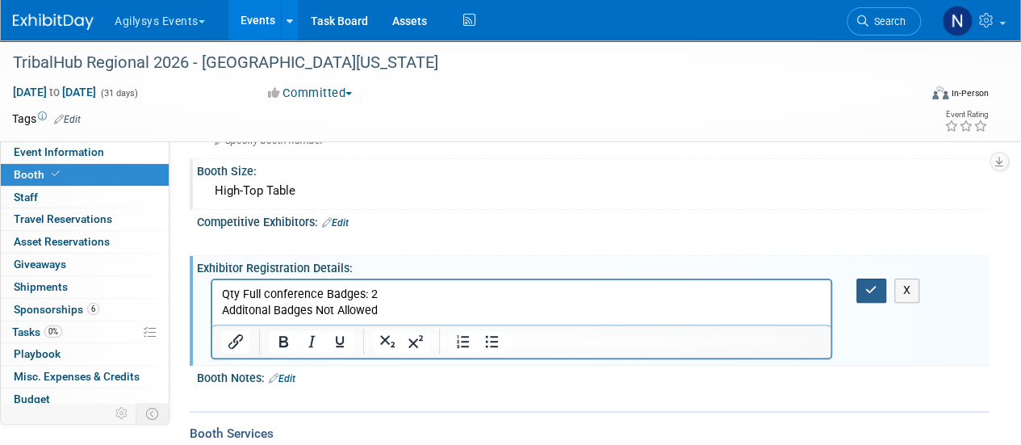
click at [868, 286] on icon "button" at bounding box center [871, 289] width 12 height 11
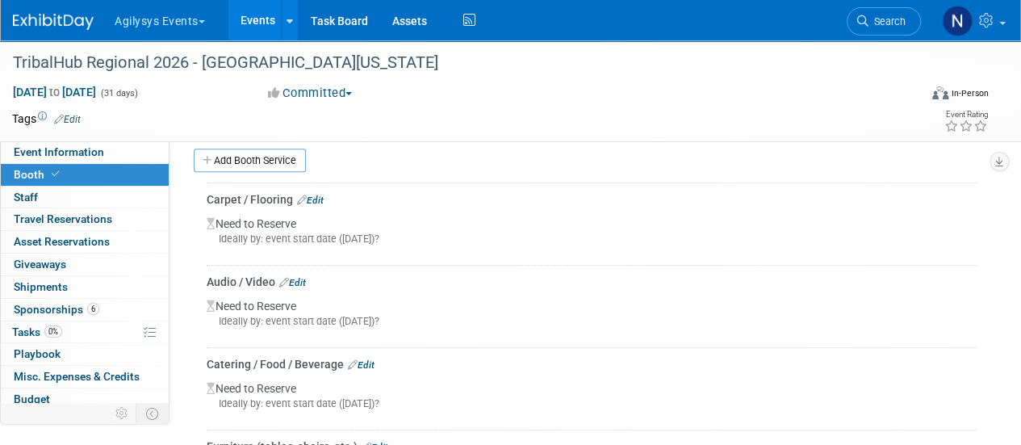
scroll to position [372, 0]
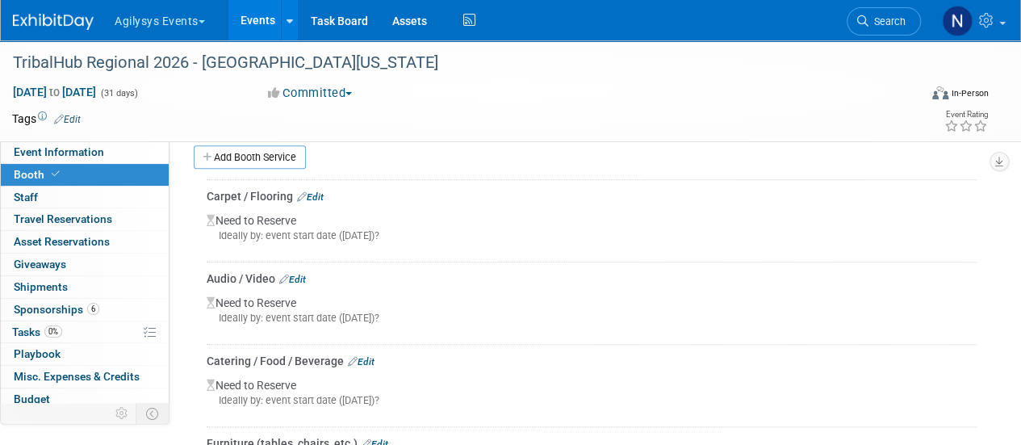
click at [320, 204] on div "Need to Reserve Ideally by: event start date ([DATE])?" at bounding box center [592, 230] width 770 height 52
click at [316, 193] on link "Edit" at bounding box center [310, 196] width 27 height 11
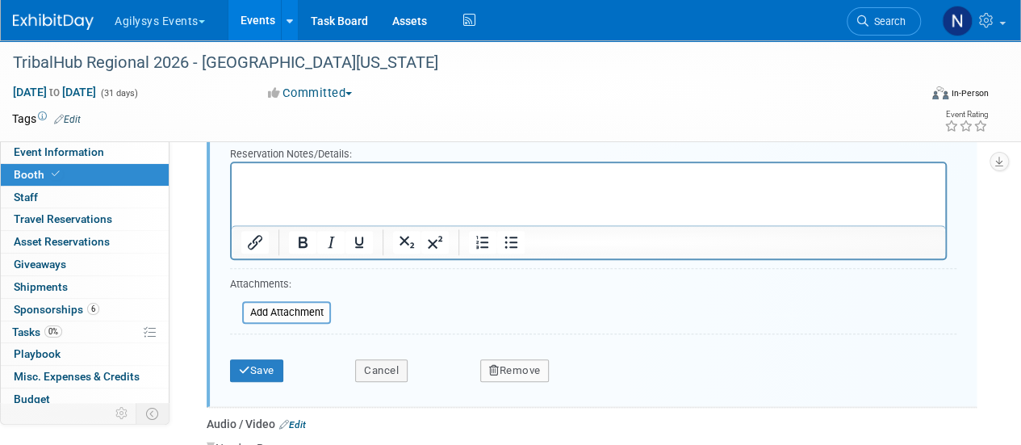
scroll to position [596, 0]
click at [490, 363] on icon "button" at bounding box center [494, 368] width 10 height 10
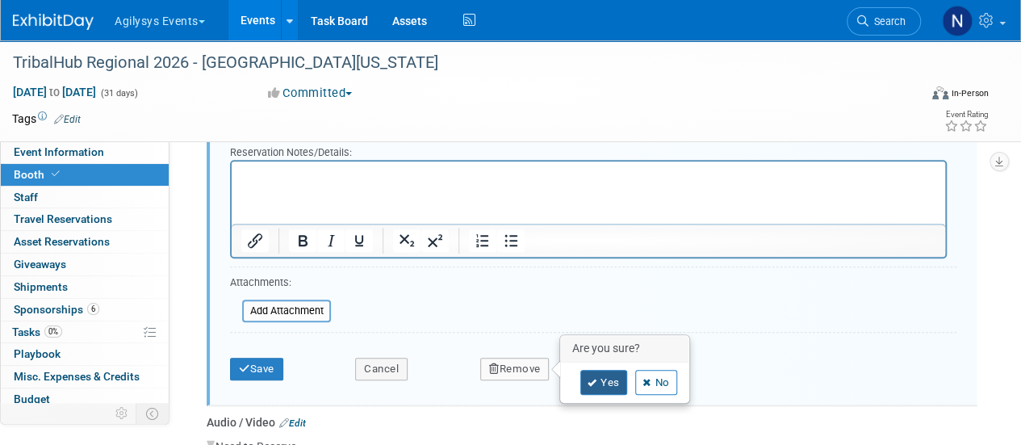
click at [590, 381] on icon at bounding box center [593, 382] width 10 height 9
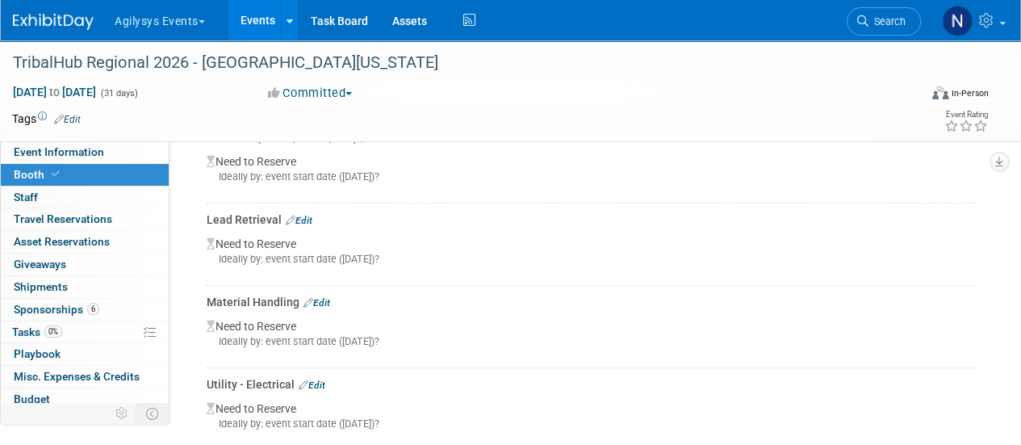
click at [318, 298] on link "Edit" at bounding box center [316, 302] width 27 height 11
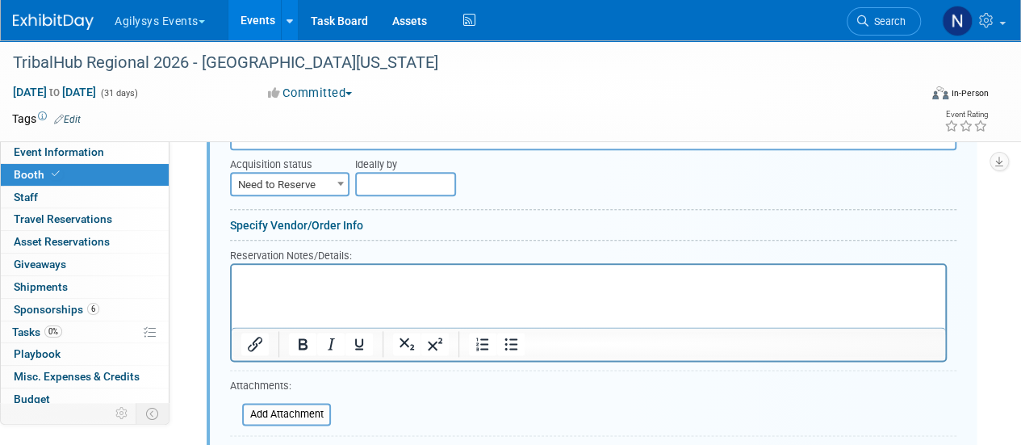
scroll to position [895, 0]
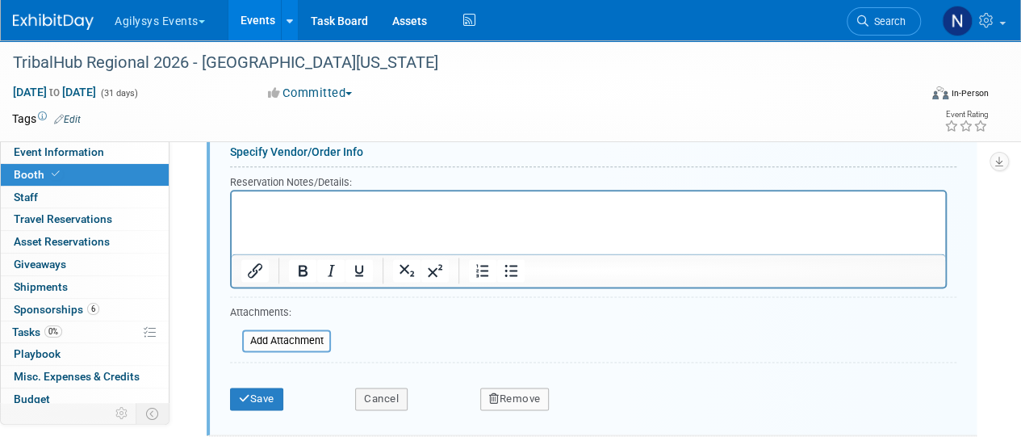
click at [514, 400] on button "Remove" at bounding box center [514, 398] width 69 height 23
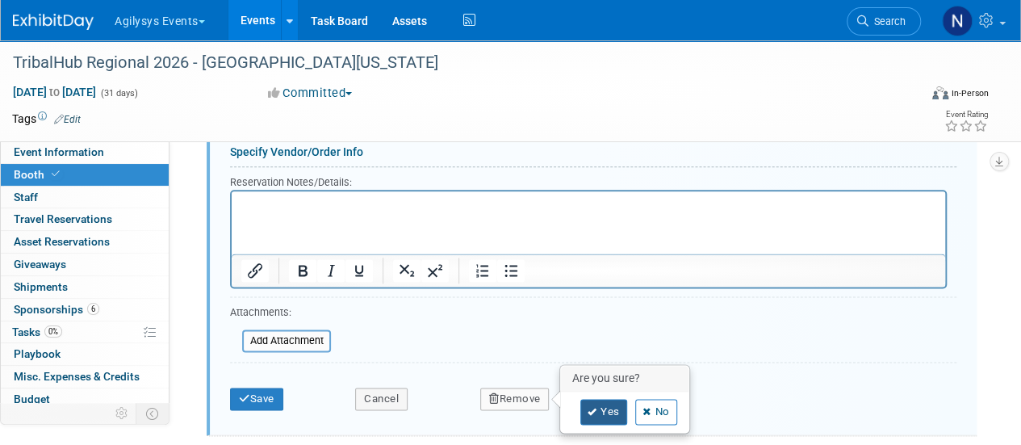
click at [614, 399] on link "Yes" at bounding box center [603, 412] width 47 height 26
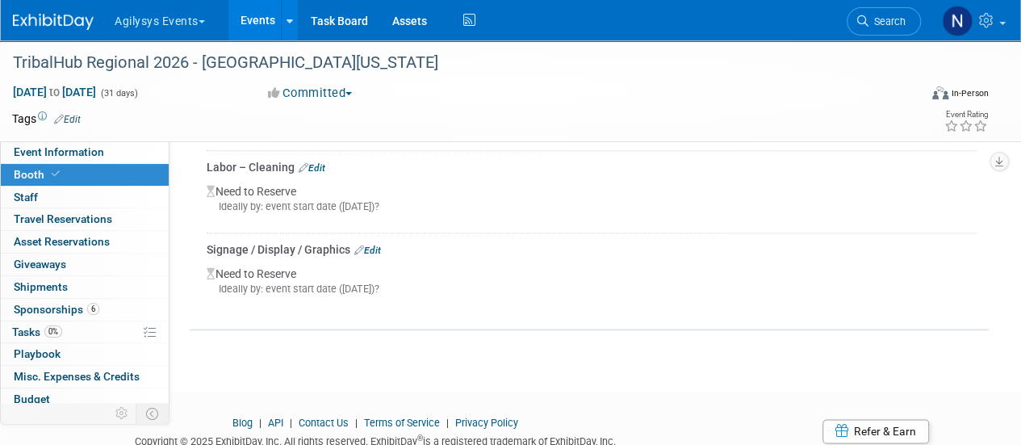
click at [313, 159] on div "Labor – Cleaning Edit" at bounding box center [592, 167] width 770 height 16
click at [313, 162] on link "Edit" at bounding box center [312, 167] width 27 height 11
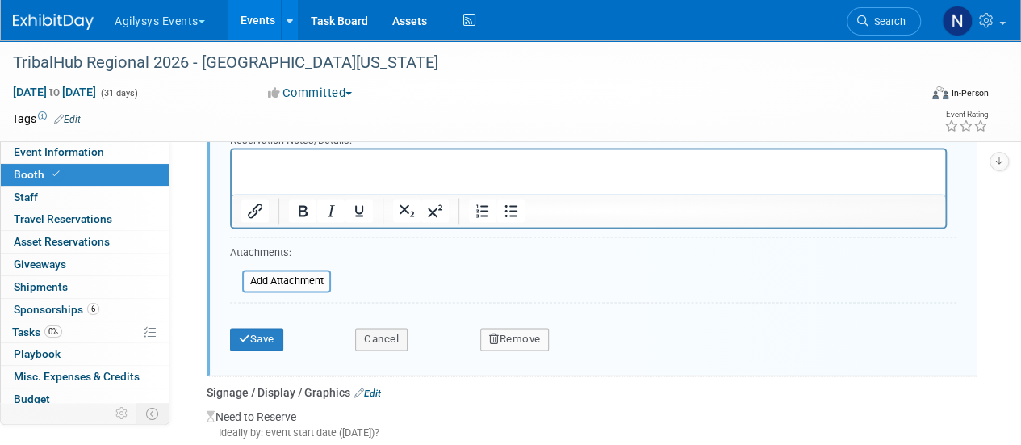
scroll to position [1162, 0]
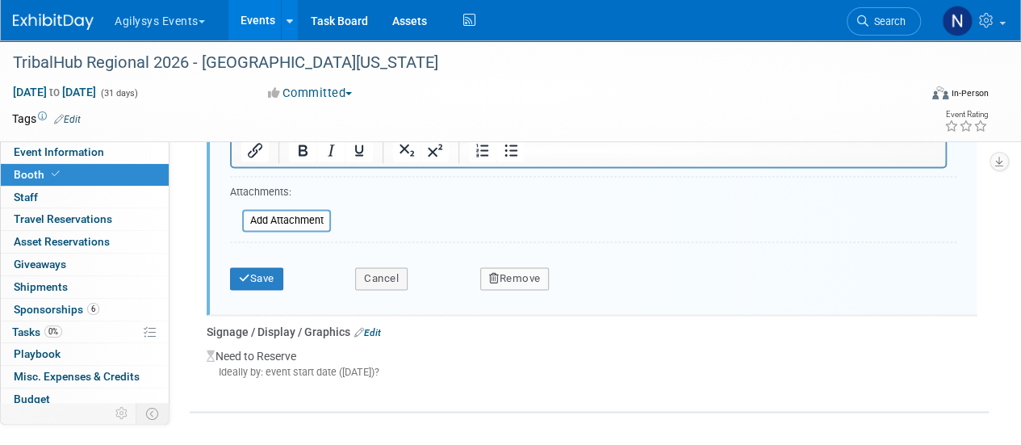
click at [501, 267] on button "Remove" at bounding box center [514, 278] width 69 height 23
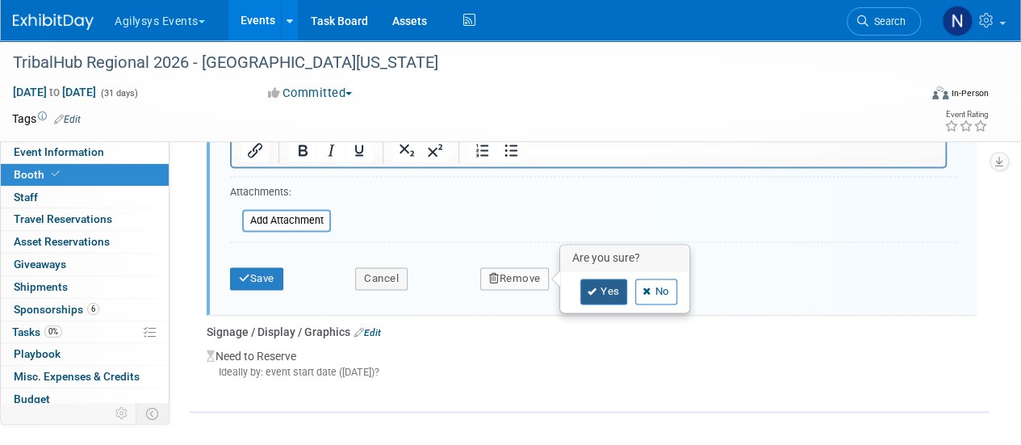
click at [587, 291] on link "Yes" at bounding box center [603, 291] width 47 height 26
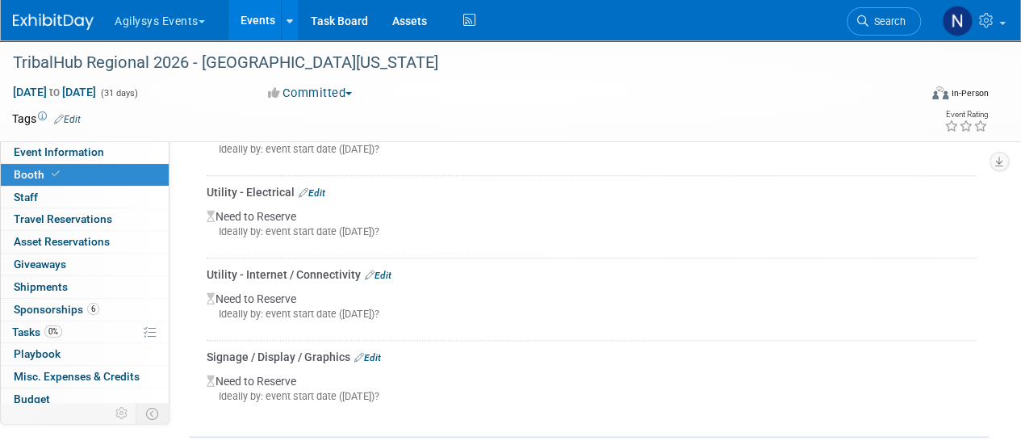
scroll to position [656, 0]
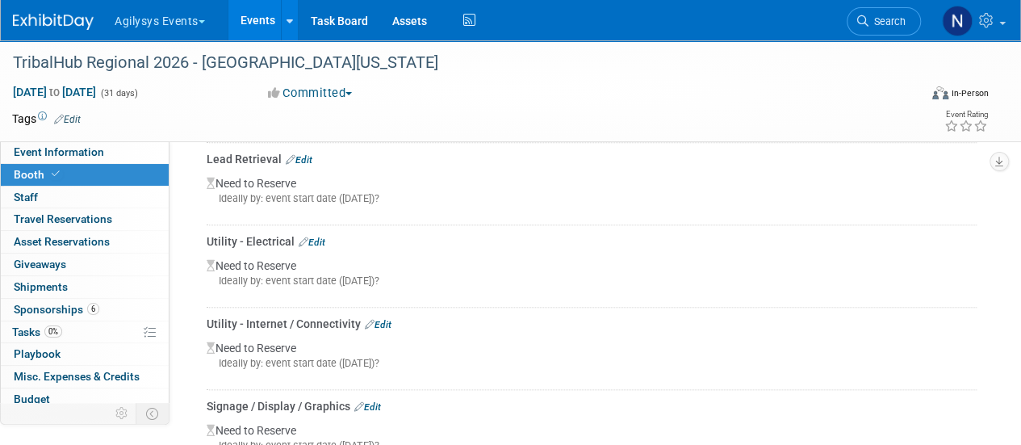
click at [381, 327] on div "Utility - Internet / Connectivity Edit" at bounding box center [592, 324] width 770 height 16
click at [380, 321] on link "Edit" at bounding box center [378, 324] width 27 height 11
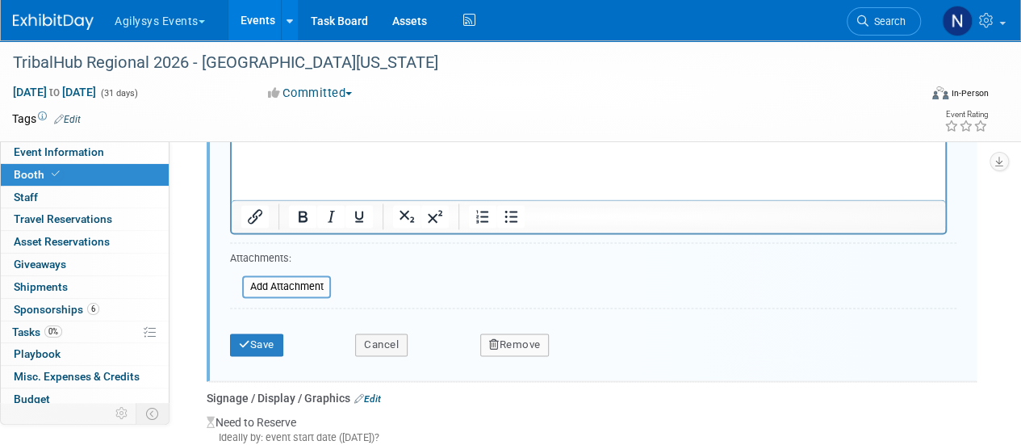
scroll to position [1035, 0]
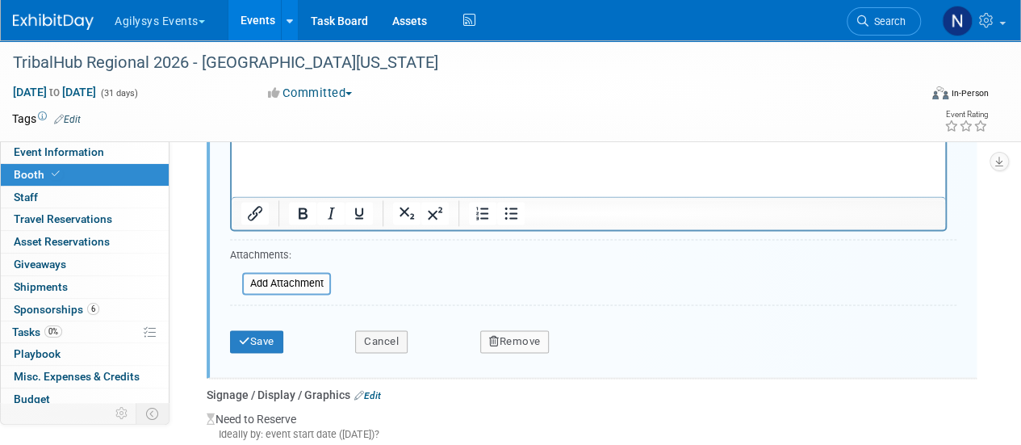
click at [492, 340] on icon "button" at bounding box center [494, 341] width 10 height 10
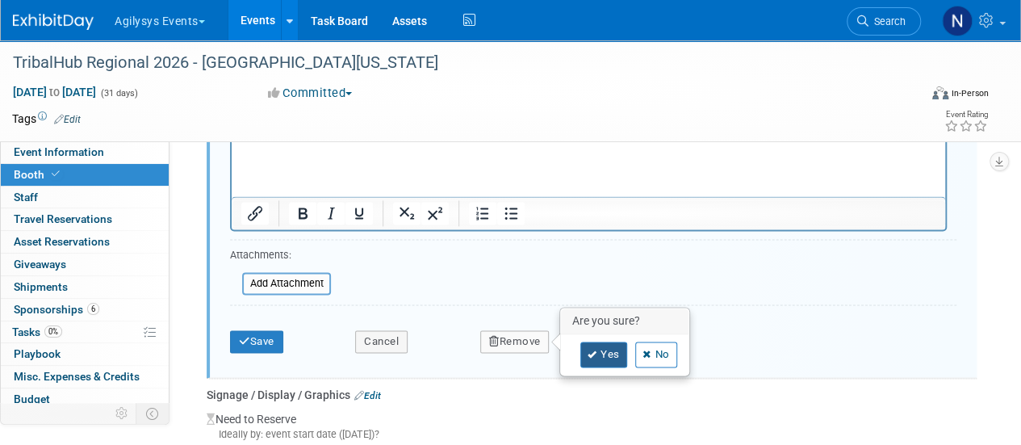
click at [588, 350] on icon at bounding box center [593, 354] width 10 height 9
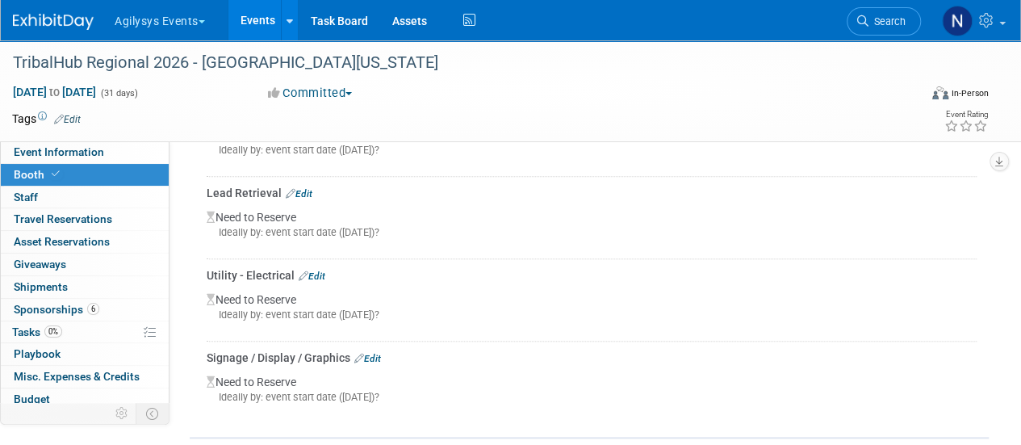
click at [317, 270] on link "Edit" at bounding box center [312, 275] width 27 height 11
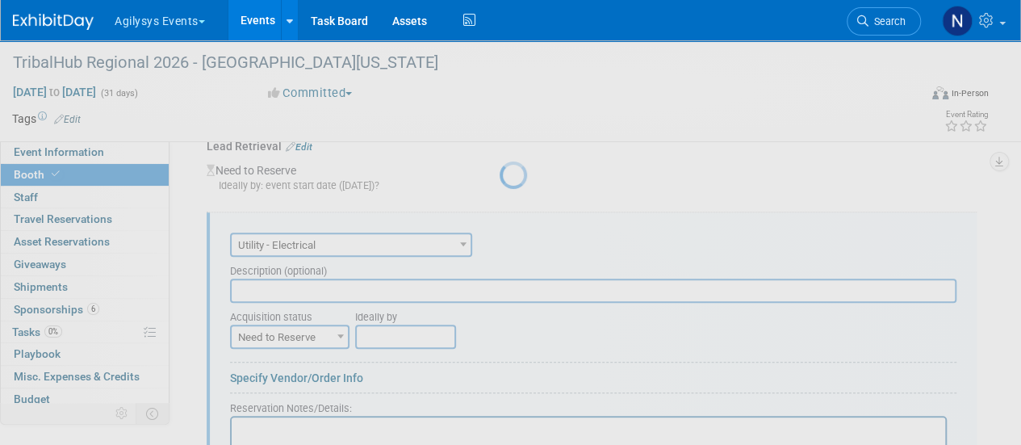
scroll to position [0, 0]
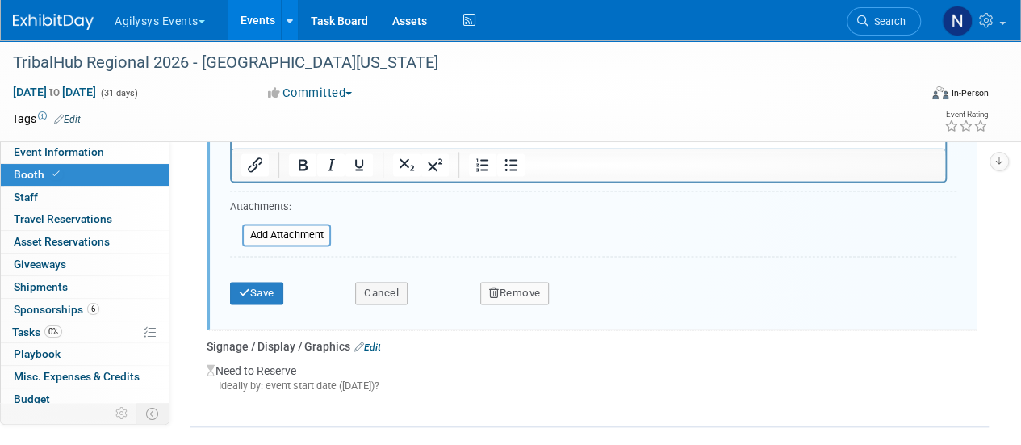
click at [516, 282] on button "Remove" at bounding box center [514, 293] width 69 height 23
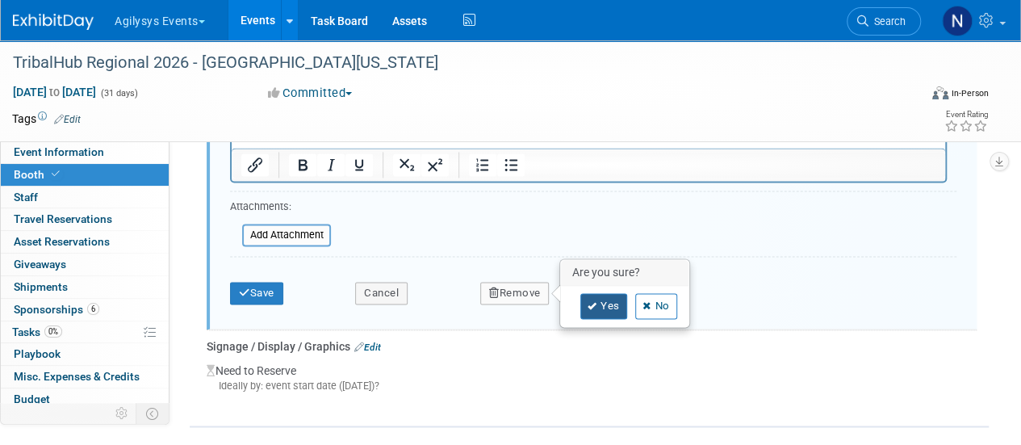
click at [618, 312] on link "Yes" at bounding box center [603, 306] width 47 height 26
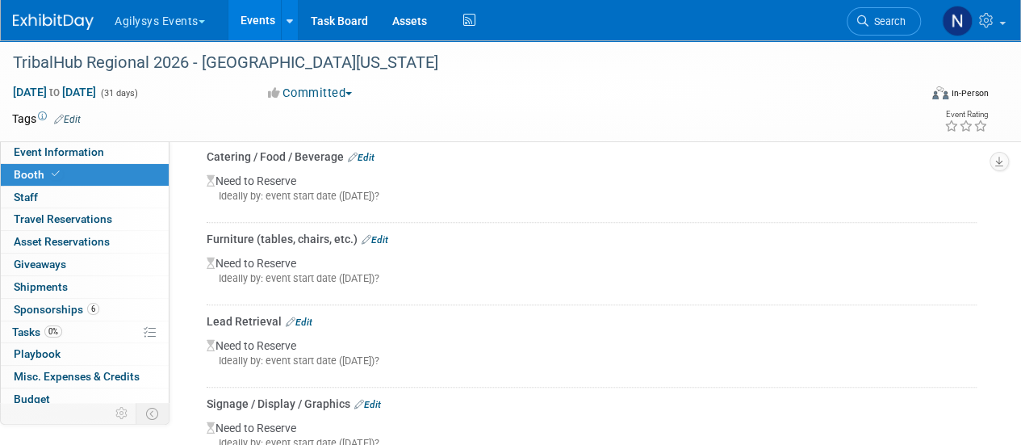
scroll to position [494, 0]
click at [391, 231] on div "Furniture (tables, chairs, etc.) Edit" at bounding box center [592, 239] width 770 height 16
click at [379, 234] on link "Edit" at bounding box center [375, 239] width 27 height 11
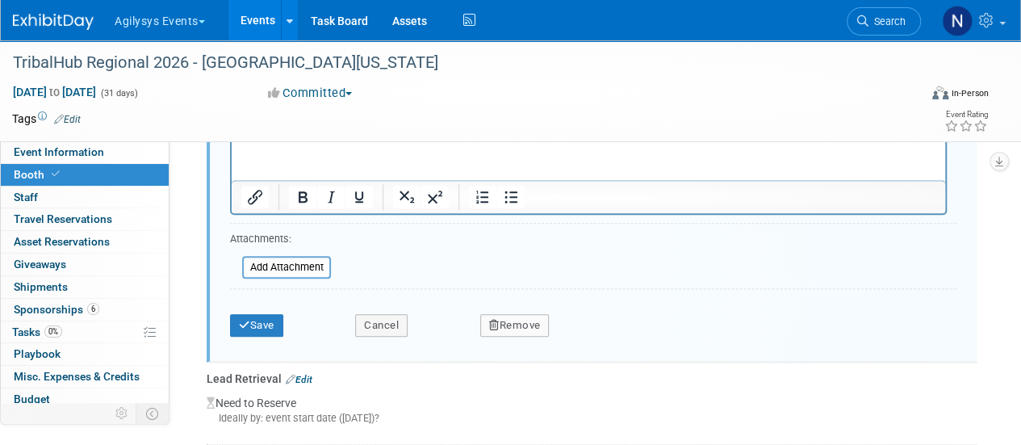
scroll to position [805, 0]
click at [523, 332] on div "Save Cancel Remove" at bounding box center [593, 319] width 726 height 49
click at [526, 320] on button "Remove" at bounding box center [514, 324] width 69 height 23
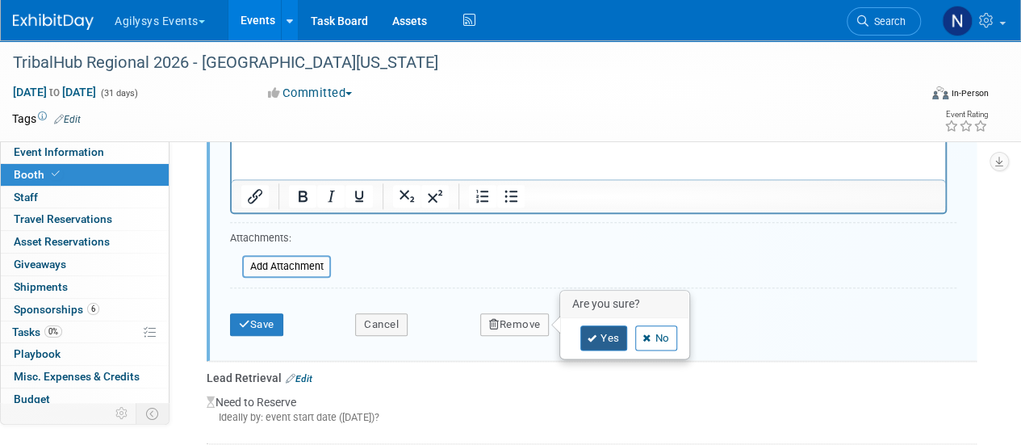
click at [596, 337] on link "Yes" at bounding box center [603, 338] width 47 height 26
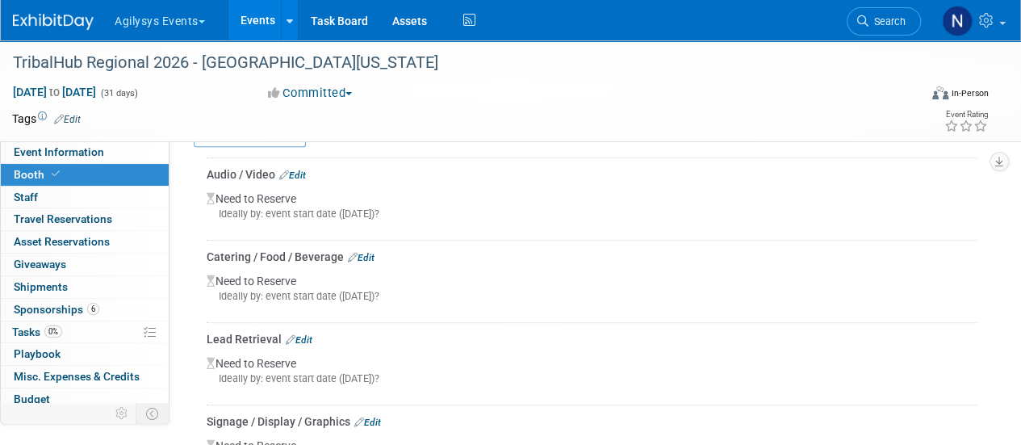
click at [362, 258] on link "Edit" at bounding box center [361, 257] width 27 height 11
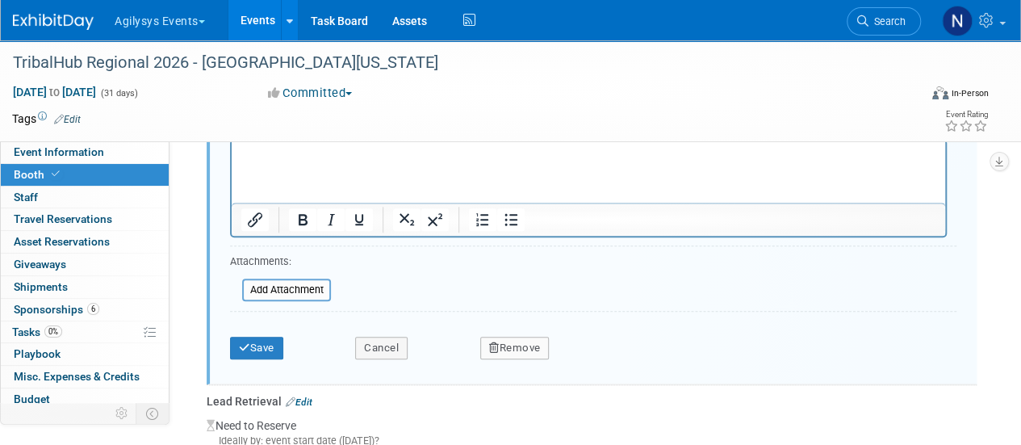
scroll to position [700, 0]
click at [512, 335] on button "Remove" at bounding box center [514, 346] width 69 height 23
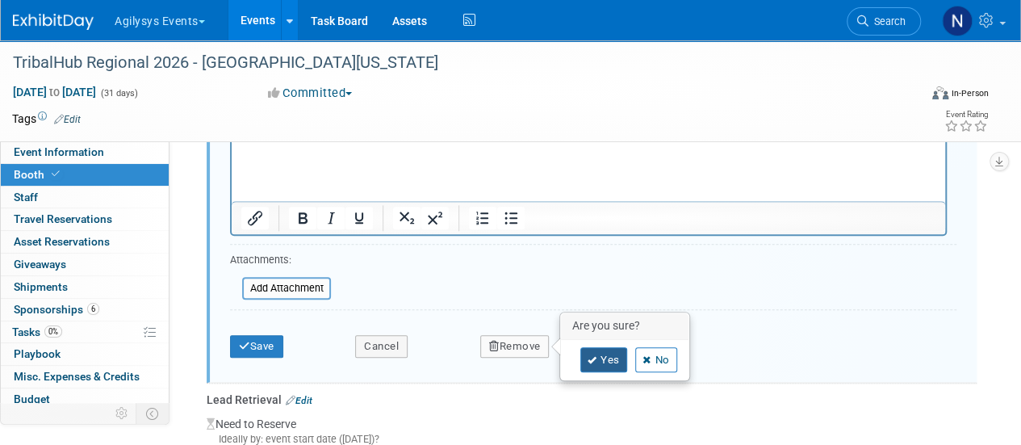
click at [588, 356] on icon at bounding box center [593, 360] width 10 height 9
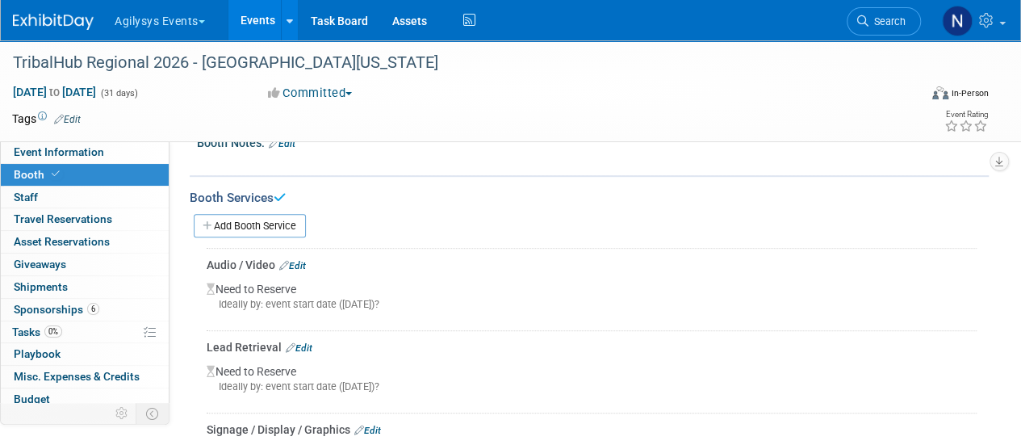
scroll to position [301, 0]
click at [300, 259] on div "Audio / Video Edit" at bounding box center [592, 267] width 770 height 16
click at [303, 264] on link "Edit" at bounding box center [292, 267] width 27 height 11
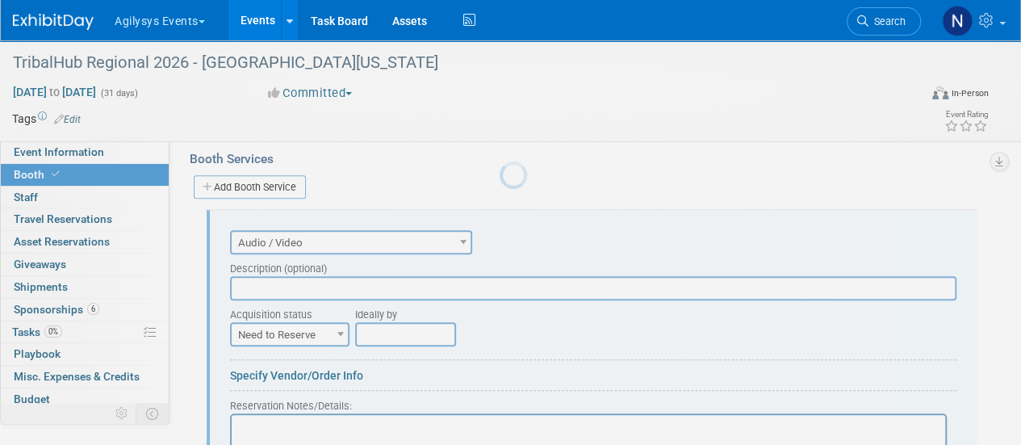
scroll to position [0, 0]
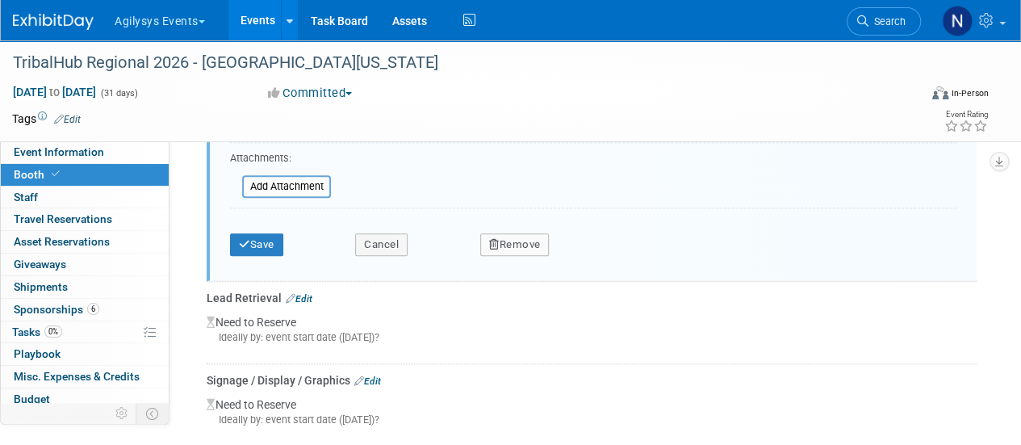
click at [533, 233] on button "Remove" at bounding box center [514, 244] width 69 height 23
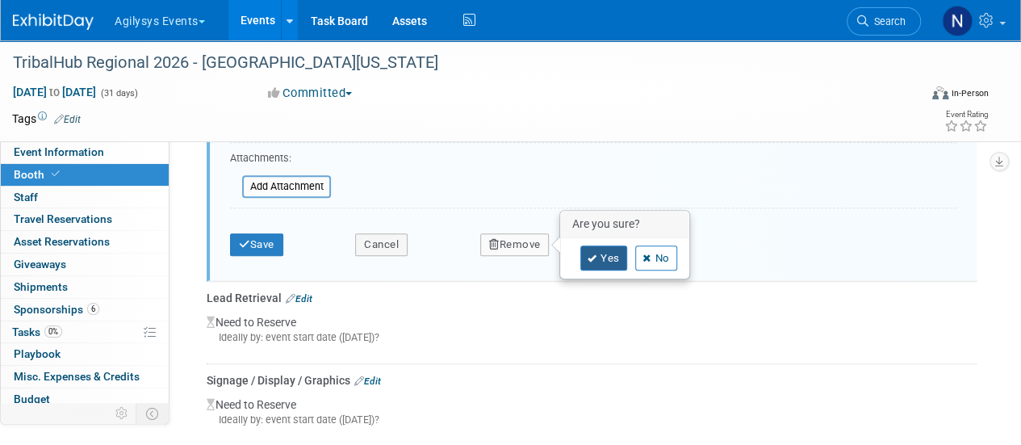
click at [594, 254] on icon at bounding box center [593, 258] width 10 height 9
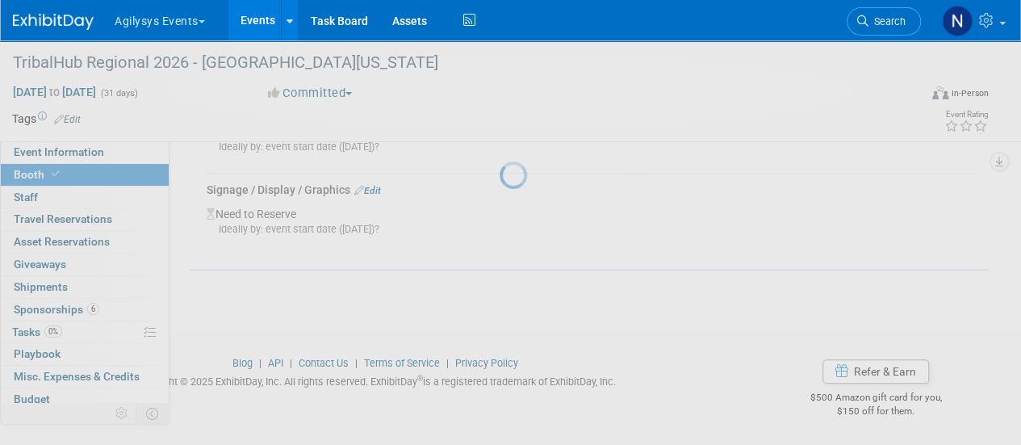
scroll to position [458, 0]
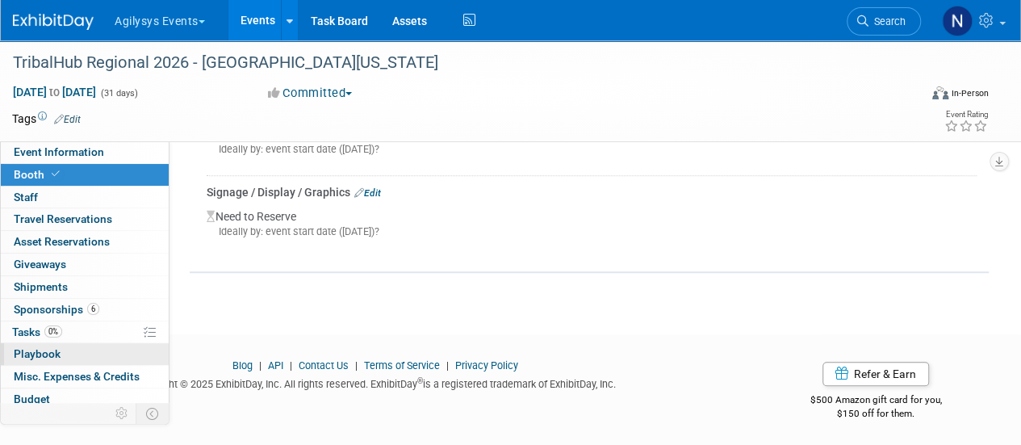
click at [90, 343] on link "0 Playbook 0" at bounding box center [85, 354] width 168 height 22
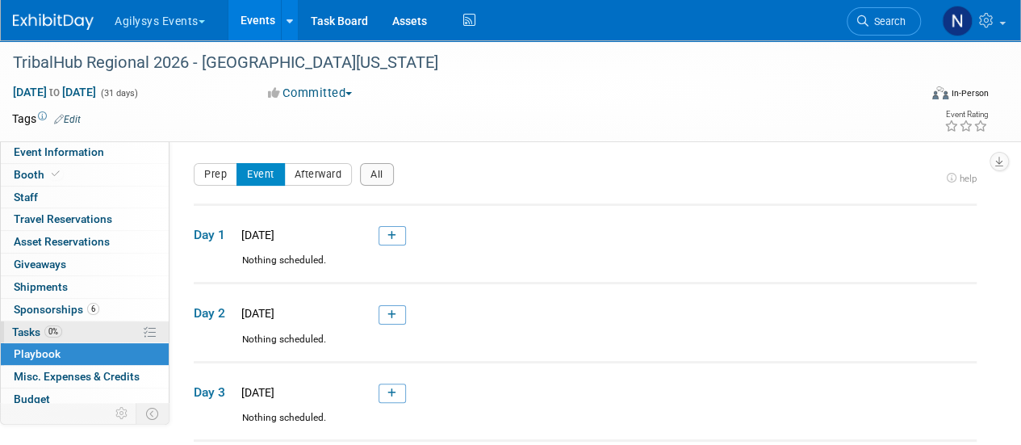
click at [90, 338] on link "0% Tasks 0%" at bounding box center [85, 332] width 168 height 22
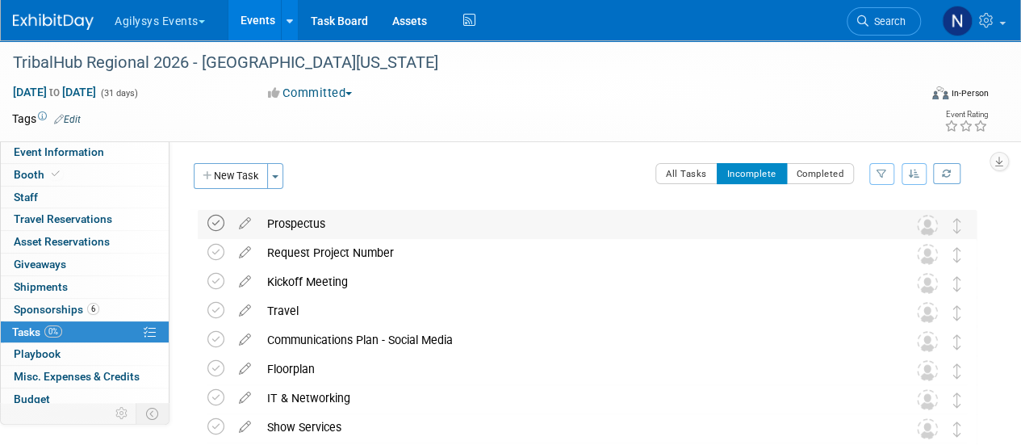
click at [215, 226] on icon at bounding box center [215, 223] width 17 height 17
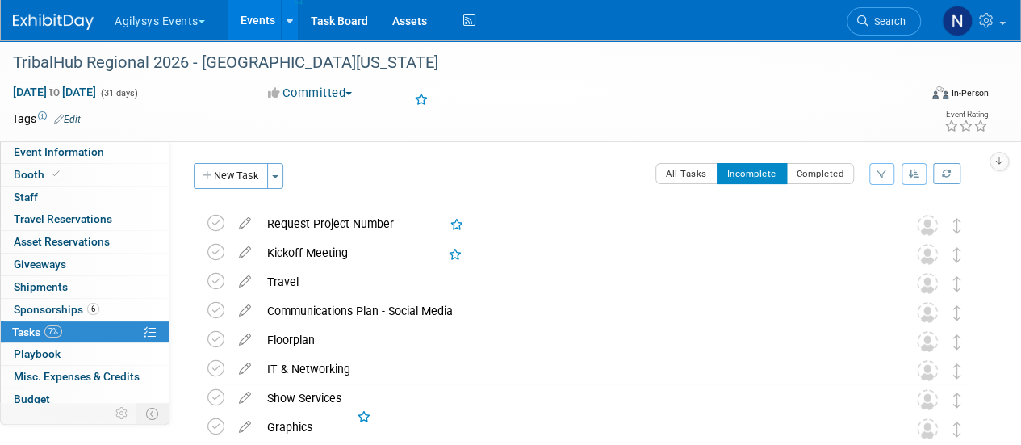
click at [215, 226] on icon at bounding box center [215, 223] width 17 height 17
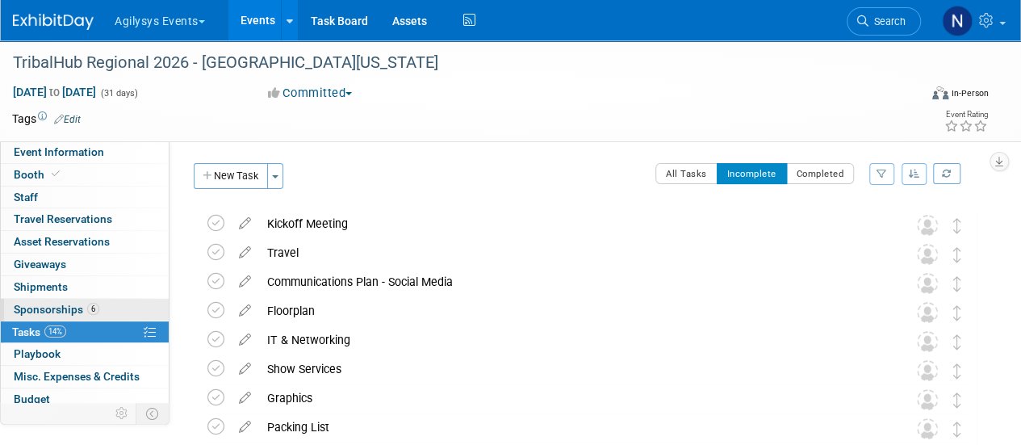
click at [60, 303] on span "Sponsorships 6" at bounding box center [57, 309] width 86 height 13
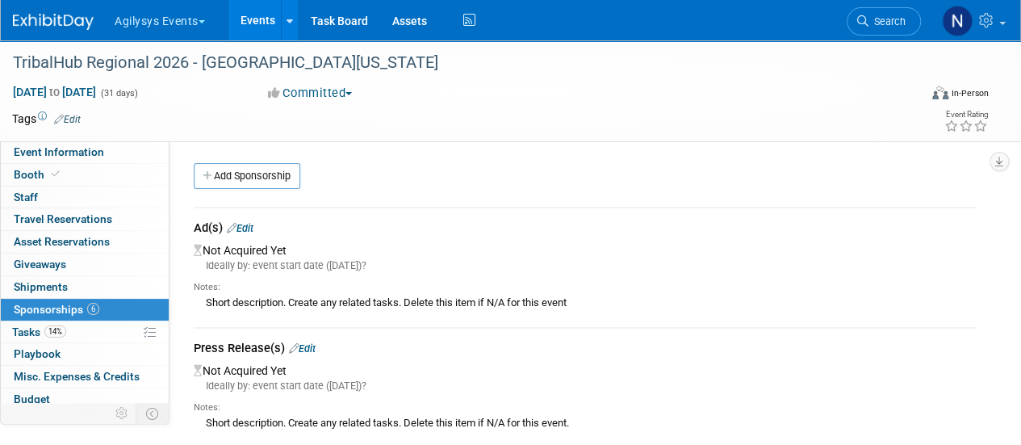
click at [249, 227] on link "Edit" at bounding box center [240, 228] width 27 height 12
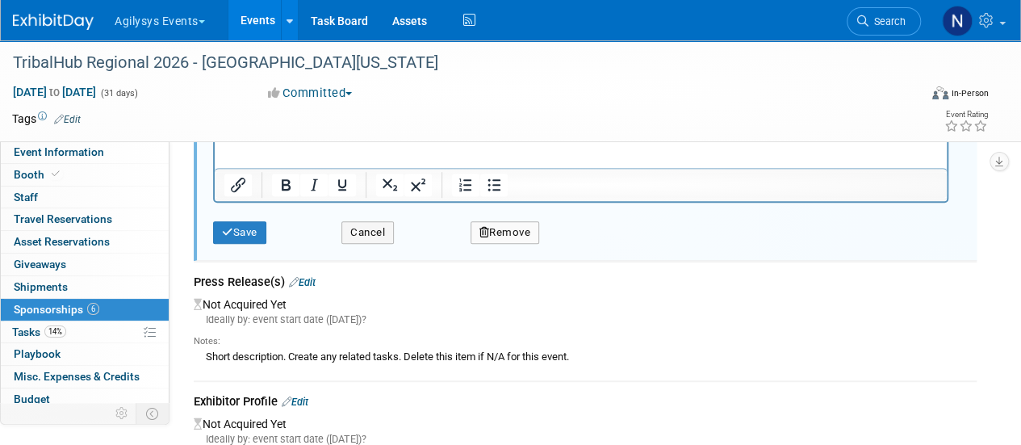
click at [525, 238] on button "Remove" at bounding box center [504, 232] width 69 height 23
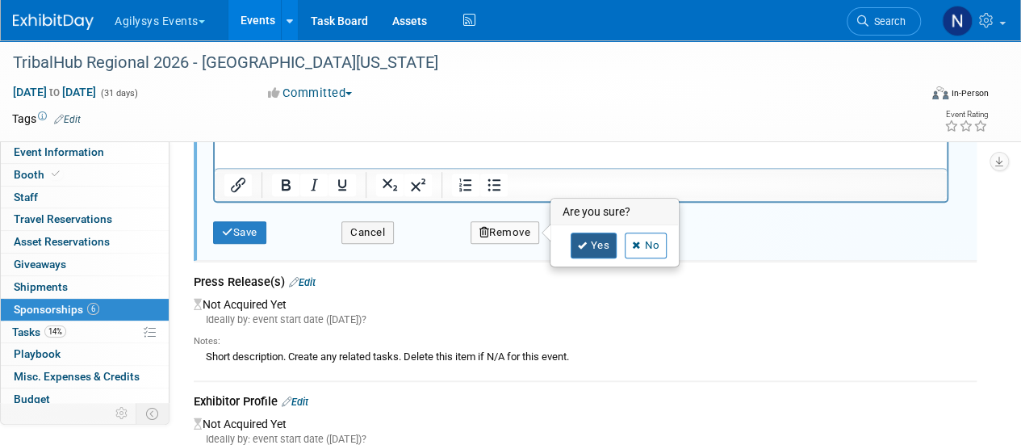
click at [598, 248] on link "Yes" at bounding box center [594, 245] width 47 height 26
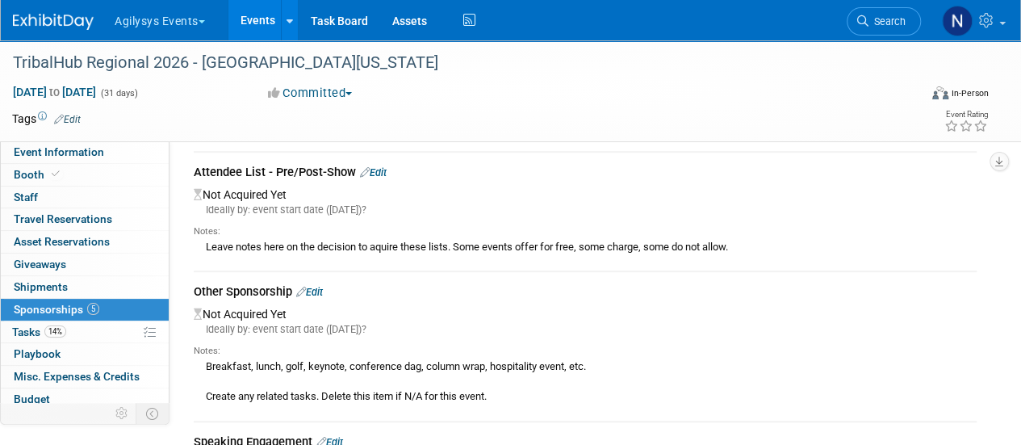
click at [387, 169] on link "Edit" at bounding box center [373, 172] width 27 height 12
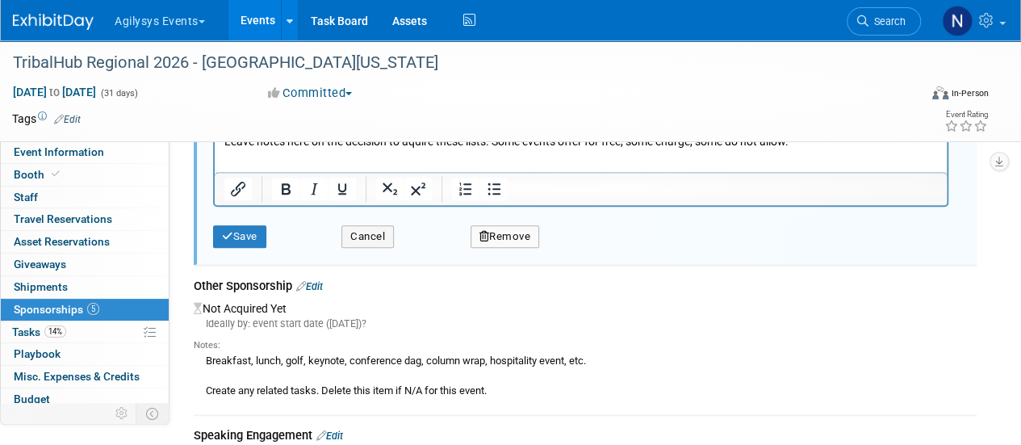
click at [510, 221] on div "Remove" at bounding box center [618, 231] width 321 height 33
click at [523, 225] on button "Remove" at bounding box center [504, 236] width 69 height 23
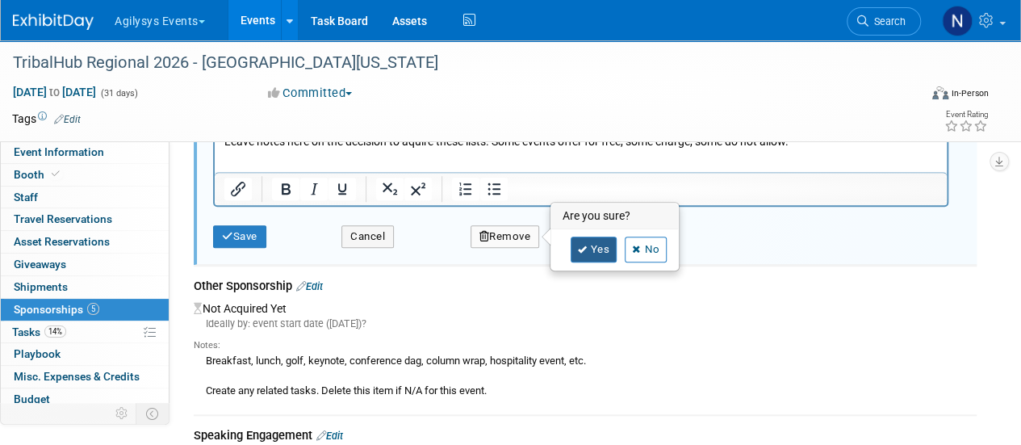
click at [600, 241] on link "Yes" at bounding box center [594, 249] width 47 height 26
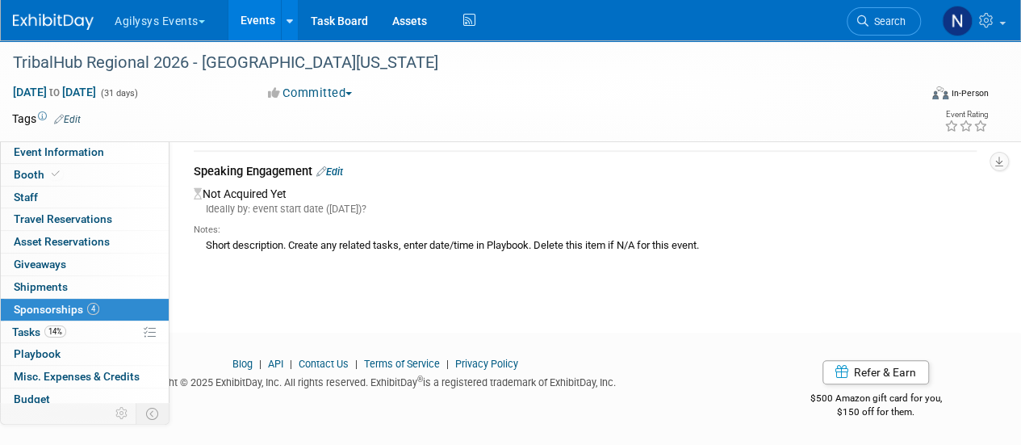
click at [343, 172] on link "Edit" at bounding box center [329, 171] width 27 height 12
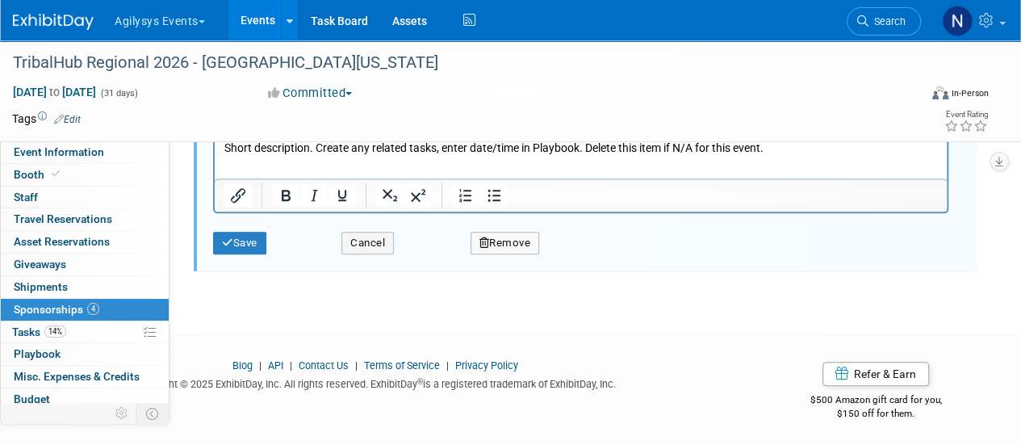
click at [512, 242] on button "Remove" at bounding box center [504, 243] width 69 height 23
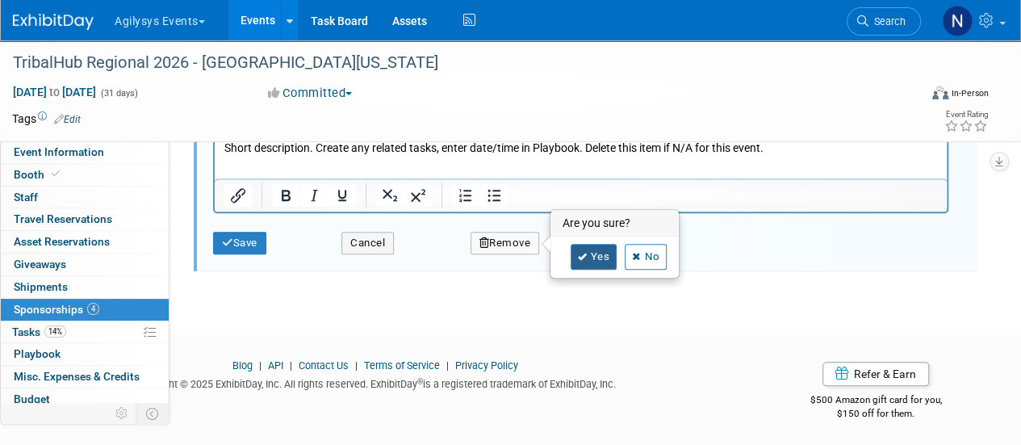
click at [583, 258] on icon at bounding box center [583, 257] width 10 height 9
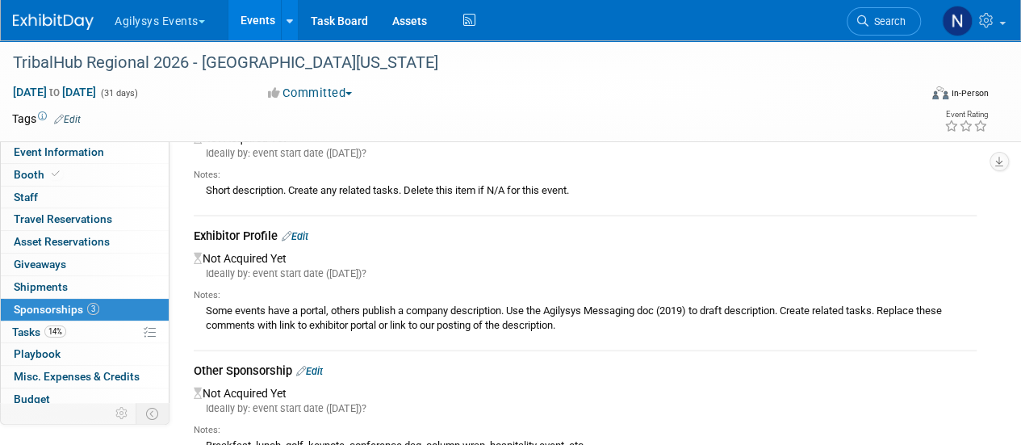
click at [308, 239] on link "Edit" at bounding box center [295, 236] width 27 height 12
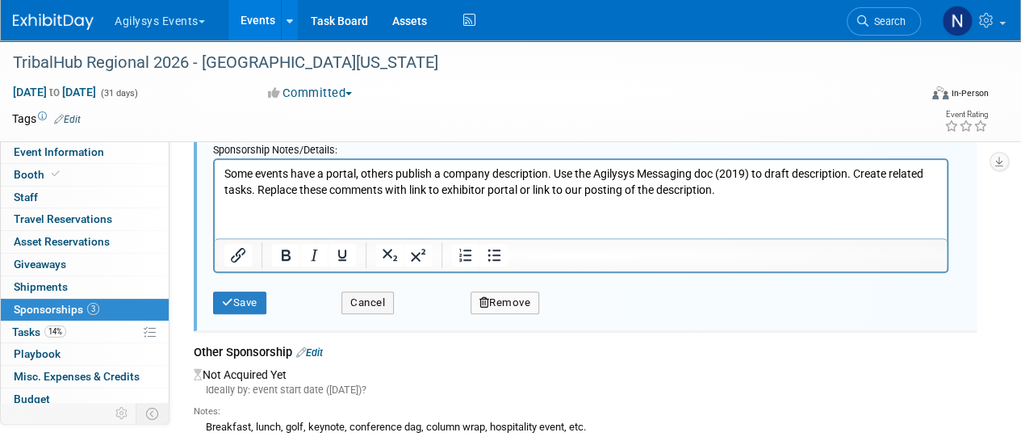
click at [510, 288] on div "Remove" at bounding box center [618, 297] width 321 height 33
click at [511, 293] on button "Remove" at bounding box center [504, 302] width 69 height 23
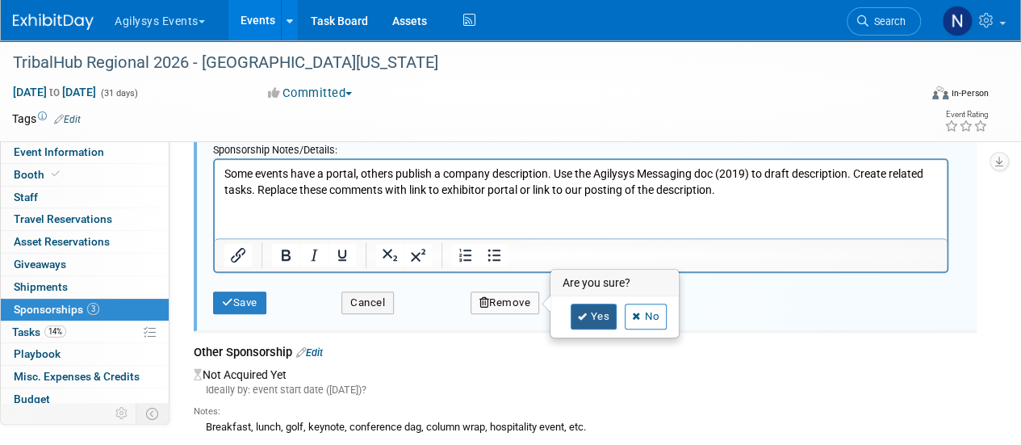
click at [579, 306] on link "Yes" at bounding box center [594, 316] width 47 height 26
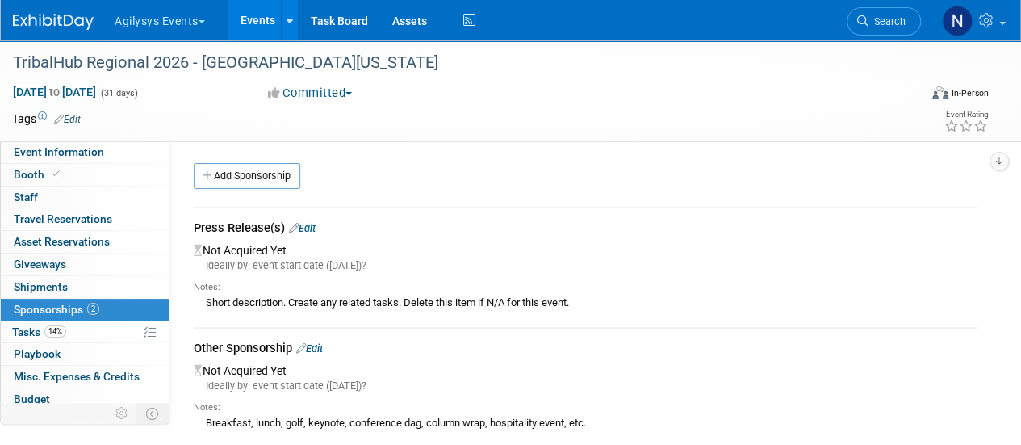
click at [310, 232] on link "Edit" at bounding box center [302, 228] width 27 height 12
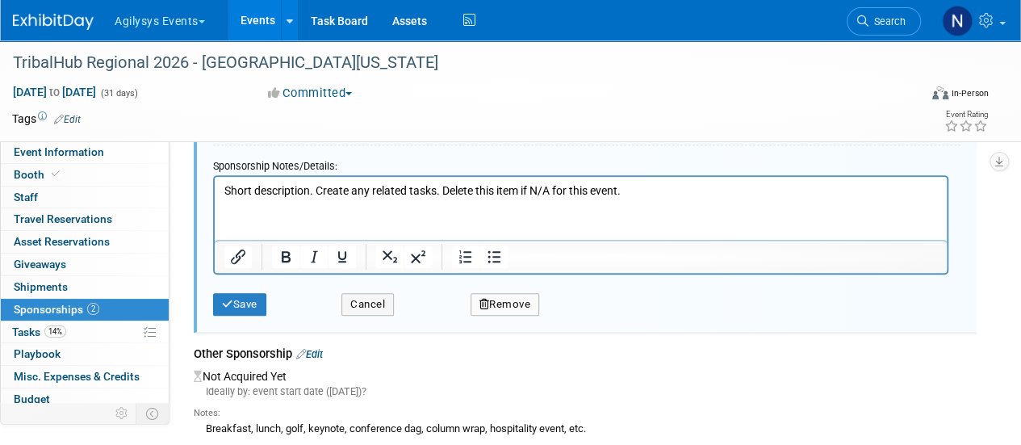
click at [489, 299] on button "Remove" at bounding box center [504, 304] width 69 height 23
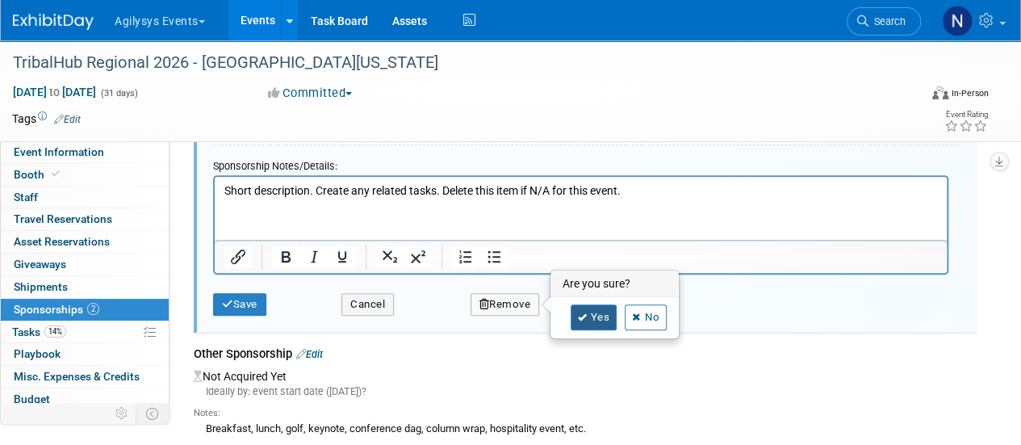
click at [579, 318] on icon at bounding box center [583, 317] width 10 height 9
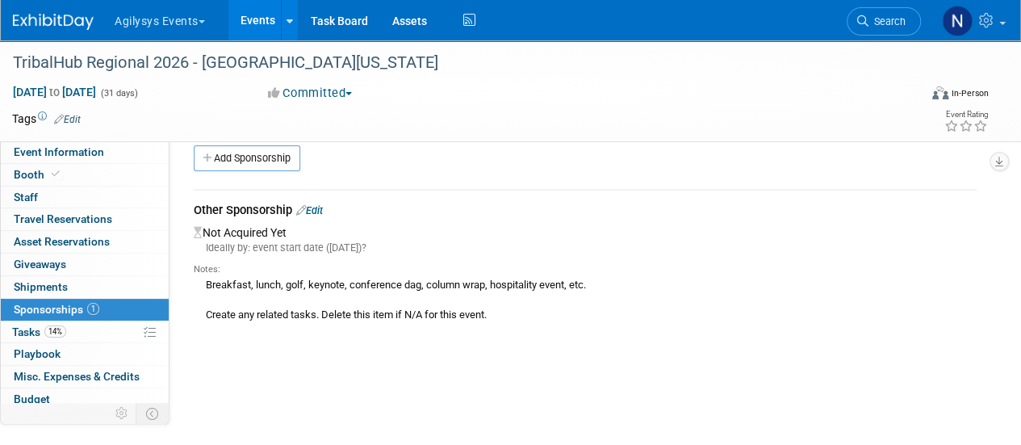
click at [319, 205] on link "Edit" at bounding box center [309, 210] width 27 height 12
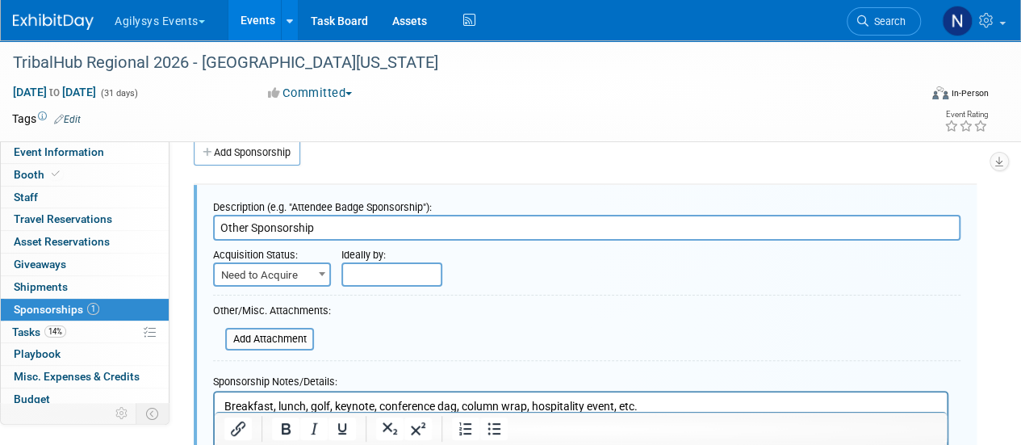
click at [418, 228] on input "Other Sponsorship" at bounding box center [586, 228] width 747 height 26
paste input "Cocktail Hour Sponsor (Exclusive)"
type input "Cocktail Hour Sponsor (Exclusive)"
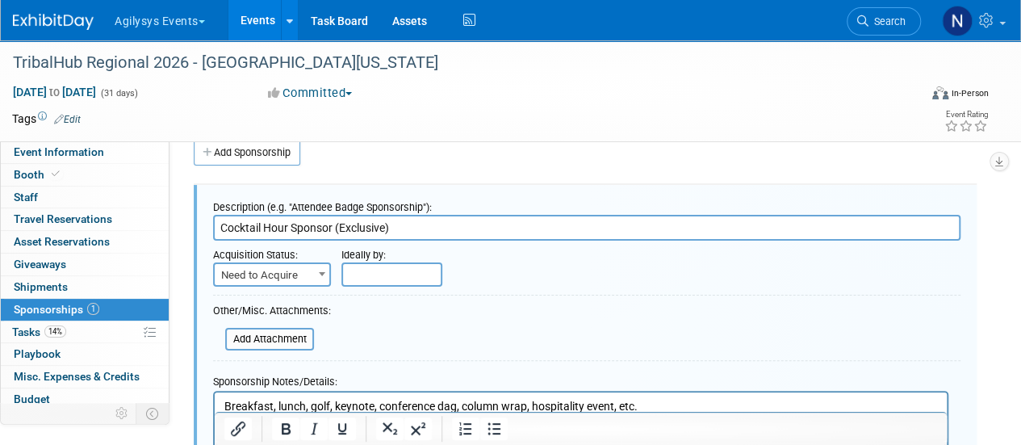
click at [331, 275] on div "Ideally by:" at bounding box center [618, 263] width 579 height 46
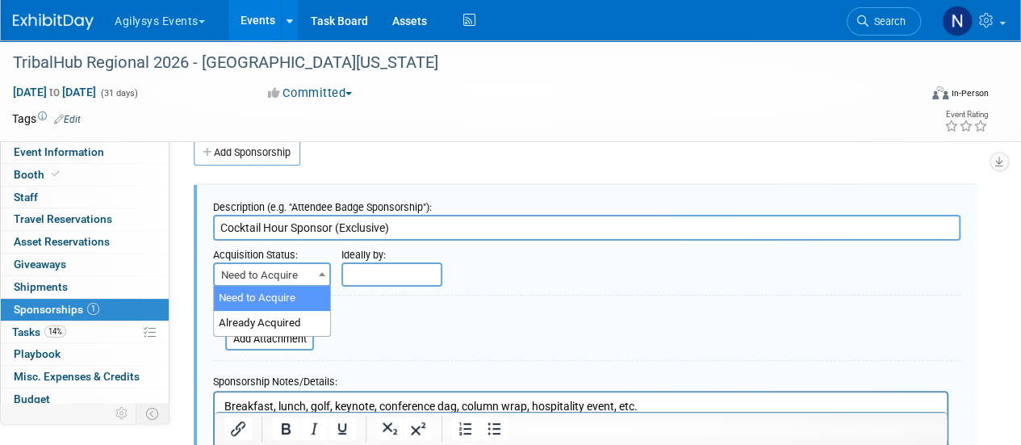
click at [312, 274] on span "Need to Acquire" at bounding box center [272, 275] width 115 height 23
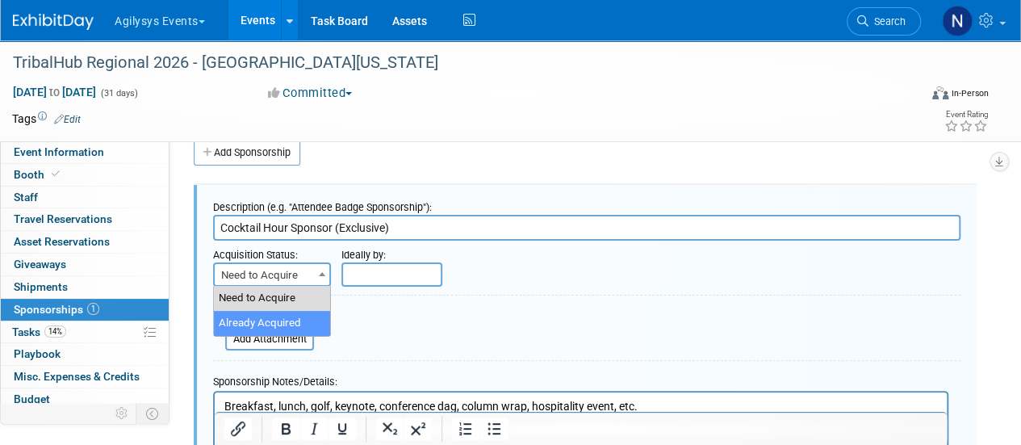
select select "2"
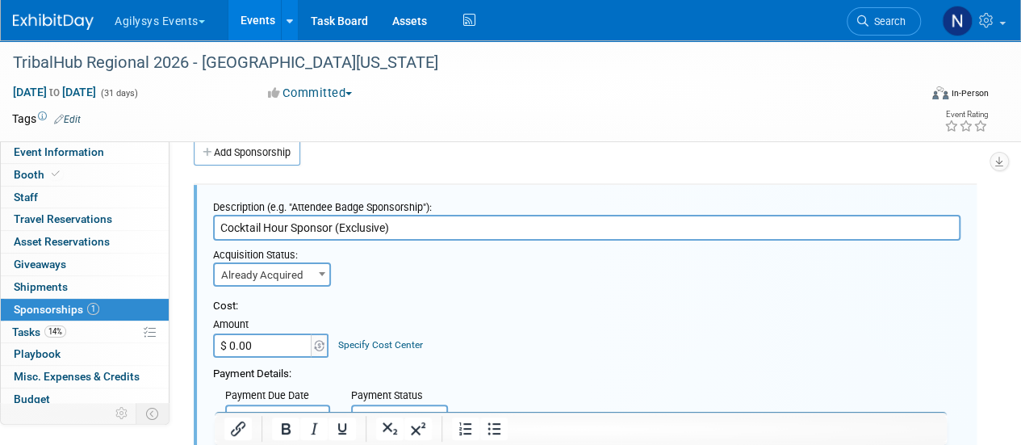
click at [291, 345] on input "$ 0.00" at bounding box center [263, 345] width 101 height 24
type input "$ 8,500.00"
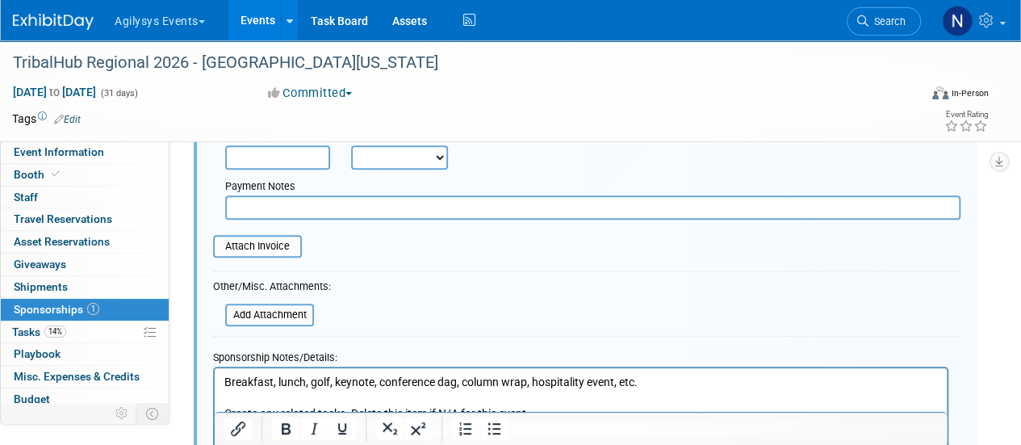
scroll to position [302, 0]
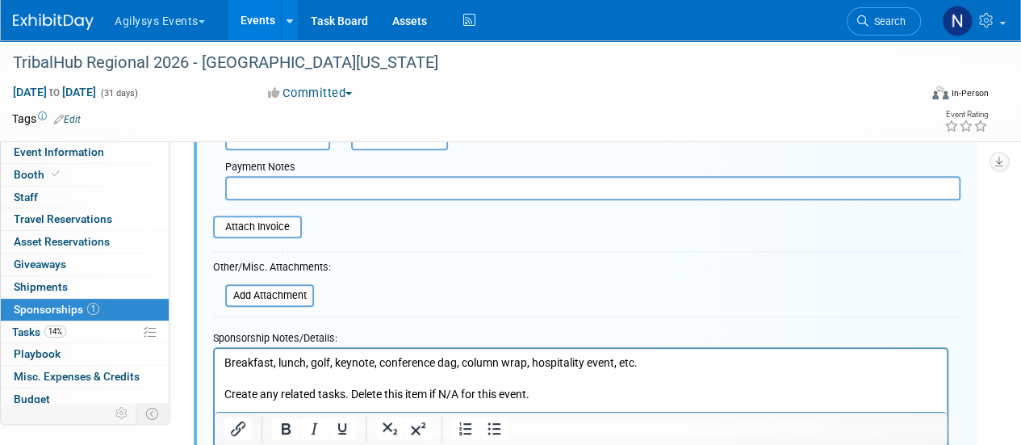
click at [339, 190] on input "text" at bounding box center [592, 188] width 735 height 24
type input "Waiting on Invoice"
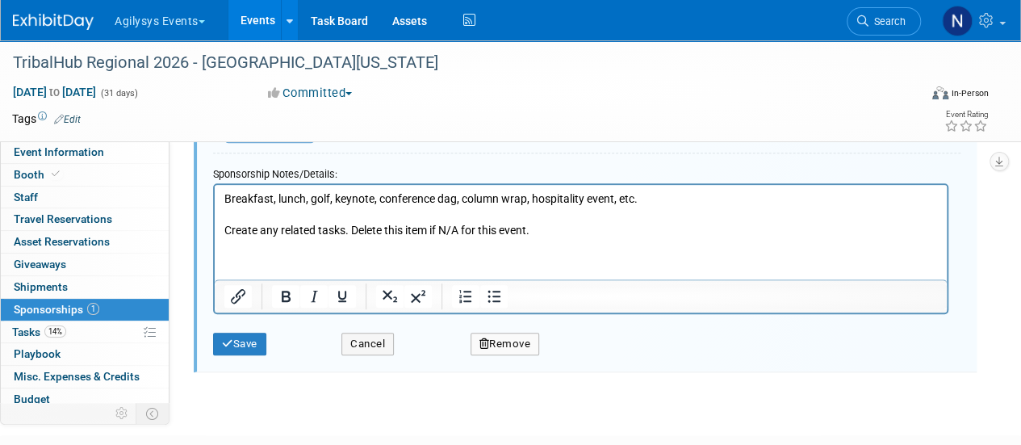
scroll to position [467, 0]
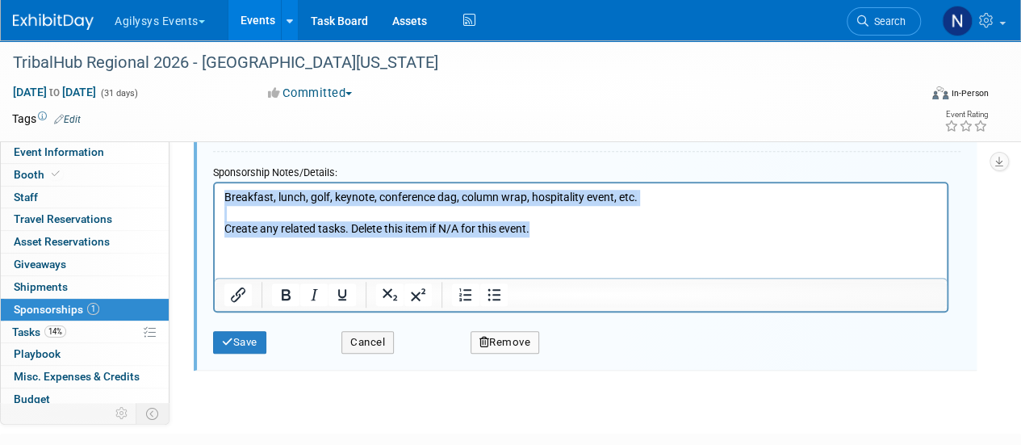
drag, startPoint x: 565, startPoint y: 232, endPoint x: 171, endPoint y: 167, distance: 399.1
click at [215, 182] on html "Breakfast, lunch, golf, keynote, conference dag, column wrap, hospitality event…" at bounding box center [581, 209] width 732 height 54
paste body "Rich Text Area. Press ALT-0 for help."
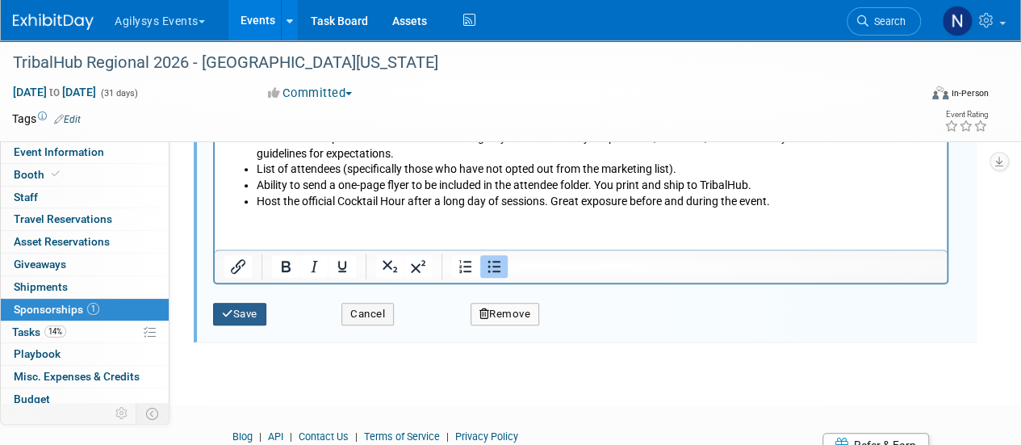
click at [251, 312] on button "Save" at bounding box center [239, 314] width 53 height 23
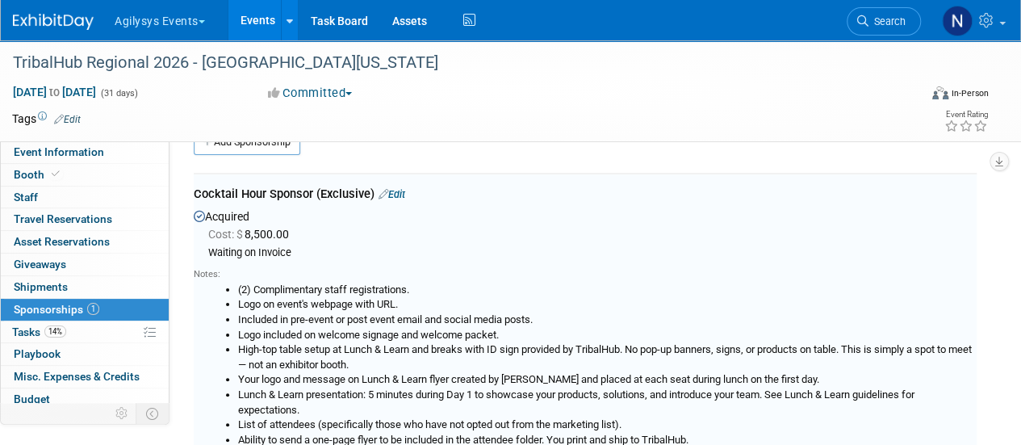
scroll to position [23, 0]
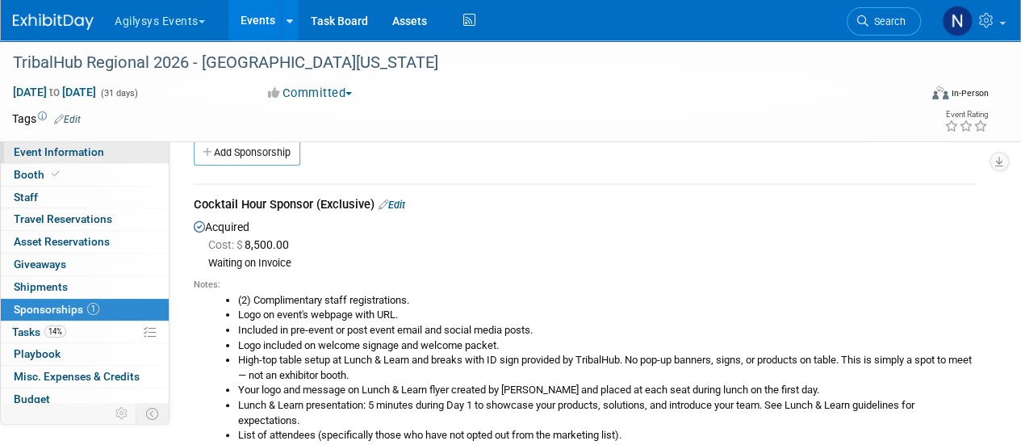
click at [134, 156] on link "Event Information" at bounding box center [85, 152] width 168 height 22
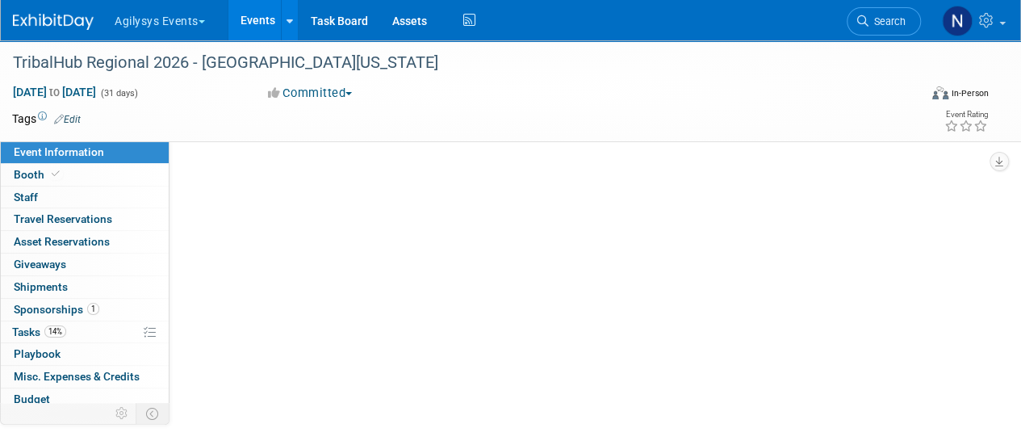
scroll to position [0, 0]
select select "GAM"
select select "Q3"
select select "A"
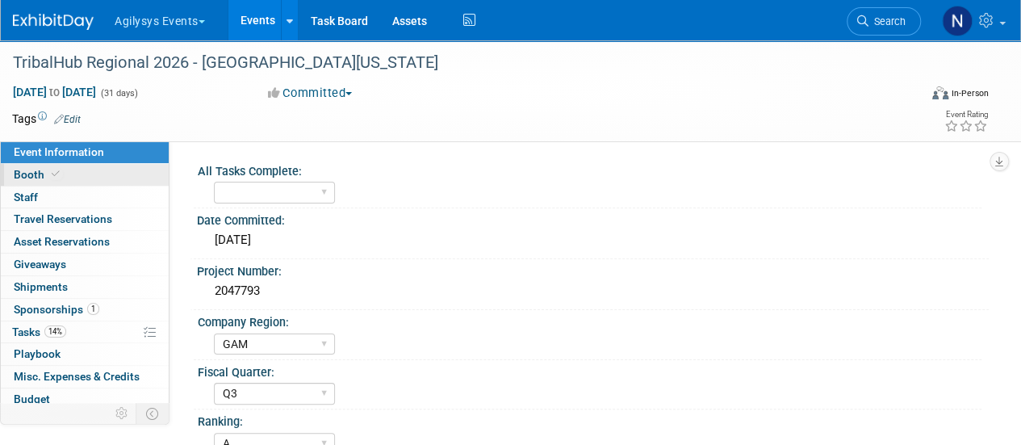
click at [132, 174] on link "Booth" at bounding box center [85, 175] width 168 height 22
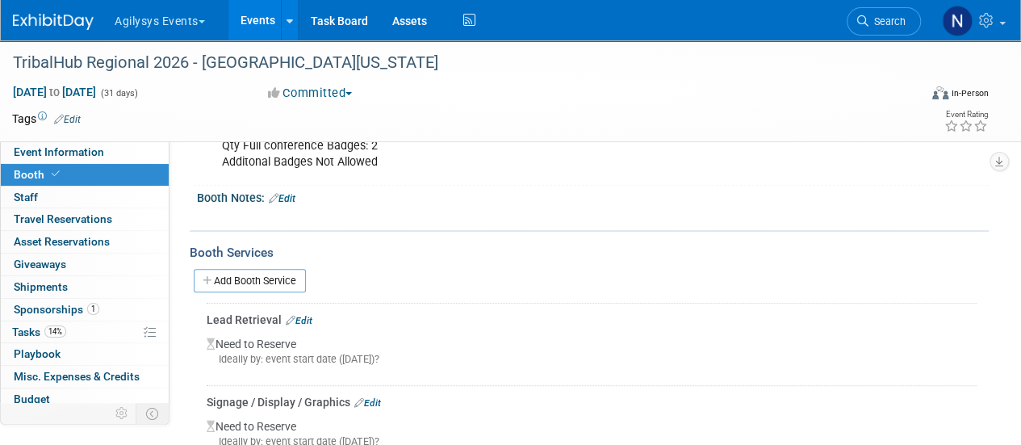
scroll to position [458, 0]
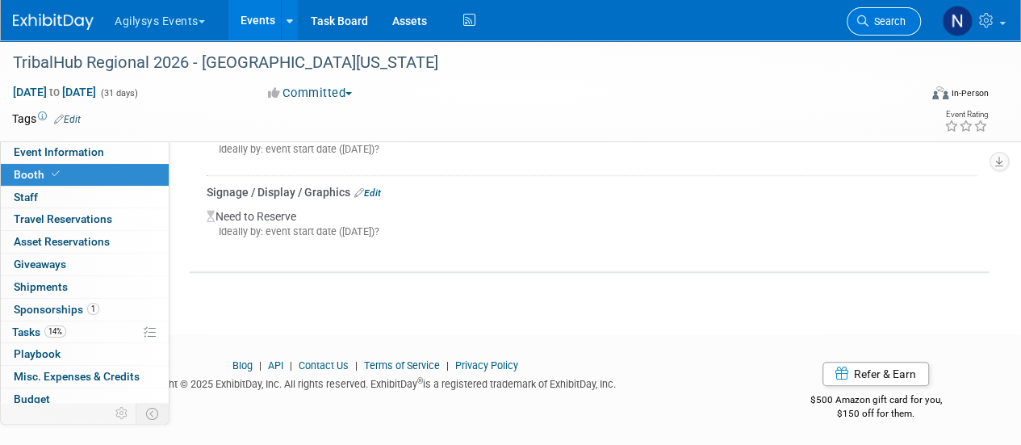
click at [892, 18] on span "Search" at bounding box center [886, 21] width 37 height 12
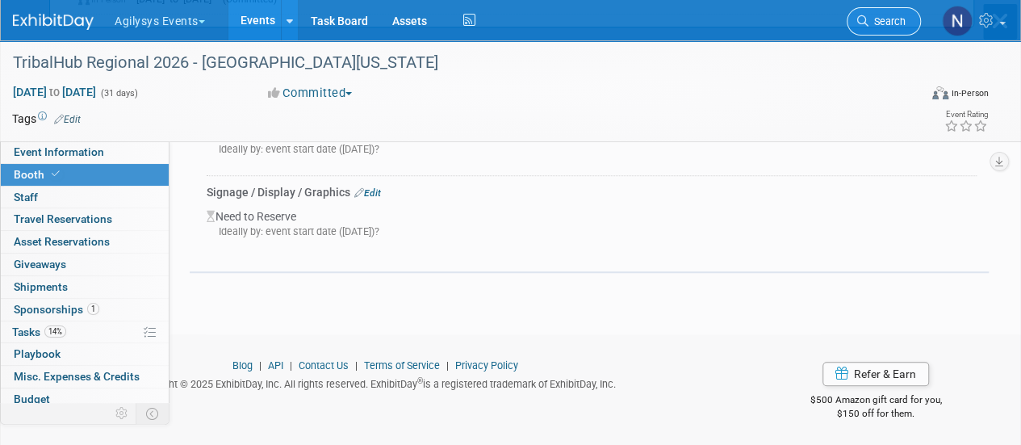
scroll to position [0, 0]
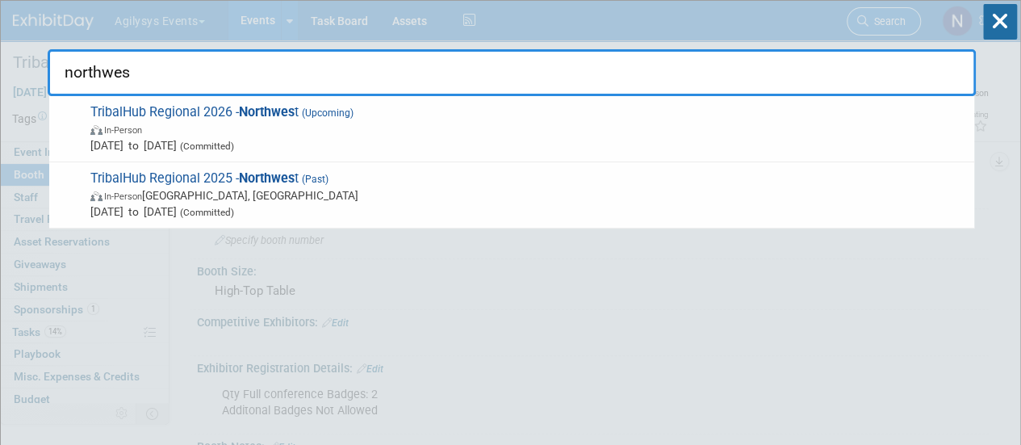
type input "northwest"
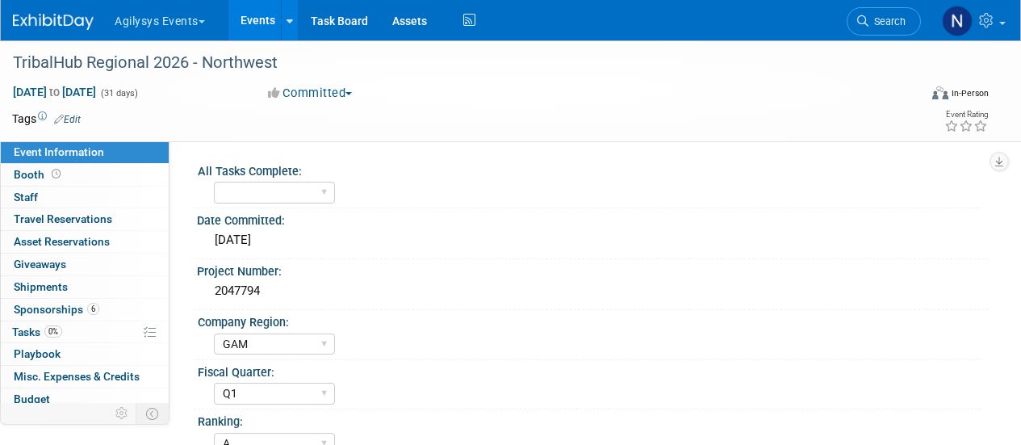
select select "GAM"
select select "Q1"
select select "A"
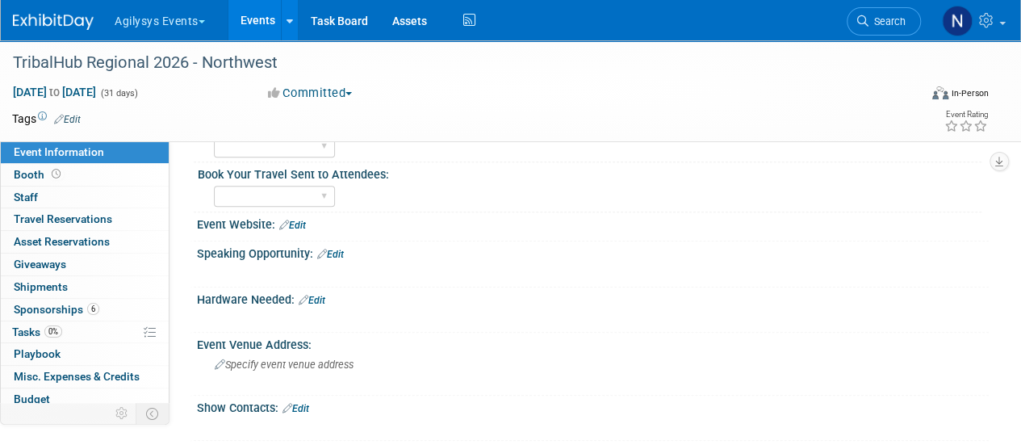
scroll to position [347, 0]
click at [304, 406] on link "Edit" at bounding box center [295, 407] width 27 height 11
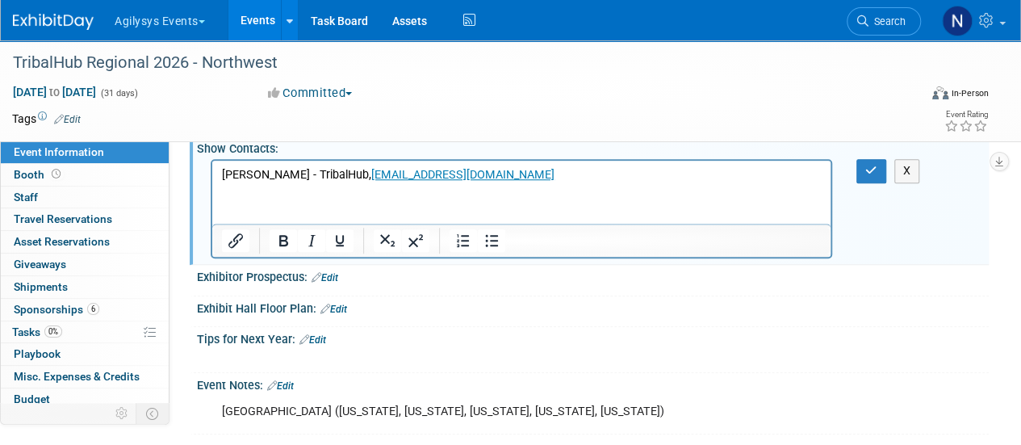
scroll to position [605, 0]
click at [869, 169] on icon "button" at bounding box center [871, 170] width 12 height 11
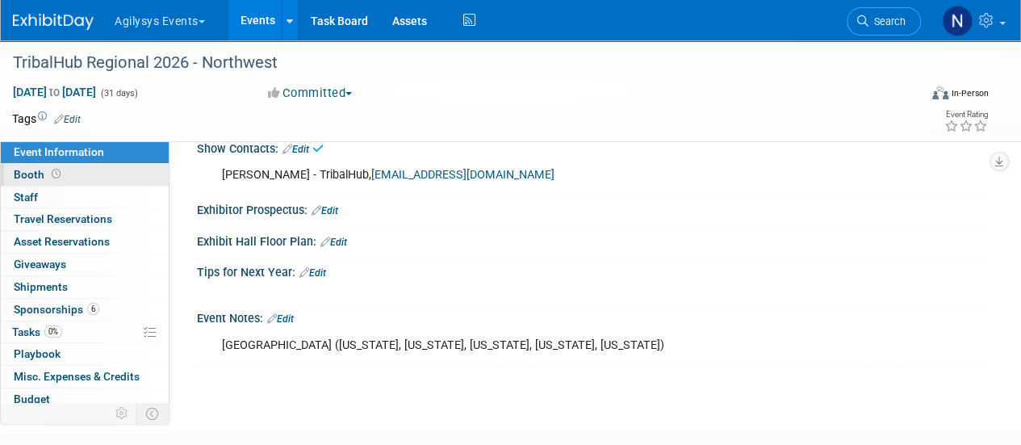
click at [92, 169] on link "Booth" at bounding box center [85, 175] width 168 height 22
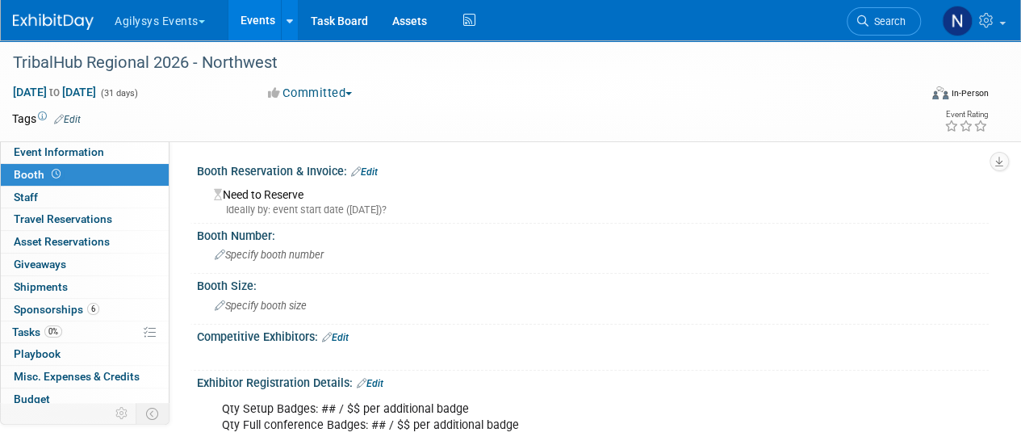
click at [370, 173] on link "Edit" at bounding box center [364, 171] width 27 height 11
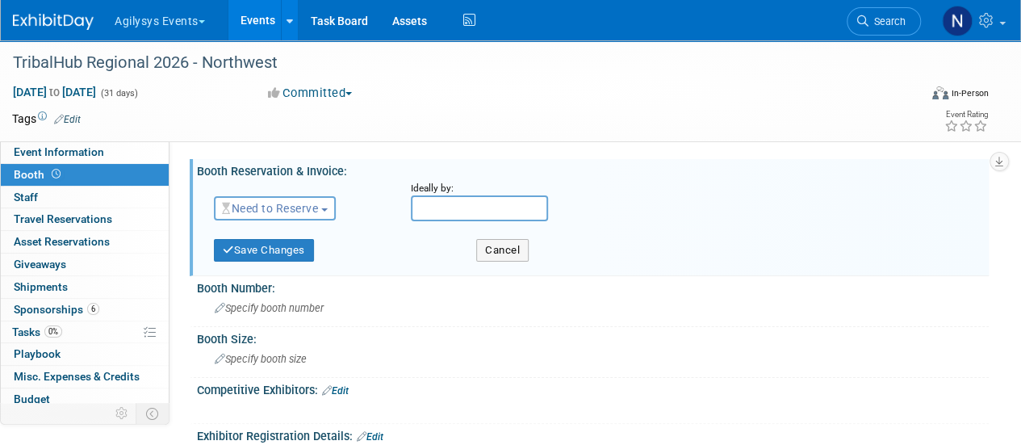
click at [315, 211] on span "Need to Reserve" at bounding box center [270, 208] width 96 height 13
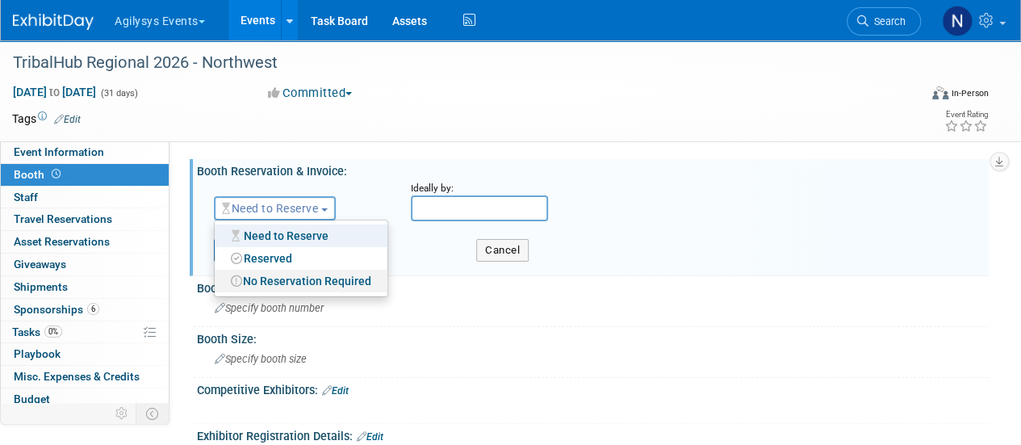
click at [289, 282] on link "No Reservation Required" at bounding box center [301, 281] width 173 height 23
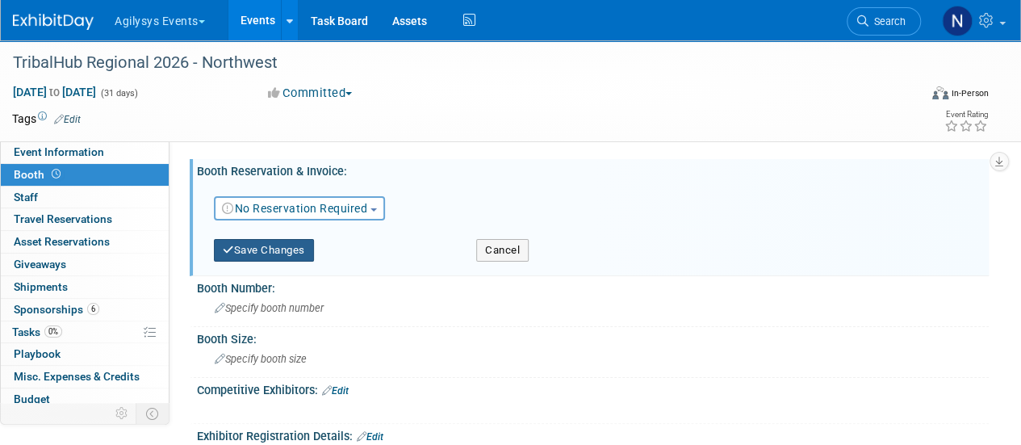
click at [273, 252] on button "Save Changes" at bounding box center [264, 250] width 100 height 23
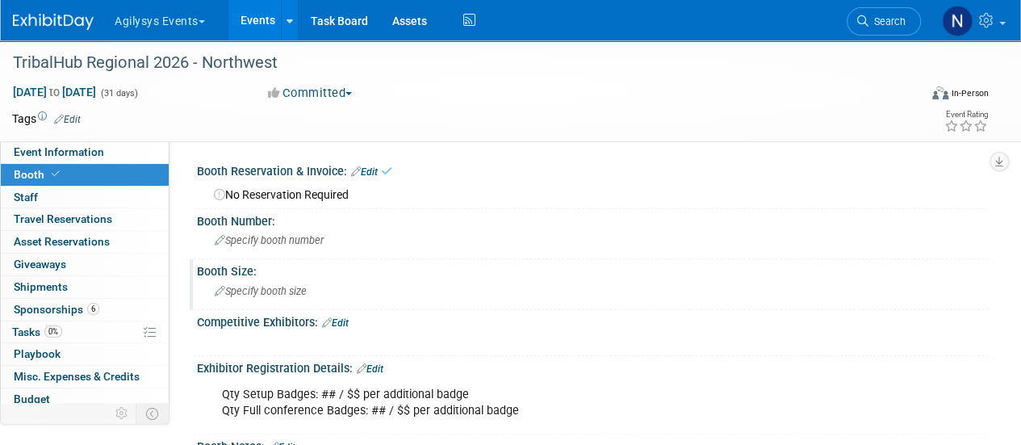
click at [270, 279] on div "Specify booth size" at bounding box center [592, 290] width 767 height 25
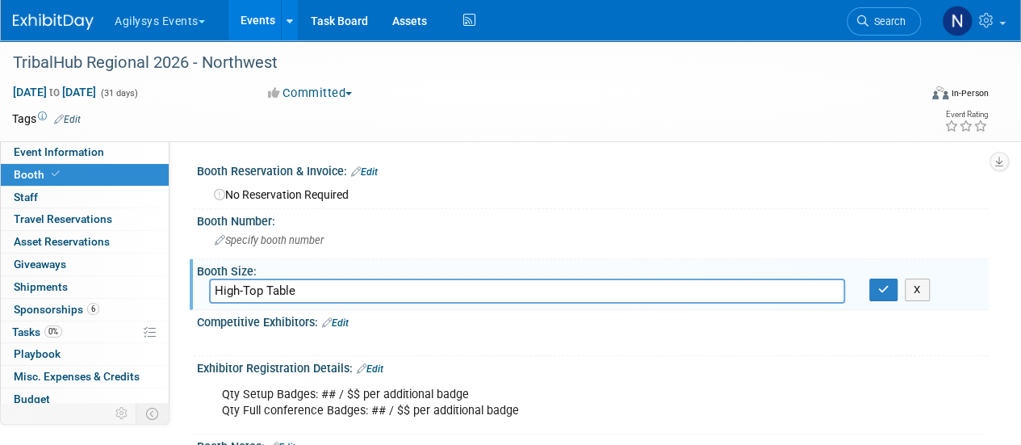
type input "High-Top Table"
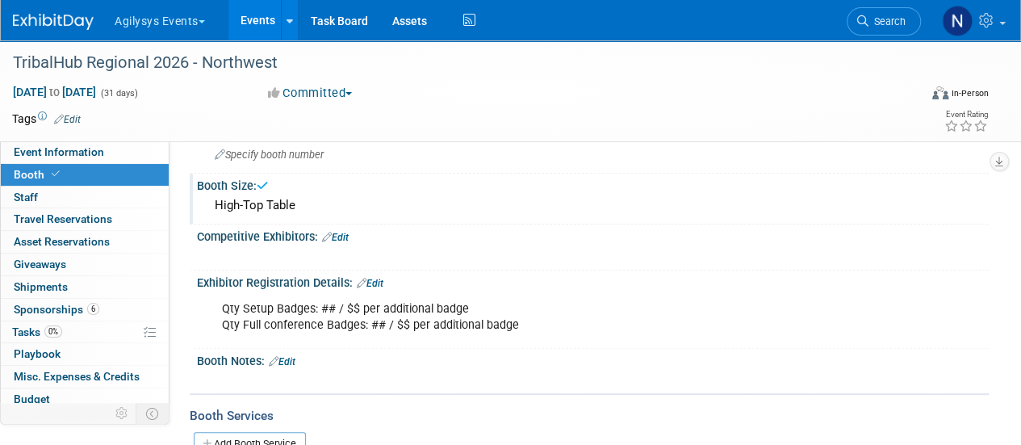
scroll to position [86, 0]
click at [363, 288] on div "Qty Setup Badges: ## / $$ per additional badge Qty Full conference Badges: ## /…" at bounding box center [591, 292] width 772 height 8
click at [364, 278] on icon at bounding box center [362, 282] width 10 height 10
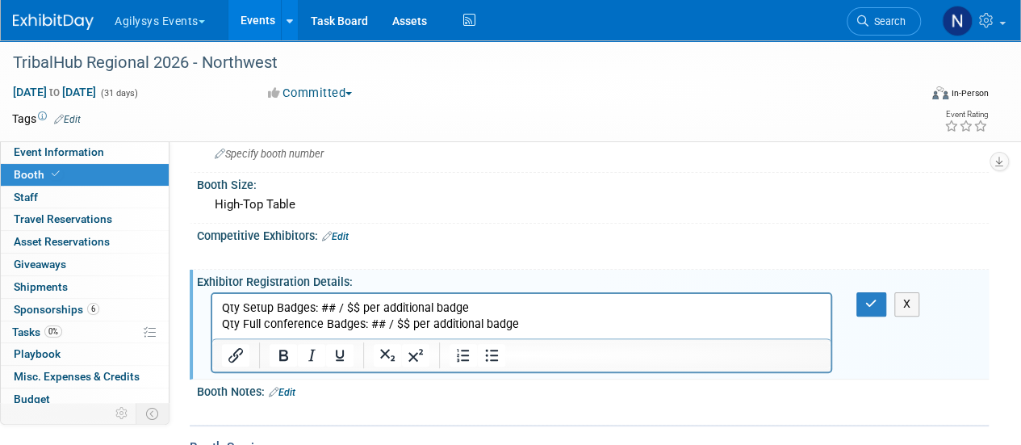
scroll to position [0, 0]
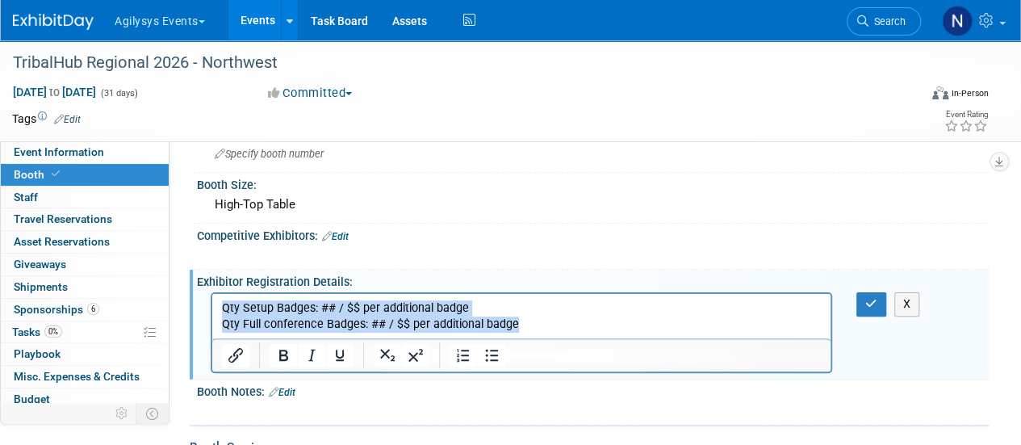
drag, startPoint x: 549, startPoint y: 328, endPoint x: 218, endPoint y: 266, distance: 336.7
click at [218, 294] on html "Qty Setup Badges: ## / $$ per additional badge Qty Full conference Badges: ## /…" at bounding box center [521, 313] width 618 height 39
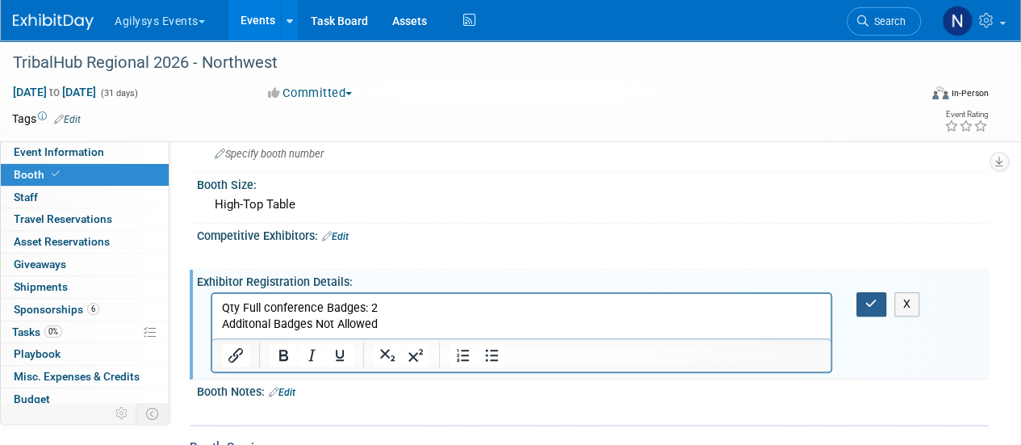
click at [878, 303] on button "button" at bounding box center [871, 303] width 30 height 23
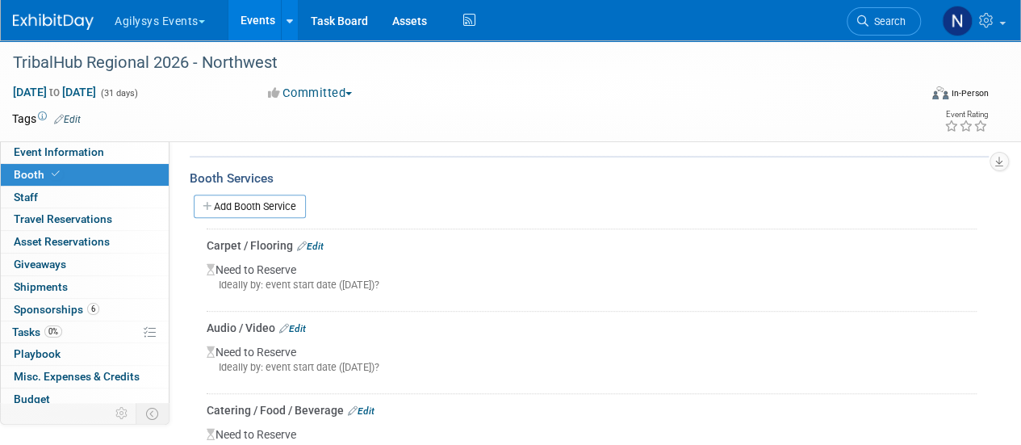
scroll to position [329, 0]
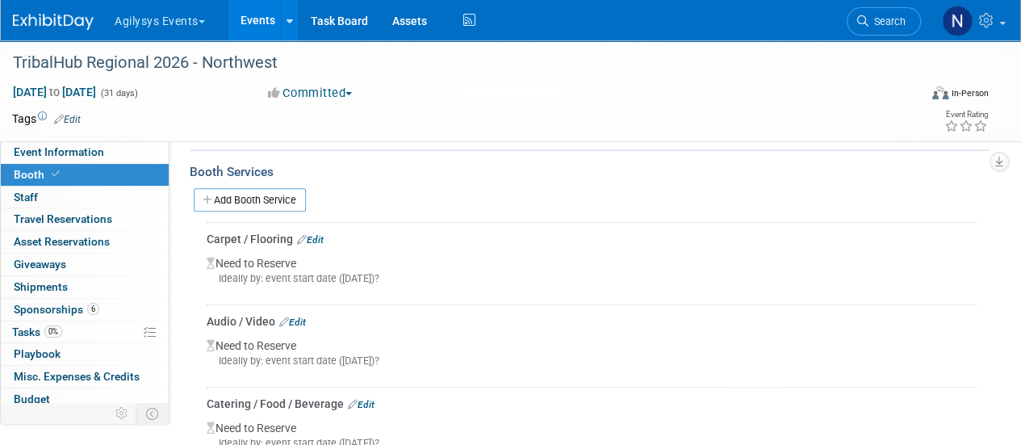
click at [321, 240] on link "Edit" at bounding box center [310, 239] width 27 height 11
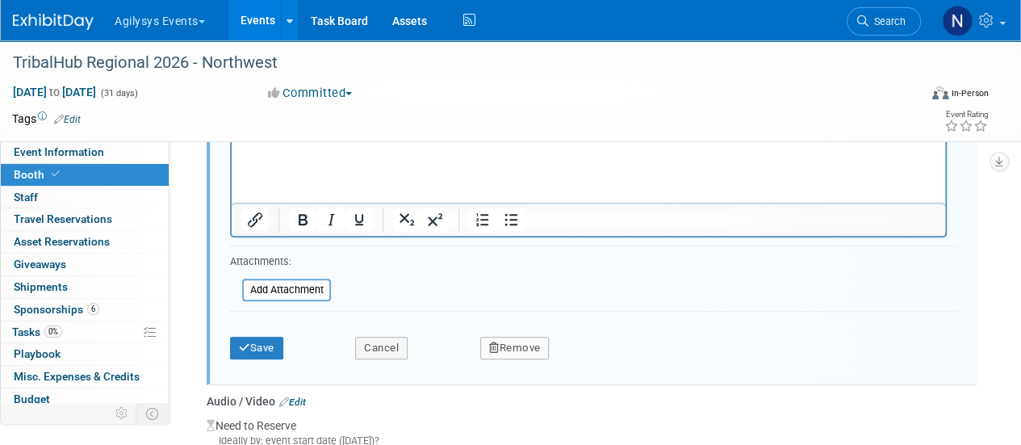
scroll to position [618, 0]
click at [536, 340] on button "Remove" at bounding box center [514, 346] width 69 height 23
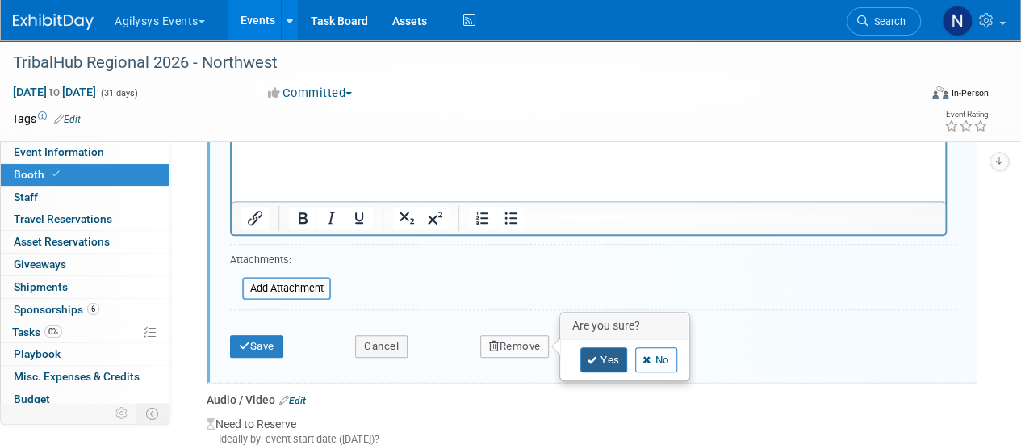
click at [596, 358] on link "Yes" at bounding box center [603, 360] width 47 height 26
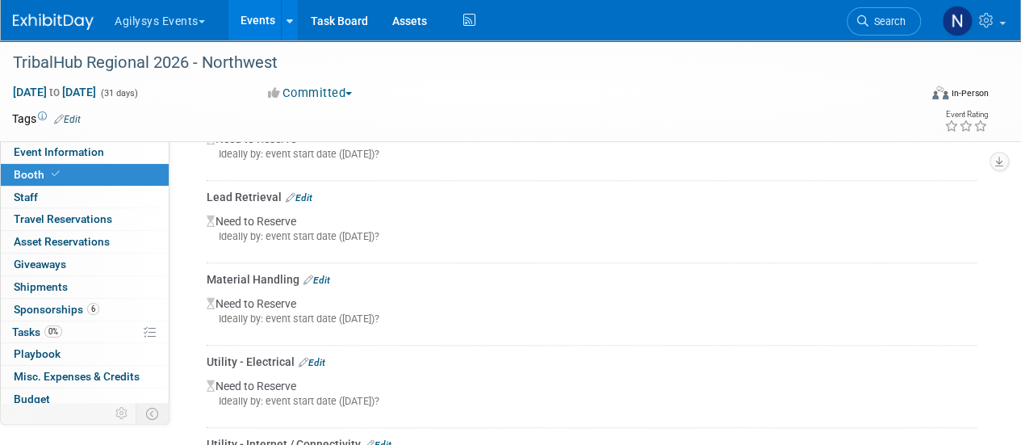
click at [320, 274] on link "Edit" at bounding box center [316, 279] width 27 height 11
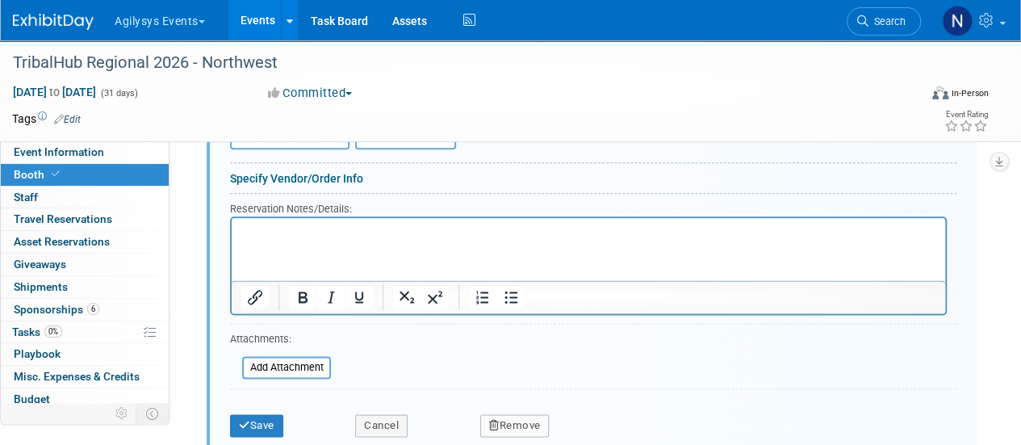
scroll to position [868, 0]
click at [511, 418] on button "Remove" at bounding box center [514, 425] width 69 height 23
click at [594, 424] on icon at bounding box center [593, 428] width 10 height 9
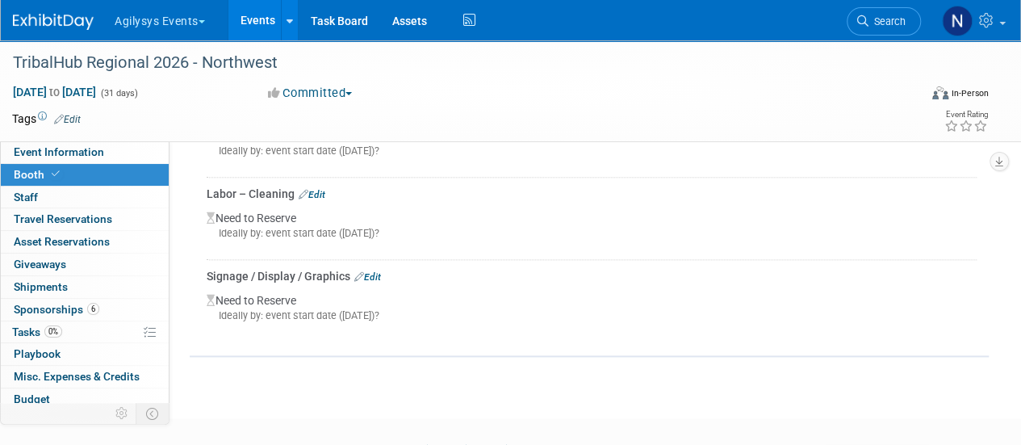
click at [320, 190] on link "Edit" at bounding box center [312, 194] width 27 height 11
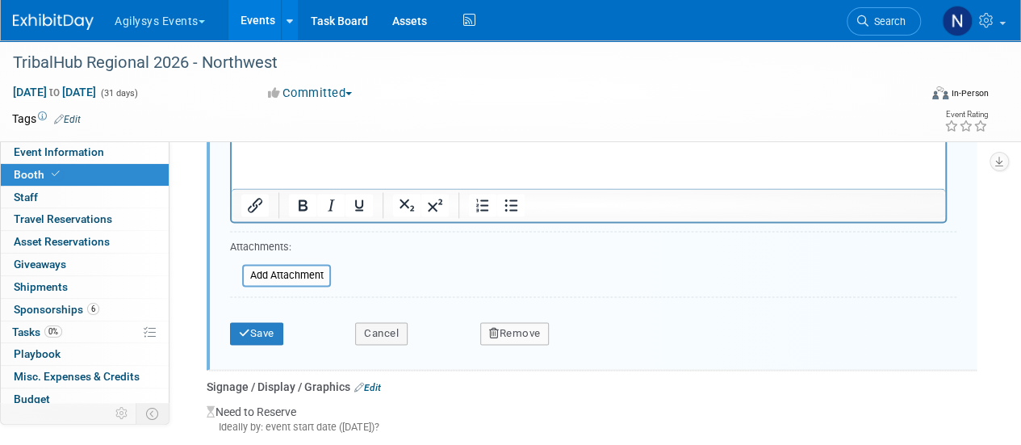
scroll to position [1129, 0]
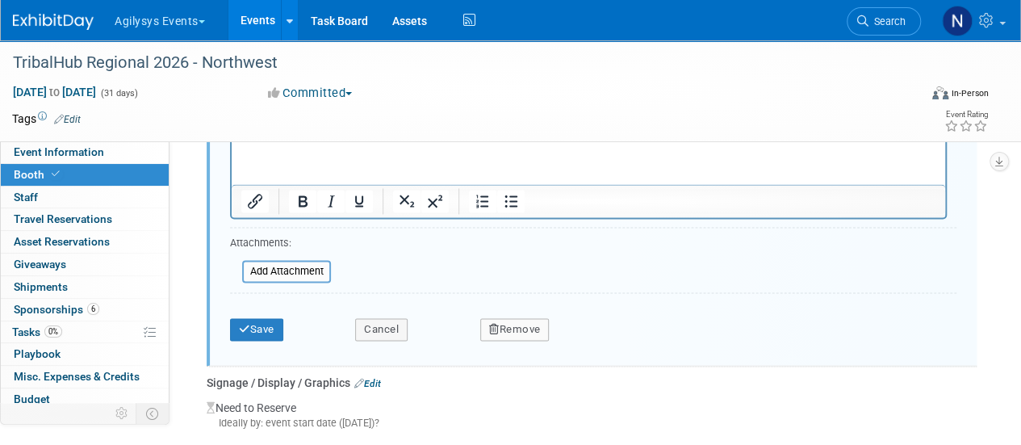
click at [534, 320] on button "Remove" at bounding box center [514, 329] width 69 height 23
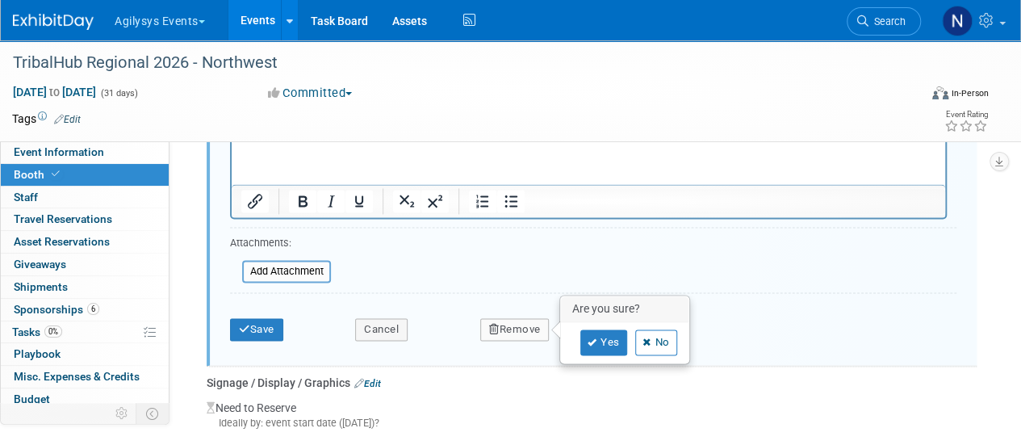
click at [633, 335] on div "Yes No" at bounding box center [624, 342] width 105 height 26
click at [599, 335] on link "Yes" at bounding box center [603, 342] width 47 height 26
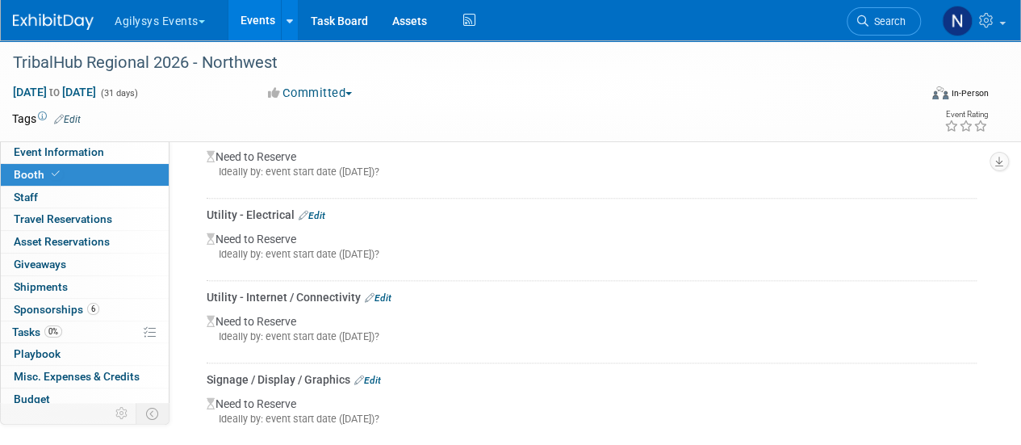
scroll to position [676, 0]
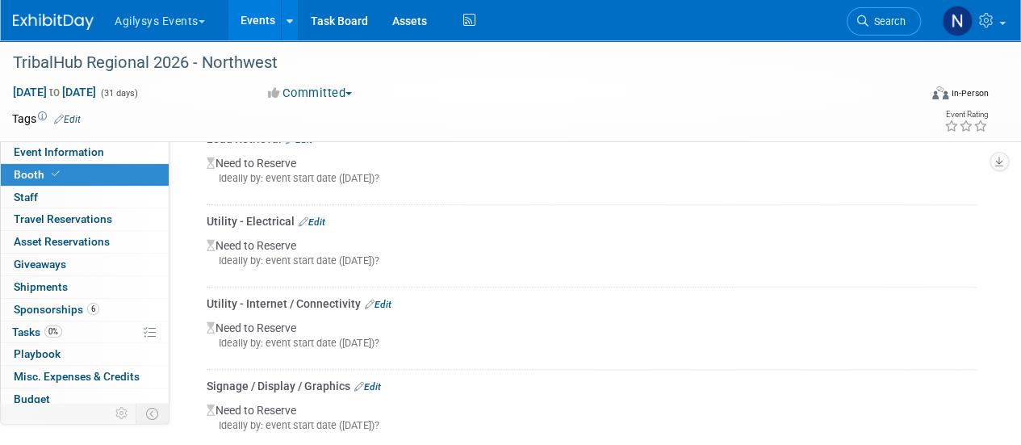
click at [323, 219] on link "Edit" at bounding box center [312, 221] width 27 height 11
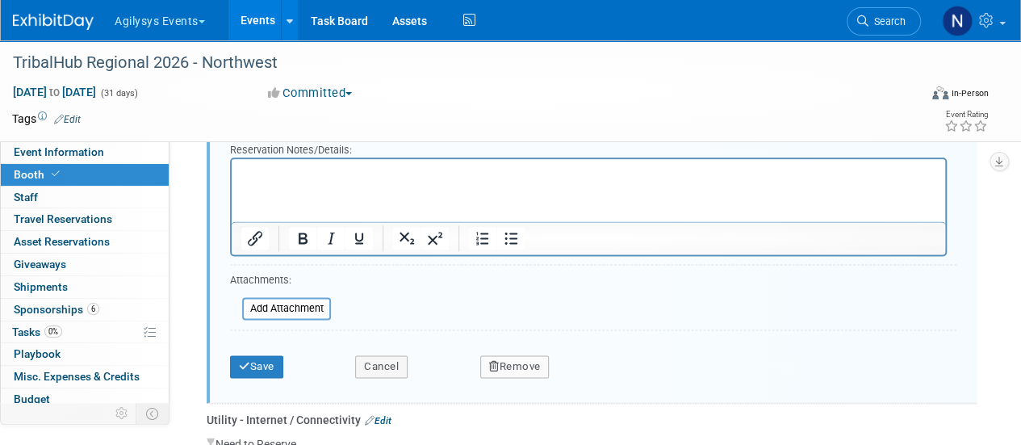
scroll to position [930, 0]
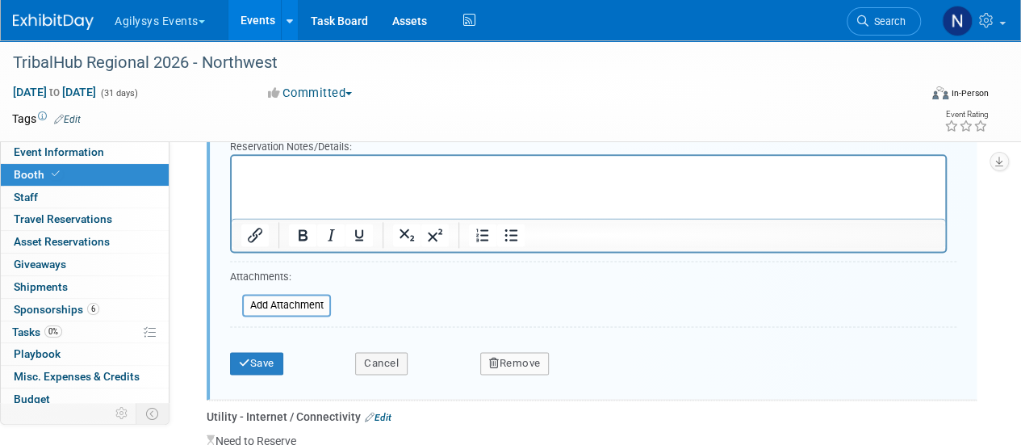
click at [518, 367] on button "Remove" at bounding box center [514, 363] width 69 height 23
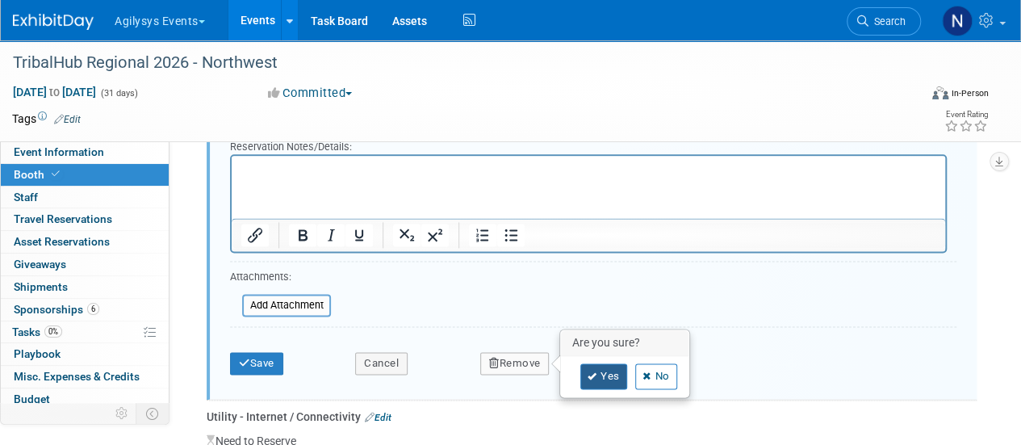
click at [594, 372] on icon at bounding box center [593, 376] width 10 height 9
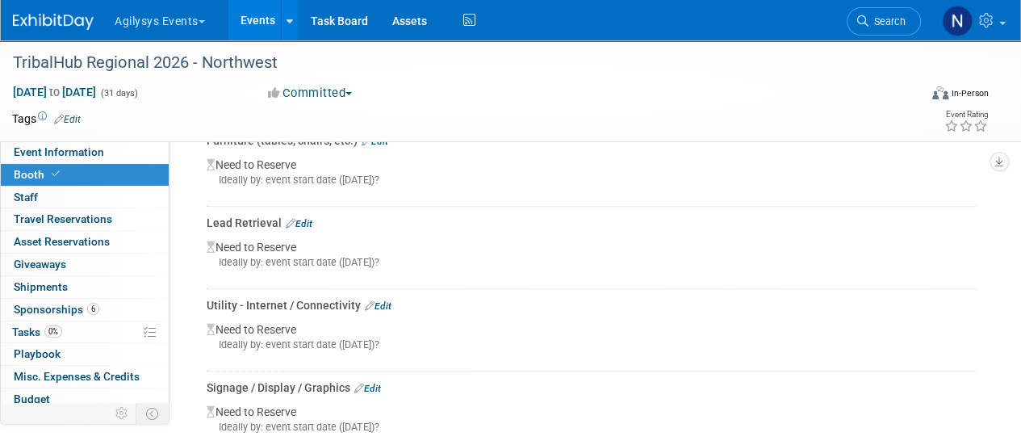
scroll to position [586, 0]
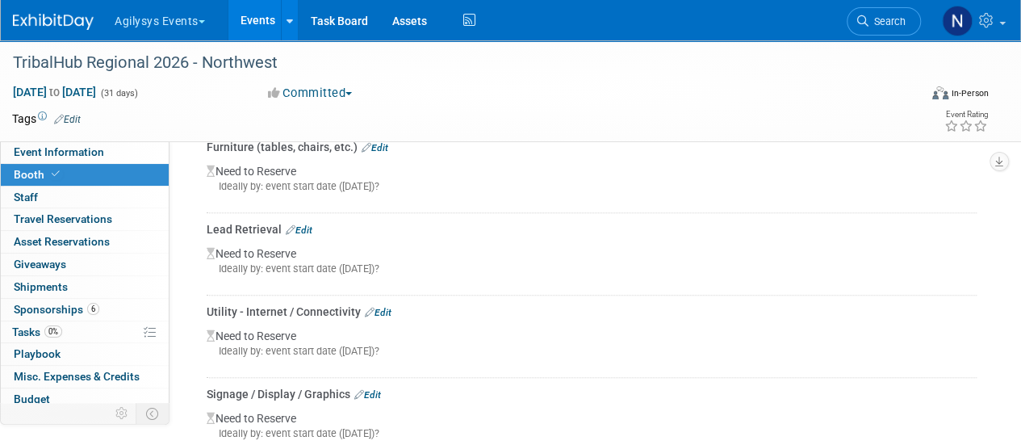
click at [388, 307] on link "Edit" at bounding box center [378, 312] width 27 height 11
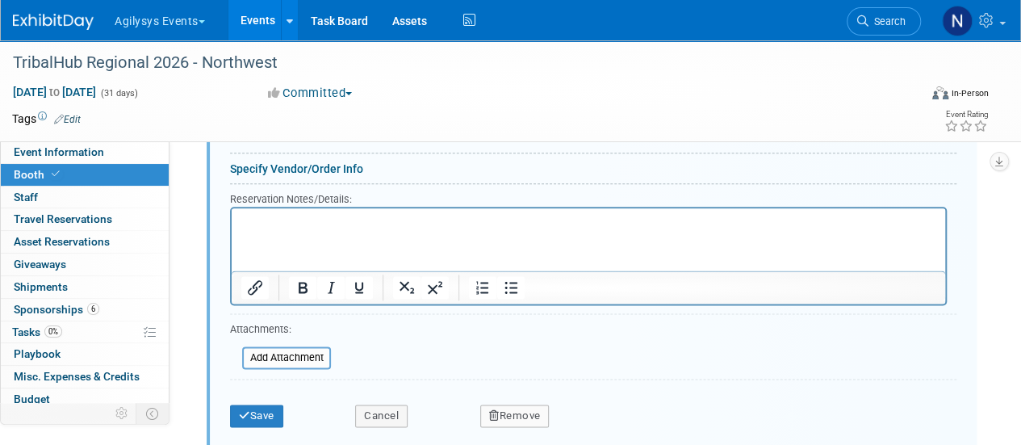
scroll to position [878, 0]
click at [531, 410] on button "Remove" at bounding box center [514, 415] width 69 height 23
click at [612, 416] on link "Yes" at bounding box center [603, 429] width 47 height 26
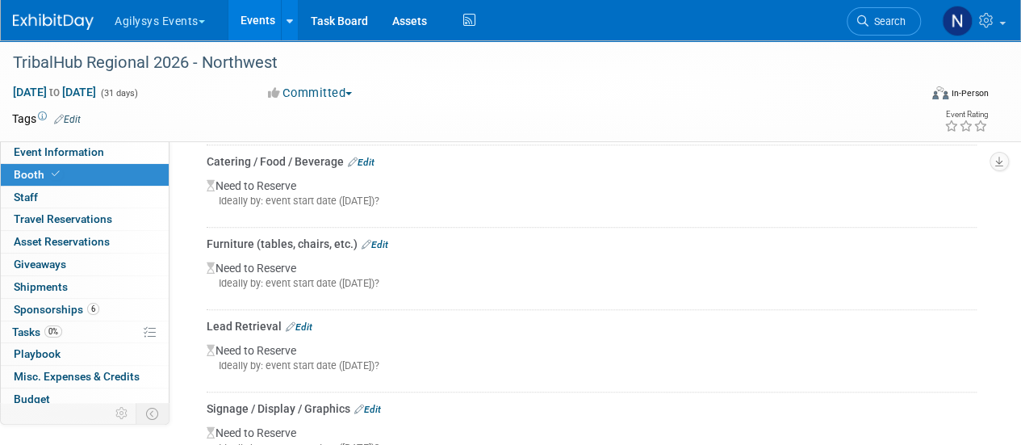
scroll to position [484, 0]
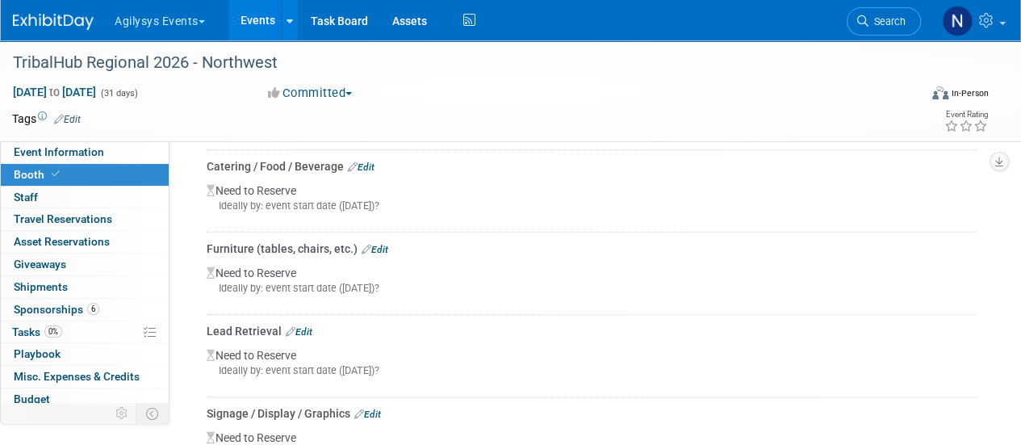
click at [380, 245] on link "Edit" at bounding box center [375, 249] width 27 height 11
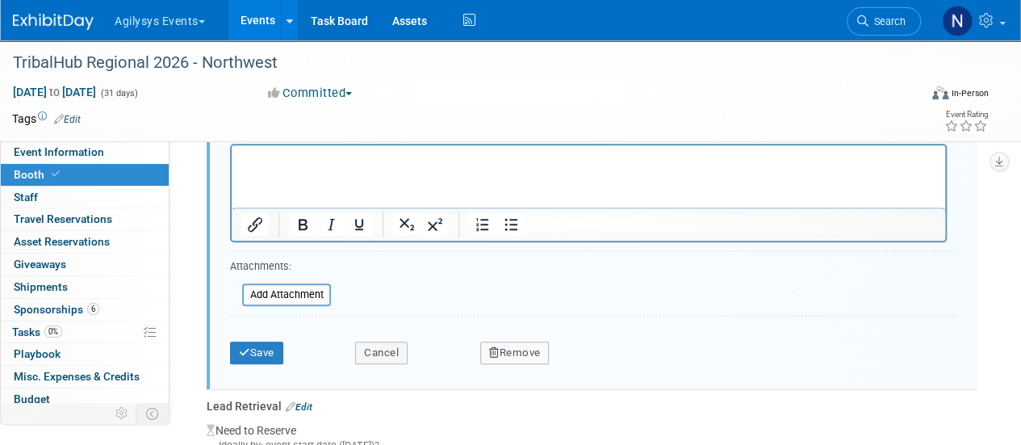
scroll to position [779, 0]
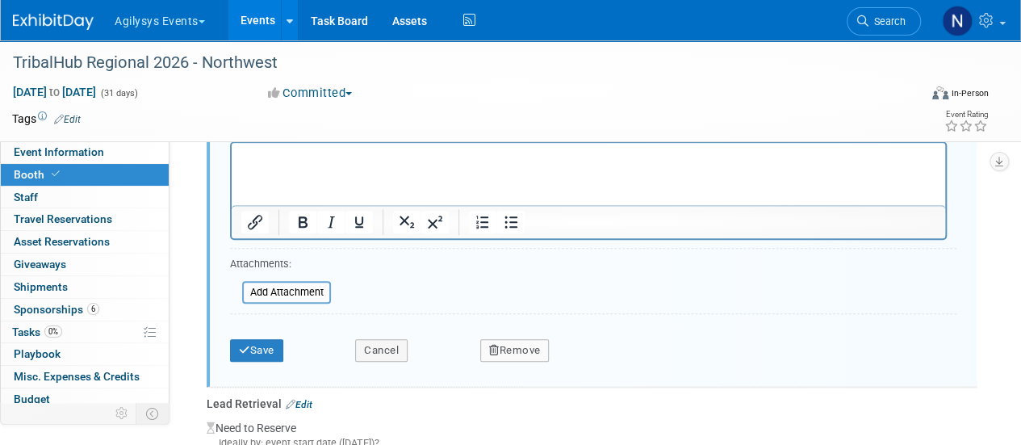
click at [508, 345] on button "Remove" at bounding box center [514, 350] width 69 height 23
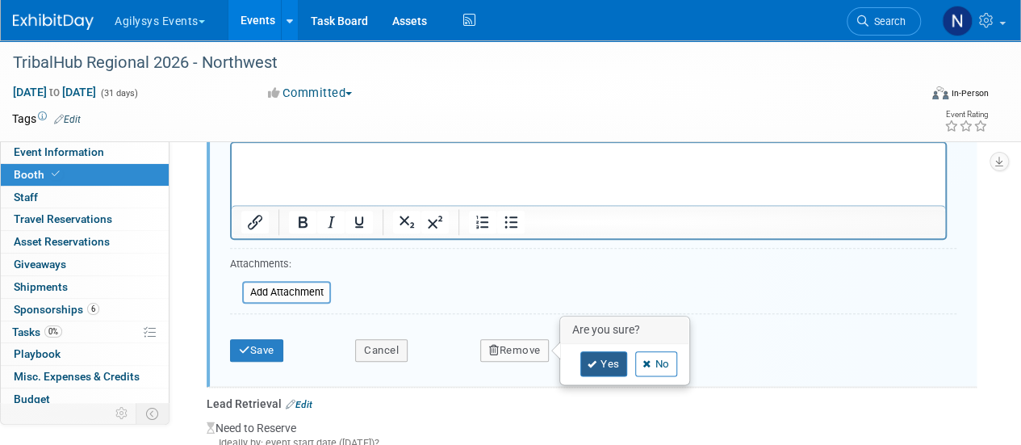
click at [595, 360] on icon at bounding box center [593, 364] width 10 height 9
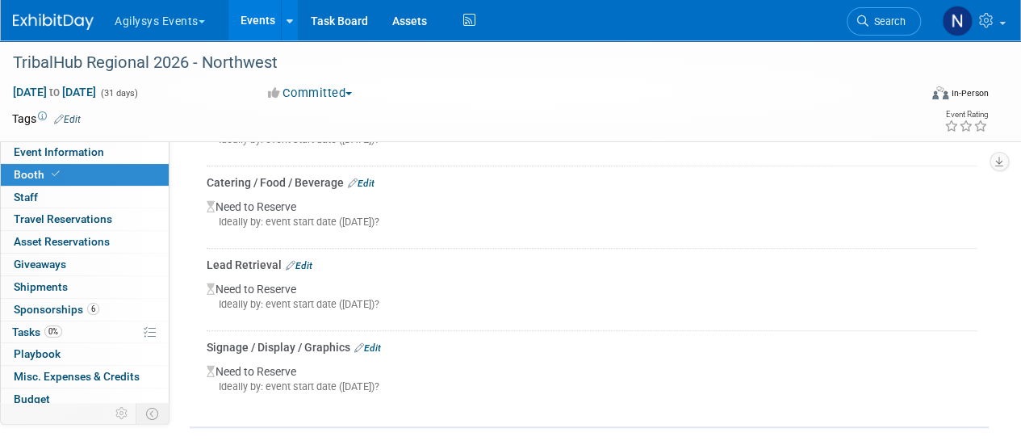
scroll to position [466, 0]
click at [374, 181] on link "Edit" at bounding box center [361, 185] width 27 height 11
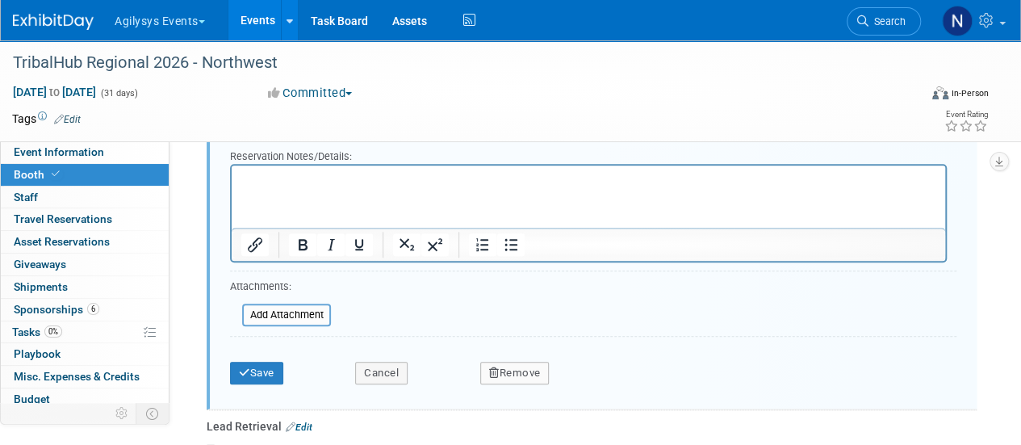
scroll to position [689, 0]
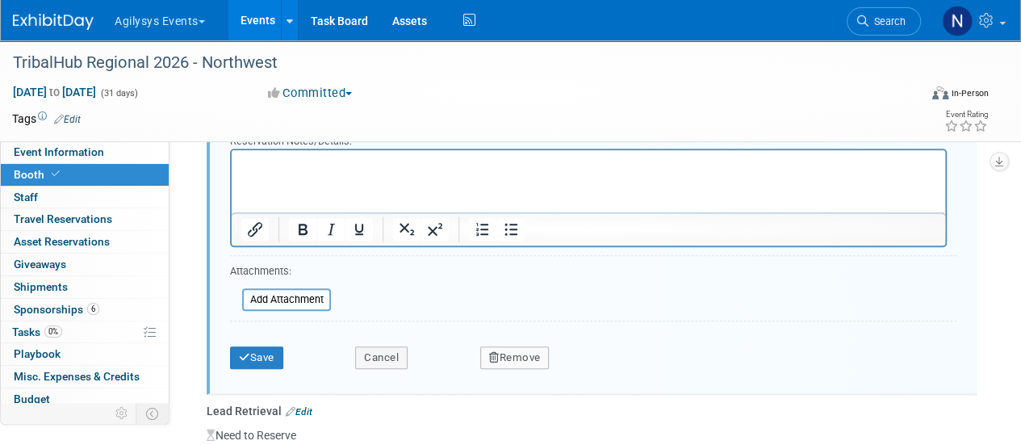
click at [519, 376] on div "Audio / Video Carpet / Flooring Catering / Food / Beverage Floral / Decorative …" at bounding box center [592, 169] width 770 height 449
click at [512, 356] on button "Remove" at bounding box center [514, 357] width 69 height 23
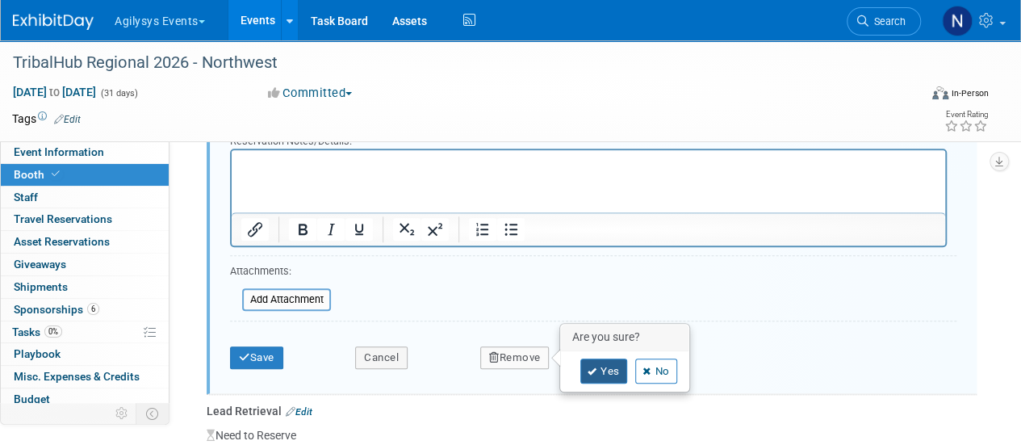
click at [584, 362] on link "Yes" at bounding box center [603, 371] width 47 height 26
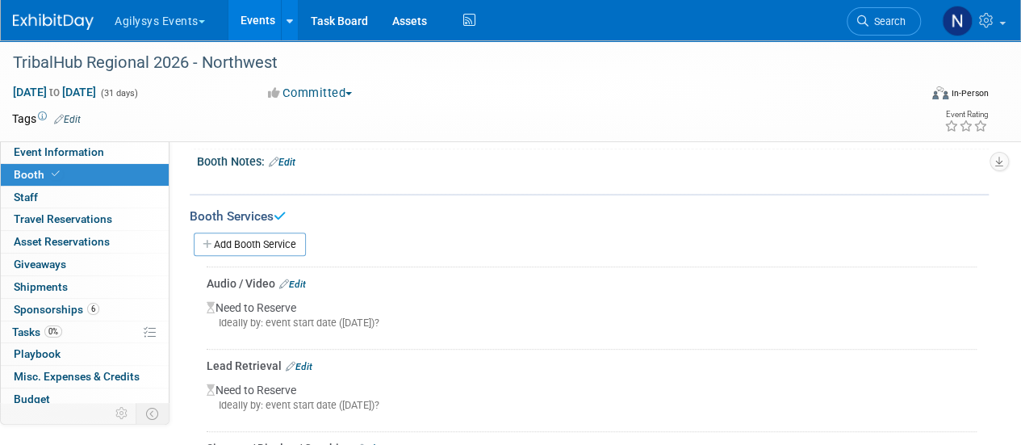
click at [306, 282] on link "Edit" at bounding box center [292, 283] width 27 height 11
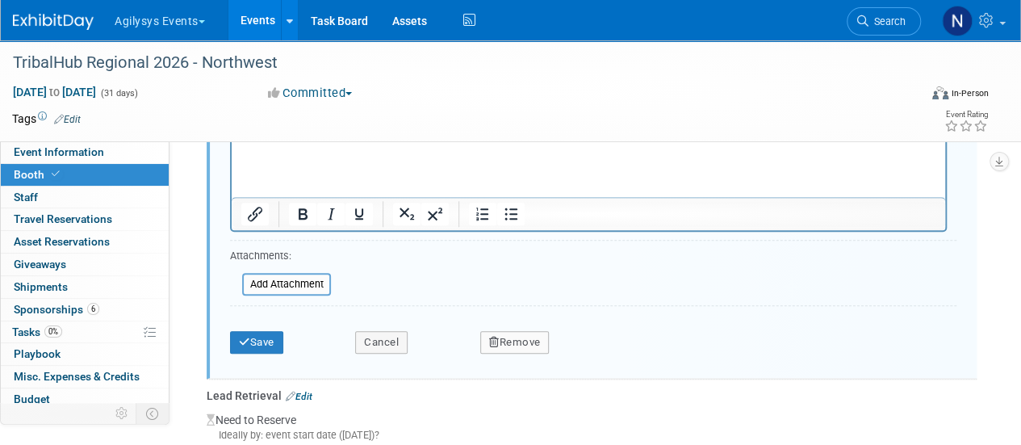
scroll to position [0, 0]
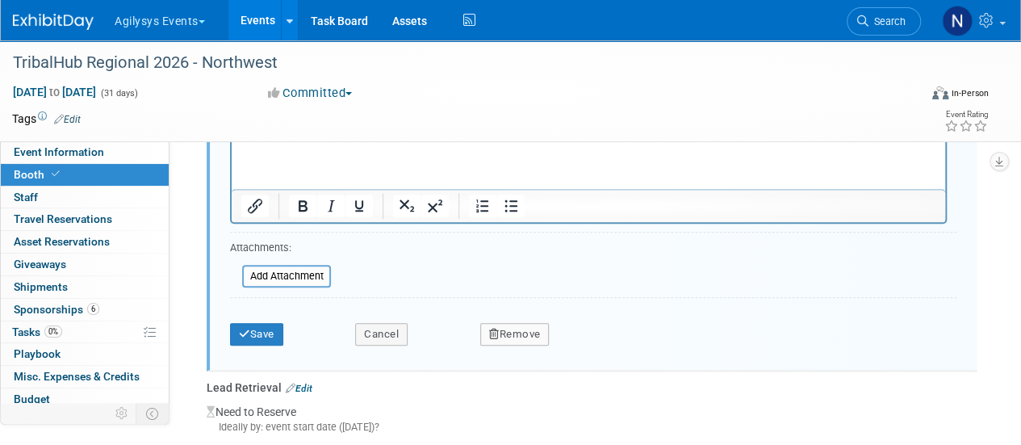
click at [518, 327] on button "Remove" at bounding box center [514, 334] width 69 height 23
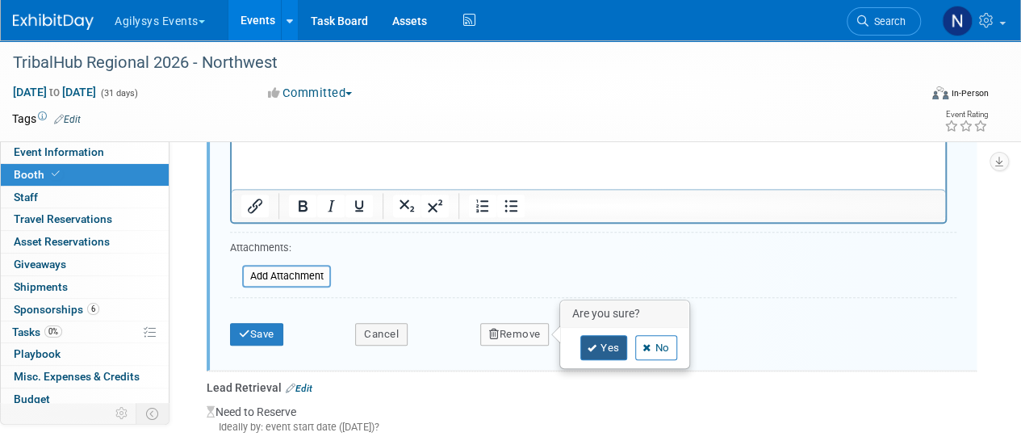
click at [607, 341] on link "Yes" at bounding box center [603, 348] width 47 height 26
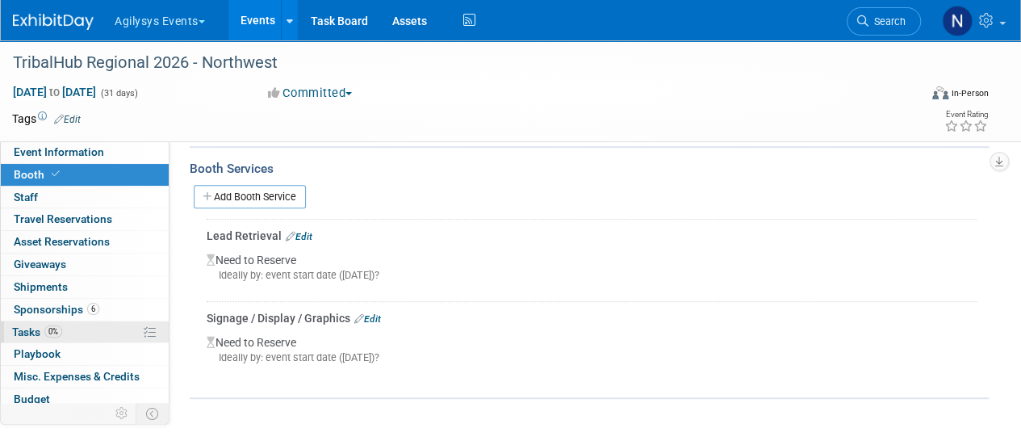
click at [79, 333] on link "0% Tasks 0%" at bounding box center [85, 332] width 168 height 22
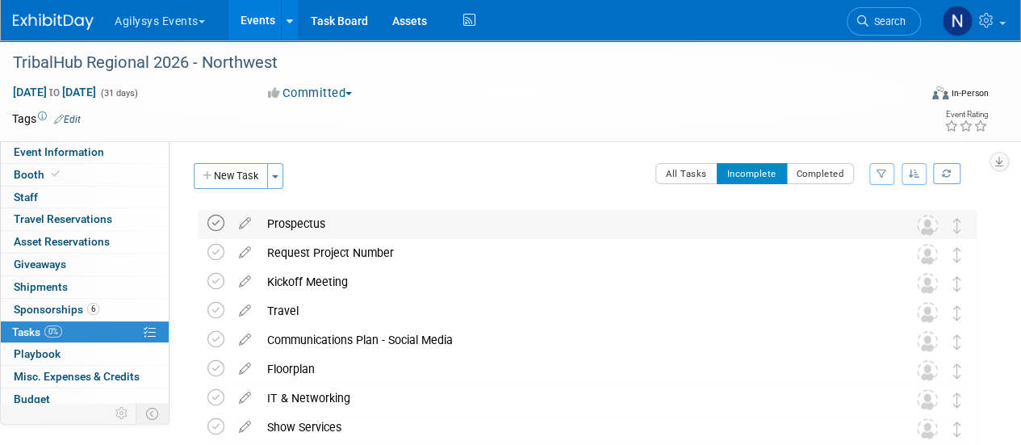
click at [216, 215] on icon at bounding box center [215, 223] width 17 height 17
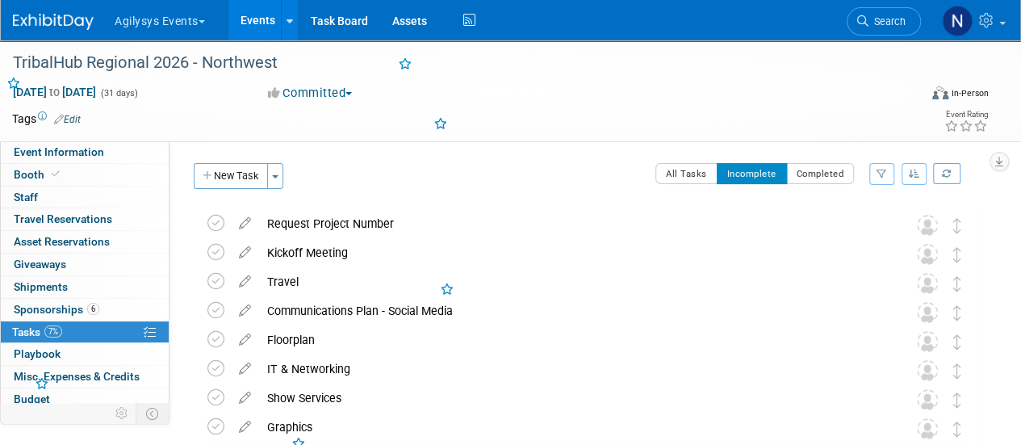
click at [216, 215] on icon at bounding box center [215, 223] width 17 height 17
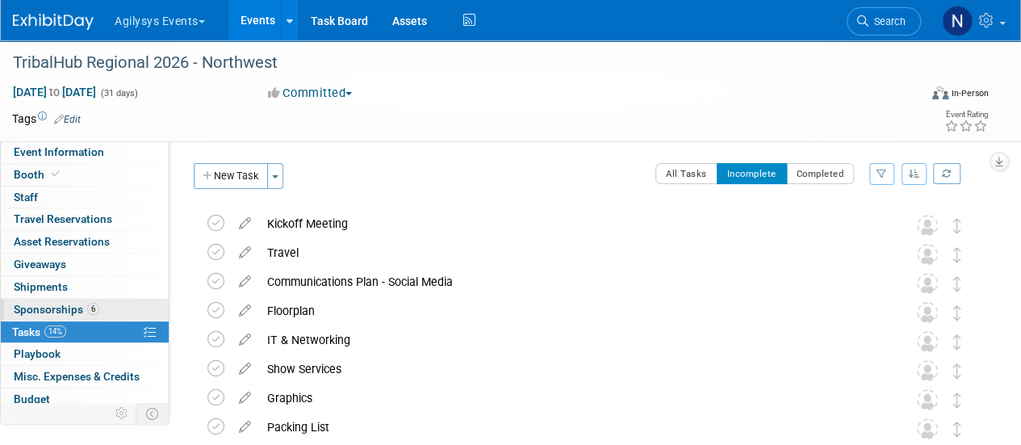
click at [102, 307] on link "6 Sponsorships 6" at bounding box center [85, 310] width 168 height 22
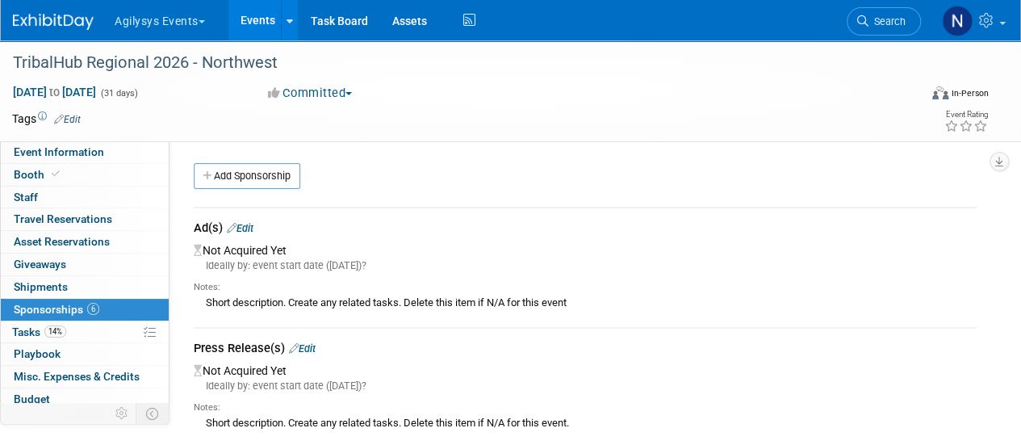
click at [242, 223] on link "Edit" at bounding box center [240, 228] width 27 height 12
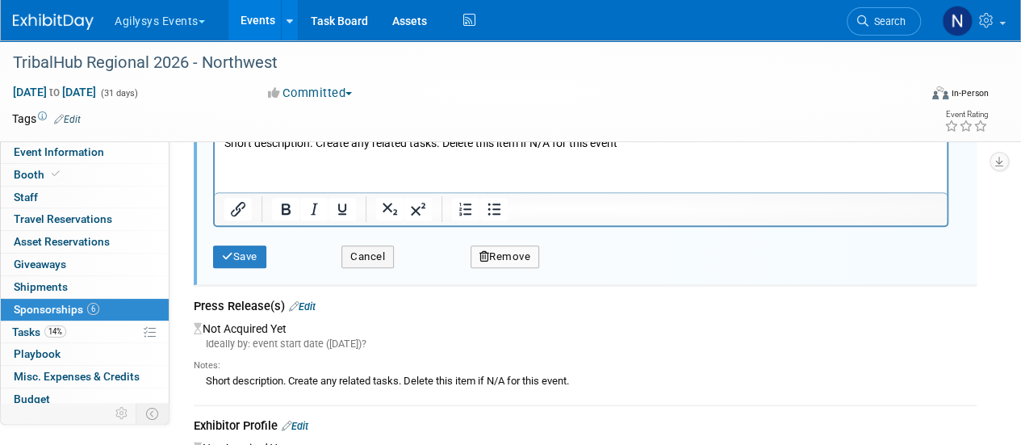
click at [513, 257] on button "Remove" at bounding box center [504, 256] width 69 height 23
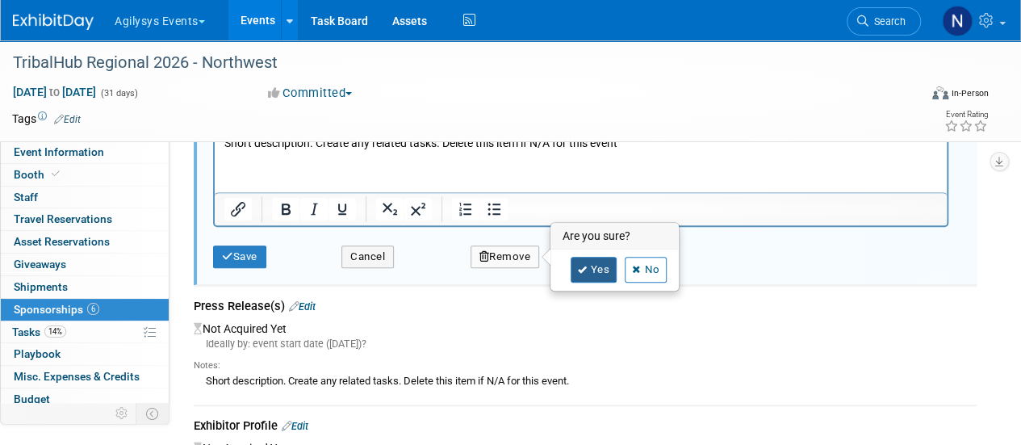
click at [593, 270] on link "Yes" at bounding box center [594, 270] width 47 height 26
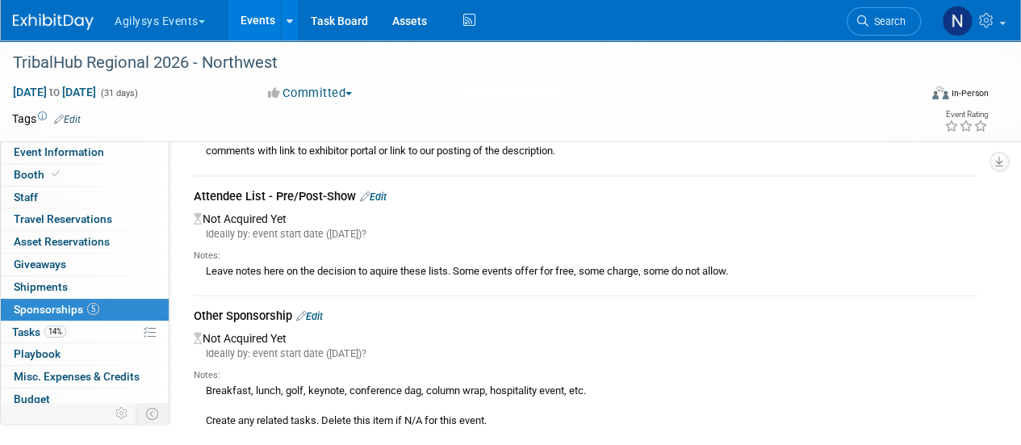
click at [378, 199] on link "Edit" at bounding box center [373, 196] width 27 height 12
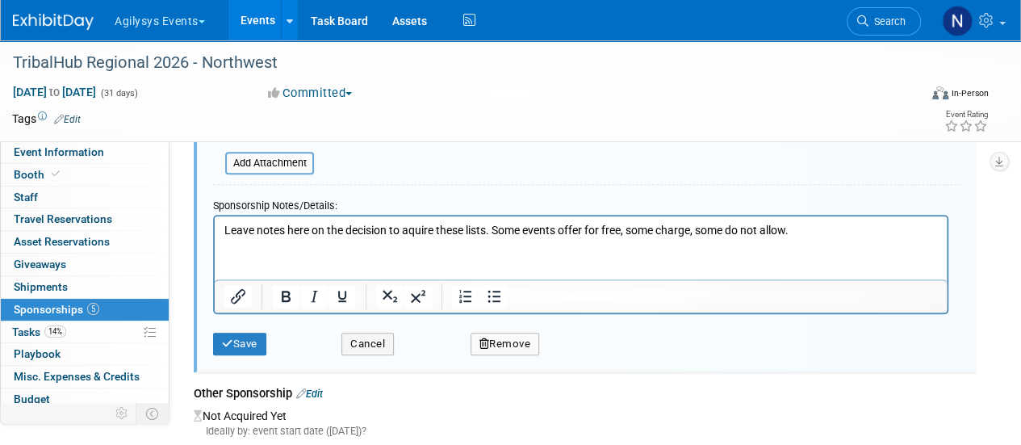
click at [514, 335] on button "Remove" at bounding box center [504, 343] width 69 height 23
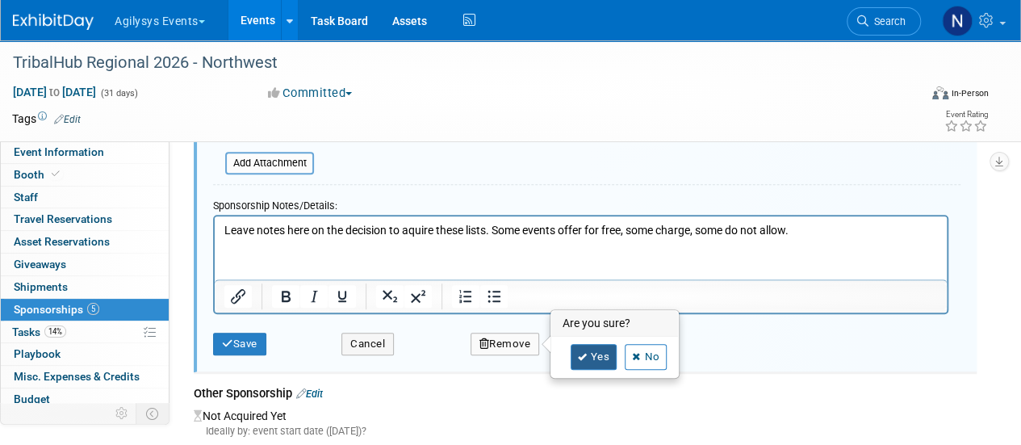
click at [589, 357] on link "Yes" at bounding box center [594, 357] width 47 height 26
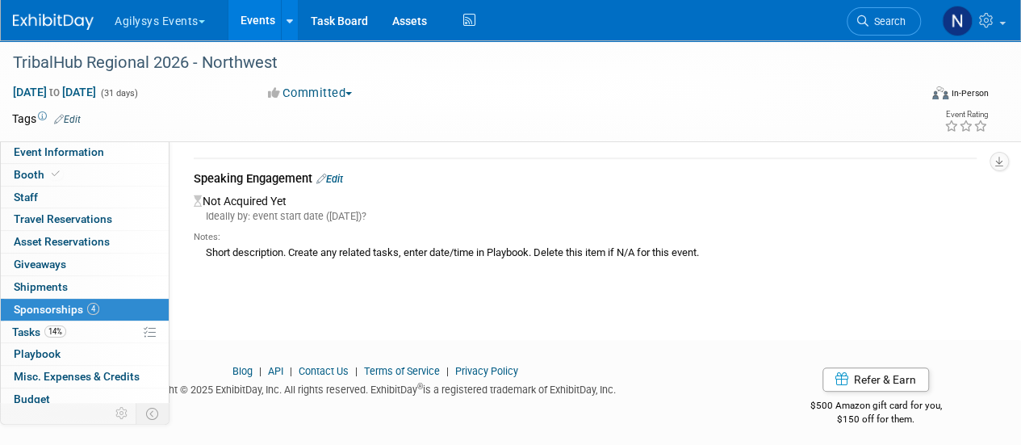
click at [341, 178] on link "Edit" at bounding box center [329, 179] width 27 height 12
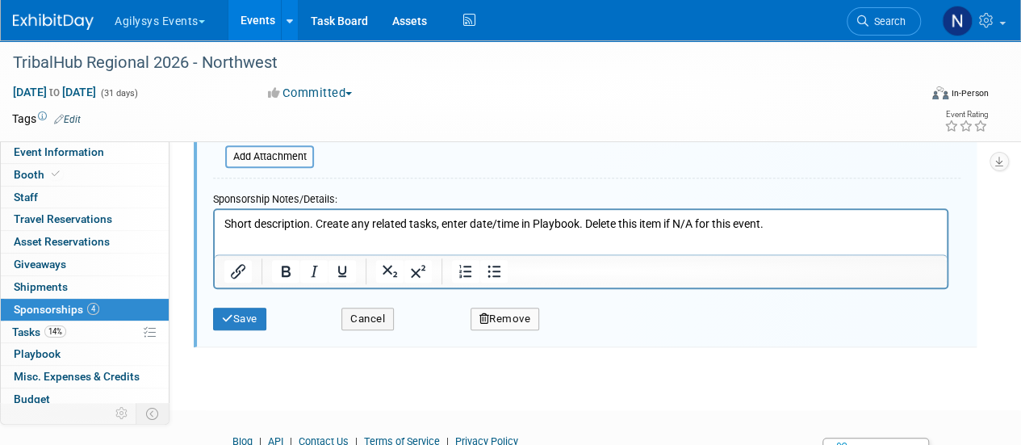
click at [525, 304] on div "Remove" at bounding box center [618, 313] width 321 height 33
click at [528, 320] on button "Remove" at bounding box center [504, 318] width 69 height 23
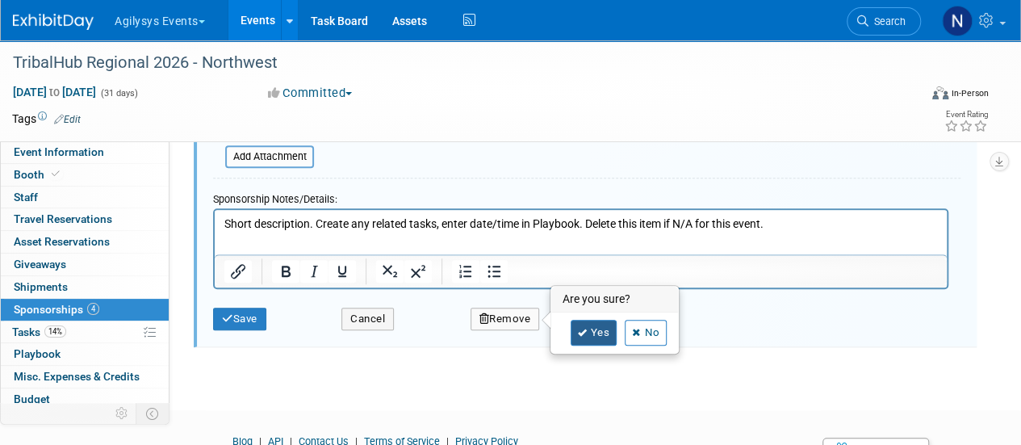
click at [582, 337] on link "Yes" at bounding box center [594, 333] width 47 height 26
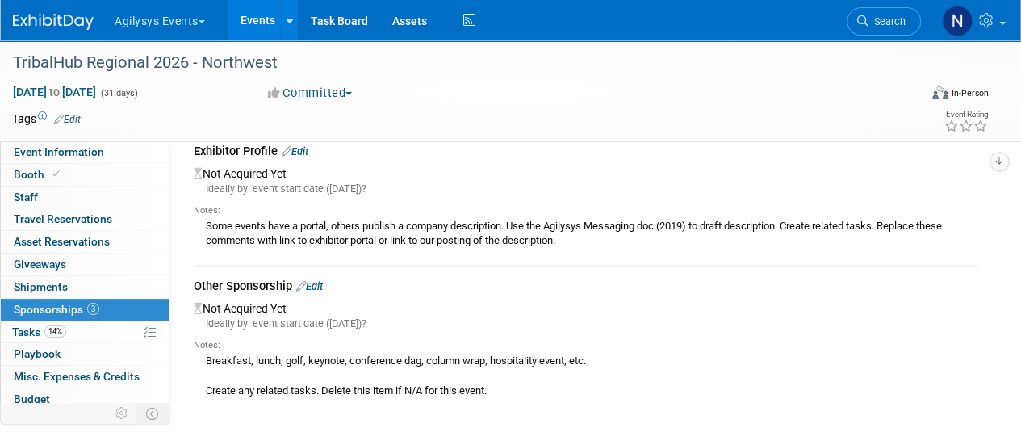
click at [308, 147] on link "Edit" at bounding box center [295, 151] width 27 height 12
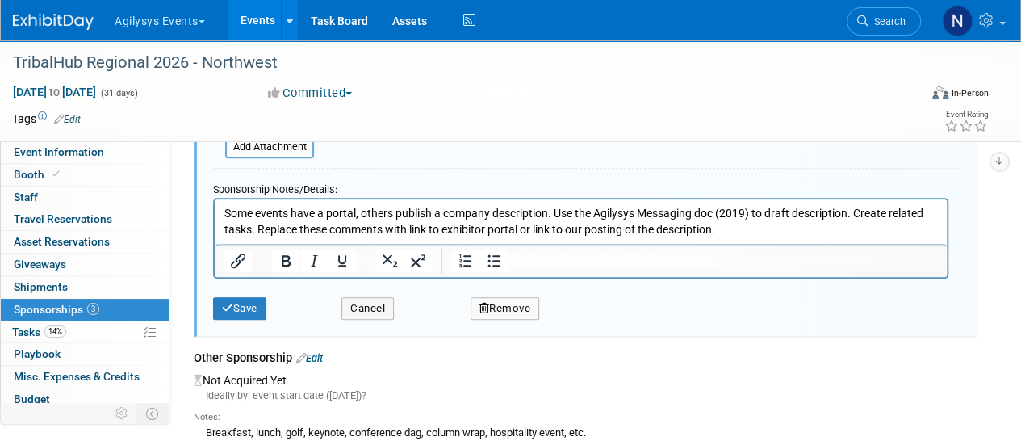
click at [525, 311] on button "Remove" at bounding box center [504, 308] width 69 height 23
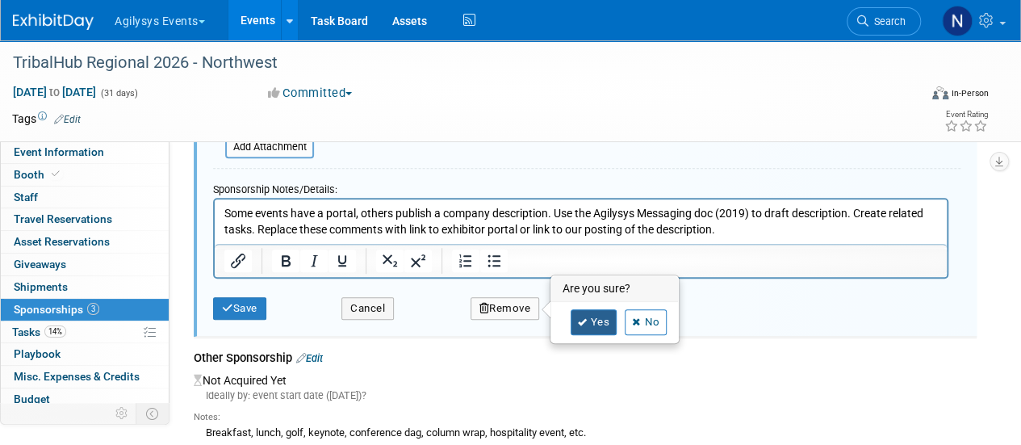
click at [575, 328] on link "Yes" at bounding box center [594, 322] width 47 height 26
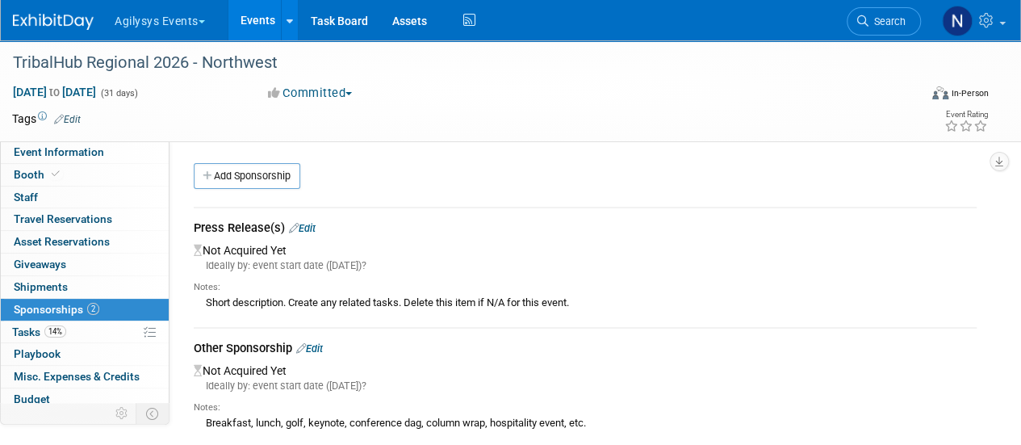
click at [307, 229] on link "Edit" at bounding box center [302, 228] width 27 height 12
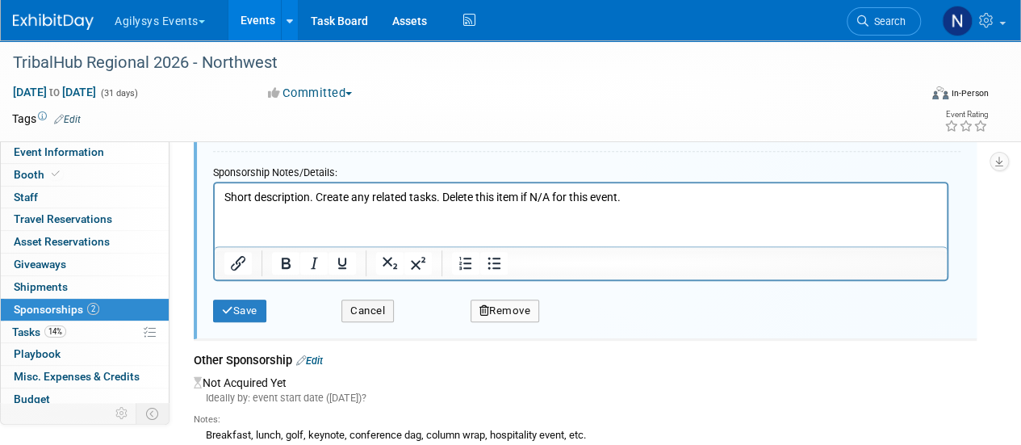
click at [507, 305] on button "Remove" at bounding box center [504, 310] width 69 height 23
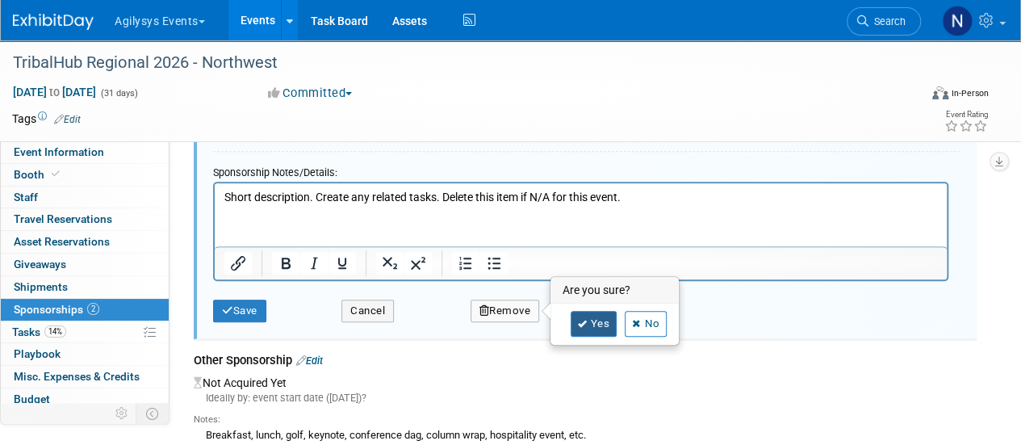
click at [578, 324] on icon at bounding box center [583, 324] width 10 height 9
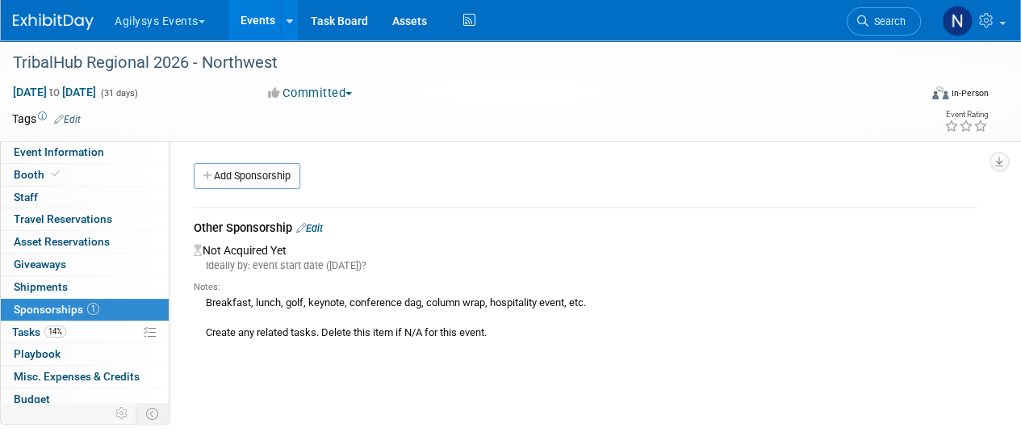
click at [316, 226] on link "Edit" at bounding box center [309, 228] width 27 height 12
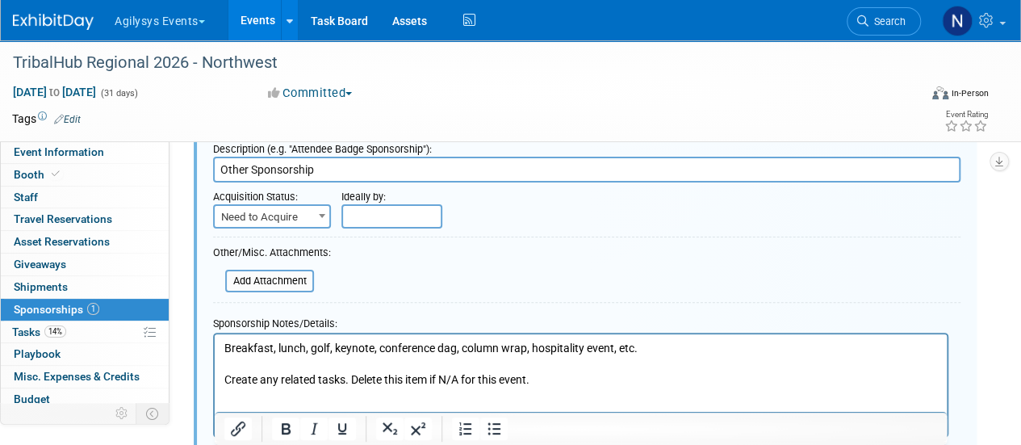
drag, startPoint x: 220, startPoint y: 352, endPoint x: 639, endPoint y: 389, distance: 420.5
click at [639, 388] on html "Breakfast, lunch, golf, keynote, conference dag, column wrap, hospitality event…" at bounding box center [581, 361] width 732 height 54
click at [550, 383] on p "Breakfast, lunch, golf, keynote, conference dag, column wrap, hospitality event…" at bounding box center [580, 365] width 713 height 48
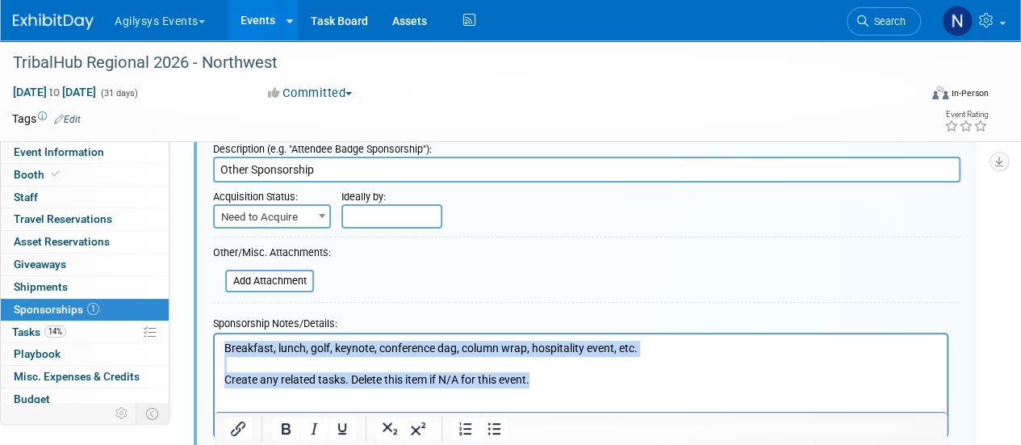
drag, startPoint x: 550, startPoint y: 383, endPoint x: 182, endPoint y: 320, distance: 374.1
click at [215, 334] on html "Breakfast, lunch, golf, keynote, conference dag, column wrap, hospitality event…" at bounding box center [581, 361] width 732 height 54
paste body "Rich Text Area. Press ALT-0 for help."
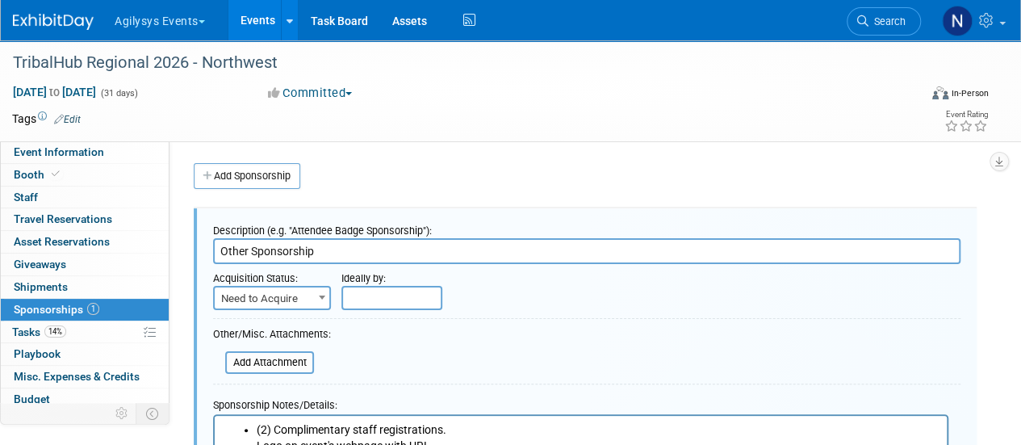
click at [295, 253] on input "Other Sponsorship" at bounding box center [586, 251] width 747 height 26
paste input "Cocktail Hour Sponsor (Exclusive)"
drag, startPoint x: 468, startPoint y: 253, endPoint x: 98, endPoint y: 246, distance: 369.7
click at [98, 246] on div "Event Information Event Info Booth Booth 0 Staff 0 Staff 0 Travel Reservations …" at bounding box center [510, 393] width 1021 height 706
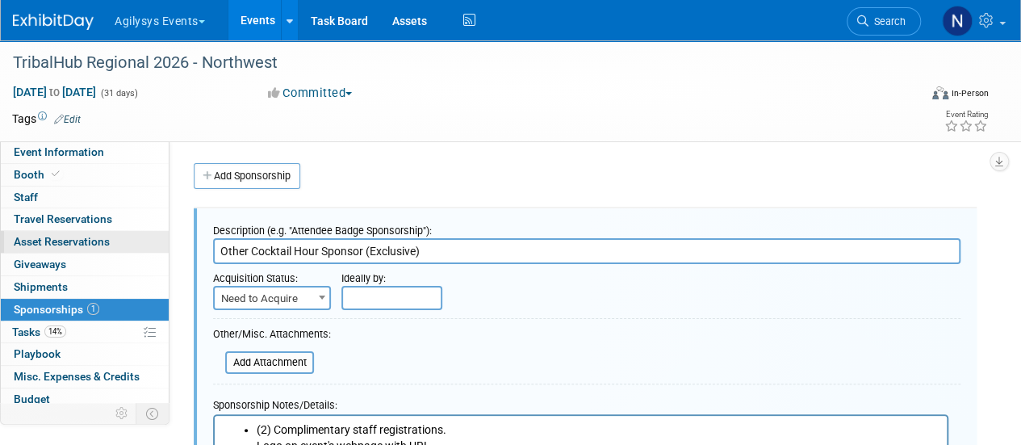
paste input "text"
type input "Cocktail Hour Sponsor (Exclusive)"
click at [261, 301] on span "Need to Acquire" at bounding box center [272, 298] width 115 height 23
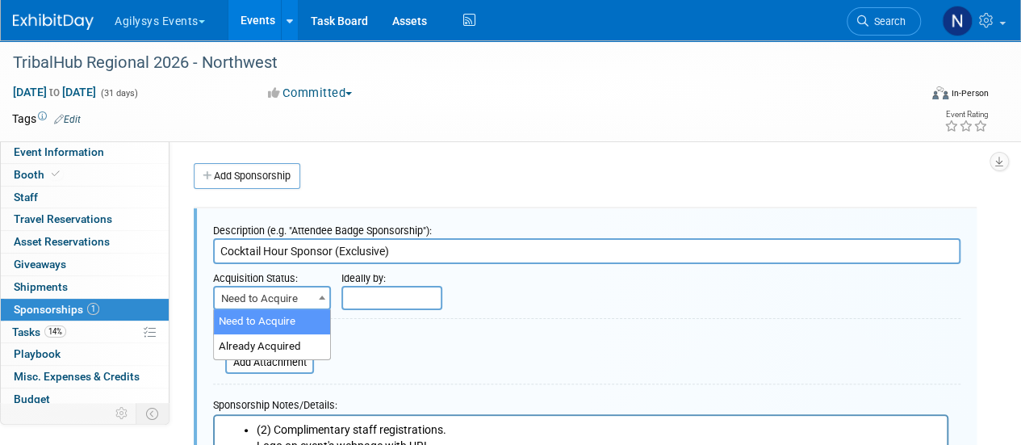
select select "2"
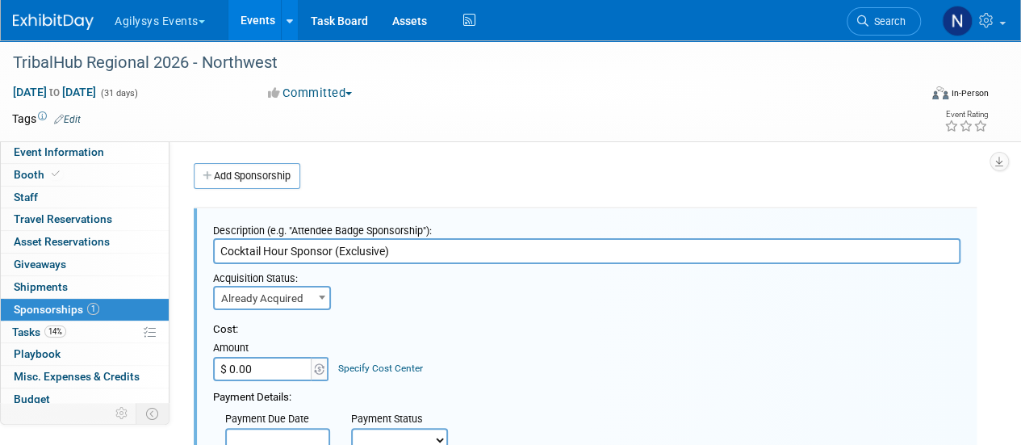
click at [286, 369] on input "$ 0.00" at bounding box center [263, 369] width 101 height 24
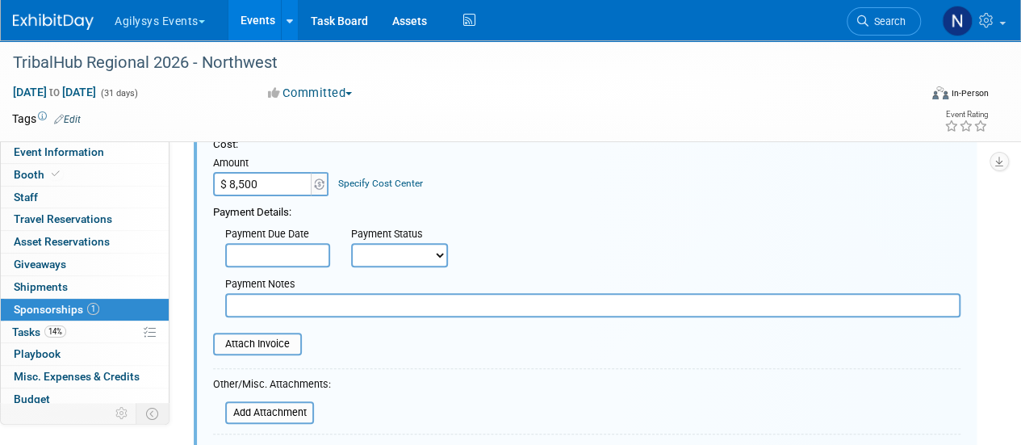
scroll to position [186, 0]
type input "$ 8,500.00"
click at [271, 307] on input "text" at bounding box center [592, 304] width 735 height 24
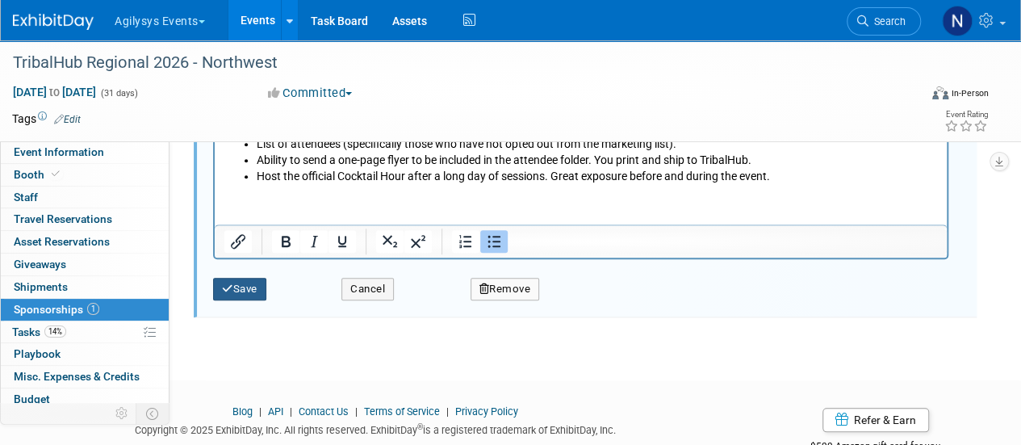
type input "Waiting on Invoice"
click at [258, 295] on button "Save" at bounding box center [239, 289] width 53 height 23
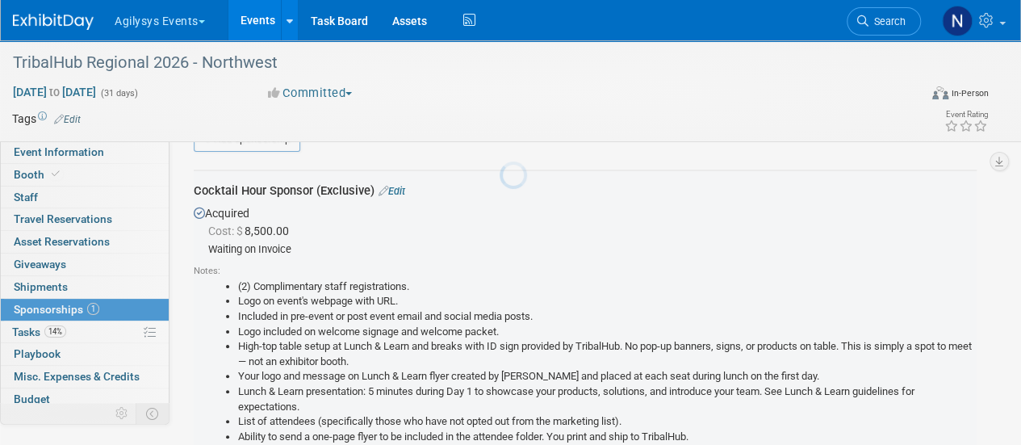
scroll to position [23, 0]
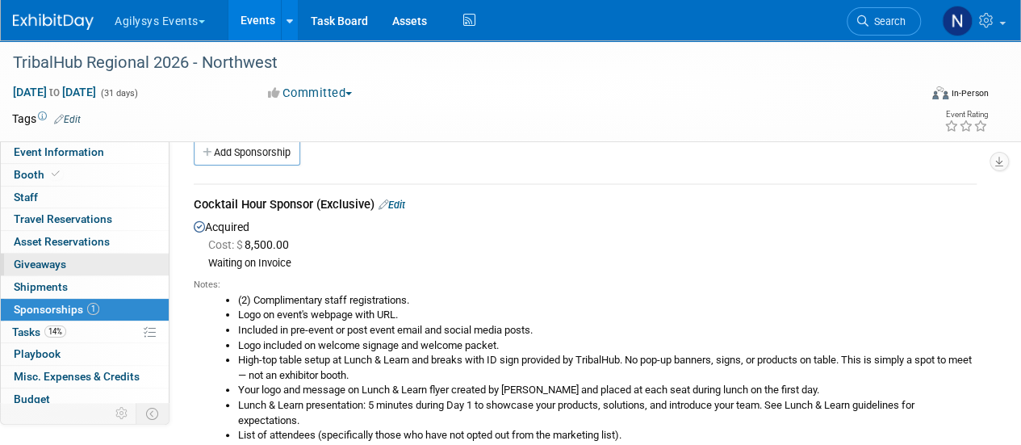
click at [74, 262] on link "0 Giveaways 0" at bounding box center [85, 264] width 168 height 22
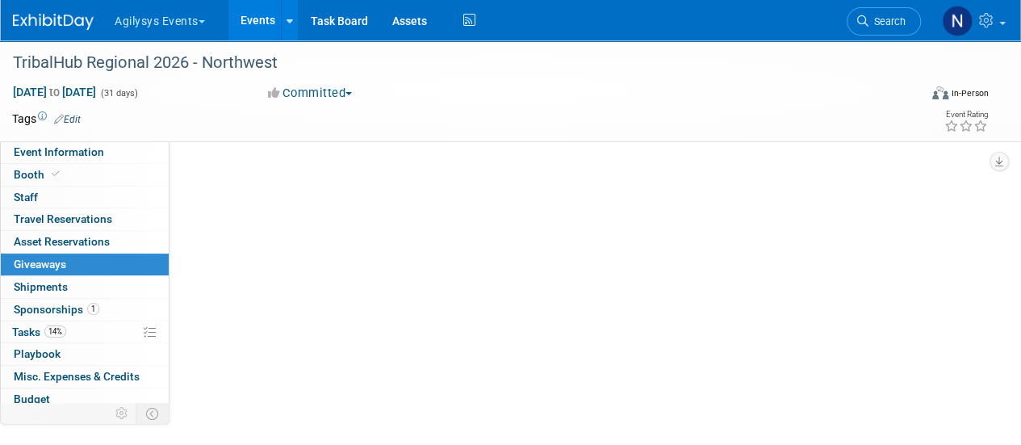
scroll to position [0, 0]
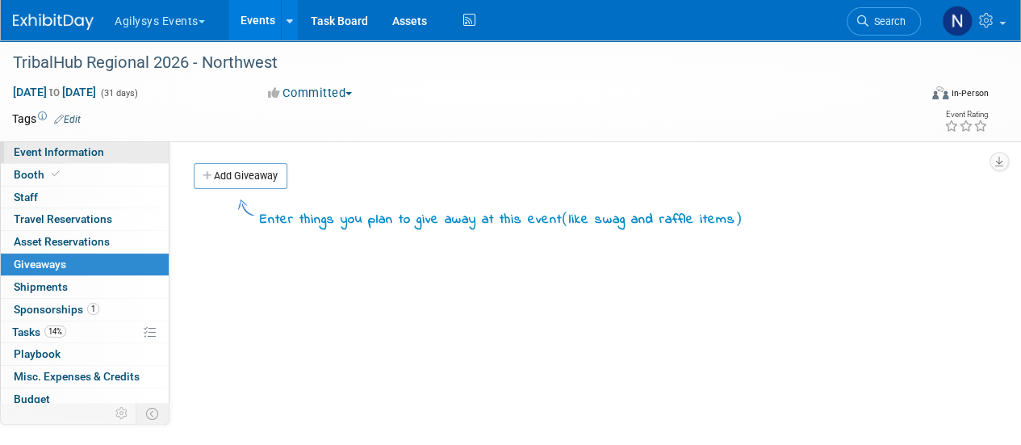
click at [64, 153] on span "Event Information" at bounding box center [59, 151] width 90 height 13
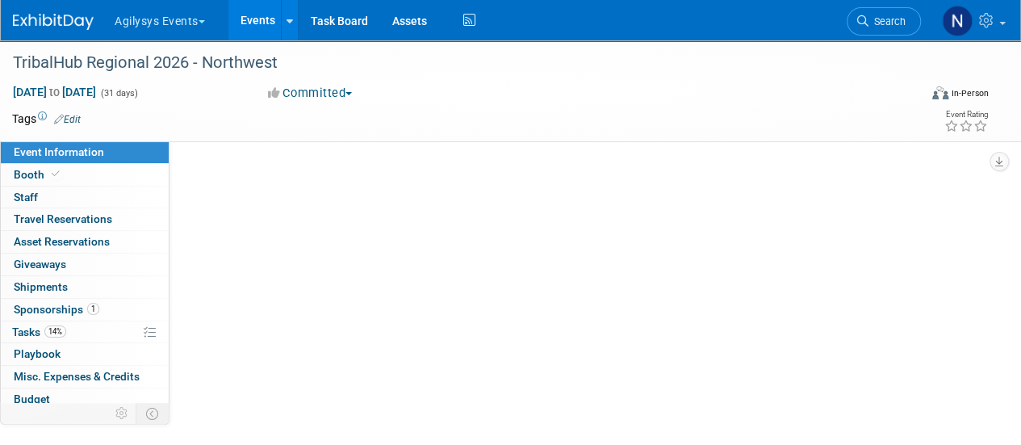
select select "GAM"
select select "Q1"
select select "A"
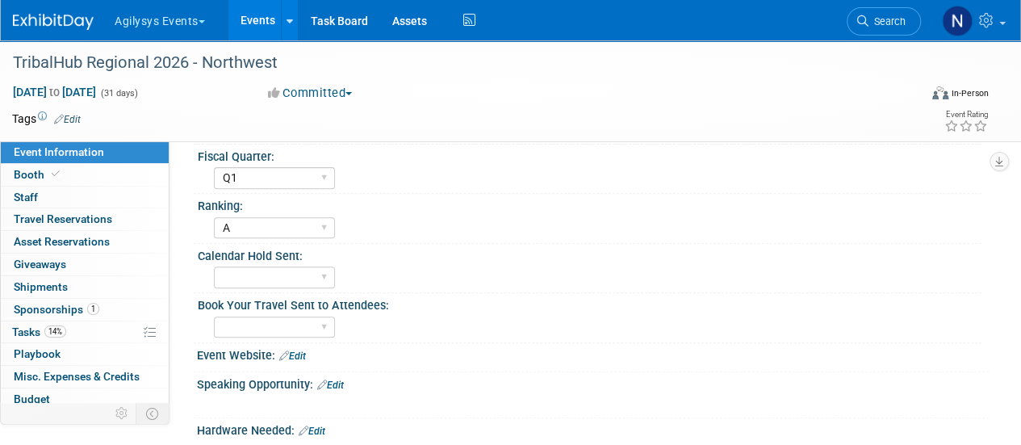
scroll to position [226, 0]
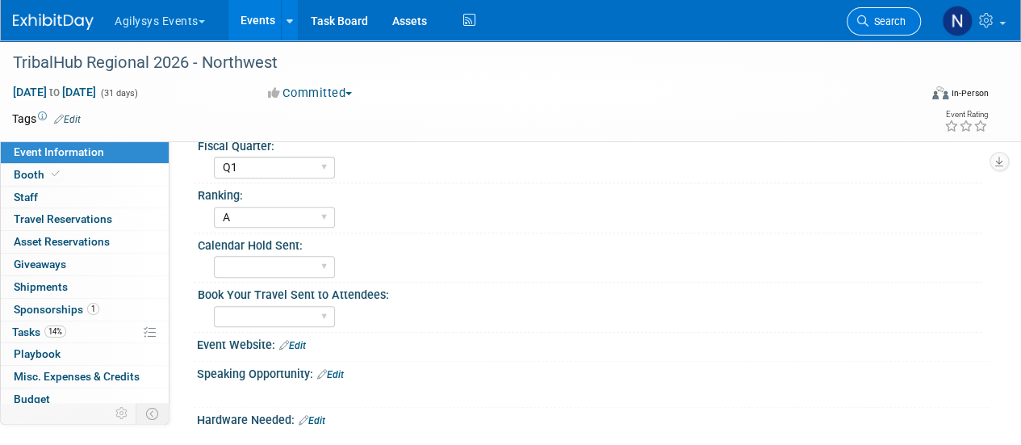
click at [872, 17] on span "Search" at bounding box center [886, 21] width 37 height 12
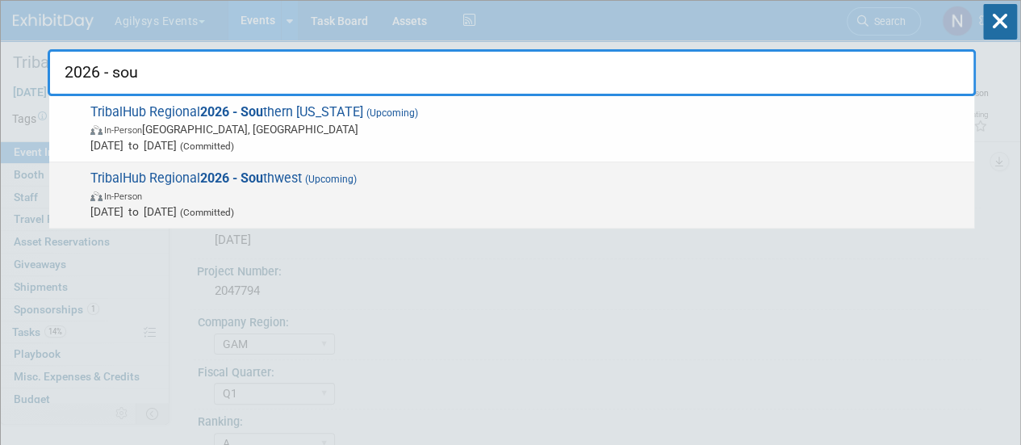
type input "2026 - sou"
click at [625, 187] on span "In-Person" at bounding box center [528, 195] width 876 height 16
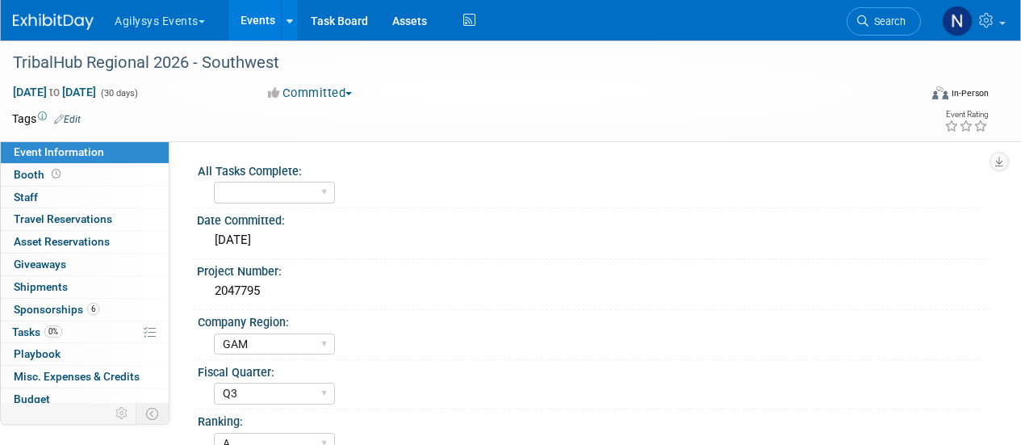
select select "GAM"
select select "Q3"
select select "A"
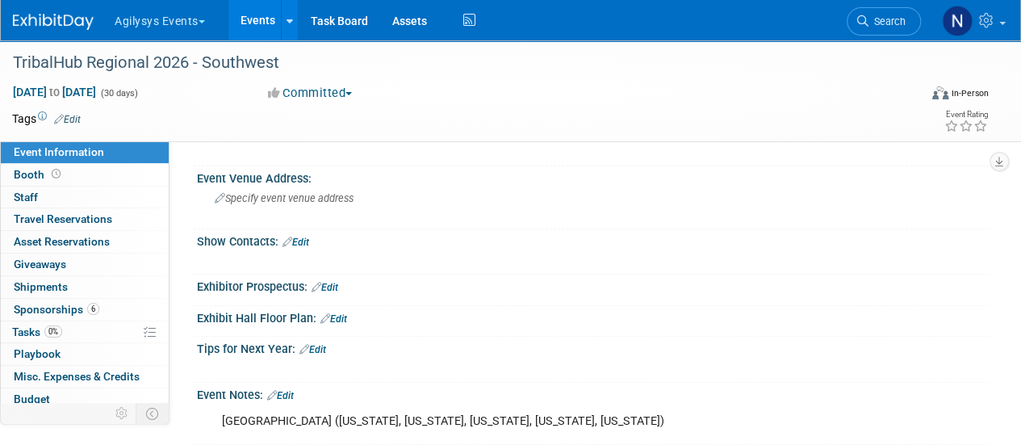
scroll to position [513, 0]
click at [302, 236] on link "Edit" at bounding box center [295, 241] width 27 height 11
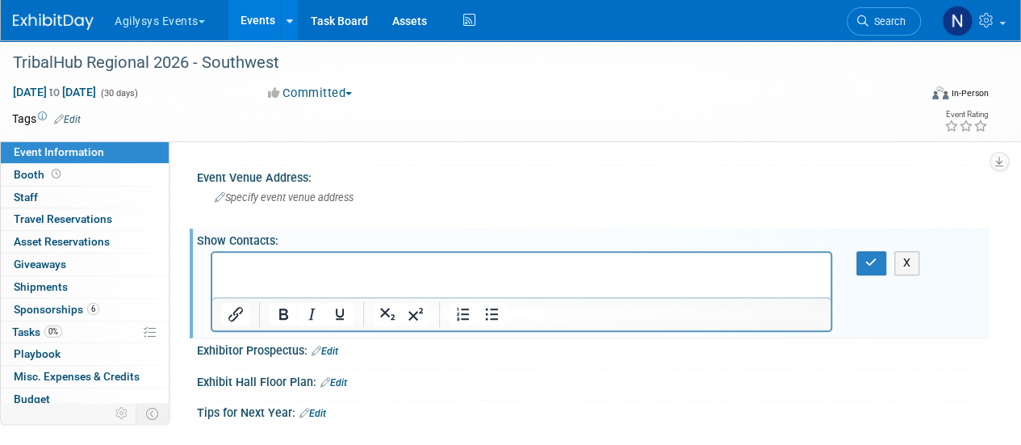
scroll to position [0, 0]
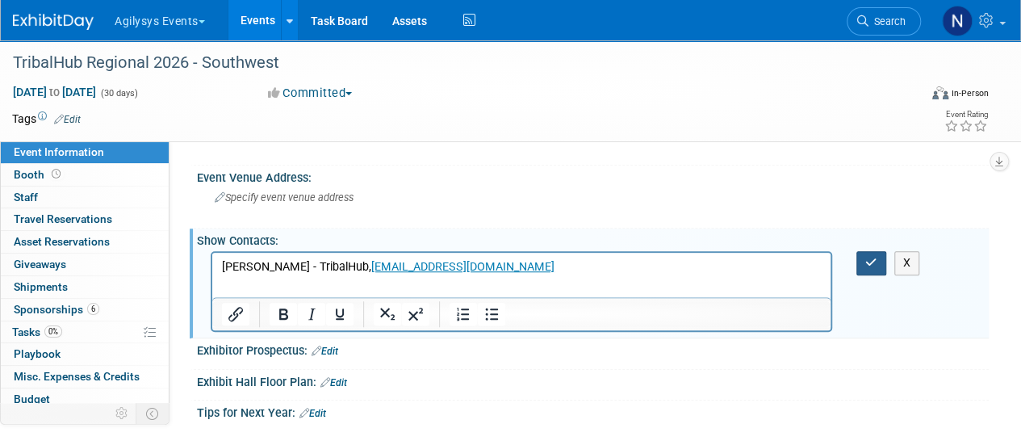
click at [864, 258] on button "button" at bounding box center [871, 262] width 30 height 23
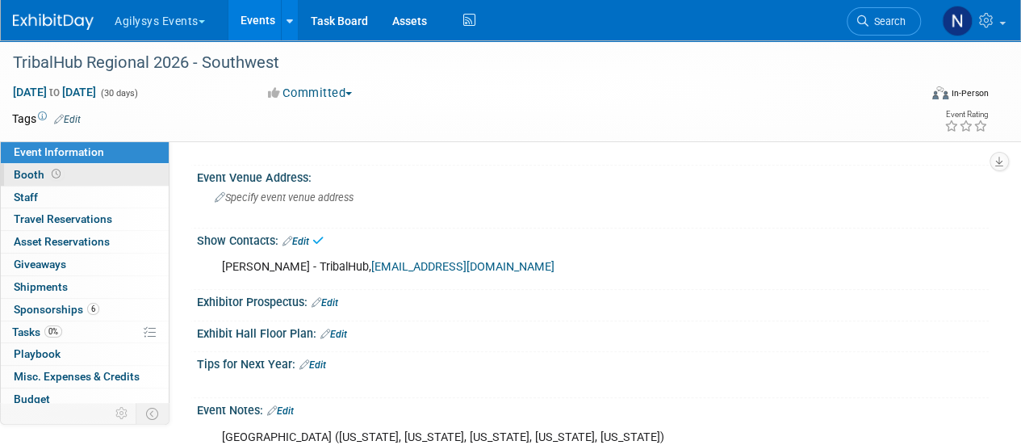
click at [131, 171] on link "Booth" at bounding box center [85, 175] width 168 height 22
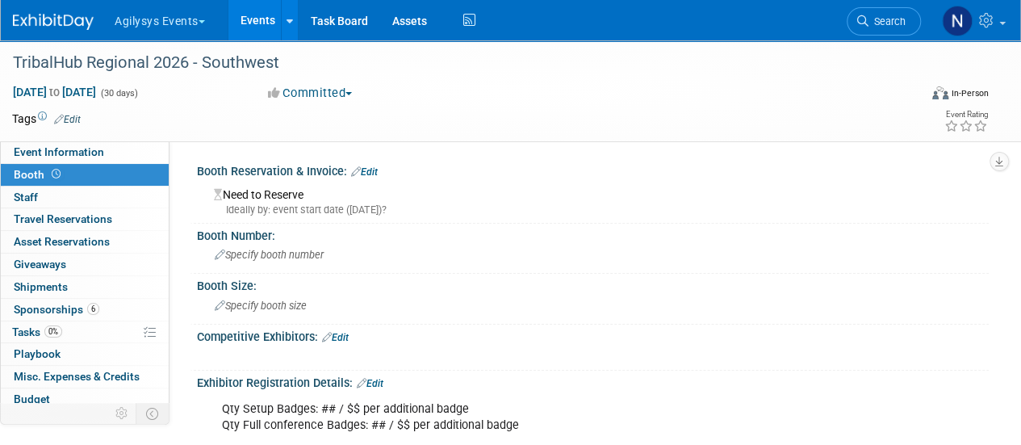
click at [371, 172] on link "Edit" at bounding box center [364, 171] width 27 height 11
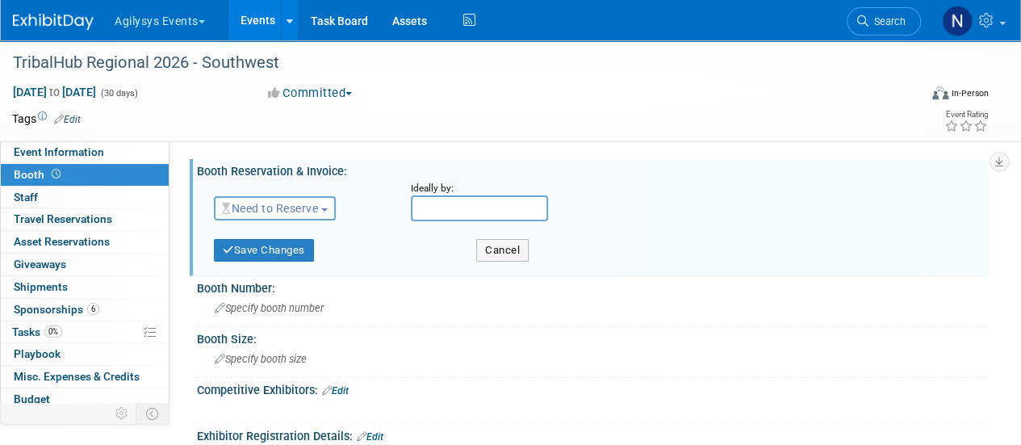
click at [299, 211] on span "Need to Reserve" at bounding box center [270, 208] width 96 height 13
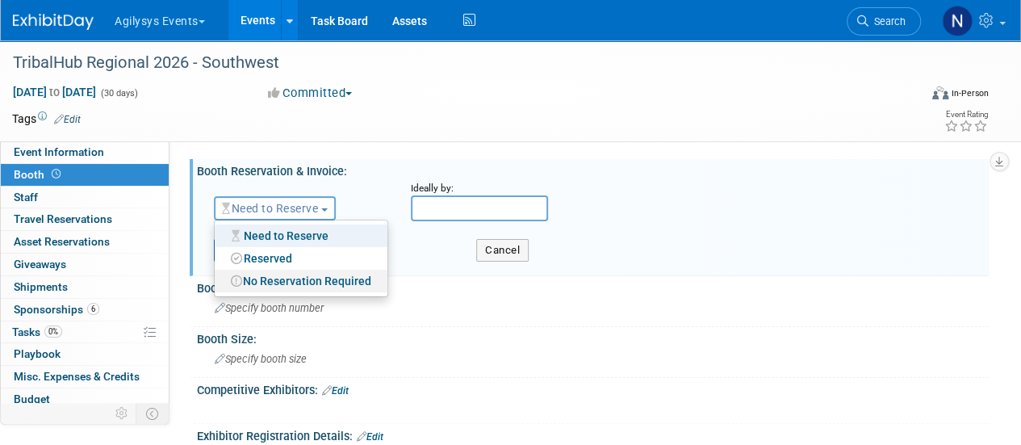
click at [288, 285] on link "No Reservation Required" at bounding box center [301, 281] width 173 height 23
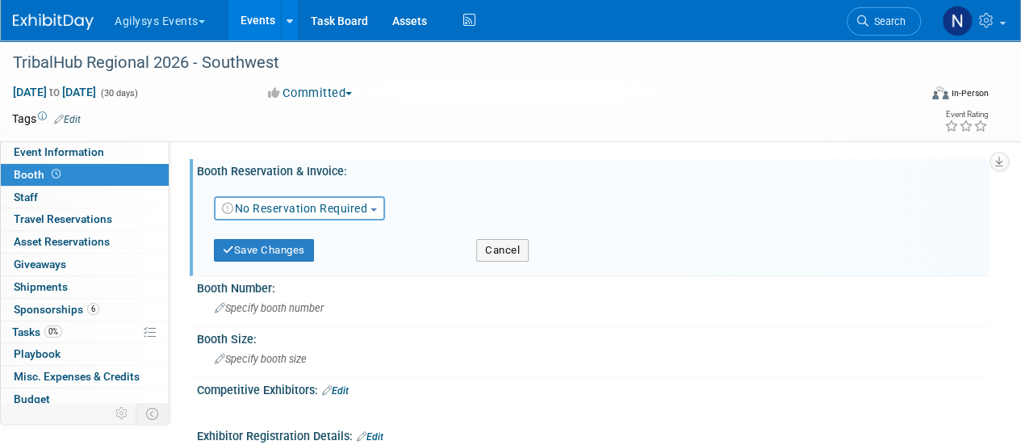
click at [277, 262] on div "Save Changes Cancel" at bounding box center [595, 248] width 763 height 41
click at [268, 244] on button "Save Changes" at bounding box center [264, 250] width 100 height 23
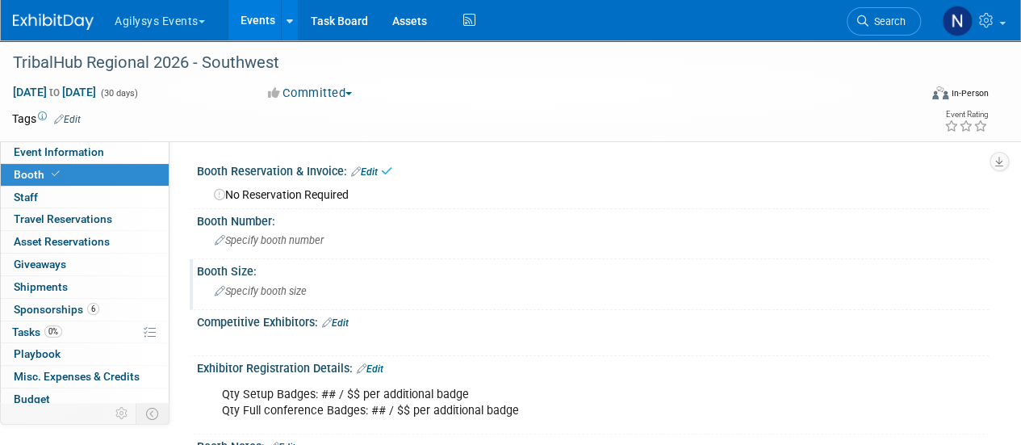
click at [249, 292] on span "Specify booth size" at bounding box center [261, 291] width 92 height 12
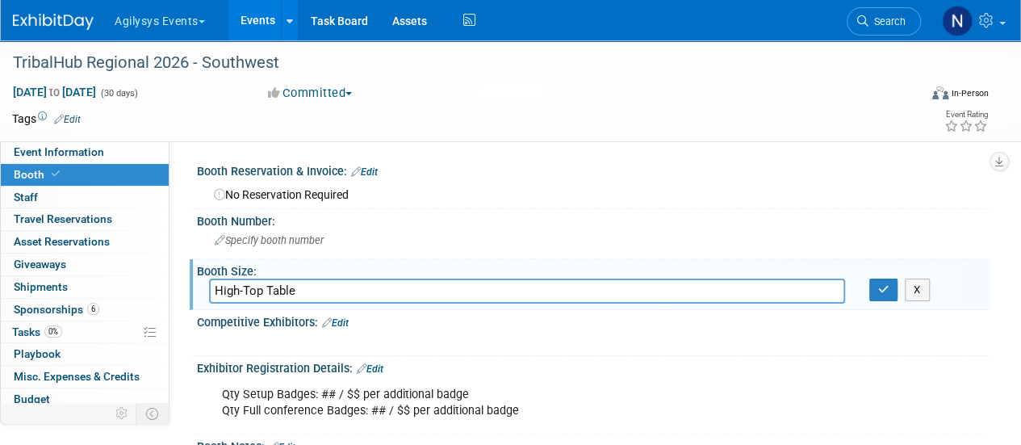
type input "High-Top Table"
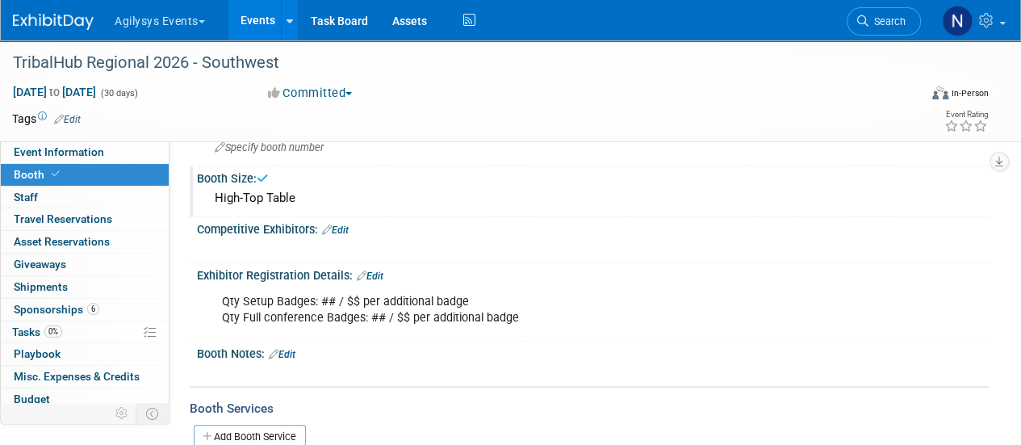
scroll to position [94, 0]
click at [375, 270] on link "Edit" at bounding box center [370, 274] width 27 height 11
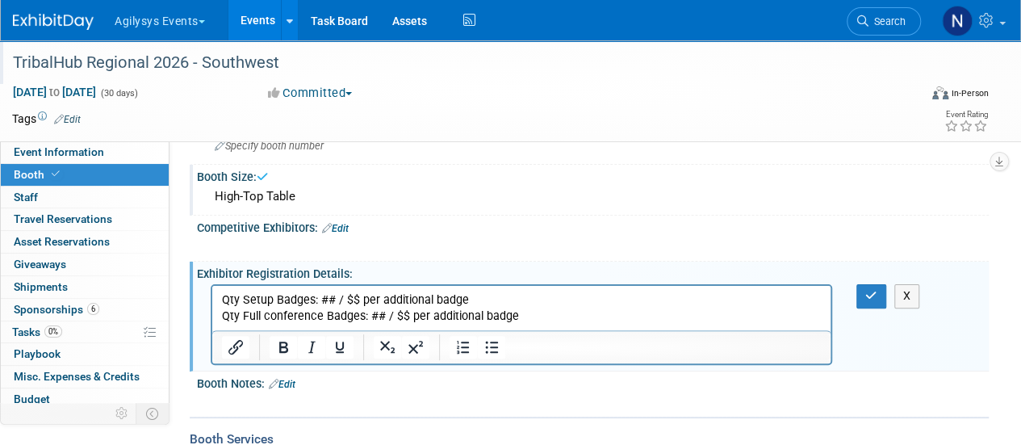
scroll to position [0, 0]
drag, startPoint x: 528, startPoint y: 324, endPoint x: 230, endPoint y: 286, distance: 300.2
click at [230, 286] on html "Qty Setup Badges: ## / $$ per additional badge Qty Full conference Badges: ## /…" at bounding box center [521, 305] width 618 height 39
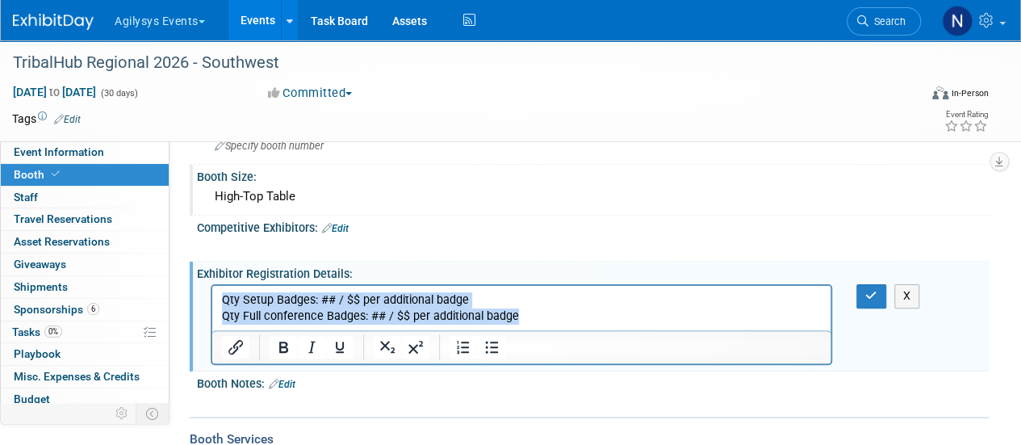
drag, startPoint x: 534, startPoint y: 316, endPoint x: 218, endPoint y: 274, distance: 319.2
click at [218, 286] on html "Qty Setup Badges: ## / $$ per additional badge Qty Full conference Badges: ## /…" at bounding box center [521, 305] width 618 height 39
paste body "Rich Text Area. Press ALT-0 for help."
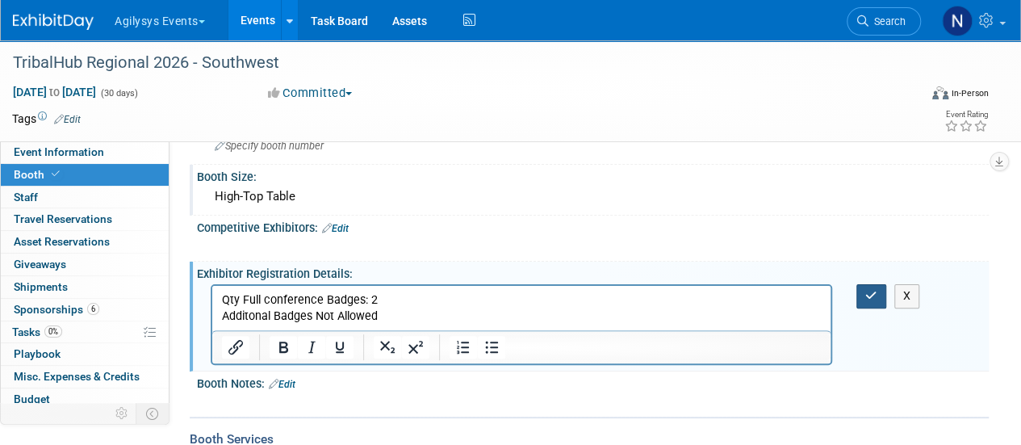
click at [867, 295] on icon "button" at bounding box center [871, 295] width 12 height 11
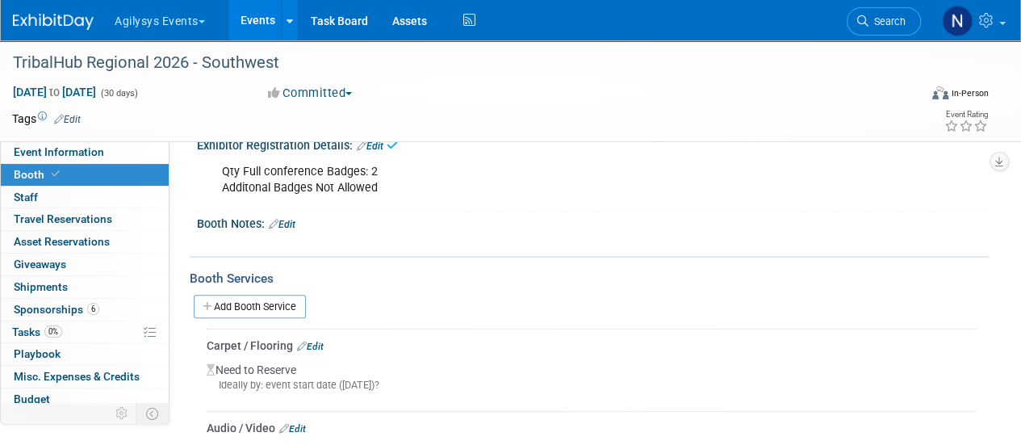
scroll to position [224, 0]
click at [316, 340] on link "Edit" at bounding box center [310, 345] width 27 height 11
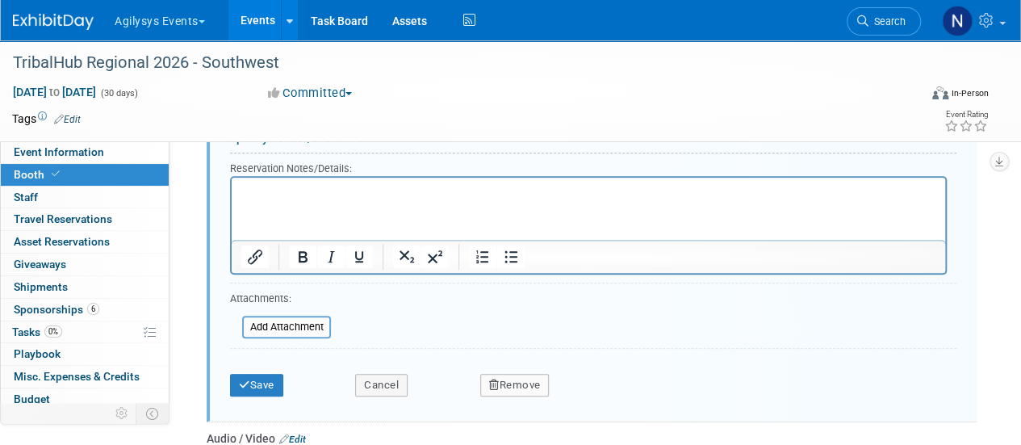
scroll to position [581, 0]
click at [528, 382] on button "Remove" at bounding box center [514, 383] width 69 height 23
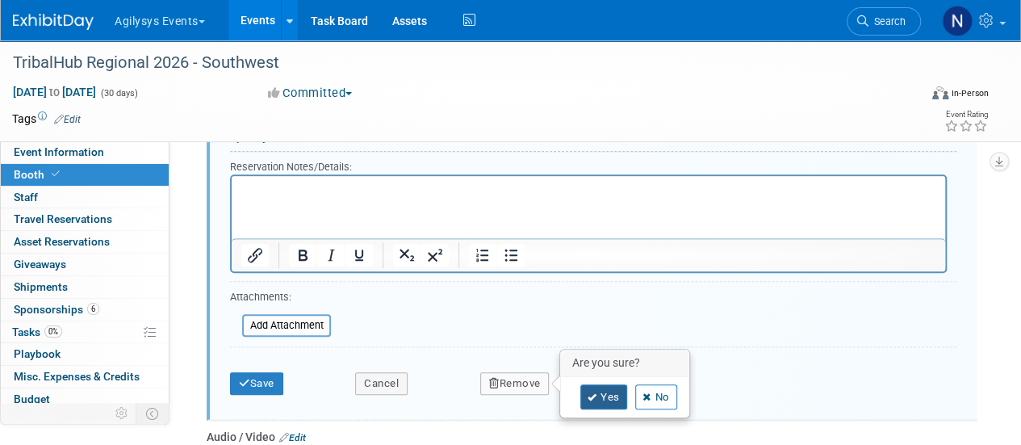
click at [586, 384] on link "Yes" at bounding box center [603, 397] width 47 height 26
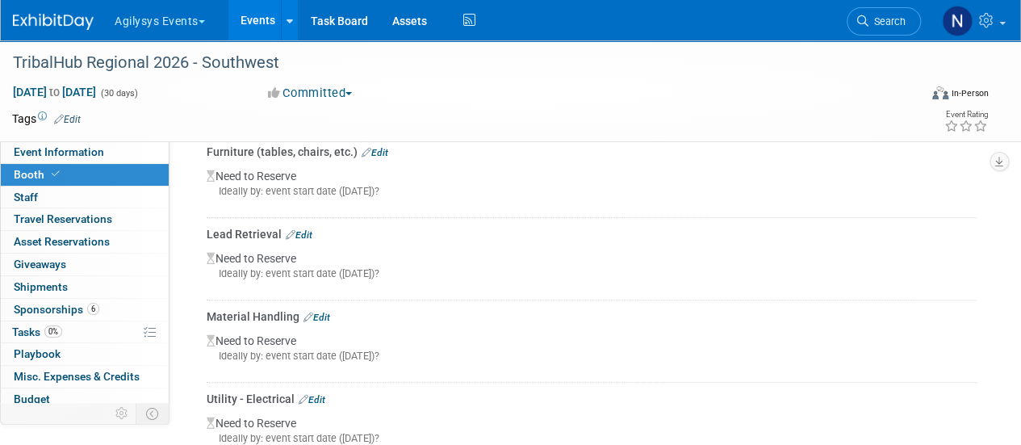
click at [378, 153] on link "Edit" at bounding box center [375, 152] width 27 height 11
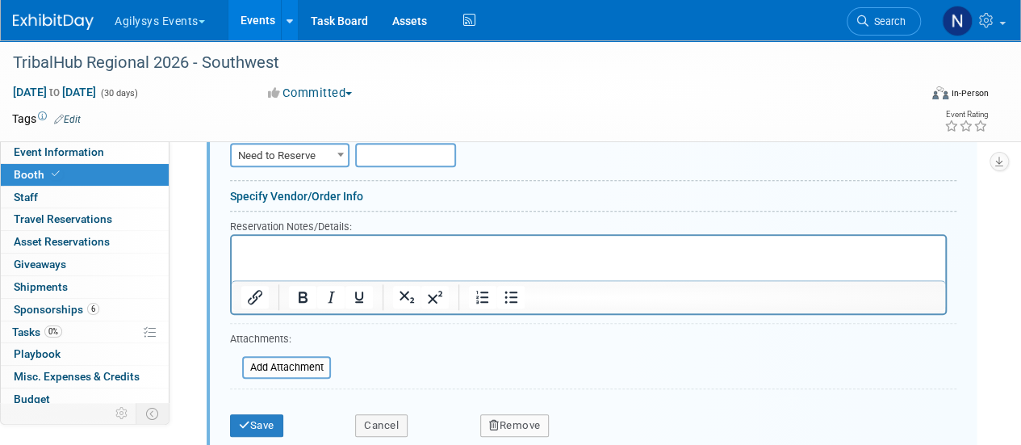
scroll to position [697, 0]
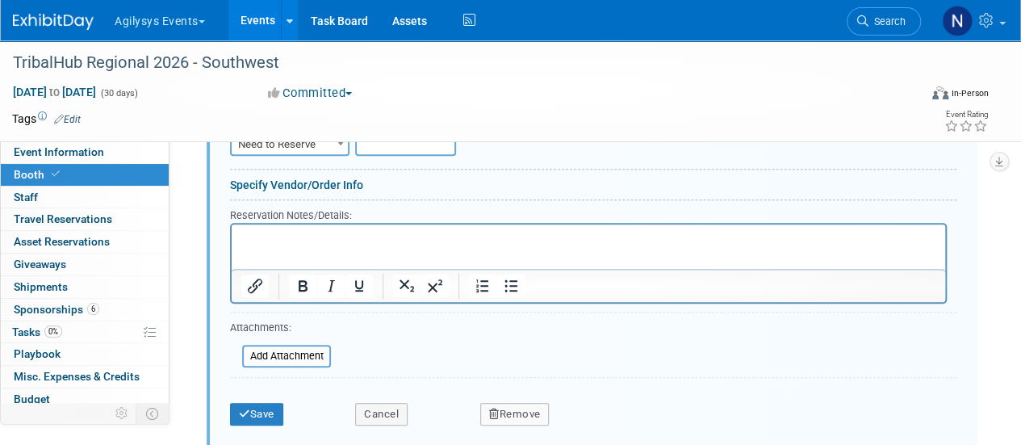
click at [531, 404] on button "Remove" at bounding box center [514, 414] width 69 height 23
click at [617, 408] on div "Yes No" at bounding box center [625, 428] width 128 height 40
click at [605, 419] on link "Yes" at bounding box center [603, 428] width 47 height 26
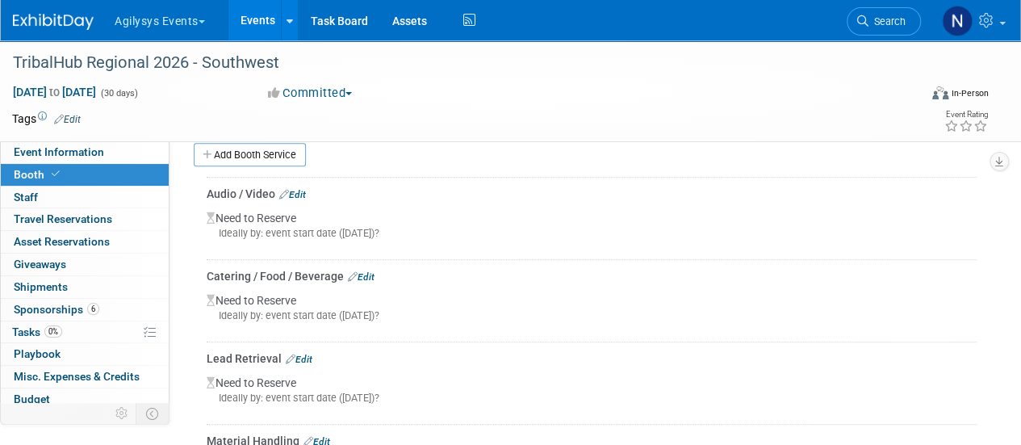
click at [303, 189] on link "Edit" at bounding box center [292, 194] width 27 height 11
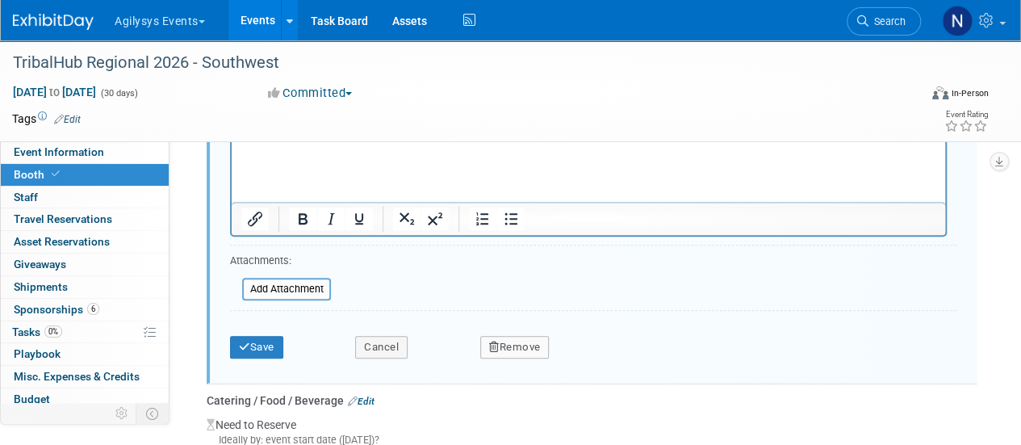
scroll to position [621, 0]
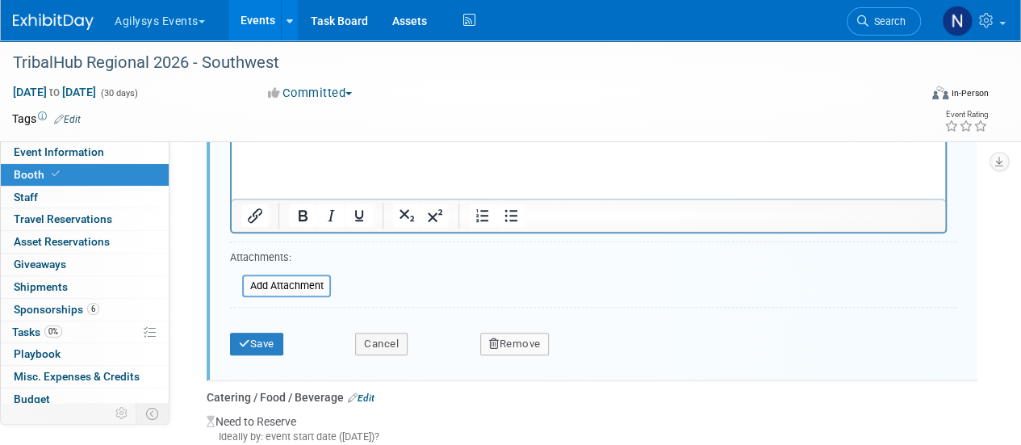
click at [527, 346] on button "Remove" at bounding box center [514, 343] width 69 height 23
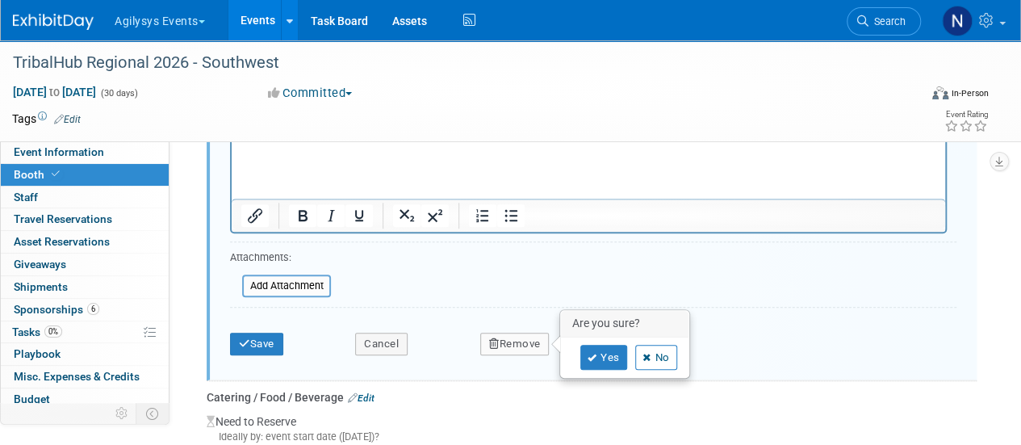
click at [612, 366] on div "Yes No" at bounding box center [625, 357] width 128 height 40
click at [608, 354] on link "Yes" at bounding box center [603, 358] width 47 height 26
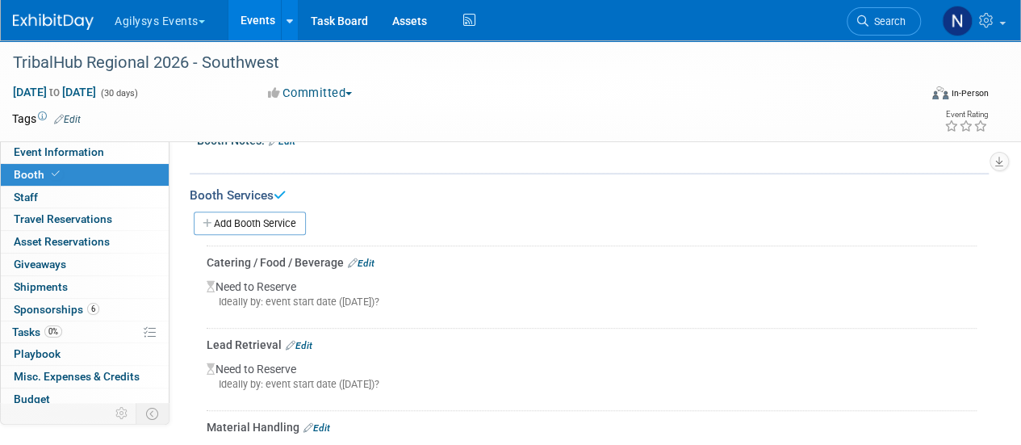
click at [366, 260] on link "Edit" at bounding box center [361, 262] width 27 height 11
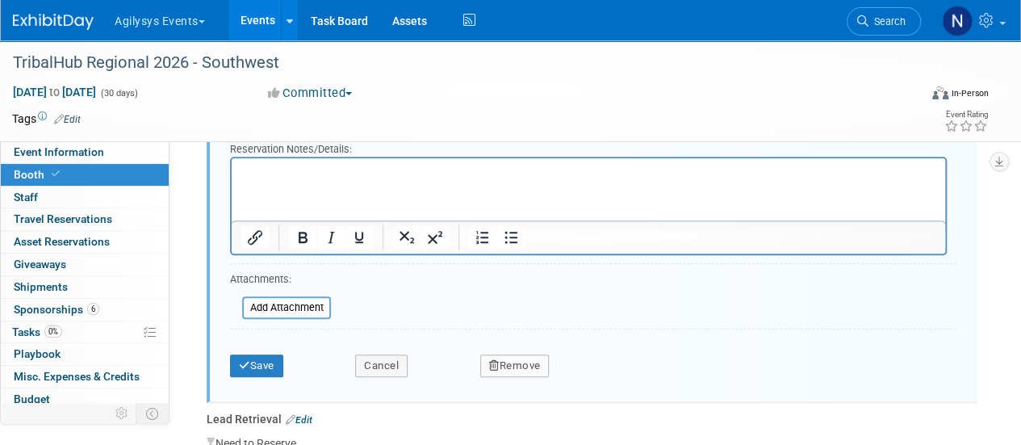
scroll to position [602, 0]
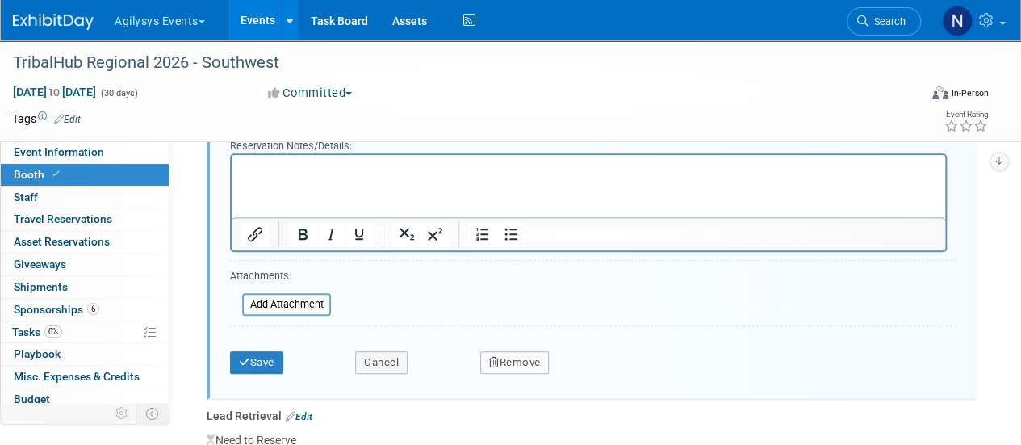
click at [530, 356] on button "Remove" at bounding box center [514, 362] width 69 height 23
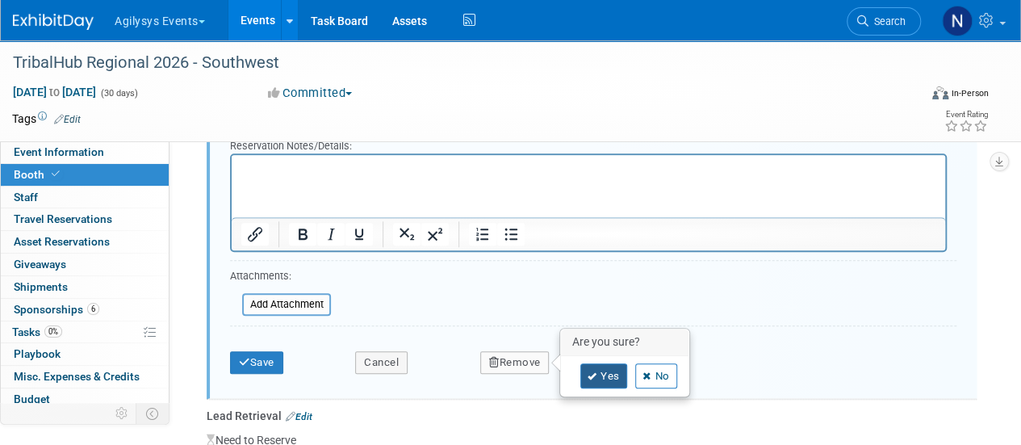
click at [592, 372] on icon at bounding box center [593, 376] width 10 height 9
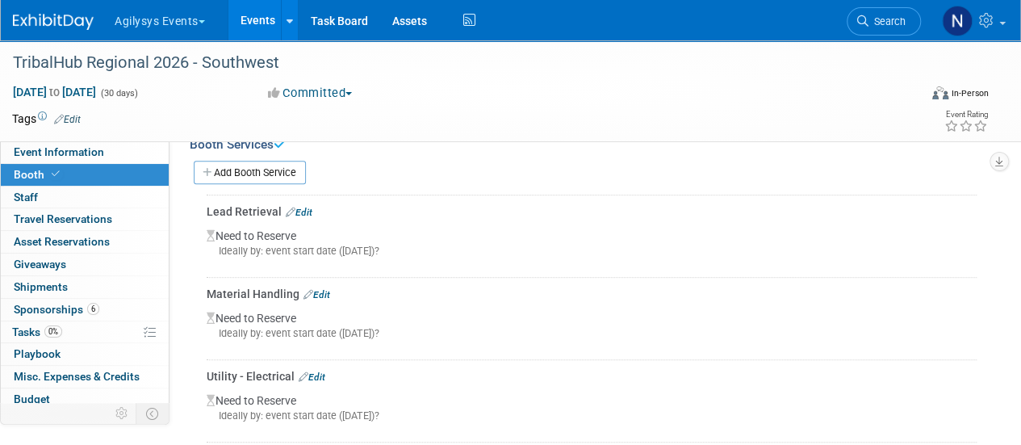
scroll to position [355, 0]
click at [319, 292] on link "Edit" at bounding box center [316, 296] width 27 height 11
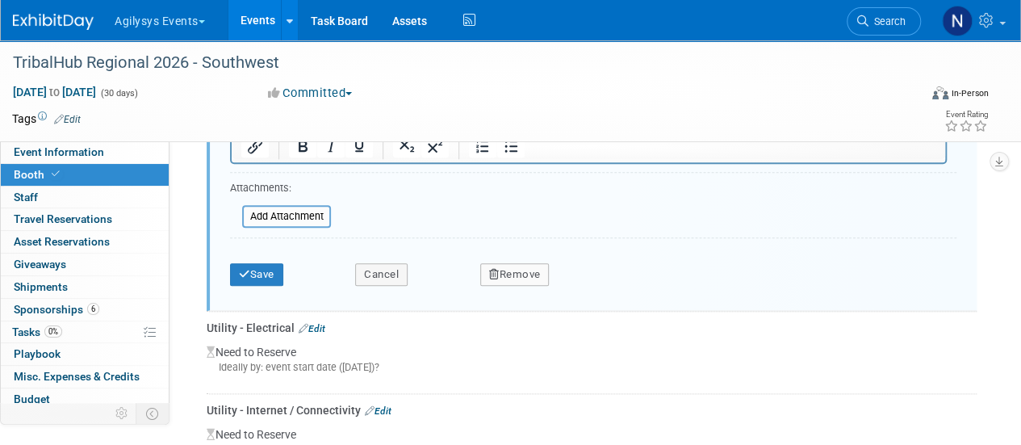
scroll to position [775, 0]
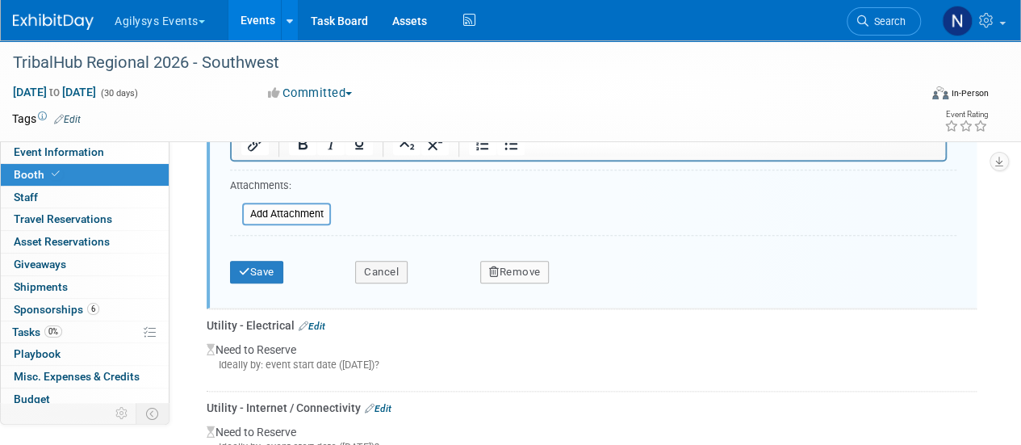
click at [535, 261] on button "Remove" at bounding box center [514, 272] width 69 height 23
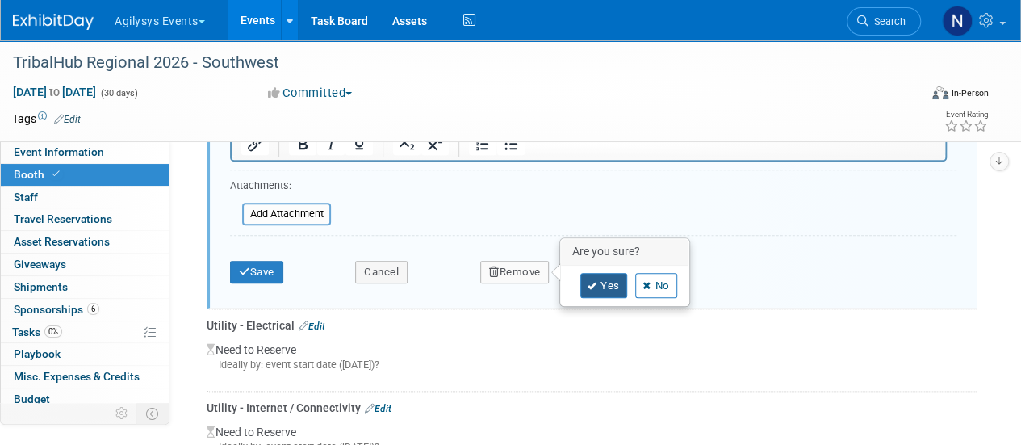
click at [595, 282] on icon at bounding box center [593, 286] width 10 height 9
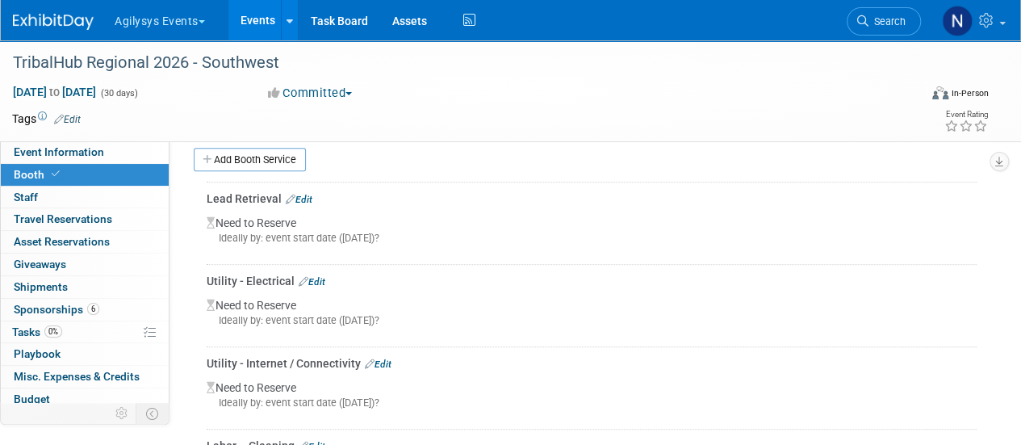
scroll to position [366, 0]
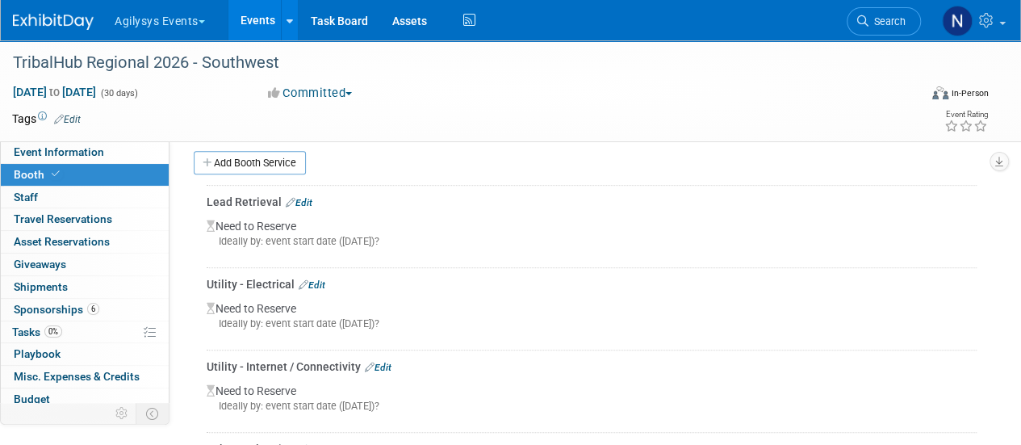
click at [324, 276] on div "Utility - Electrical Edit" at bounding box center [592, 284] width 770 height 16
click at [320, 279] on link "Edit" at bounding box center [312, 284] width 27 height 11
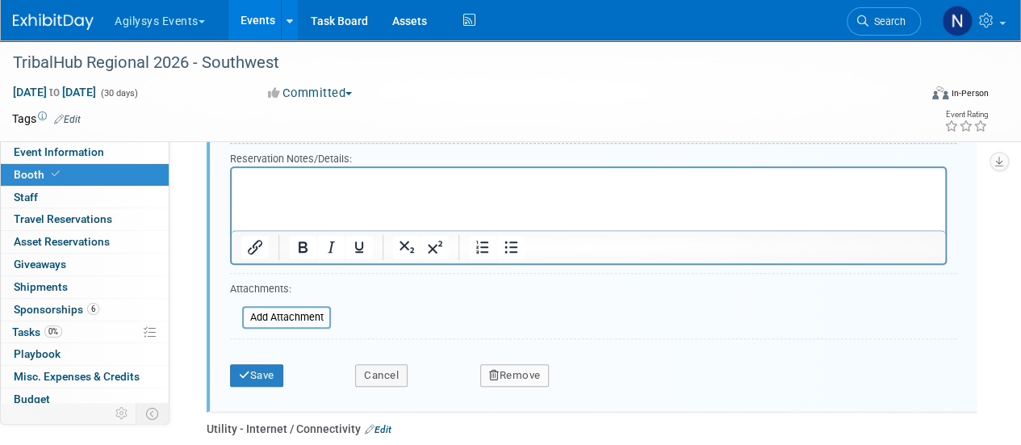
scroll to position [718, 0]
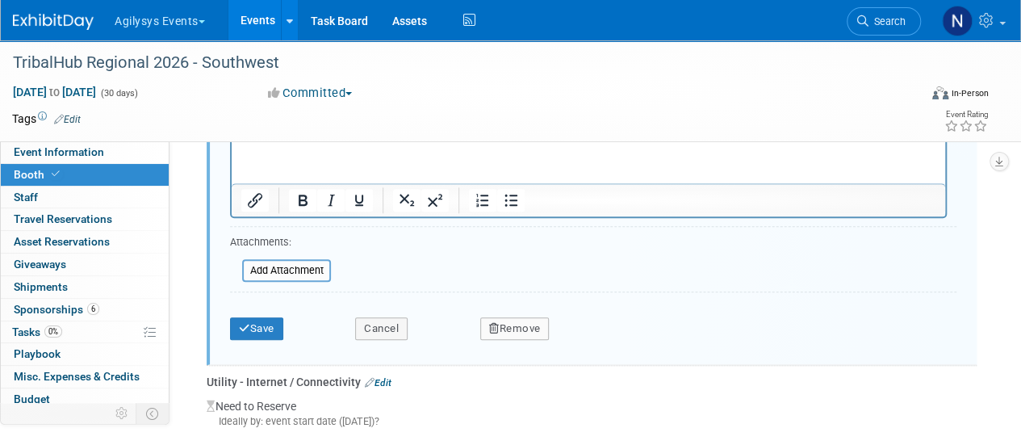
click at [526, 330] on button "Remove" at bounding box center [514, 328] width 69 height 23
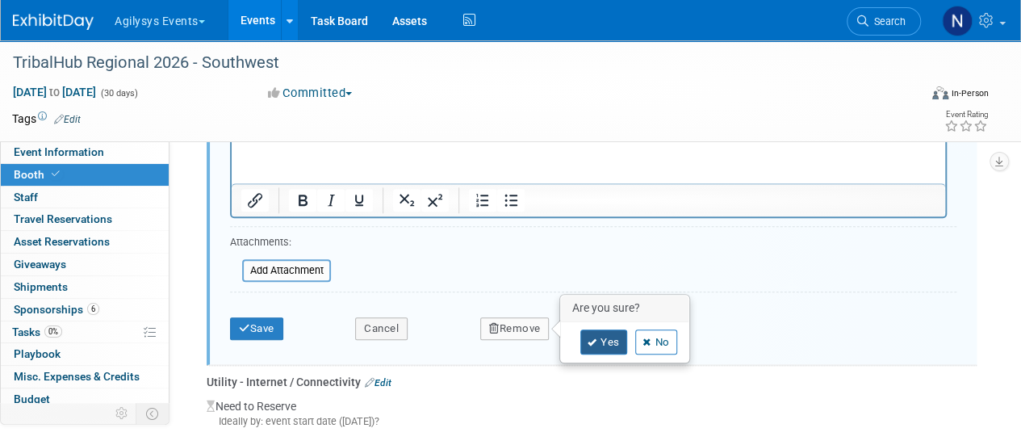
click at [582, 337] on link "Yes" at bounding box center [603, 342] width 47 height 26
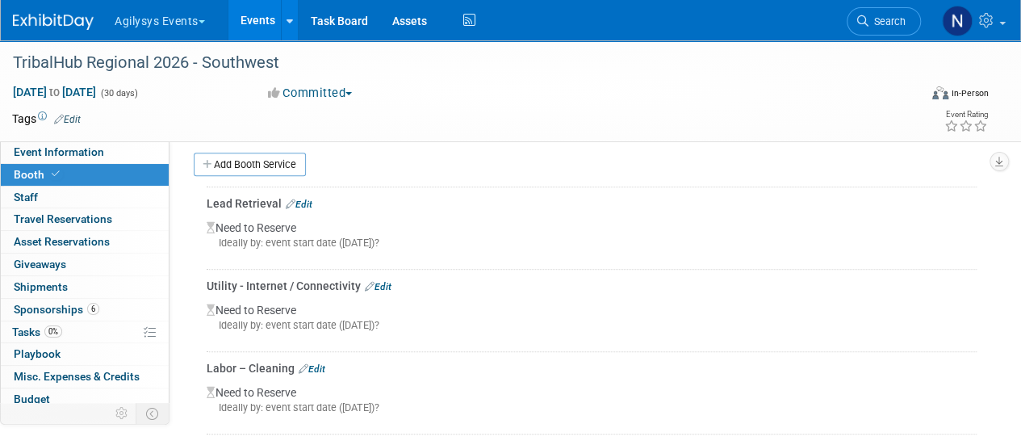
click at [378, 281] on link "Edit" at bounding box center [378, 286] width 27 height 11
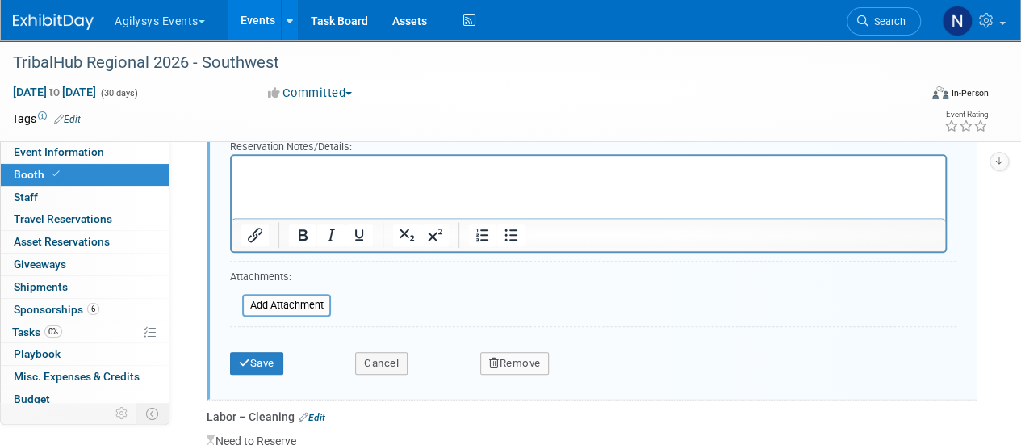
scroll to position [686, 0]
click at [490, 355] on icon "button" at bounding box center [494, 360] width 10 height 10
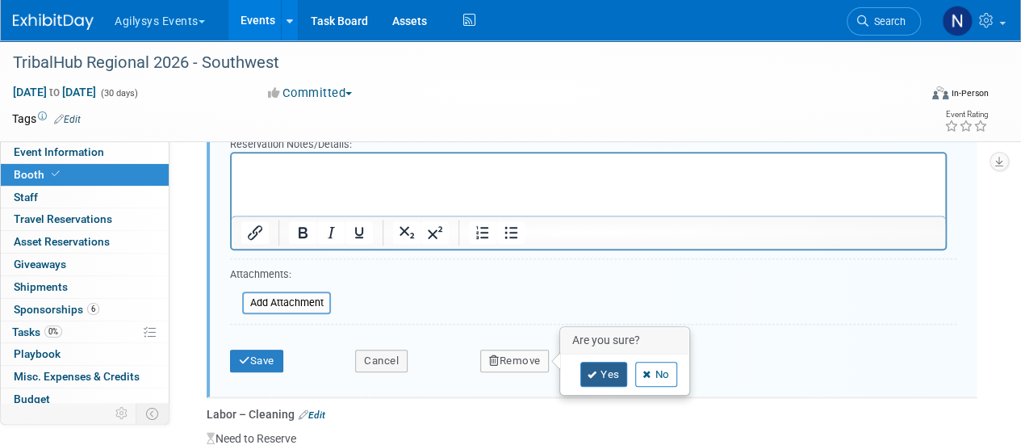
click at [602, 368] on link "Yes" at bounding box center [603, 375] width 47 height 26
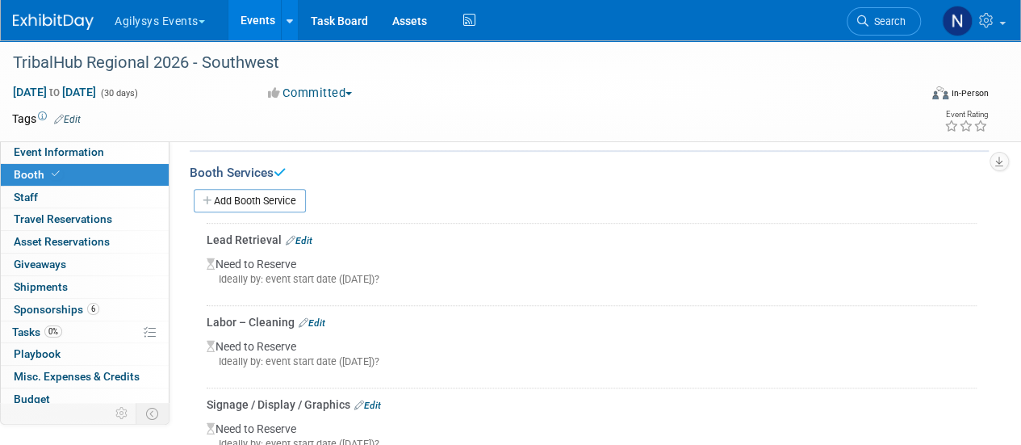
scroll to position [330, 0]
click at [318, 307] on td "Labor – Cleaning Edit Need to Reserve Ideally by: event start date (Sun. Nov 1,…" at bounding box center [592, 345] width 770 height 82
click at [316, 316] on link "Edit" at bounding box center [312, 321] width 27 height 11
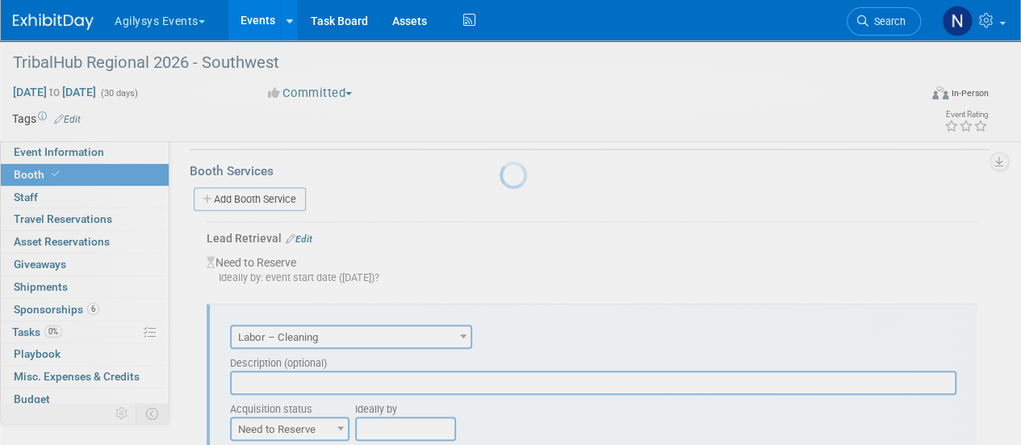
scroll to position [0, 0]
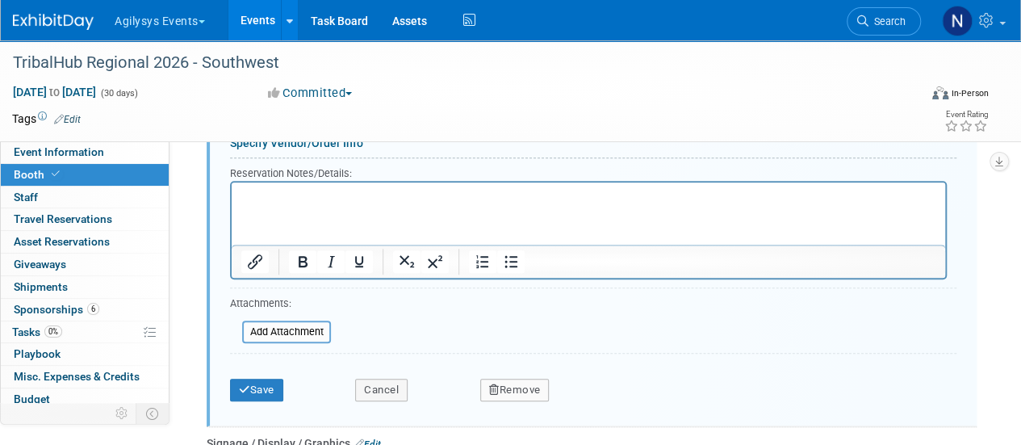
click at [510, 388] on button "Remove" at bounding box center [514, 389] width 69 height 23
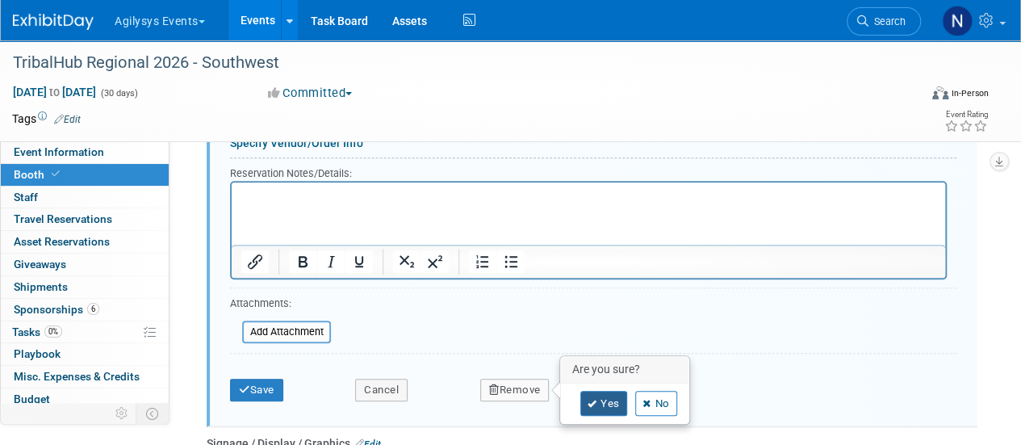
click at [592, 392] on link "Yes" at bounding box center [603, 404] width 47 height 26
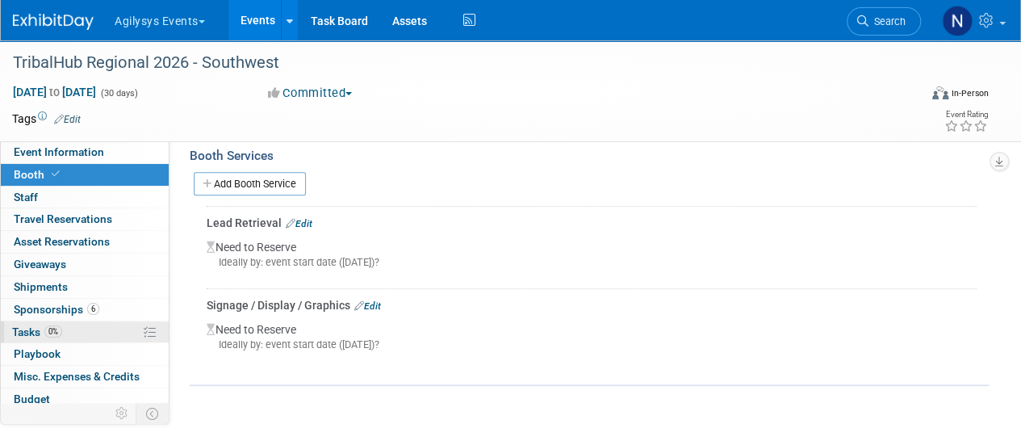
click at [73, 330] on link "0% Tasks 0%" at bounding box center [85, 332] width 168 height 22
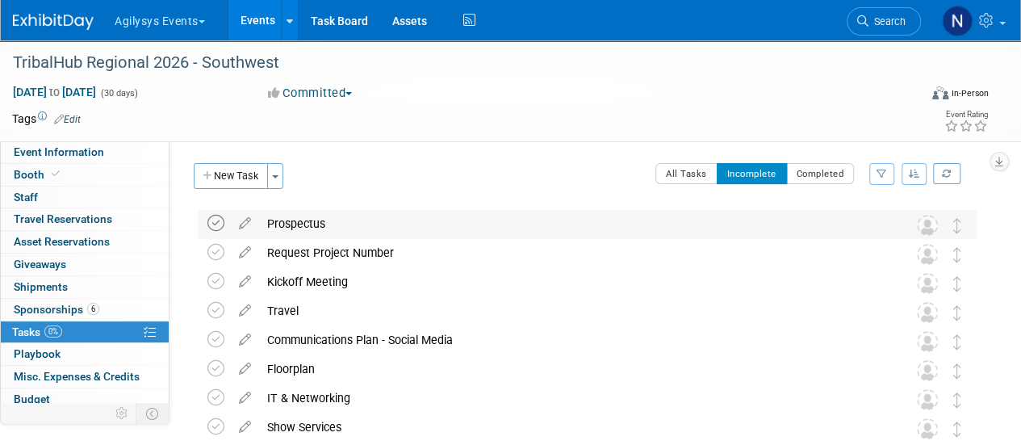
click at [220, 221] on icon at bounding box center [215, 223] width 17 height 17
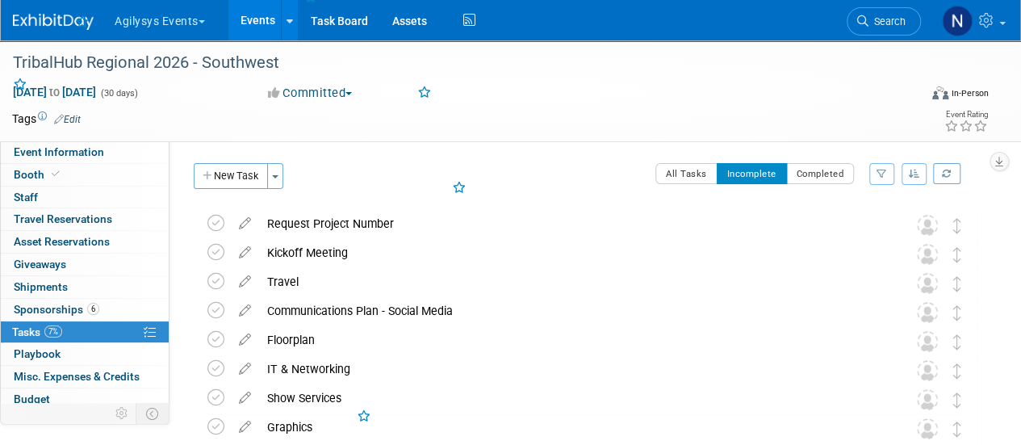
click at [220, 221] on icon at bounding box center [215, 223] width 17 height 17
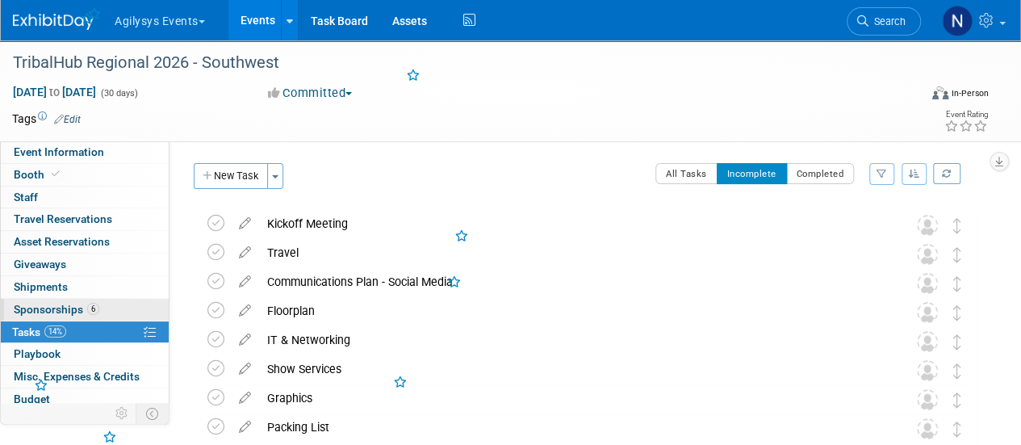
click at [61, 312] on span "Sponsorships 6" at bounding box center [57, 309] width 86 height 13
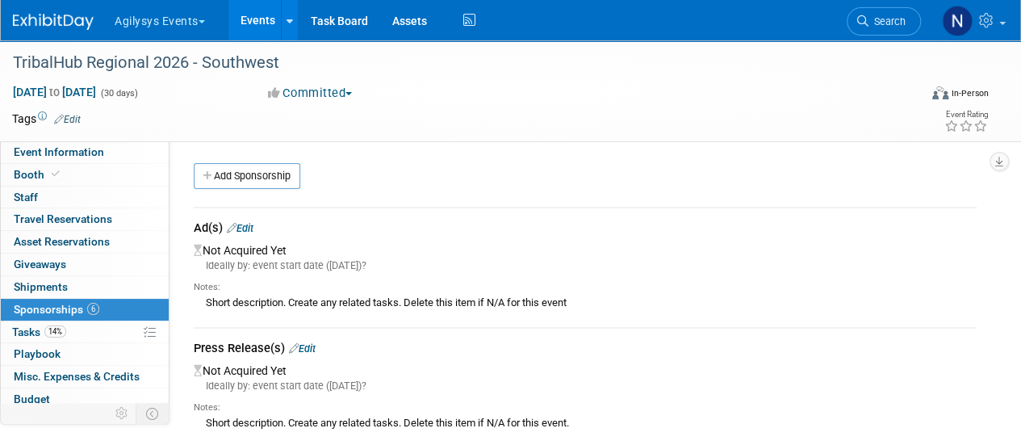
click at [249, 228] on link "Edit" at bounding box center [240, 228] width 27 height 12
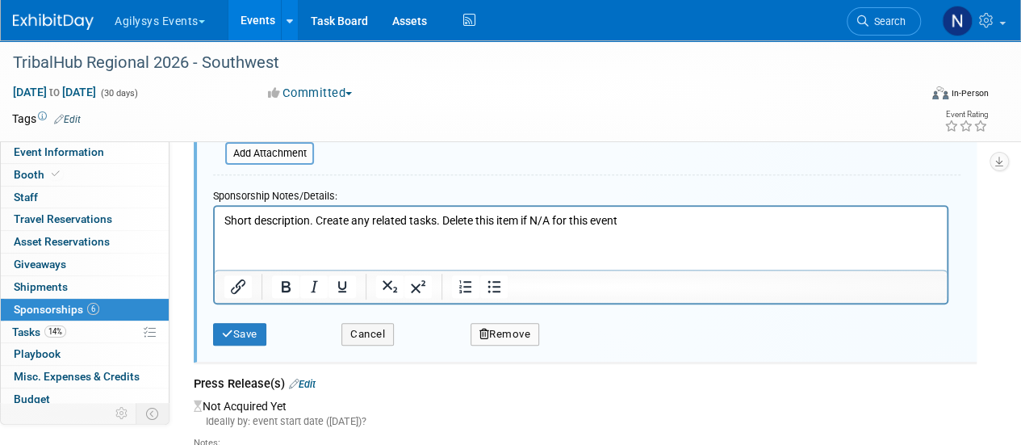
click at [518, 323] on button "Remove" at bounding box center [504, 334] width 69 height 23
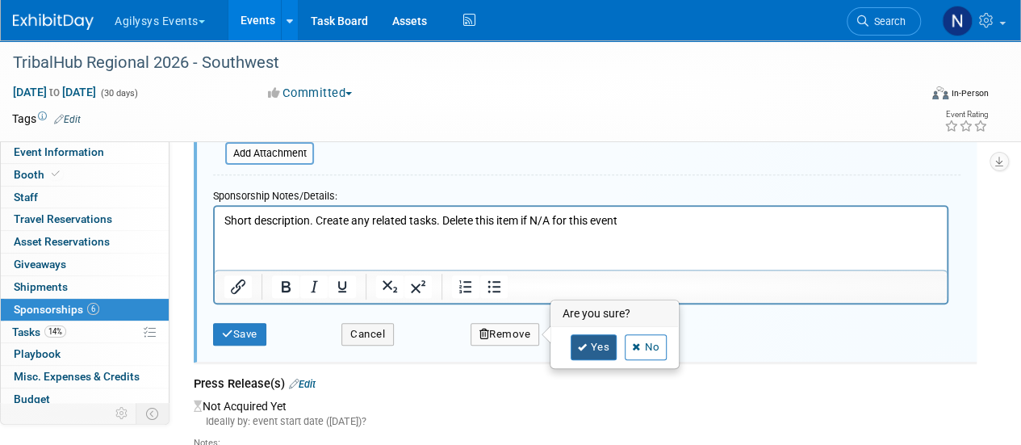
click at [592, 334] on link "Yes" at bounding box center [594, 347] width 47 height 26
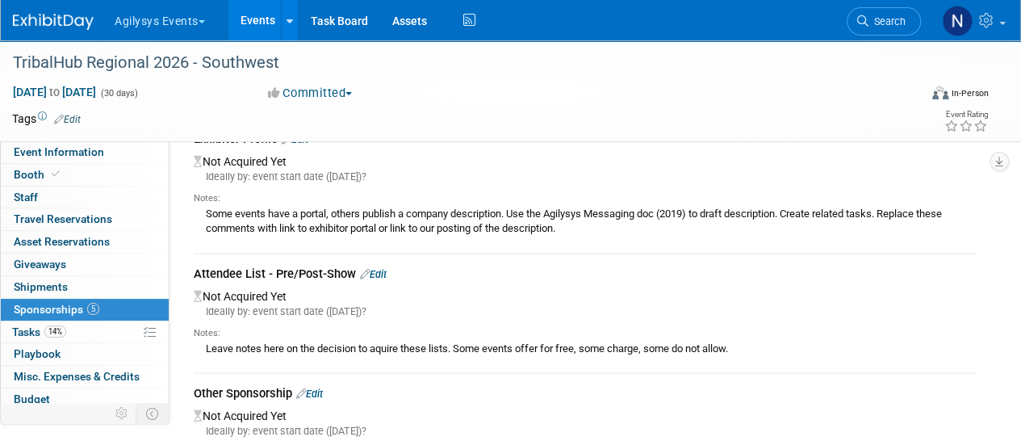
click at [385, 275] on link "Edit" at bounding box center [373, 274] width 27 height 12
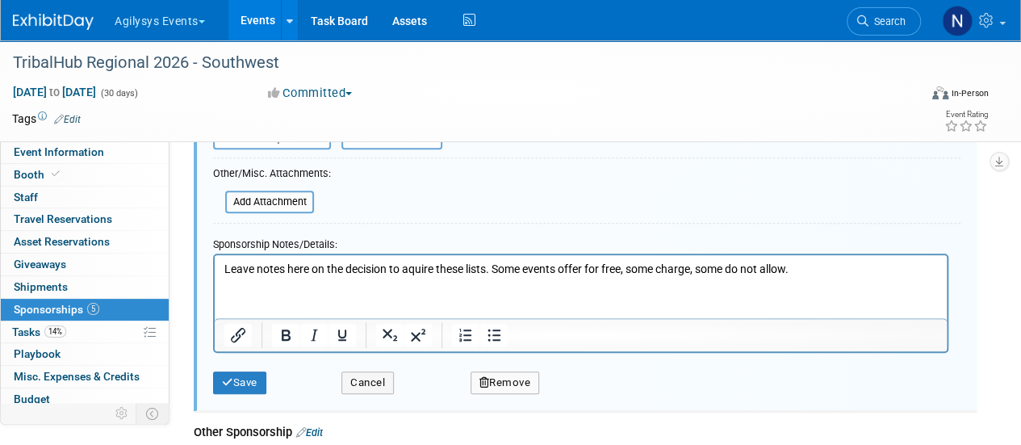
click at [516, 382] on button "Remove" at bounding box center [504, 382] width 69 height 23
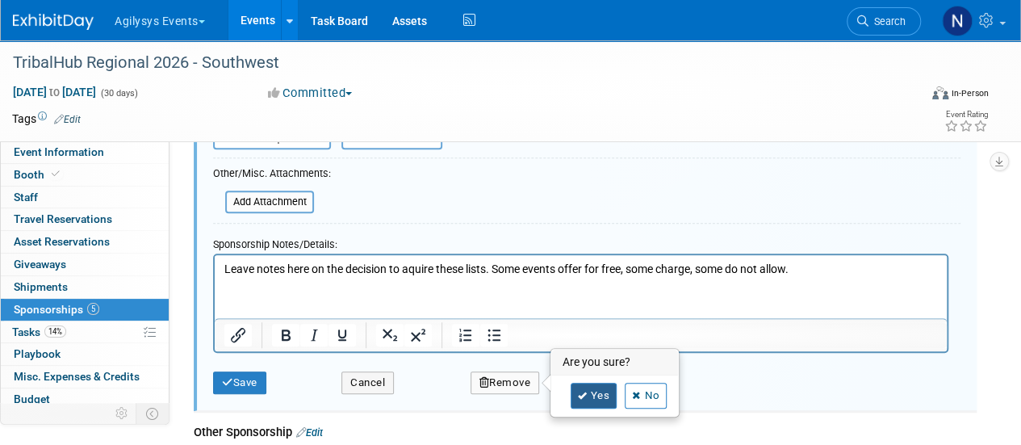
click at [580, 383] on link "Yes" at bounding box center [594, 396] width 47 height 26
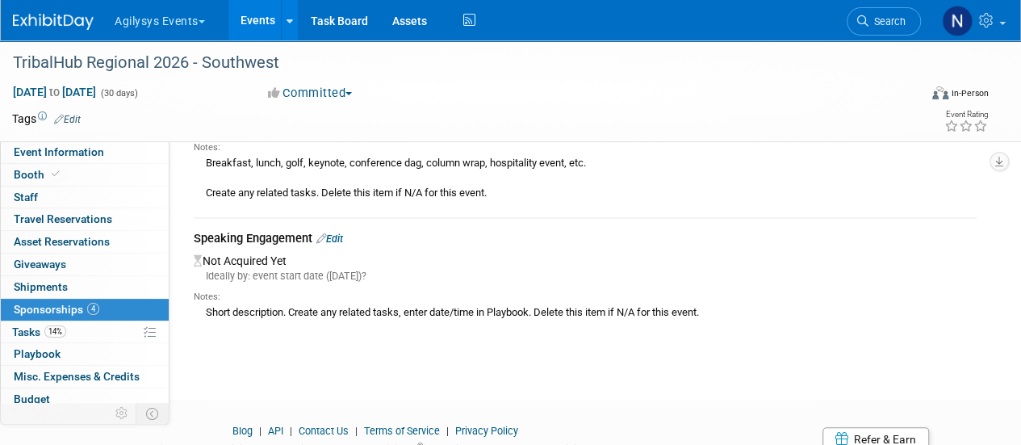
click at [343, 234] on link "Edit" at bounding box center [329, 238] width 27 height 12
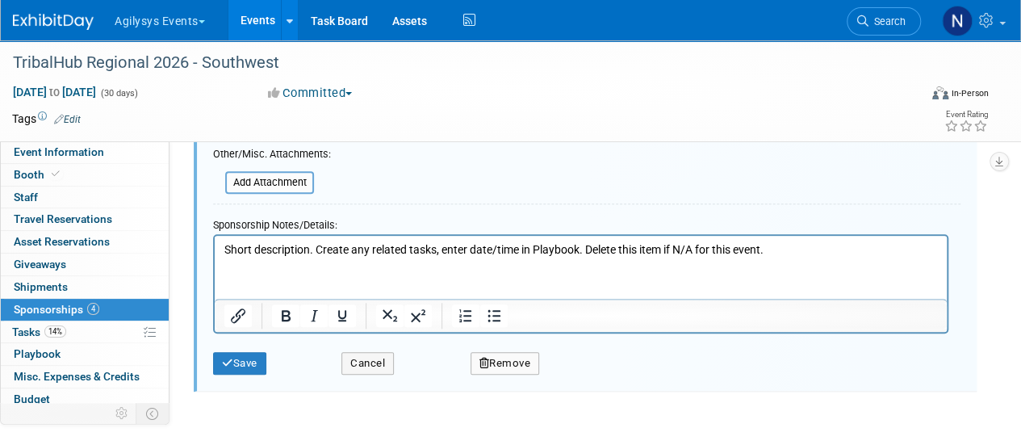
click at [510, 358] on button "Remove" at bounding box center [504, 363] width 69 height 23
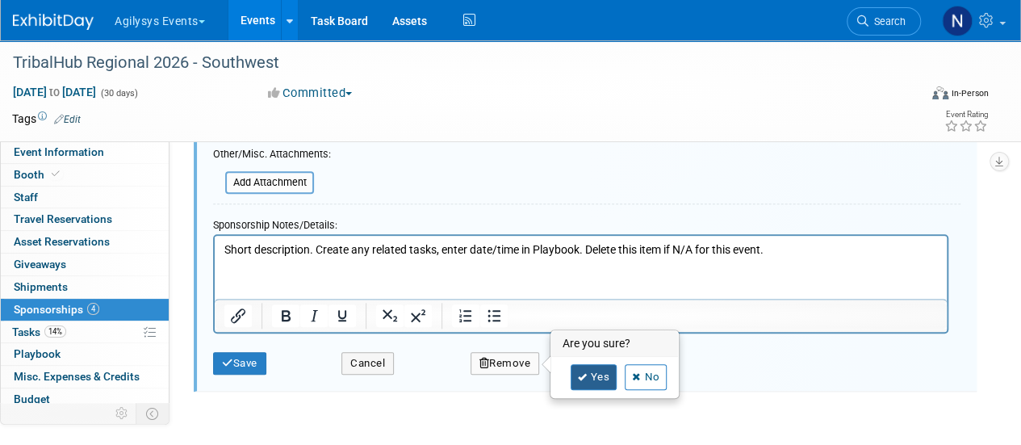
click at [581, 364] on link "Yes" at bounding box center [594, 377] width 47 height 26
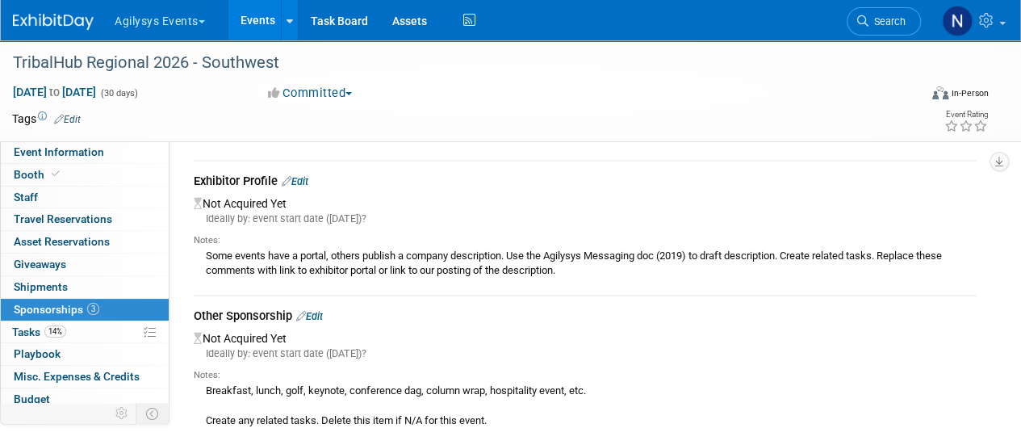
click at [308, 180] on link "Edit" at bounding box center [295, 181] width 27 height 12
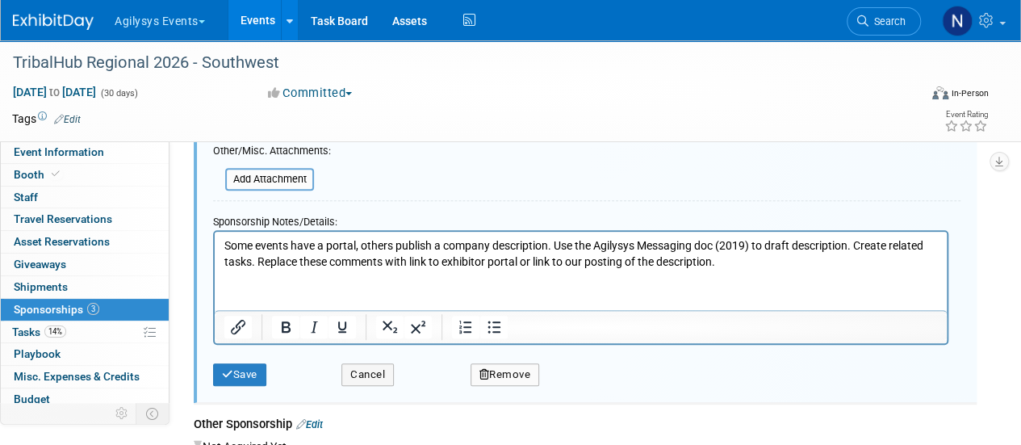
click at [508, 363] on button "Remove" at bounding box center [504, 374] width 69 height 23
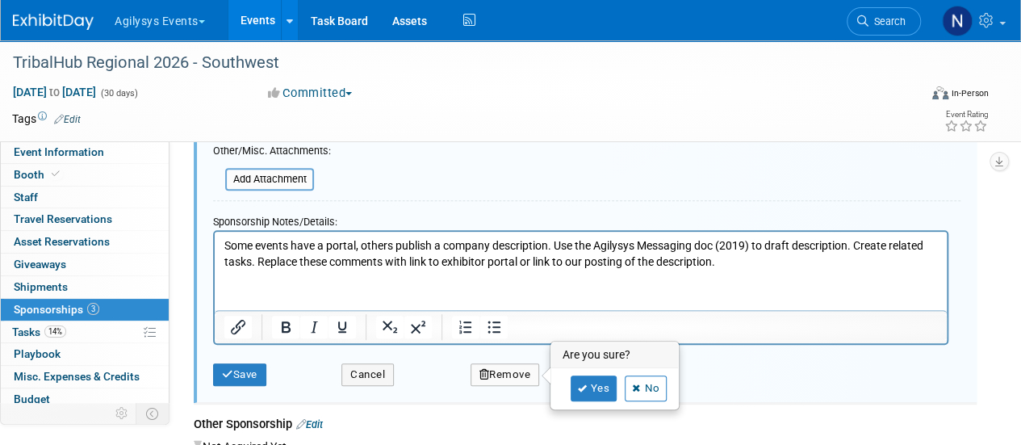
click at [581, 369] on div "Yes No" at bounding box center [615, 388] width 128 height 40
click at [579, 384] on icon at bounding box center [583, 388] width 10 height 9
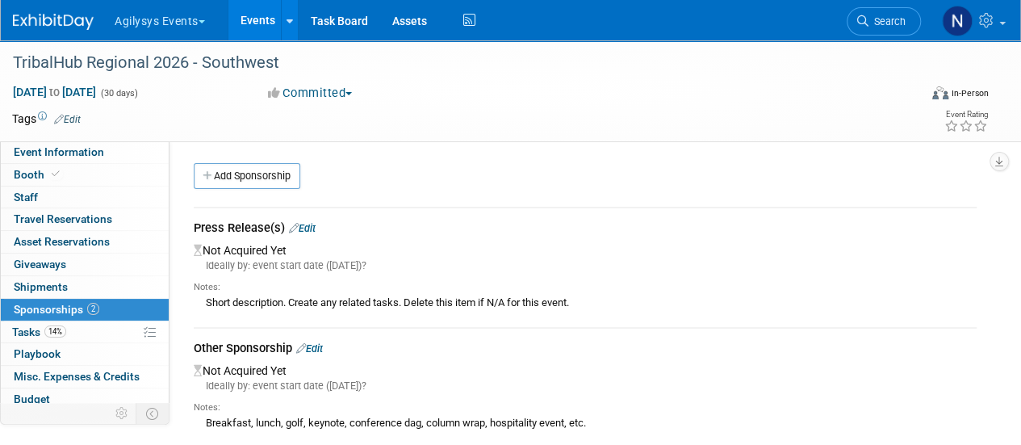
click at [312, 228] on link "Edit" at bounding box center [302, 228] width 27 height 12
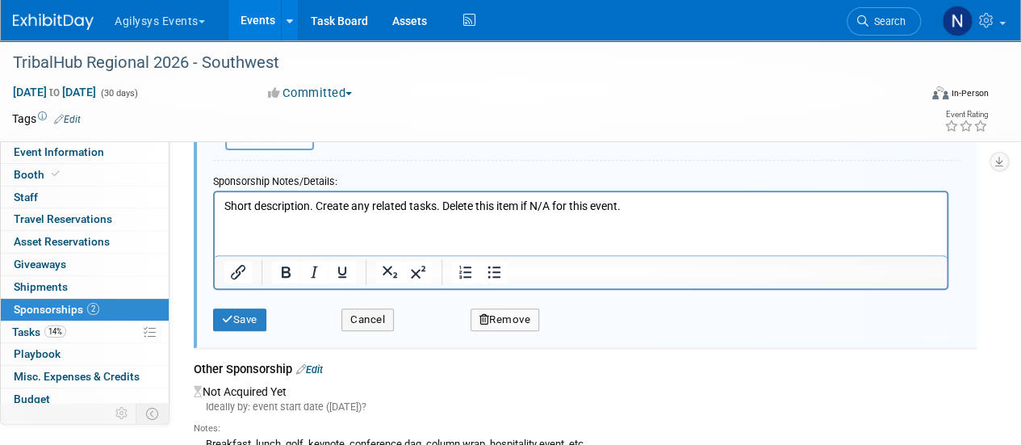
click at [503, 312] on button "Remove" at bounding box center [504, 319] width 69 height 23
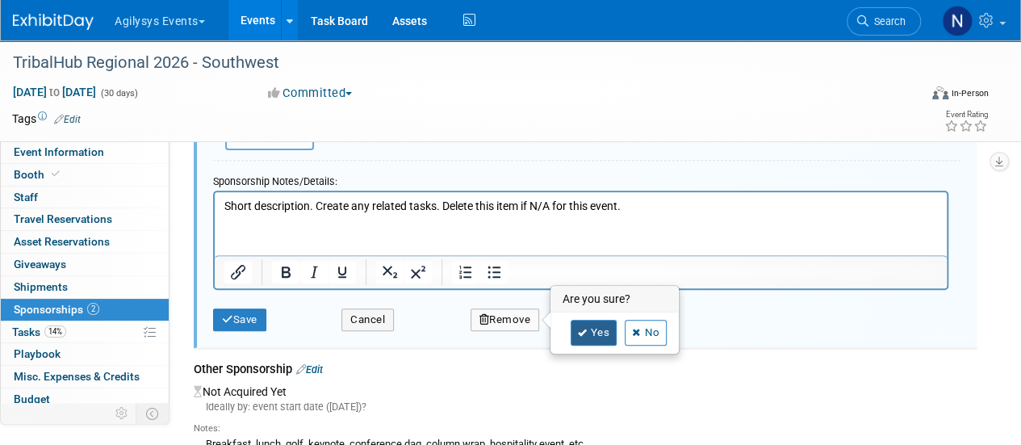
click at [605, 328] on link "Yes" at bounding box center [594, 333] width 47 height 26
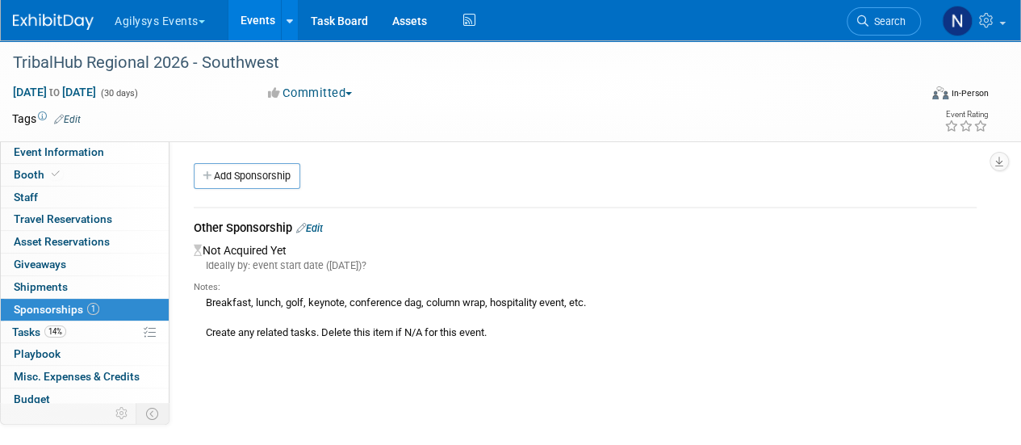
click at [319, 222] on link "Edit" at bounding box center [309, 228] width 27 height 12
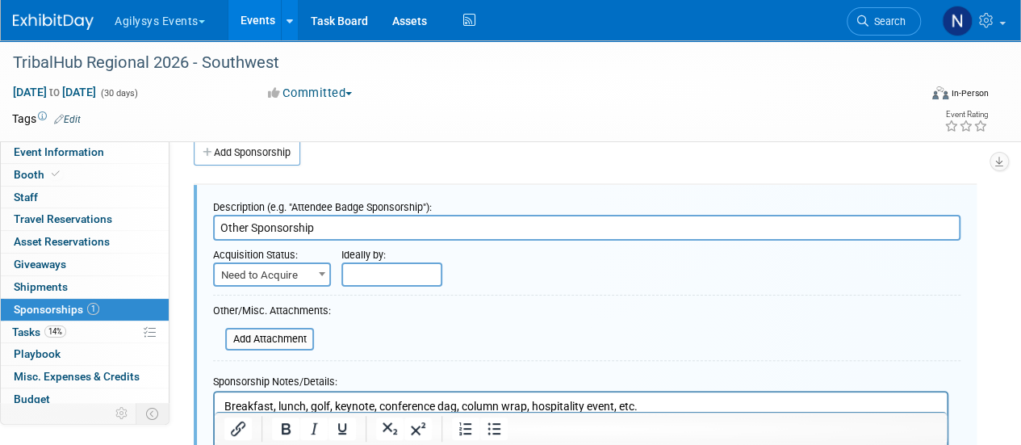
click at [312, 235] on input "Other Sponsorship" at bounding box center [586, 228] width 747 height 26
paste input "Cocktail Hour Sponsor (Exclusive)"
type input "Cocktail Hour Sponsor (Exclusive)"
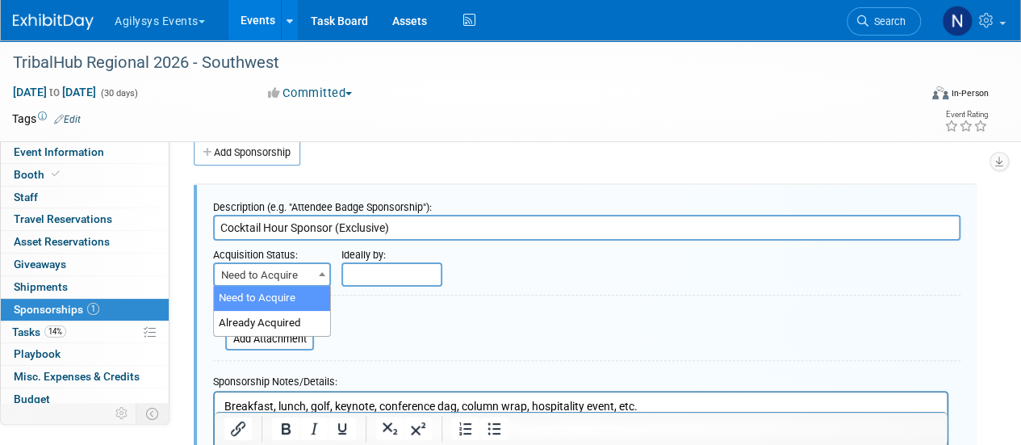
click at [315, 277] on span at bounding box center [322, 273] width 16 height 21
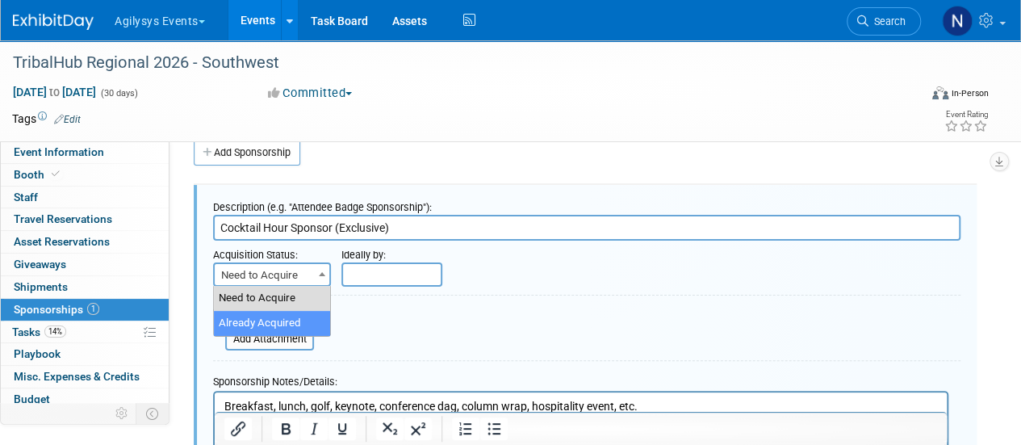
select select "2"
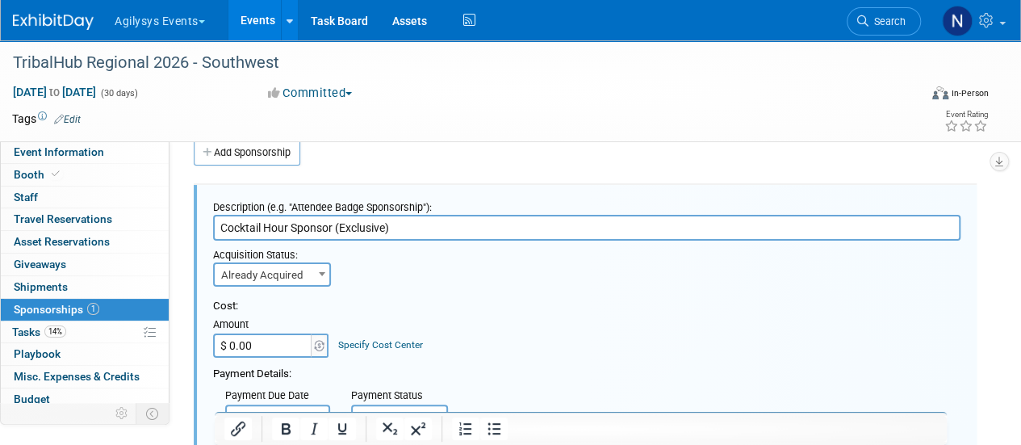
click at [284, 341] on input "$ 0.00" at bounding box center [263, 345] width 101 height 24
type input "$ 8,500.00"
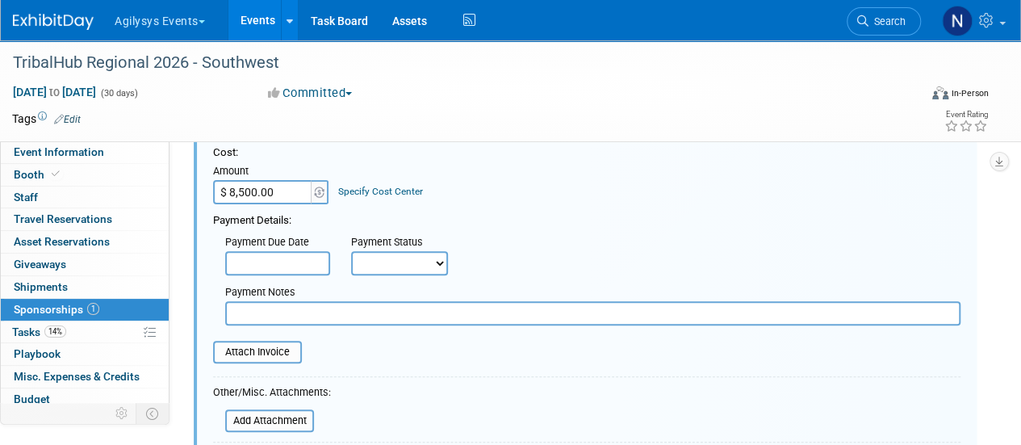
click at [270, 310] on input "text" at bounding box center [592, 313] width 735 height 24
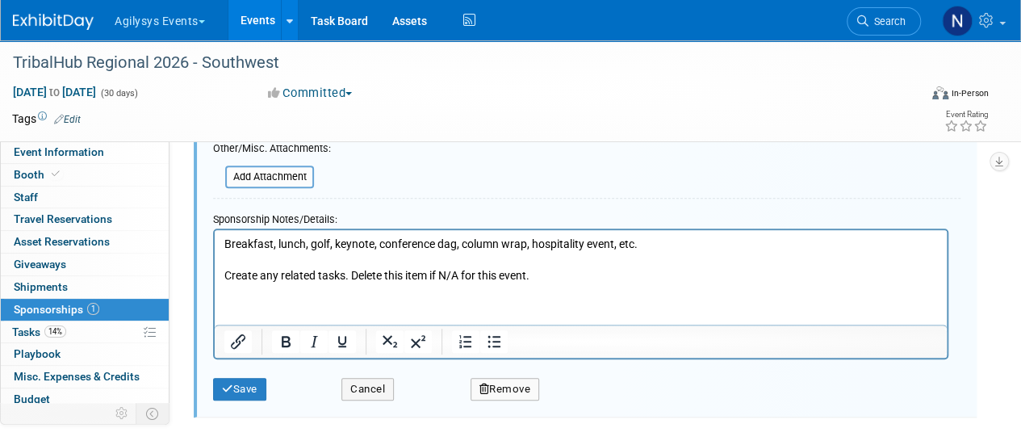
type input "Waiting on Invoice"
click at [437, 261] on p "Breakfast, lunch, golf, keynote, conference dag, column wrap, hospitality event…" at bounding box center [580, 260] width 713 height 48
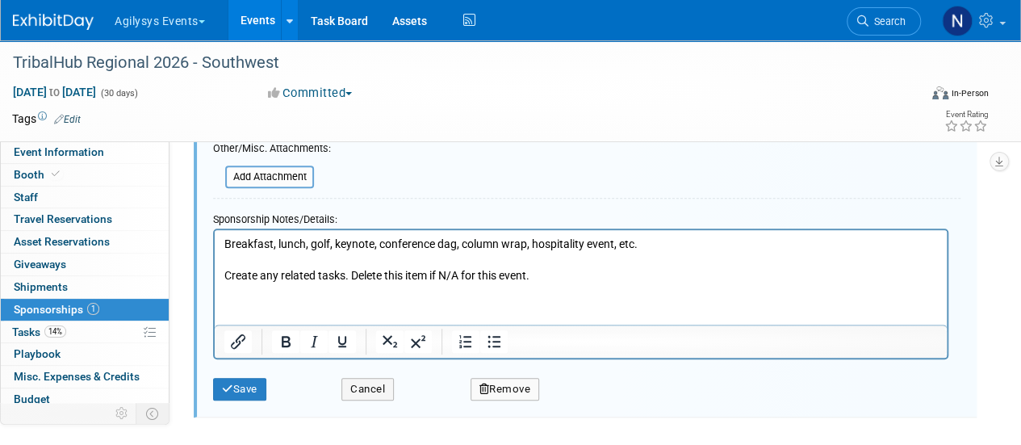
drag, startPoint x: 549, startPoint y: 284, endPoint x: 186, endPoint y: 207, distance: 371.3
click at [215, 229] on html "Breakfast, lunch, golf, keynote, conference dag, column wrap, hospitality event…" at bounding box center [581, 256] width 732 height 54
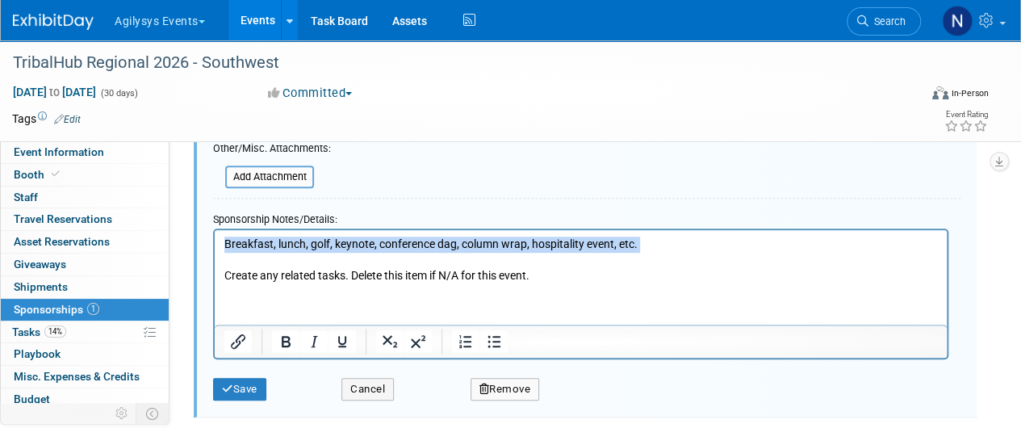
drag, startPoint x: 226, startPoint y: 240, endPoint x: 694, endPoint y: 267, distance: 468.8
click at [694, 267] on p "Breakfast, lunch, golf, keynote, conference dag, column wrap, hospitality event…" at bounding box center [580, 260] width 713 height 48
paste body "Rich Text Area. Press ALT-0 for help."
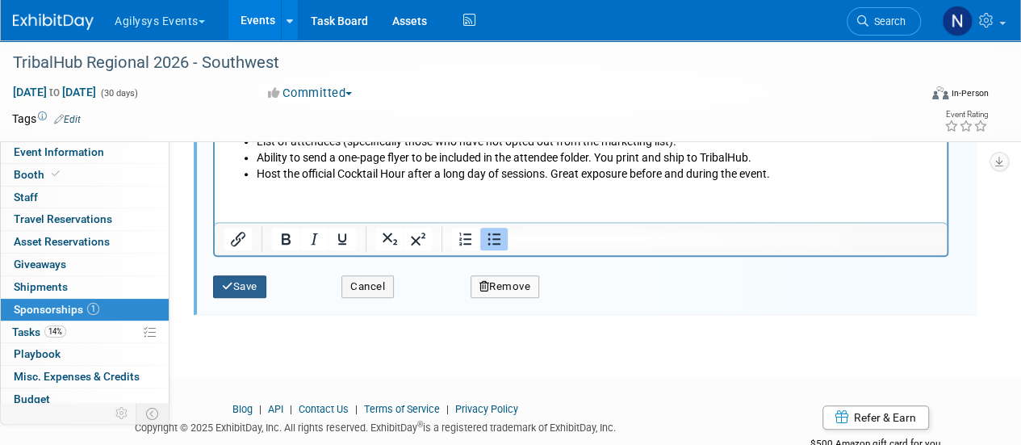
click at [234, 281] on button "Save" at bounding box center [239, 286] width 53 height 23
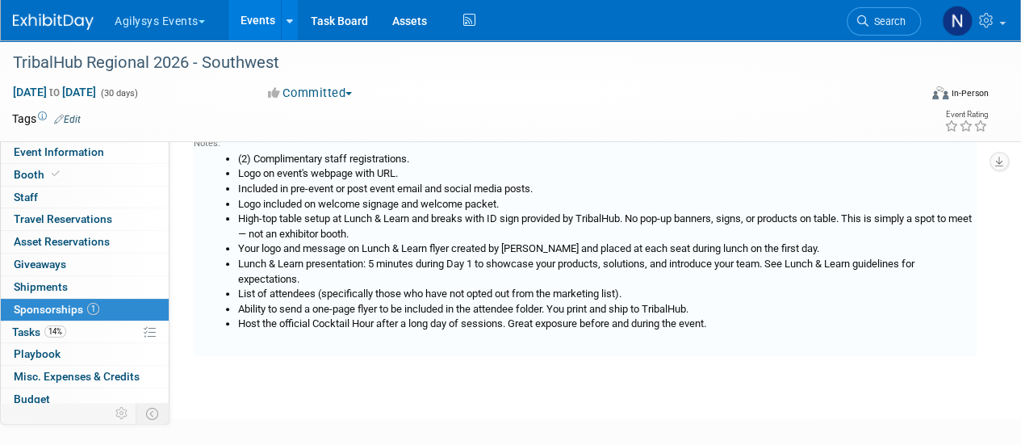
scroll to position [23, 0]
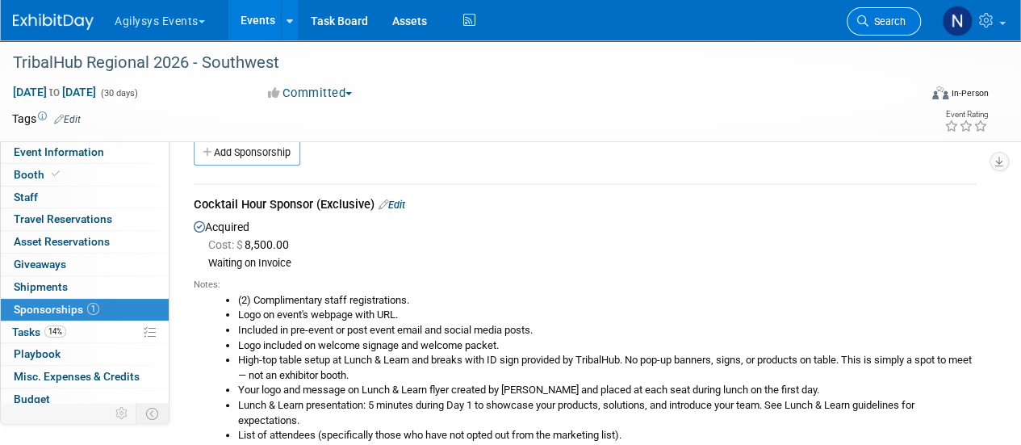
click at [870, 7] on link "Search" at bounding box center [884, 21] width 74 height 28
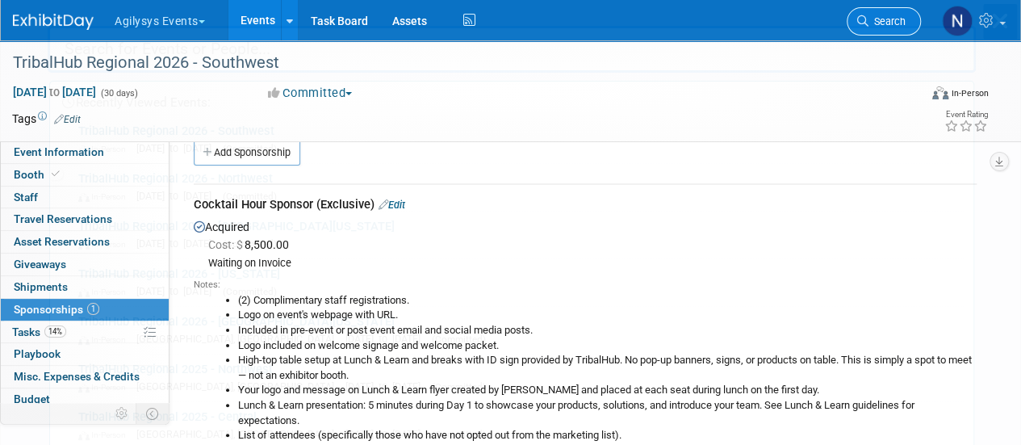
scroll to position [0, 0]
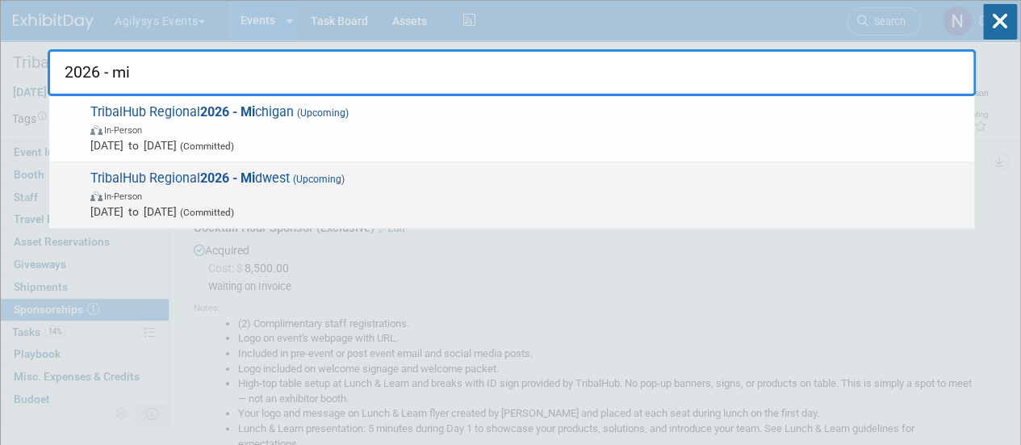
type input "2026 - mi"
click at [720, 203] on span "May 1, 2026 to May 31, 2026 (Committed)" at bounding box center [528, 211] width 876 height 16
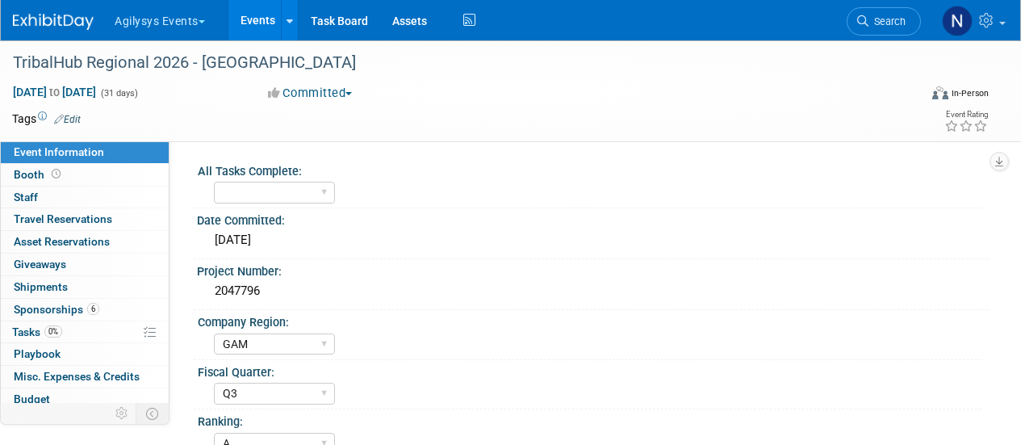
select select "GAM"
select select "Q3"
select select "A"
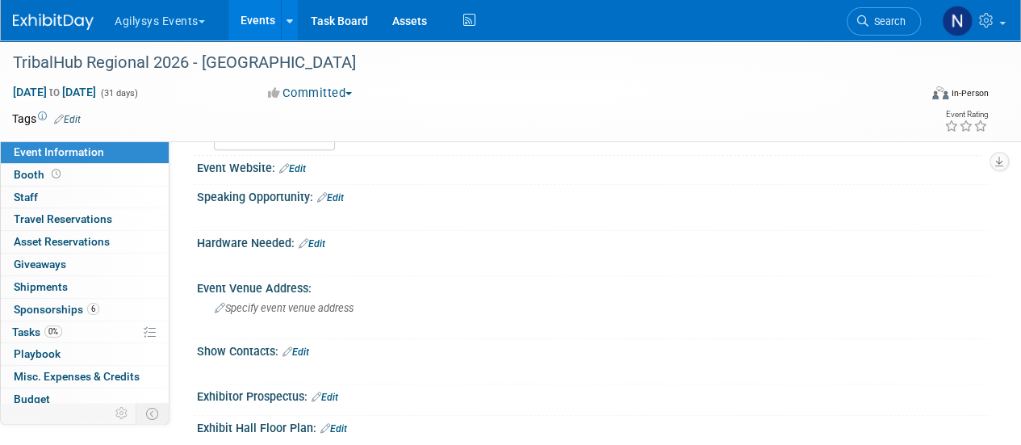
scroll to position [404, 0]
click at [299, 347] on link "Edit" at bounding box center [295, 350] width 27 height 11
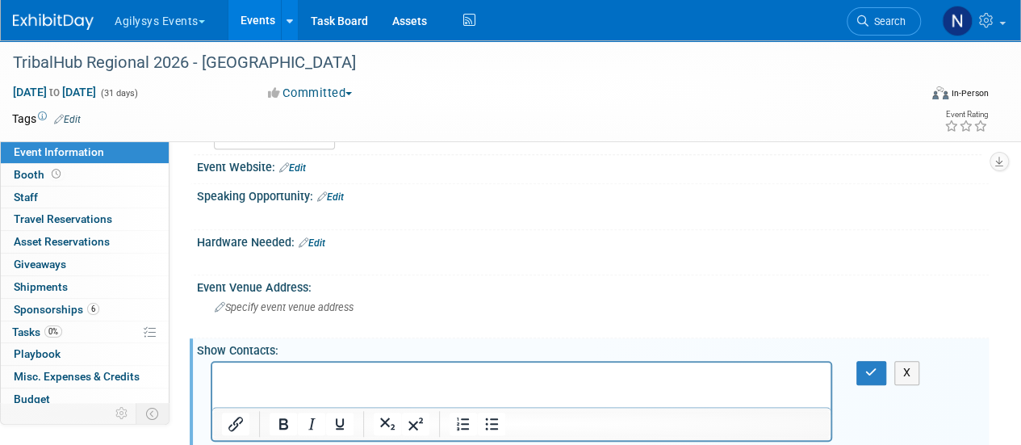
scroll to position [0, 0]
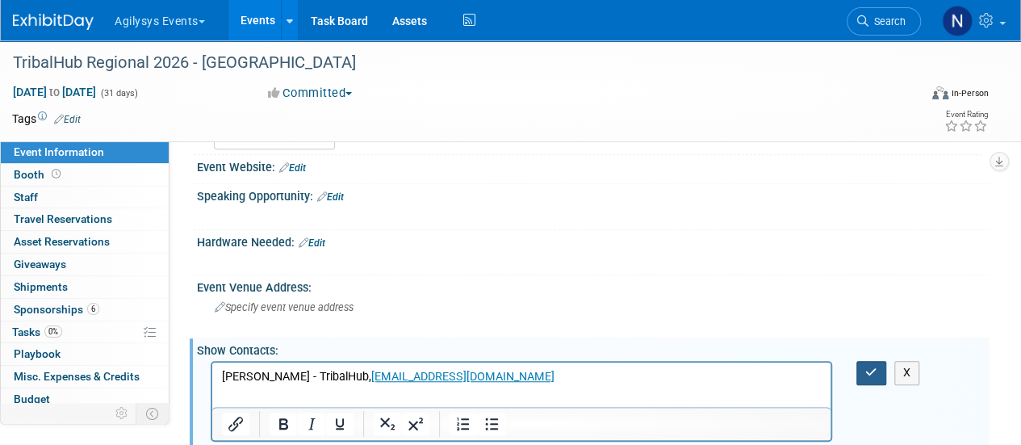
click at [878, 366] on button "button" at bounding box center [871, 372] width 30 height 23
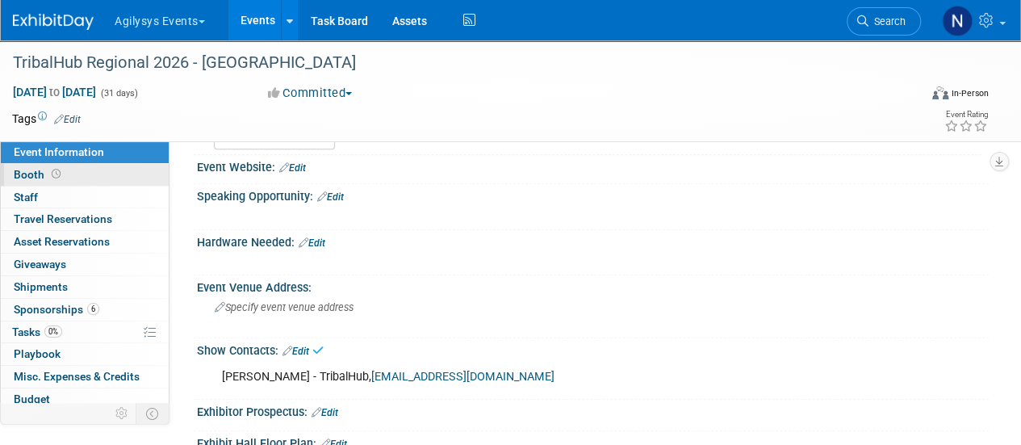
click at [112, 177] on link "Booth" at bounding box center [85, 175] width 168 height 22
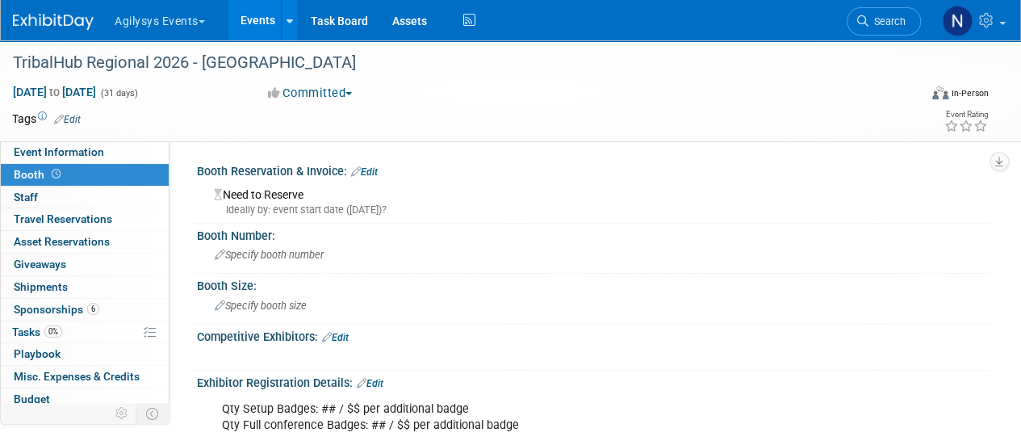
click at [378, 167] on link "Edit" at bounding box center [364, 171] width 27 height 11
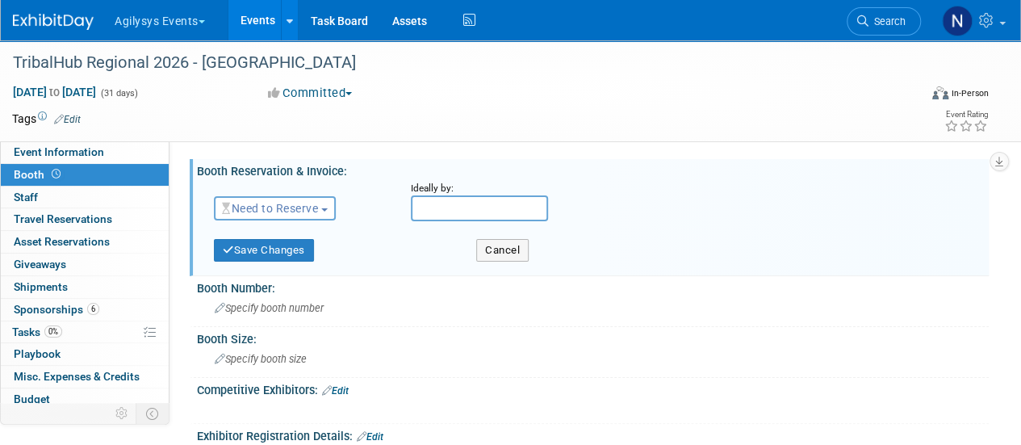
click at [299, 224] on div "Need to Reserve Need to Reserve Reserved No Reservation Required" at bounding box center [300, 205] width 197 height 47
click at [295, 216] on button "Need to Reserve" at bounding box center [275, 208] width 122 height 24
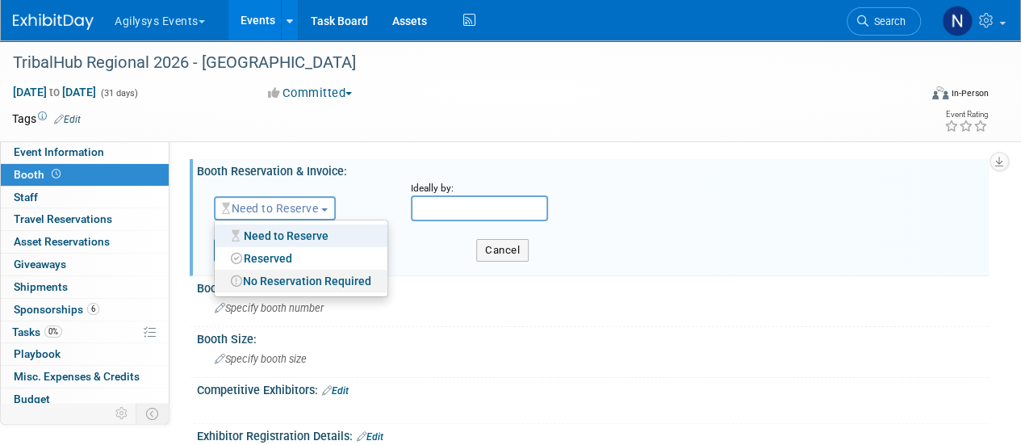
click at [284, 282] on link "No Reservation Required" at bounding box center [301, 281] width 173 height 23
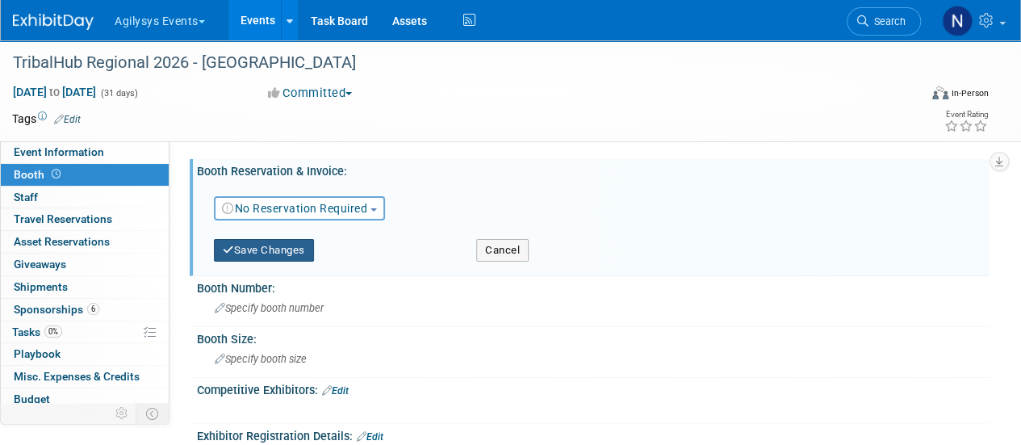
click at [265, 254] on button "Save Changes" at bounding box center [264, 250] width 100 height 23
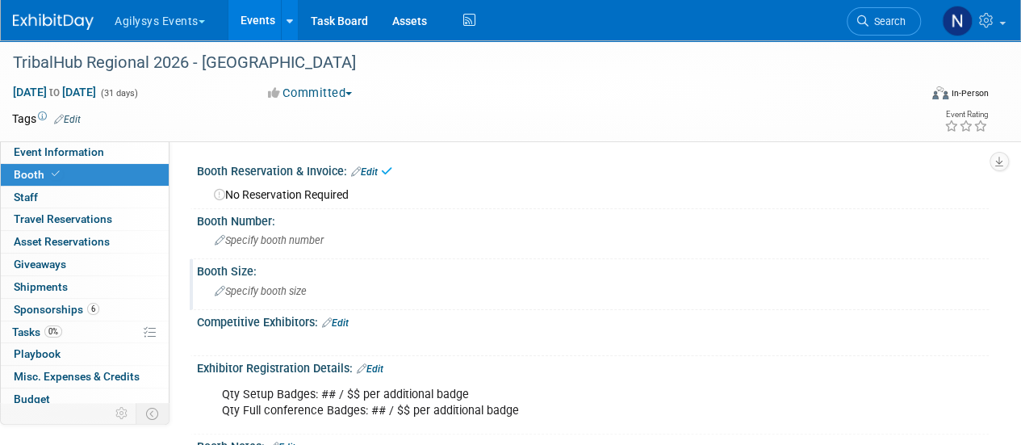
click at [255, 297] on div "Specify booth size" at bounding box center [592, 290] width 767 height 25
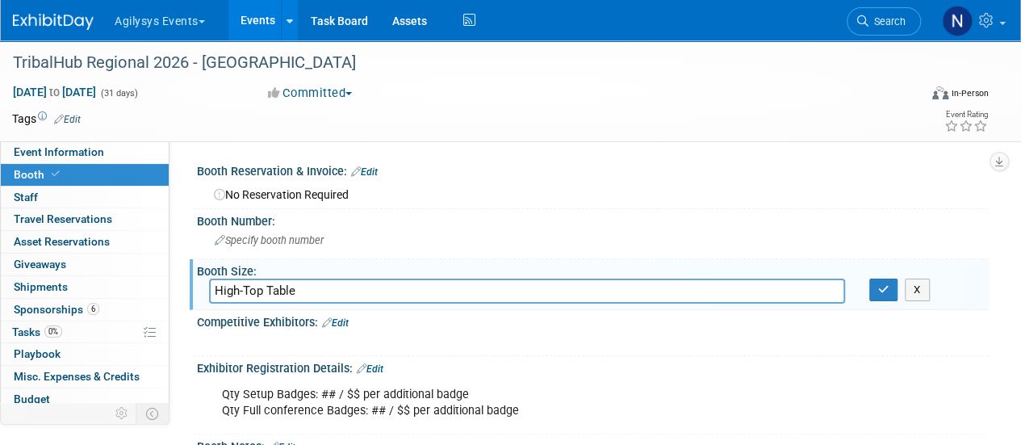
type input "High-Top Table"
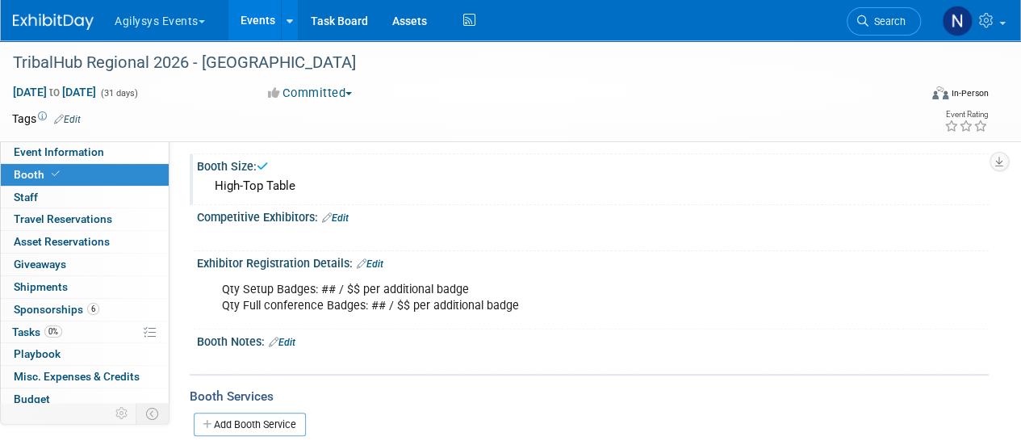
scroll to position [107, 0]
click at [365, 257] on icon at bounding box center [362, 262] width 10 height 10
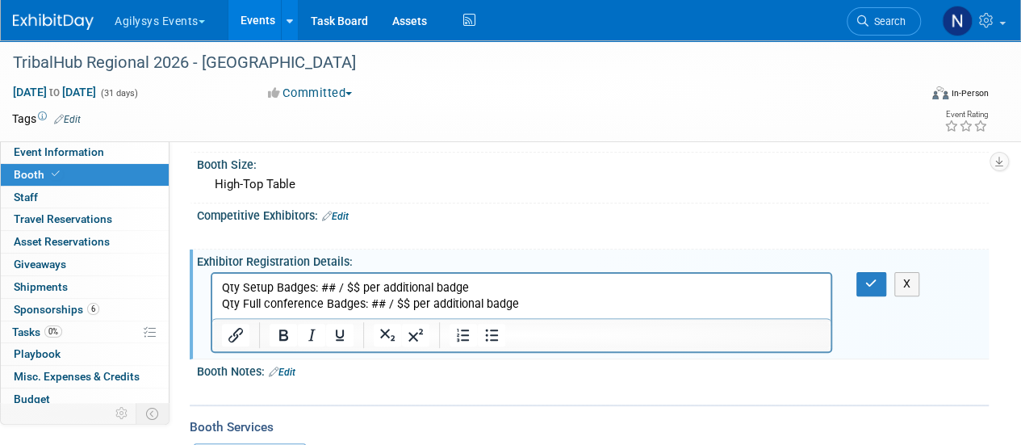
scroll to position [0, 0]
drag, startPoint x: 213, startPoint y: 278, endPoint x: 547, endPoint y: 282, distance: 334.1
click at [547, 282] on html "Qty Setup Badges: ## / $$ per additional badge Qty Full conference Badges: ## /…" at bounding box center [521, 293] width 618 height 39
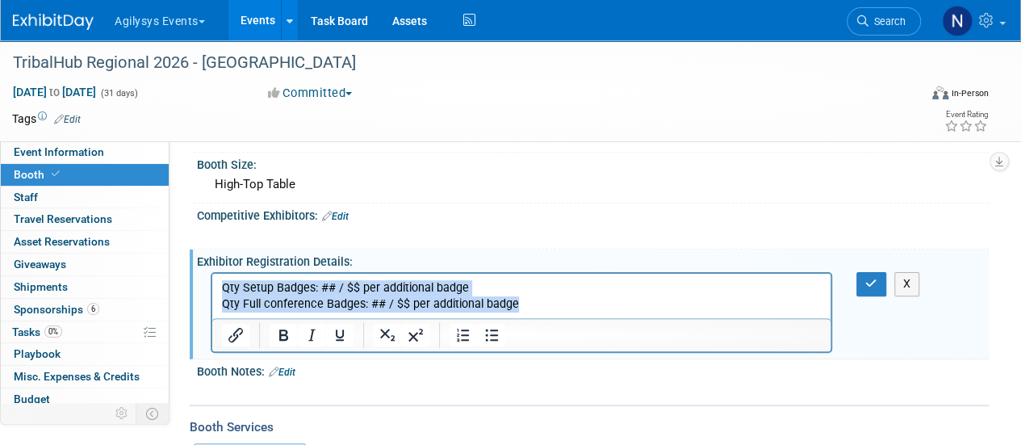
drag, startPoint x: 537, startPoint y: 307, endPoint x: 197, endPoint y: 239, distance: 347.4
click at [212, 274] on html "Qty Setup Badges: ## / $$ per additional badge Qty Full conference Badges: ## /…" at bounding box center [521, 293] width 618 height 39
paste body "Rich Text Area. Press ALT-0 for help."
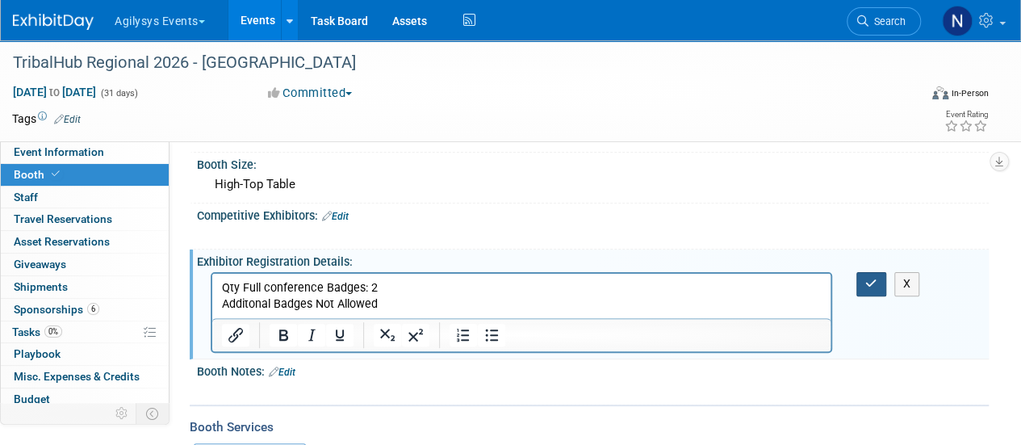
click at [866, 285] on icon "button" at bounding box center [871, 283] width 12 height 11
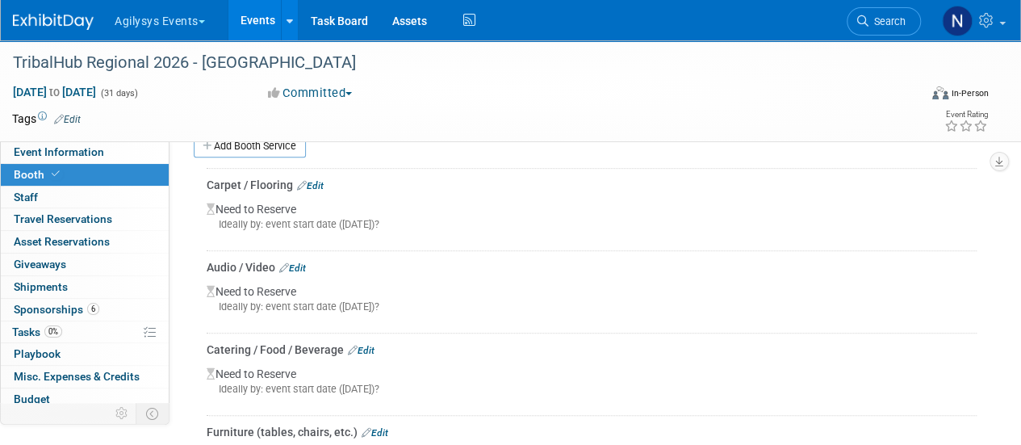
scroll to position [387, 0]
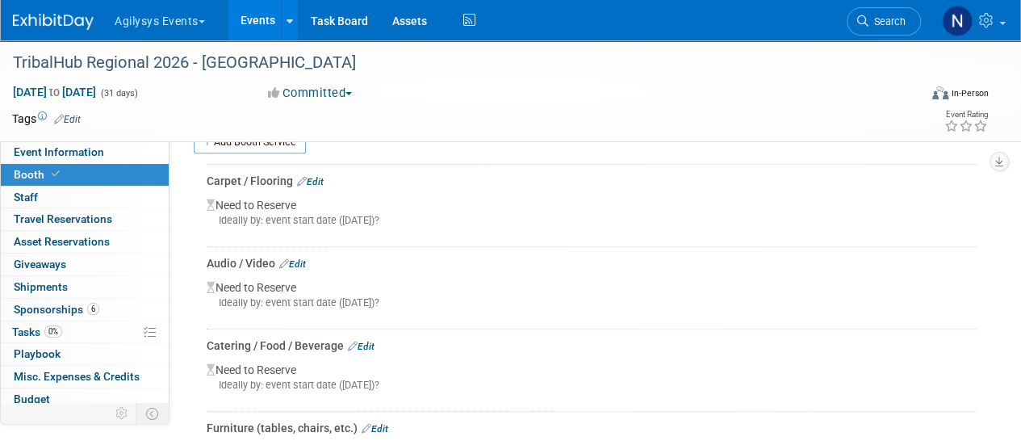
click at [312, 178] on link "Edit" at bounding box center [310, 181] width 27 height 11
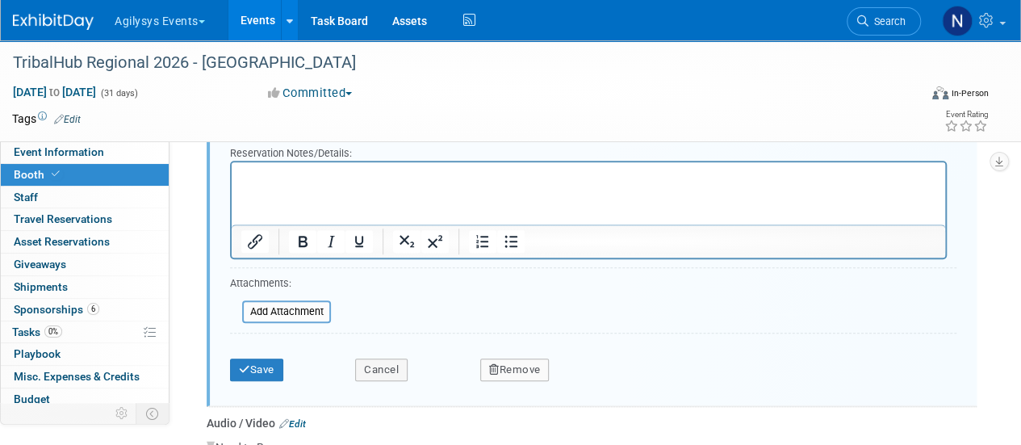
scroll to position [608, 0]
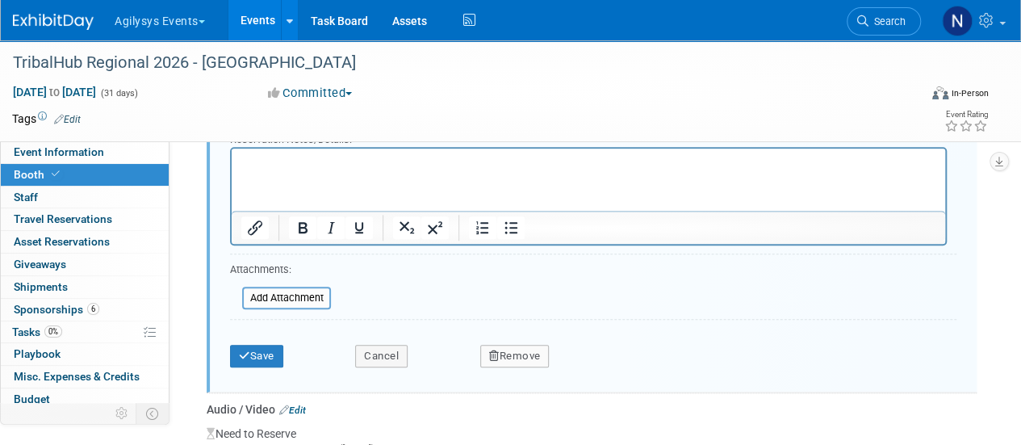
click at [525, 359] on button "Remove" at bounding box center [514, 356] width 69 height 23
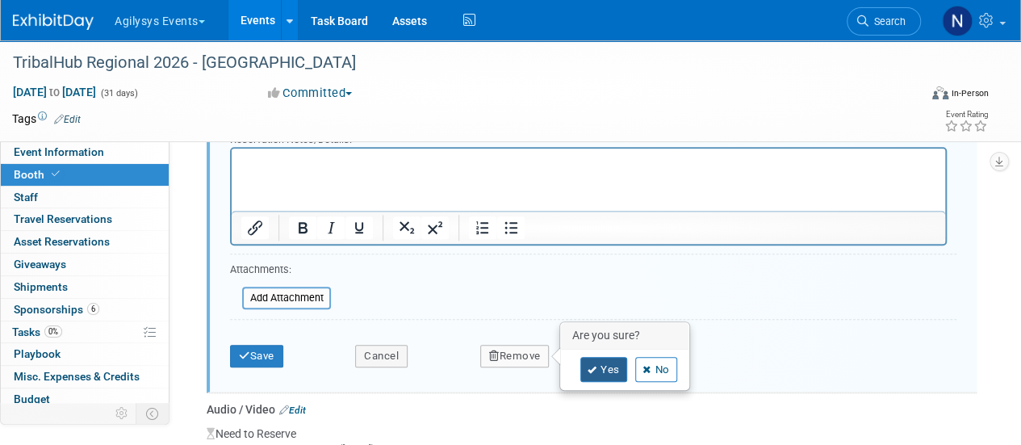
click at [588, 376] on link "Yes" at bounding box center [603, 370] width 47 height 26
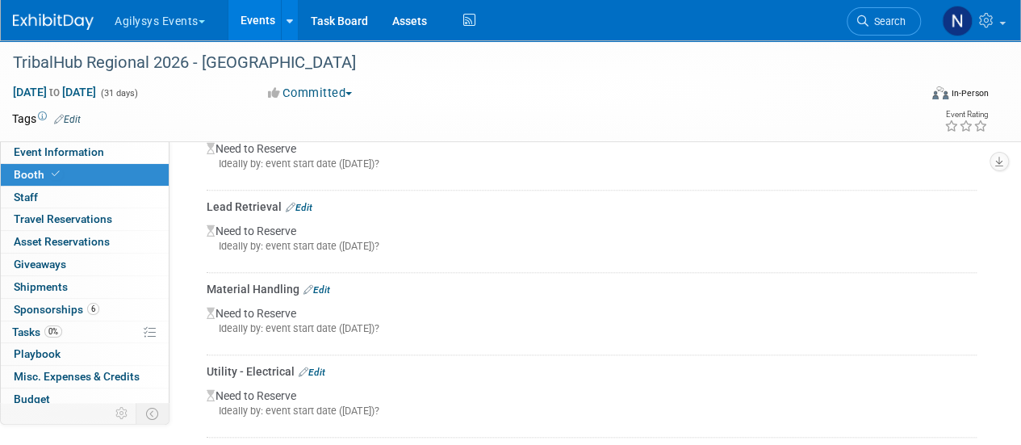
click at [327, 292] on div "Material Handling Edit" at bounding box center [592, 289] width 770 height 16
click at [324, 284] on link "Edit" at bounding box center [316, 289] width 27 height 11
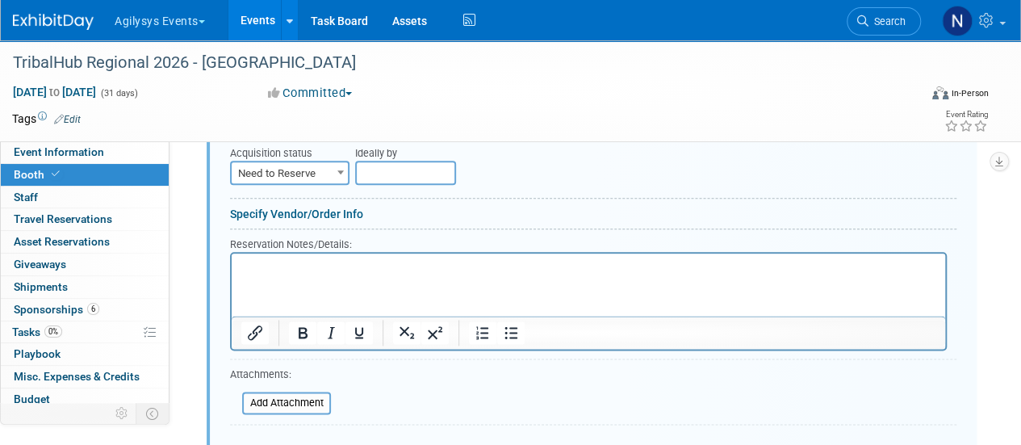
scroll to position [864, 0]
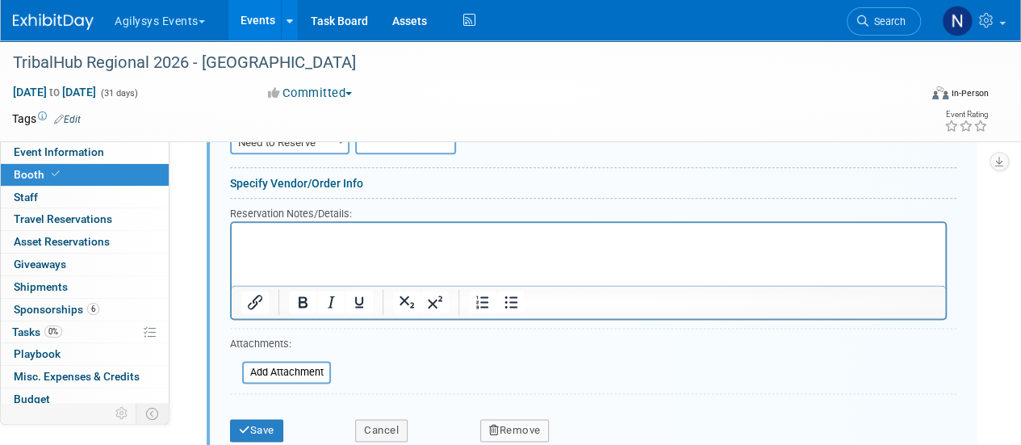
click at [534, 422] on button "Remove" at bounding box center [514, 430] width 69 height 23
click at [597, 416] on link "Yes" at bounding box center [603, 429] width 47 height 26
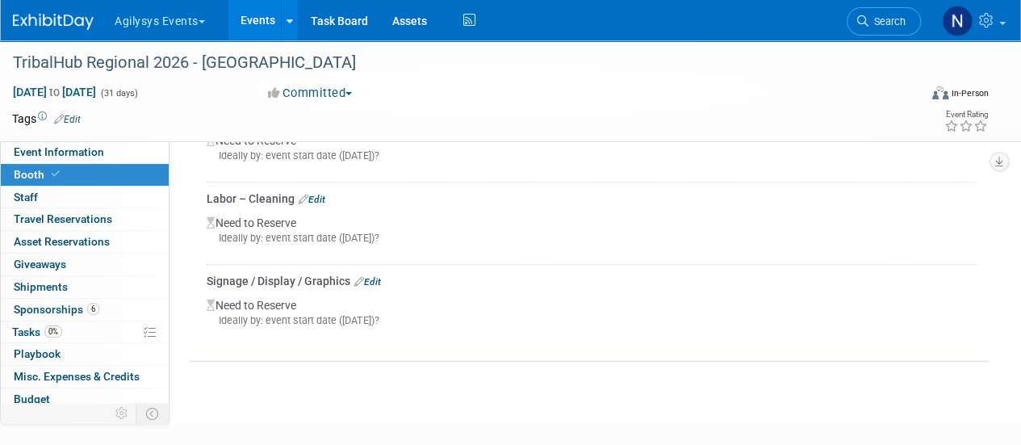
click at [324, 194] on link "Edit" at bounding box center [312, 199] width 27 height 11
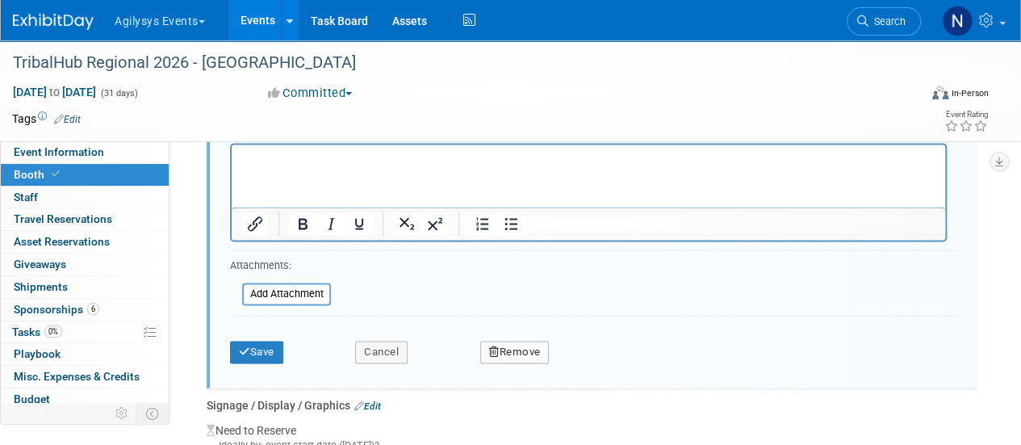
scroll to position [1107, 0]
click at [523, 350] on button "Remove" at bounding box center [514, 351] width 69 height 23
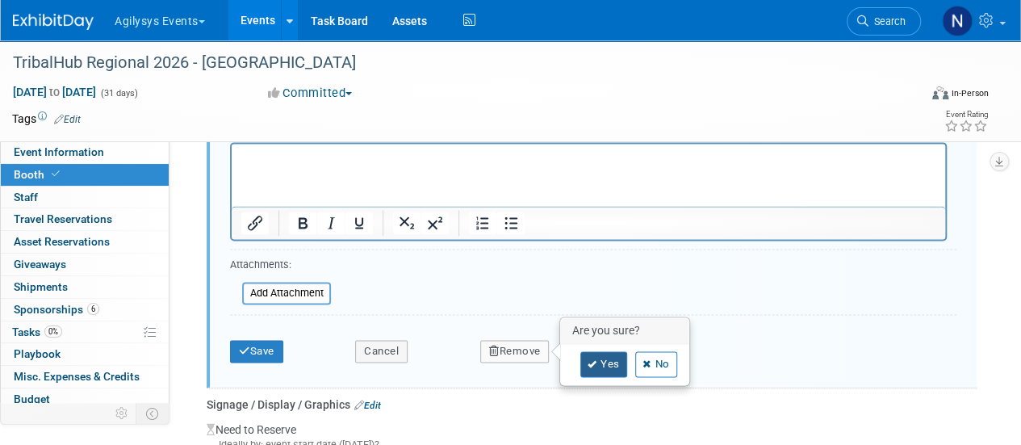
click at [594, 353] on link "Yes" at bounding box center [603, 364] width 47 height 26
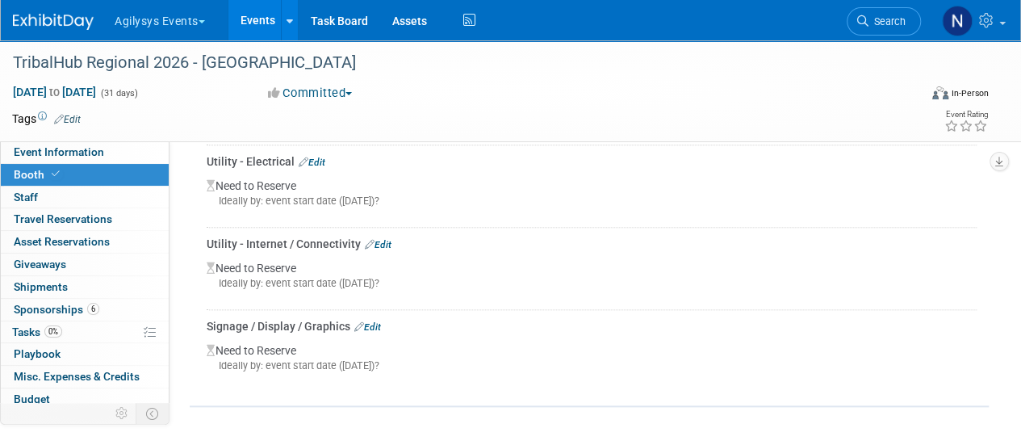
scroll to position [735, 0]
click at [393, 236] on div "Utility - Internet / Connectivity Edit" at bounding box center [592, 244] width 770 height 16
click at [381, 240] on link "Edit" at bounding box center [378, 245] width 27 height 11
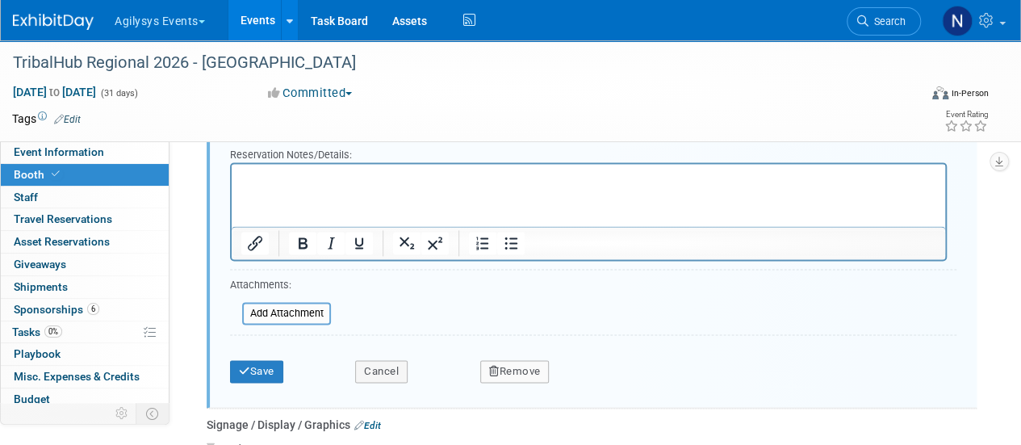
scroll to position [1011, 0]
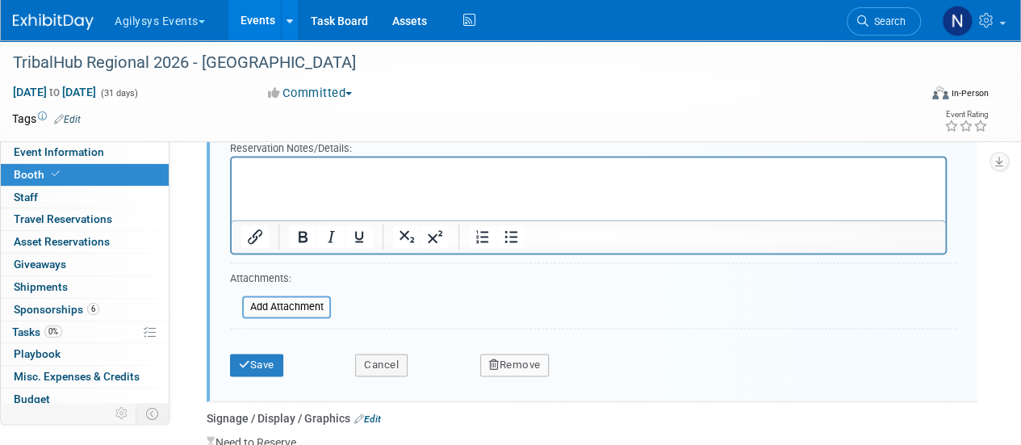
click at [516, 355] on button "Remove" at bounding box center [514, 364] width 69 height 23
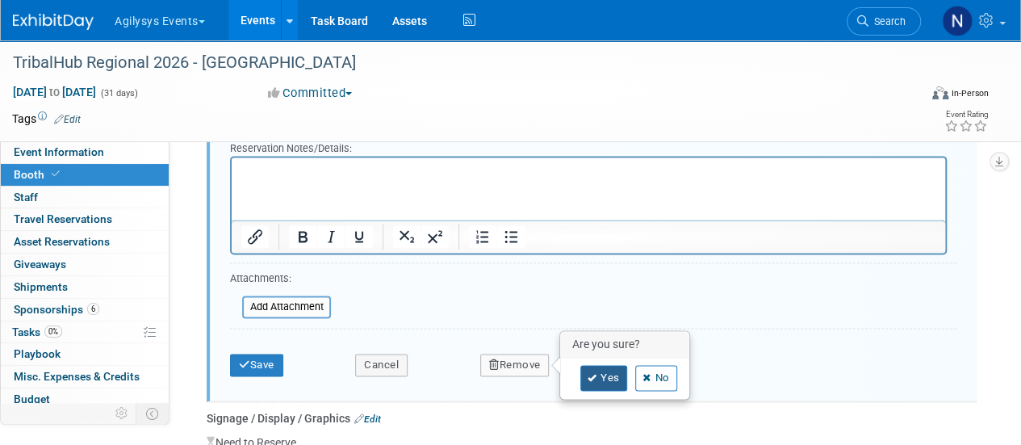
click at [596, 374] on icon at bounding box center [593, 378] width 10 height 9
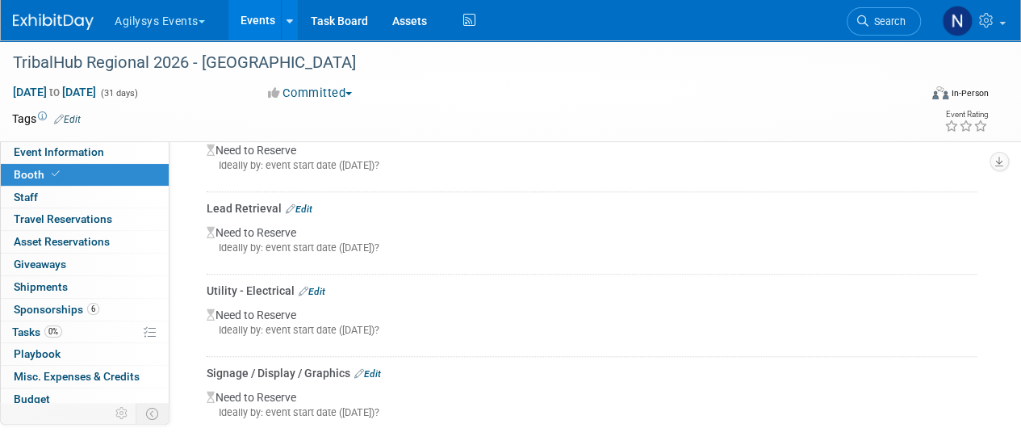
scroll to position [579, 0]
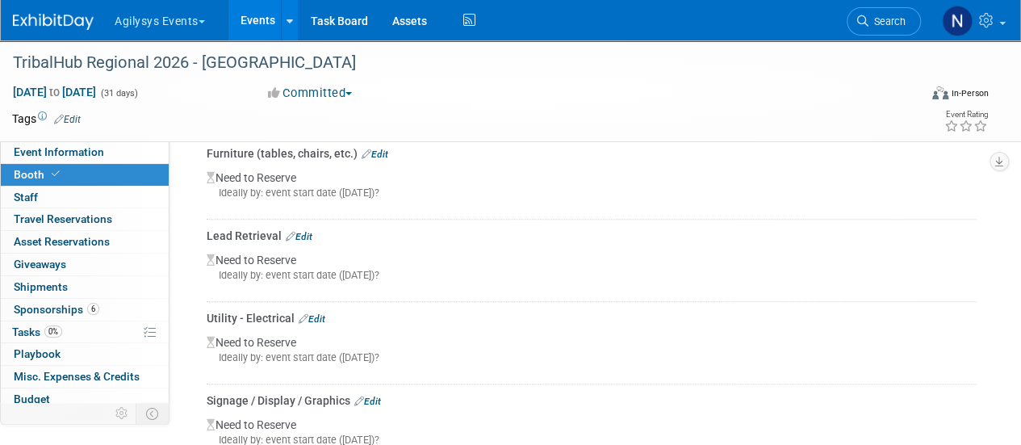
click at [319, 314] on link "Edit" at bounding box center [312, 318] width 27 height 11
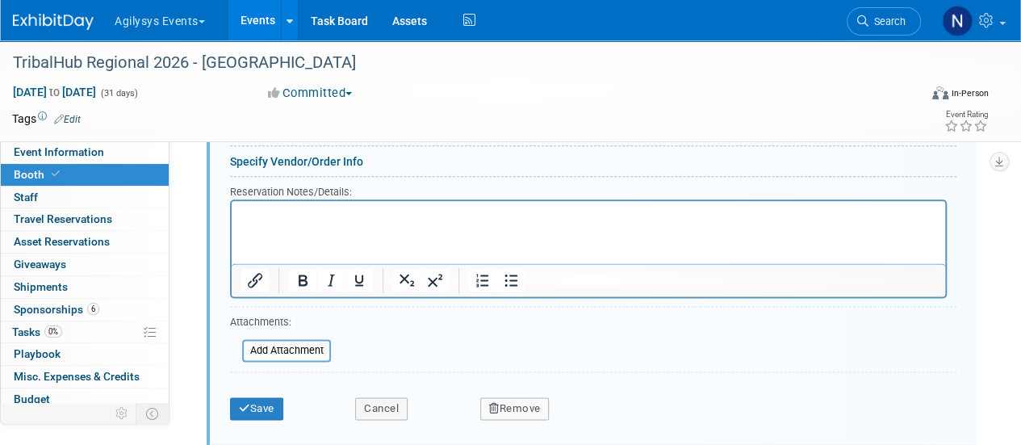
scroll to position [886, 0]
click at [525, 411] on button "Remove" at bounding box center [514, 407] width 69 height 23
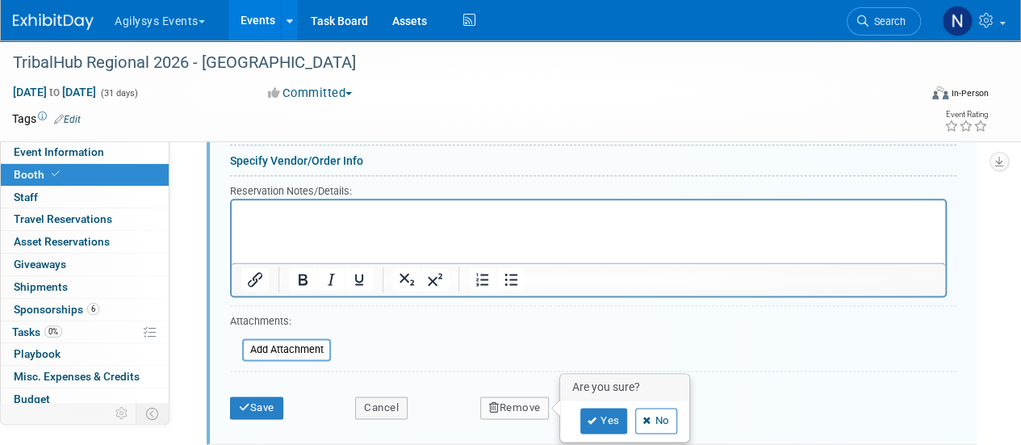
click at [596, 401] on div "Yes No" at bounding box center [625, 420] width 128 height 40
click at [596, 408] on link "Yes" at bounding box center [603, 421] width 47 height 26
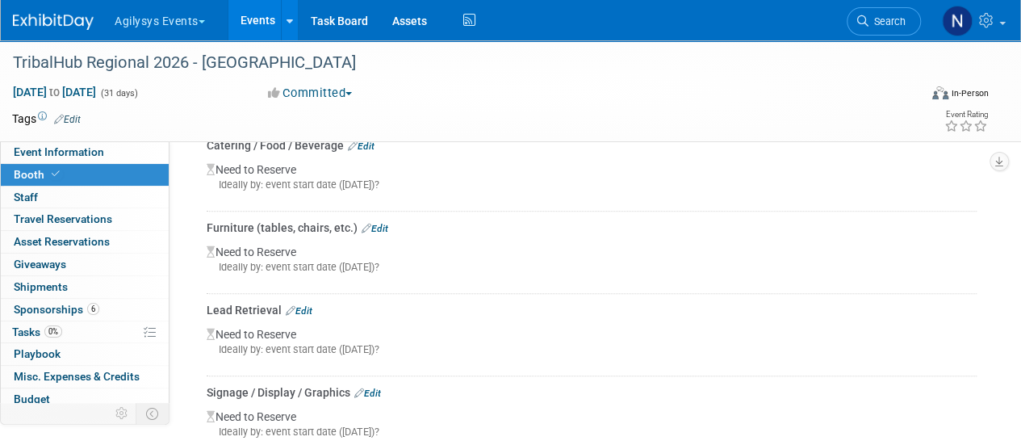
scroll to position [482, 0]
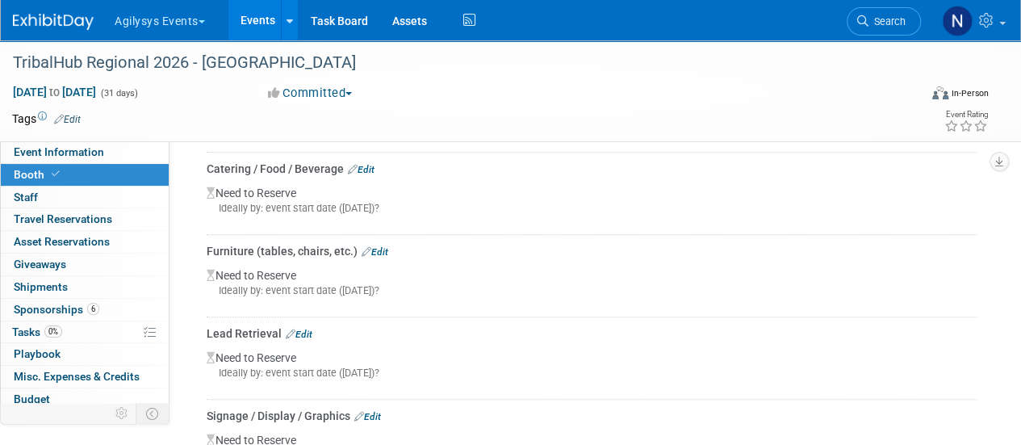
click at [373, 246] on link "Edit" at bounding box center [375, 251] width 27 height 11
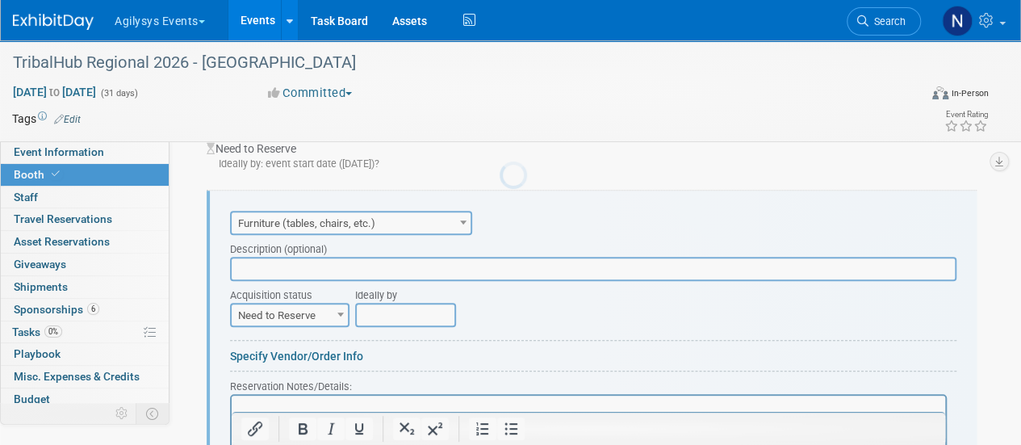
scroll to position [530, 0]
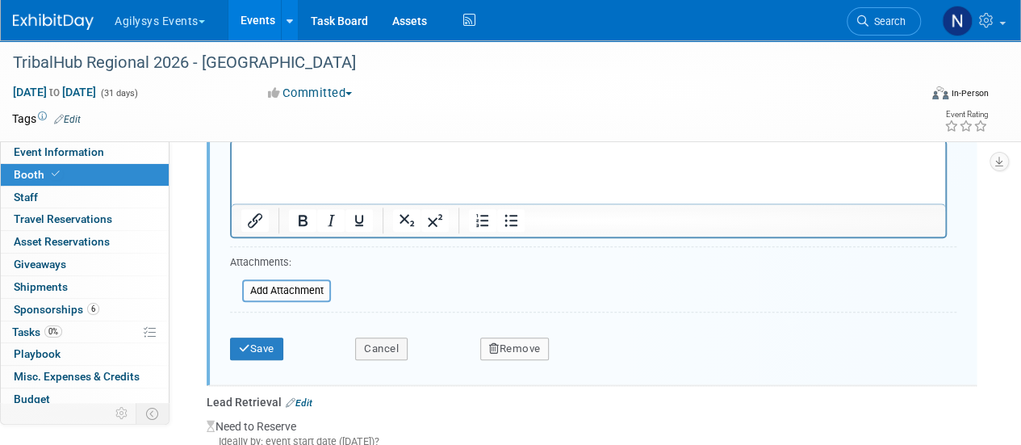
click at [528, 341] on button "Remove" at bounding box center [514, 348] width 69 height 23
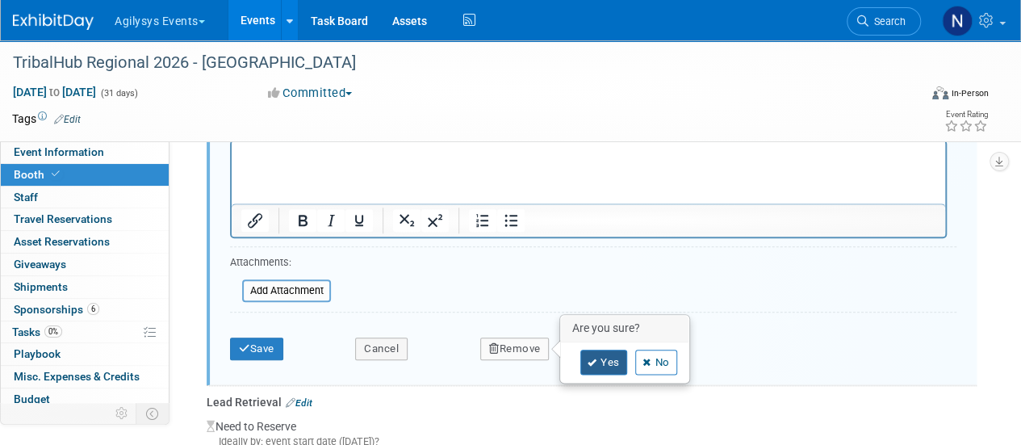
click at [609, 350] on link "Yes" at bounding box center [603, 362] width 47 height 26
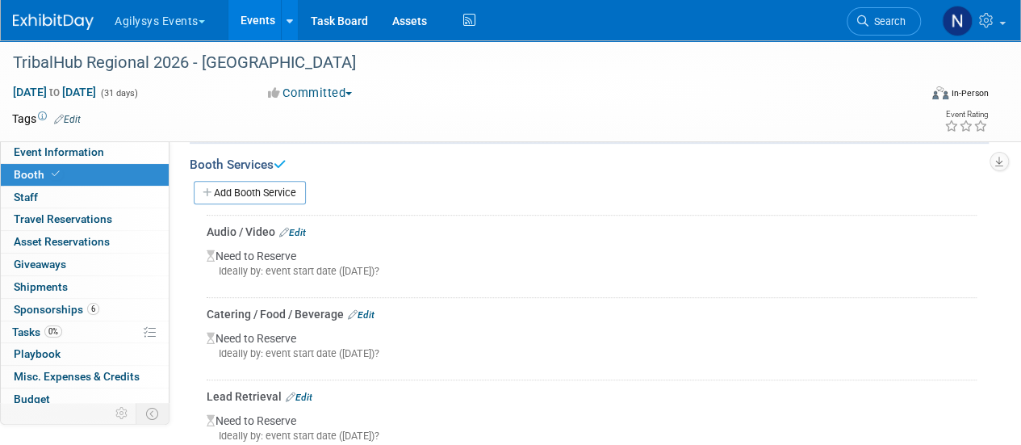
click at [362, 313] on link "Edit" at bounding box center [361, 314] width 27 height 11
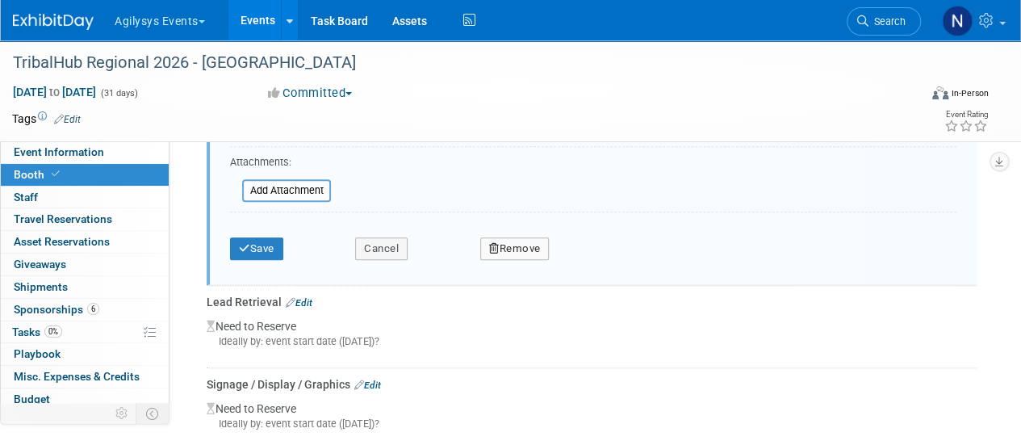
scroll to position [799, 0]
click at [517, 243] on button "Remove" at bounding box center [514, 247] width 69 height 23
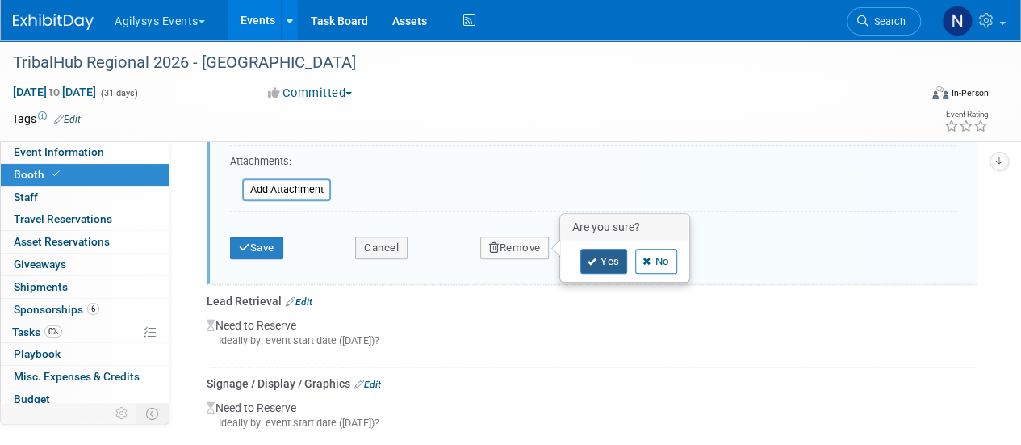
click at [590, 250] on link "Yes" at bounding box center [603, 262] width 47 height 26
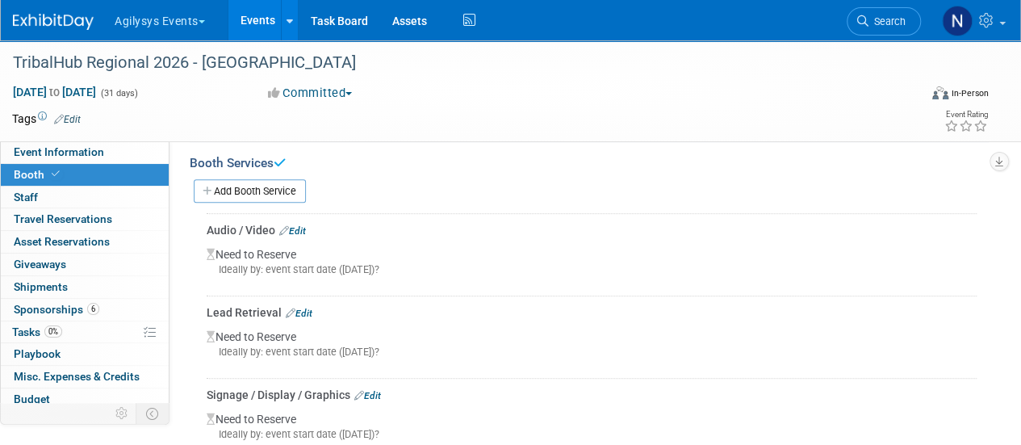
click at [302, 228] on link "Edit" at bounding box center [292, 230] width 27 height 11
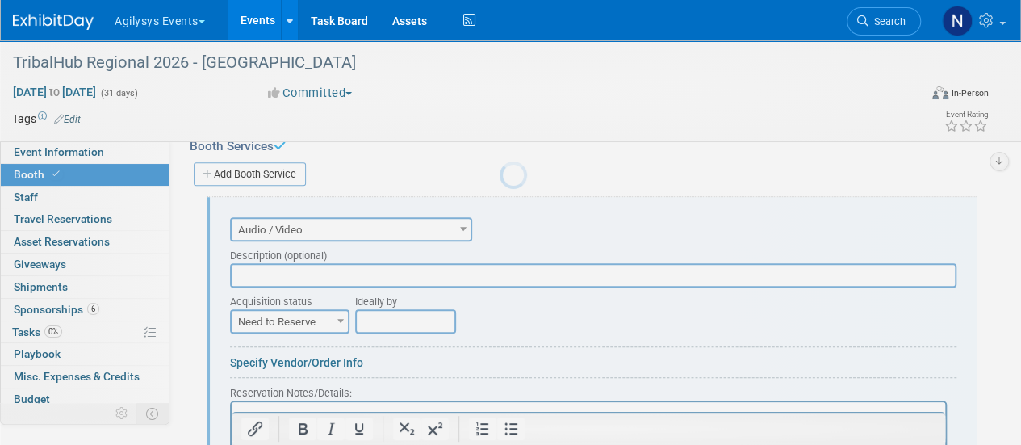
scroll to position [366, 0]
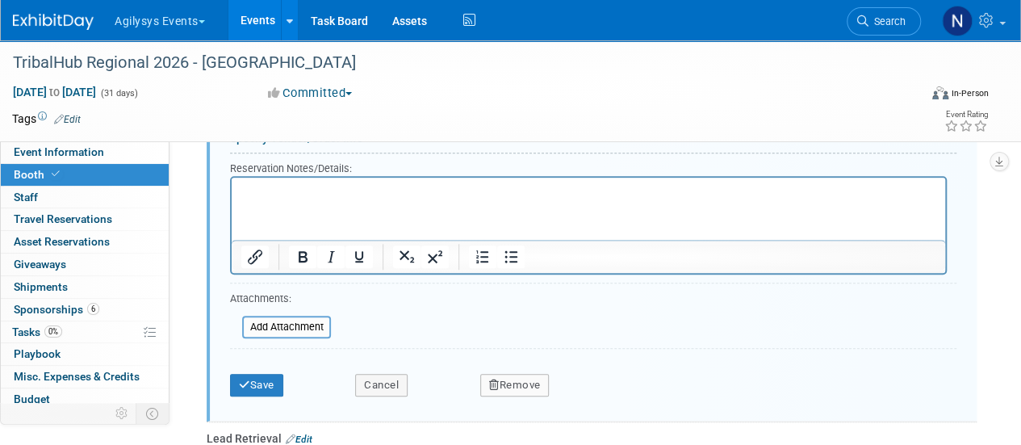
click at [523, 384] on button "Remove" at bounding box center [514, 385] width 69 height 23
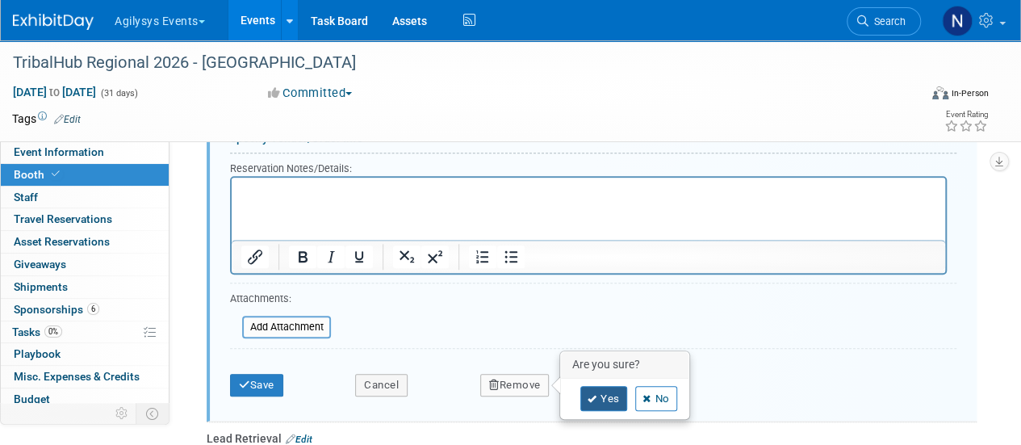
click at [608, 388] on link "Yes" at bounding box center [603, 399] width 47 height 26
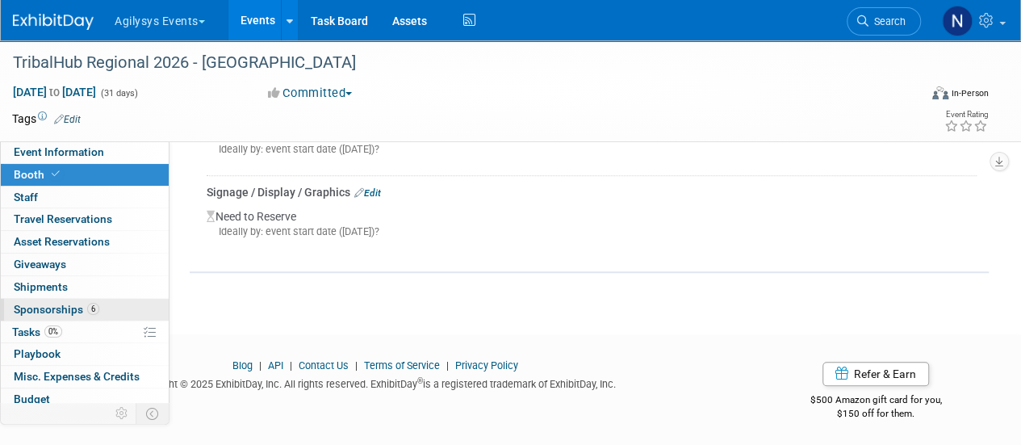
click at [109, 306] on link "6 Sponsorships 6" at bounding box center [85, 310] width 168 height 22
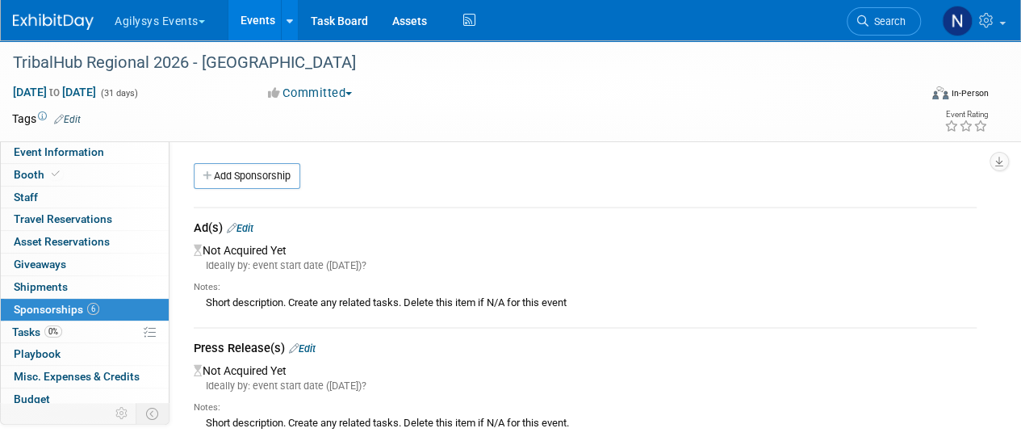
click at [235, 220] on div "Ad(s) Edit" at bounding box center [585, 230] width 783 height 20
click at [249, 229] on link "Edit" at bounding box center [240, 228] width 27 height 12
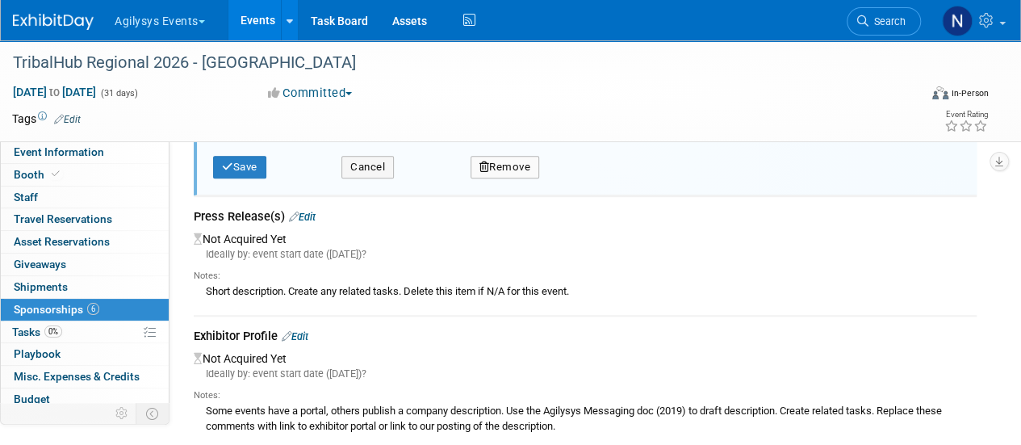
click at [481, 157] on button "Remove" at bounding box center [504, 167] width 69 height 23
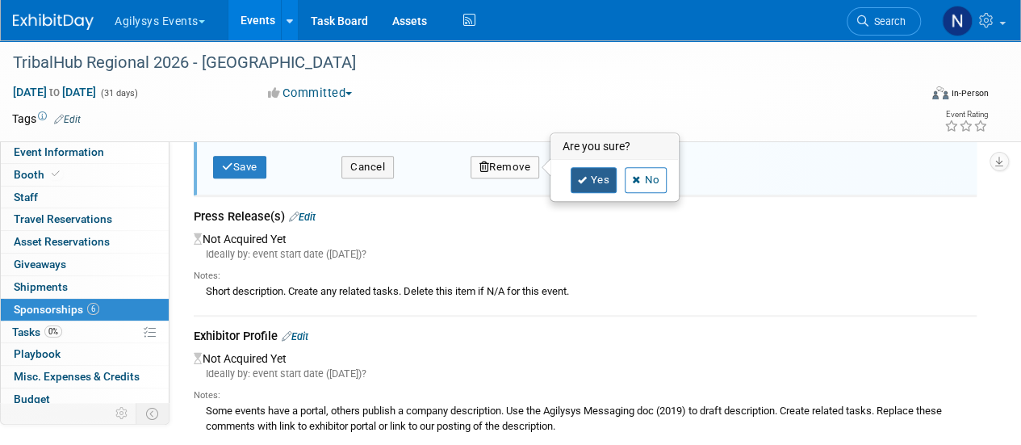
click at [592, 174] on link "Yes" at bounding box center [594, 180] width 47 height 26
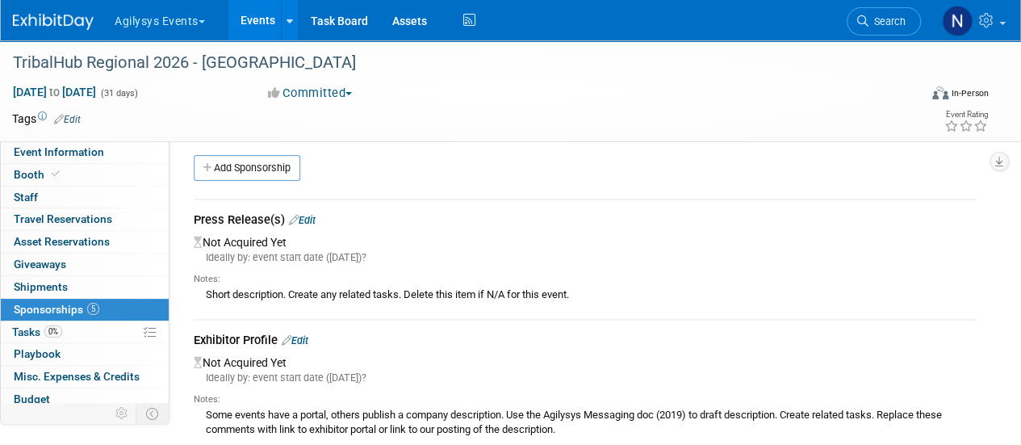
click at [307, 220] on link "Edit" at bounding box center [302, 220] width 27 height 12
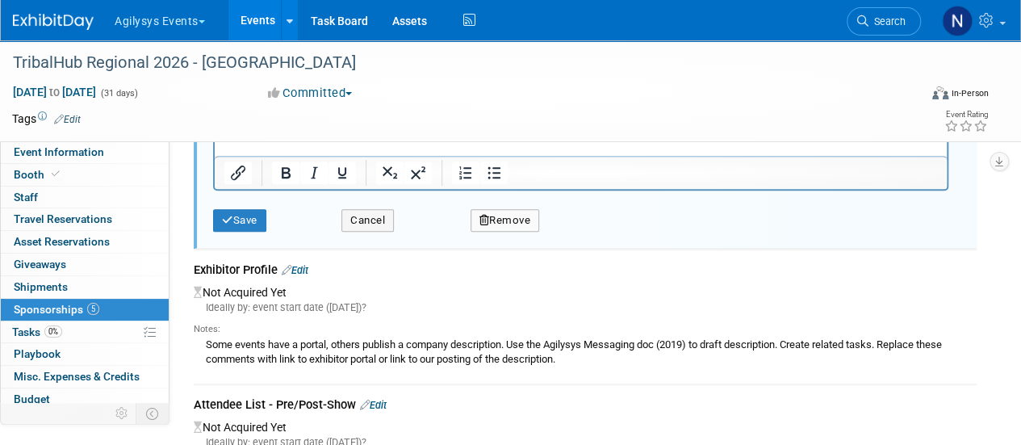
click at [516, 212] on button "Remove" at bounding box center [504, 220] width 69 height 23
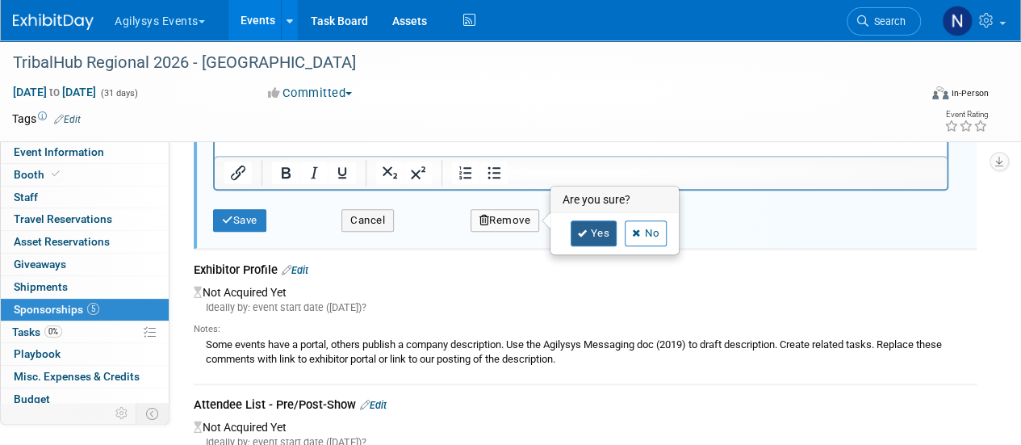
click at [589, 228] on link "Yes" at bounding box center [594, 233] width 47 height 26
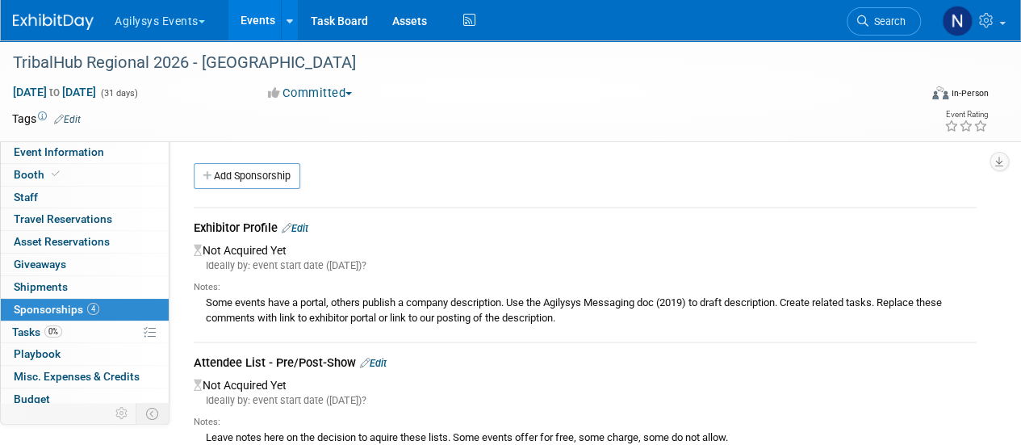
click at [308, 225] on link "Edit" at bounding box center [295, 228] width 27 height 12
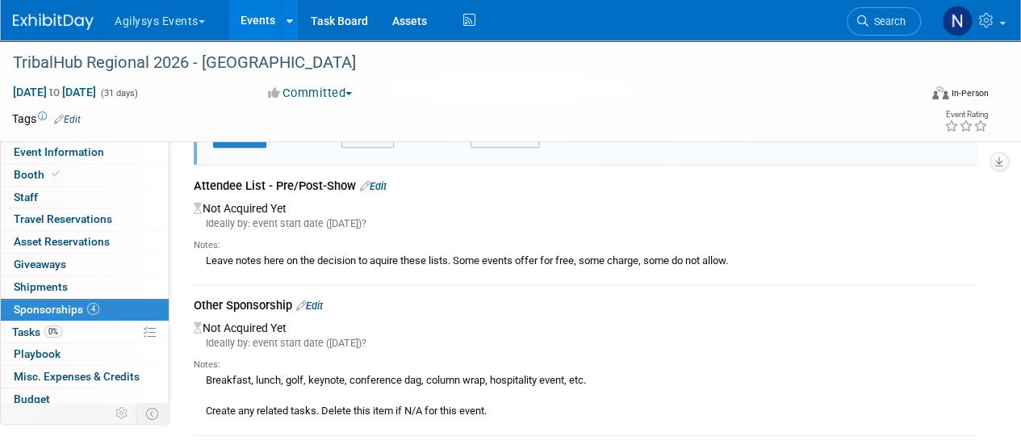
click at [500, 143] on button "Remove" at bounding box center [504, 136] width 69 height 23
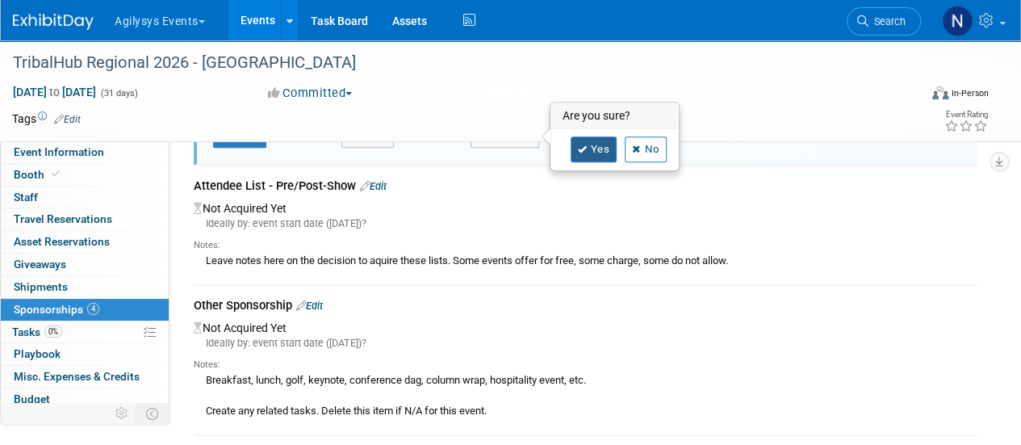
click at [604, 142] on link "Yes" at bounding box center [594, 149] width 47 height 26
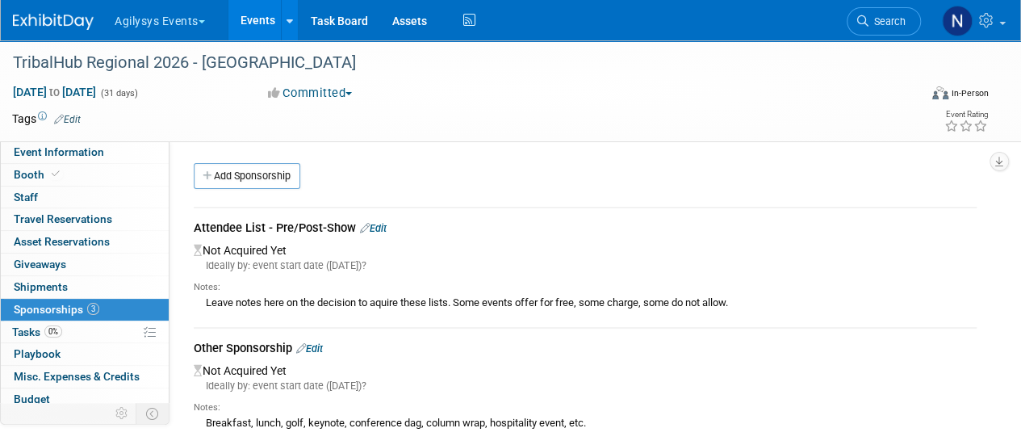
click at [383, 229] on link "Edit" at bounding box center [373, 228] width 27 height 12
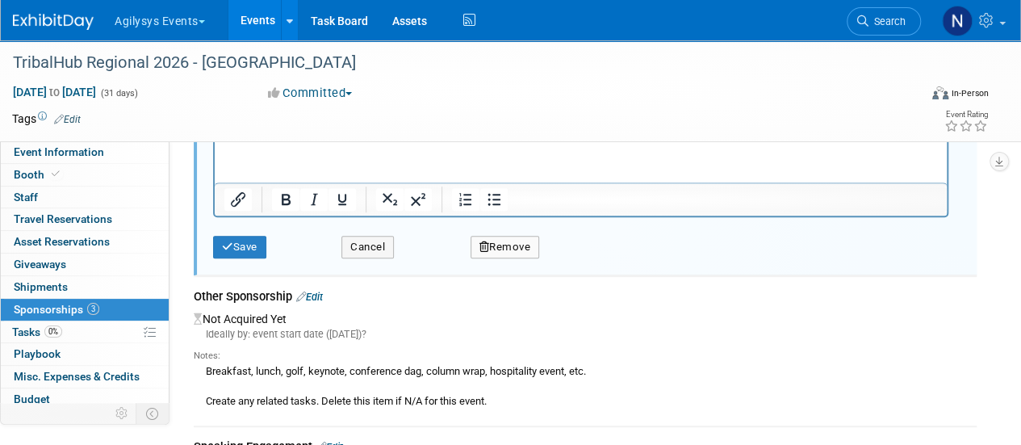
click at [500, 238] on button "Remove" at bounding box center [504, 247] width 69 height 23
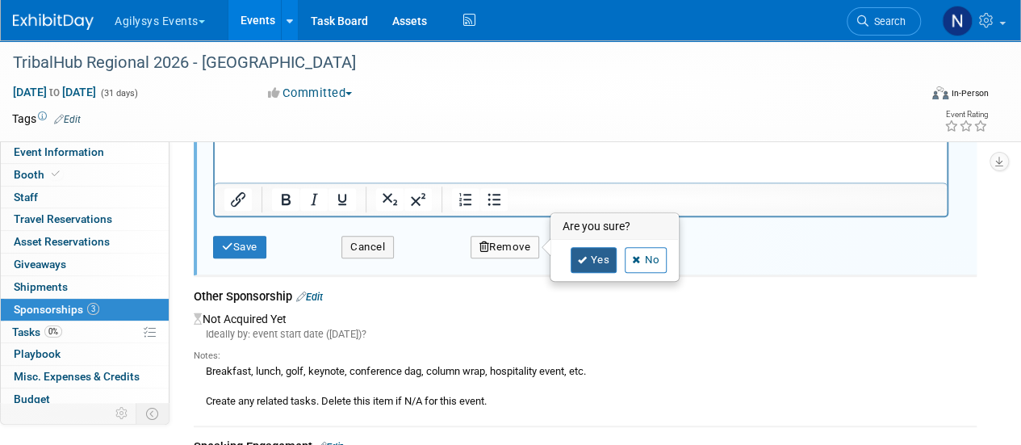
click at [585, 257] on icon at bounding box center [583, 260] width 10 height 9
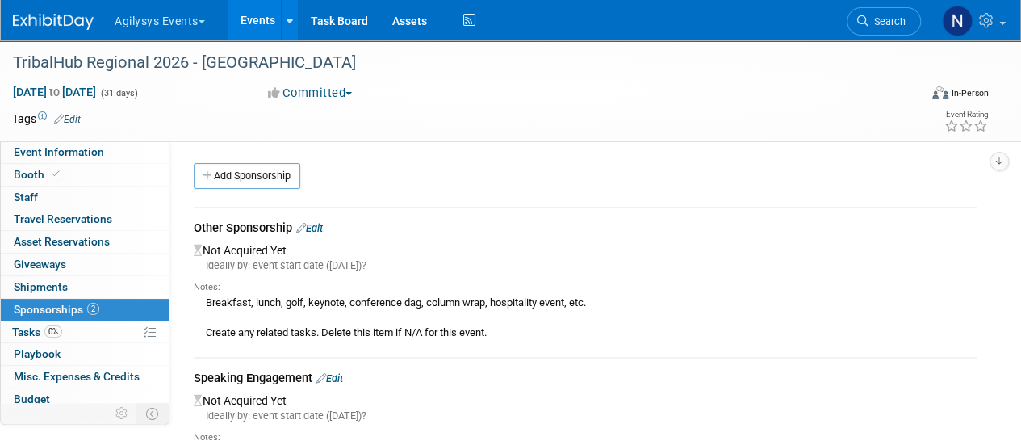
click at [339, 377] on link "Edit" at bounding box center [329, 378] width 27 height 12
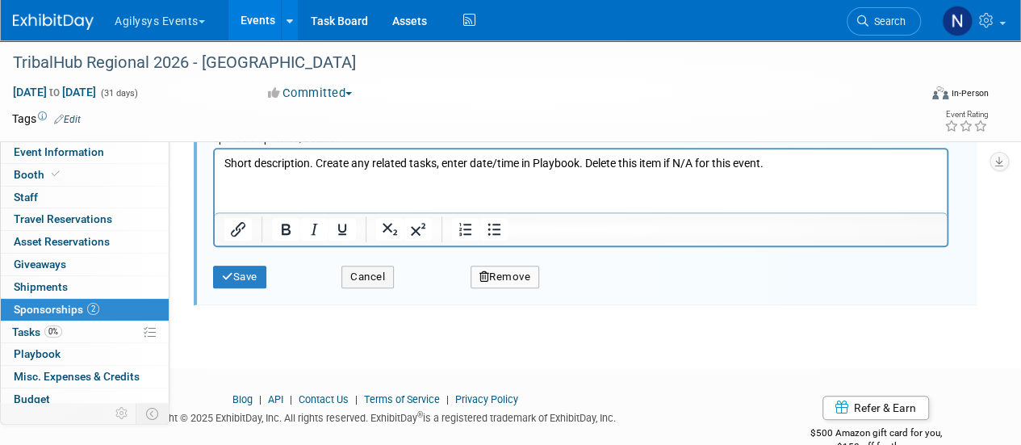
click at [496, 275] on button "Remove" at bounding box center [504, 277] width 69 height 23
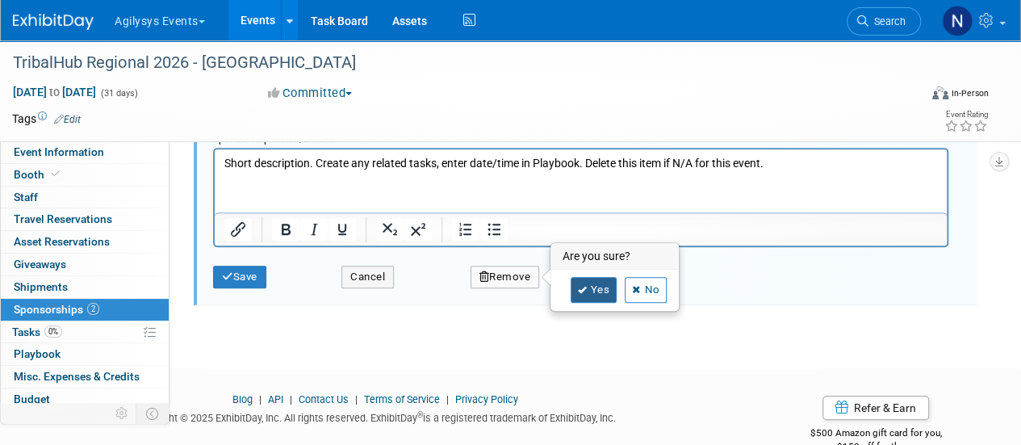
click at [583, 293] on link "Yes" at bounding box center [594, 290] width 47 height 26
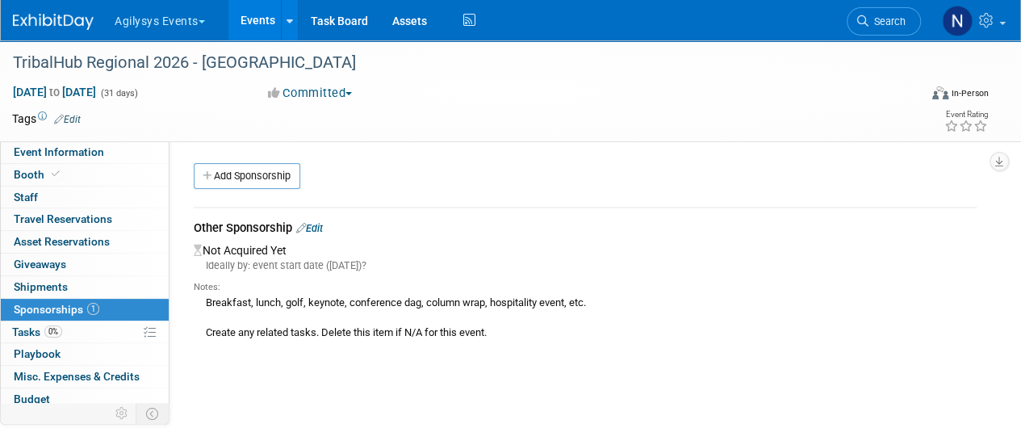
click at [321, 227] on link "Edit" at bounding box center [309, 228] width 27 height 12
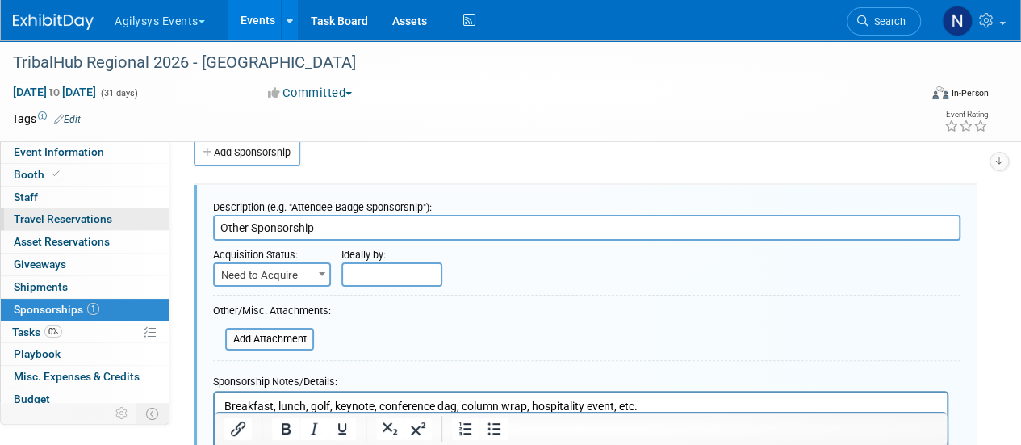
drag, startPoint x: 321, startPoint y: 227, endPoint x: 145, endPoint y: 211, distance: 176.7
click at [145, 211] on div "Event Information Event Info Booth Booth 0 Staff 0 Staff 0 Travel Reservations …" at bounding box center [510, 286] width 1021 height 538
paste input "Cocktail Hour Sponsor (Exclusive)"
type input "Cocktail Hour Sponsor (Exclusive)"
click at [301, 266] on span "Need to Acquire" at bounding box center [272, 275] width 115 height 23
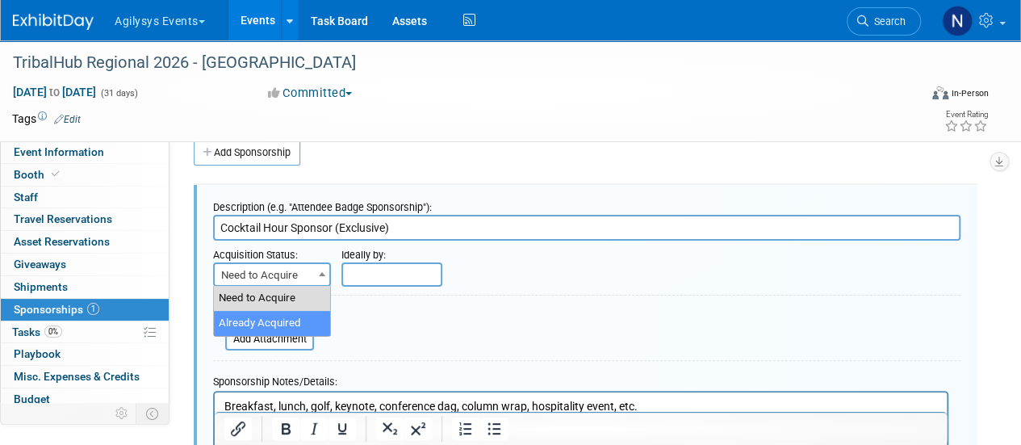
select select "2"
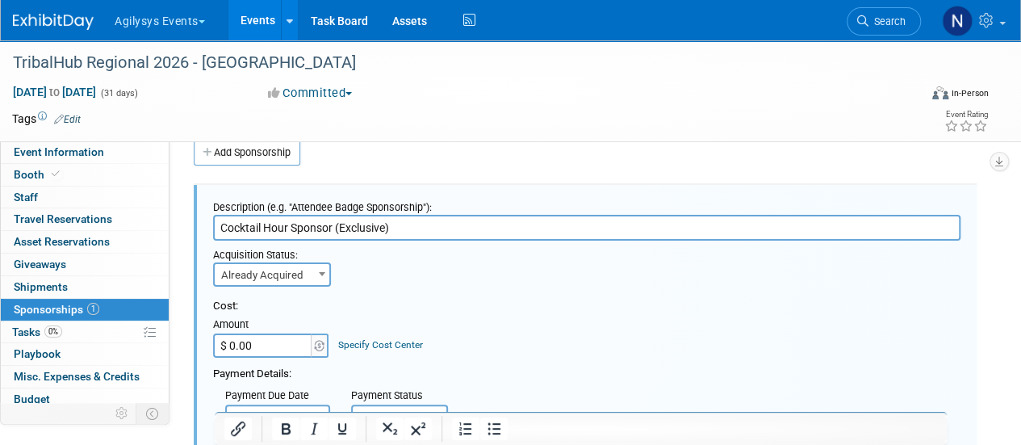
click at [270, 341] on input "$ 0.00" at bounding box center [263, 345] width 101 height 24
type input "$ 8,500.00"
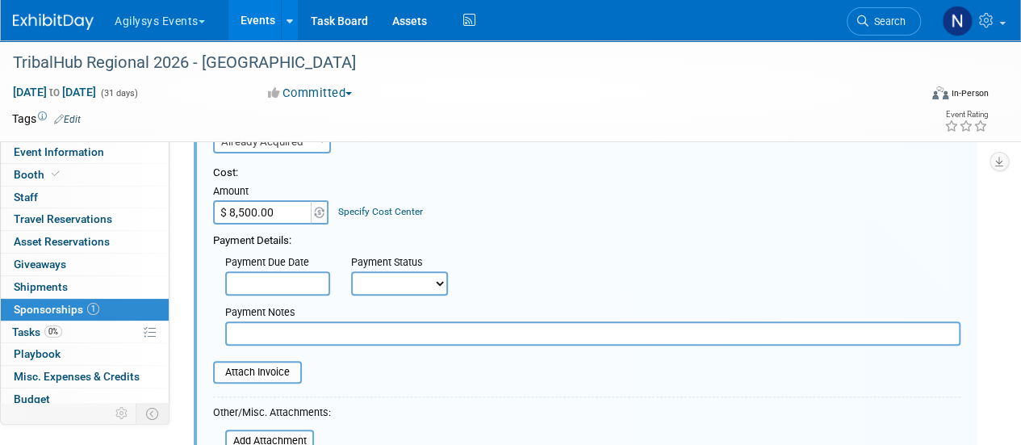
click at [268, 336] on input "text" at bounding box center [592, 333] width 735 height 24
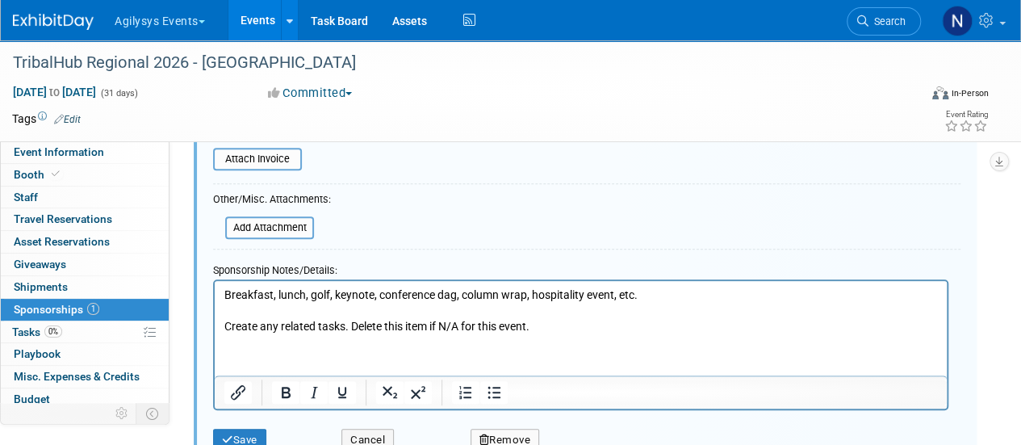
type input "Waiting on Invoice"
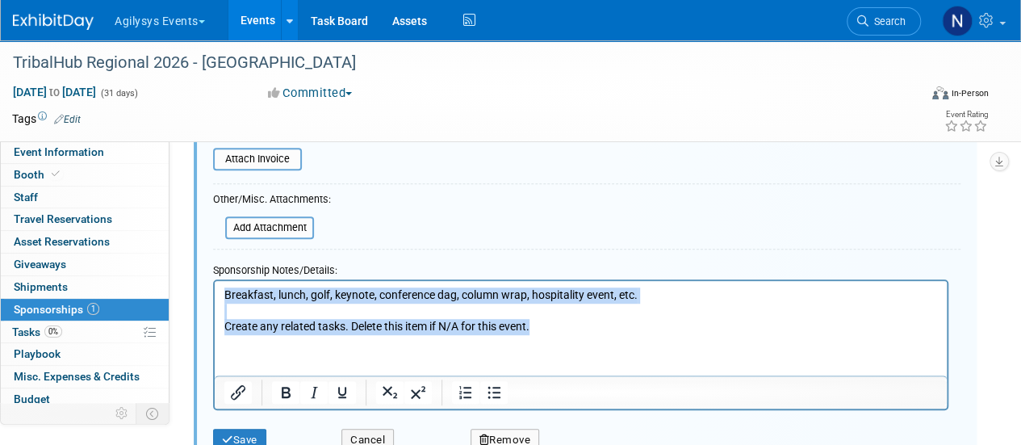
drag, startPoint x: 550, startPoint y: 324, endPoint x: 163, endPoint y: 245, distance: 395.4
click at [215, 280] on html "Breakfast, lunch, golf, keynote, conference dag, column wrap, hospitality event…" at bounding box center [581, 307] width 732 height 54
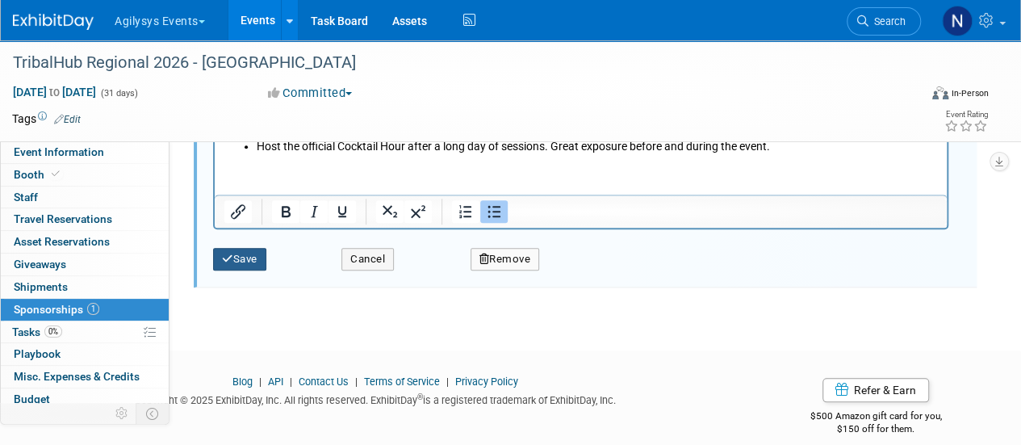
click at [223, 253] on icon "submit" at bounding box center [227, 258] width 11 height 10
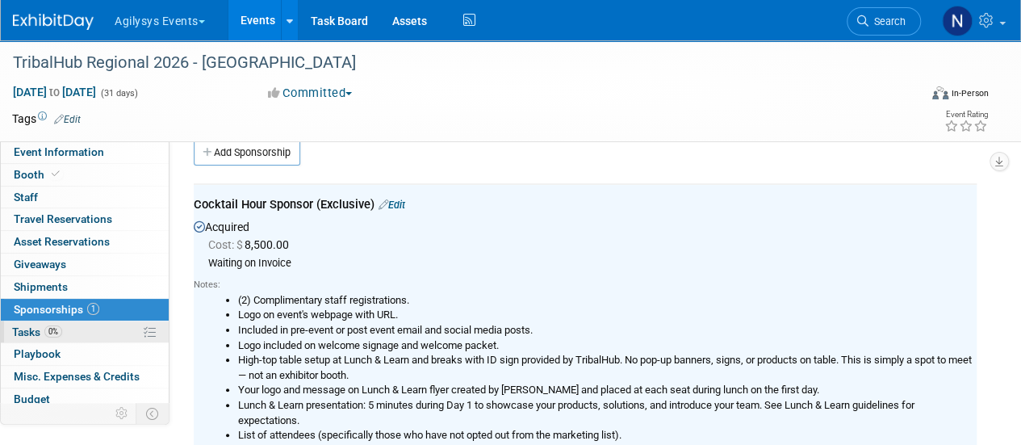
click at [93, 328] on link "0% Tasks 0%" at bounding box center [85, 332] width 168 height 22
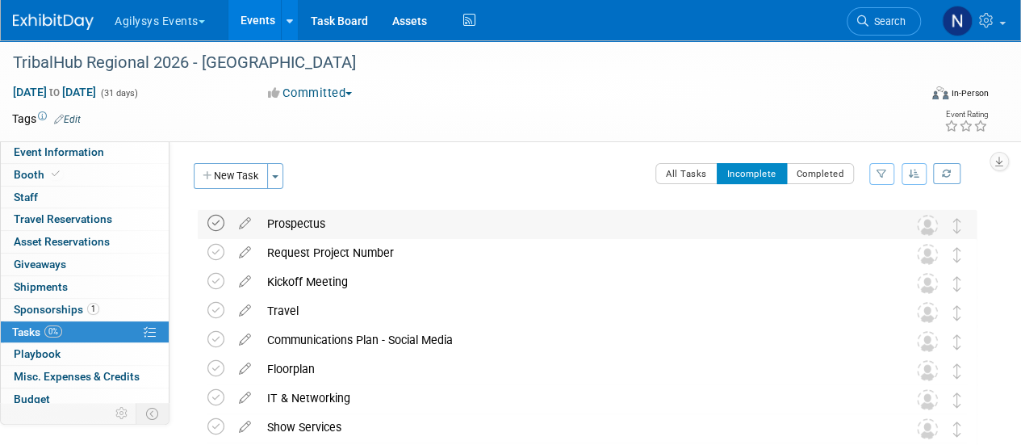
click at [218, 215] on icon at bounding box center [215, 223] width 17 height 17
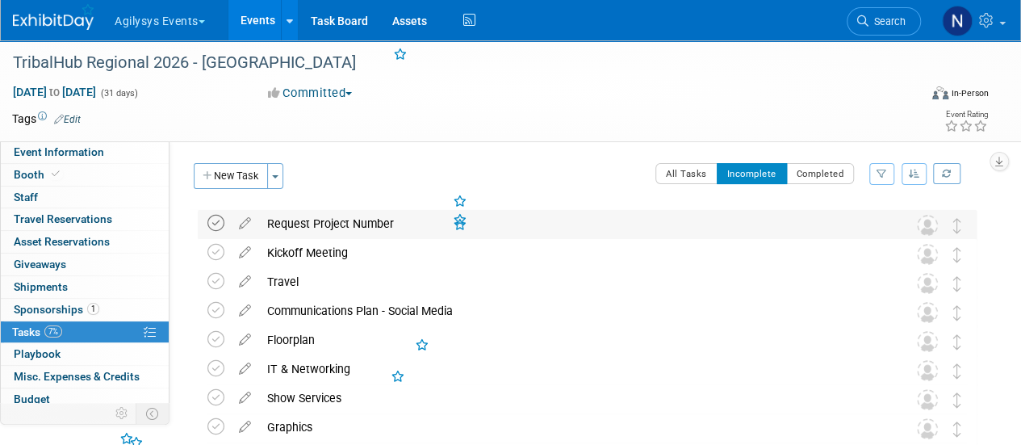
click at [218, 215] on icon at bounding box center [215, 223] width 17 height 17
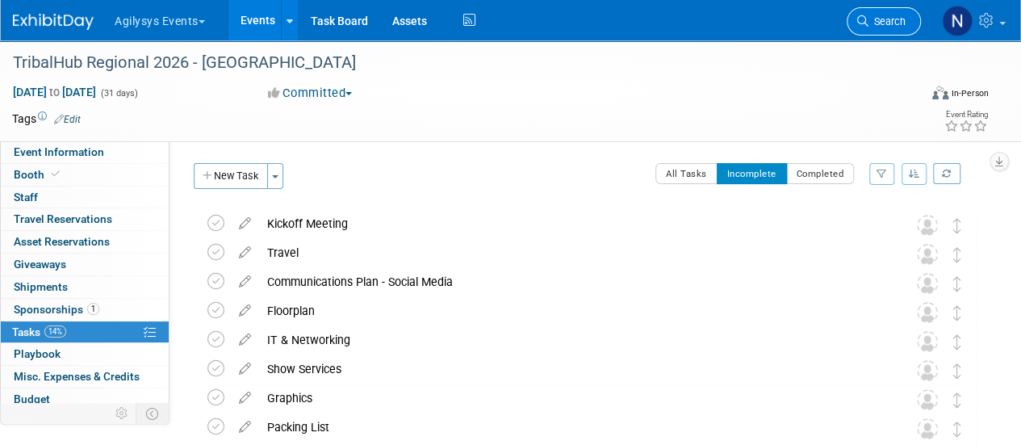
click at [904, 17] on span "Search" at bounding box center [886, 21] width 37 height 12
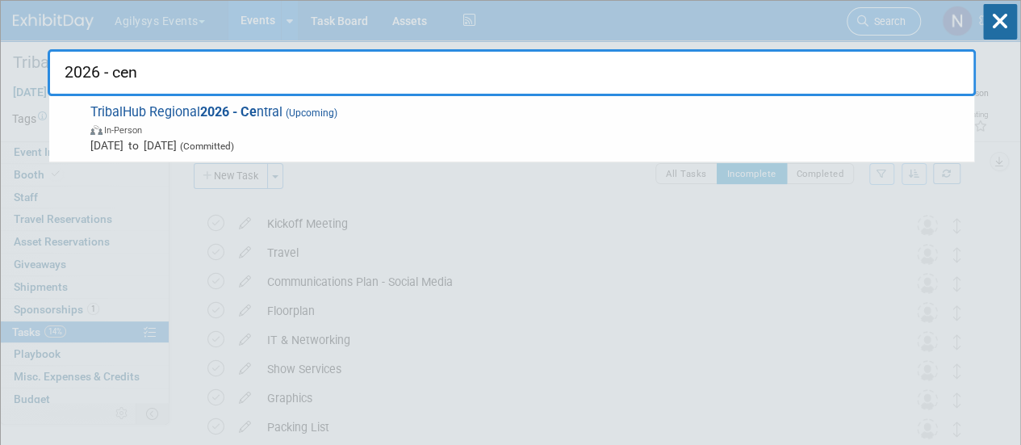
type input "2026 - cent"
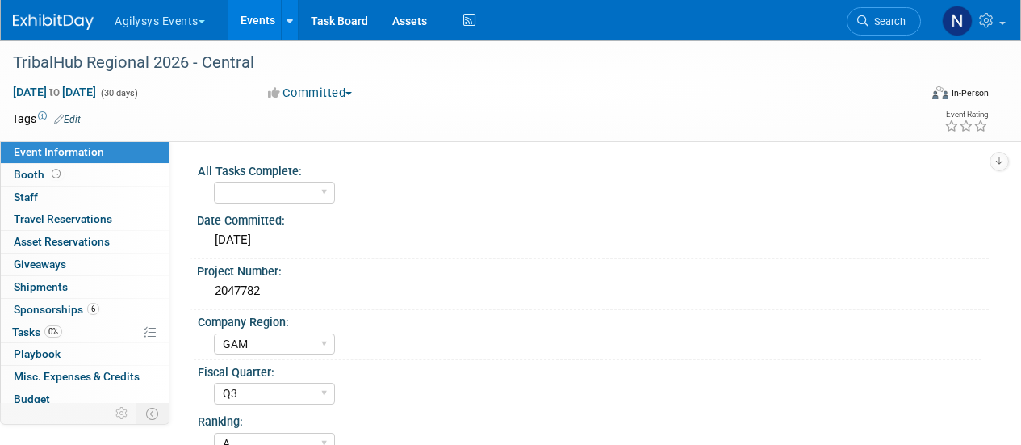
select select "GAM"
select select "Q3"
select select "A"
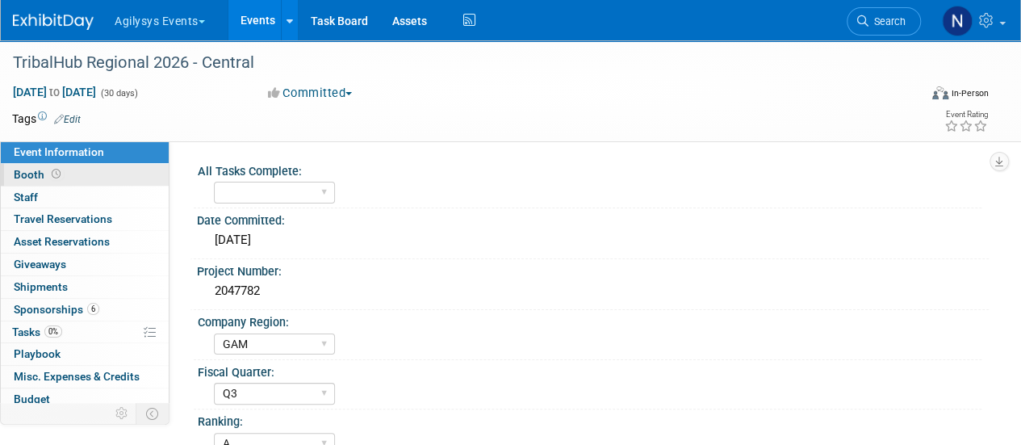
click at [128, 170] on link "Booth" at bounding box center [85, 175] width 168 height 22
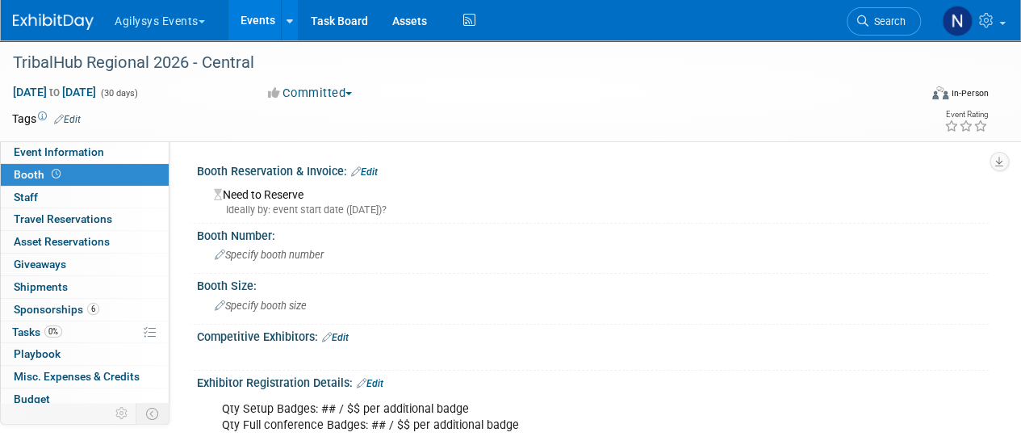
click at [387, 169] on div "Booth Reservation & Invoice: Edit" at bounding box center [593, 169] width 792 height 21
click at [370, 169] on link "Edit" at bounding box center [364, 171] width 27 height 11
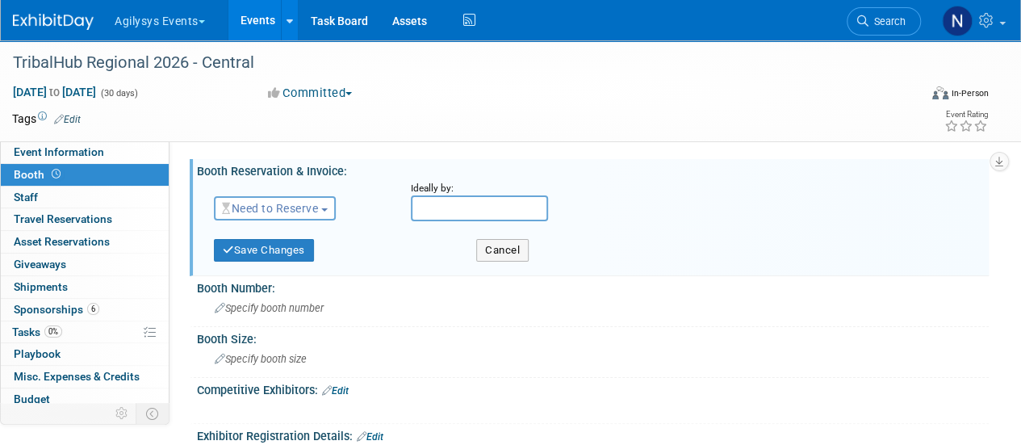
click at [295, 206] on span "Need to Reserve" at bounding box center [270, 208] width 96 height 13
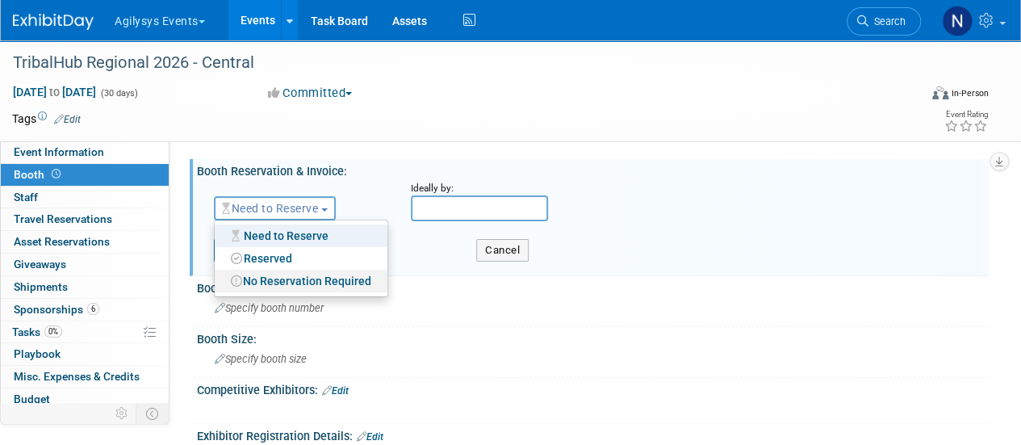
click at [284, 281] on link "No Reservation Required" at bounding box center [301, 281] width 173 height 23
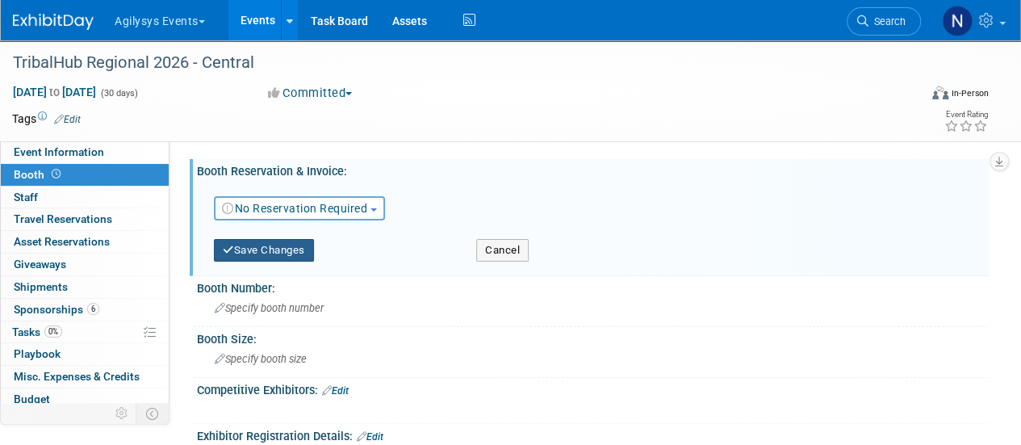
click at [278, 248] on button "Save Changes" at bounding box center [264, 250] width 100 height 23
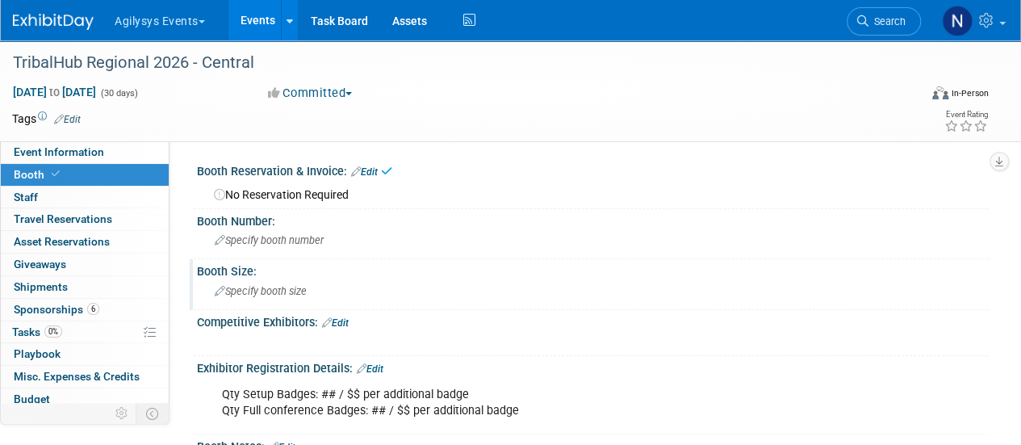
click at [269, 290] on span "Specify booth size" at bounding box center [261, 291] width 92 height 12
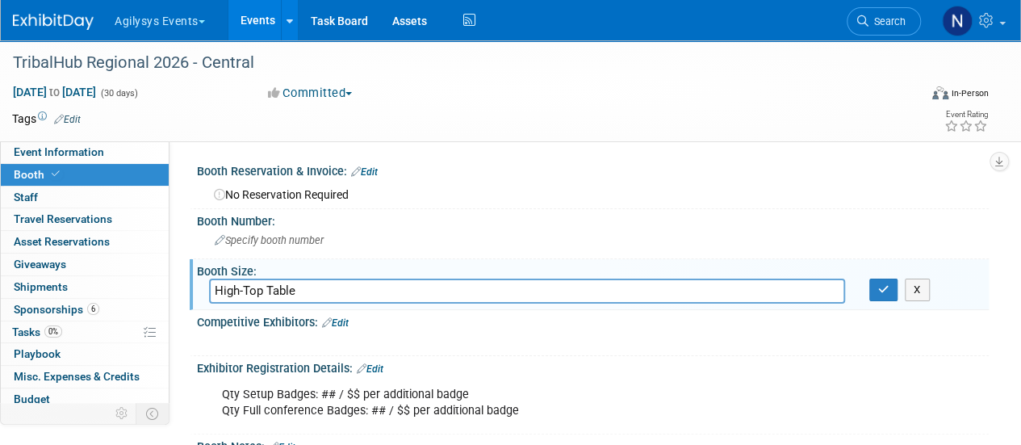
type input "High-Top Table"
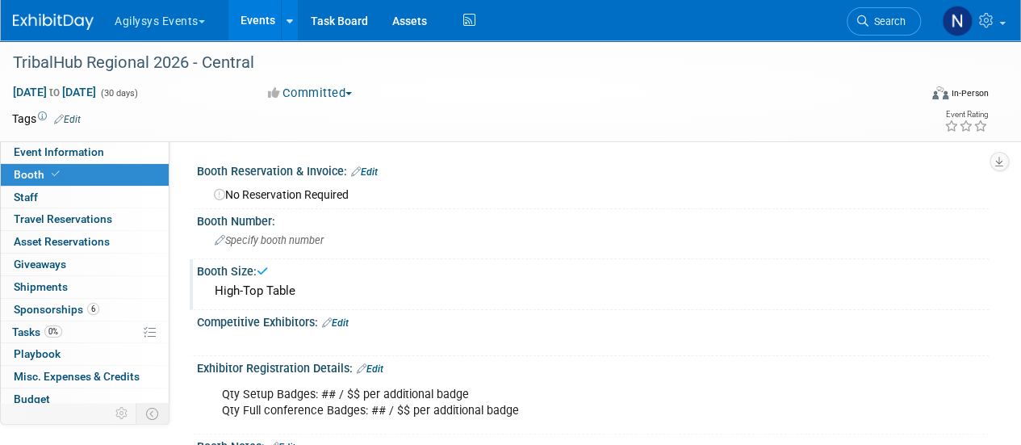
scroll to position [66, 0]
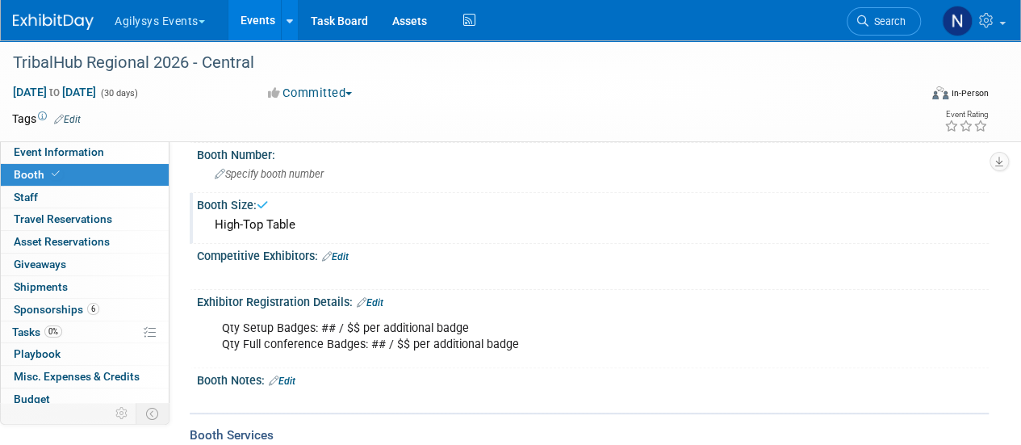
click at [380, 301] on link "Edit" at bounding box center [370, 302] width 27 height 11
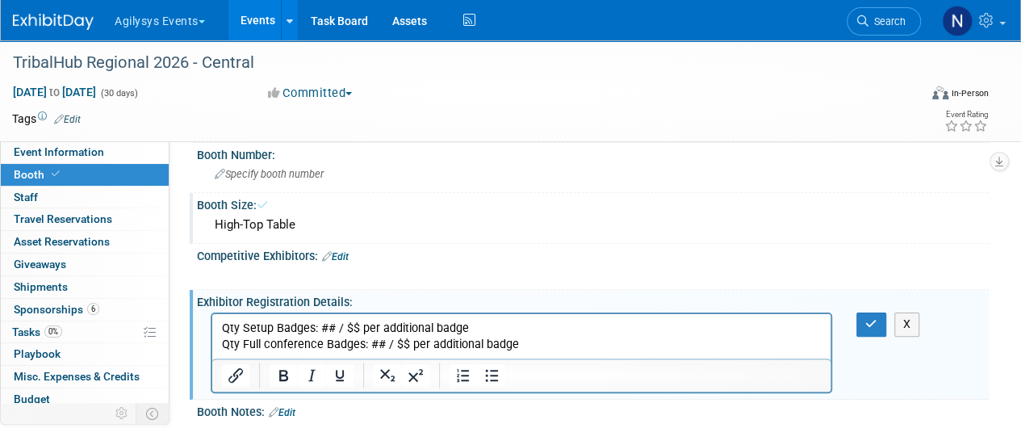
scroll to position [0, 0]
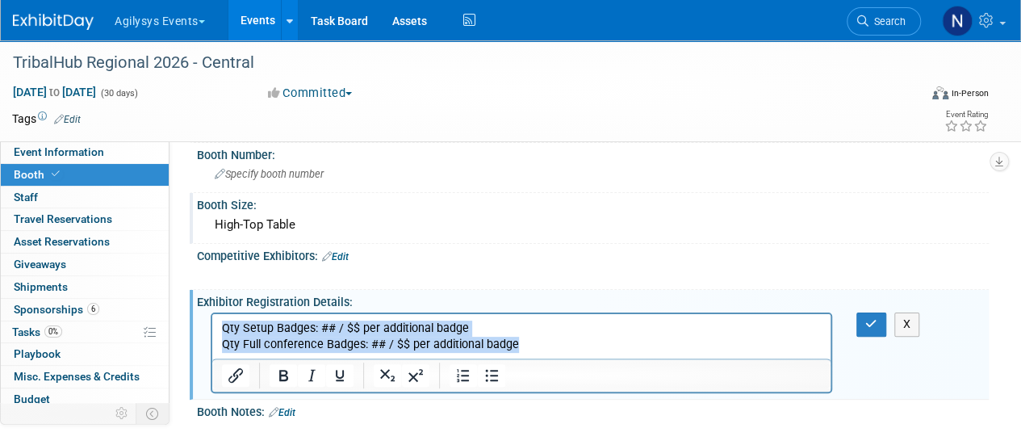
drag, startPoint x: 530, startPoint y: 342, endPoint x: 161, endPoint y: 276, distance: 375.5
click at [212, 314] on html "Qty Setup Badges: ## / $$ per additional badge Qty Full conference Badges: ## /…" at bounding box center [521, 333] width 618 height 39
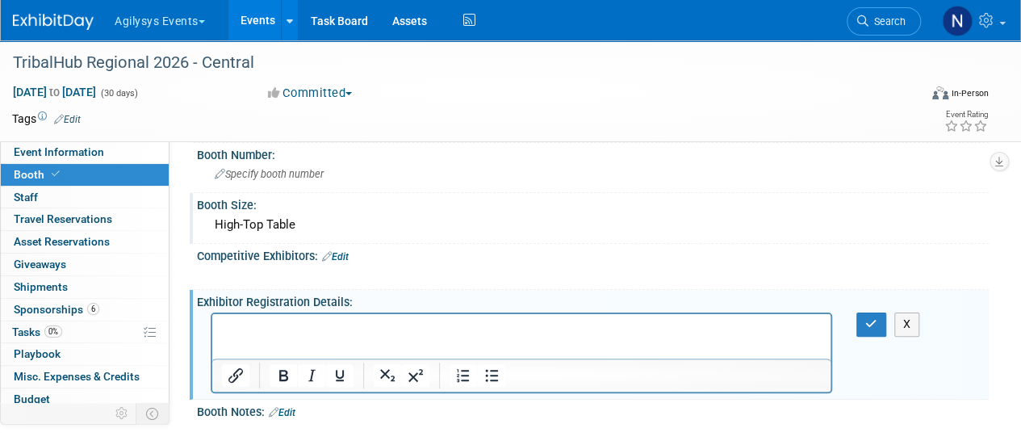
paste body "Rich Text Area. Press ALT-0 for help."
drag, startPoint x: 865, startPoint y: 324, endPoint x: 598, endPoint y: 2, distance: 418.4
click at [865, 324] on icon "button" at bounding box center [871, 323] width 12 height 11
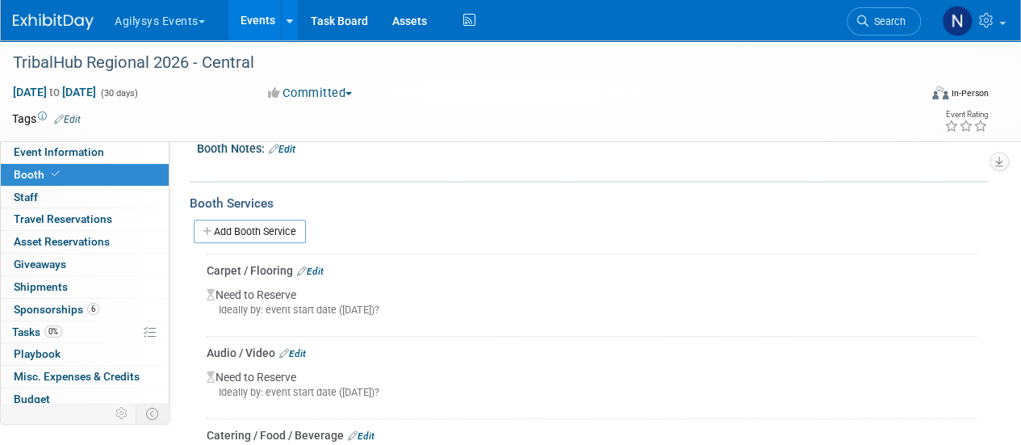
scroll to position [337, 0]
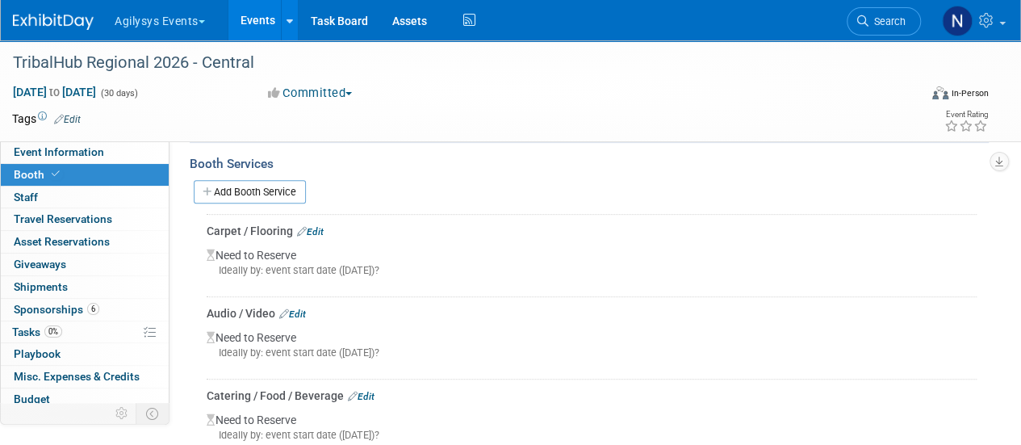
click at [320, 226] on link "Edit" at bounding box center [310, 231] width 27 height 11
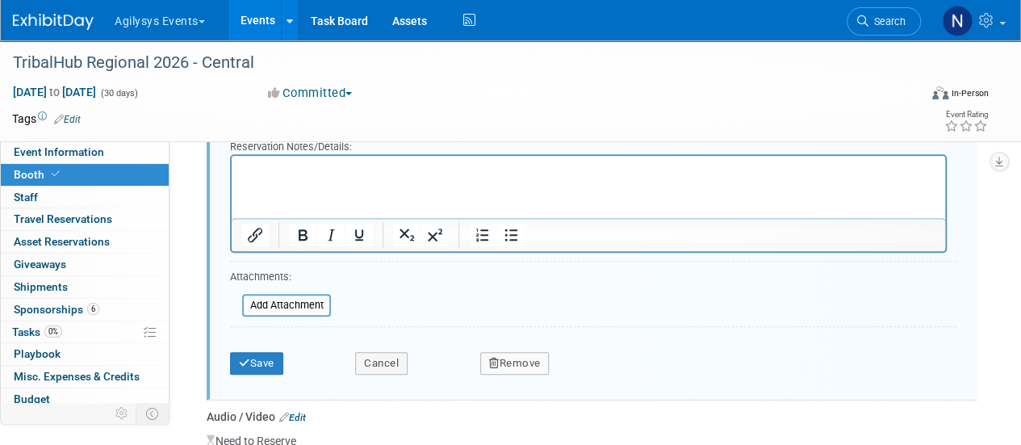
scroll to position [613, 0]
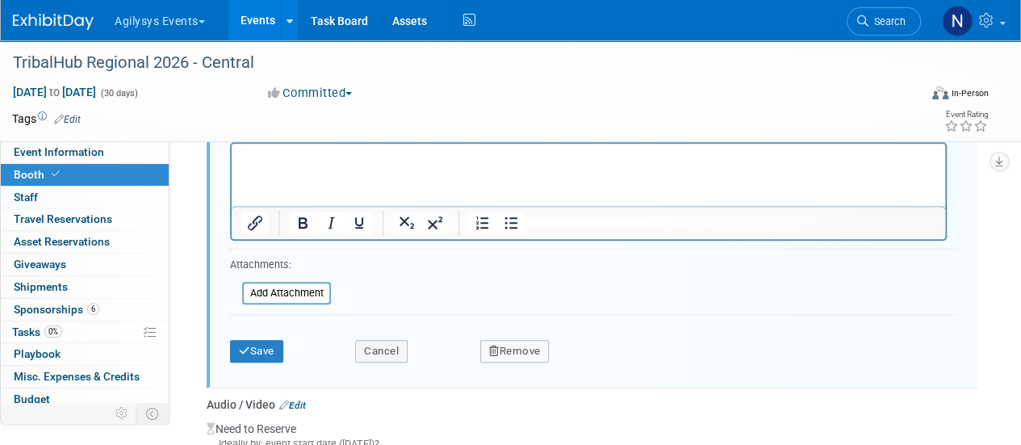
click at [501, 349] on button "Remove" at bounding box center [514, 351] width 69 height 23
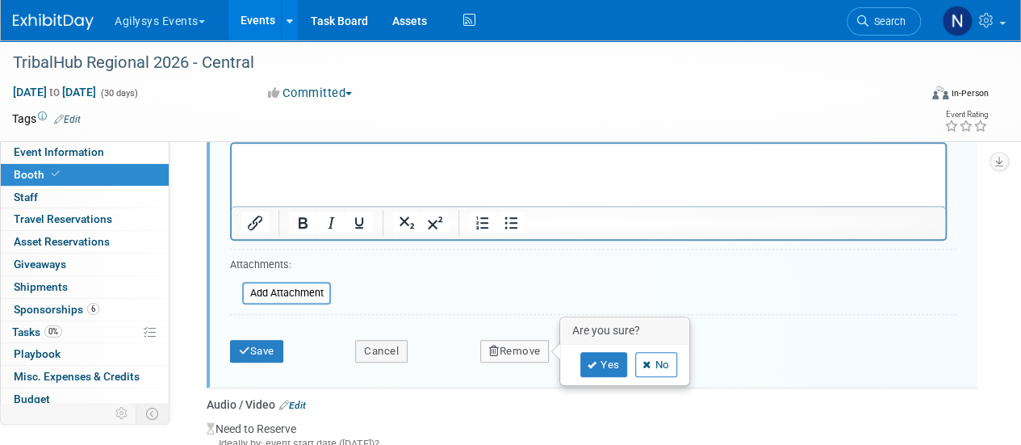
click at [579, 358] on div "Yes No" at bounding box center [624, 365] width 105 height 26
click at [590, 361] on icon at bounding box center [593, 365] width 10 height 9
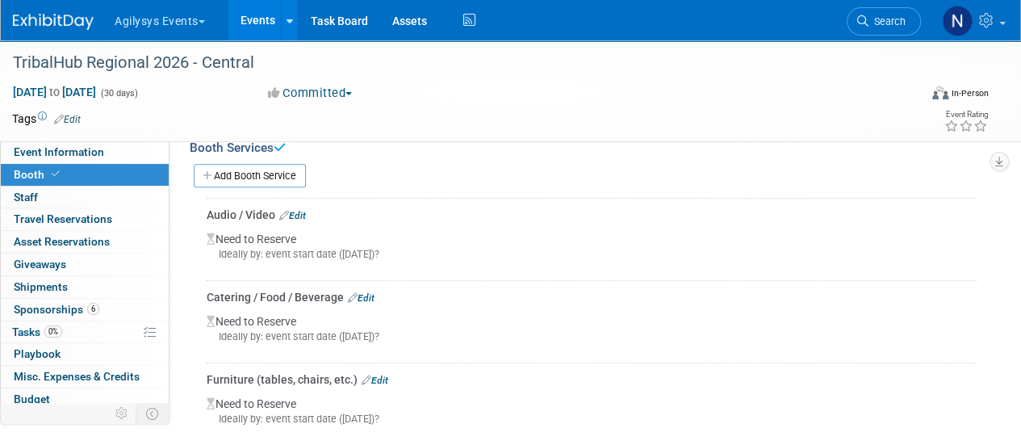
scroll to position [350, 0]
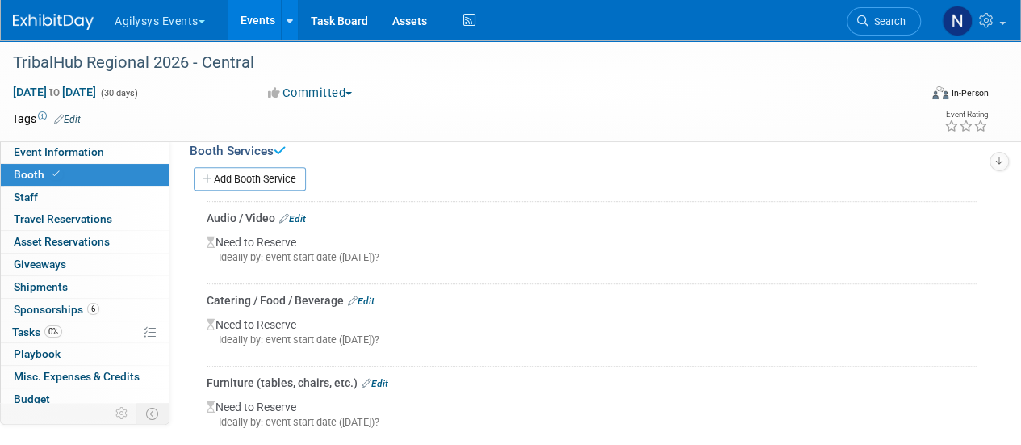
click at [297, 213] on link "Edit" at bounding box center [292, 218] width 27 height 11
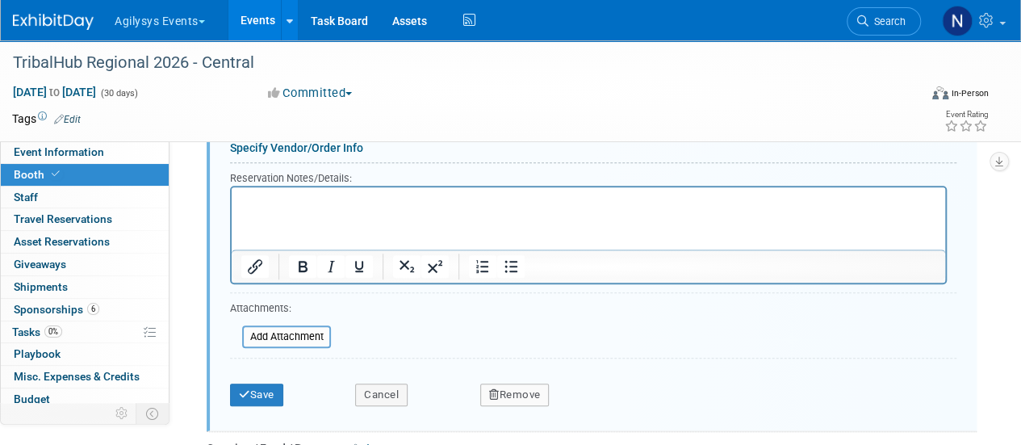
scroll to position [571, 0]
click at [536, 390] on button "Remove" at bounding box center [514, 394] width 69 height 23
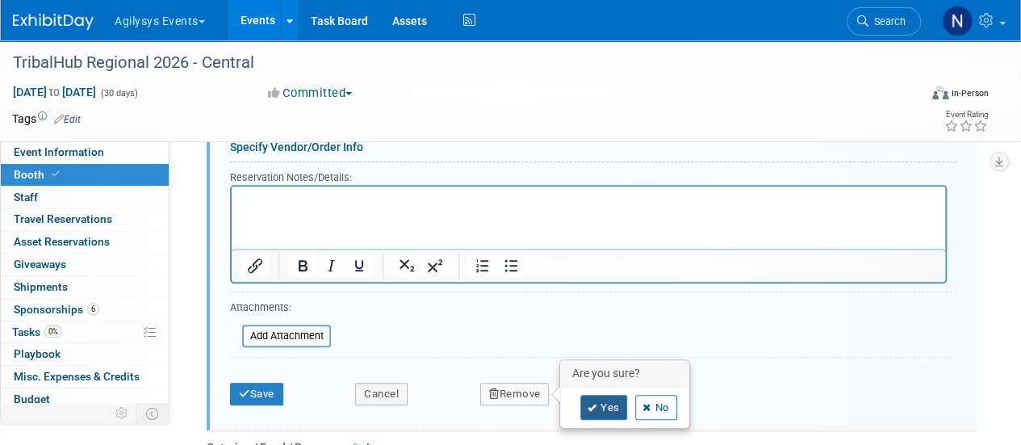
click at [617, 398] on link "Yes" at bounding box center [603, 408] width 47 height 26
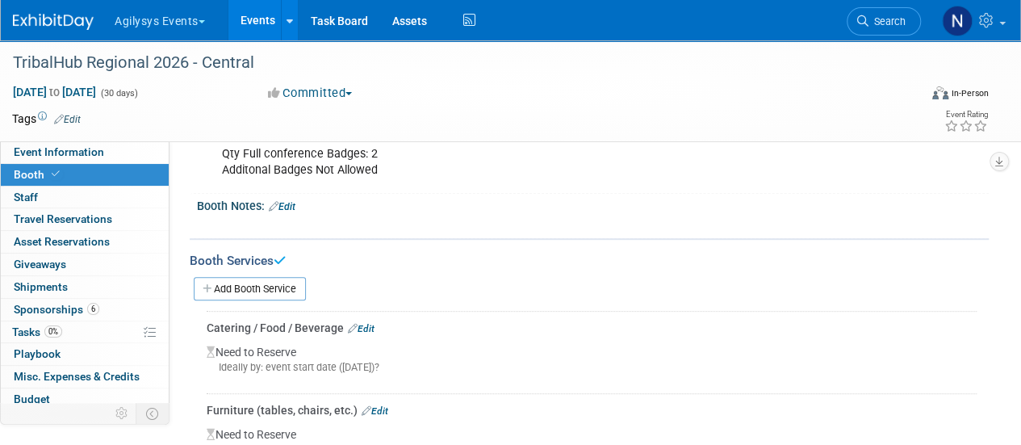
scroll to position [227, 0]
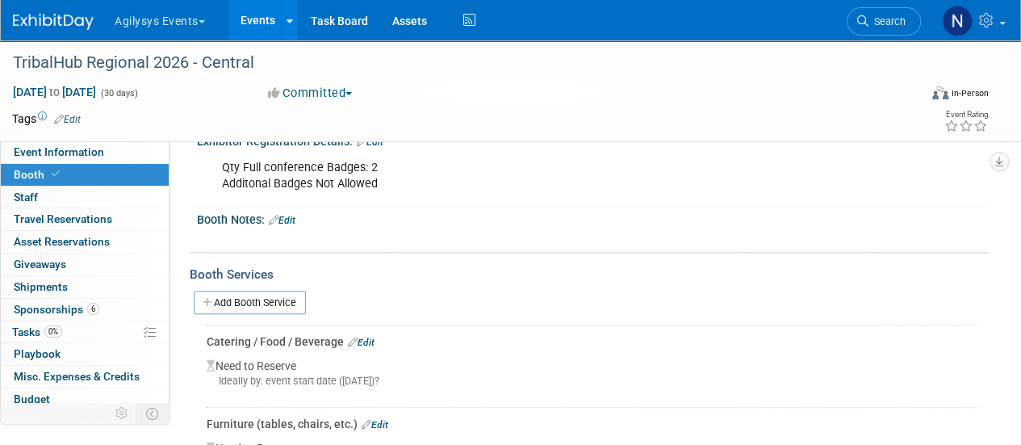
click at [363, 338] on link "Edit" at bounding box center [361, 342] width 27 height 11
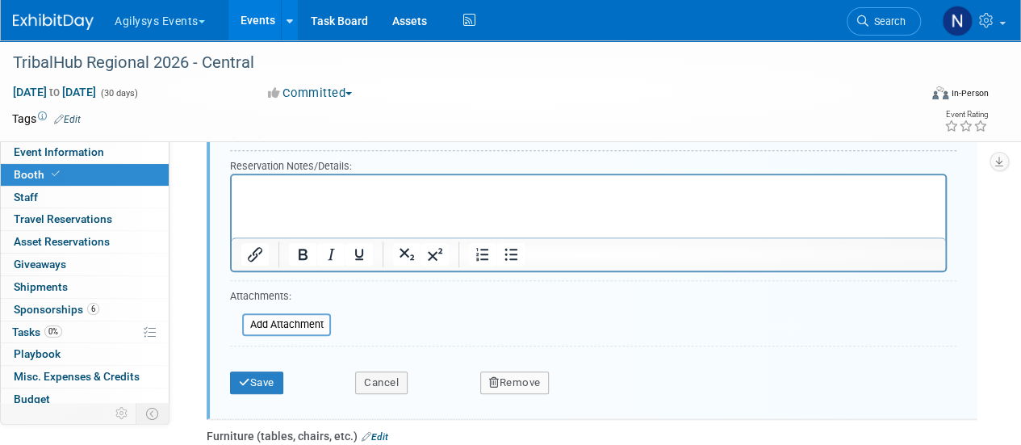
scroll to position [588, 0]
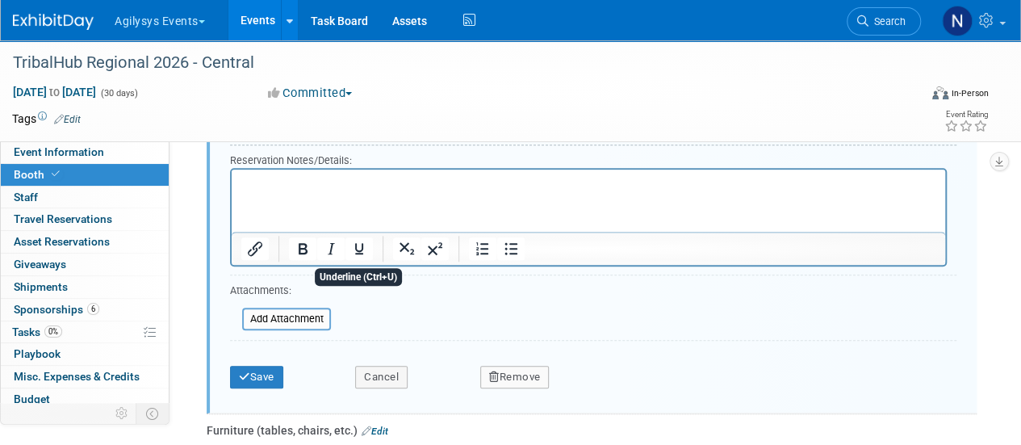
click at [508, 382] on button "Remove" at bounding box center [514, 377] width 69 height 23
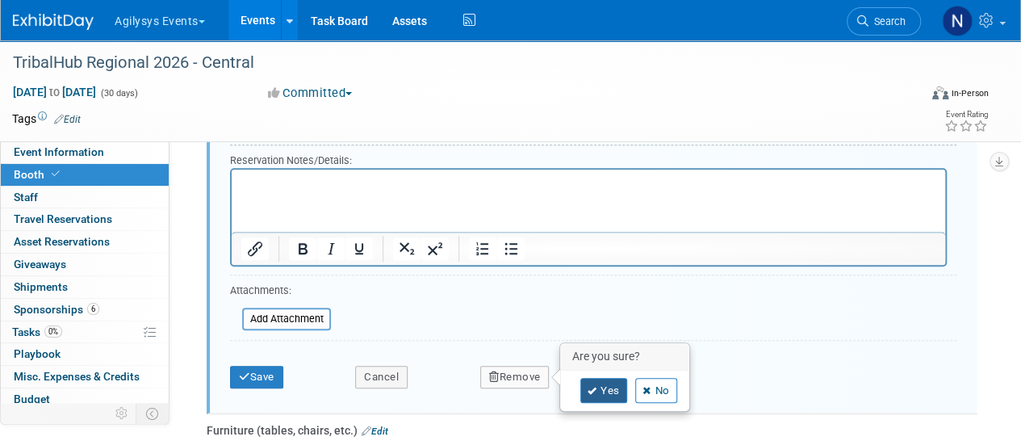
click at [583, 382] on link "Yes" at bounding box center [603, 391] width 47 height 26
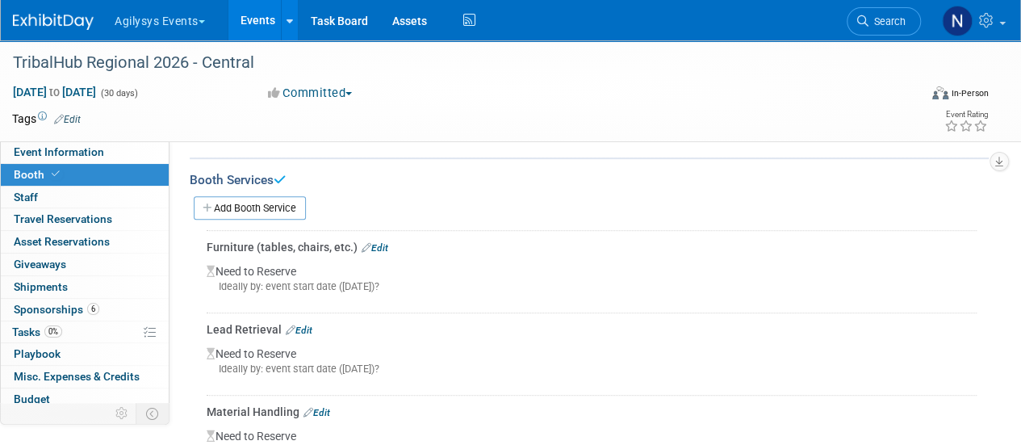
scroll to position [299, 0]
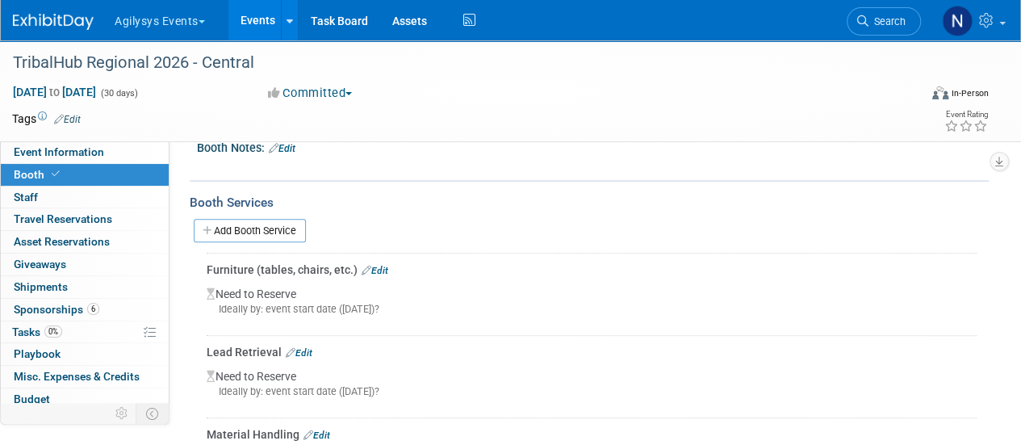
click at [383, 265] on link "Edit" at bounding box center [375, 270] width 27 height 11
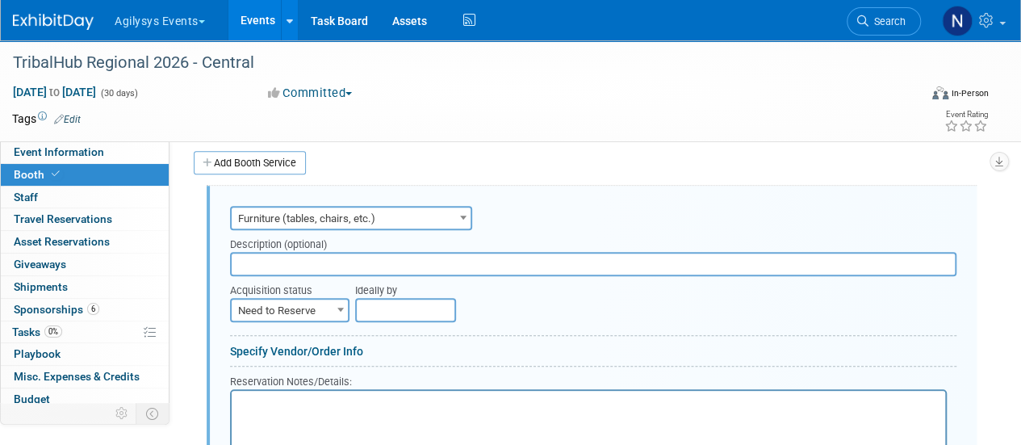
scroll to position [569, 0]
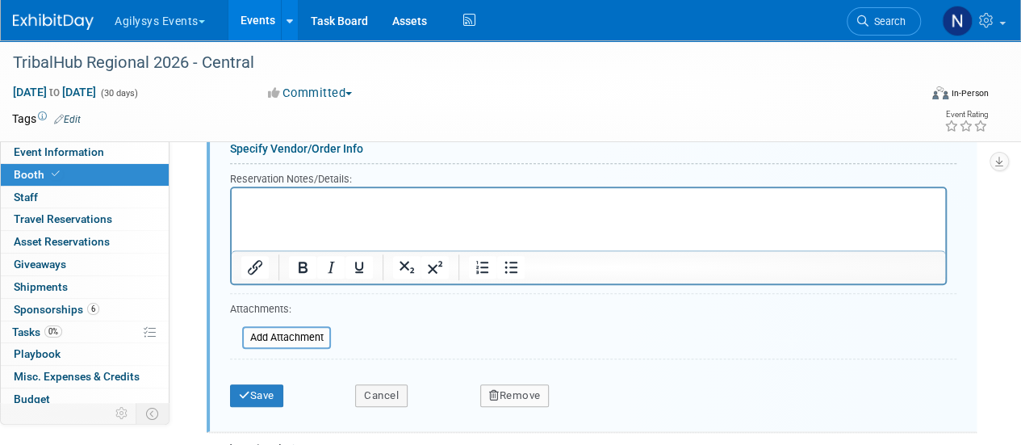
click at [526, 385] on button "Remove" at bounding box center [514, 395] width 69 height 23
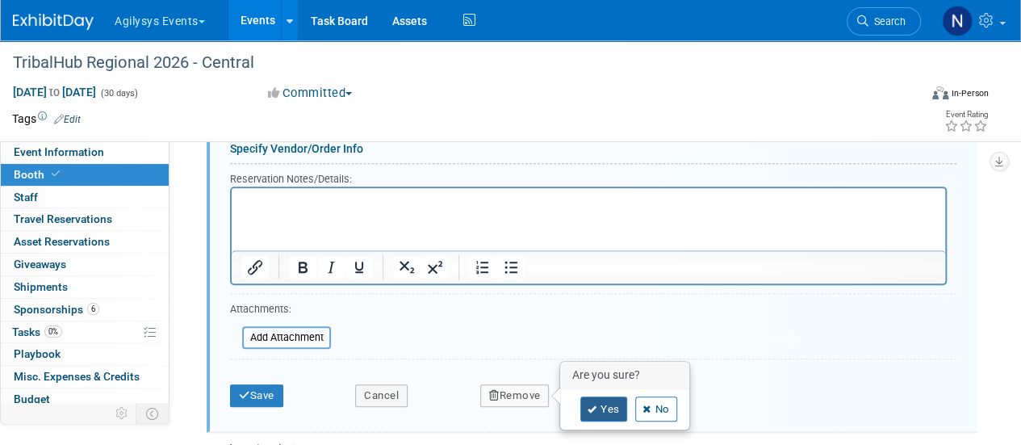
click at [608, 403] on link "Yes" at bounding box center [603, 409] width 47 height 26
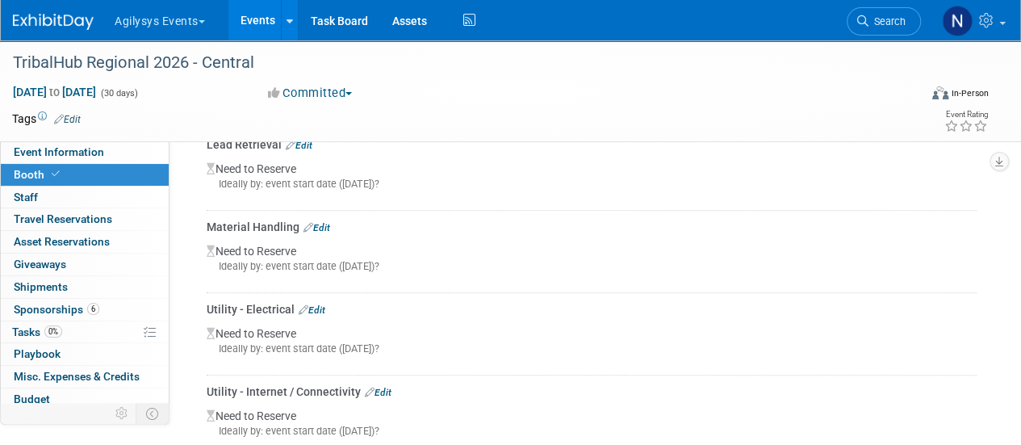
scroll to position [345, 0]
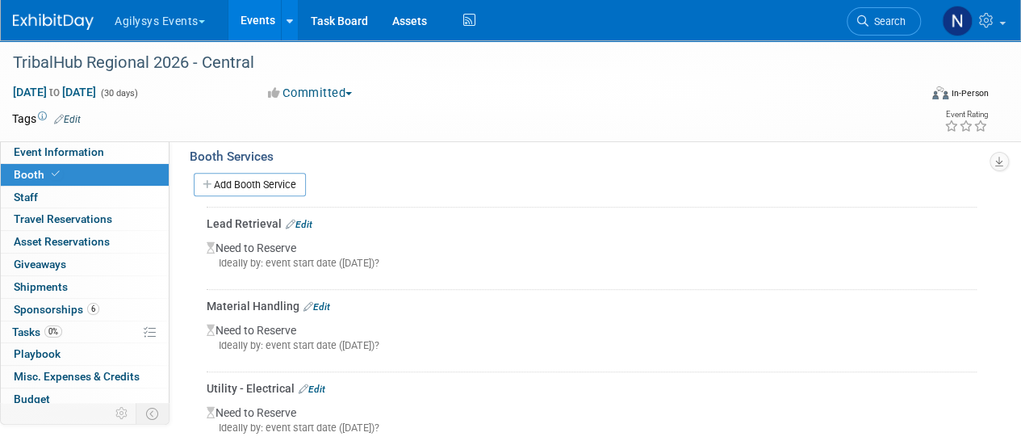
click at [327, 301] on link "Edit" at bounding box center [316, 306] width 27 height 11
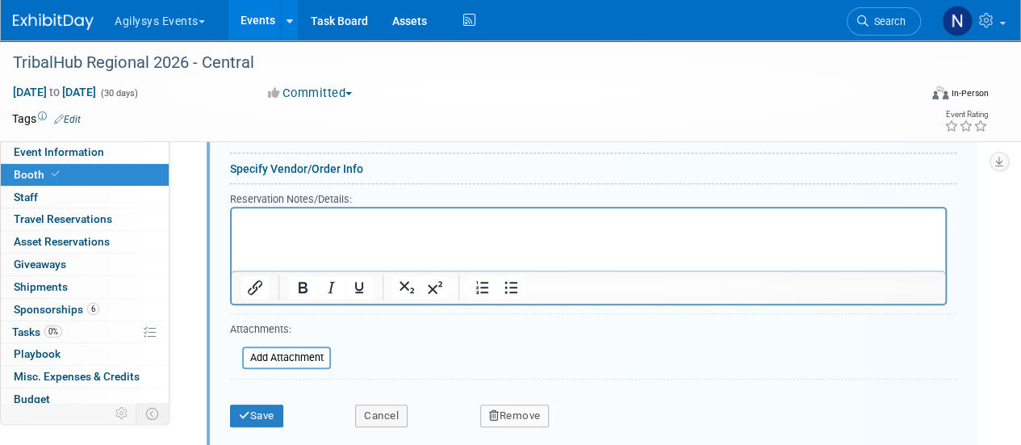
scroll to position [633, 0]
click at [511, 408] on button "Remove" at bounding box center [514, 414] width 69 height 23
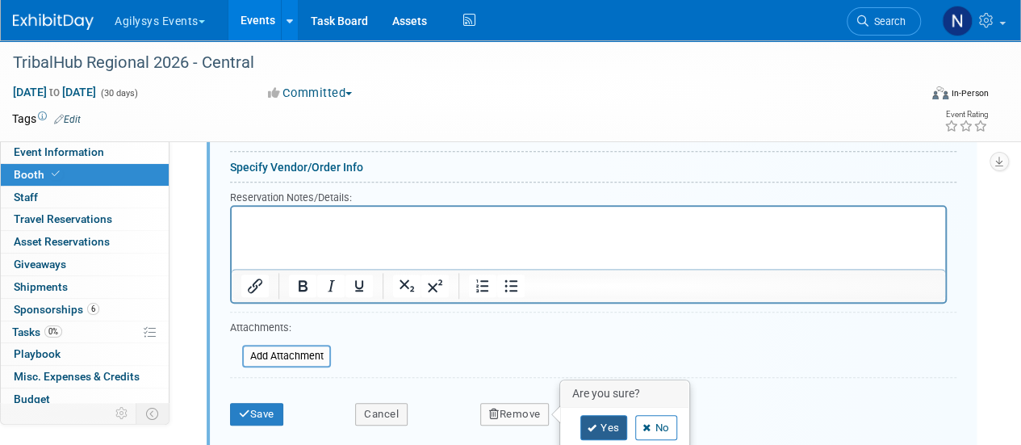
click at [596, 419] on link "Yes" at bounding box center [603, 428] width 47 height 26
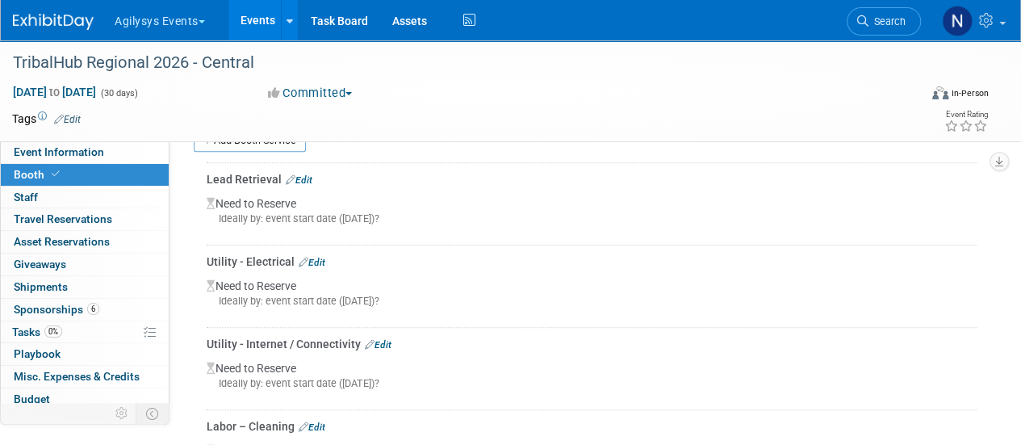
scroll to position [387, 0]
click at [313, 259] on link "Edit" at bounding box center [312, 263] width 27 height 11
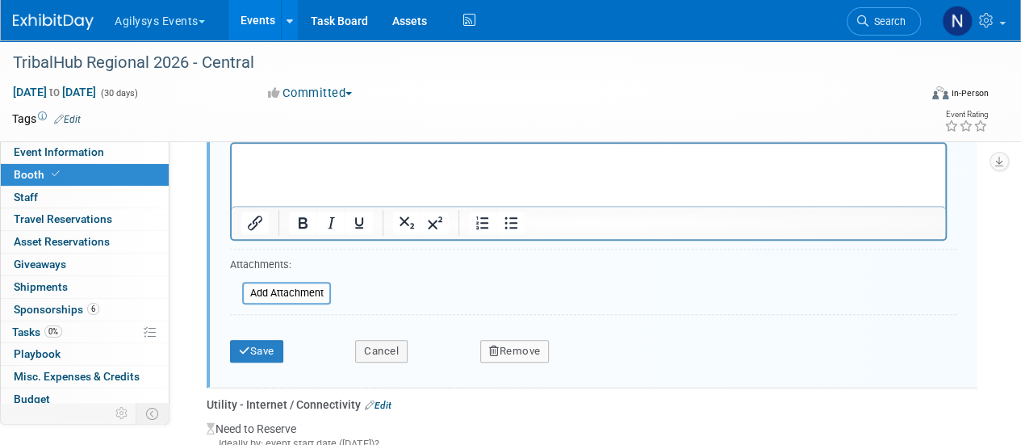
scroll to position [698, 0]
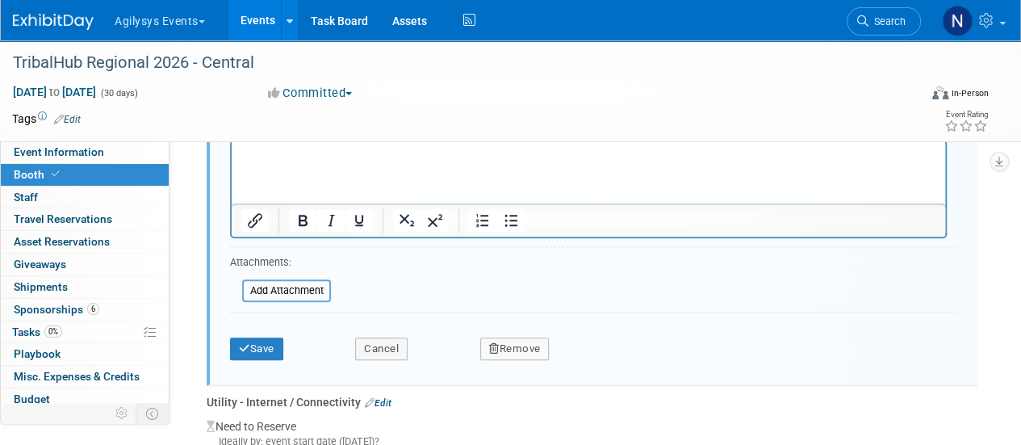
click at [526, 338] on button "Remove" at bounding box center [514, 348] width 69 height 23
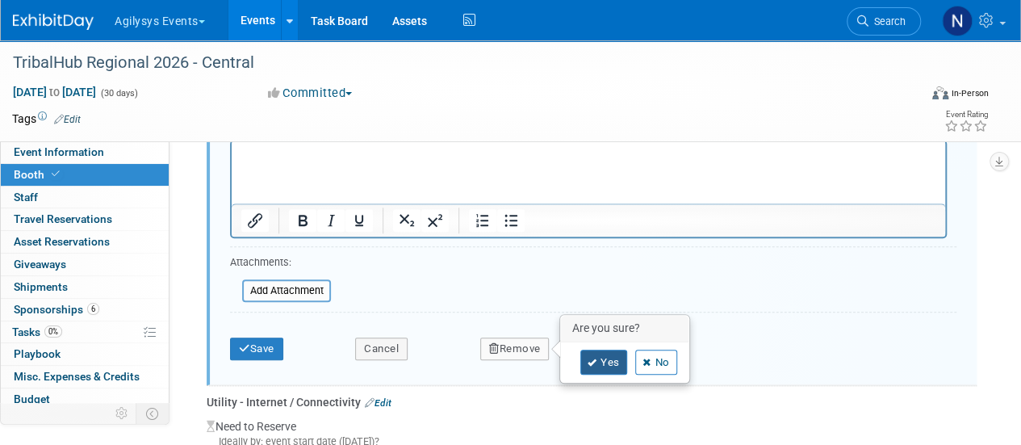
click at [606, 354] on link "Yes" at bounding box center [603, 362] width 47 height 26
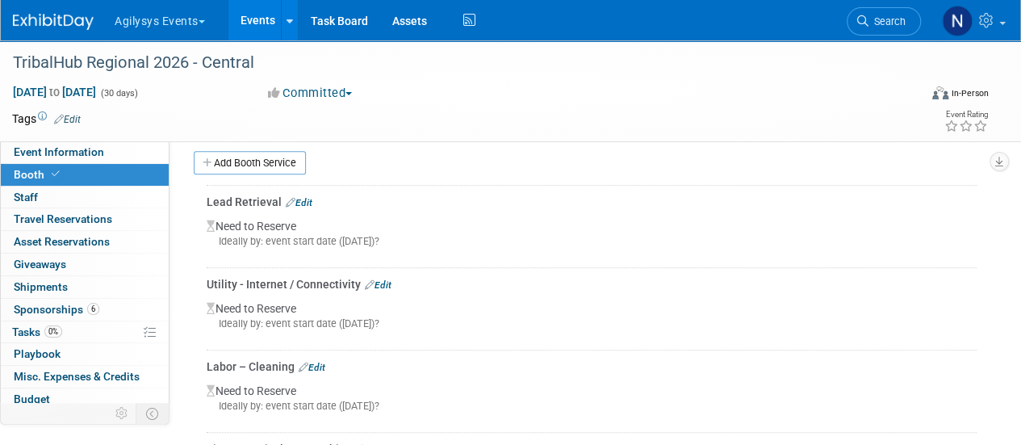
scroll to position [342, 0]
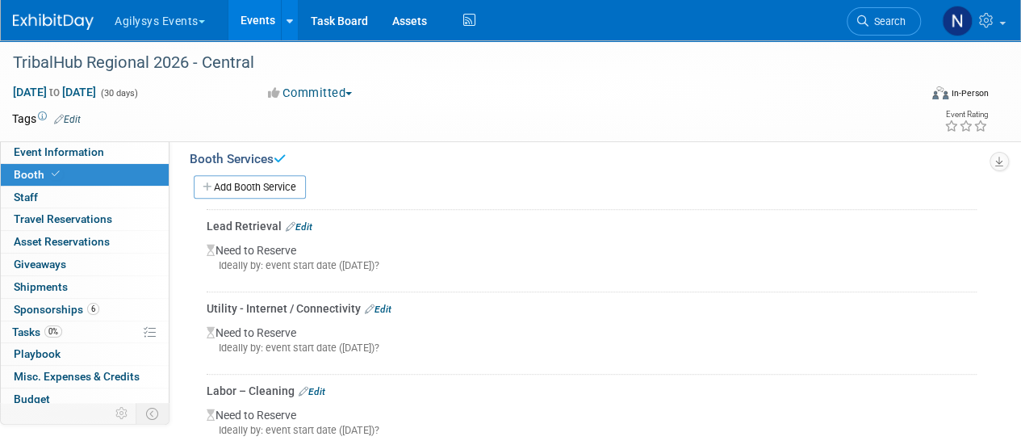
click at [386, 303] on link "Edit" at bounding box center [378, 308] width 27 height 11
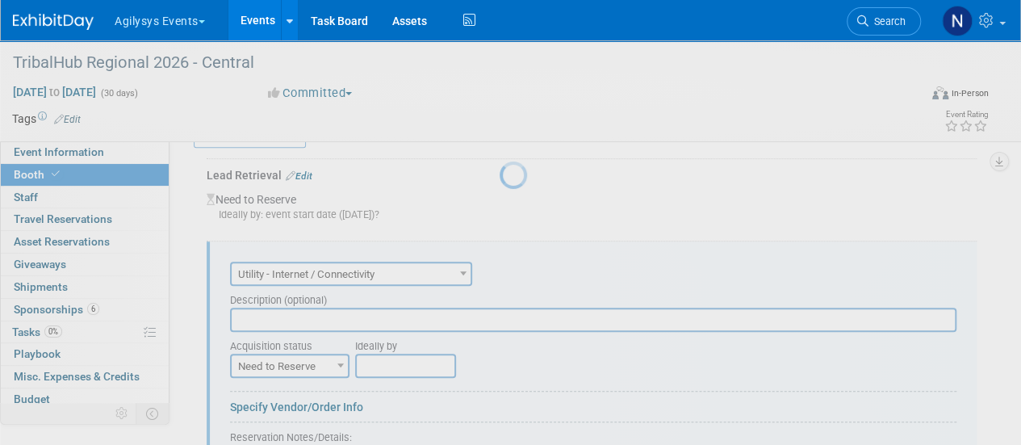
scroll to position [447, 0]
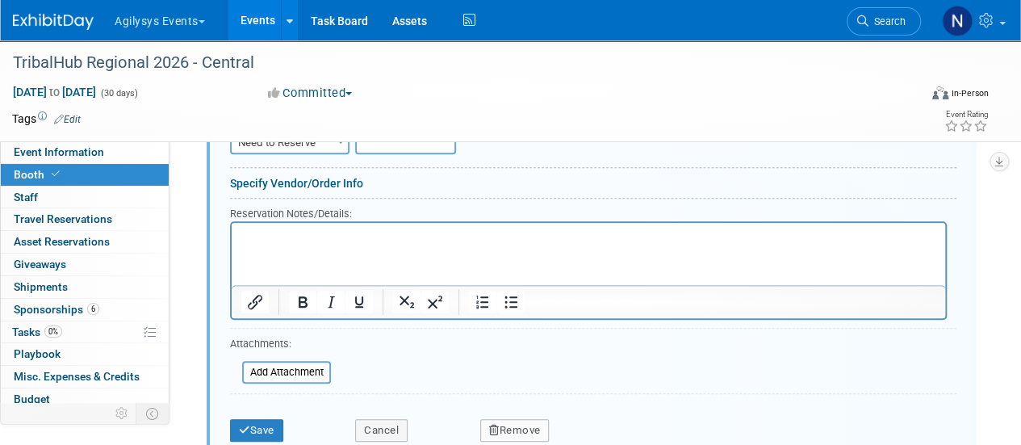
click at [531, 424] on button "Remove" at bounding box center [514, 430] width 69 height 23
click at [588, 429] on link "Yes" at bounding box center [603, 428] width 47 height 26
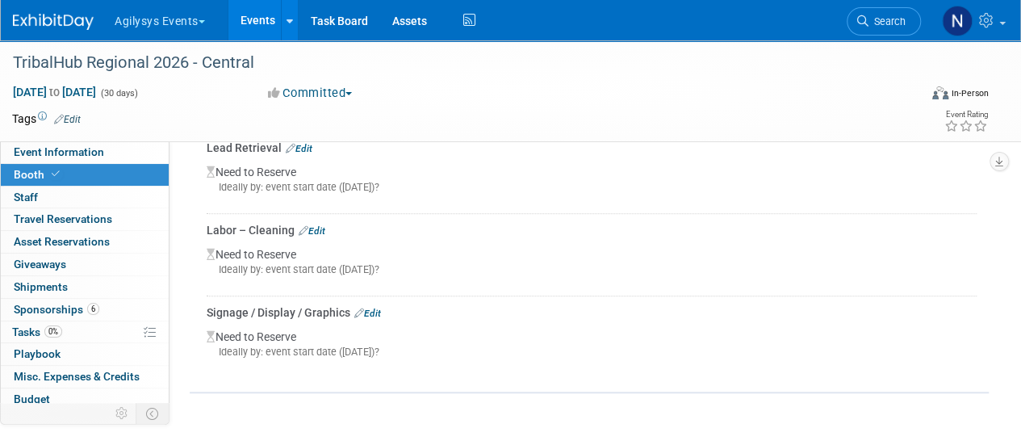
click at [320, 225] on link "Edit" at bounding box center [312, 230] width 27 height 11
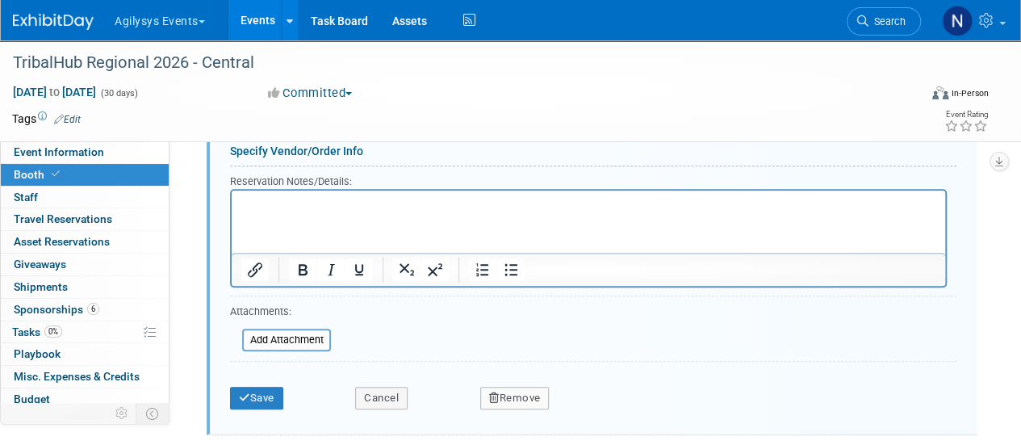
click at [536, 387] on button "Remove" at bounding box center [514, 398] width 69 height 23
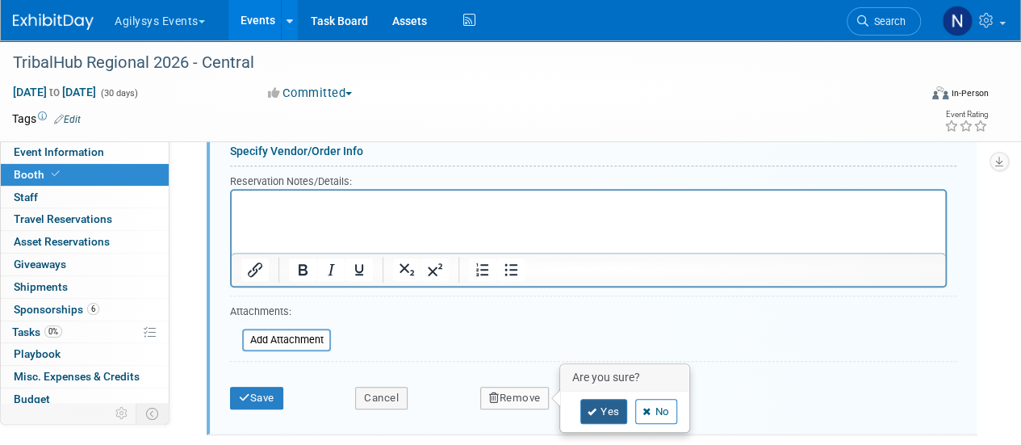
click at [611, 404] on link "Yes" at bounding box center [603, 412] width 47 height 26
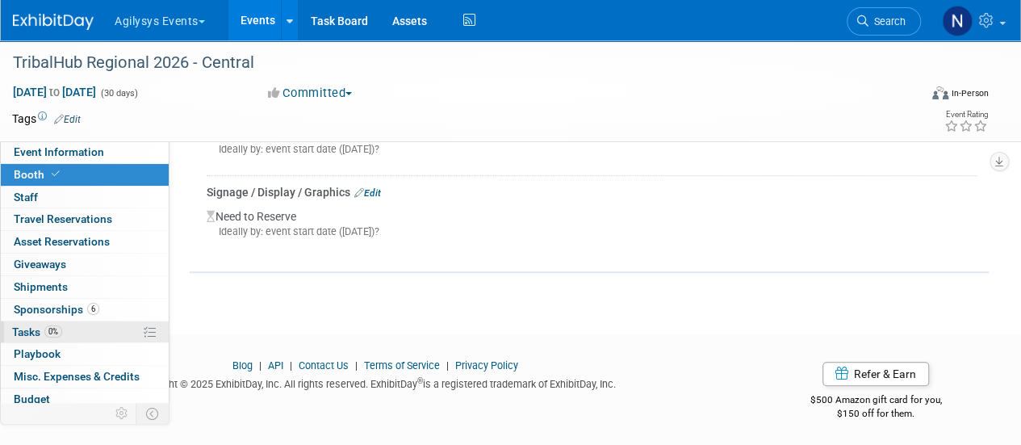
click at [86, 328] on link "0% Tasks 0%" at bounding box center [85, 332] width 168 height 22
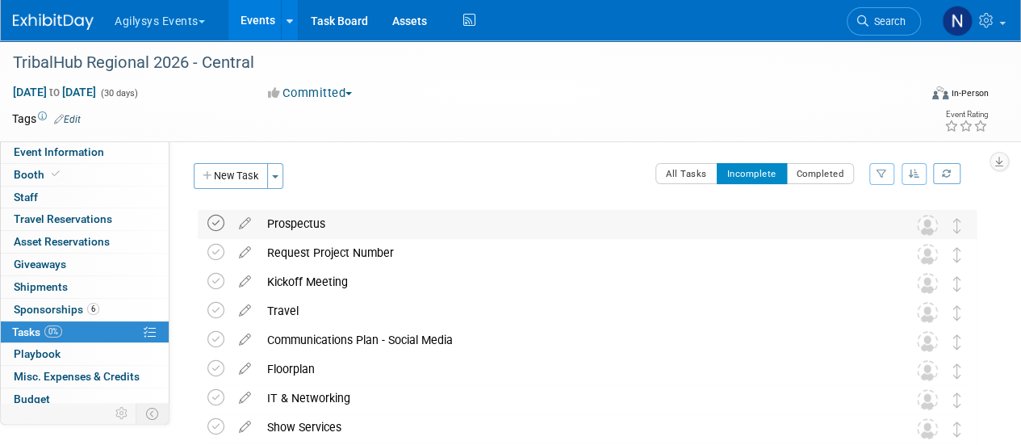
click at [216, 227] on icon at bounding box center [215, 223] width 17 height 17
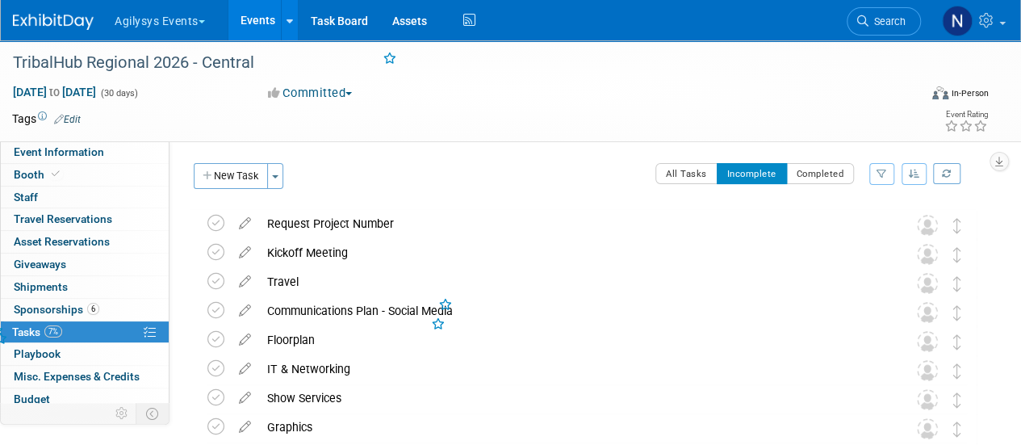
click at [216, 227] on icon at bounding box center [215, 223] width 17 height 17
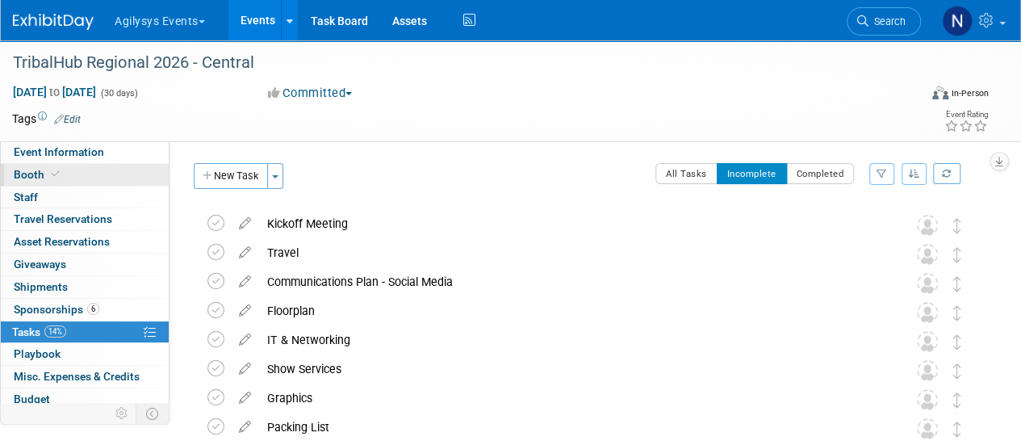
click at [52, 178] on icon at bounding box center [56, 173] width 8 height 9
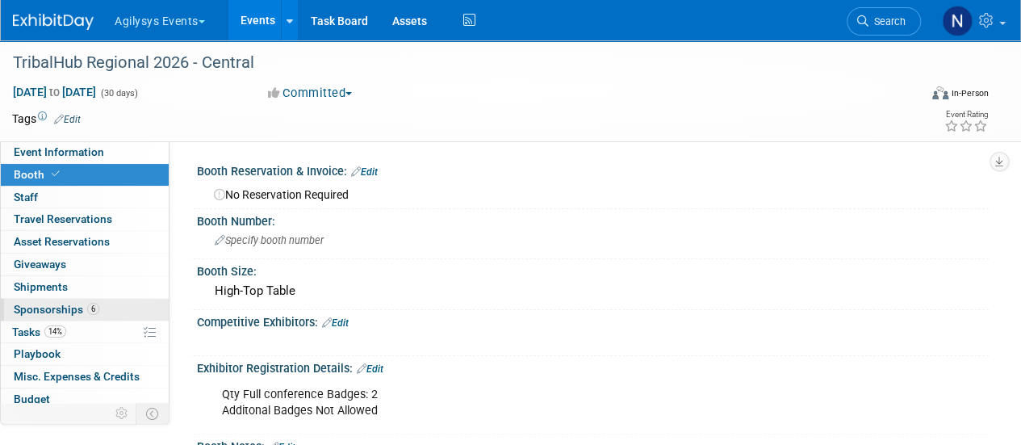
click at [99, 301] on link "6 Sponsorships 6" at bounding box center [85, 310] width 168 height 22
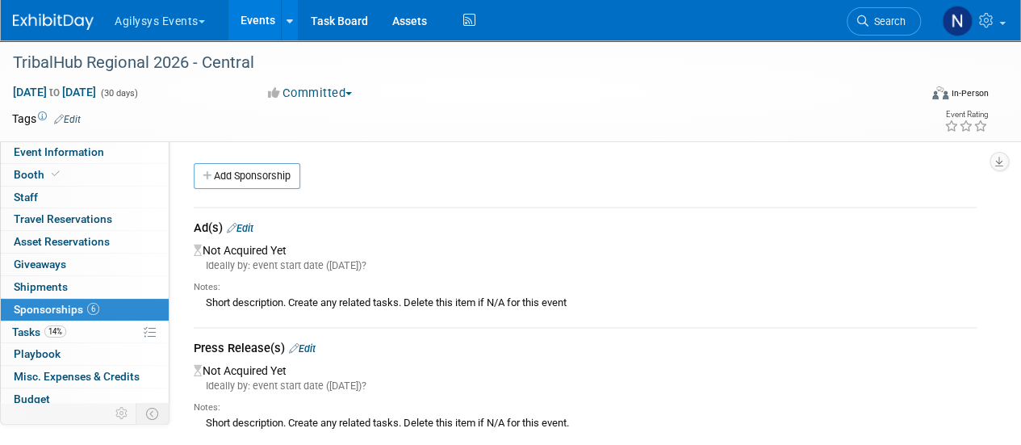
click at [244, 235] on div "Ad(s) Edit" at bounding box center [585, 230] width 783 height 20
click at [243, 227] on link "Edit" at bounding box center [240, 228] width 27 height 12
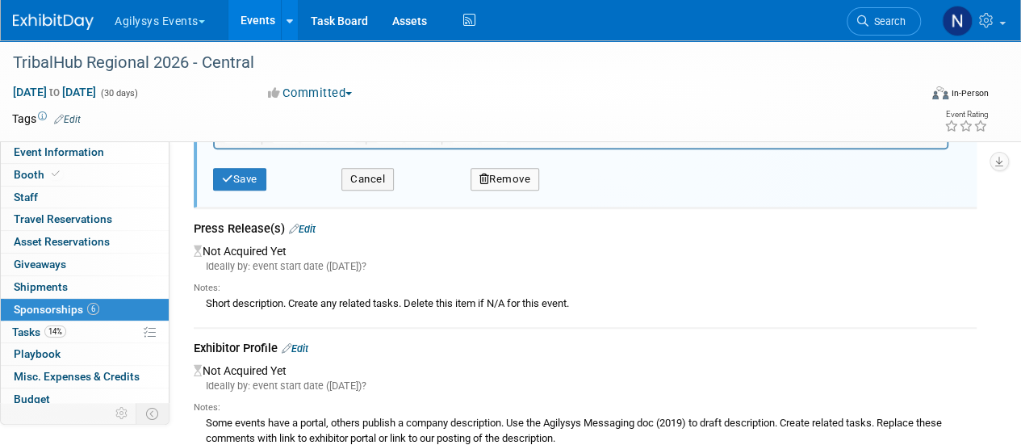
click at [509, 187] on button "Remove" at bounding box center [504, 179] width 69 height 23
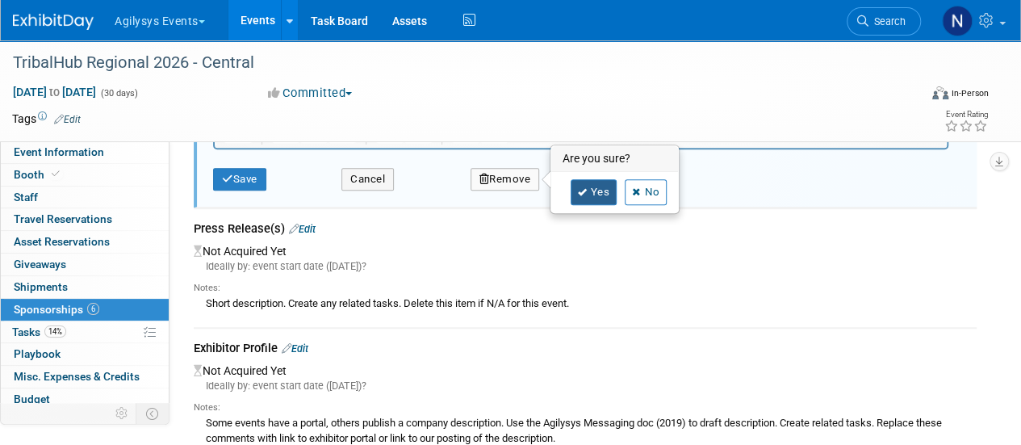
click at [605, 193] on link "Yes" at bounding box center [594, 192] width 47 height 26
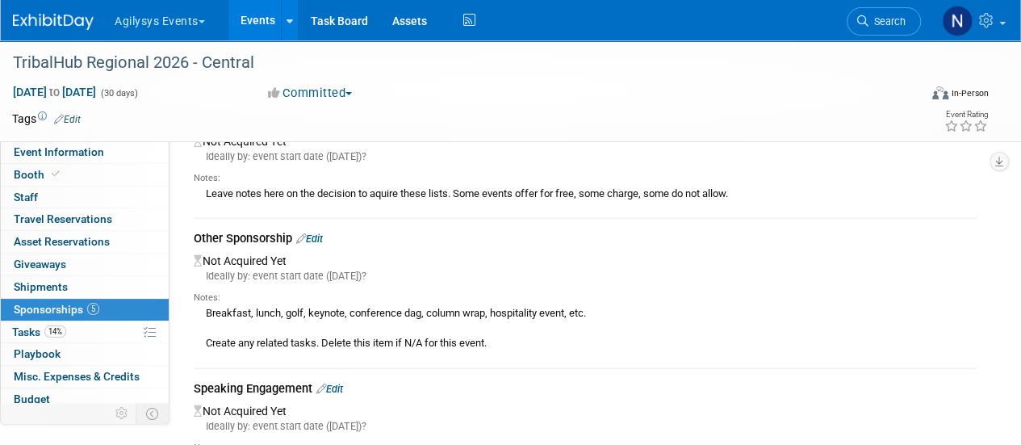
click at [343, 392] on link "Edit" at bounding box center [329, 389] width 27 height 12
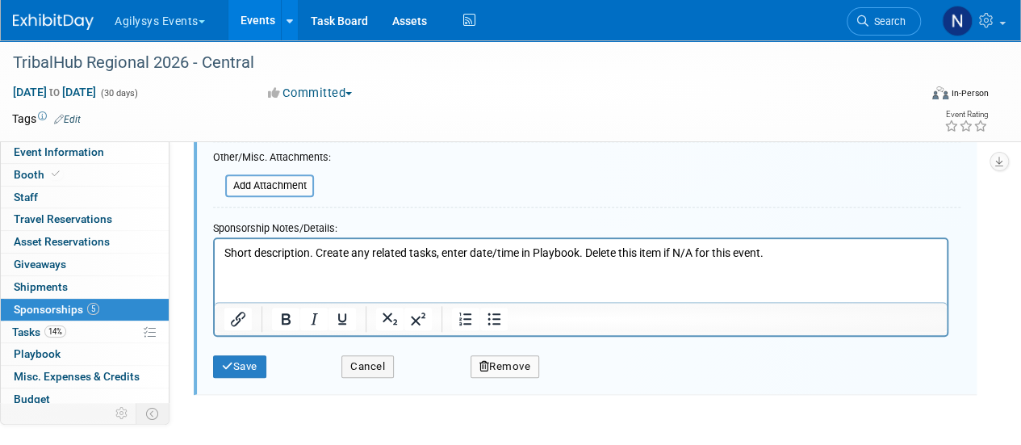
click at [515, 363] on button "Remove" at bounding box center [504, 366] width 69 height 23
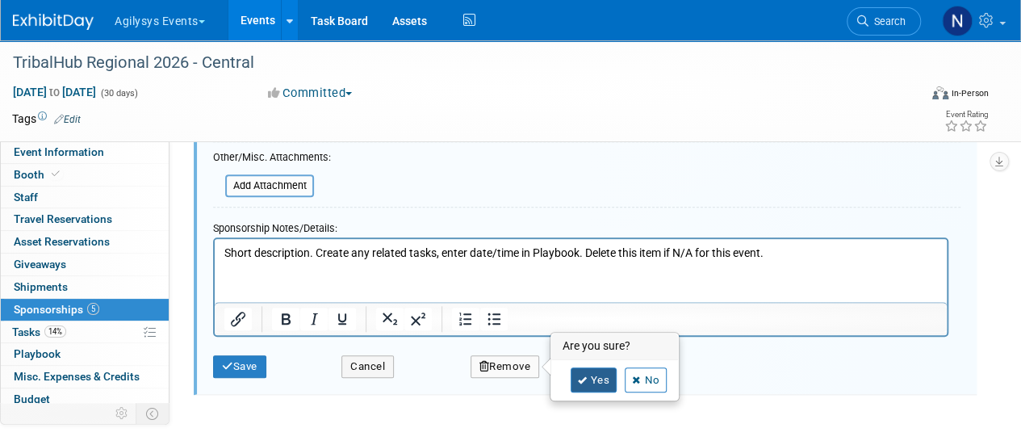
click at [578, 376] on icon at bounding box center [583, 380] width 10 height 9
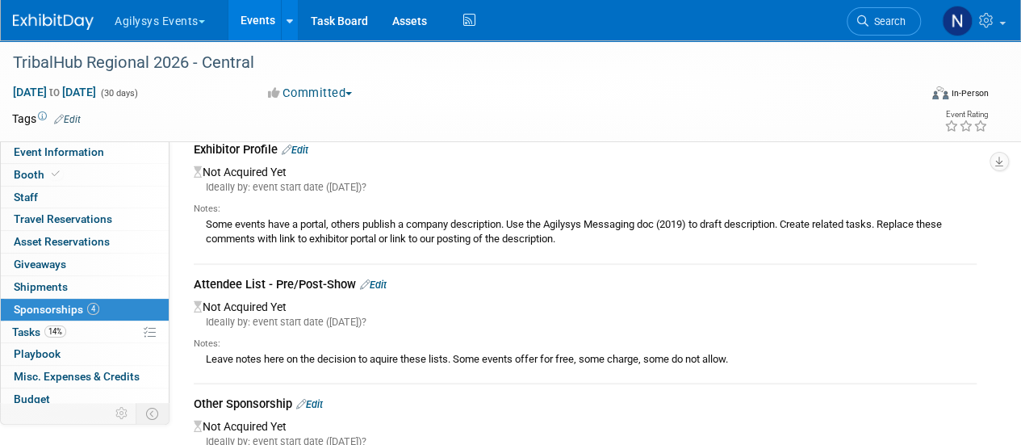
click at [383, 282] on link "Edit" at bounding box center [373, 284] width 27 height 12
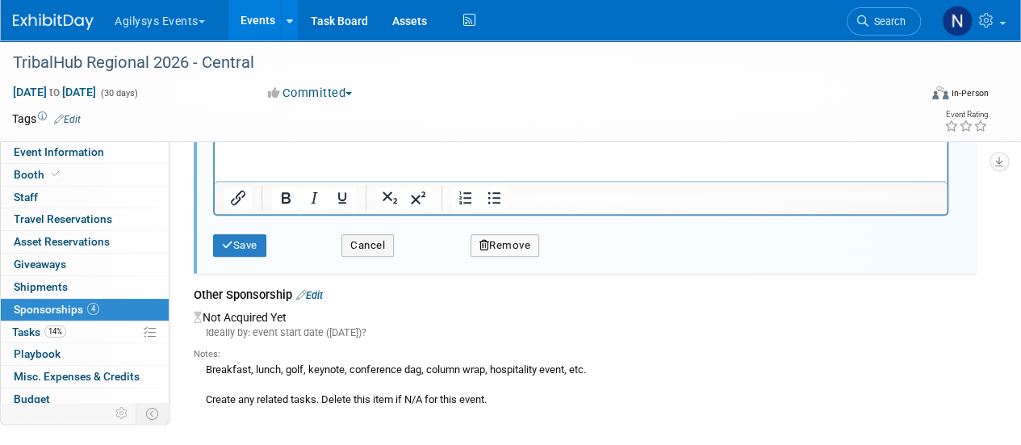
click at [513, 224] on div "Remove" at bounding box center [618, 240] width 321 height 33
click at [513, 230] on div "Remove" at bounding box center [618, 240] width 321 height 33
click at [515, 229] on div "Remove" at bounding box center [618, 240] width 321 height 33
click at [518, 234] on button "Remove" at bounding box center [504, 245] width 69 height 23
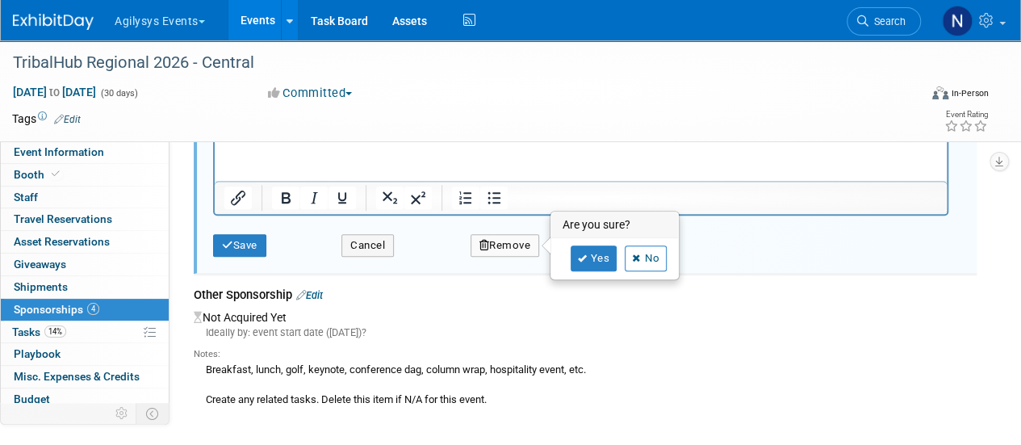
click at [567, 249] on div "Yes No" at bounding box center [614, 258] width 105 height 26
click at [581, 254] on icon at bounding box center [583, 258] width 10 height 9
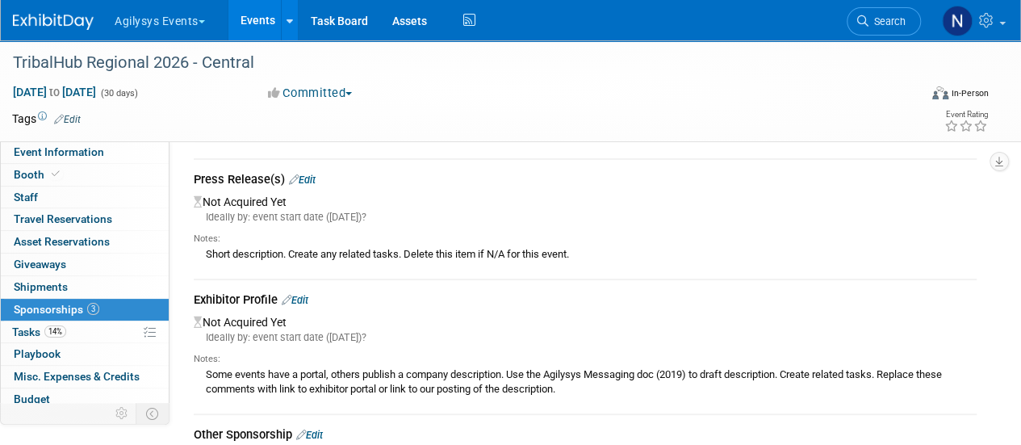
click at [300, 304] on link "Edit" at bounding box center [295, 300] width 27 height 12
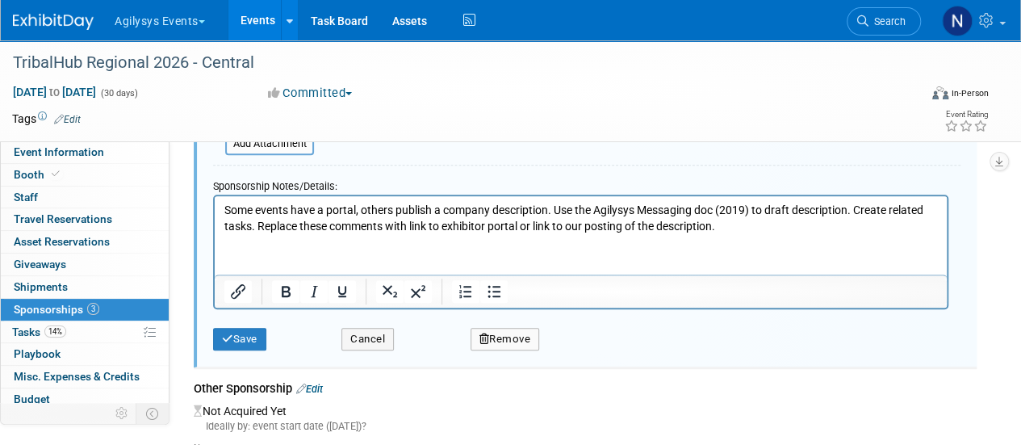
click at [505, 342] on button "Remove" at bounding box center [504, 339] width 69 height 23
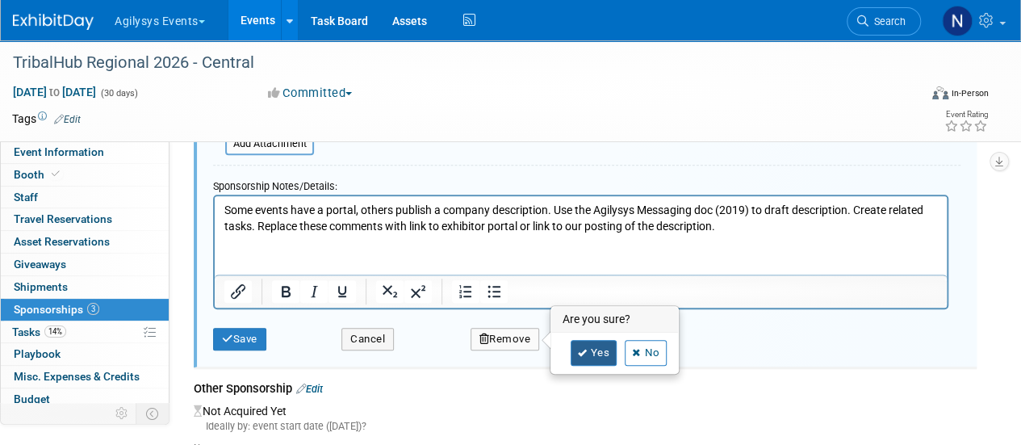
click at [578, 350] on icon at bounding box center [583, 353] width 10 height 9
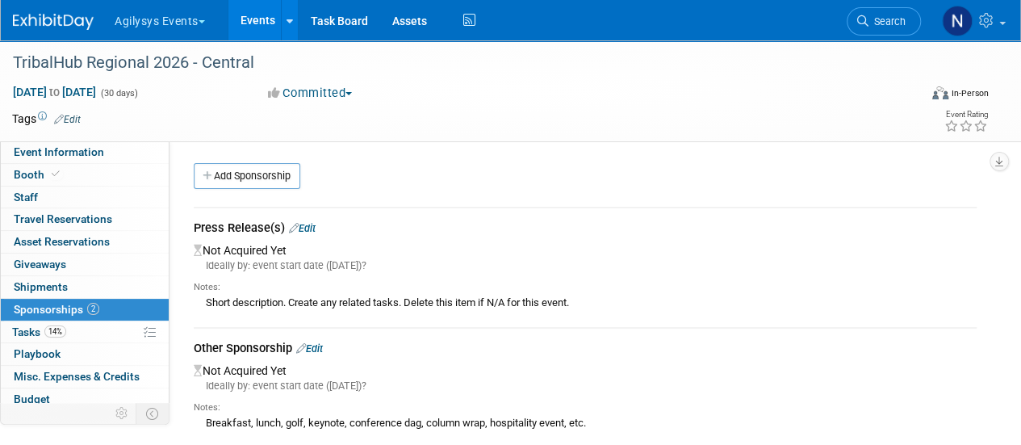
click at [315, 228] on link "Edit" at bounding box center [302, 228] width 27 height 12
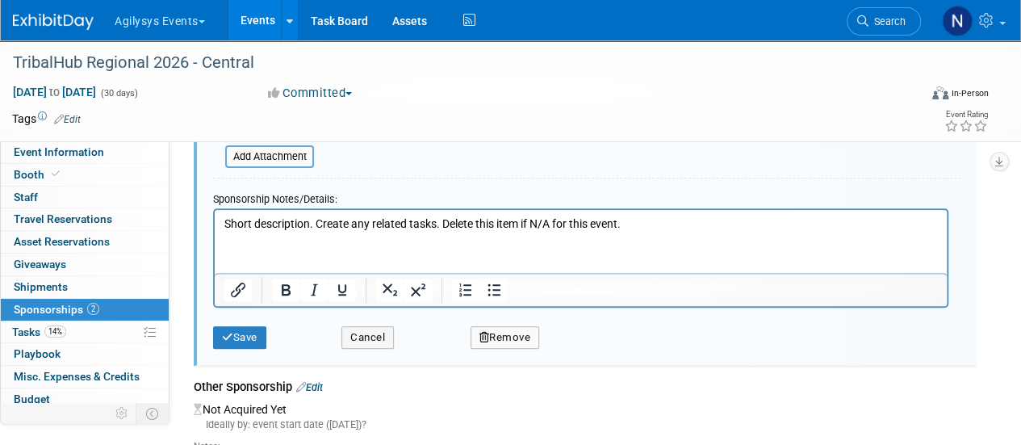
click at [518, 340] on button "Remove" at bounding box center [504, 337] width 69 height 23
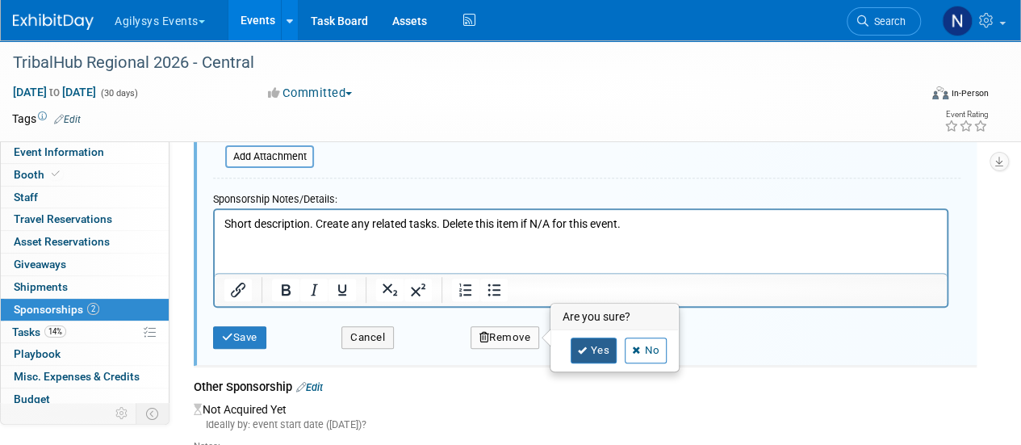
click at [597, 343] on link "Yes" at bounding box center [594, 350] width 47 height 26
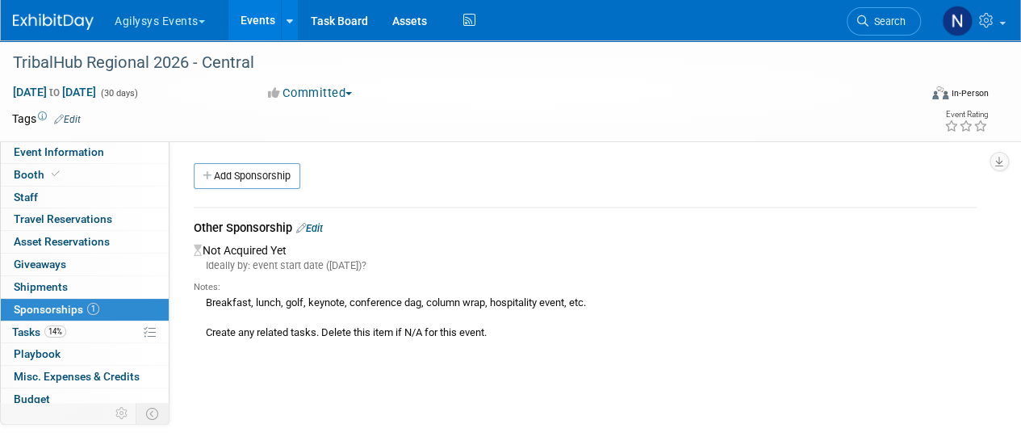
click at [323, 226] on link "Edit" at bounding box center [309, 228] width 27 height 12
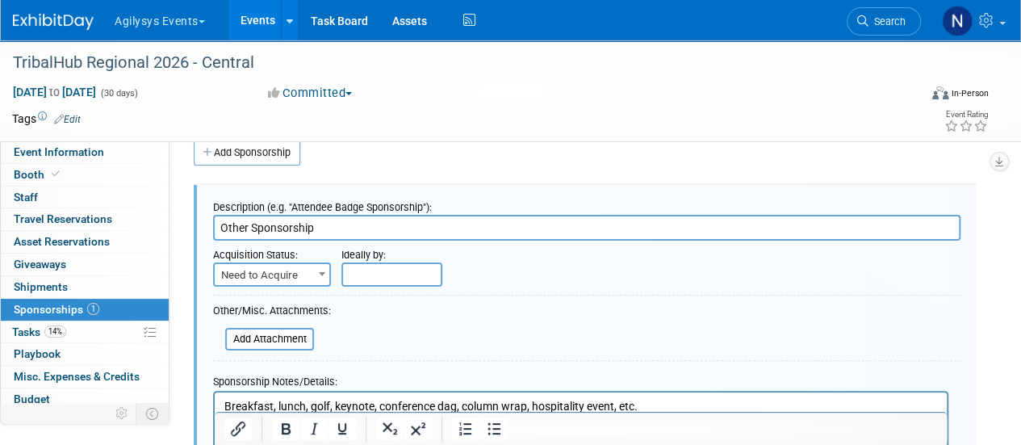
click at [306, 232] on input "Other Sponsorship" at bounding box center [586, 228] width 747 height 26
paste input "Cocktail Hour Sponsor (Exclusive)"
type input "Cocktail Hour Sponsor (Exclusive)"
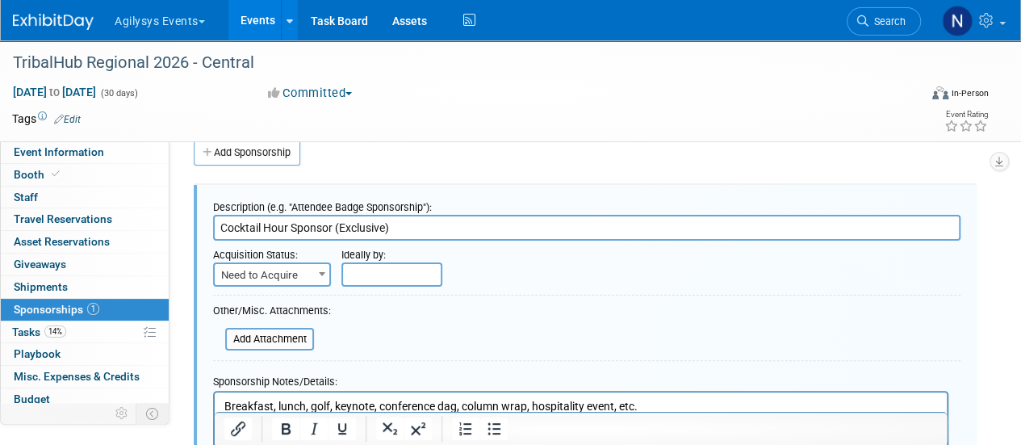
click at [308, 270] on span "Need to Acquire" at bounding box center [272, 275] width 115 height 23
select select "2"
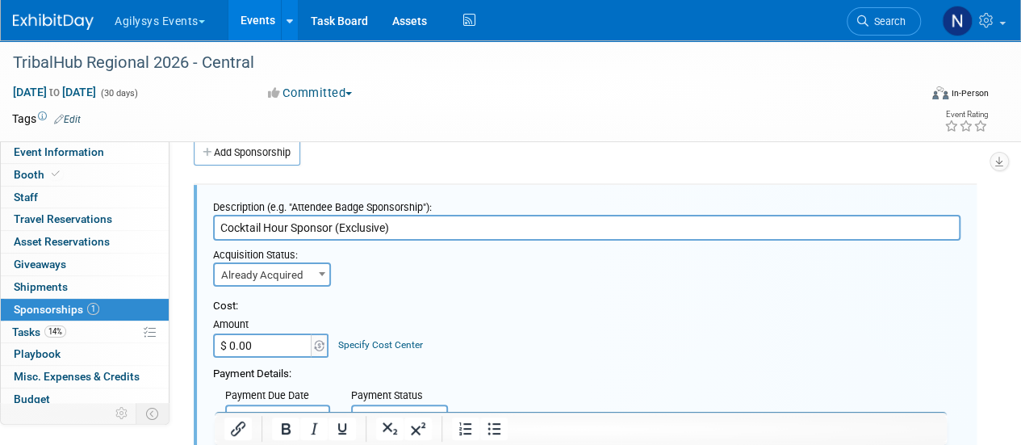
click at [281, 342] on input "$ 0.00" at bounding box center [263, 345] width 101 height 24
type input "$ 8,500.00"
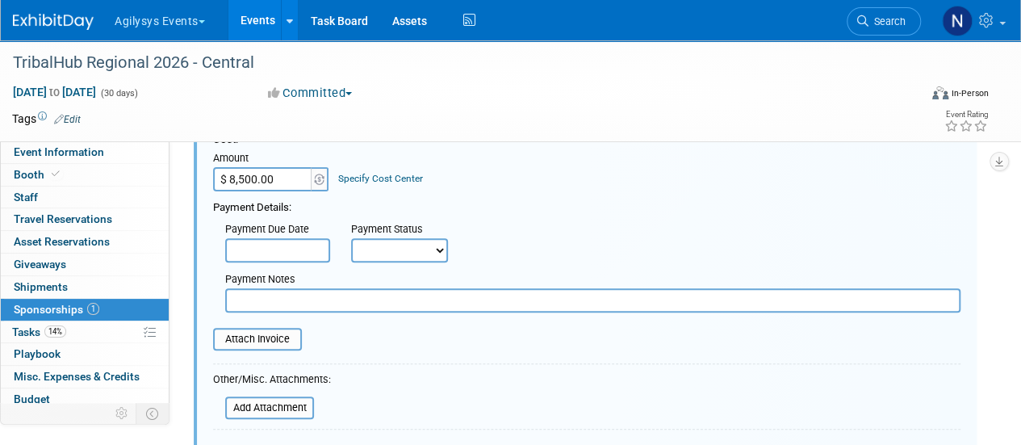
click at [275, 303] on input "text" at bounding box center [592, 300] width 735 height 24
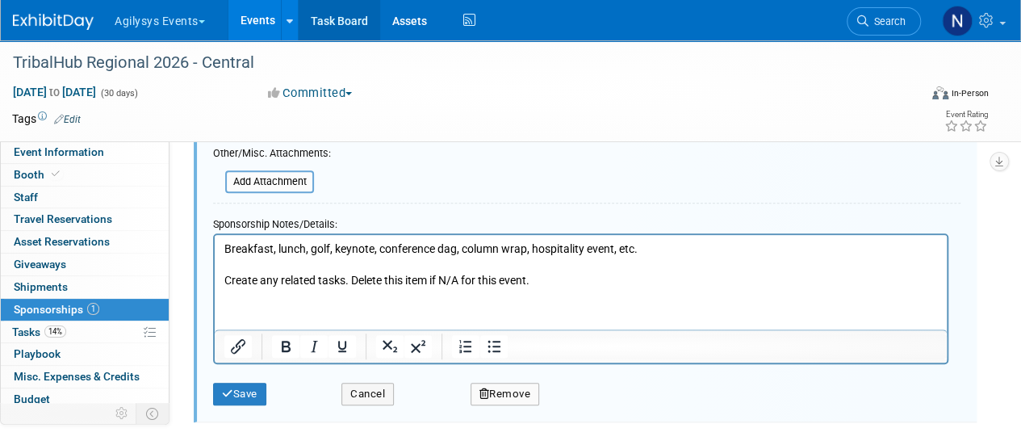
type input "Waiting on Invoice"
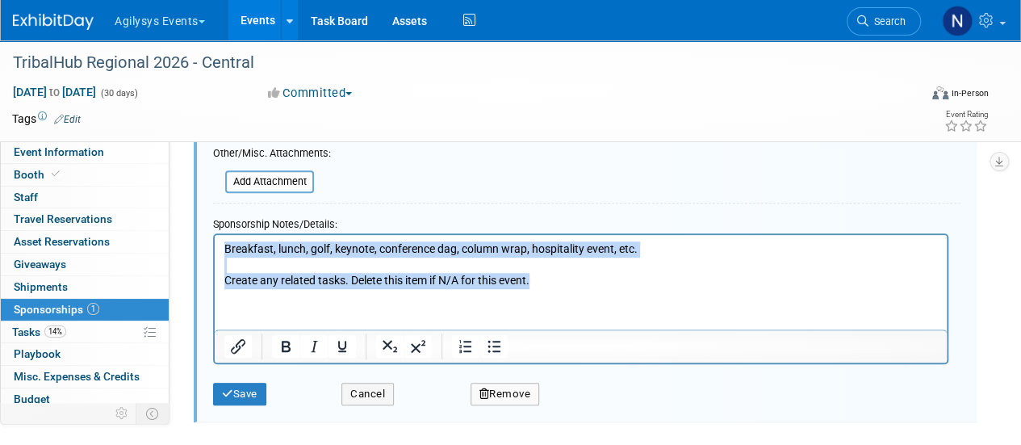
drag, startPoint x: 567, startPoint y: 283, endPoint x: 166, endPoint y: 199, distance: 409.0
click at [215, 234] on html "Breakfast, lunch, golf, keynote, conference dag, column wrap, hospitality event…" at bounding box center [581, 261] width 732 height 54
paste body "Rich Text Area. Press ALT-0 for help."
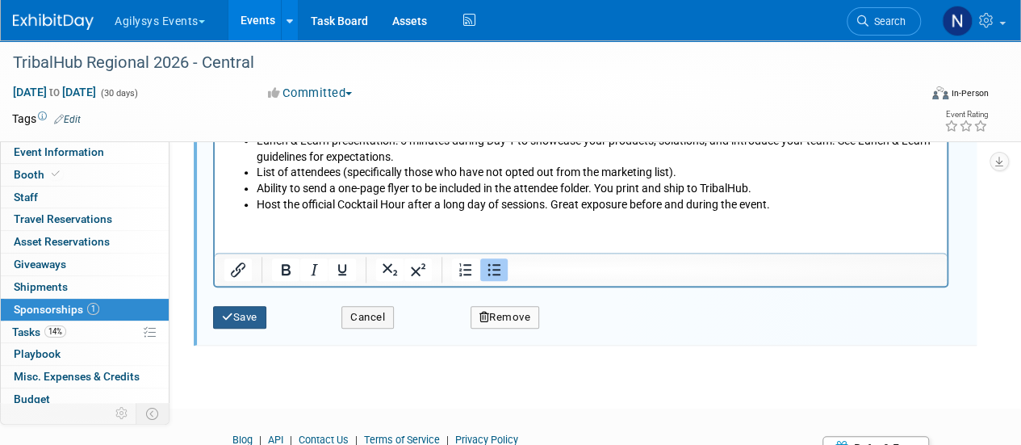
click at [245, 310] on button "Save" at bounding box center [239, 317] width 53 height 23
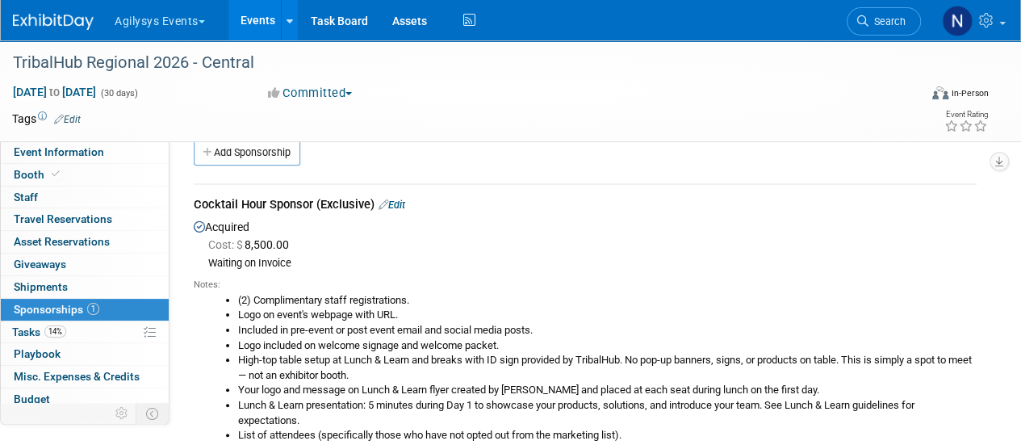
scroll to position [0, 0]
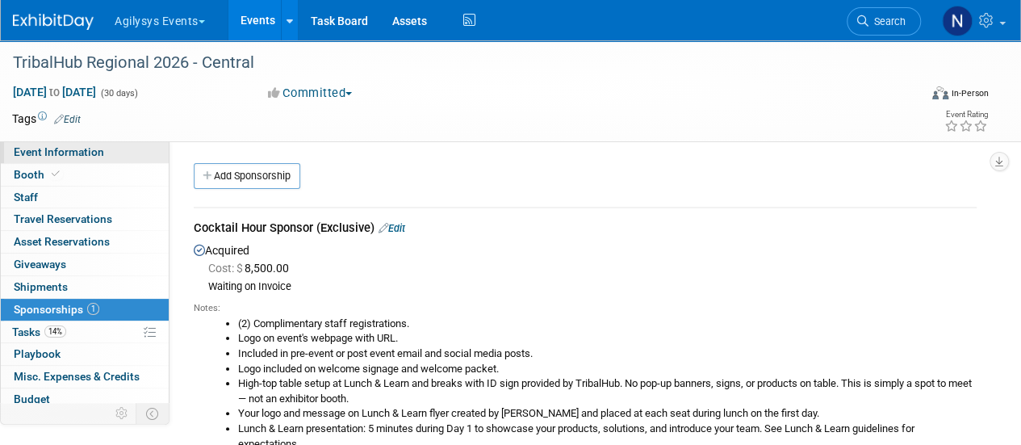
click at [129, 154] on link "Event Information" at bounding box center [85, 152] width 168 height 22
select select "GAM"
select select "Q3"
select select "A"
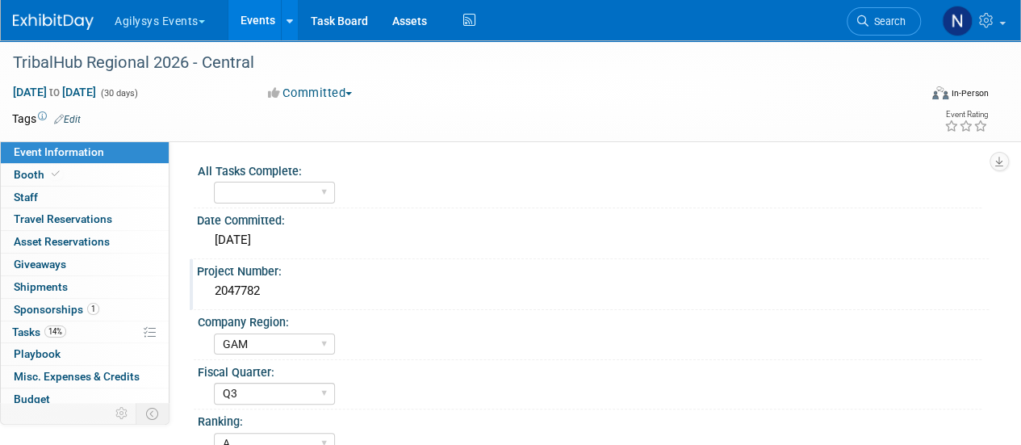
scroll to position [1, 0]
click at [70, 32] on div "Agilysys Events Choose Workspace: Agilysys Agilysys Events Events Add Event Bul…" at bounding box center [500, 20] width 975 height 40
click at [56, 8] on link at bounding box center [63, 13] width 100 height 13
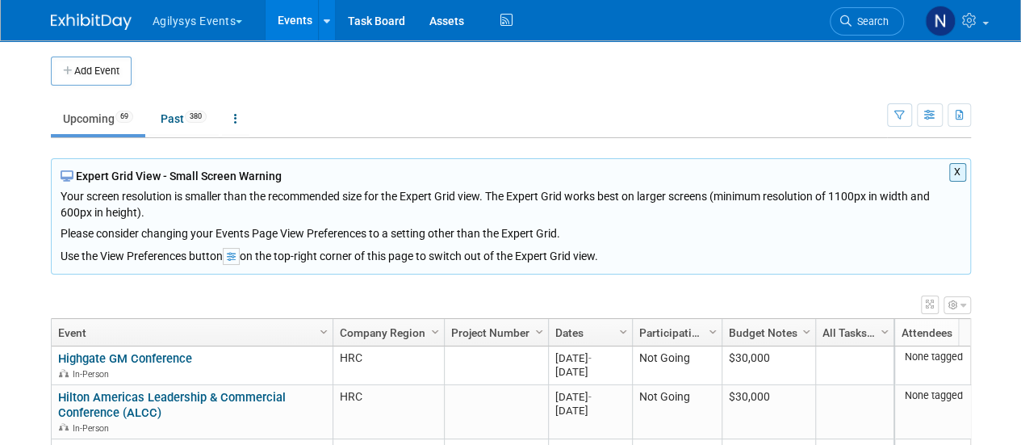
click at [956, 178] on button "X" at bounding box center [957, 172] width 17 height 19
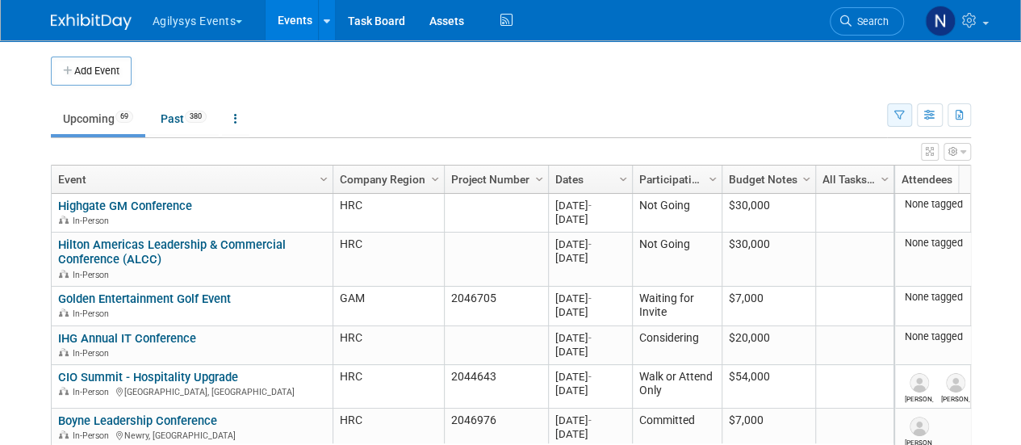
click at [905, 115] on button "button" at bounding box center [899, 114] width 25 height 23
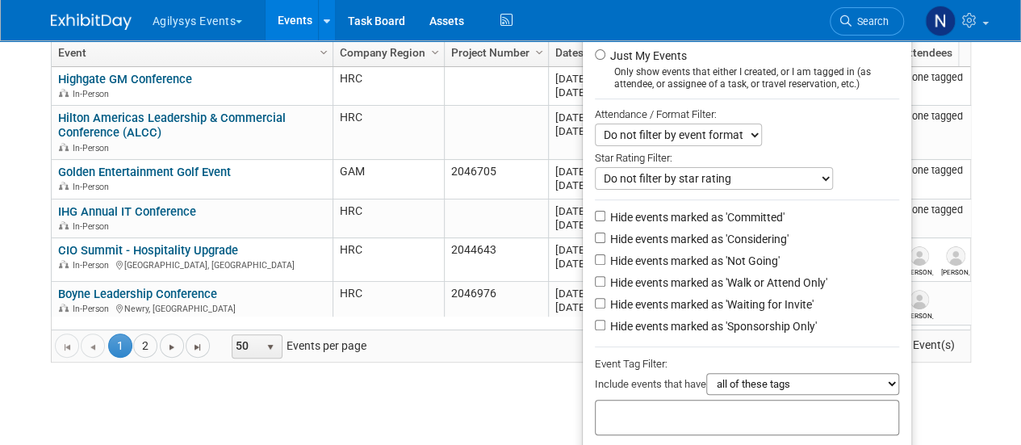
click at [742, 256] on label "Hide events marked as 'Not Going'" at bounding box center [693, 261] width 173 height 16
click at [605, 256] on input "Hide events marked as 'Not Going'" at bounding box center [600, 259] width 10 height 10
checkbox input "true"
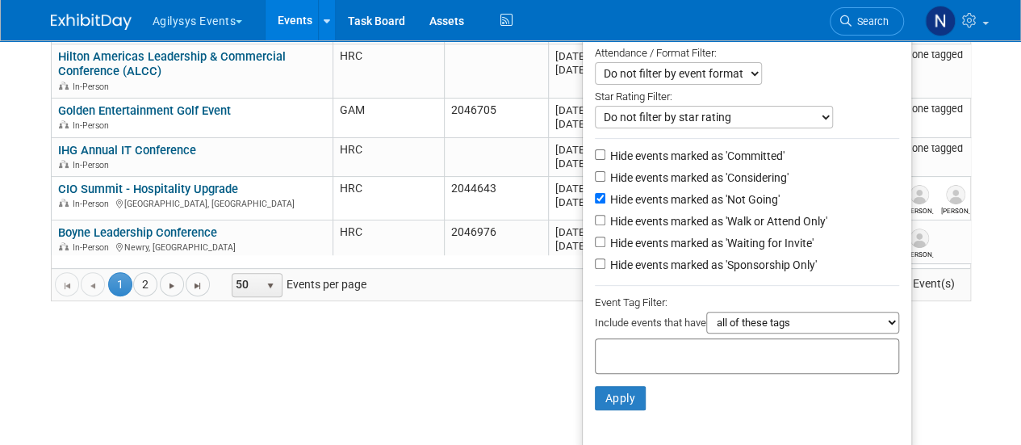
click at [638, 391] on li "Apply Clear Filters" at bounding box center [747, 398] width 328 height 48
click at [608, 390] on button "Apply" at bounding box center [621, 398] width 52 height 24
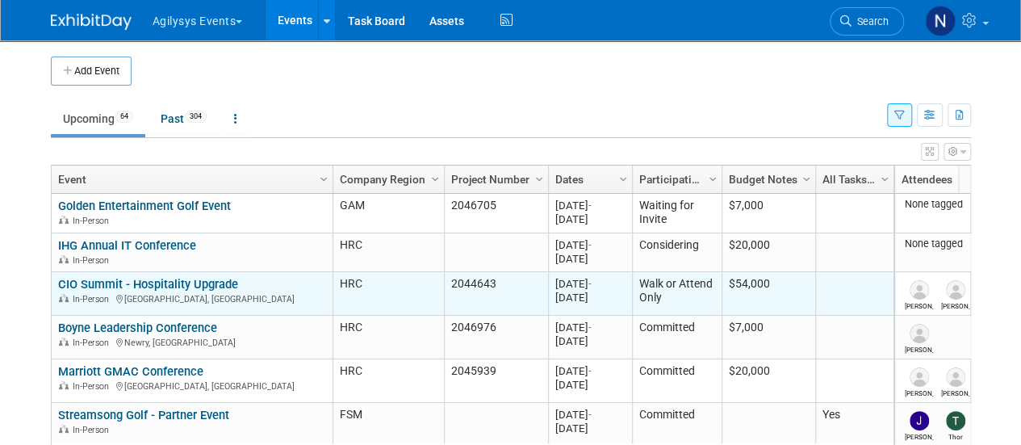
click at [462, 280] on td "2044643" at bounding box center [496, 294] width 104 height 44
copy td "2044643"
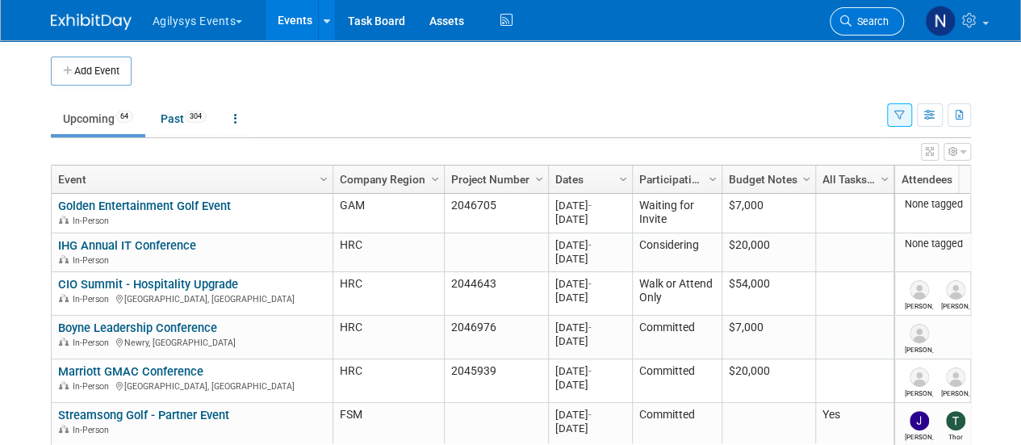
click at [853, 24] on span "Search" at bounding box center [869, 21] width 37 height 12
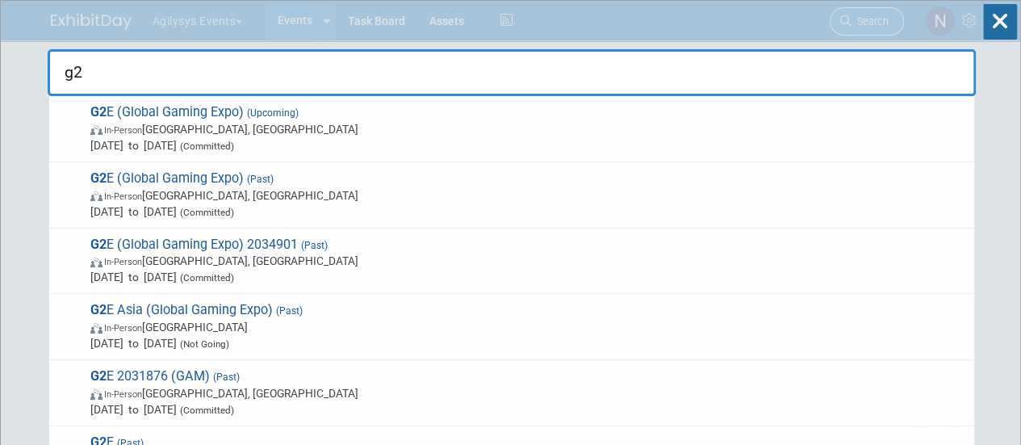
type input "g2e"
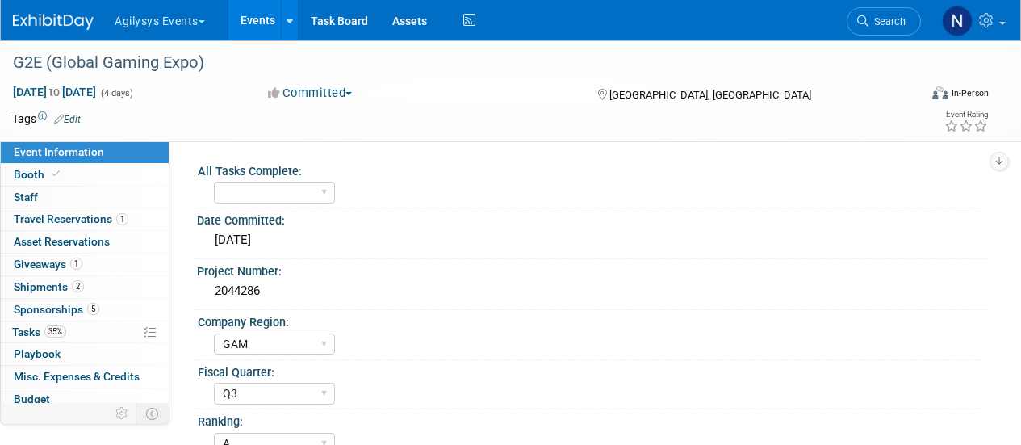
select select "GAM"
select select "Q3"
select select "A"
select select "Yes"
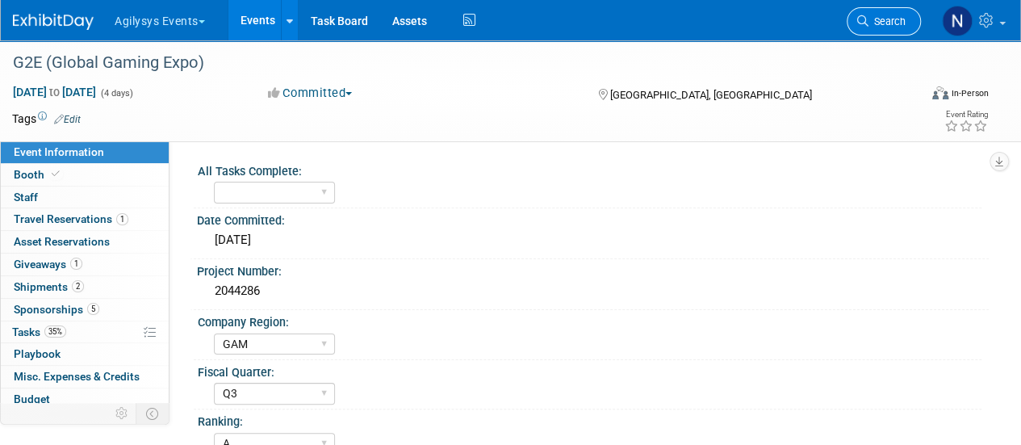
click at [878, 19] on span "Search" at bounding box center [886, 21] width 37 height 12
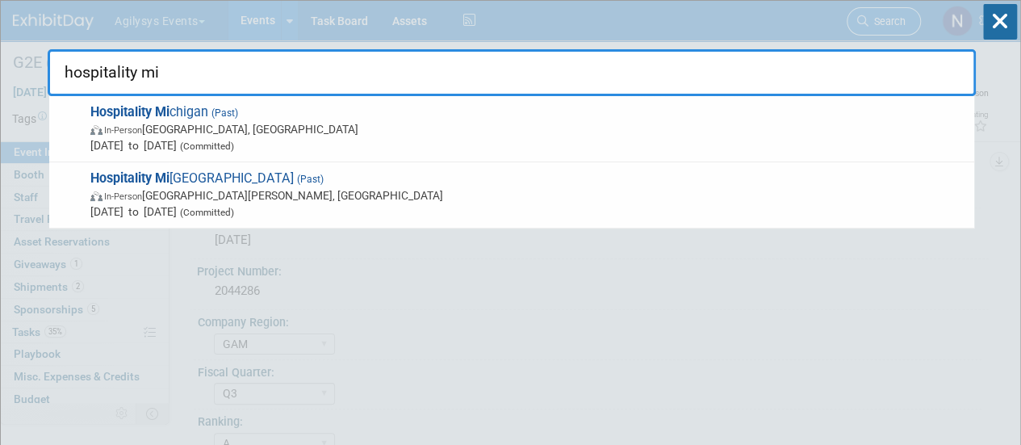
type input "hospitality mic"
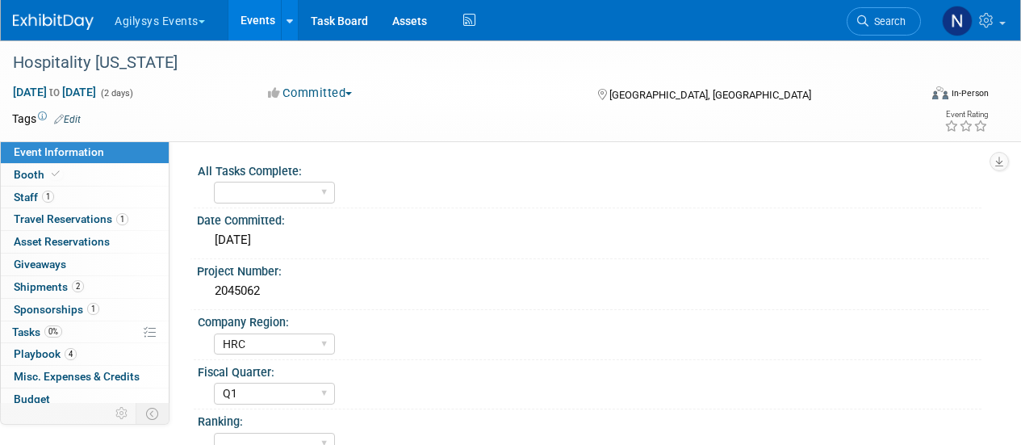
select select "HRC"
select select "Q1"
select select "Yes"
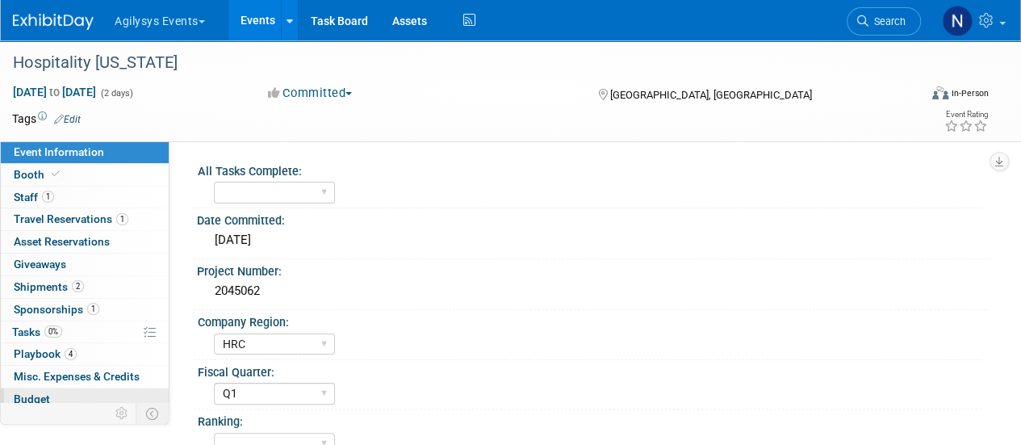
click at [103, 391] on link "Budget" at bounding box center [85, 399] width 168 height 22
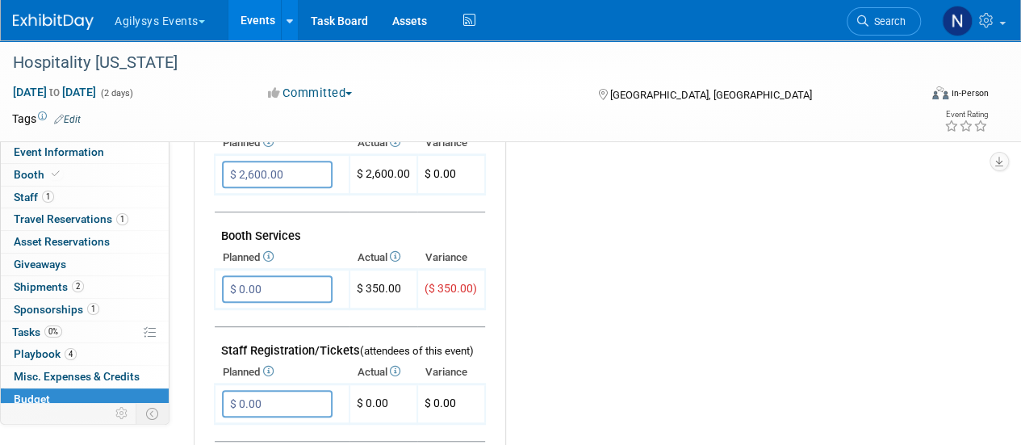
scroll to position [357, 0]
click at [287, 289] on input "$ 0.00" at bounding box center [277, 289] width 111 height 27
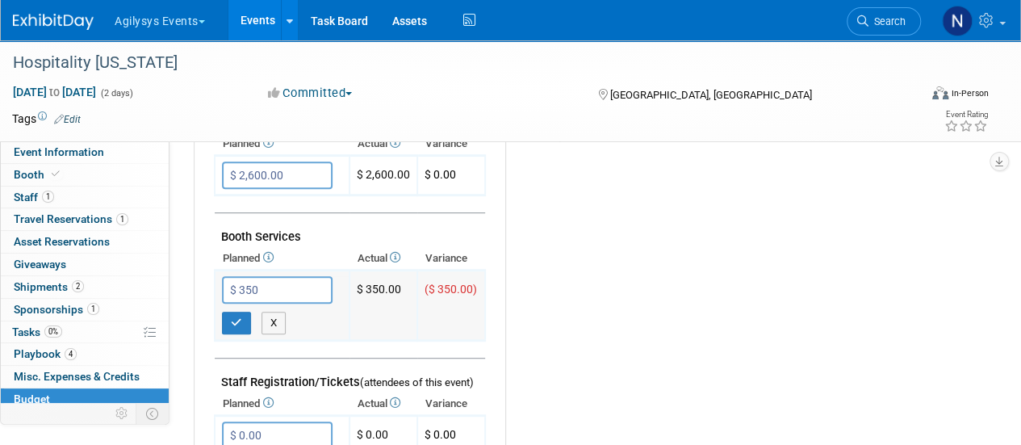
type input "$ 350.00"
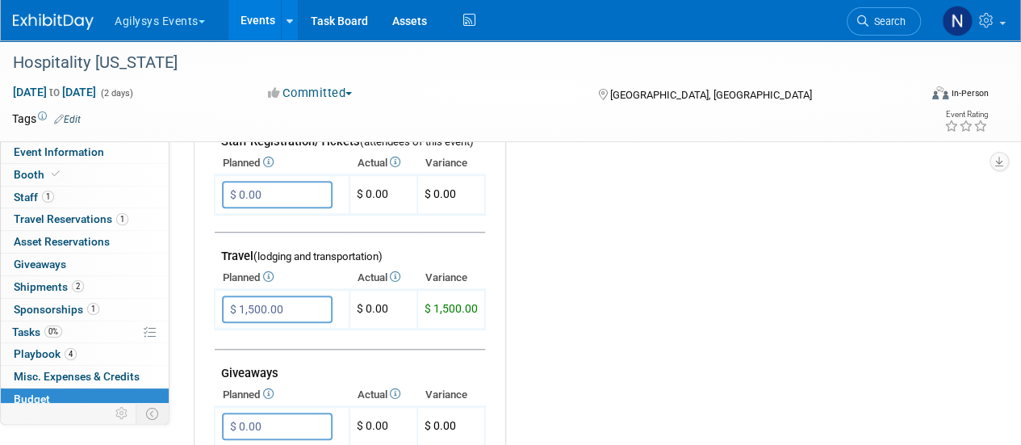
scroll to position [606, 0]
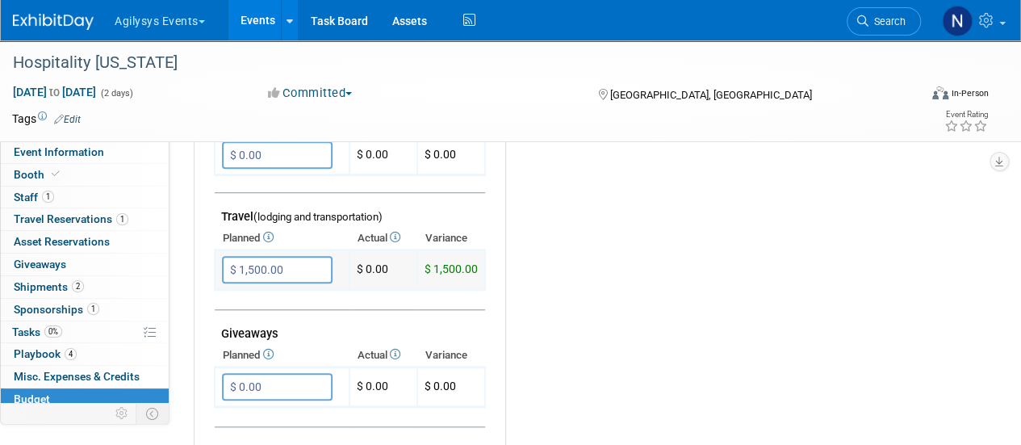
click at [286, 259] on input "$ 1,500.00" at bounding box center [277, 269] width 111 height 27
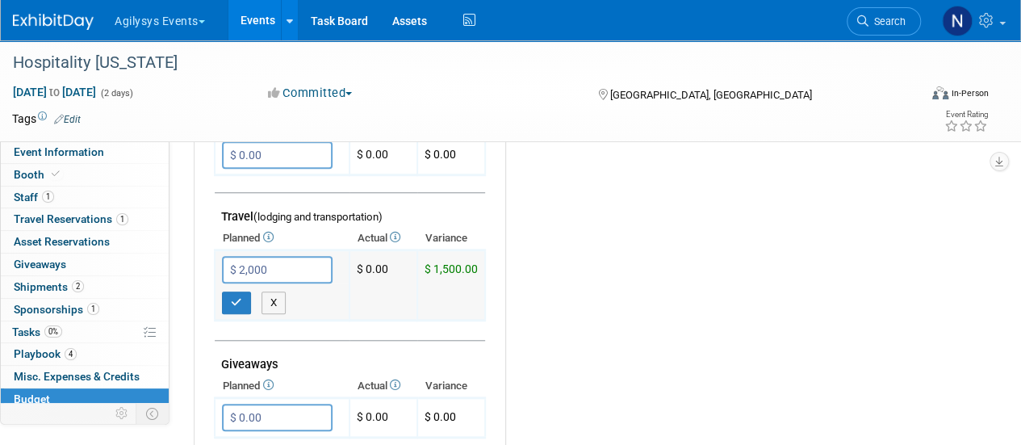
type input "$ 2,000.00"
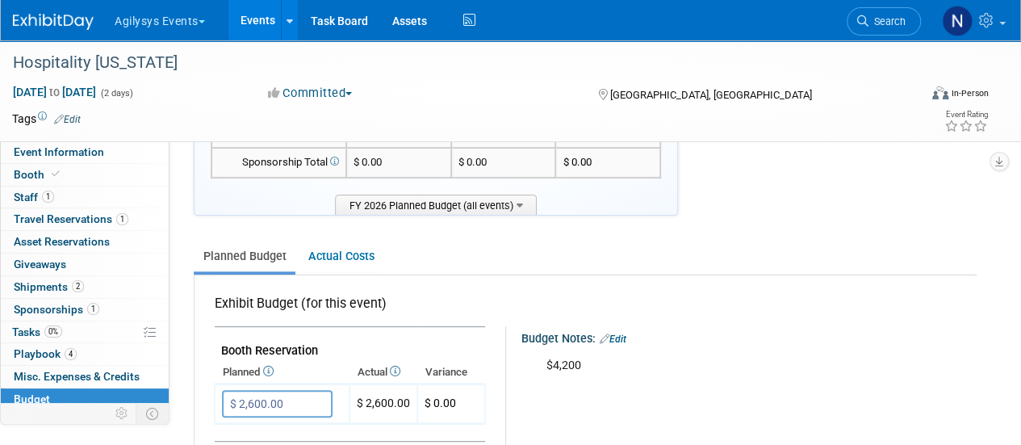
scroll to position [0, 0]
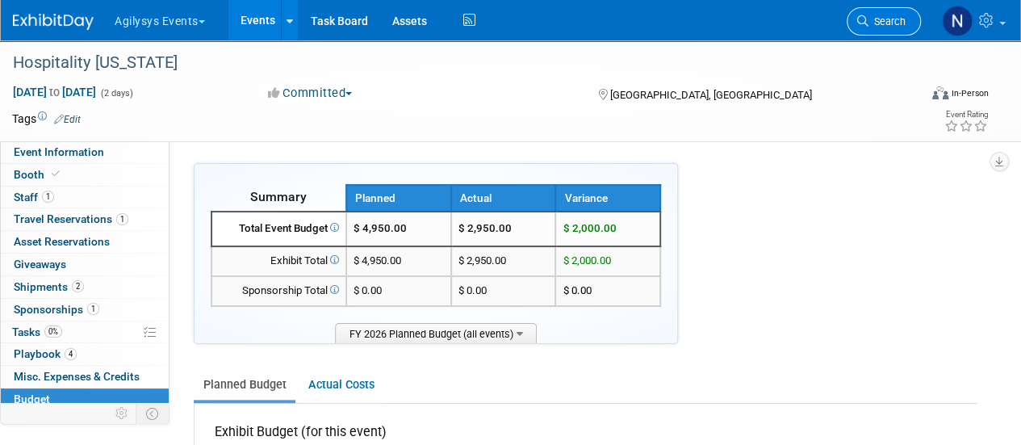
click at [876, 25] on span "Search" at bounding box center [886, 21] width 37 height 12
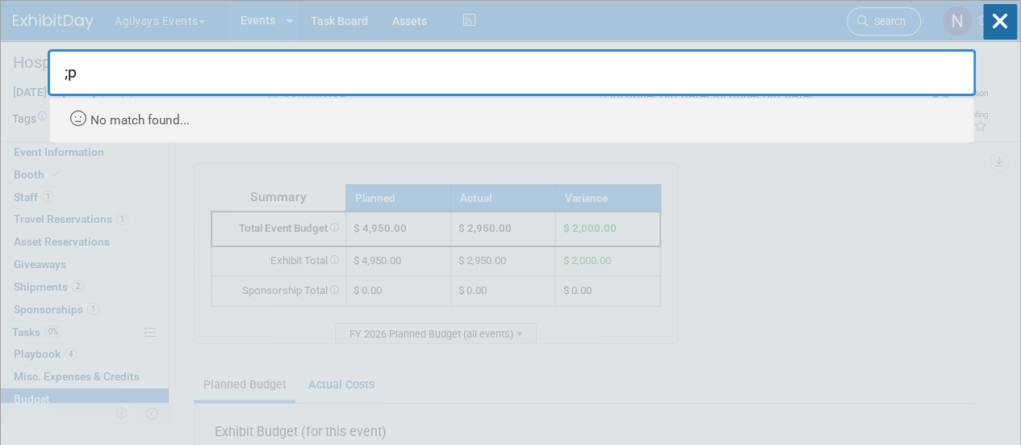
type input ";"
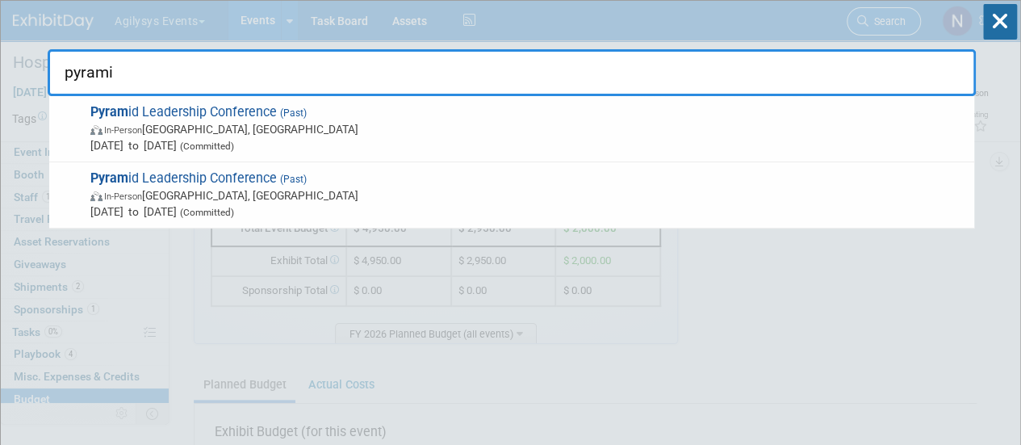
type input "pyramid"
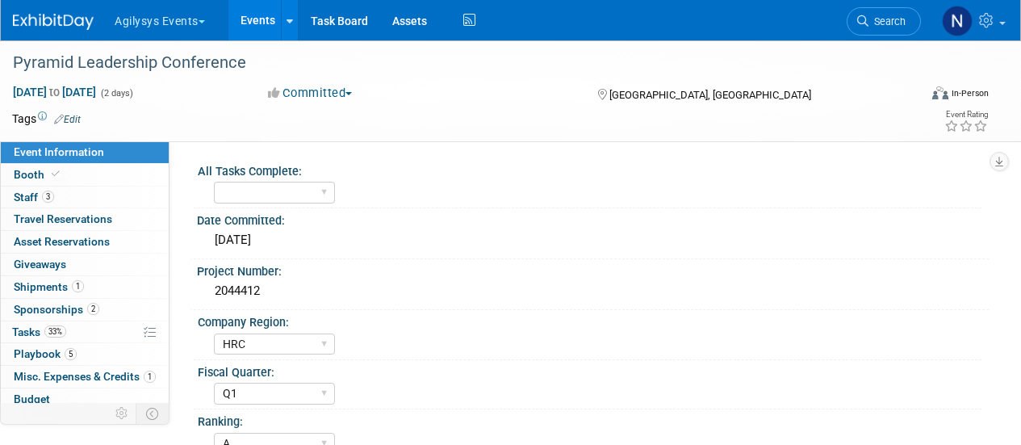
select select "HRC"
select select "Q1"
select select "A"
select select "Yes"
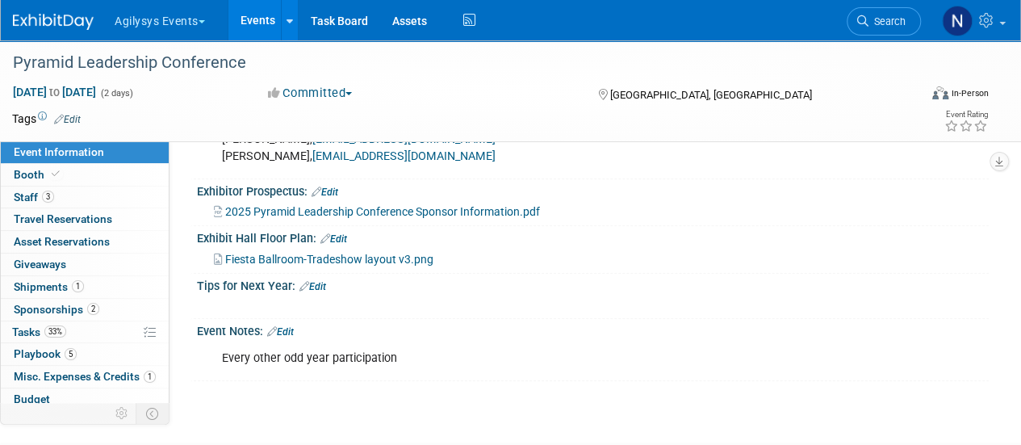
scroll to position [672, 0]
click at [886, 28] on link "Search" at bounding box center [884, 21] width 74 height 28
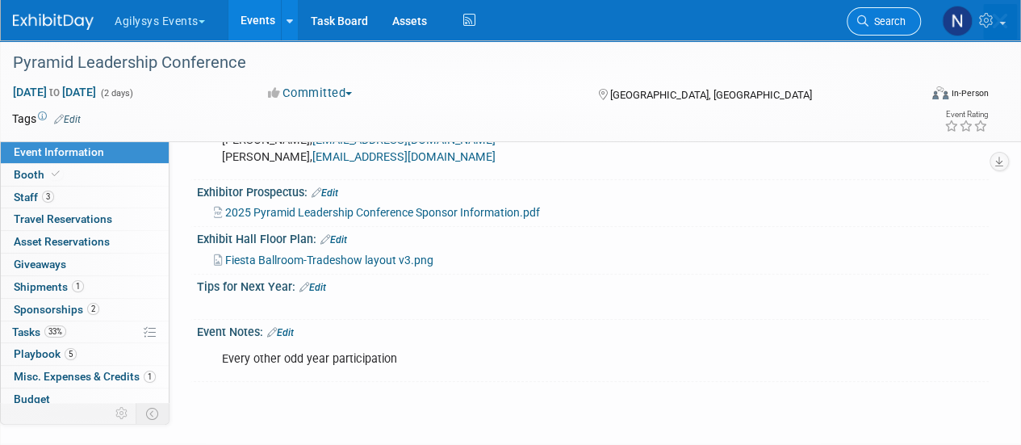
scroll to position [0, 0]
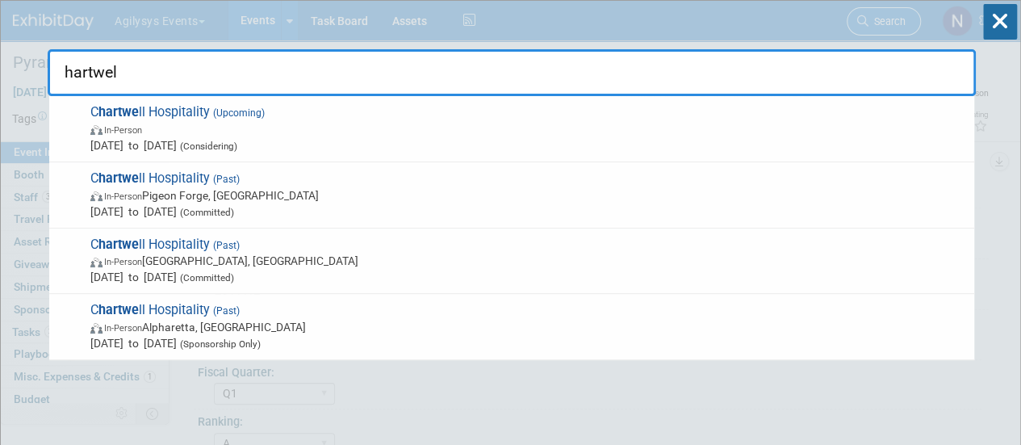
type input "[PERSON_NAME]"
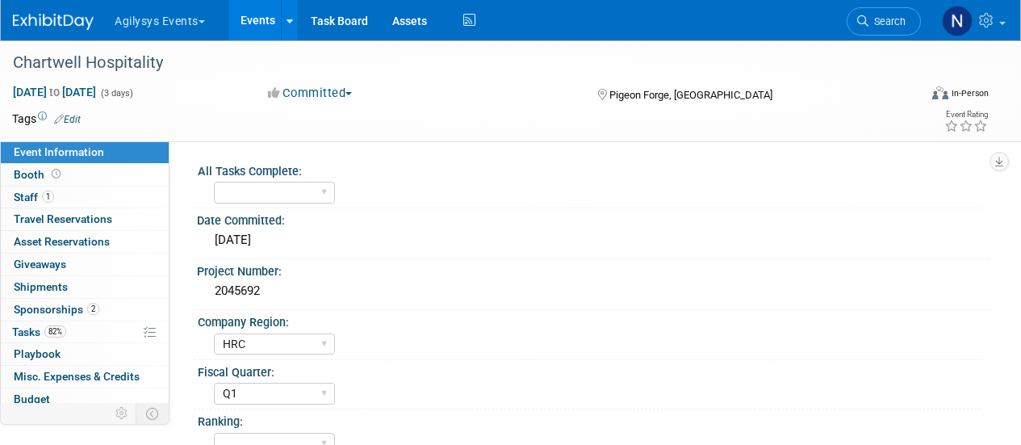
select select "HRC"
select select "Q1"
select select "Yes"
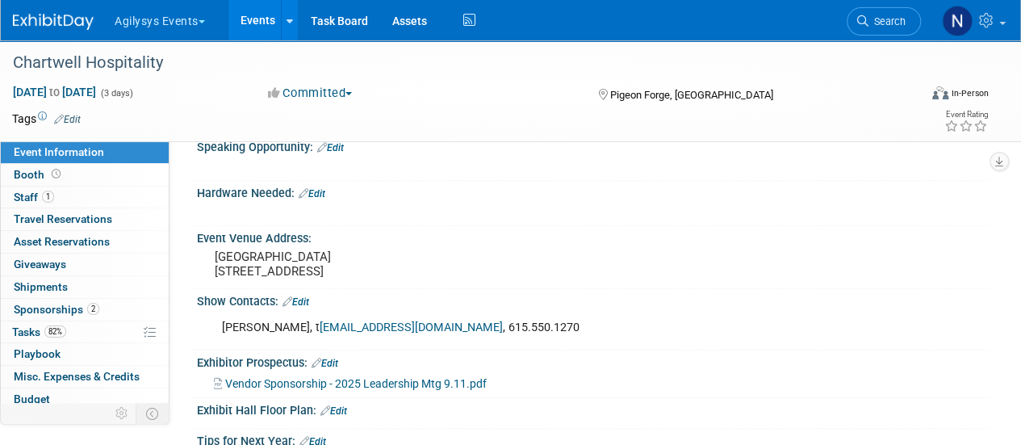
scroll to position [543, 0]
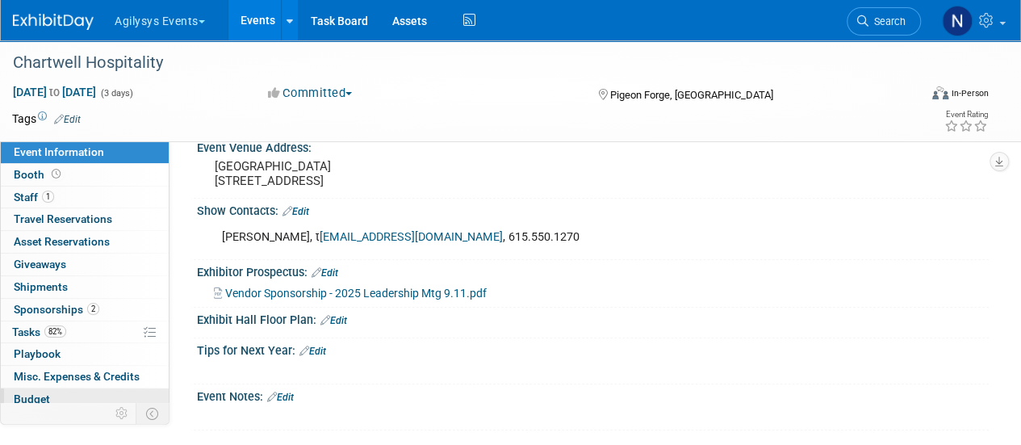
click at [111, 390] on link "Budget" at bounding box center [85, 399] width 168 height 22
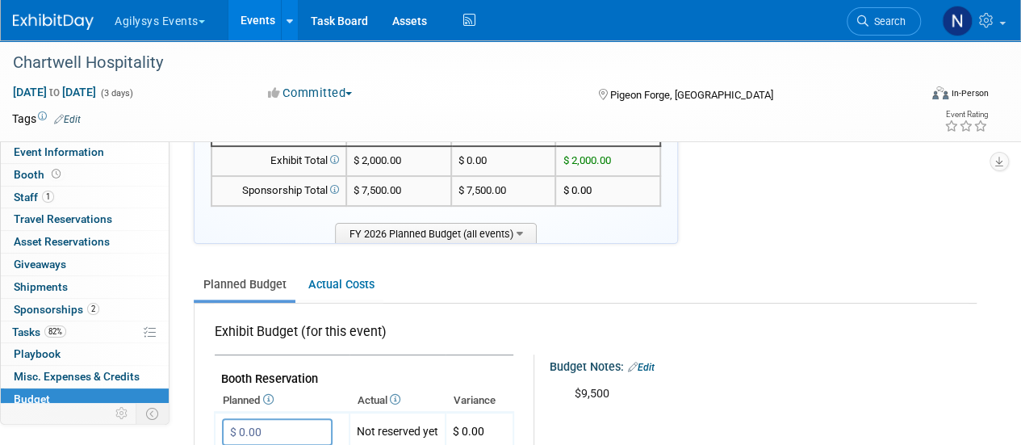
scroll to position [127, 0]
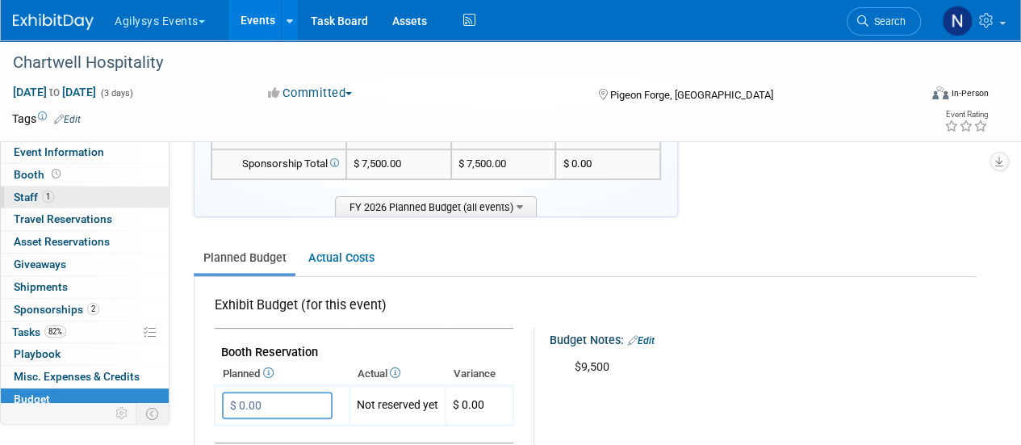
click at [63, 190] on link "1 Staff 1" at bounding box center [85, 197] width 168 height 22
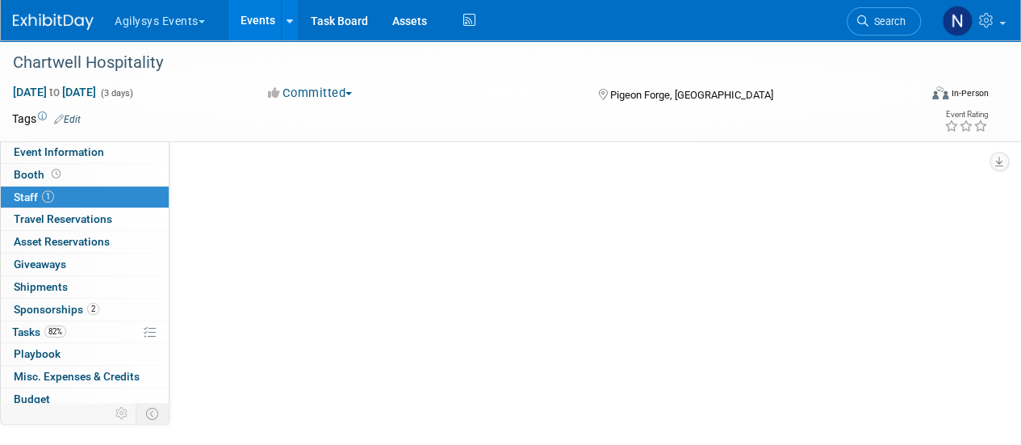
scroll to position [0, 0]
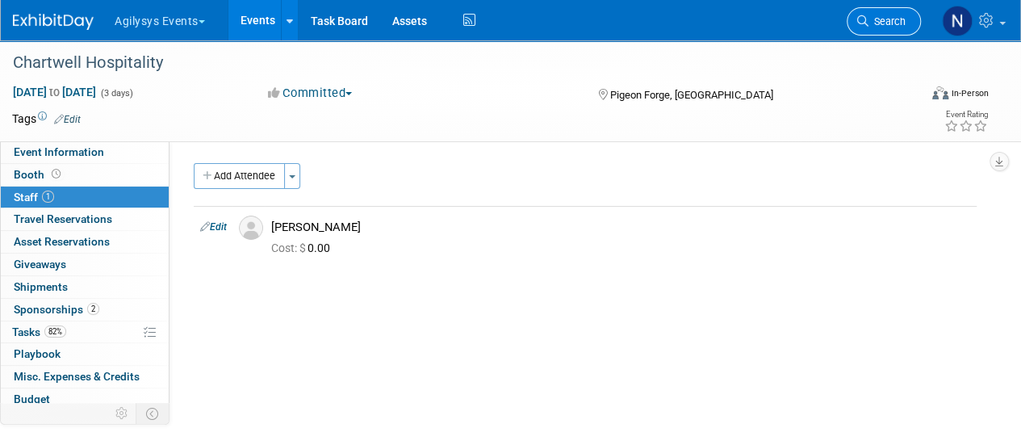
click at [857, 22] on icon at bounding box center [862, 20] width 11 height 11
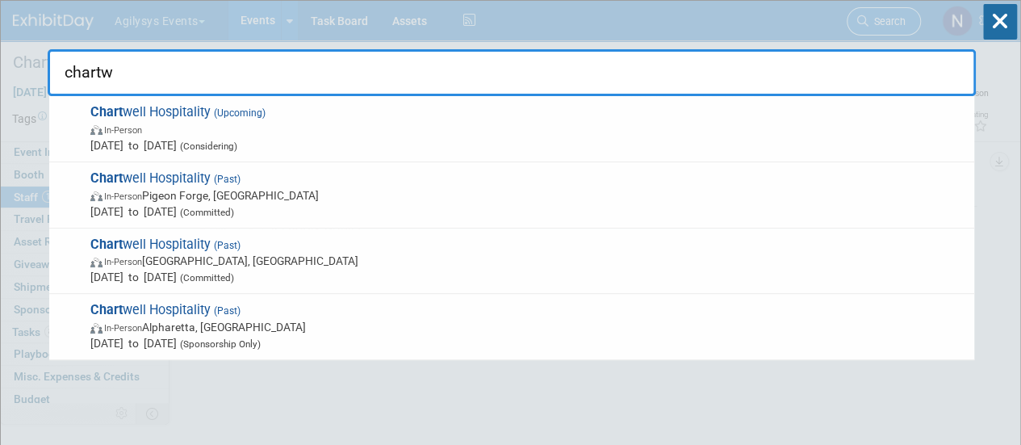
type input "chartwe"
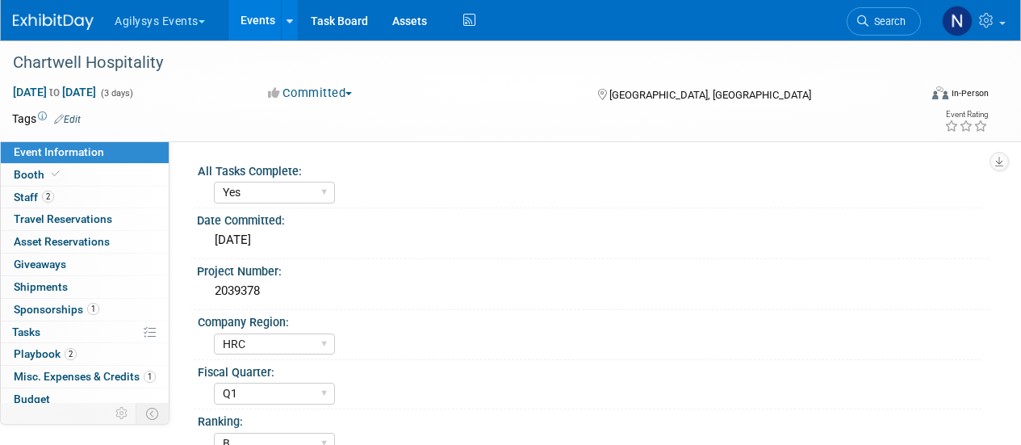
select select "Yes"
select select "HRC"
select select "Q1"
select select "B"
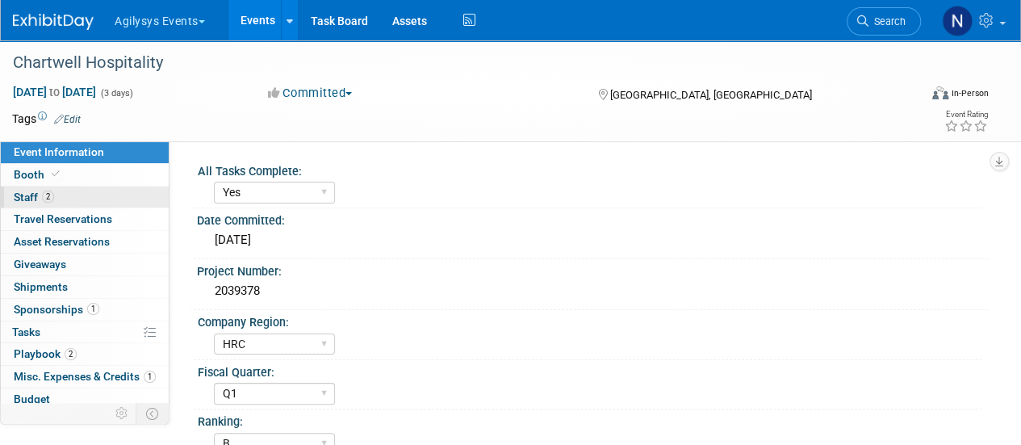
click at [84, 193] on link "2 Staff 2" at bounding box center [85, 197] width 168 height 22
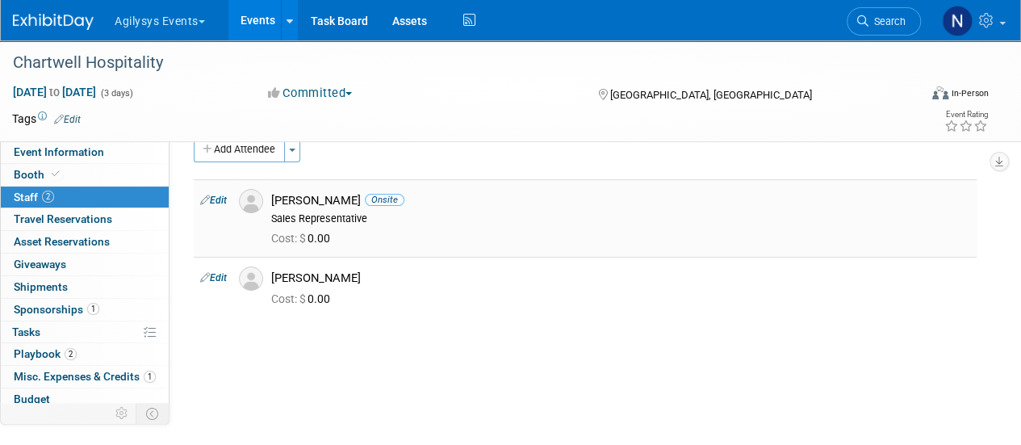
scroll to position [27, 0]
click at [56, 390] on link "Budget" at bounding box center [85, 399] width 168 height 22
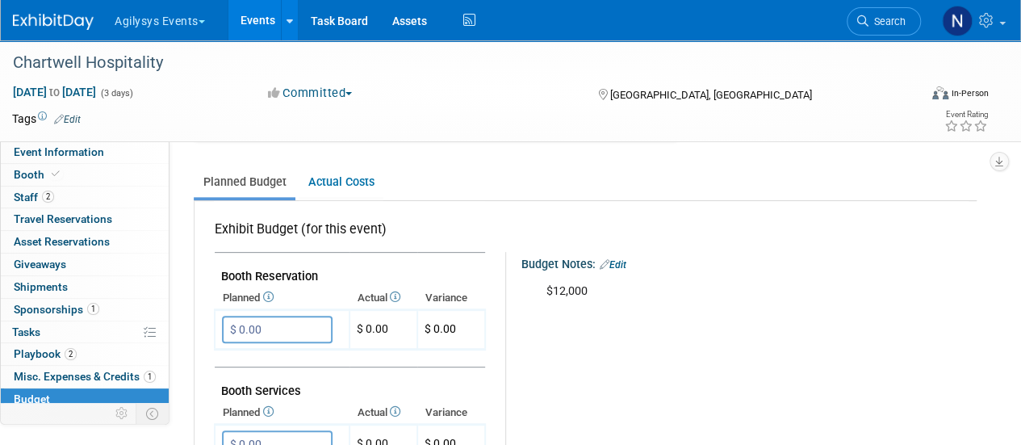
scroll to position [0, 0]
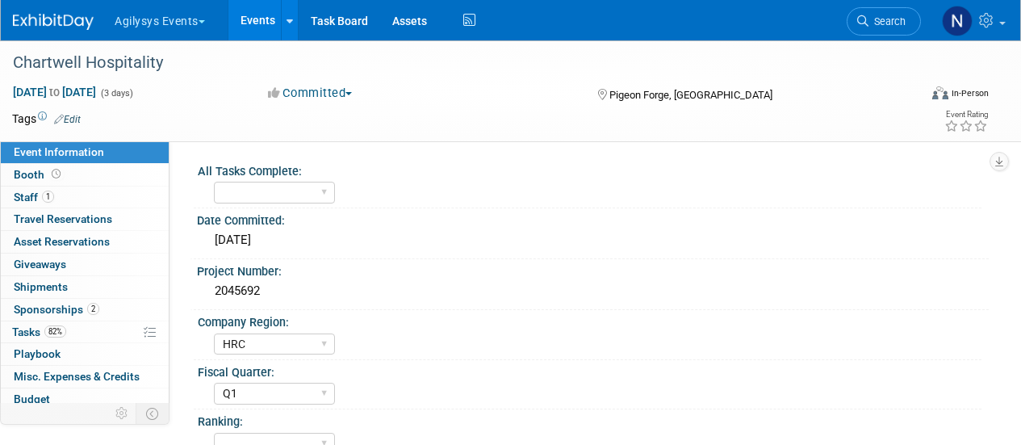
select select "HRC"
select select "Q1"
select select "Yes"
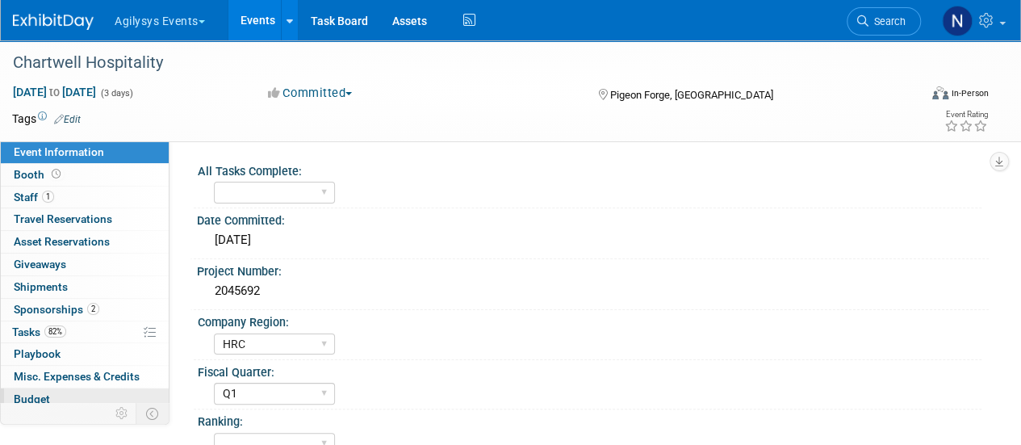
click at [65, 396] on link "Budget" at bounding box center [85, 399] width 168 height 22
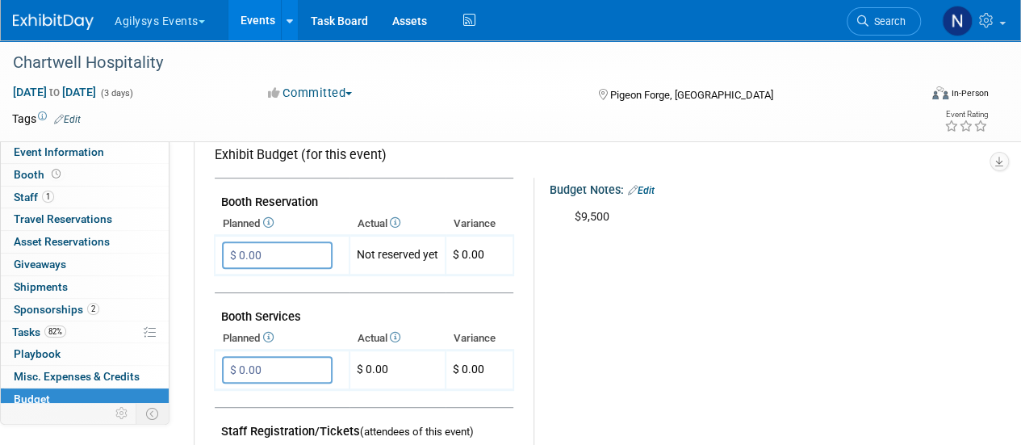
scroll to position [282, 0]
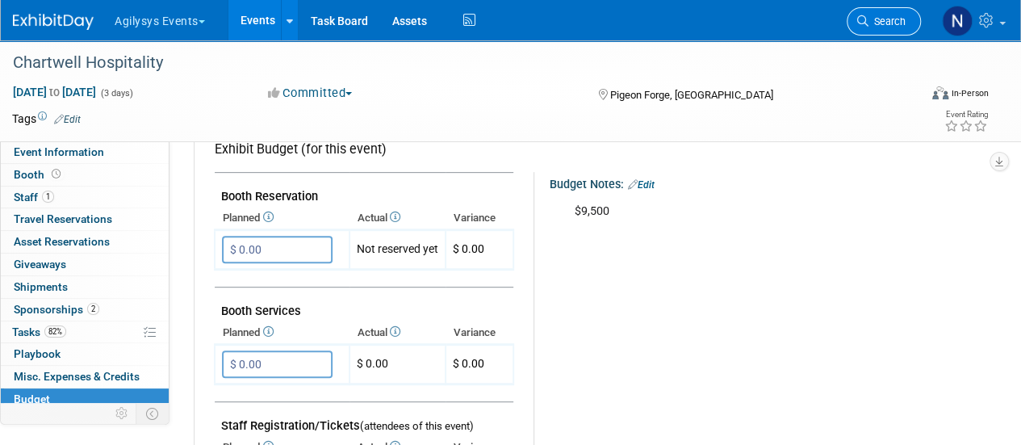
click at [865, 27] on link "Search" at bounding box center [884, 21] width 74 height 28
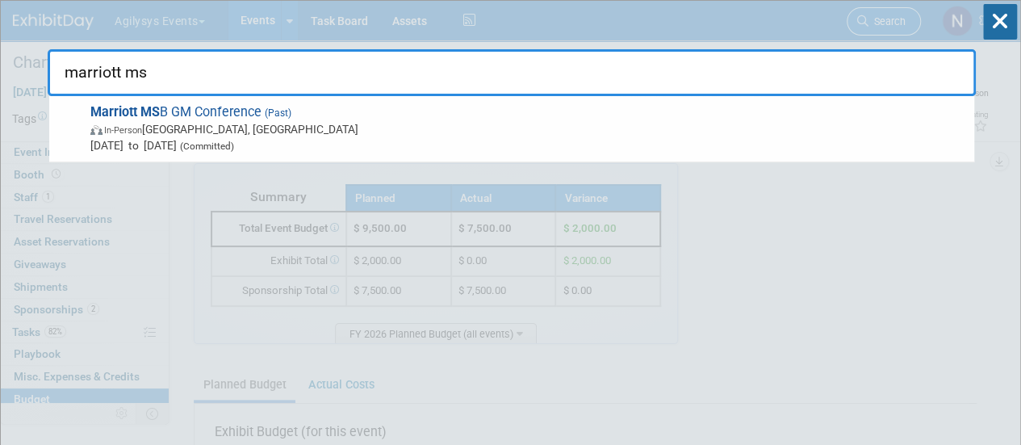
type input "marriott msb"
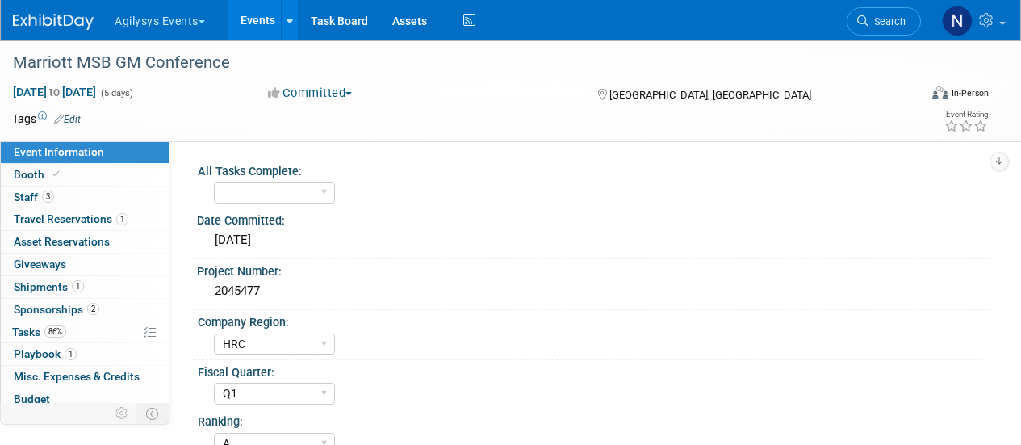
select select "HRC"
select select "Q1"
select select "A"
select select "Yes"
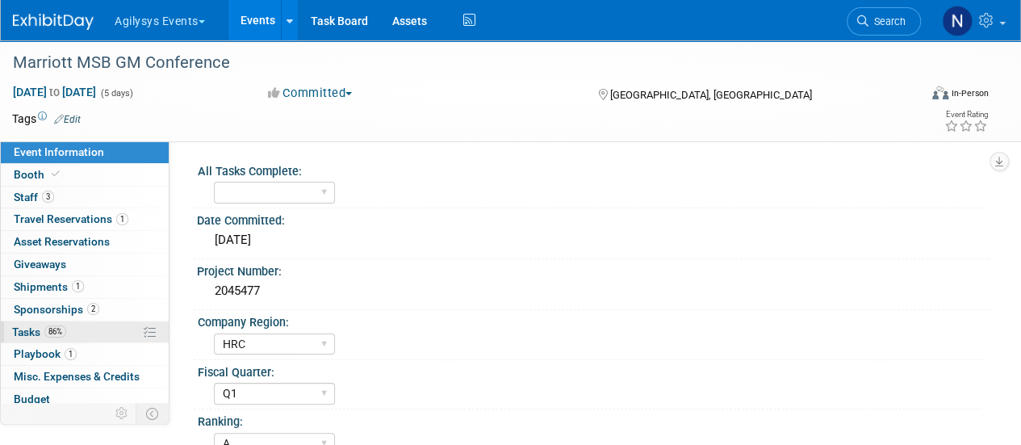
click at [104, 327] on link "86% Tasks 86%" at bounding box center [85, 332] width 168 height 22
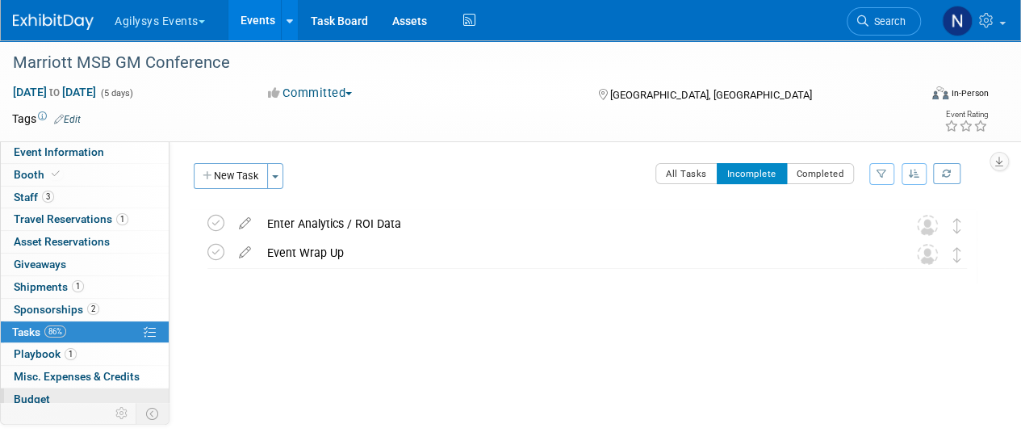
click at [71, 395] on link "Budget" at bounding box center [85, 399] width 168 height 22
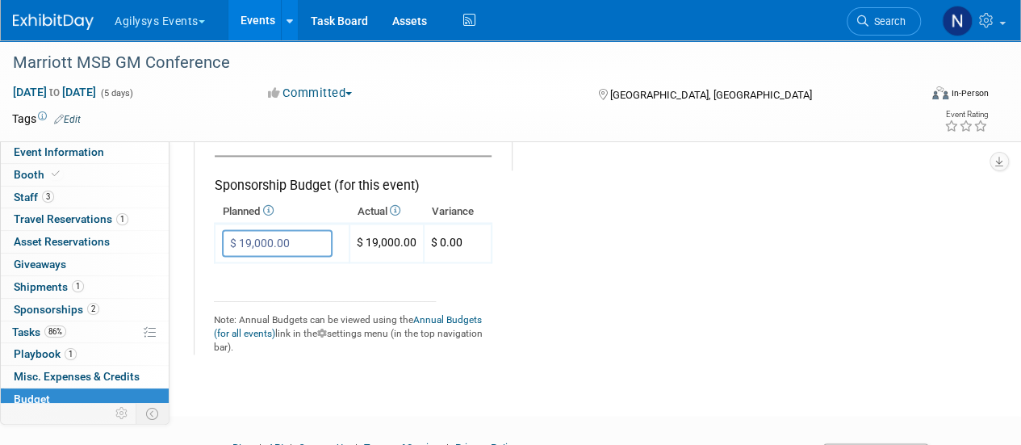
scroll to position [1145, 0]
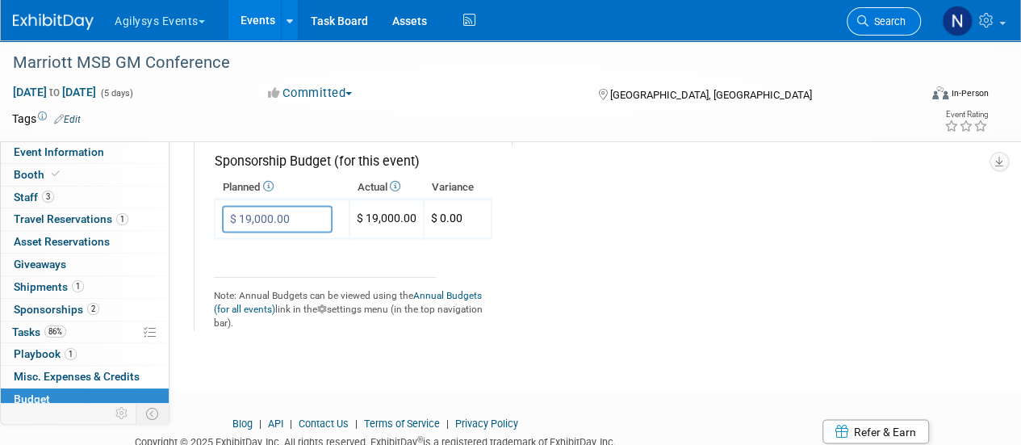
click at [875, 17] on span "Search" at bounding box center [886, 21] width 37 height 12
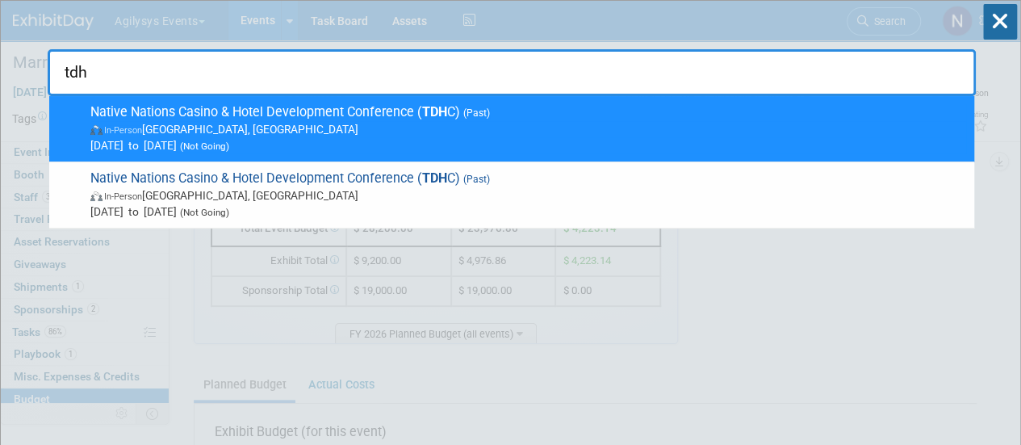
type input "tdh"
click at [291, 132] on span "In-Person Valley Center, CA" at bounding box center [528, 129] width 876 height 16
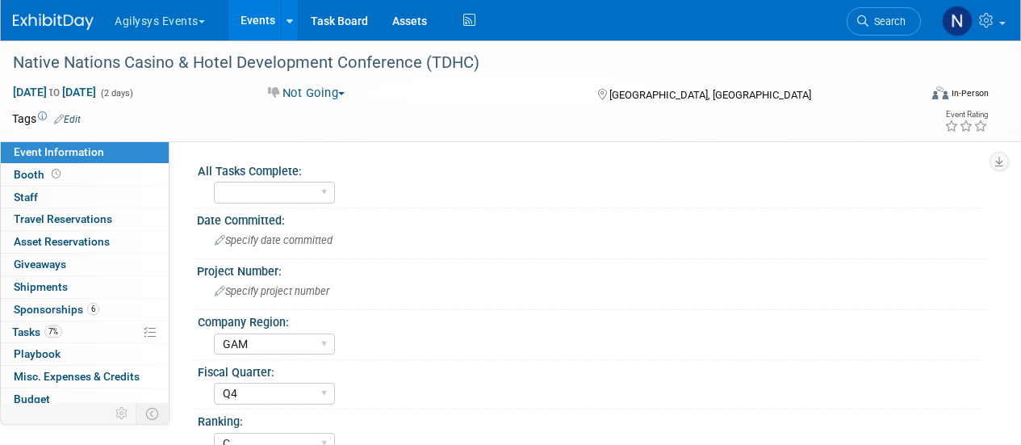
select select "GAM"
select select "Q4"
select select "C"
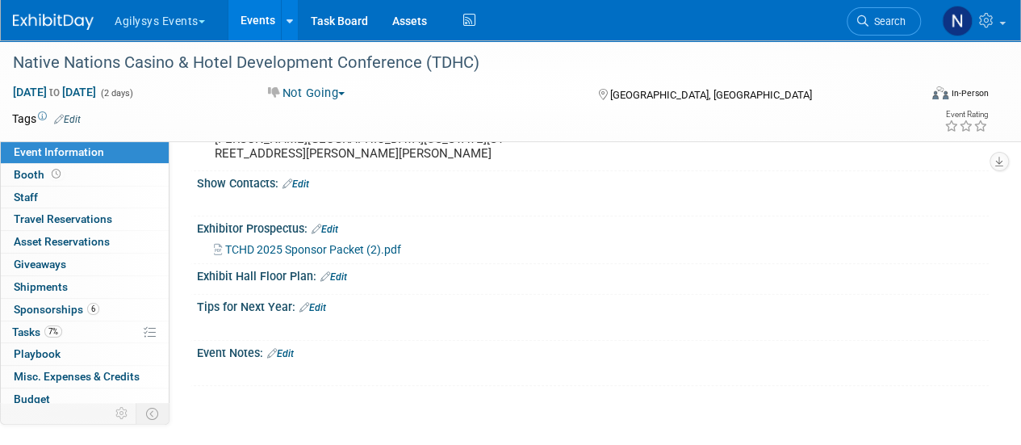
scroll to position [586, 0]
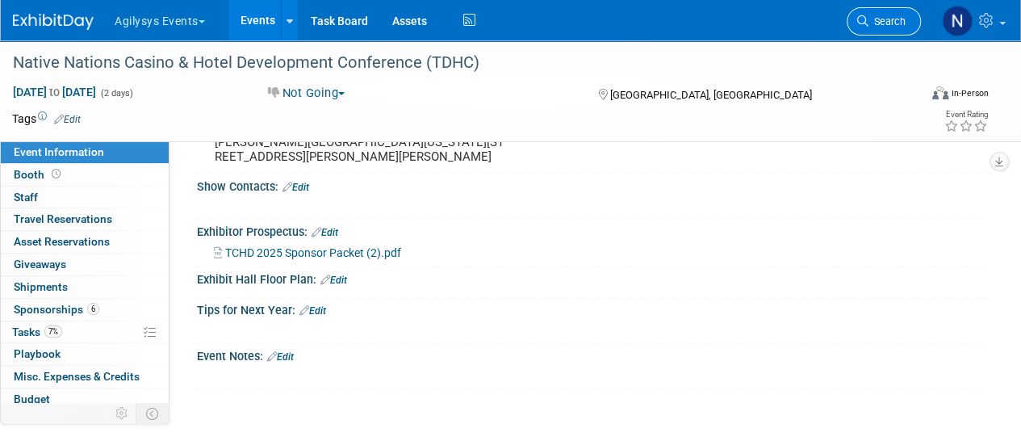
click at [876, 28] on link "Search" at bounding box center [884, 21] width 74 height 28
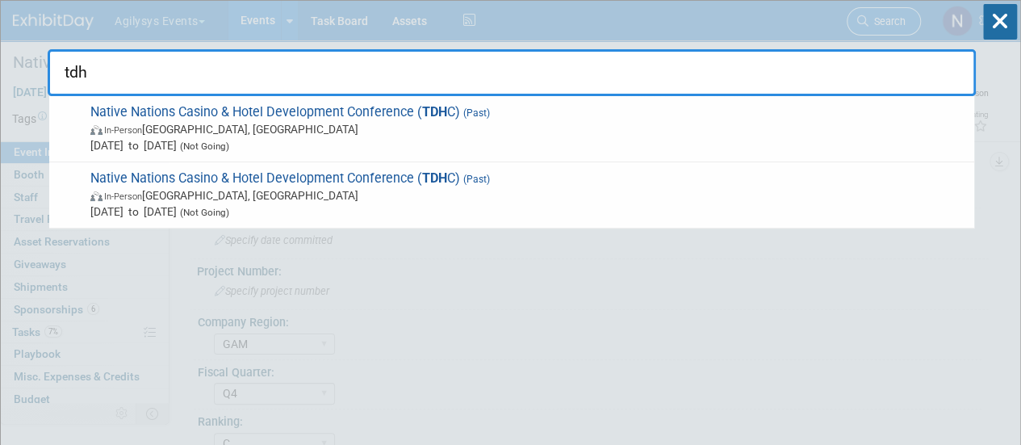
type input "tdhc"
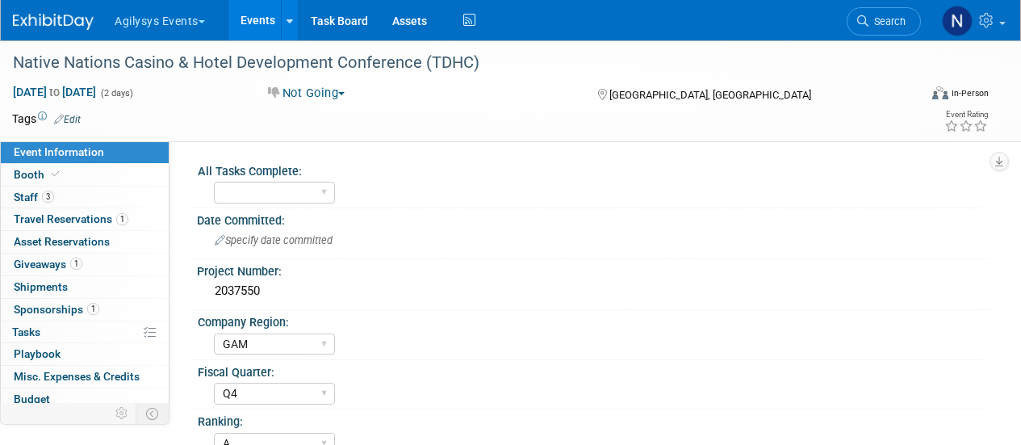
select select "GAM"
select select "Q4"
select select "A"
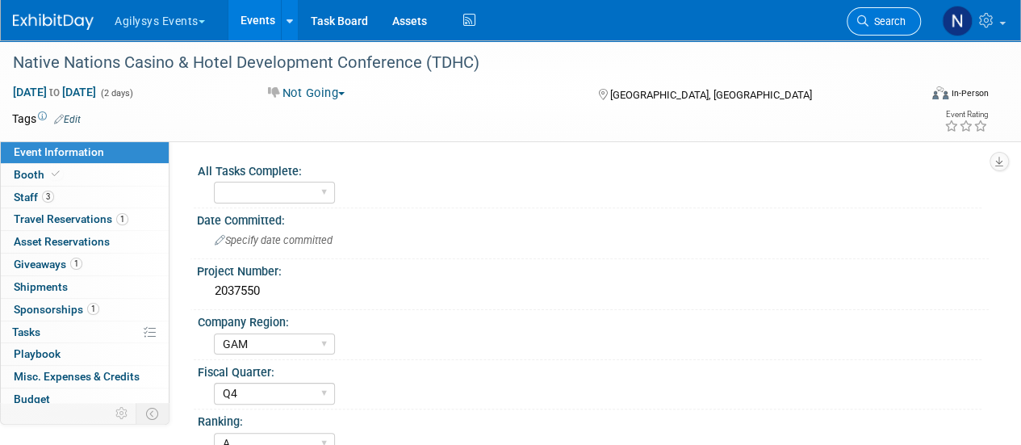
click at [864, 20] on icon at bounding box center [862, 20] width 11 height 11
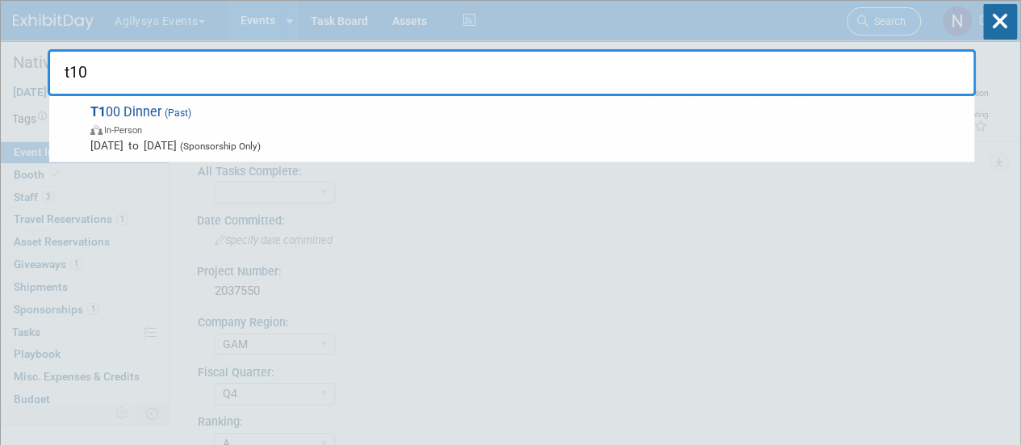
type input "t100"
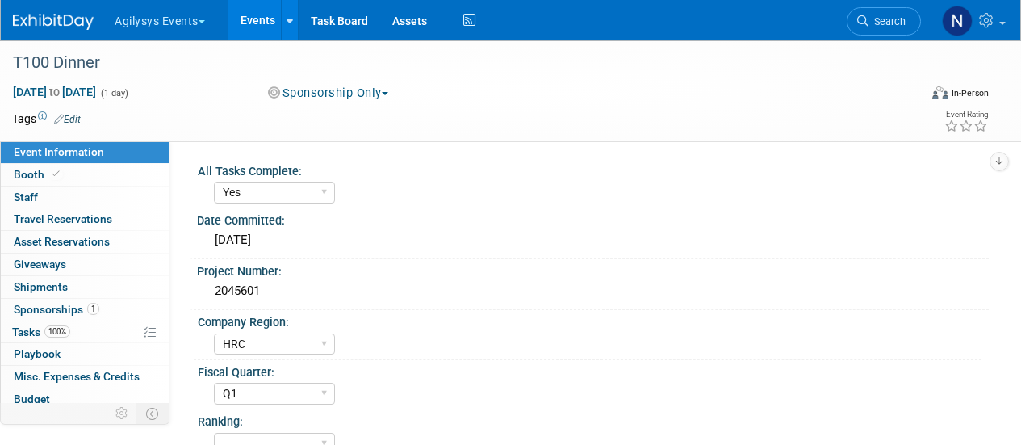
select select "Yes"
select select "HRC"
select select "Q1"
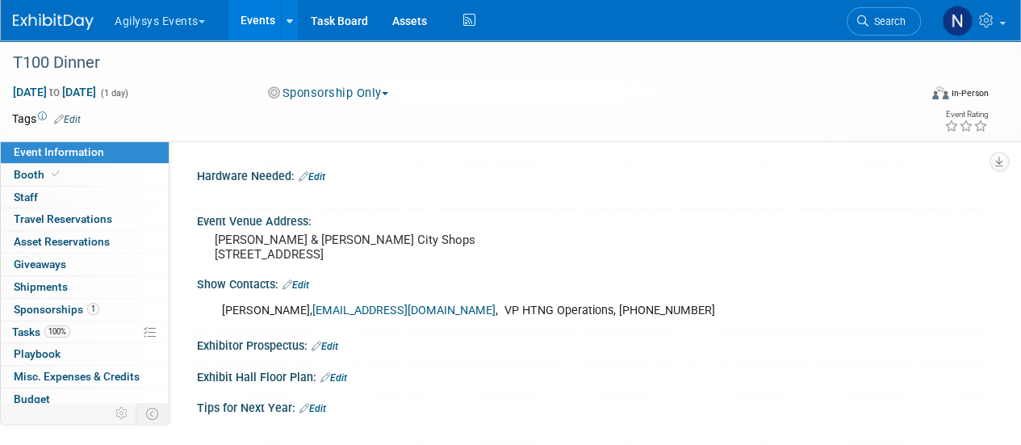
scroll to position [470, 0]
click at [116, 198] on link "0 Staff 0" at bounding box center [85, 197] width 168 height 22
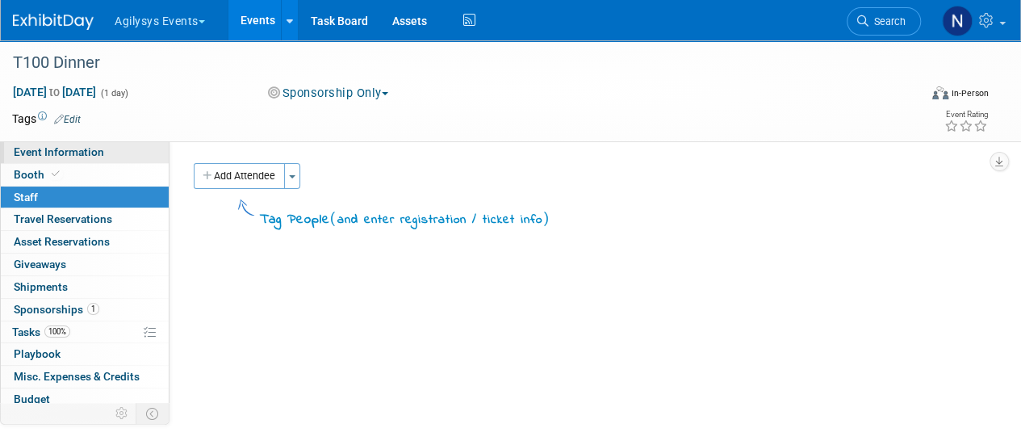
click at [109, 149] on link "Event Information" at bounding box center [85, 152] width 168 height 22
select select "Yes"
select select "HRC"
select select "Q1"
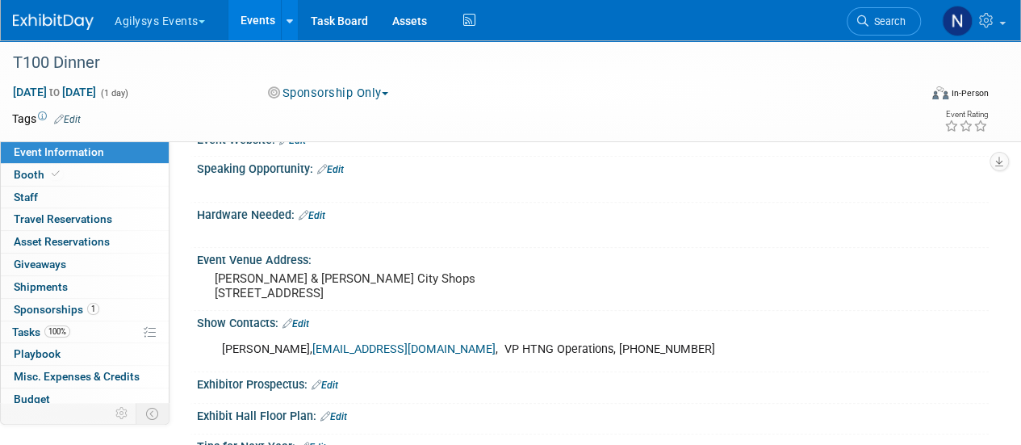
scroll to position [444, 0]
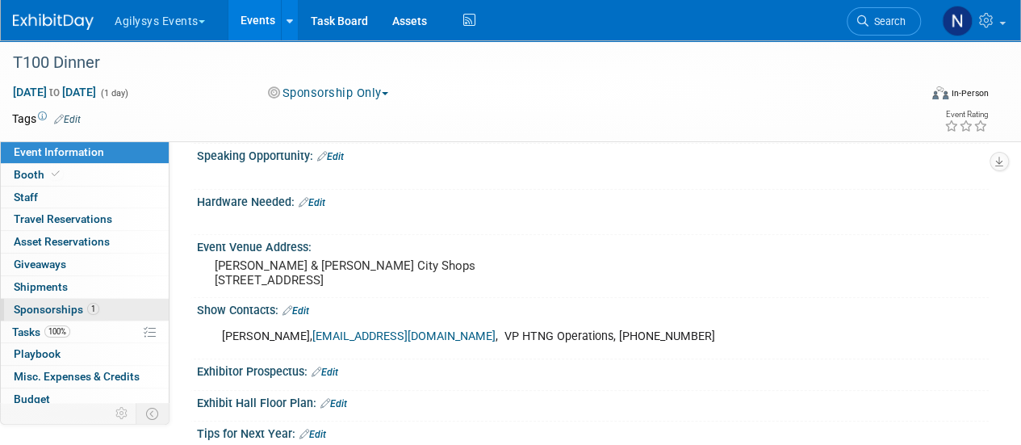
click at [123, 315] on link "1 Sponsorships 1" at bounding box center [85, 310] width 168 height 22
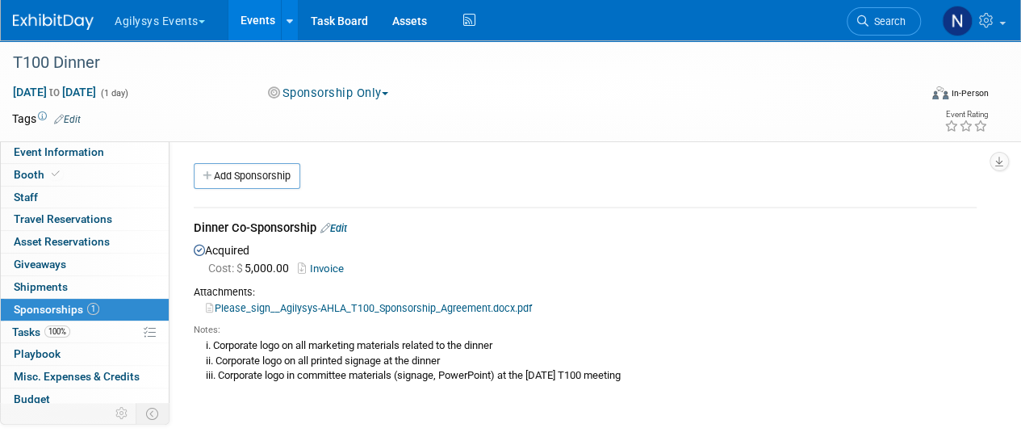
scroll to position [1, 0]
click at [897, 25] on span "Search" at bounding box center [886, 21] width 37 height 12
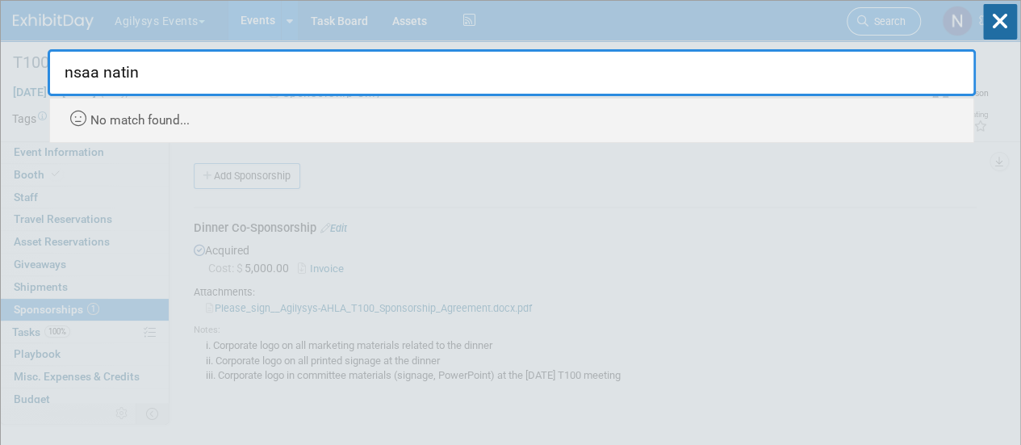
type input "nsaa nati"
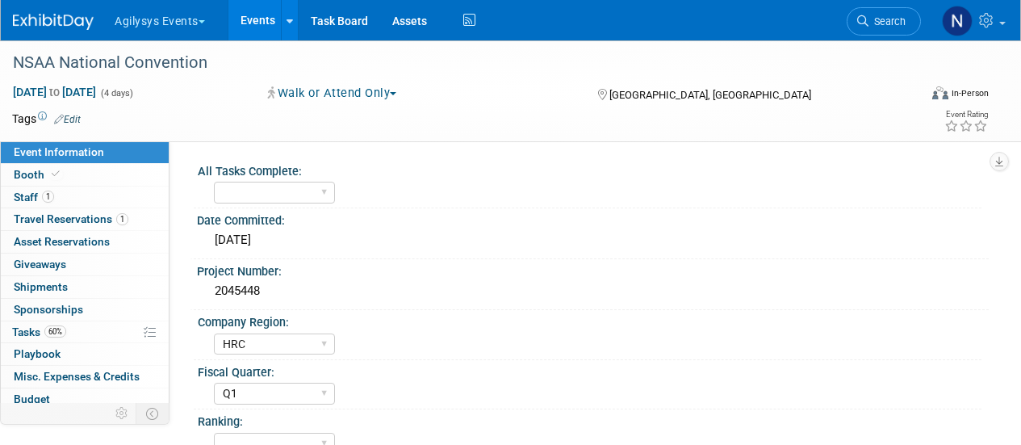
select select "HRC"
select select "Q1"
select select "Yes"
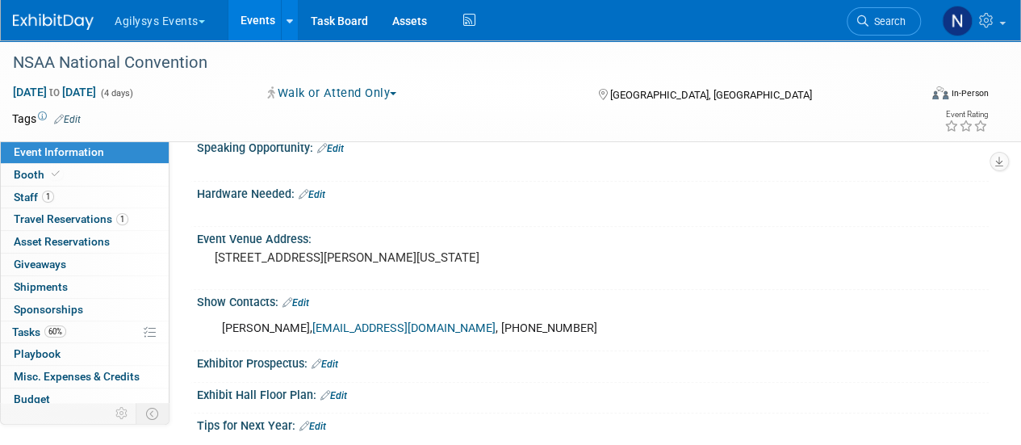
scroll to position [276, 0]
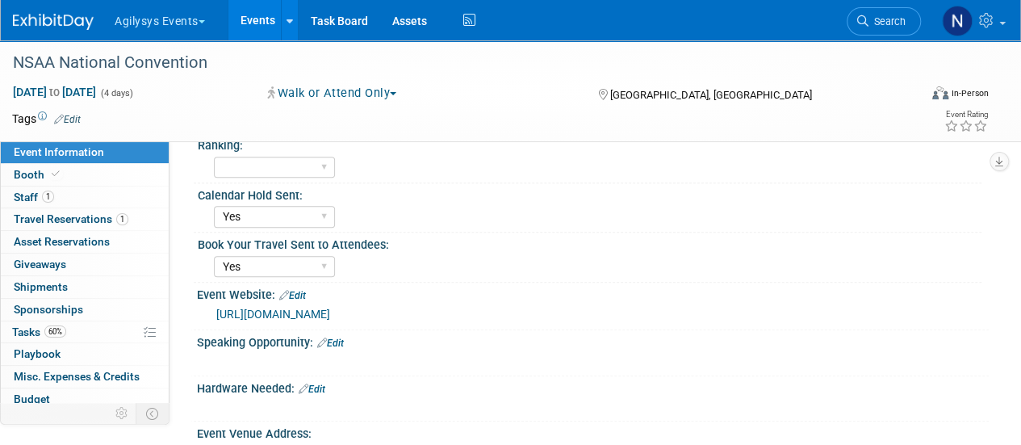
click at [229, 318] on link "http://nsaa.org/NSAA/Events/National_Convention/National_Convention.aspx" at bounding box center [273, 313] width 114 height 13
click at [872, 15] on span "Search" at bounding box center [886, 21] width 37 height 12
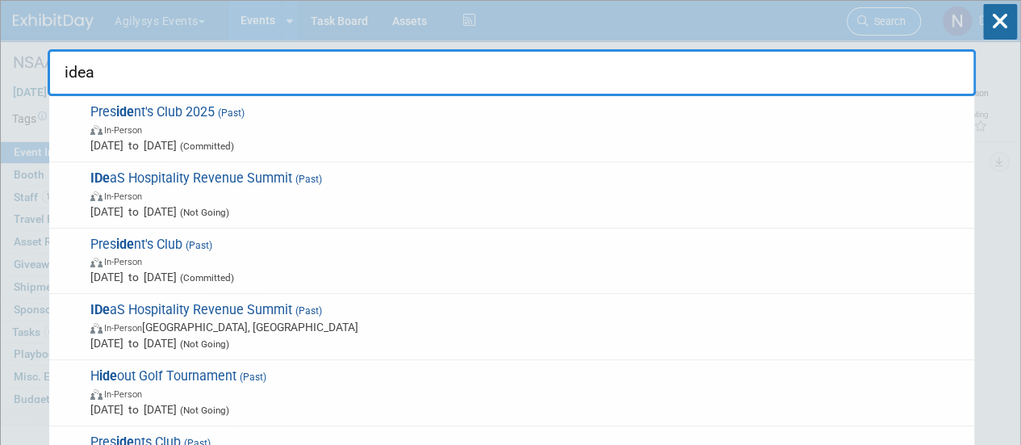
type input "ideas"
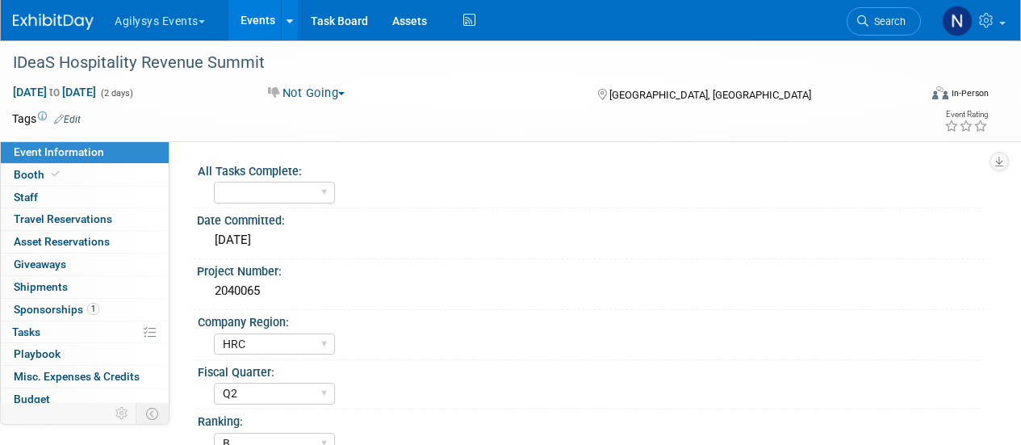
select select "HRC"
select select "Q2"
select select "B"
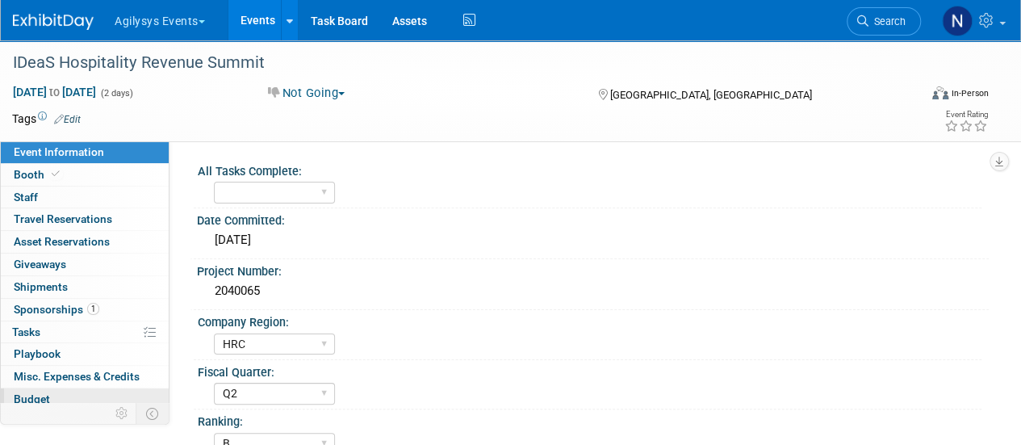
click at [85, 395] on link "Budget" at bounding box center [85, 399] width 168 height 22
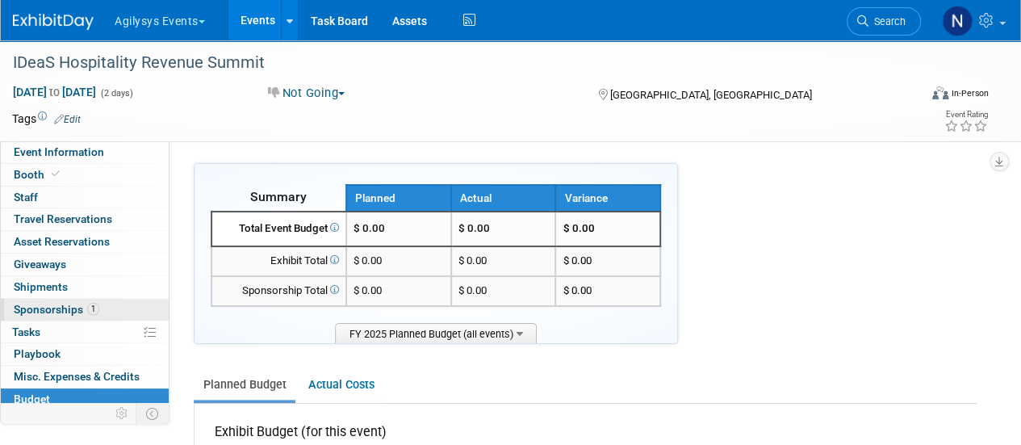
click at [119, 304] on link "1 Sponsorships 1" at bounding box center [85, 310] width 168 height 22
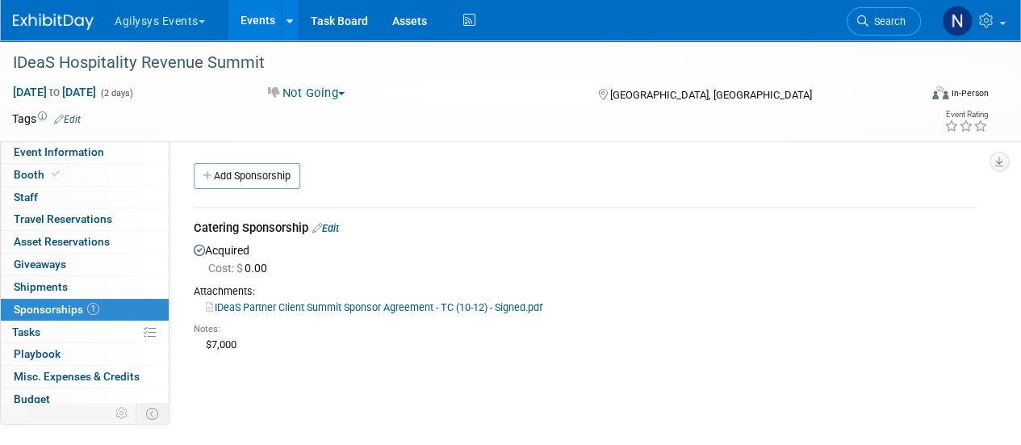
click at [394, 305] on link "IDeaS Partner Client Summit Sponsor Agreement - TC (10-12) - Signed.pdf" at bounding box center [374, 307] width 337 height 12
click at [120, 161] on link "Event Information" at bounding box center [85, 152] width 168 height 22
select select "HRC"
select select "Q2"
select select "B"
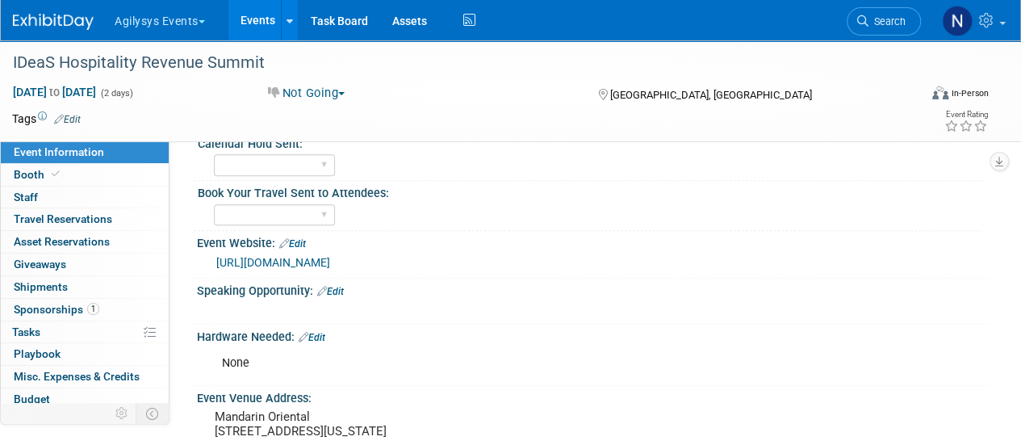
scroll to position [310, 0]
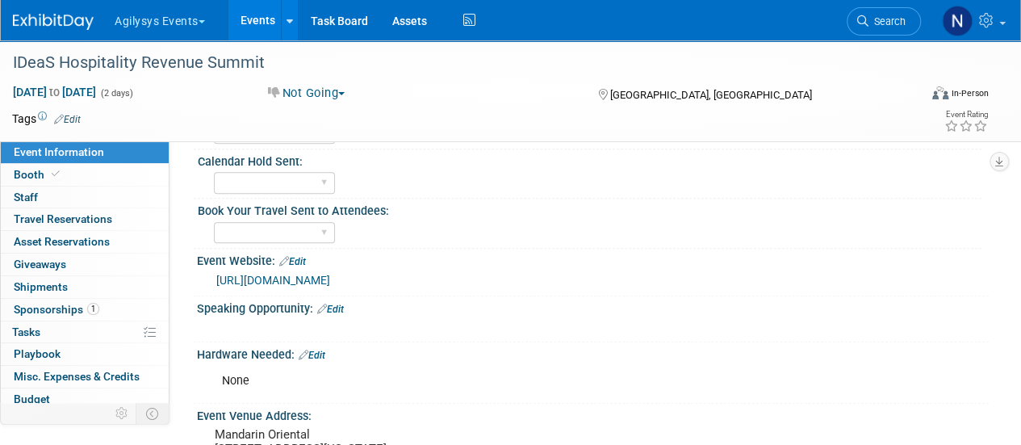
click at [308, 274] on link "https://go.rev.ideas.com/converge-summit" at bounding box center [273, 280] width 114 height 13
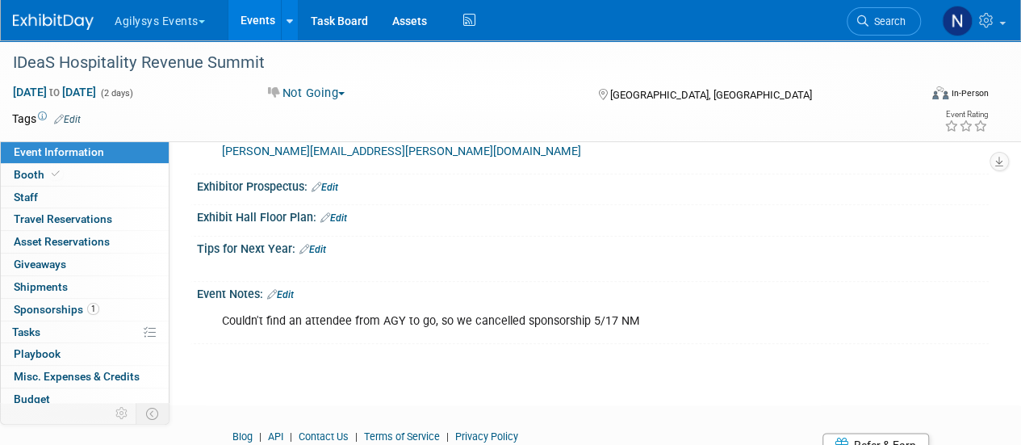
scroll to position [730, 0]
click at [111, 395] on link "Budget" at bounding box center [85, 399] width 168 height 22
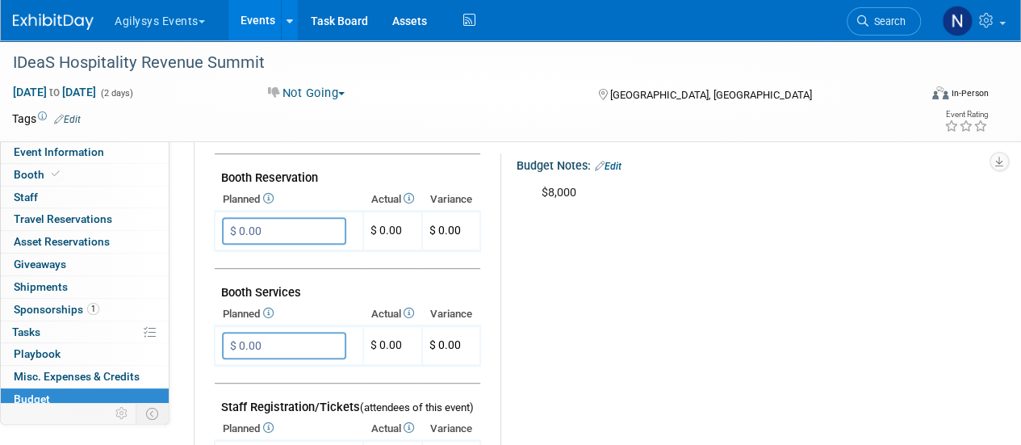
scroll to position [302, 0]
click at [890, 18] on span "Search" at bounding box center [886, 21] width 37 height 12
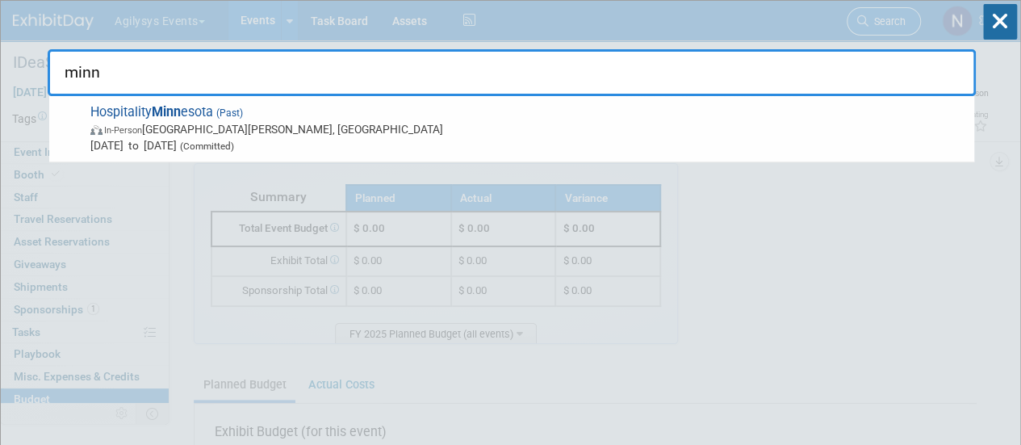
type input "minne"
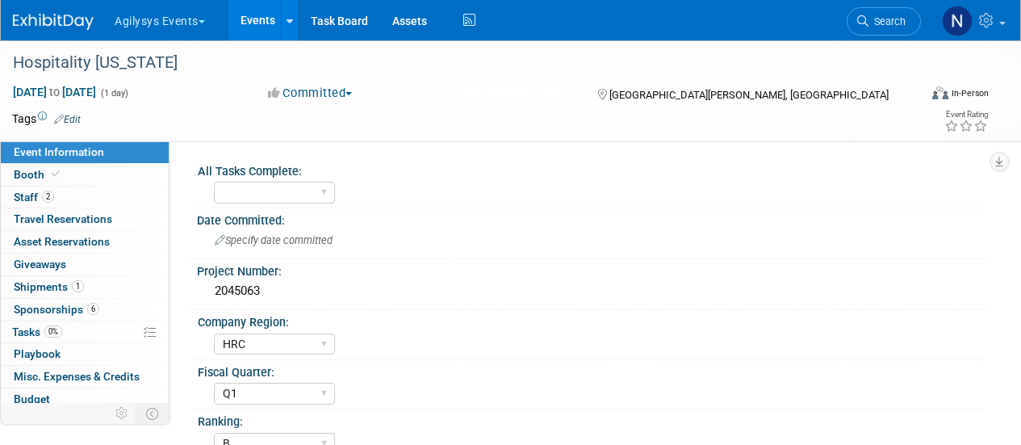
select select "HRC"
select select "Q1"
select select "B"
select select "Yes"
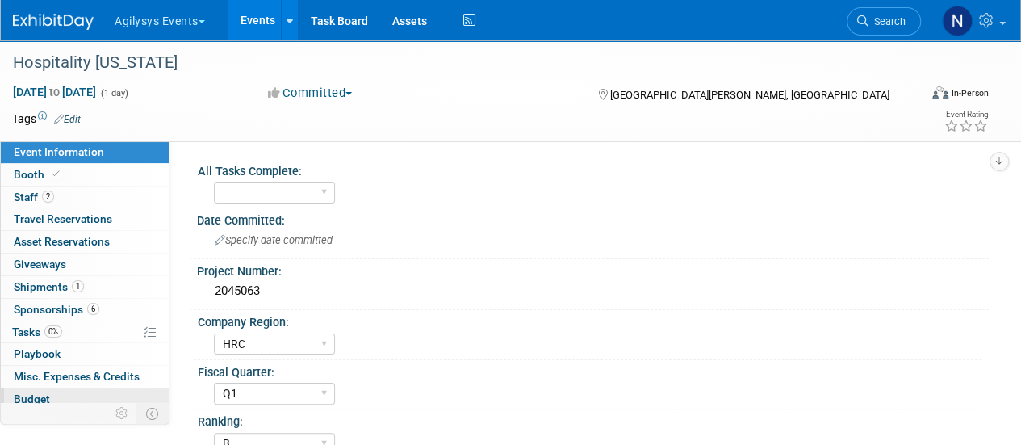
click at [119, 397] on link "Budget" at bounding box center [85, 399] width 168 height 22
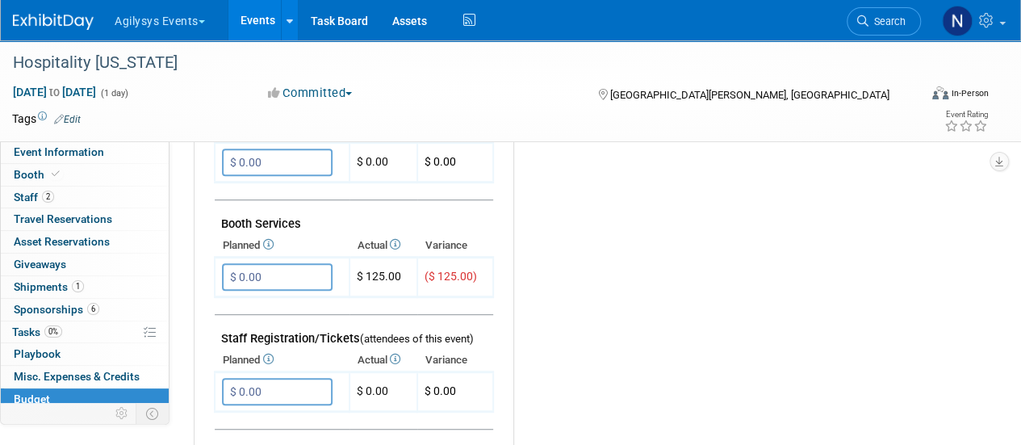
scroll to position [372, 0]
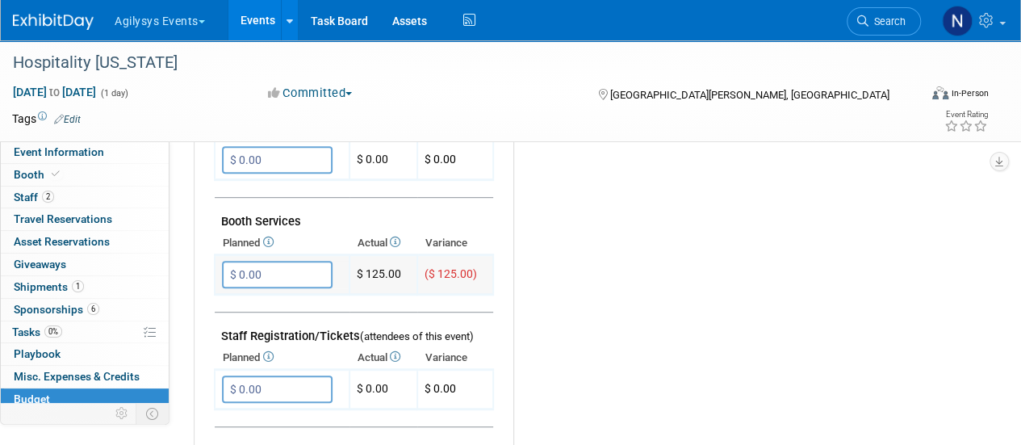
click at [261, 277] on input "$ 0.00" at bounding box center [277, 274] width 111 height 27
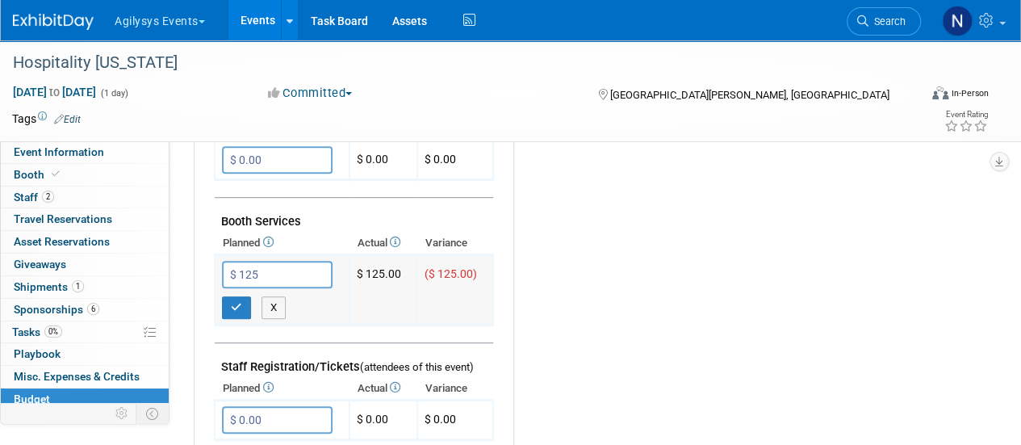
type input "$ 125.00"
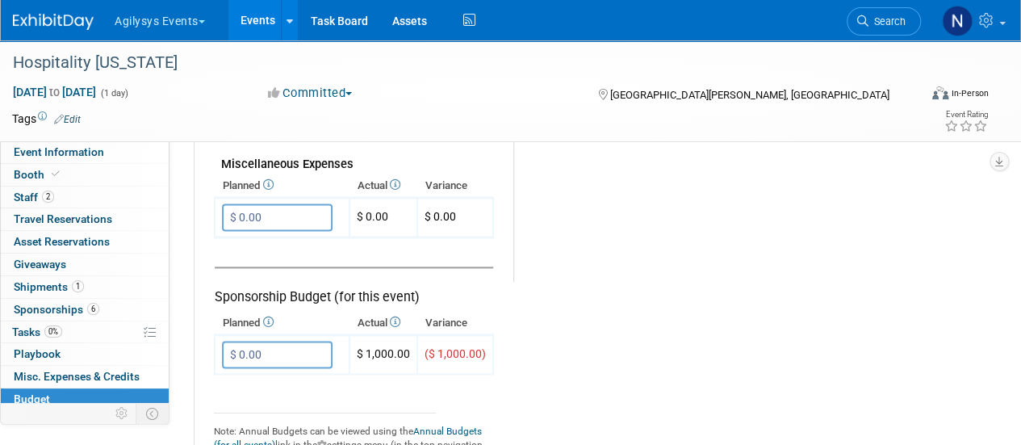
scroll to position [1014, 0]
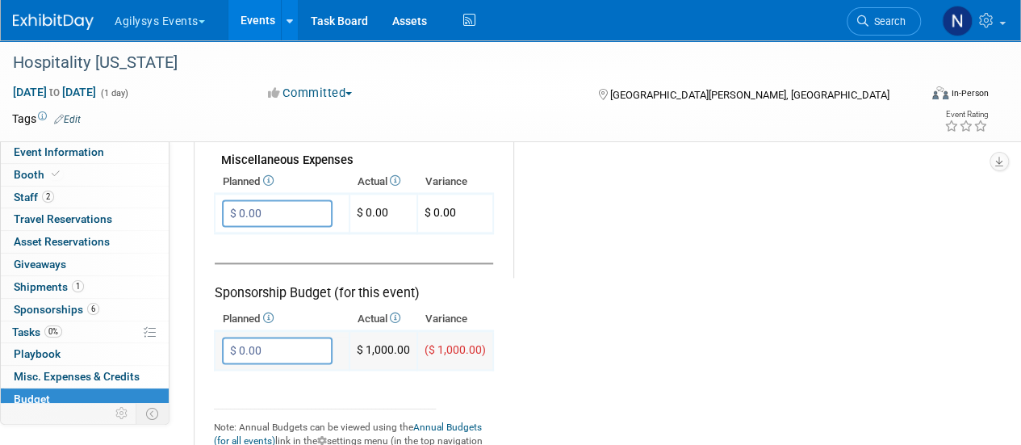
click at [270, 349] on input "$ 0.00" at bounding box center [277, 350] width 111 height 27
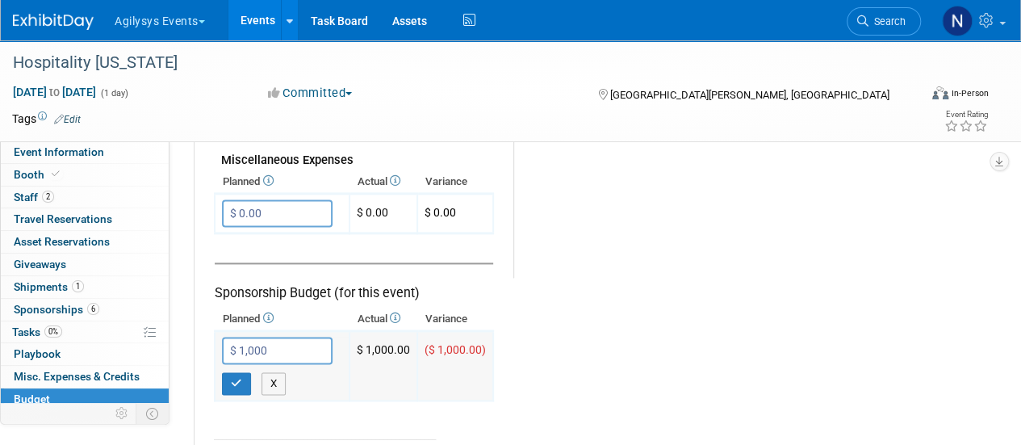
type input "$ 1,000.00"
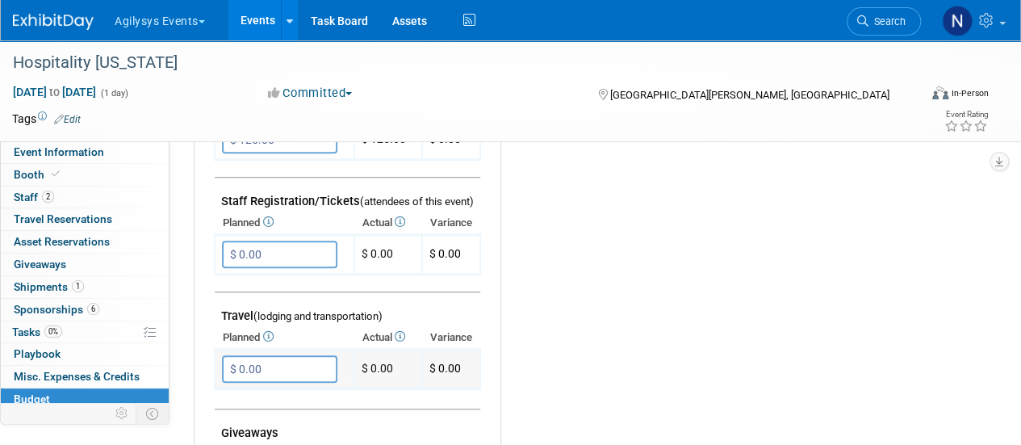
scroll to position [508, 0]
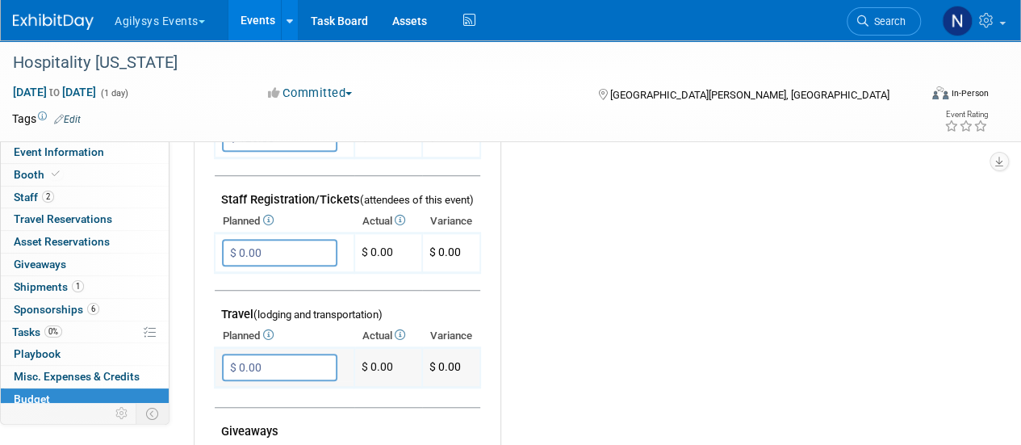
click at [271, 359] on input "$ 0.00" at bounding box center [279, 366] width 115 height 27
type input "$ 2,000.00"
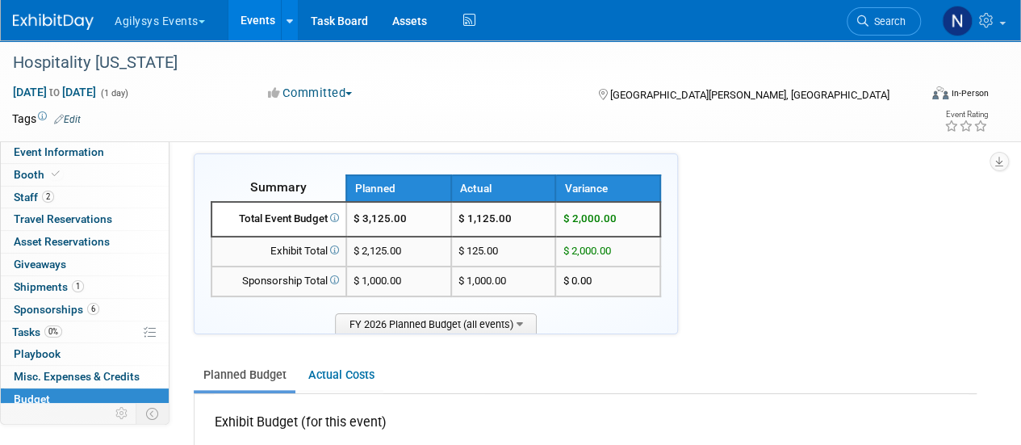
scroll to position [10, 0]
click at [877, 25] on span "Search" at bounding box center [886, 21] width 37 height 12
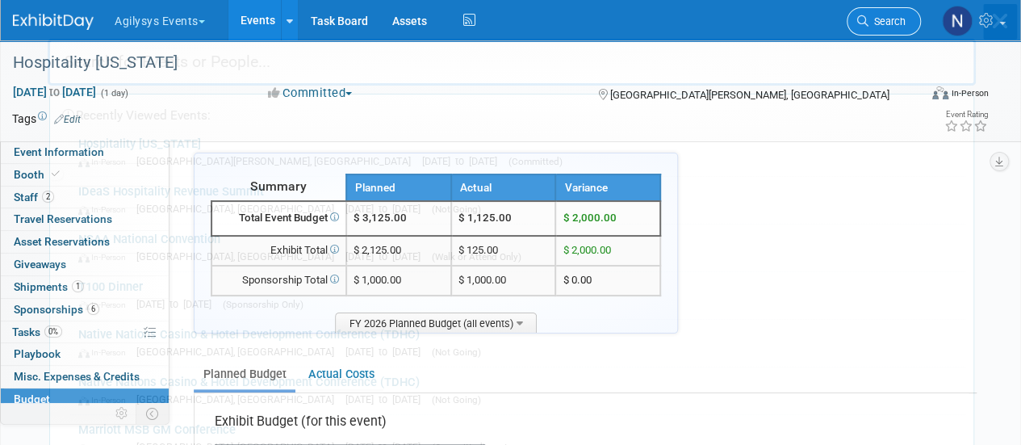
scroll to position [0, 0]
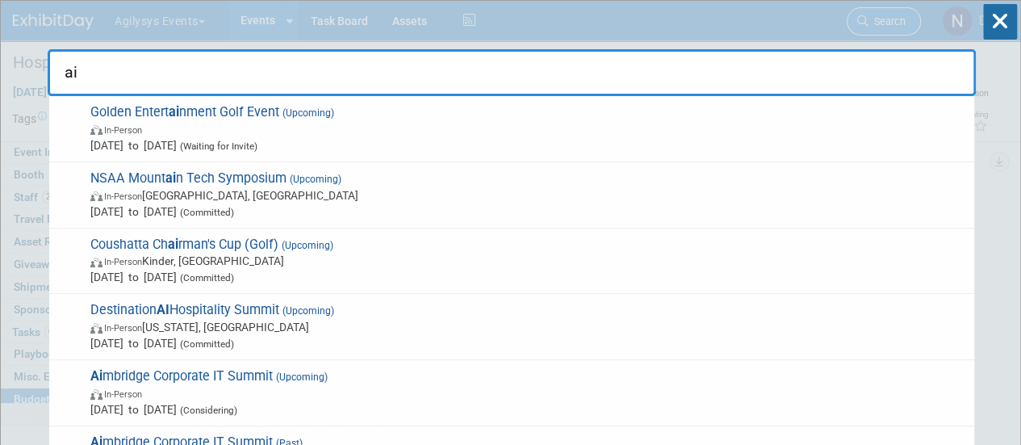
type input "a"
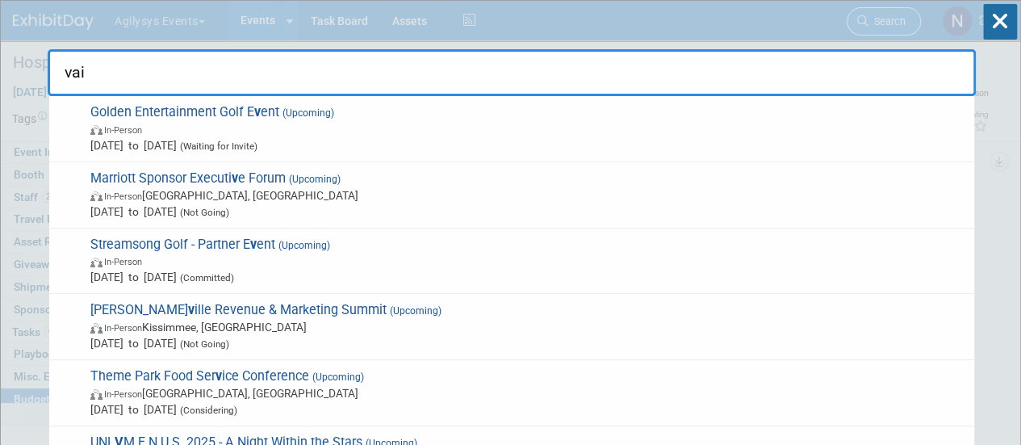
type input "vail"
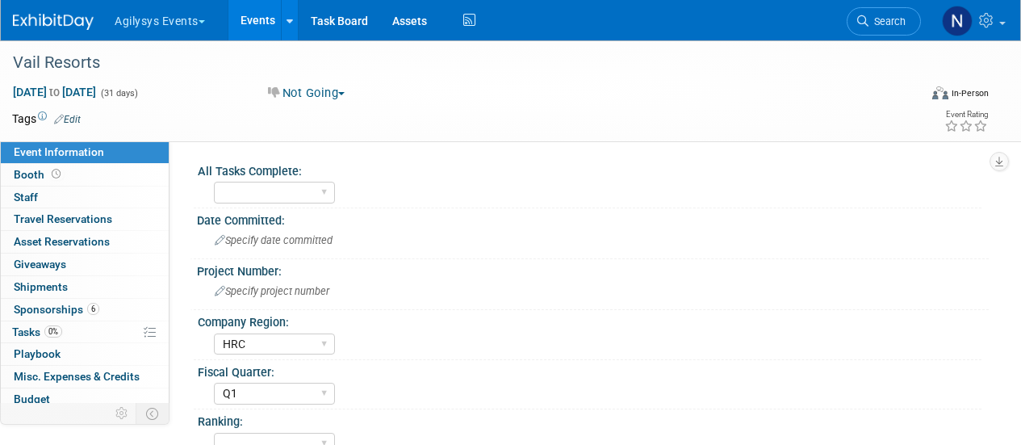
select select "HRC"
select select "Q1"
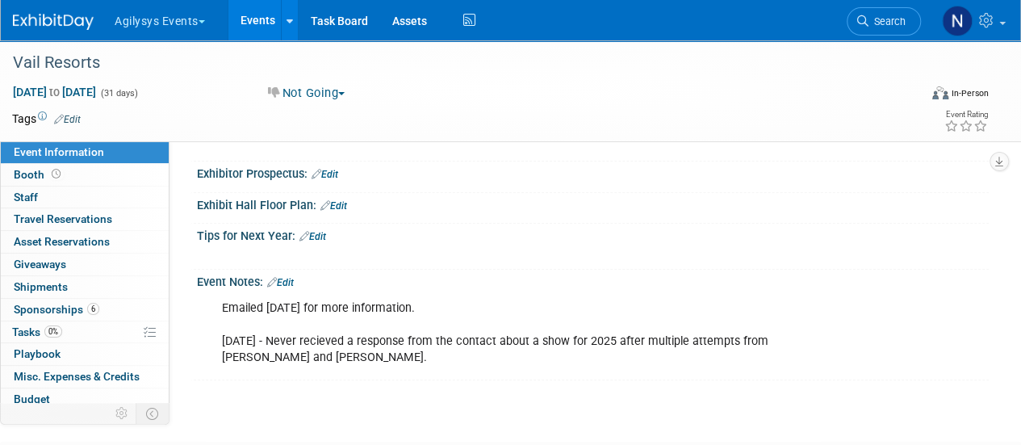
scroll to position [638, 0]
